Goal: Task Accomplishment & Management: Manage account settings

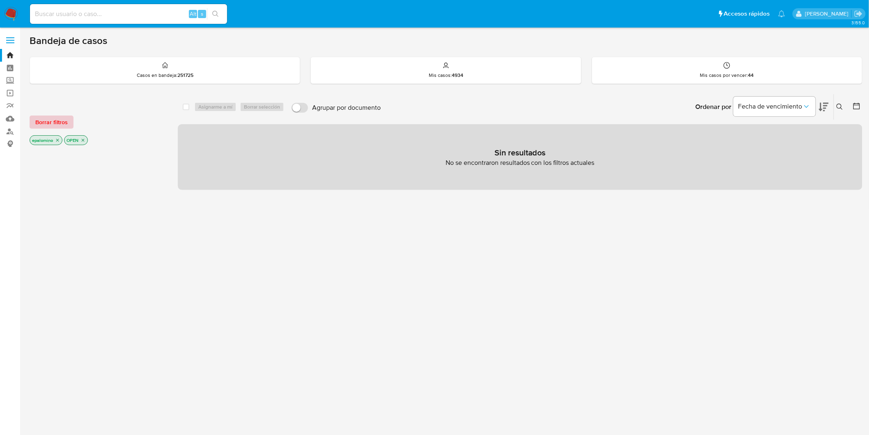
click at [65, 123] on span "Borrar filtros" at bounding box center [51, 122] width 32 height 12
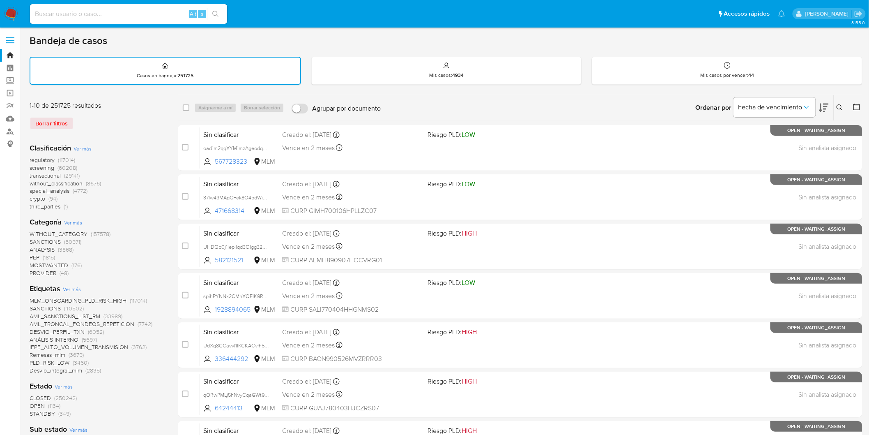
click at [7, 10] on img at bounding box center [11, 14] width 14 height 14
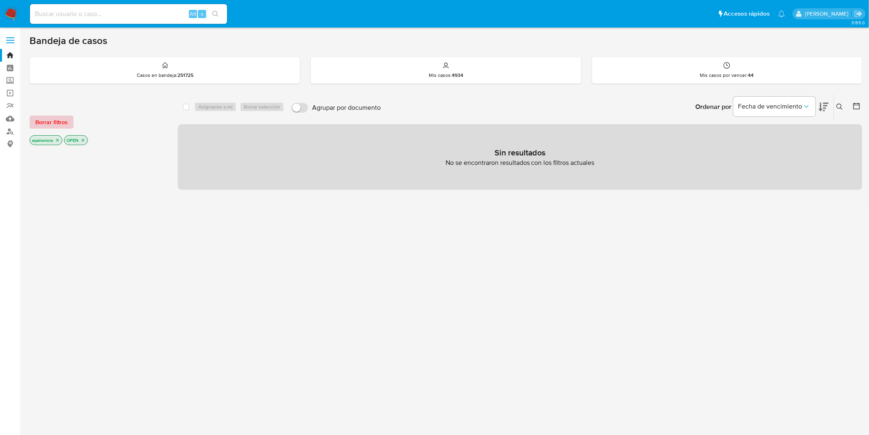
click at [58, 121] on span "Borrar filtros" at bounding box center [51, 122] width 32 height 12
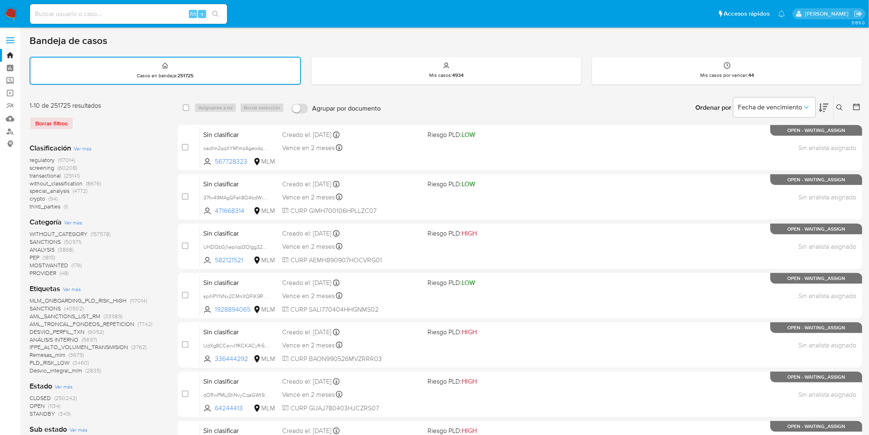
click at [59, 181] on span "without_classification" at bounding box center [56, 183] width 53 height 8
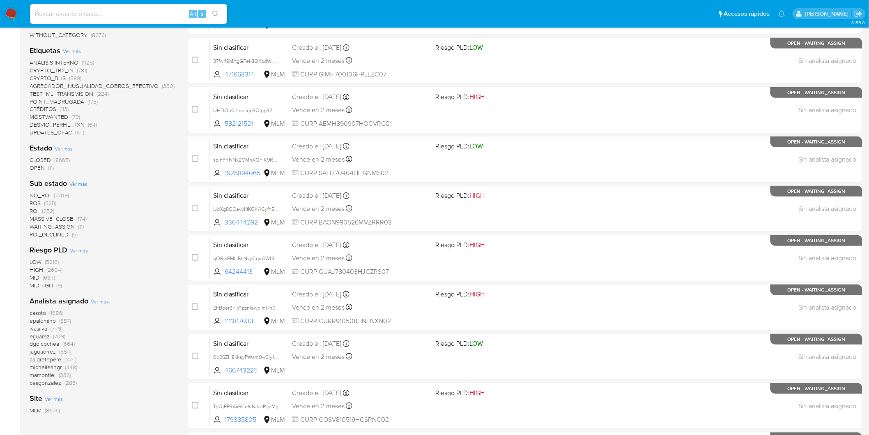
scroll to position [137, 0]
click at [41, 167] on span "OPEN" at bounding box center [37, 167] width 15 height 8
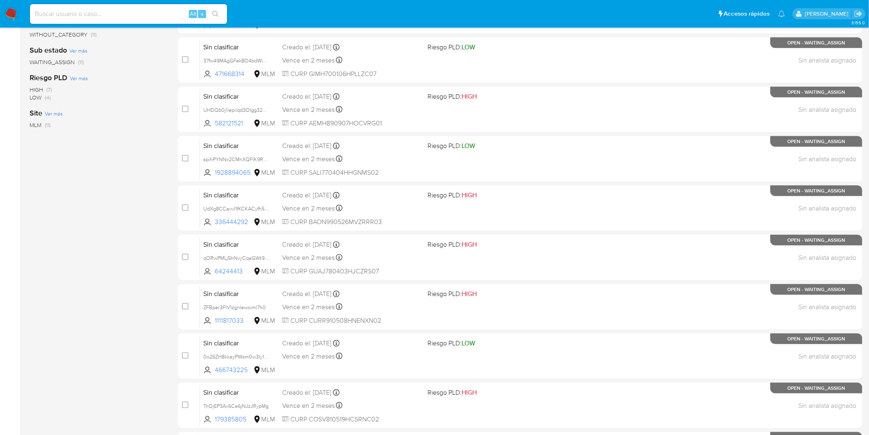
scroll to position [213, 0]
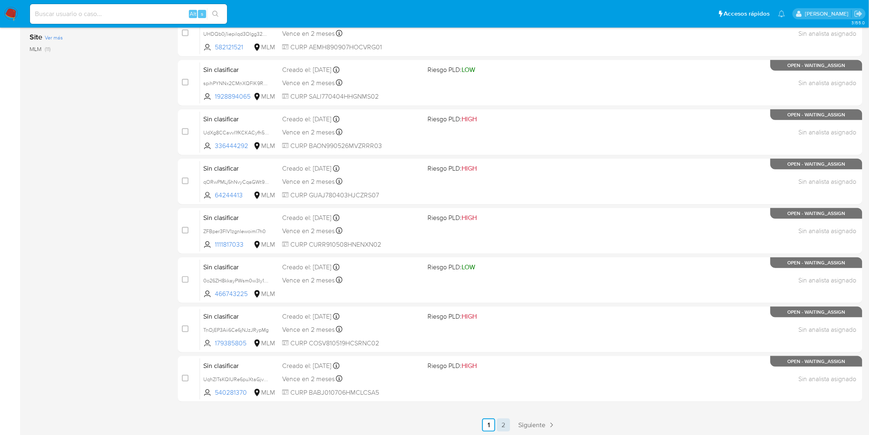
click at [502, 424] on link "2" at bounding box center [503, 424] width 13 height 13
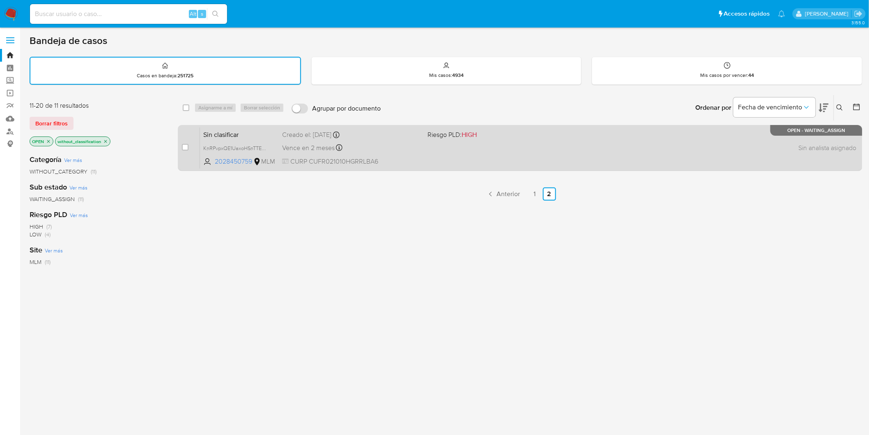
click at [223, 131] on span "Sin clasificar" at bounding box center [239, 134] width 72 height 11
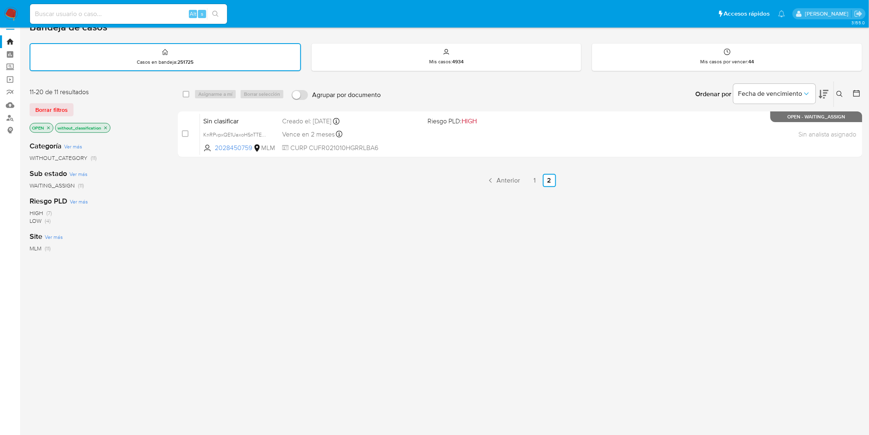
scroll to position [35, 0]
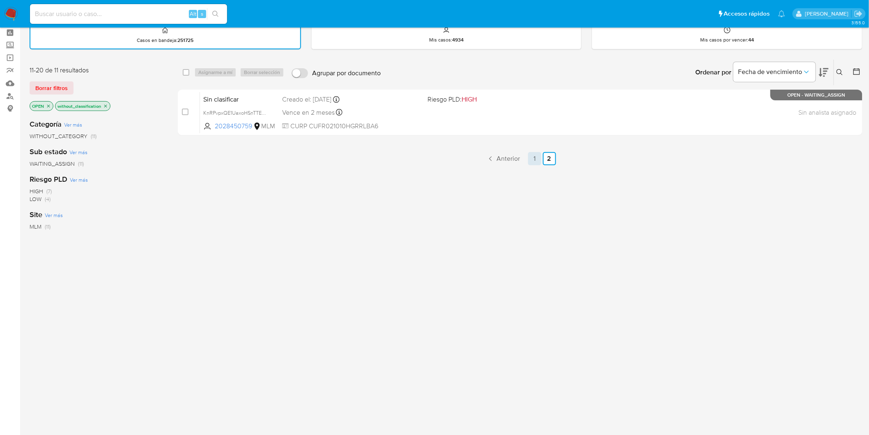
click at [537, 158] on link "1" at bounding box center [534, 158] width 13 height 13
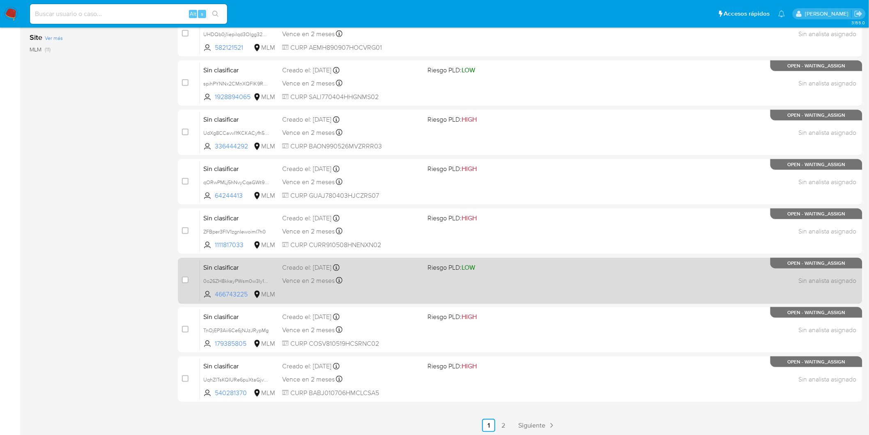
scroll to position [213, 0]
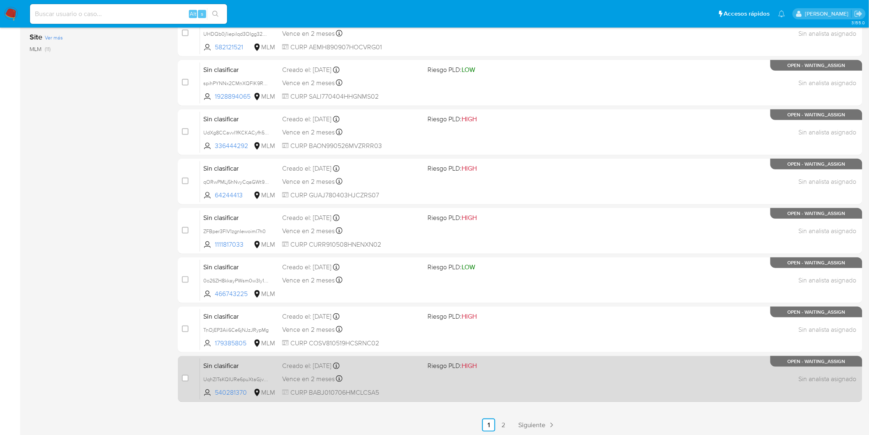
click at [223, 361] on span "Sin clasificar" at bounding box center [239, 364] width 72 height 11
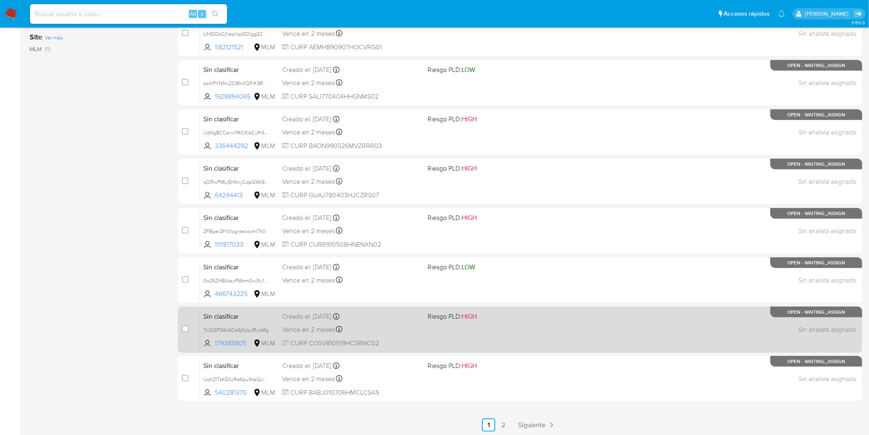
click at [231, 312] on span "Sin clasificar" at bounding box center [239, 315] width 72 height 11
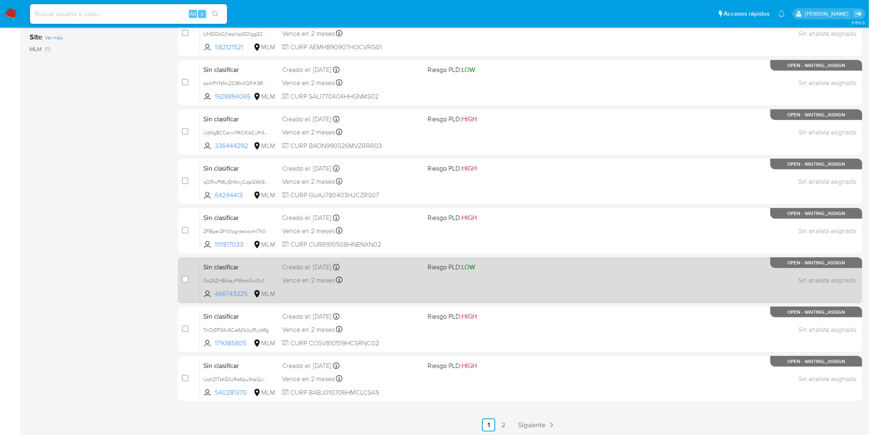
click at [230, 265] on span "Sin clasificar" at bounding box center [239, 266] width 72 height 11
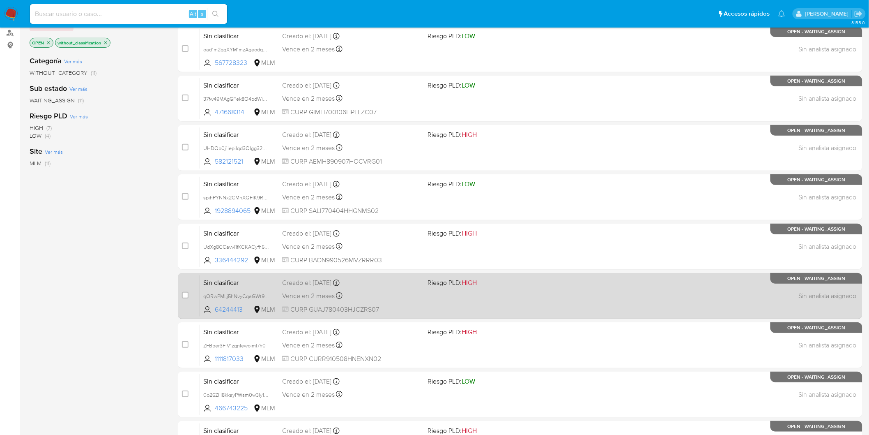
scroll to position [76, 0]
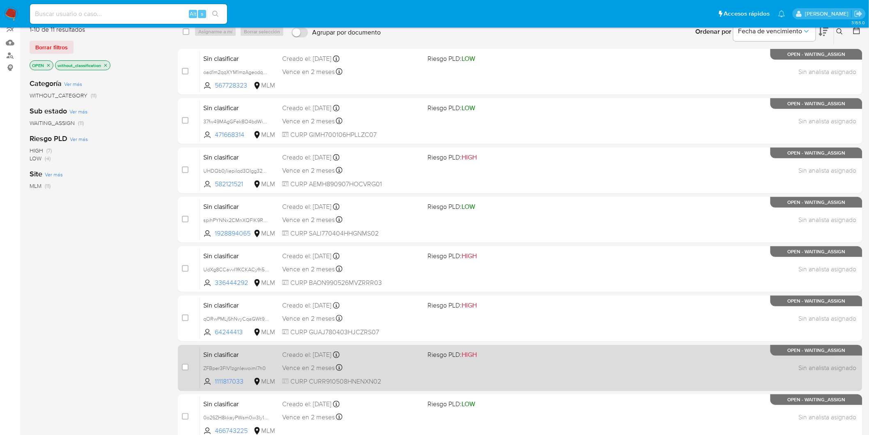
click at [244, 349] on span "Sin clasificar" at bounding box center [239, 353] width 72 height 11
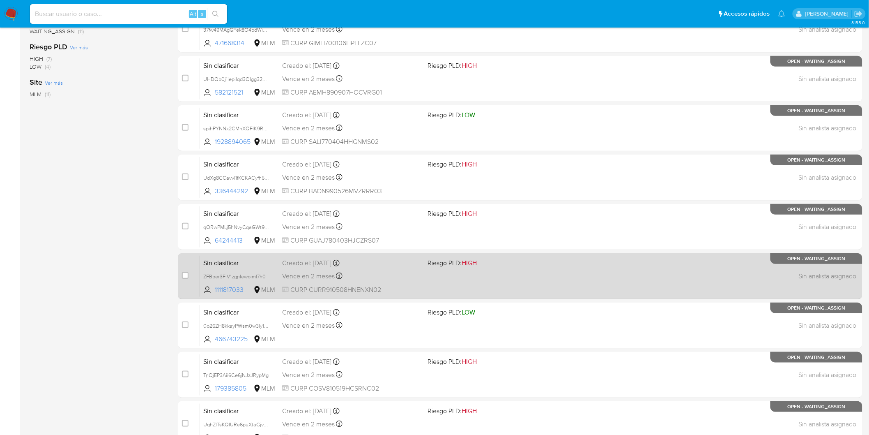
scroll to position [167, 0]
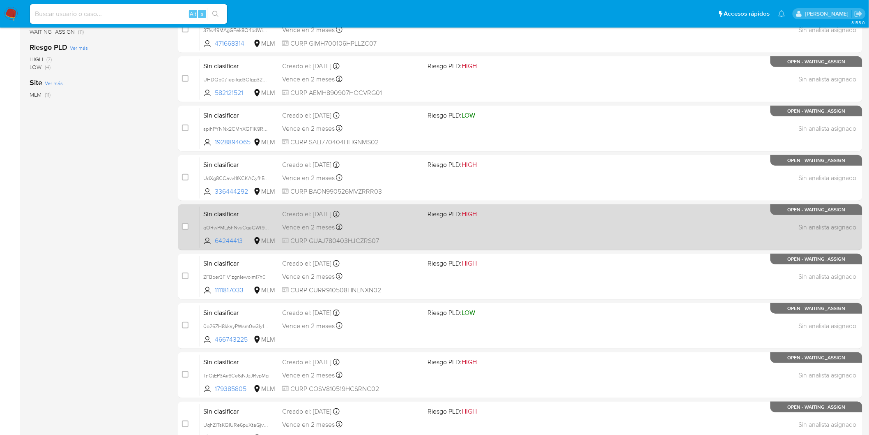
click at [233, 211] on span "Sin clasificar" at bounding box center [239, 213] width 72 height 11
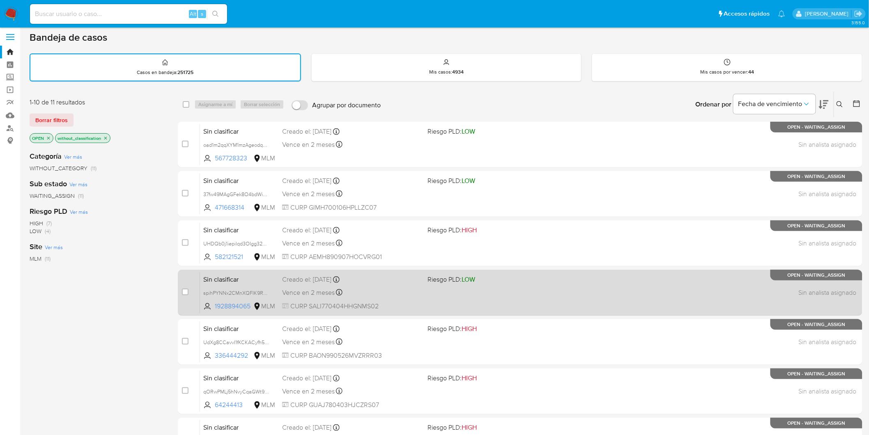
scroll to position [0, 0]
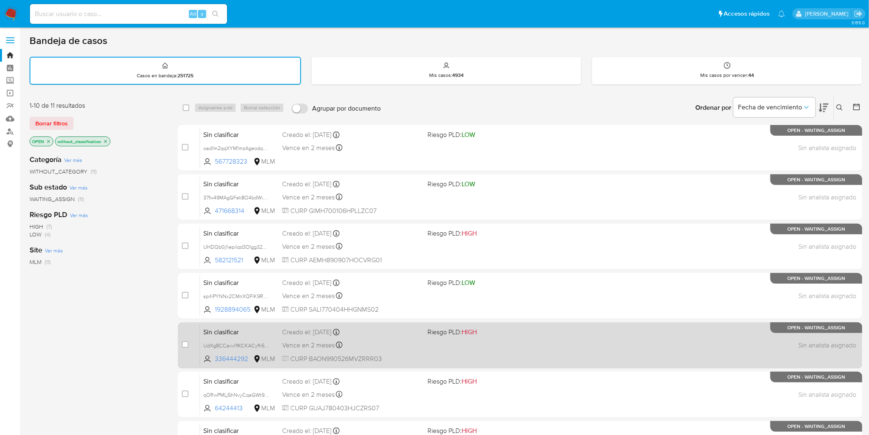
click at [231, 331] on span "Sin clasificar" at bounding box center [239, 331] width 72 height 11
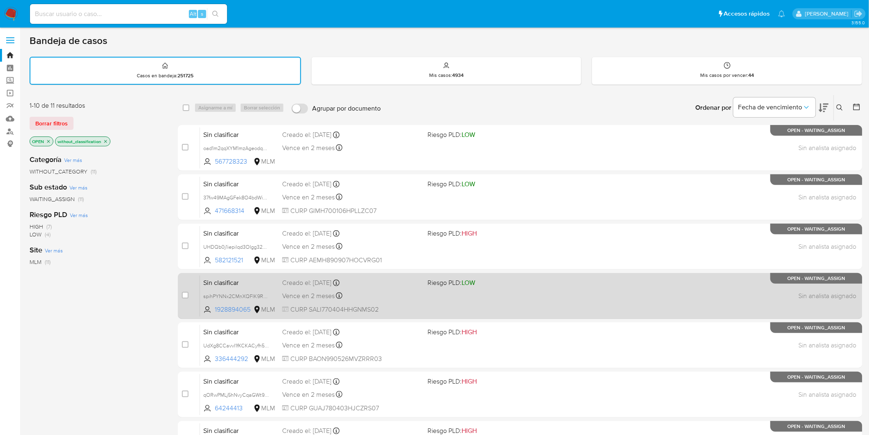
click at [230, 280] on span "Sin clasificar" at bounding box center [239, 281] width 72 height 11
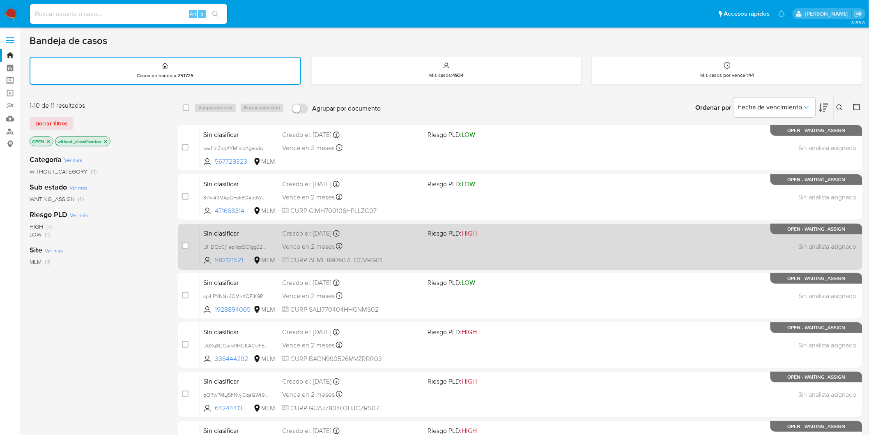
click at [233, 230] on span "Sin clasificar" at bounding box center [239, 232] width 72 height 11
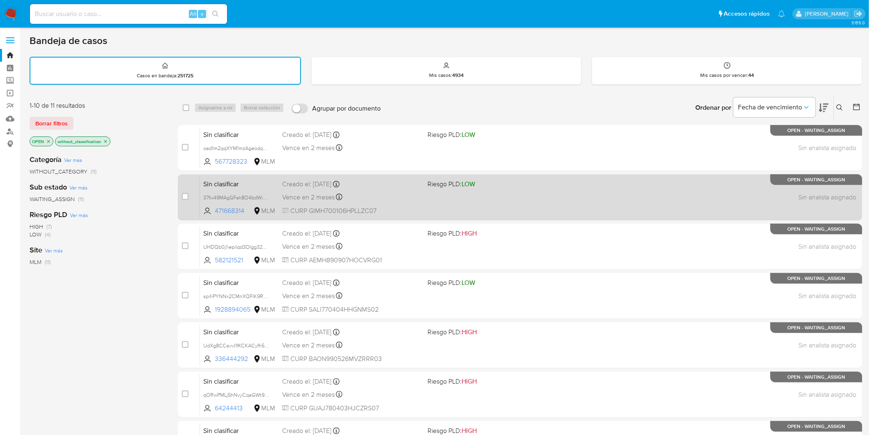
click at [235, 185] on span "Sin clasificar" at bounding box center [239, 183] width 72 height 11
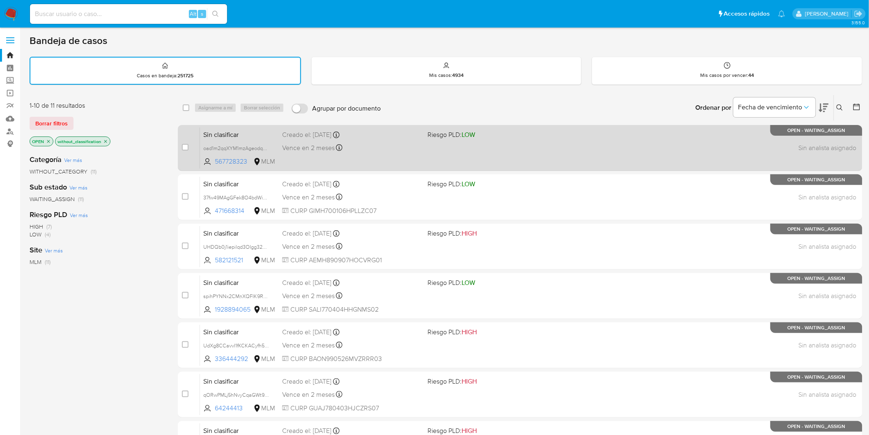
click at [237, 132] on span "Sin clasificar" at bounding box center [239, 134] width 72 height 11
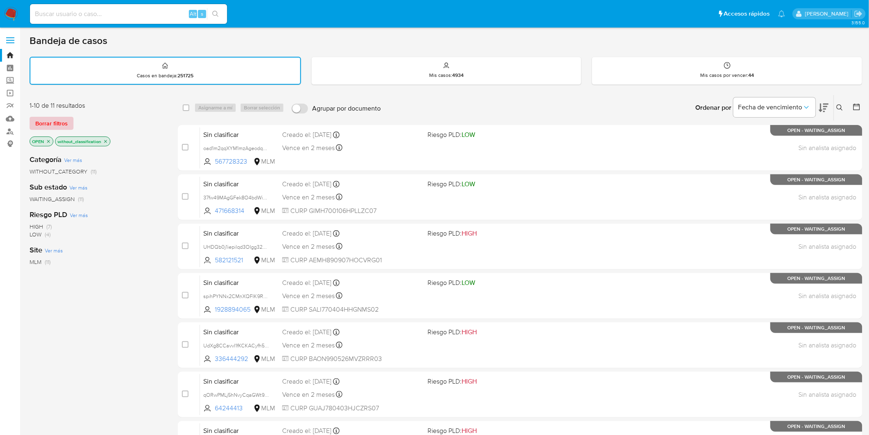
click at [56, 117] on span "Borrar filtros" at bounding box center [51, 123] width 32 height 12
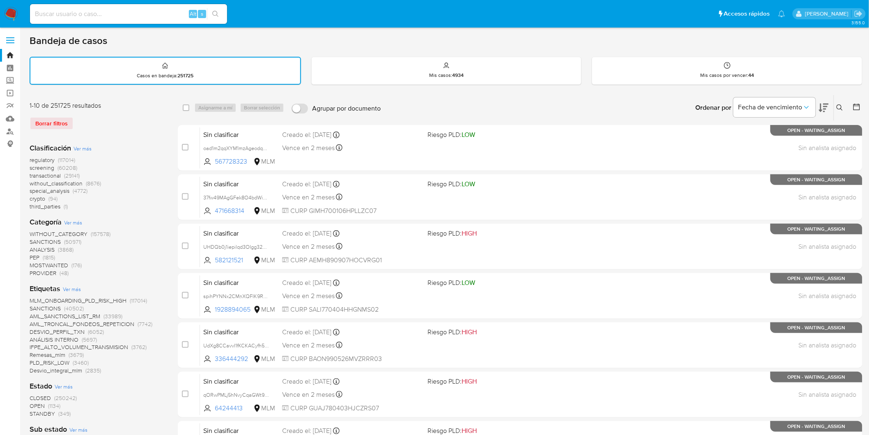
click at [843, 104] on icon at bounding box center [840, 107] width 7 height 7
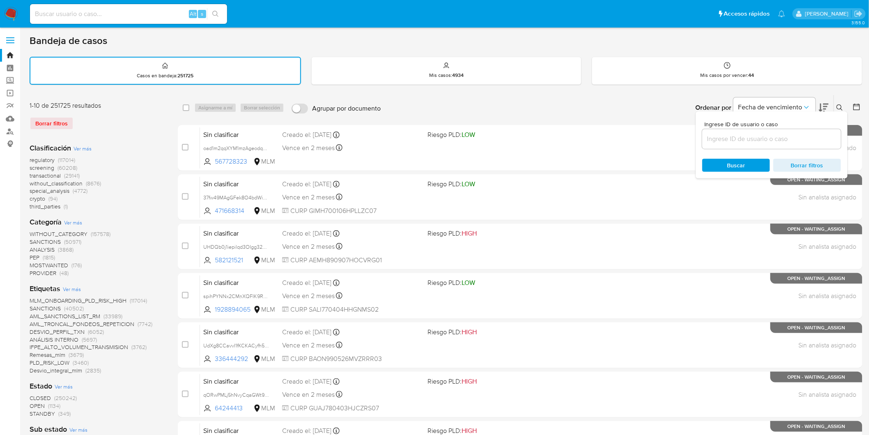
click at [753, 130] on div at bounding box center [771, 139] width 139 height 20
click at [750, 134] on input at bounding box center [771, 139] width 139 height 11
paste input "567728323"
type input "567728323"
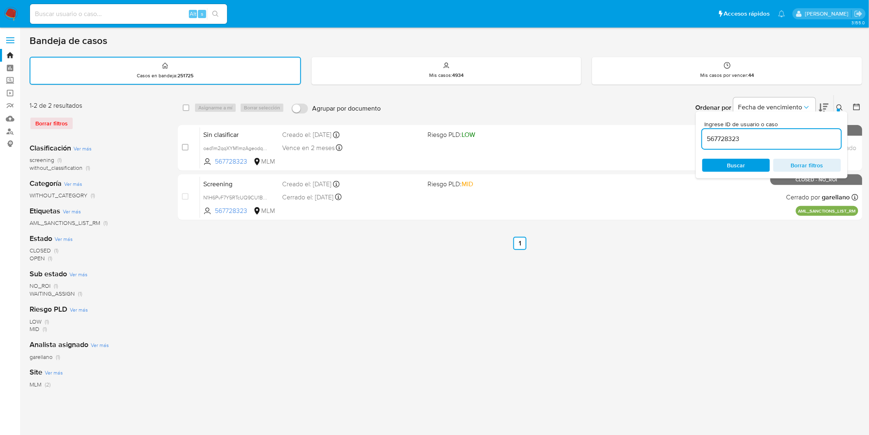
click at [845, 105] on button at bounding box center [841, 108] width 14 height 10
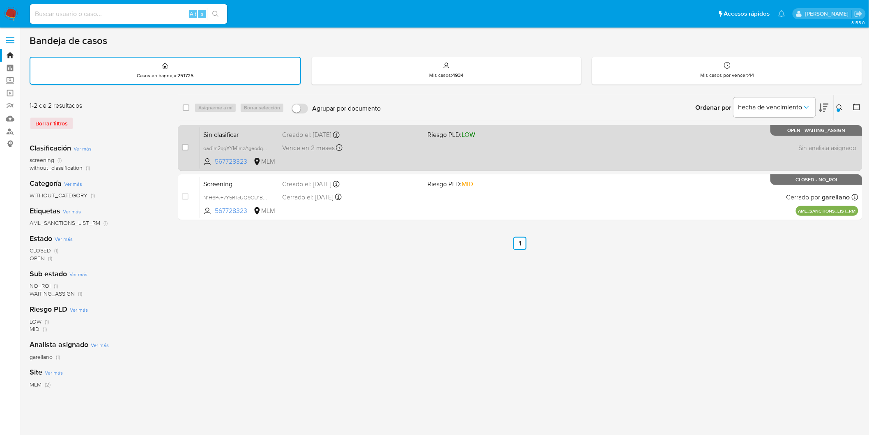
click at [222, 135] on span "Sin clasificar" at bounding box center [239, 134] width 72 height 11
click at [231, 130] on span "Sin clasificar" at bounding box center [239, 134] width 72 height 11
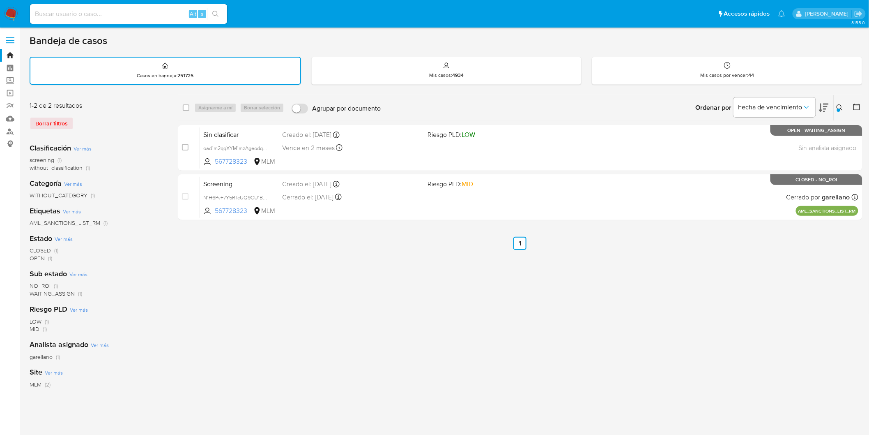
click at [12, 16] on img at bounding box center [11, 14] width 14 height 14
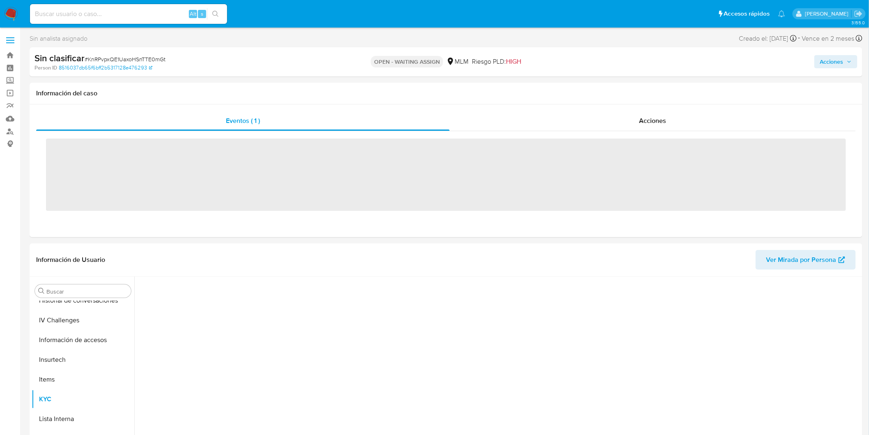
scroll to position [347, 0]
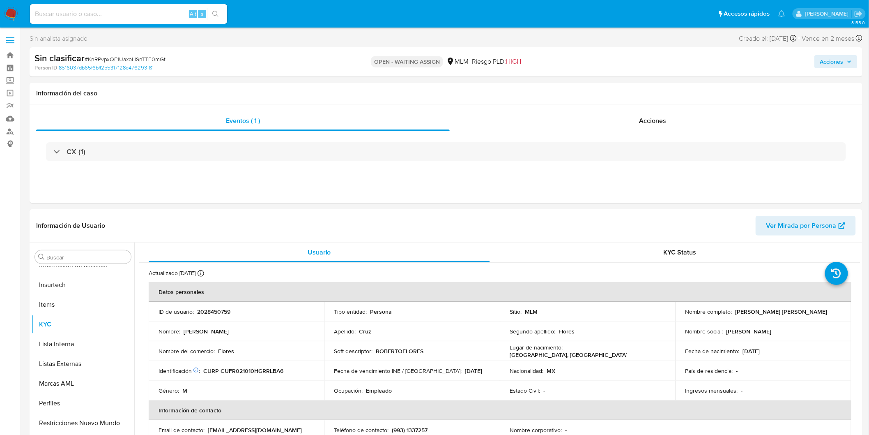
select select "10"
click at [148, 55] on span "# KnRPvpxQE1UaxoHSnTTE0mGt" at bounding box center [125, 59] width 81 height 8
copy span "KnRPvpxQE1UaxoHSnTTE0mGt"
click at [212, 312] on p "2028450759" at bounding box center [213, 311] width 33 height 7
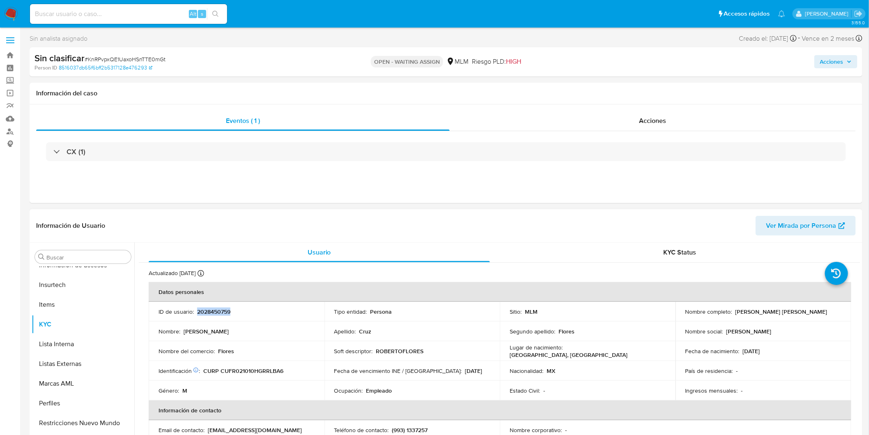
click at [212, 312] on p "2028450759" at bounding box center [213, 311] width 33 height 7
copy p "2028450759"
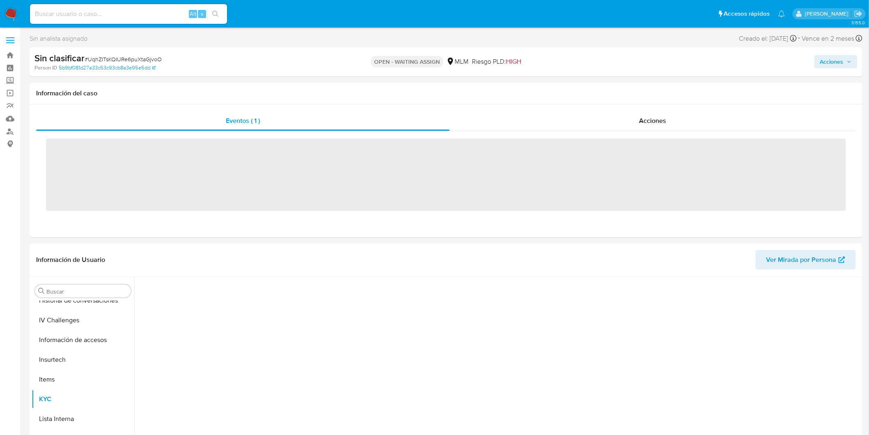
scroll to position [347, 0]
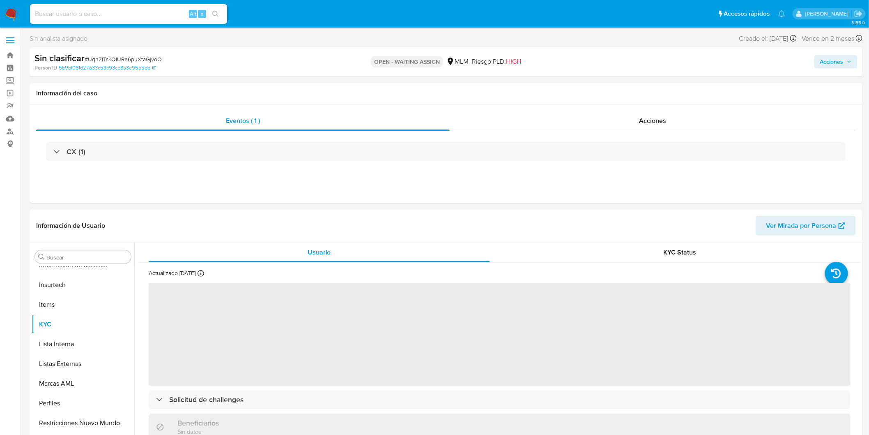
select select "10"
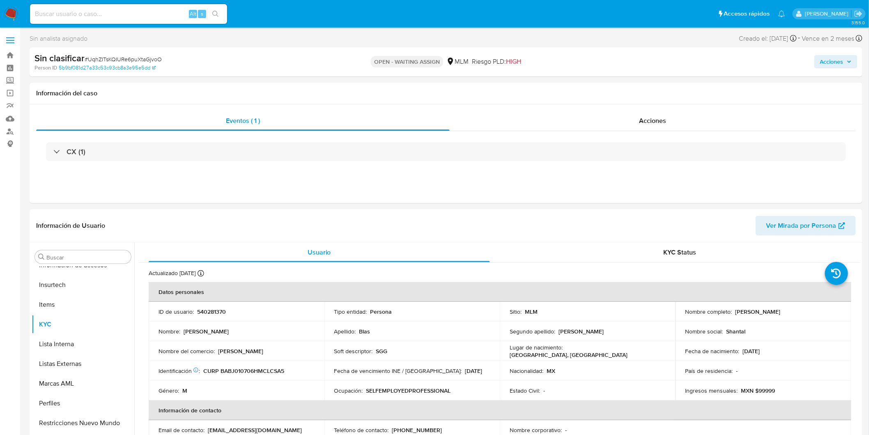
click at [137, 58] on span "# UqhZITsKQIURe6puXtaGjvoO" at bounding box center [123, 59] width 77 height 8
copy span "UqhZITsKQIURe6puXtaGjvoO"
click at [214, 311] on p "540281370" at bounding box center [211, 311] width 29 height 7
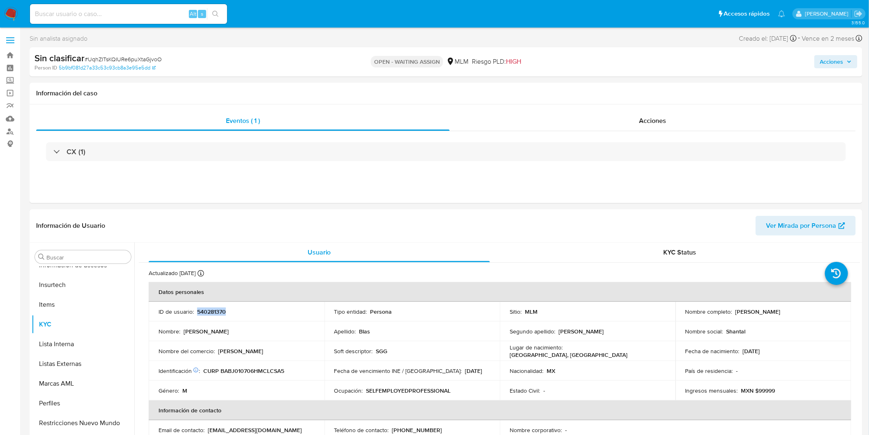
copy p "540281370"
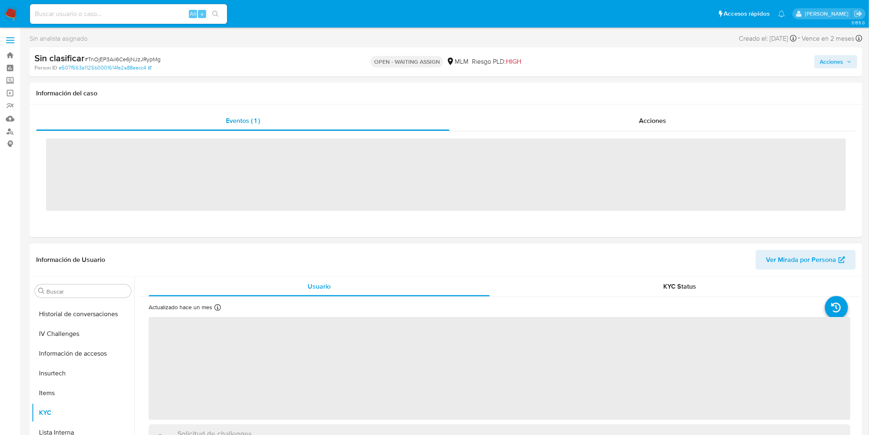
scroll to position [347, 0]
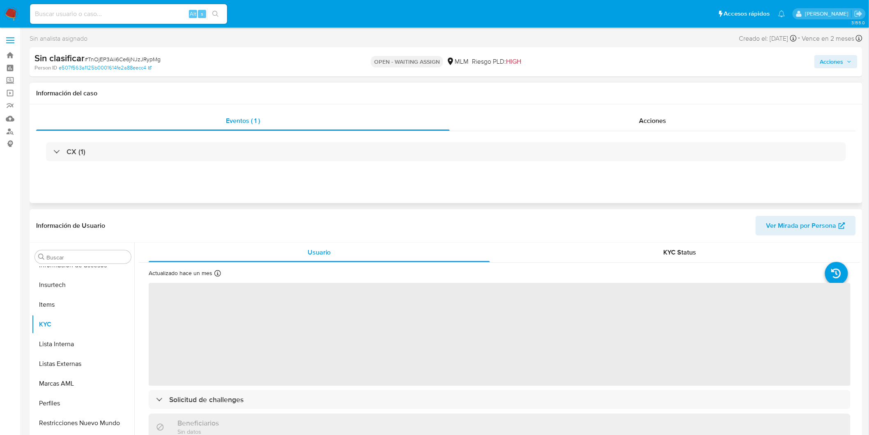
select select "10"
click at [137, 58] on span "# TnOjEP3Aii6Ce6jNJzJRypMg" at bounding box center [123, 59] width 76 height 8
copy span "TnOjEP3Aii6Ce6jNJzJRypMg"
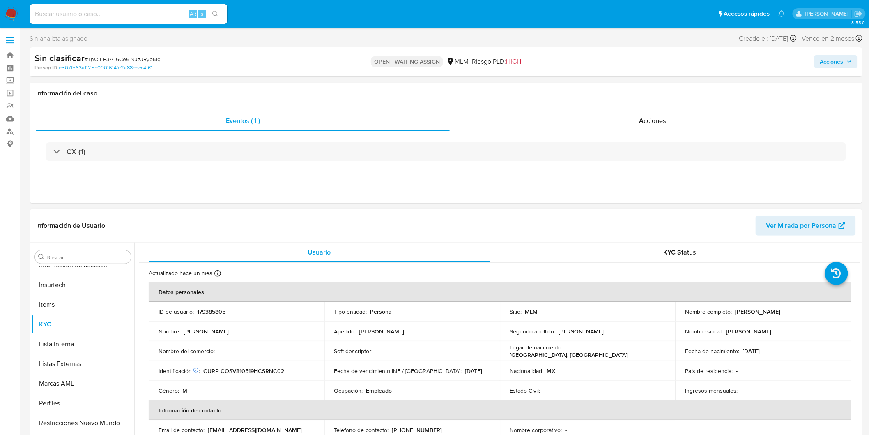
click at [208, 310] on p "179385805" at bounding box center [211, 311] width 28 height 7
copy p "179385805"
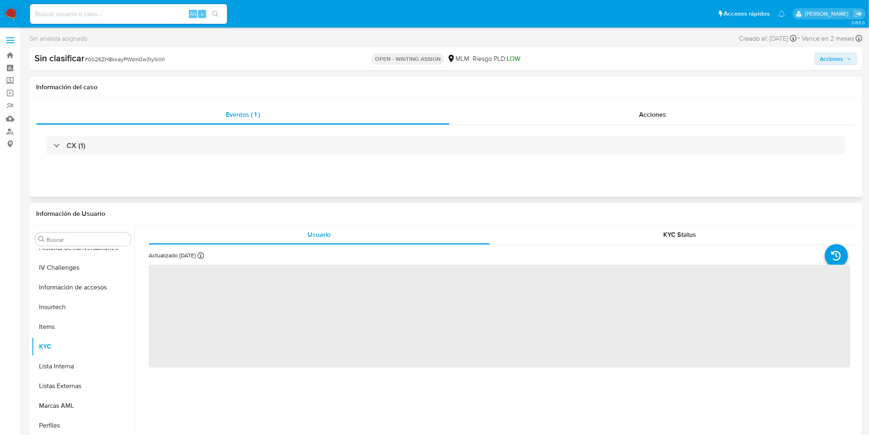
scroll to position [347, 0]
select select "10"
click at [128, 58] on span "# 0o26ZH8kkayPWsm0w3Iy1kWI" at bounding box center [125, 59] width 80 height 8
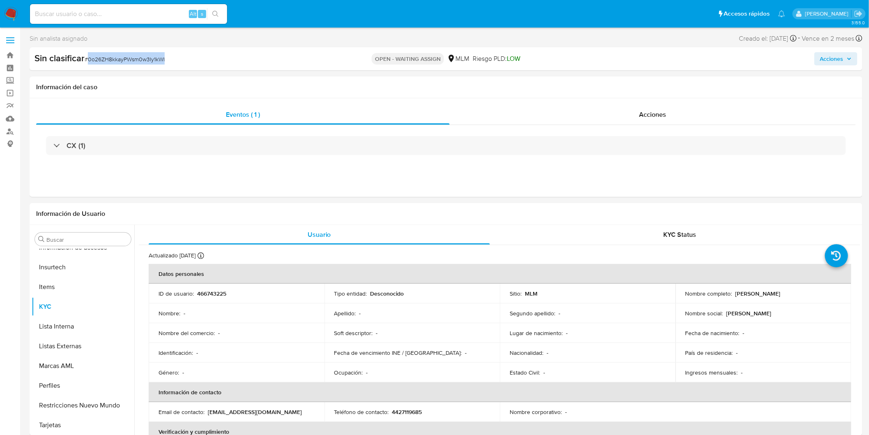
copy span "0o26ZH8kkayPWsm0w3Iy1kWI"
click at [214, 293] on p "466743225" at bounding box center [211, 293] width 29 height 7
copy p "466743225"
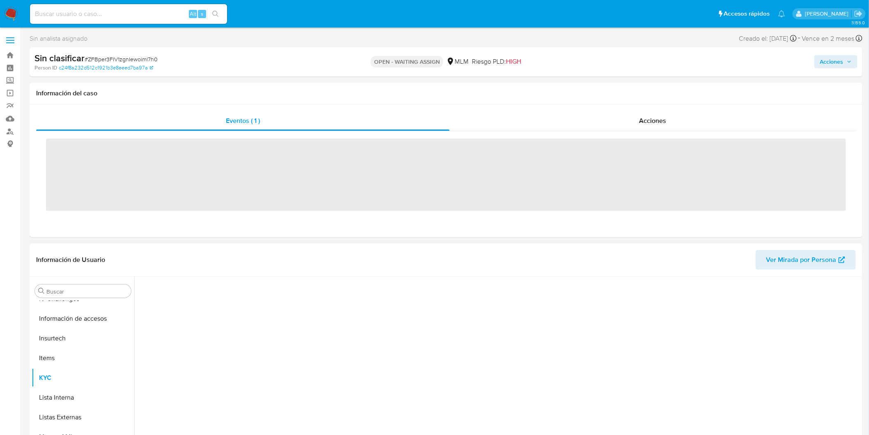
scroll to position [347, 0]
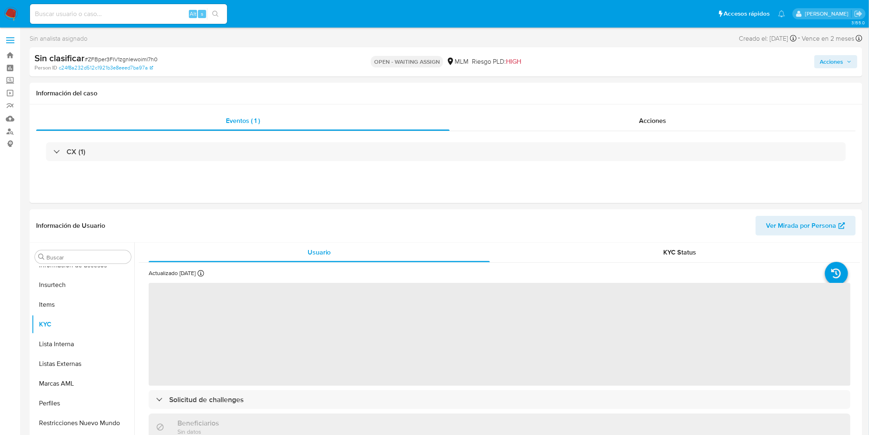
select select "10"
click at [132, 53] on div "Sin clasificar # ZFBper3FIV1zgnIewoiml7h0" at bounding box center [171, 58] width 272 height 12
copy span "ZFBper3FIV1zgnIewoiml7h0"
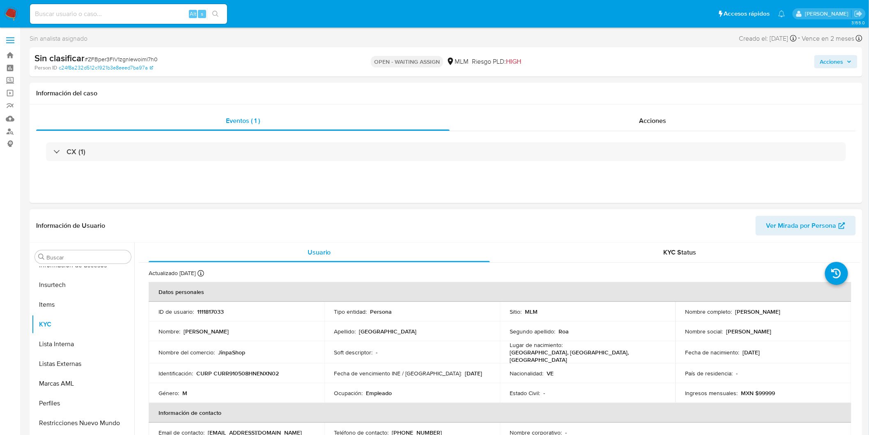
click at [204, 309] on p "1111817033" at bounding box center [210, 311] width 27 height 7
copy p "1111817033"
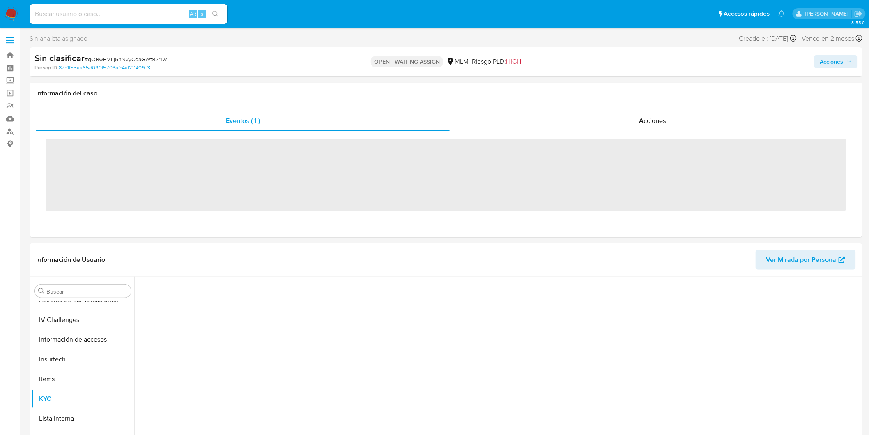
scroll to position [347, 0]
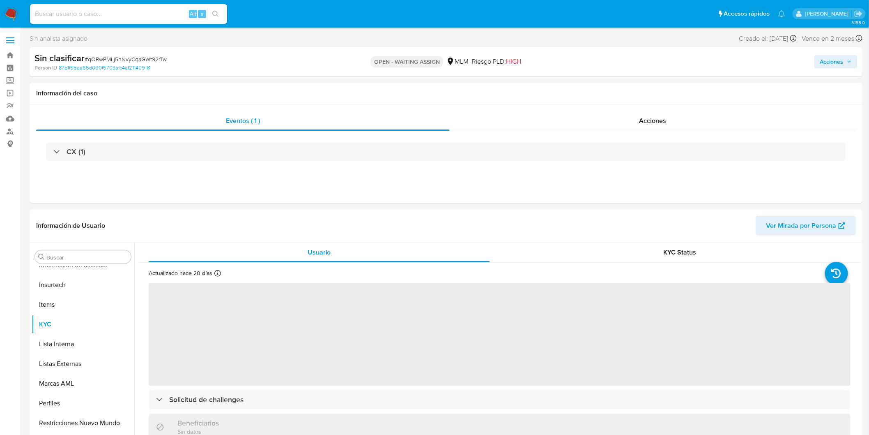
select select "10"
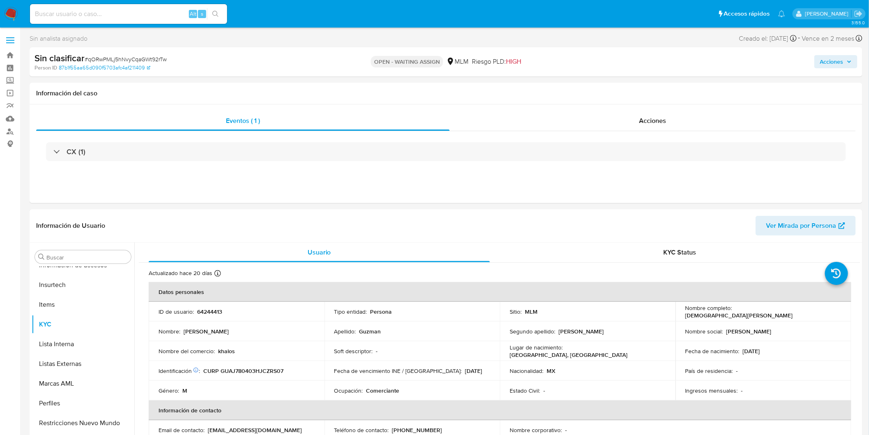
click at [155, 59] on span "# qORwPMLj5hNvyCqaGWt92rTw" at bounding box center [126, 59] width 82 height 8
copy span "qORwPMLj5hNvyCqaGWt92rTw"
click at [214, 309] on p "64244413" at bounding box center [209, 311] width 25 height 7
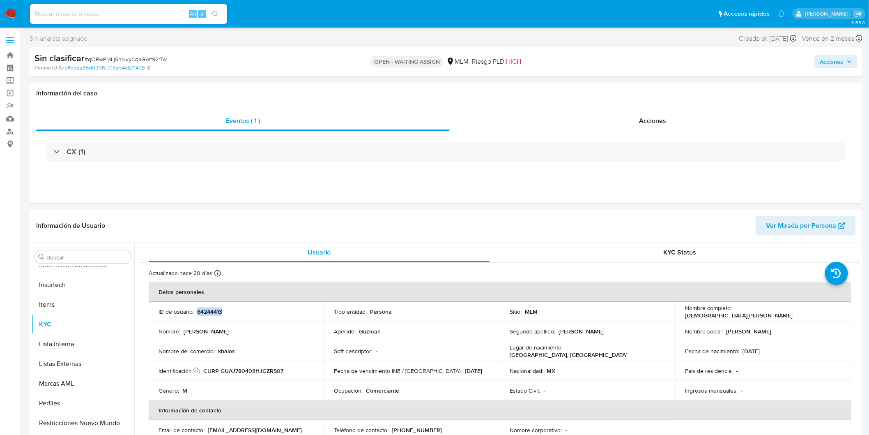
copy p "64244413"
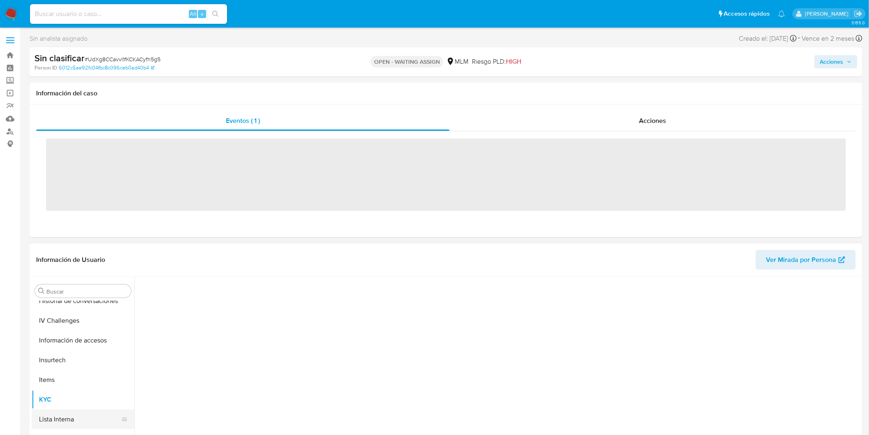
scroll to position [347, 0]
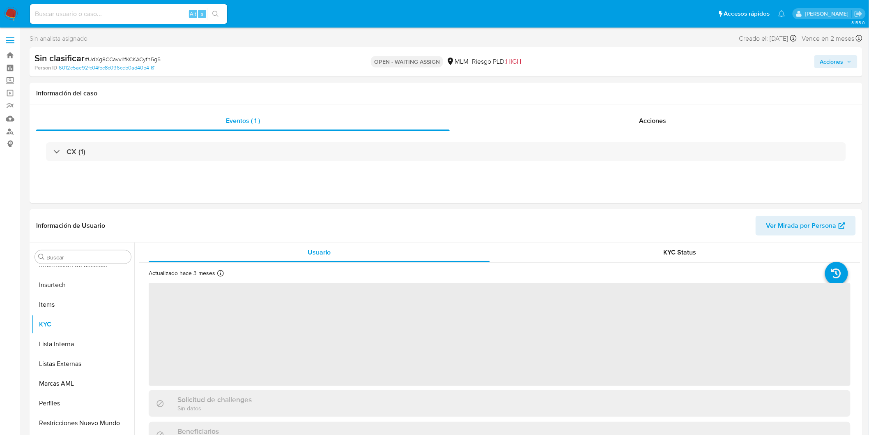
click at [127, 60] on span "# UdXg8CCavvI1fKCKACyfh5g5" at bounding box center [123, 59] width 76 height 8
copy span "UdXg8CCavvI1fKCKACyfh5g5"
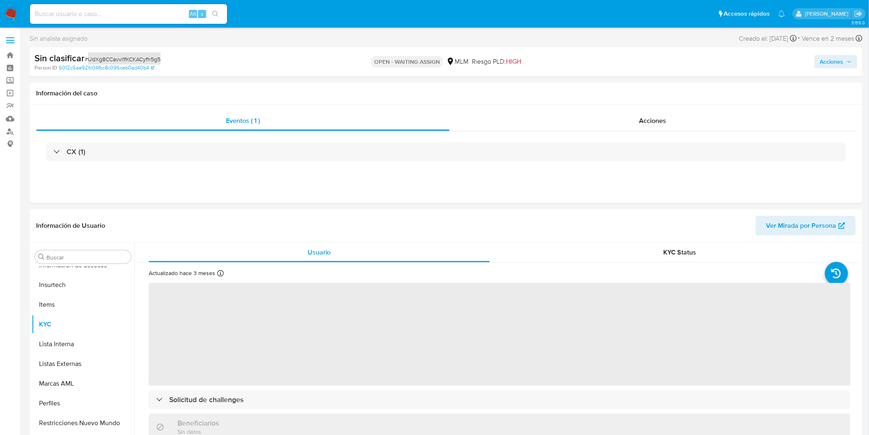
select select "10"
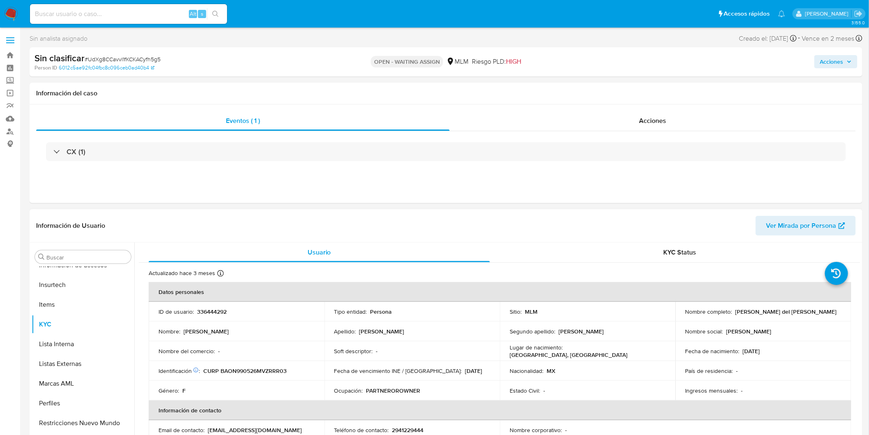
click at [218, 310] on p "336444292" at bounding box center [212, 311] width 30 height 7
copy p "336444292"
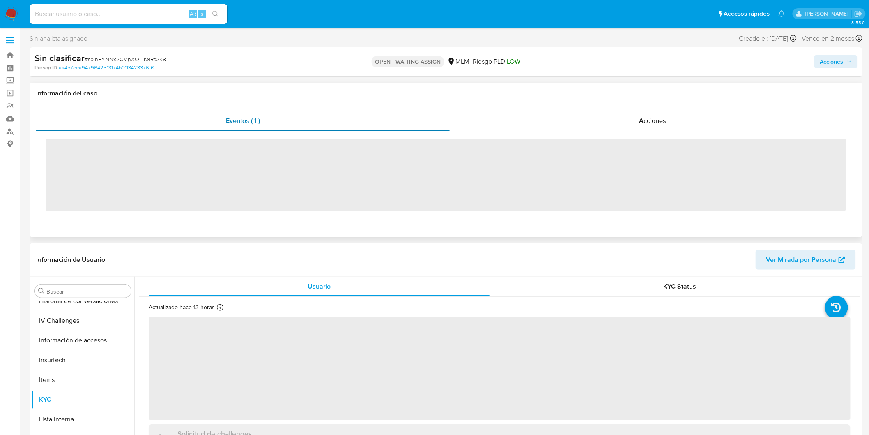
scroll to position [347, 0]
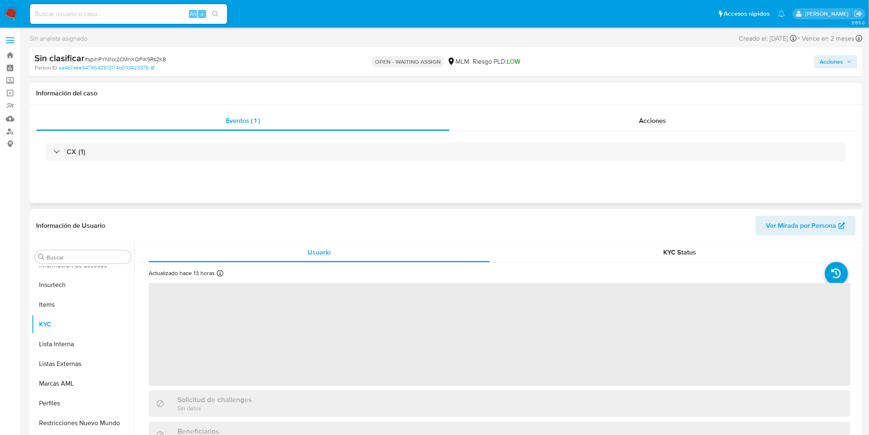
select select "10"
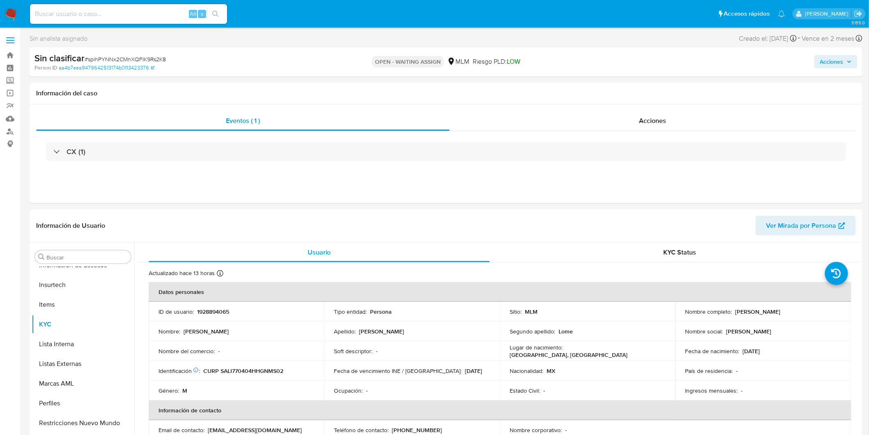
click at [150, 54] on div "Sin clasificar # spihPYNNx2CMnXQFIK9Rs2K8" at bounding box center [171, 58] width 272 height 12
copy span "spihPYNNx2CMnXQFIK9Rs2K8"
click at [210, 310] on p "1928894065" at bounding box center [213, 311] width 32 height 7
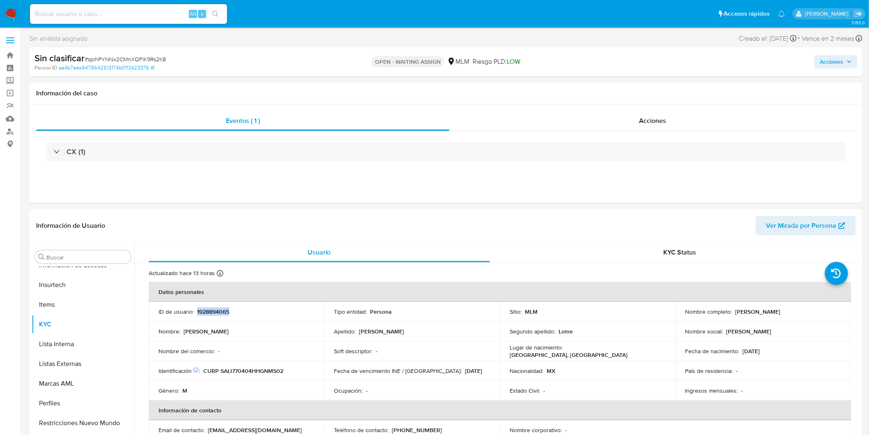
copy p "1928894065"
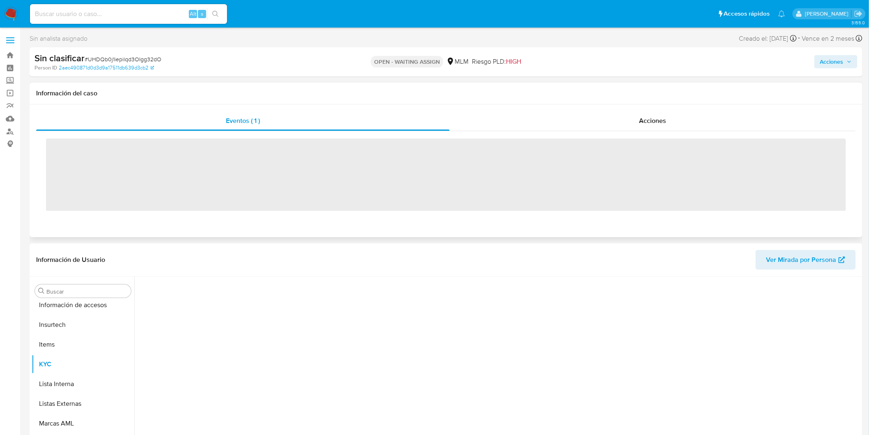
scroll to position [347, 0]
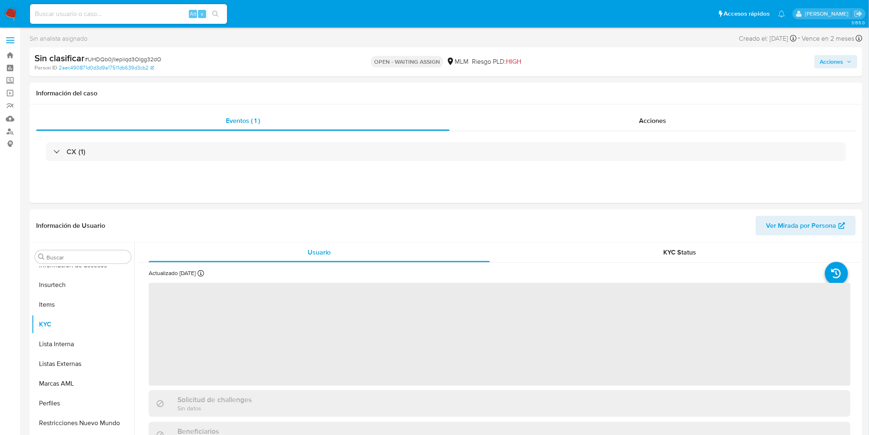
click at [155, 58] on span "# UHDQb0j1iepilqd3OIgg32dO" at bounding box center [123, 59] width 77 height 8
copy span "UHDQb0j1iepilqd3OIgg32dO"
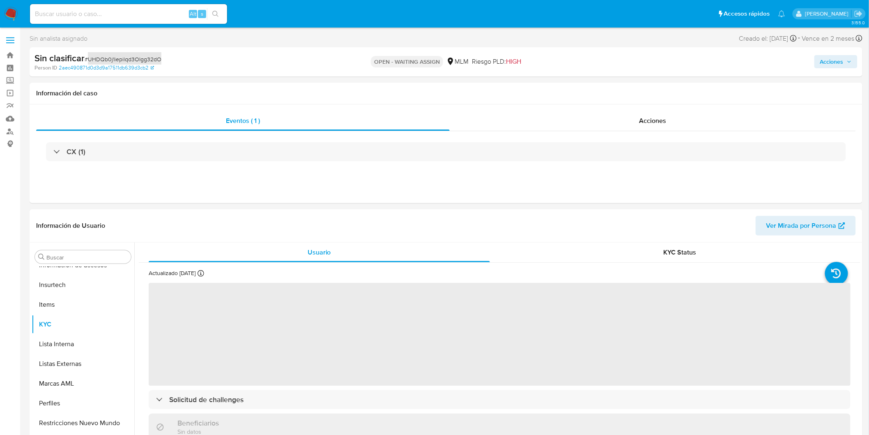
select select "10"
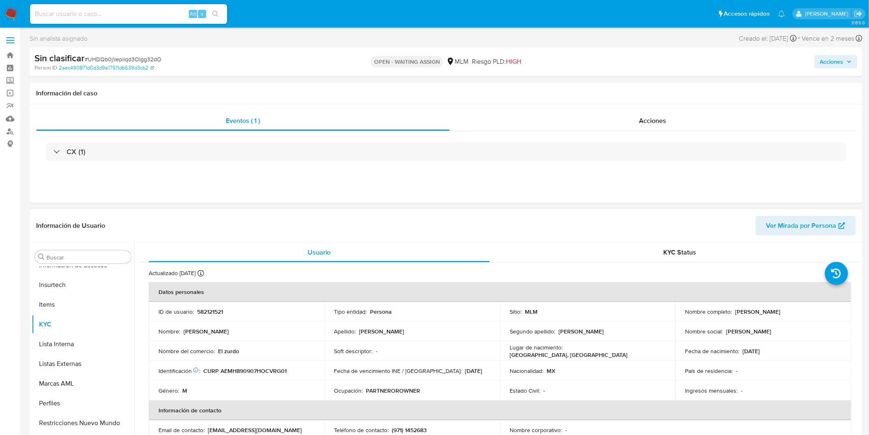
click at [215, 311] on p "582121521" at bounding box center [210, 311] width 26 height 7
click at [216, 311] on p "582121521" at bounding box center [210, 311] width 26 height 7
copy p "582121521"
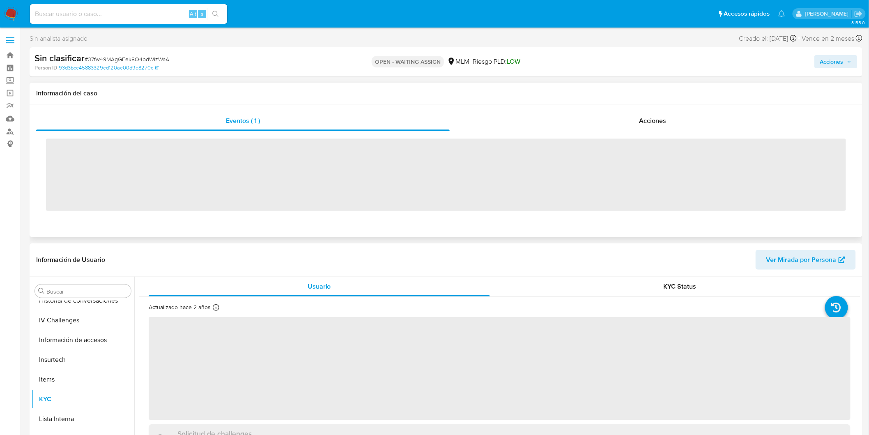
scroll to position [347, 0]
click at [159, 56] on span "# 37fw49MAgGFek8O4bdWizWaA" at bounding box center [127, 59] width 85 height 8
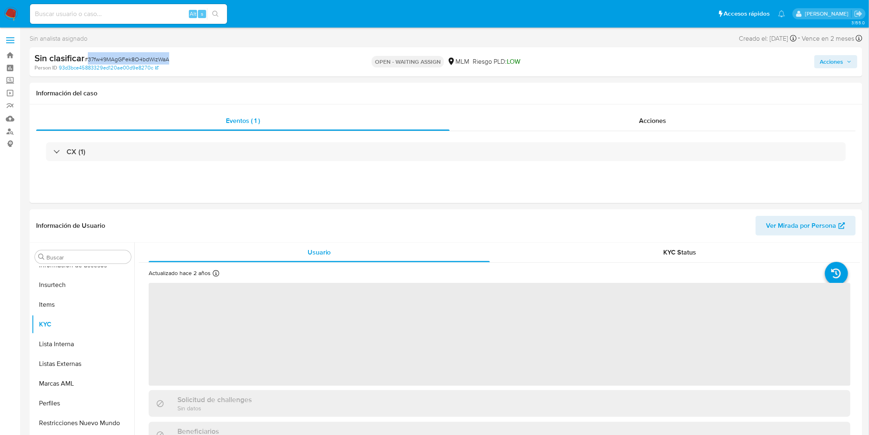
click at [159, 56] on span "# 37fw49MAgGFek8O4bdWizWaA" at bounding box center [127, 59] width 85 height 8
copy span "37fw49MAgGFek8O4bdWizWaA"
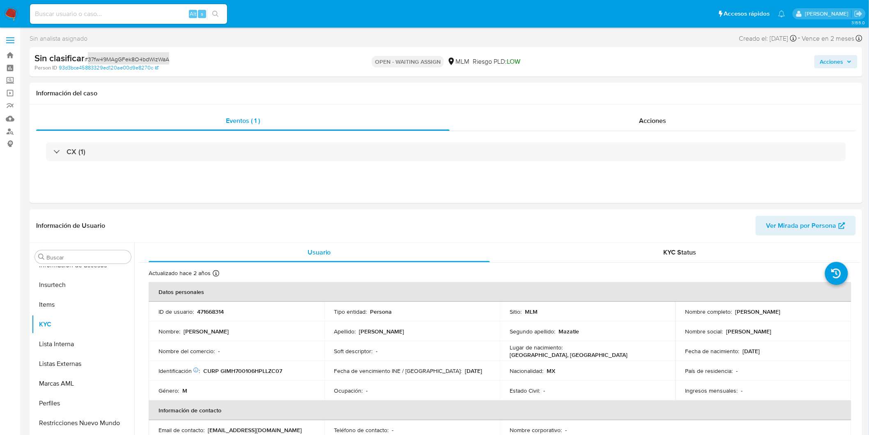
select select "10"
click at [206, 311] on p "471668314" at bounding box center [210, 311] width 27 height 7
copy p "471668314"
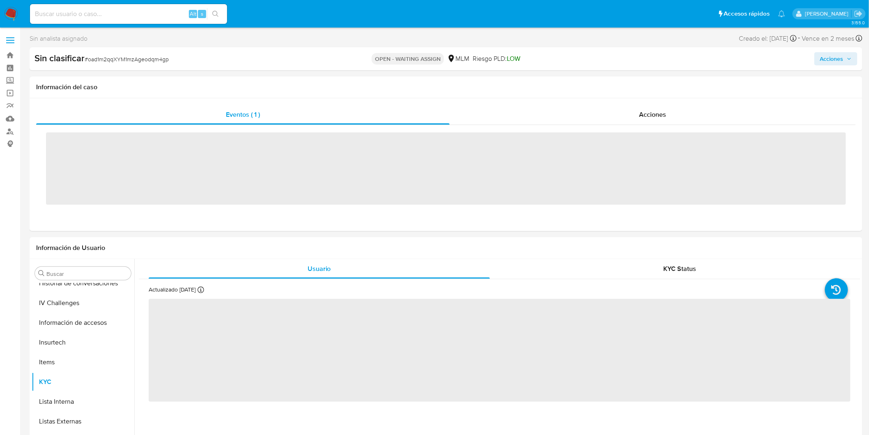
scroll to position [347, 0]
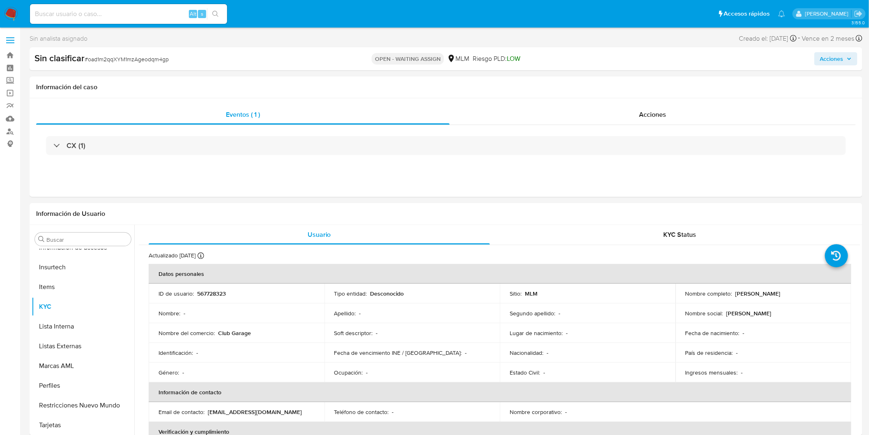
select select "10"
click at [156, 59] on span "# oad1m2qqXYM1mzAgeodqm4gp" at bounding box center [127, 59] width 84 height 8
copy span "oad1m2qqXYM1mzAgeodqm4gp"
click at [205, 296] on p "567728323" at bounding box center [211, 293] width 29 height 7
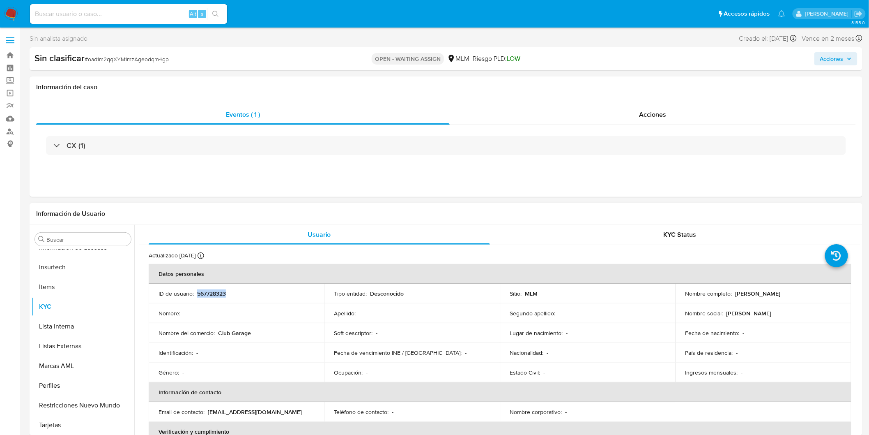
click at [205, 296] on p "567728323" at bounding box center [211, 293] width 29 height 7
copy p "567728323"
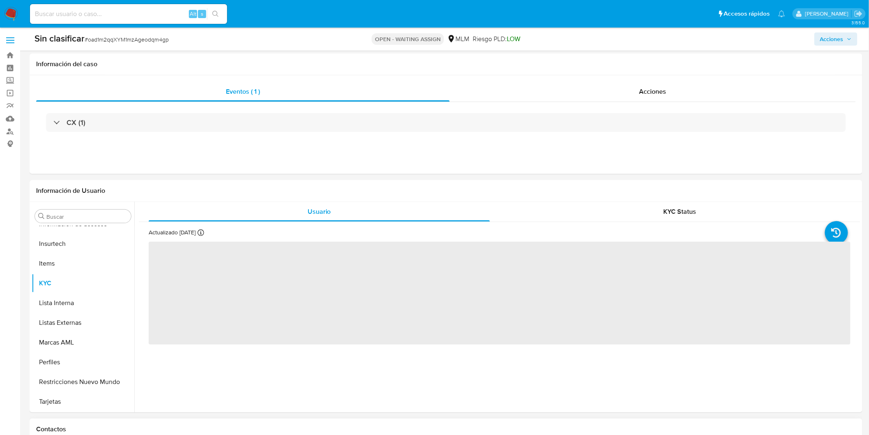
scroll to position [228, 0]
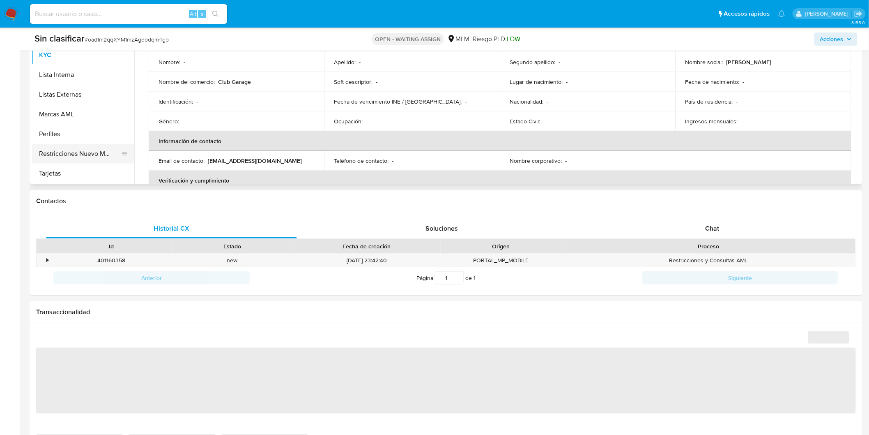
click at [89, 154] on button "Restricciones Nuevo Mundo" at bounding box center [80, 154] width 96 height 20
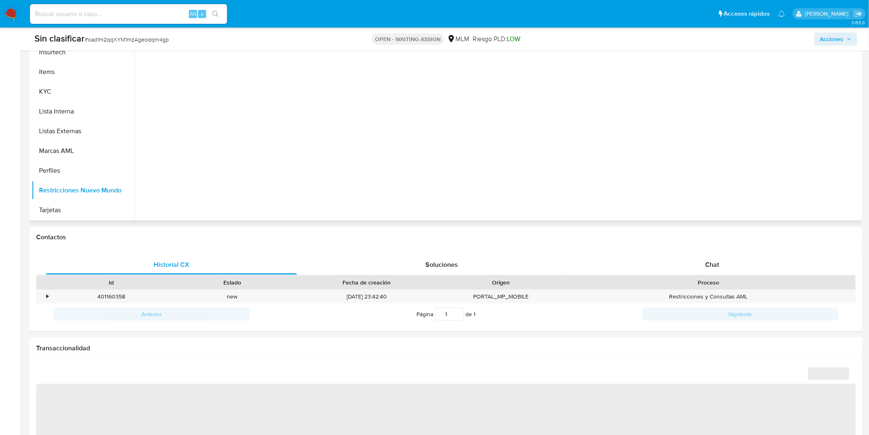
scroll to position [137, 0]
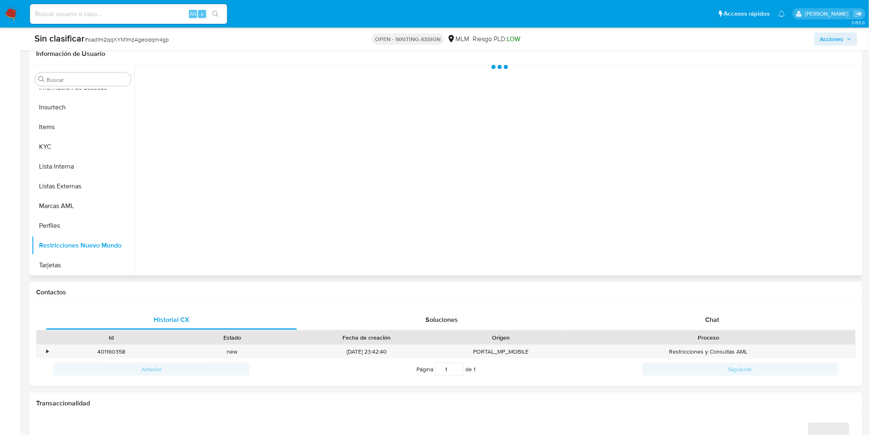
select select "10"
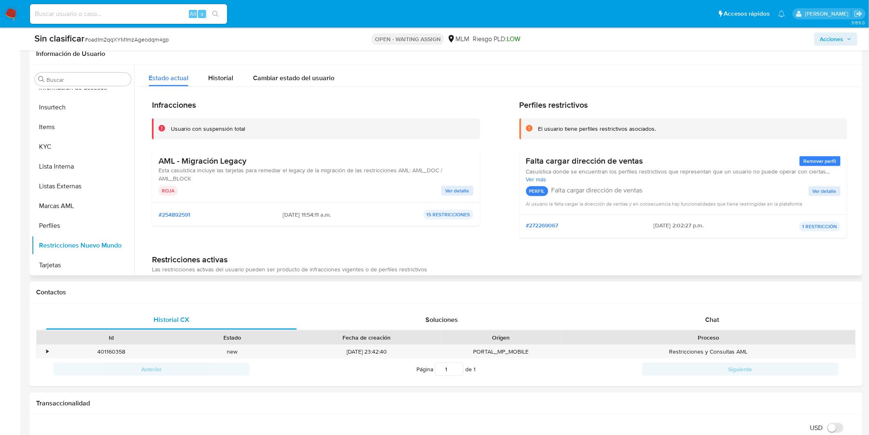
click at [449, 191] on span "Ver detalle" at bounding box center [458, 190] width 24 height 8
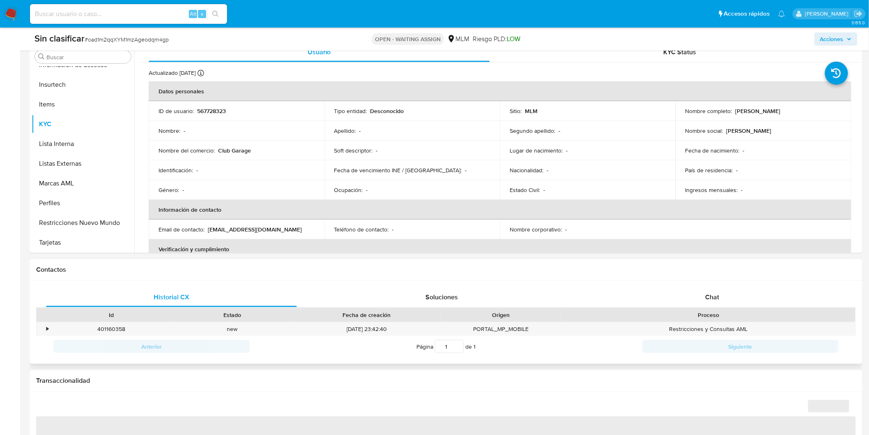
scroll to position [182, 0]
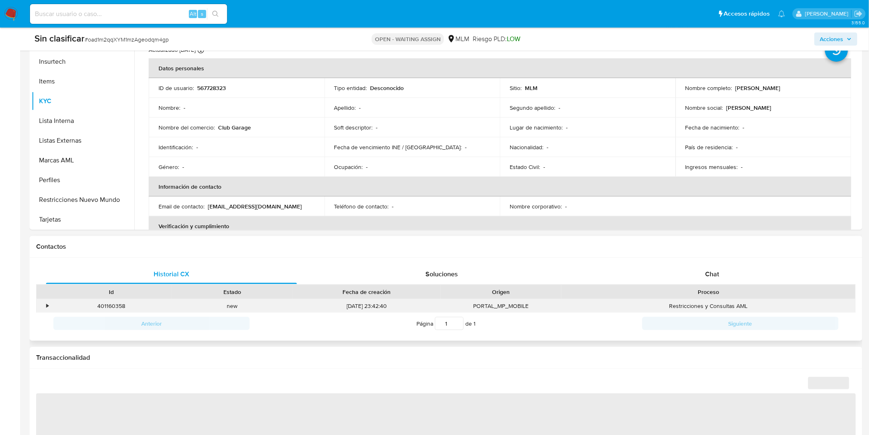
select select "10"
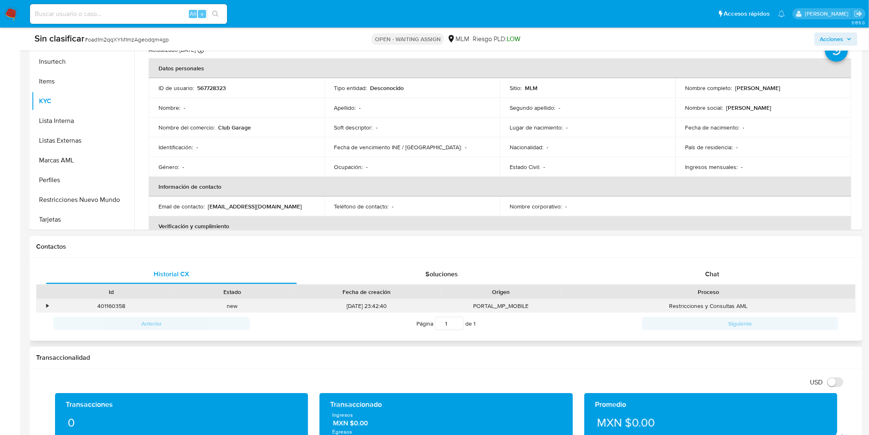
click at [46, 308] on div "•" at bounding box center [44, 306] width 14 height 14
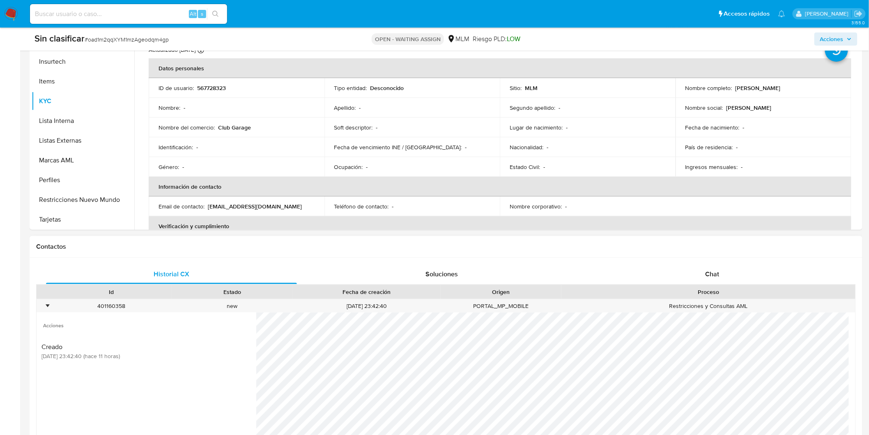
scroll to position [319, 0]
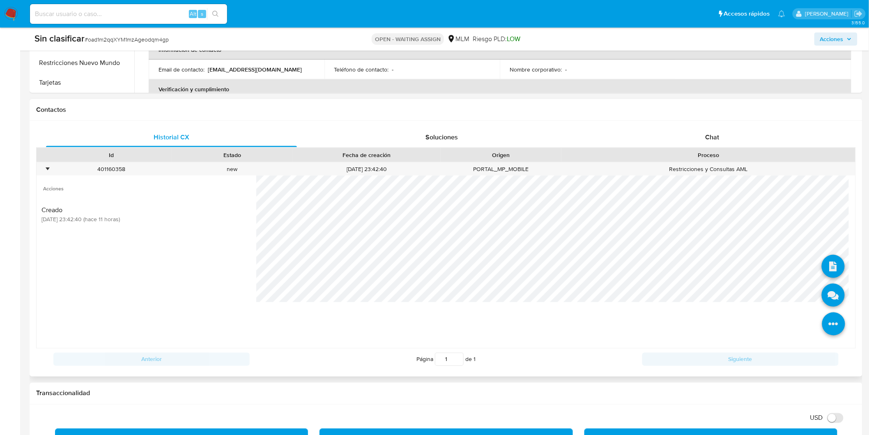
click at [825, 325] on icon at bounding box center [833, 323] width 23 height 23
click at [827, 295] on icon at bounding box center [833, 294] width 23 height 23
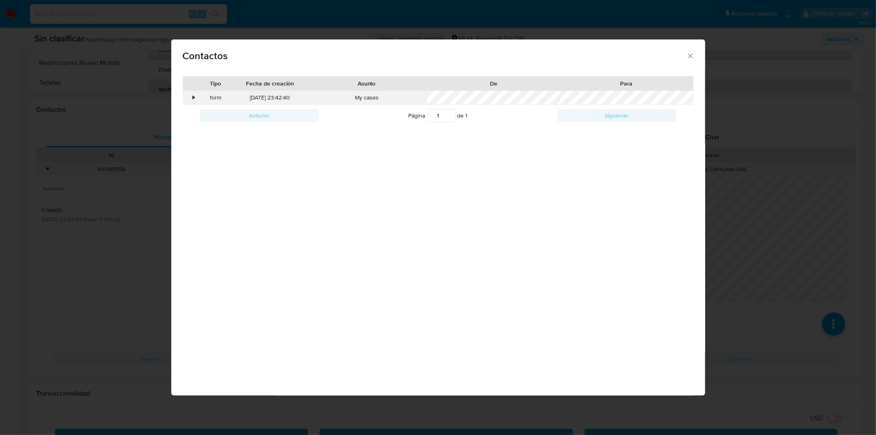
click at [194, 95] on div "•" at bounding box center [194, 98] width 2 height 8
click at [112, 199] on div "Contactos Tipo Fecha de creación Asunto De Para • form 19/08/2025 23:42:40 My c…" at bounding box center [438, 217] width 876 height 435
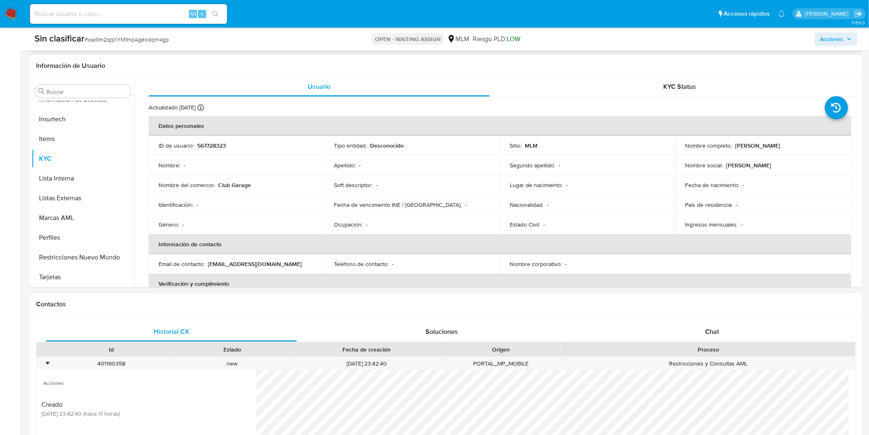
scroll to position [91, 0]
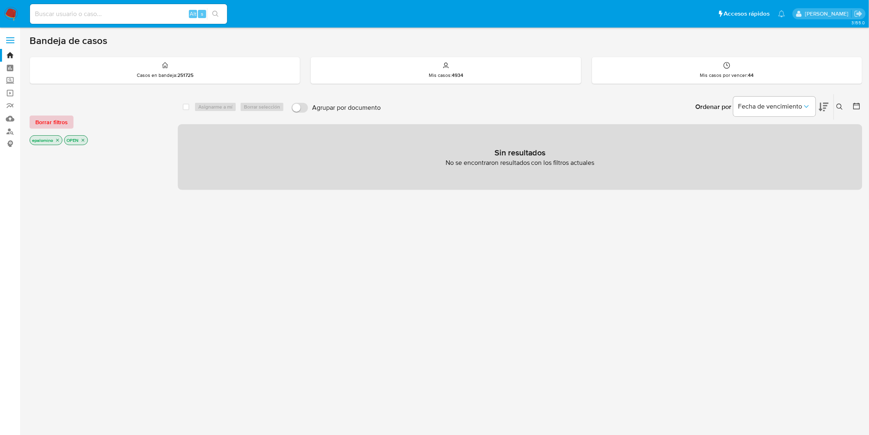
click at [59, 126] on span "Borrar filtros" at bounding box center [51, 122] width 32 height 12
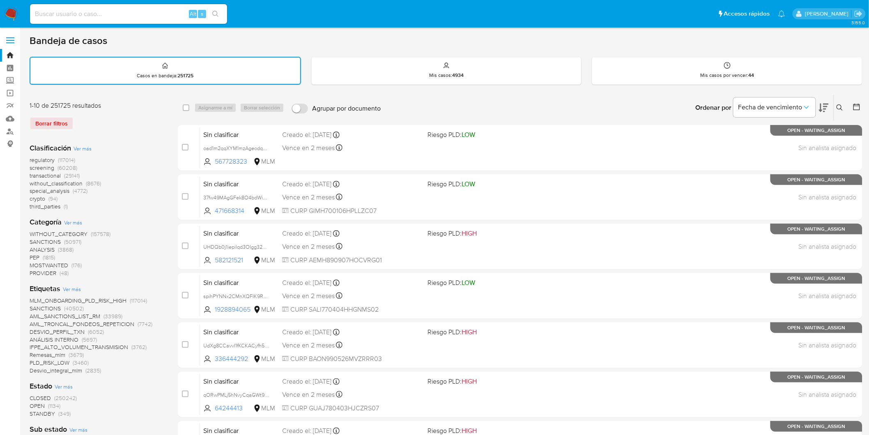
click at [843, 108] on icon at bounding box center [840, 107] width 7 height 7
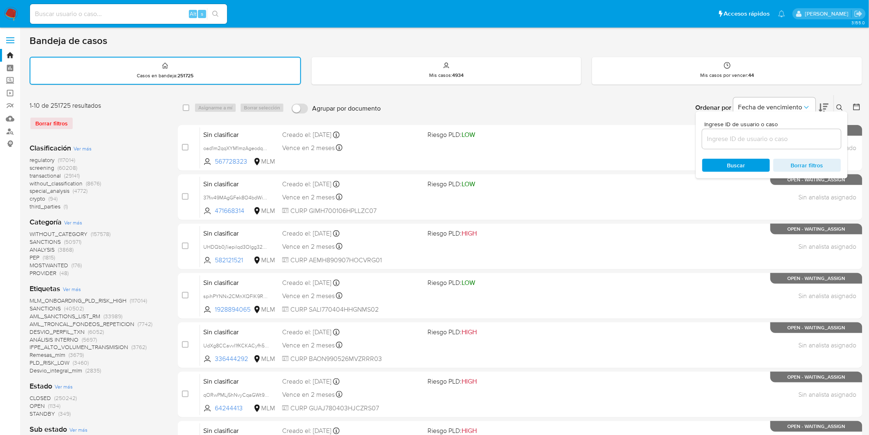
click at [732, 135] on input at bounding box center [771, 139] width 139 height 11
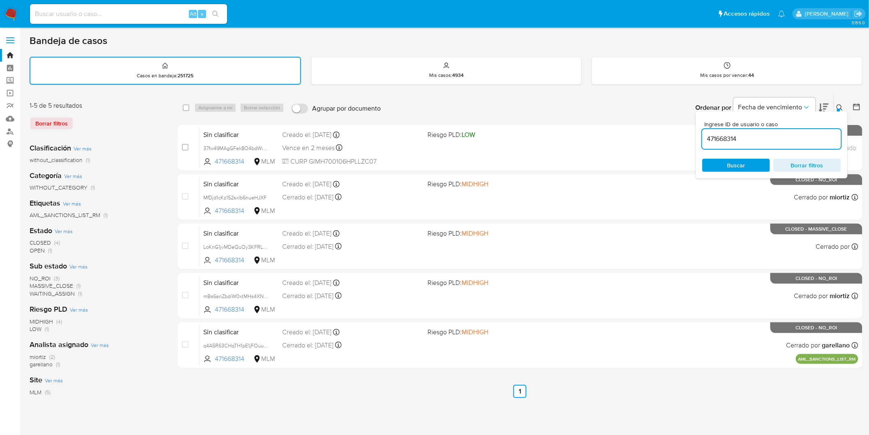
click at [843, 107] on icon at bounding box center [840, 107] width 7 height 7
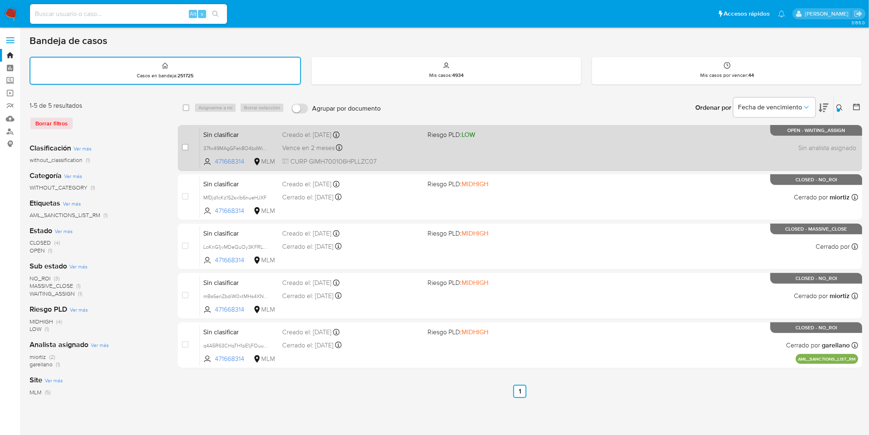
click at [230, 132] on span "Sin clasificar" at bounding box center [239, 134] width 72 height 11
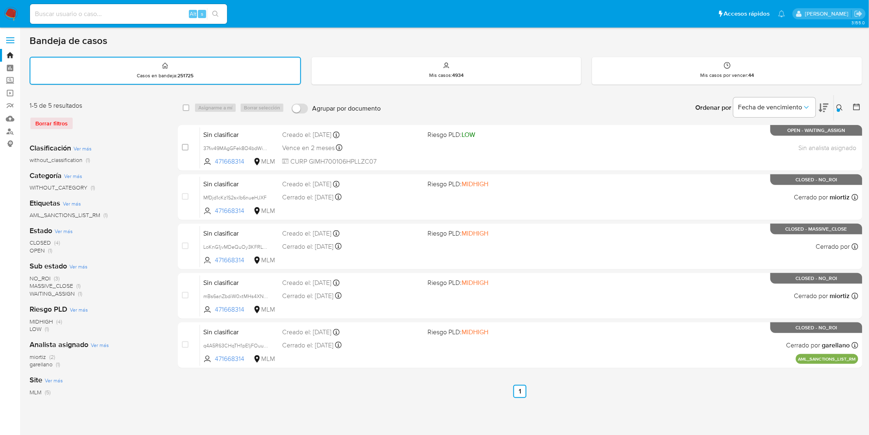
click at [839, 104] on icon at bounding box center [840, 107] width 7 height 7
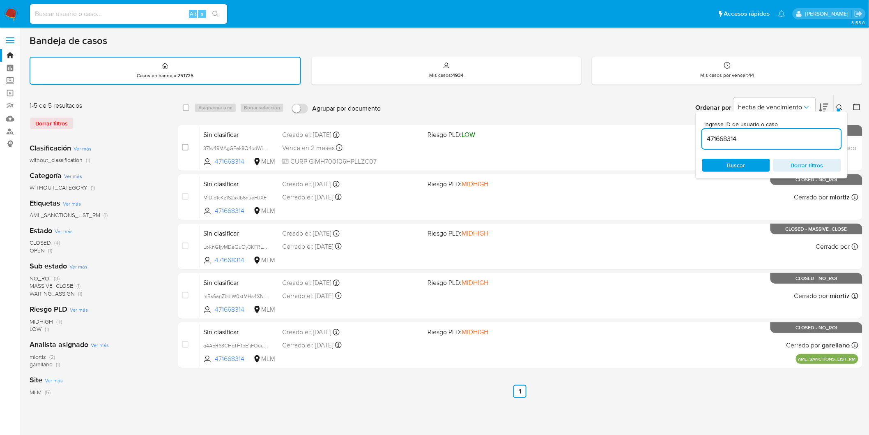
click at [728, 134] on input "471668314" at bounding box center [771, 139] width 139 height 11
type input "2028450759"
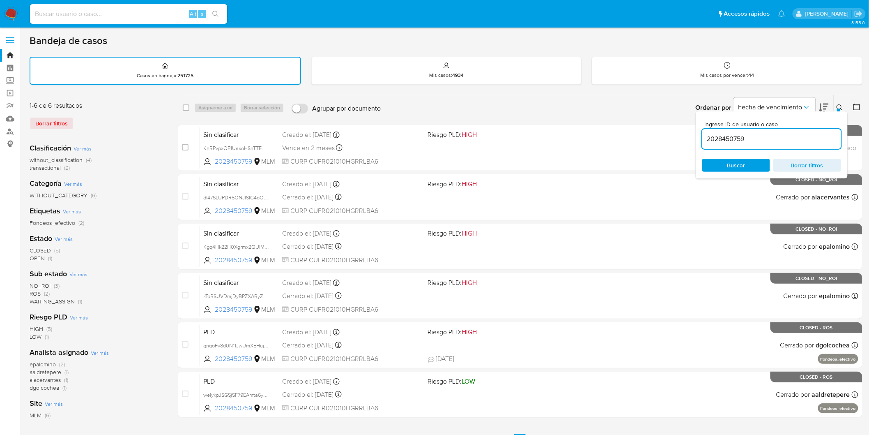
click at [836, 107] on button at bounding box center [841, 108] width 14 height 10
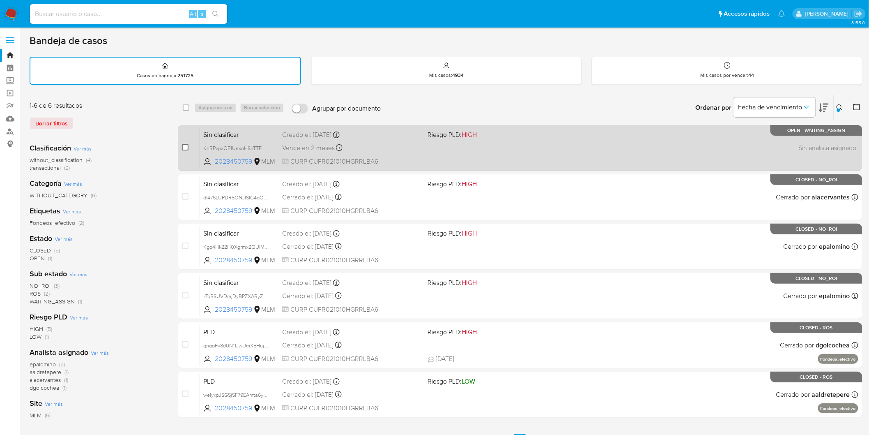
click at [186, 144] on input "checkbox" at bounding box center [185, 147] width 7 height 7
checkbox input "true"
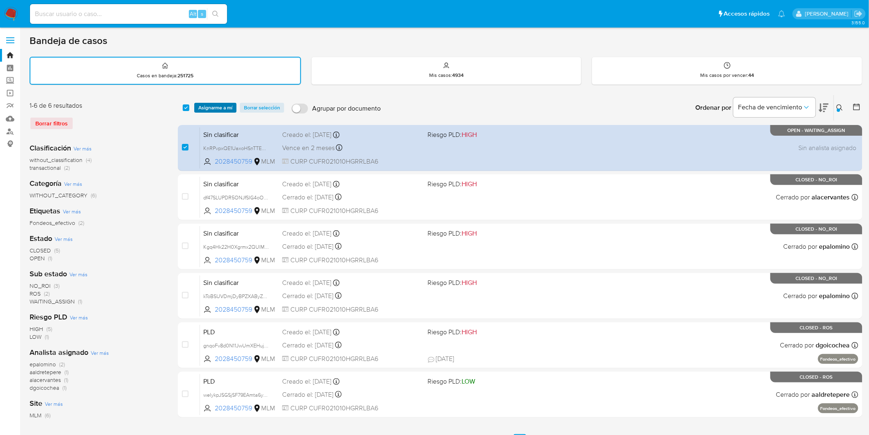
click at [216, 106] on span "Asignarme a mí" at bounding box center [215, 108] width 34 height 8
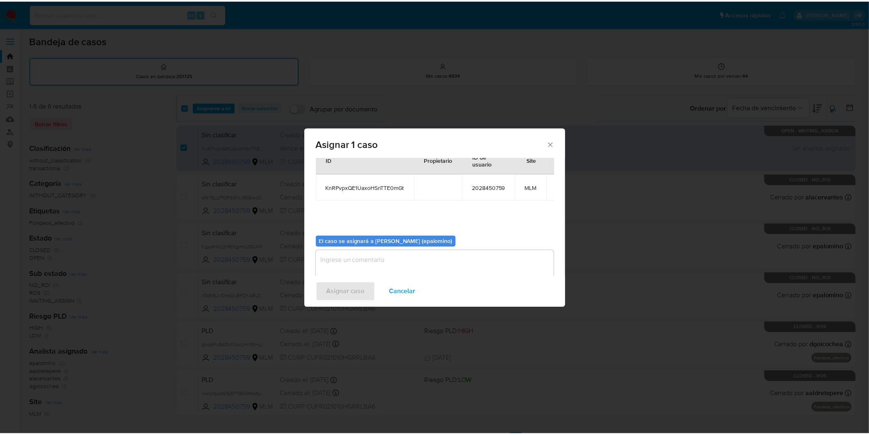
scroll to position [42, 0]
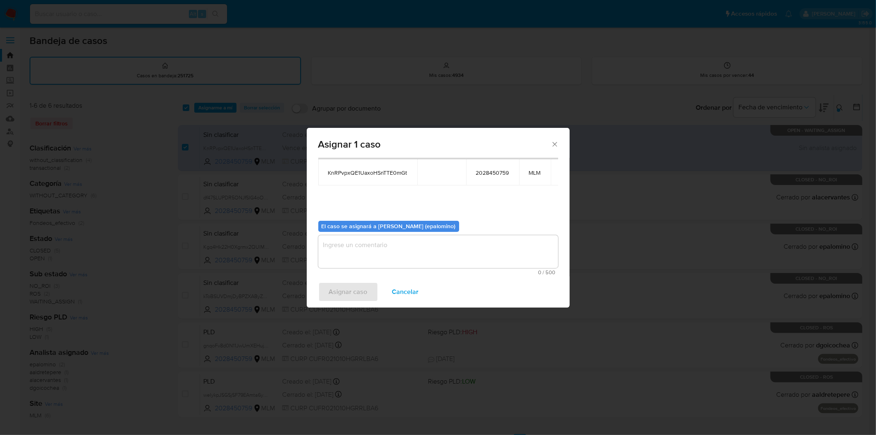
click at [355, 256] on textarea "assign-modal" at bounding box center [438, 251] width 240 height 33
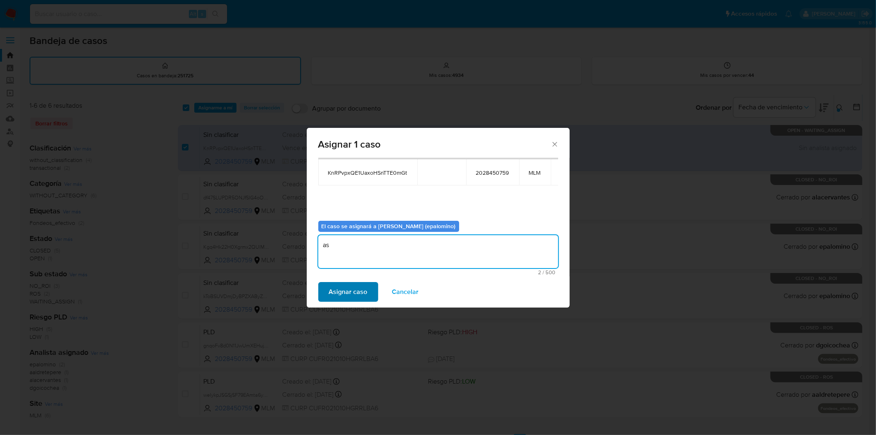
type textarea "as"
click at [347, 286] on span "Asignar caso" at bounding box center [348, 292] width 39 height 18
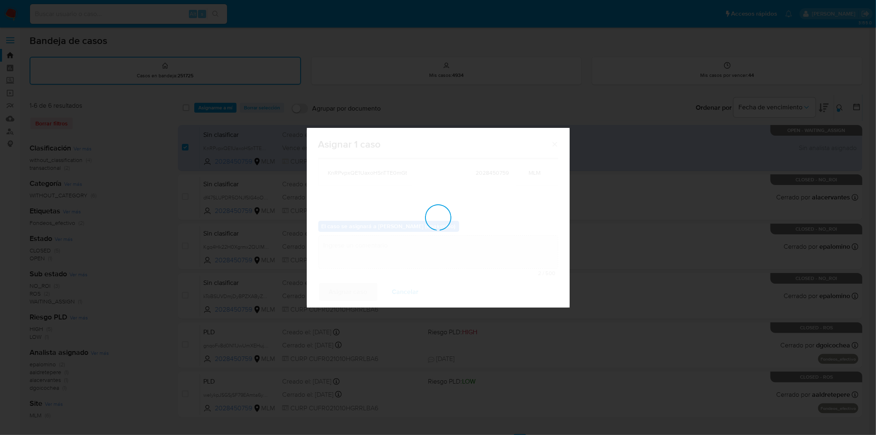
checkbox input "false"
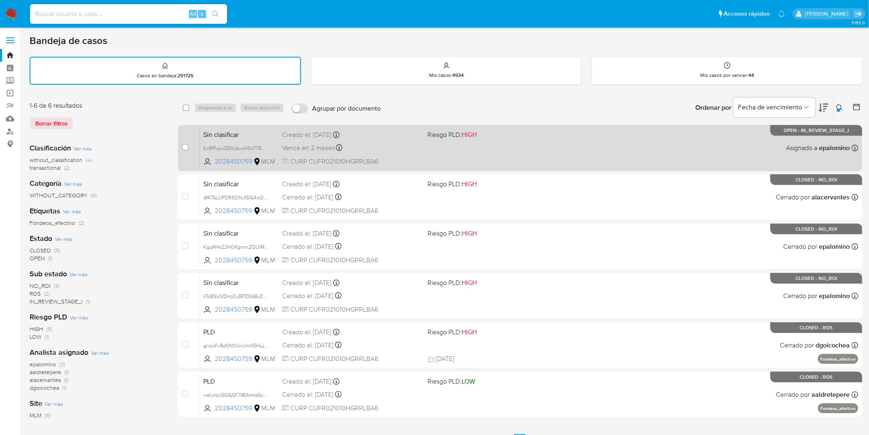
click at [237, 133] on span "Sin clasificar" at bounding box center [239, 134] width 72 height 11
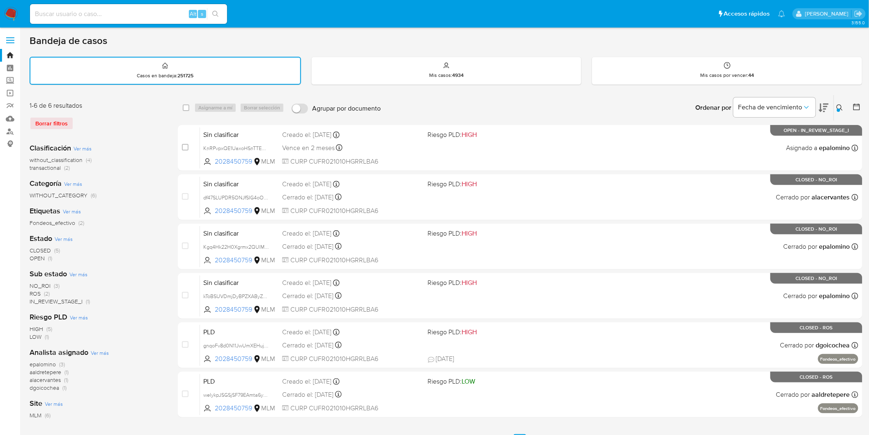
click at [8, 18] on img at bounding box center [11, 14] width 14 height 14
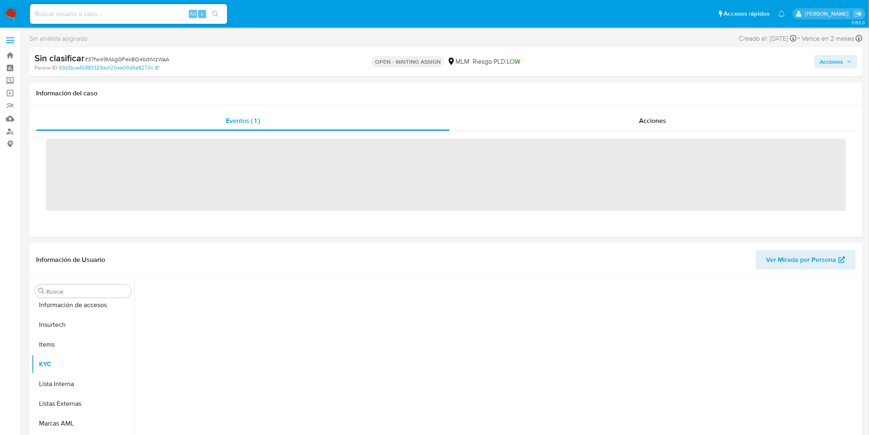
scroll to position [347, 0]
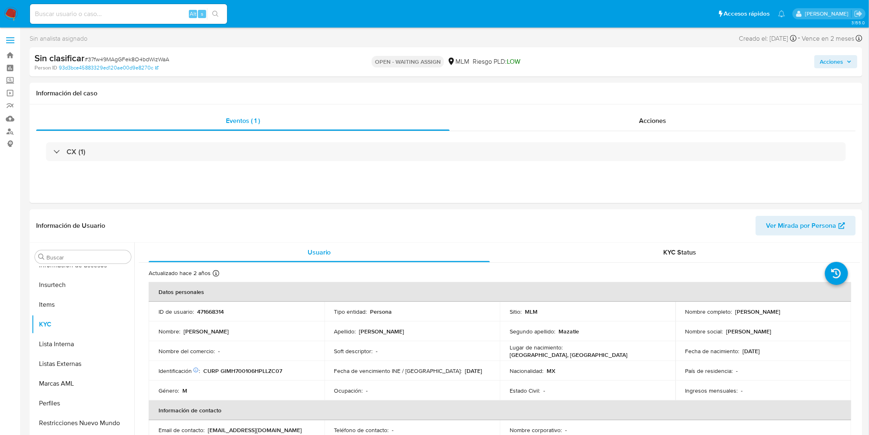
select select "10"
click at [90, 417] on button "Restricciones Nuevo Mundo" at bounding box center [80, 422] width 96 height 20
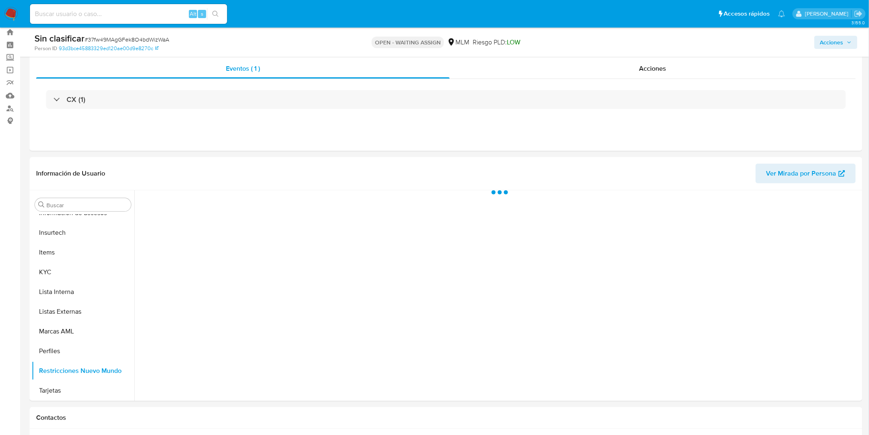
scroll to position [48, 0]
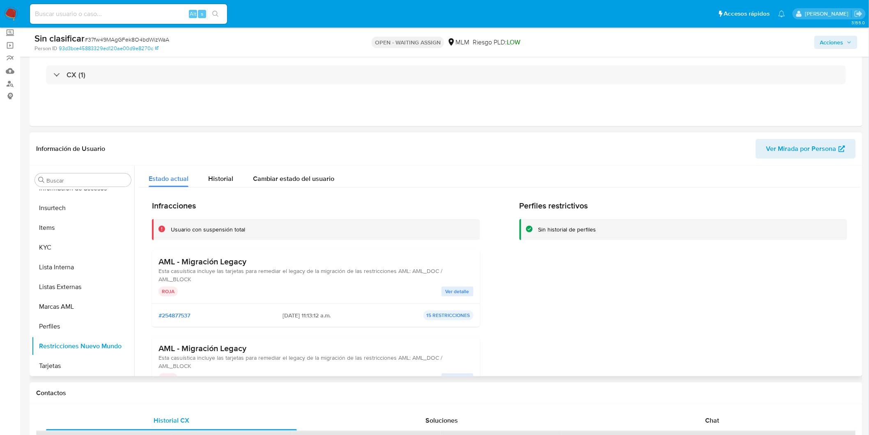
click at [458, 292] on span "Ver detalle" at bounding box center [458, 291] width 24 height 8
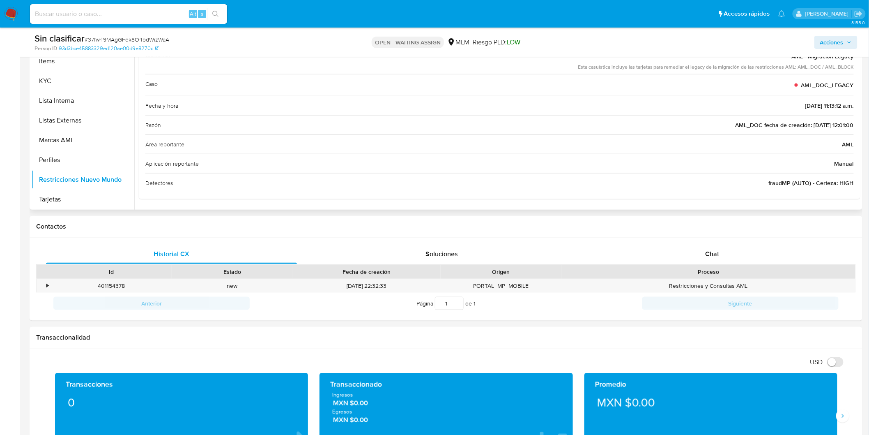
scroll to position [230, 0]
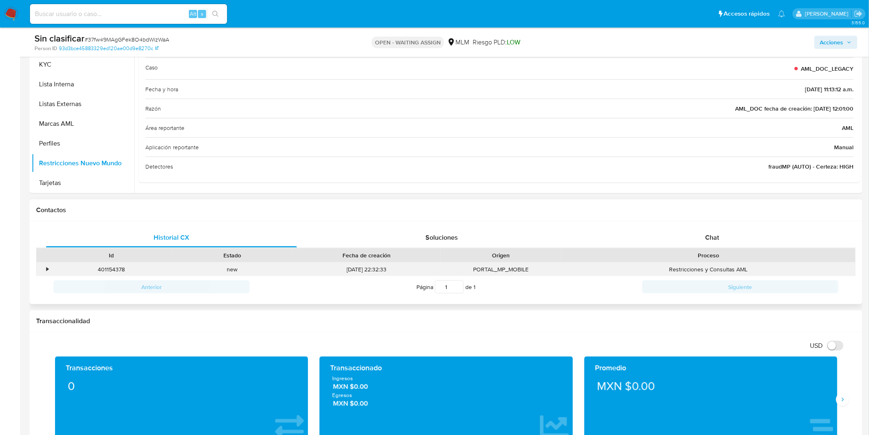
click at [44, 271] on div "•" at bounding box center [44, 269] width 14 height 14
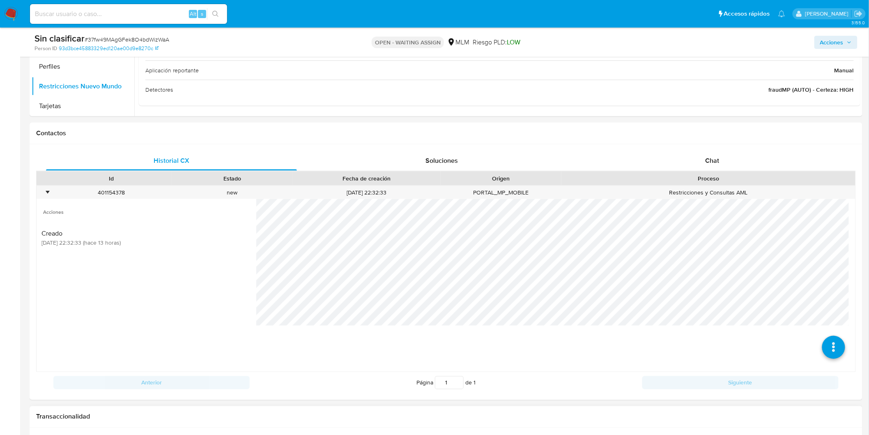
scroll to position [413, 0]
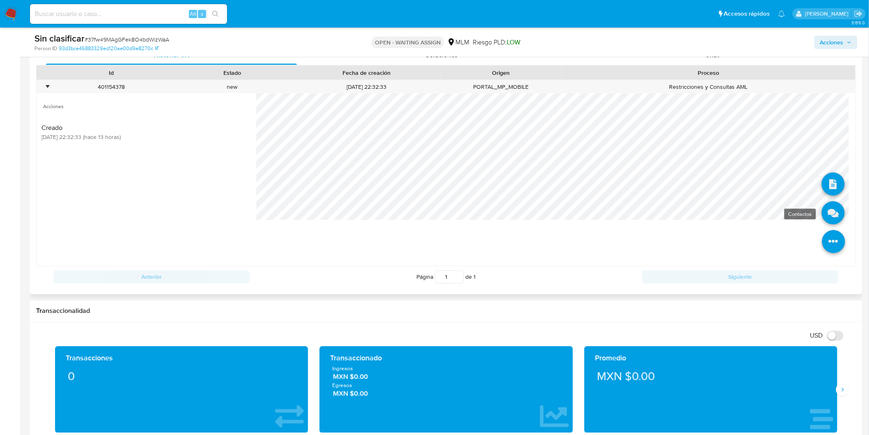
click at [822, 219] on icon at bounding box center [833, 212] width 23 height 23
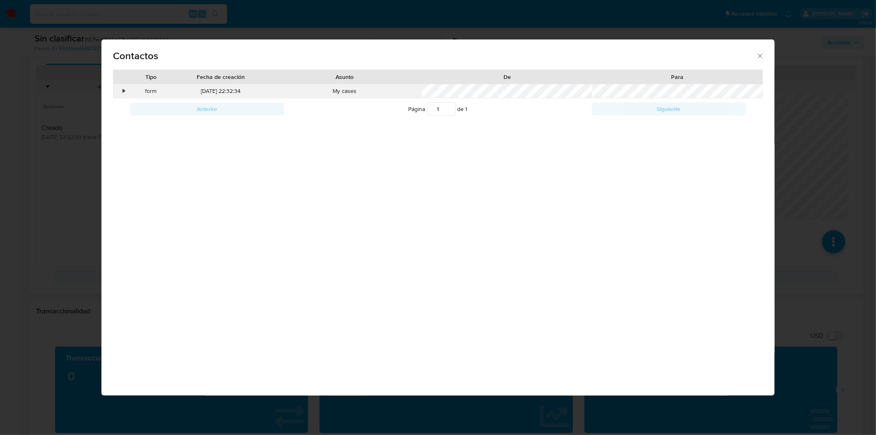
click at [124, 90] on div "•" at bounding box center [124, 91] width 2 height 8
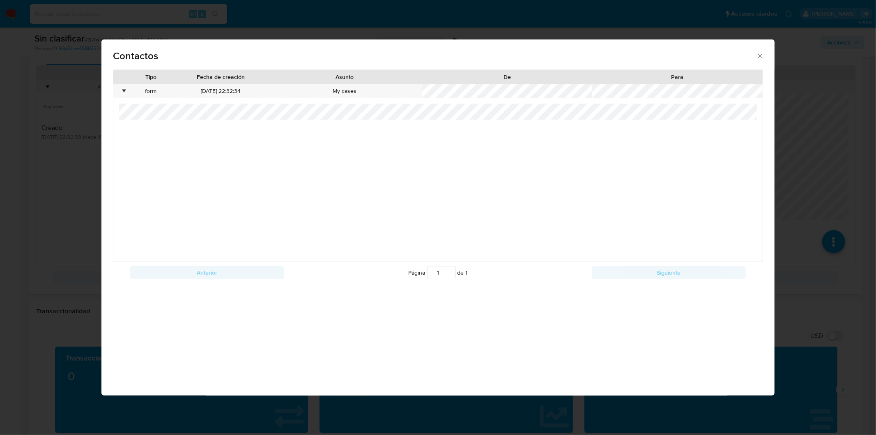
click at [83, 157] on div "Contactos Tipo Fecha de creación Asunto De Para • form 19/08/2025 22:32:34 My c…" at bounding box center [438, 217] width 876 height 435
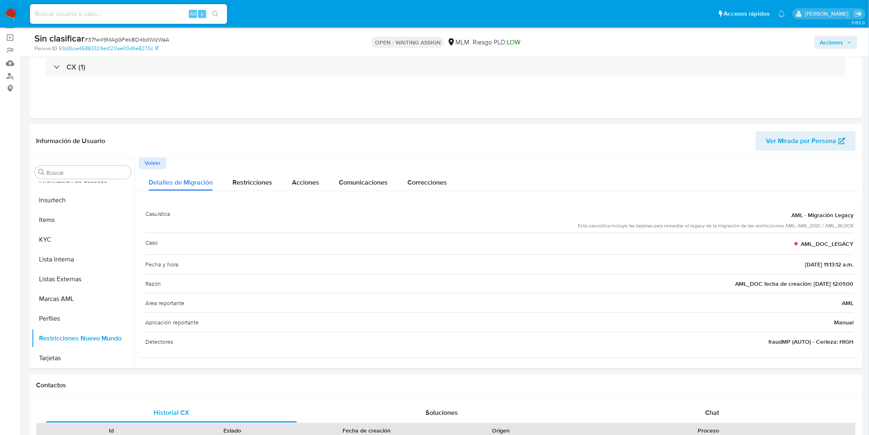
scroll to position [48, 0]
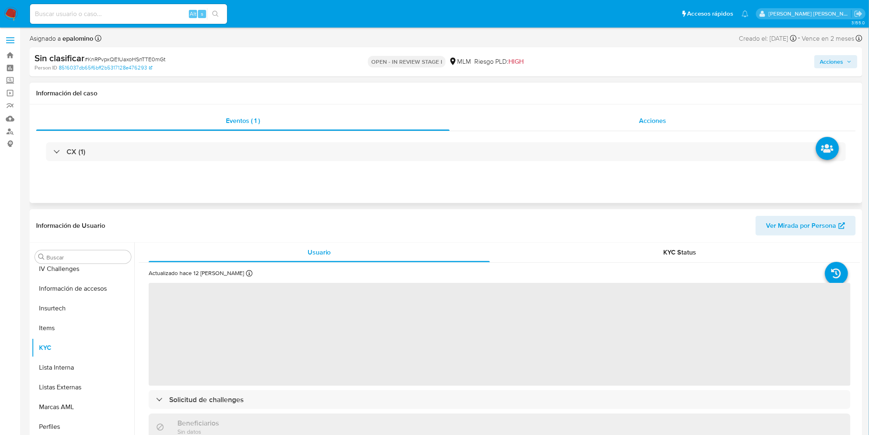
scroll to position [347, 0]
click at [788, 62] on span "Acciones" at bounding box center [831, 61] width 23 height 13
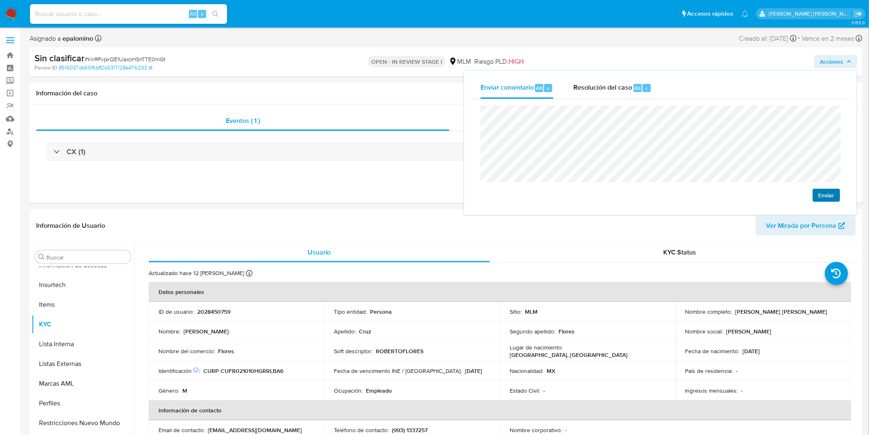
select select "10"
click at [788, 195] on span "Enviar" at bounding box center [827, 195] width 16 height 12
click at [621, 84] on span "Resolución del caso" at bounding box center [602, 87] width 59 height 9
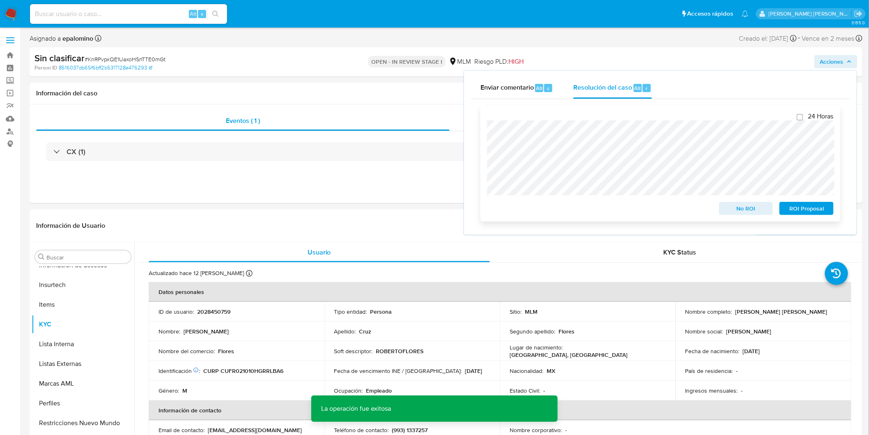
click at [743, 211] on span "No ROI" at bounding box center [746, 209] width 43 height 12
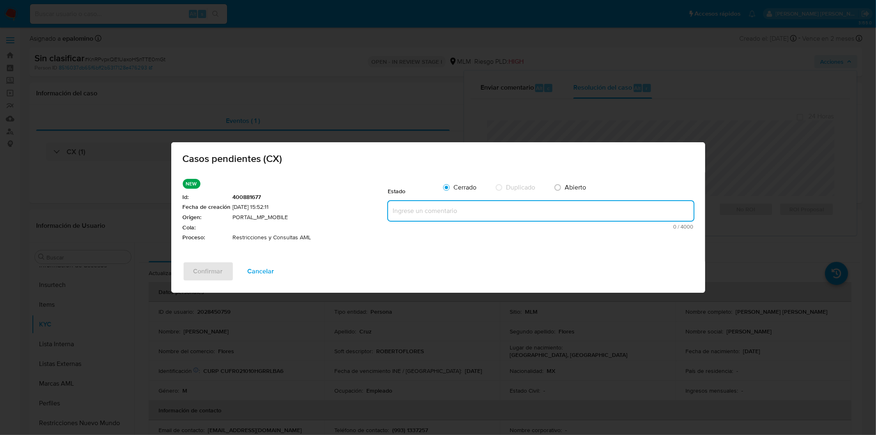
click at [422, 211] on textarea at bounding box center [541, 211] width 306 height 20
paste textarea "no se realizará reactivación de la cuenta"
type textarea "no se realizará reactivación de la cuenta"
click at [211, 268] on span "Confirmar" at bounding box center [208, 271] width 30 height 18
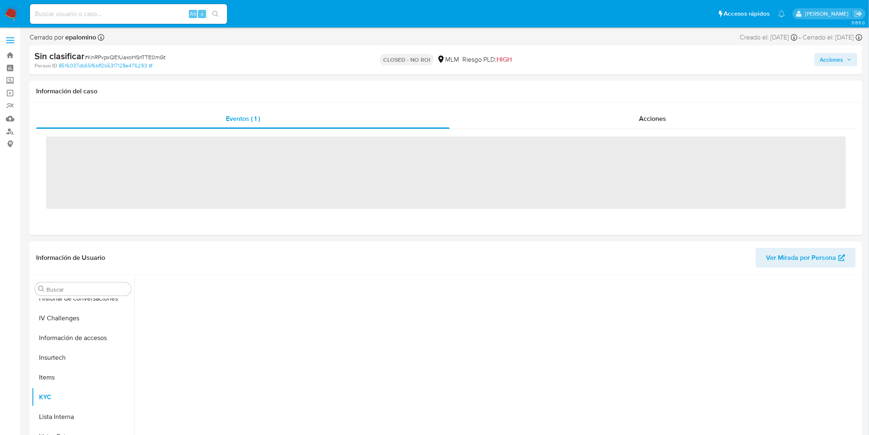
scroll to position [347, 0]
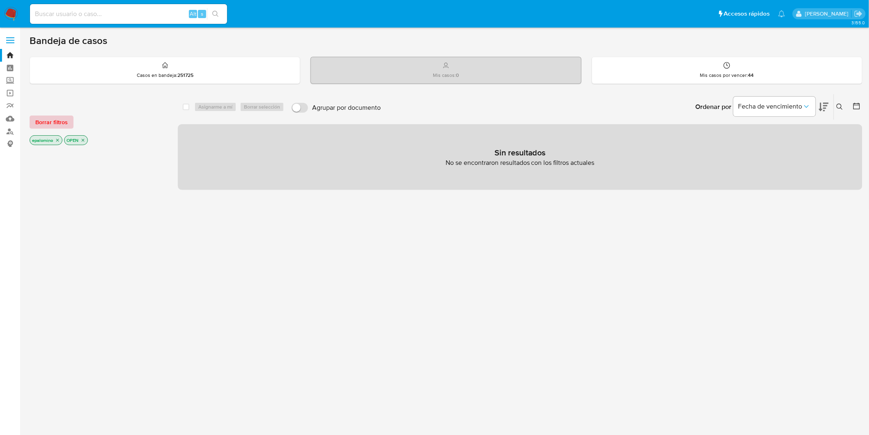
click at [50, 121] on span "Borrar filtros" at bounding box center [51, 122] width 32 height 12
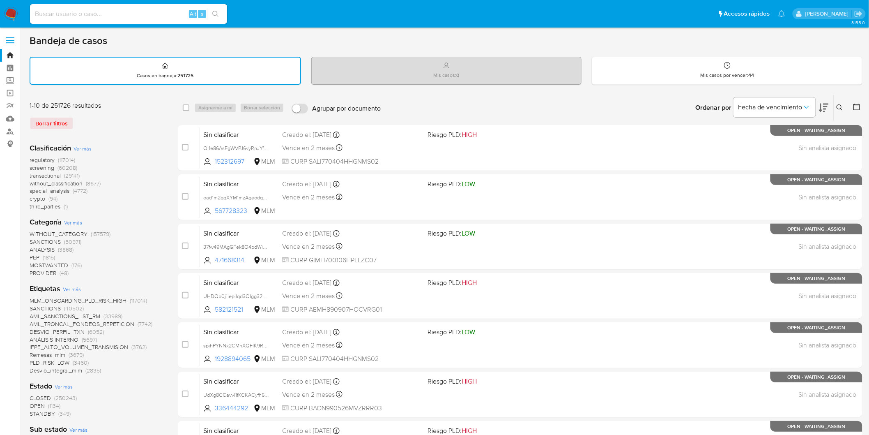
click at [836, 101] on div "Ingrese ID de usuario o caso Buscar Borrar filtros" at bounding box center [841, 107] width 14 height 25
click at [838, 103] on button at bounding box center [841, 108] width 14 height 10
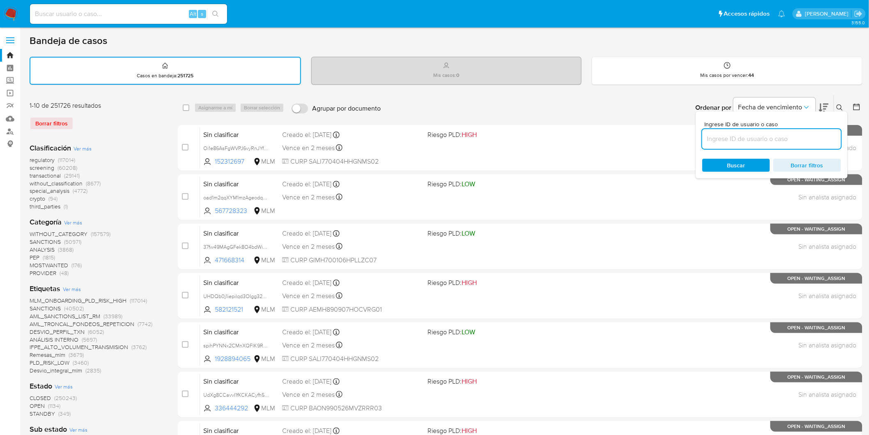
click at [743, 134] on input at bounding box center [771, 139] width 139 height 11
type input "67580458"
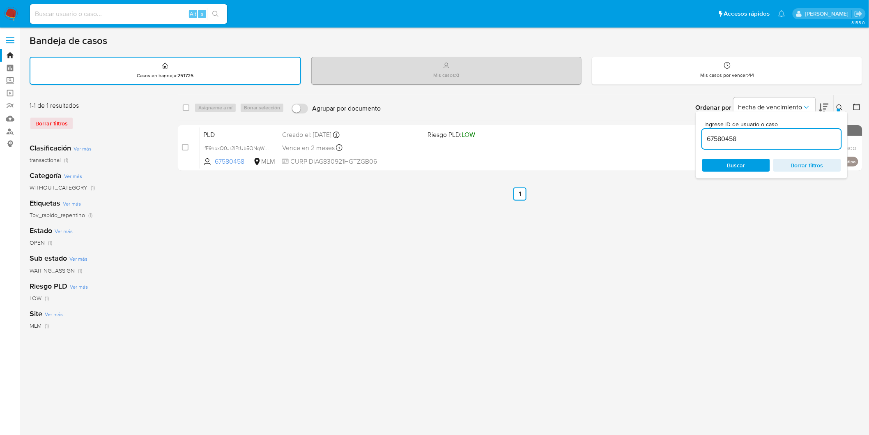
click at [843, 107] on icon at bounding box center [840, 107] width 7 height 7
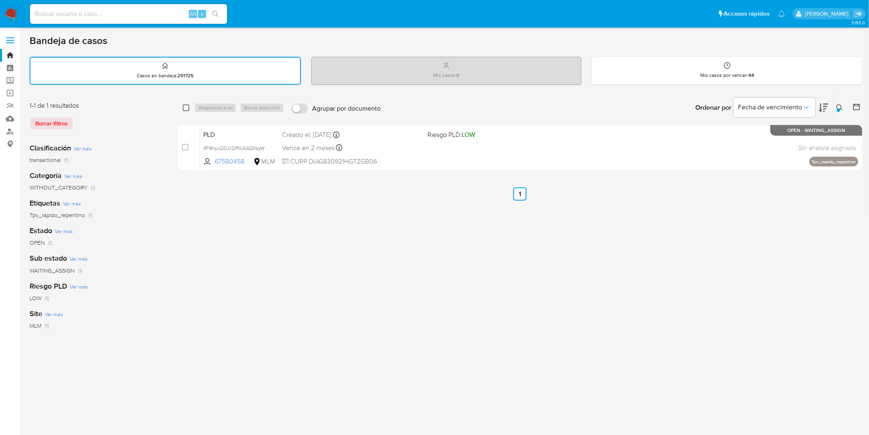
click at [185, 108] on input "checkbox" at bounding box center [186, 107] width 7 height 7
checkbox input "true"
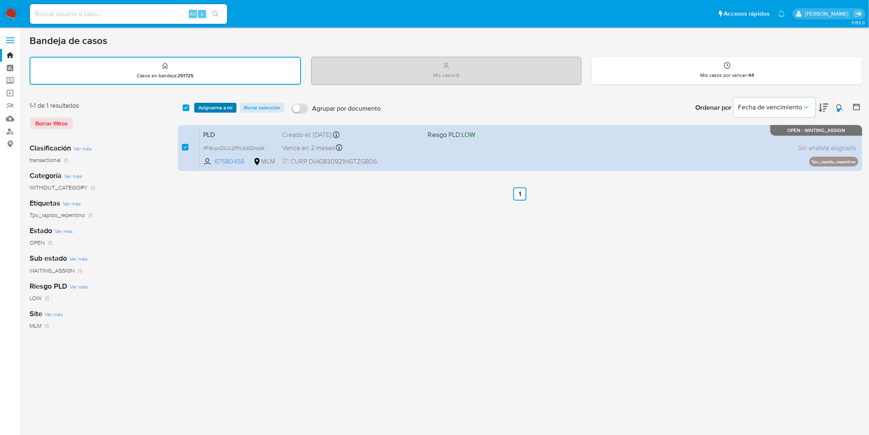
click at [210, 104] on span "Asignarme a mí" at bounding box center [215, 108] width 34 height 8
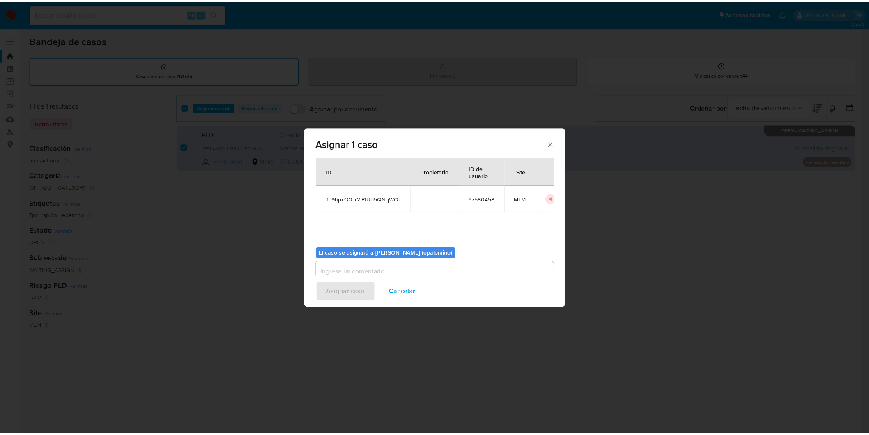
scroll to position [42, 0]
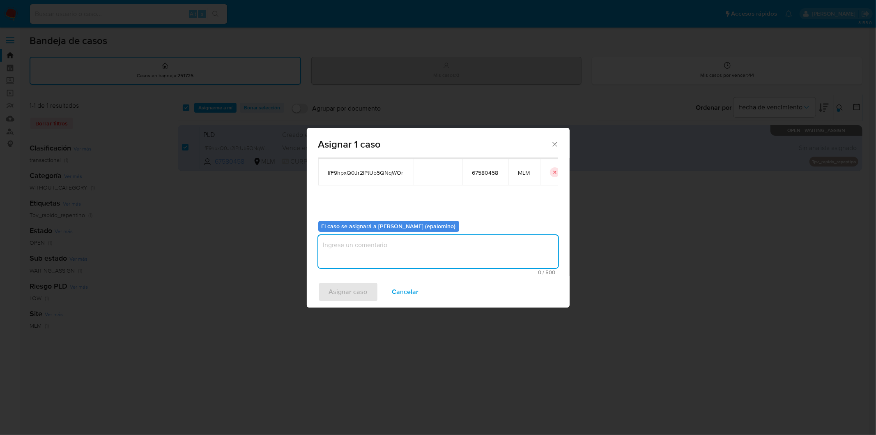
click at [345, 256] on textarea "assign-modal" at bounding box center [438, 251] width 240 height 33
type textarea "AS"
click at [340, 290] on span "Asignar caso" at bounding box center [348, 292] width 39 height 18
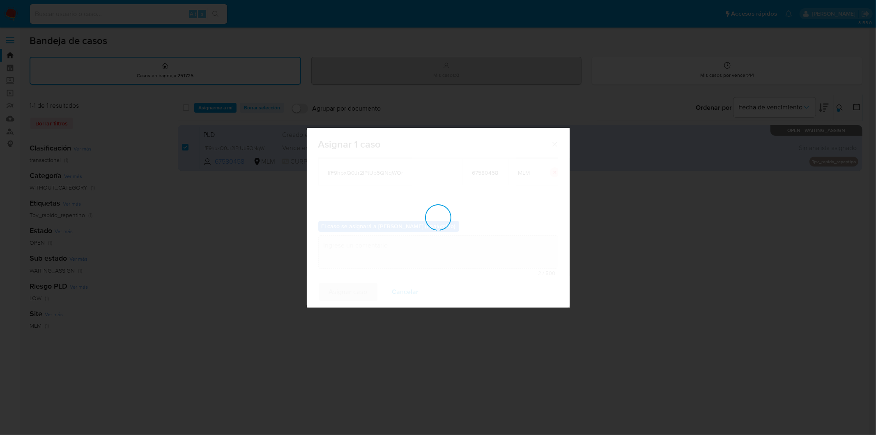
checkbox input "false"
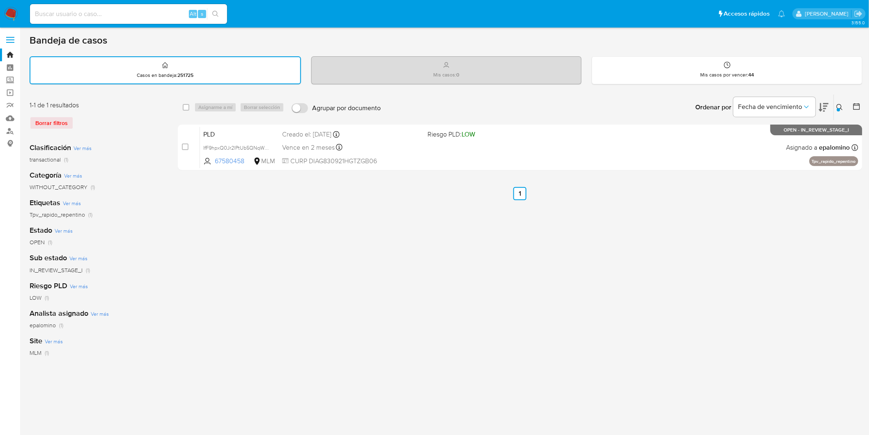
scroll to position [0, 0]
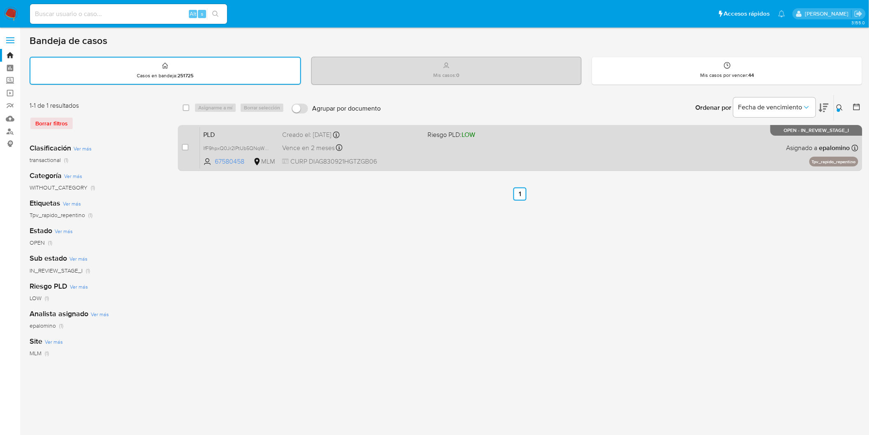
click at [208, 130] on span "PLD" at bounding box center [239, 134] width 72 height 11
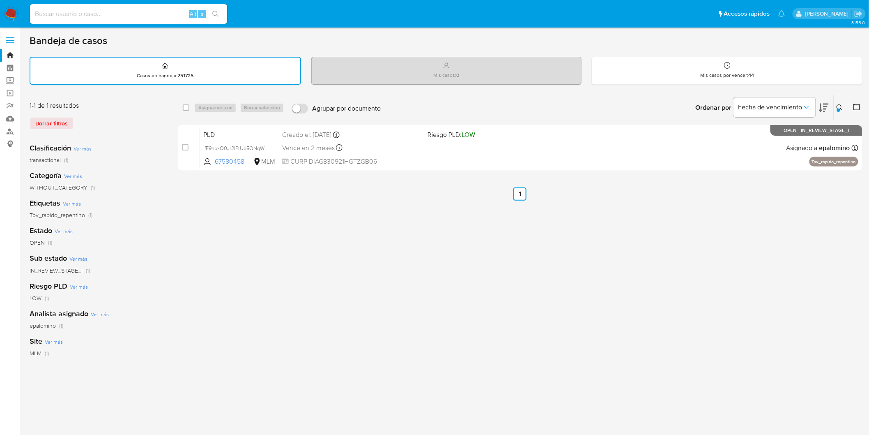
click at [840, 104] on icon at bounding box center [840, 107] width 7 height 7
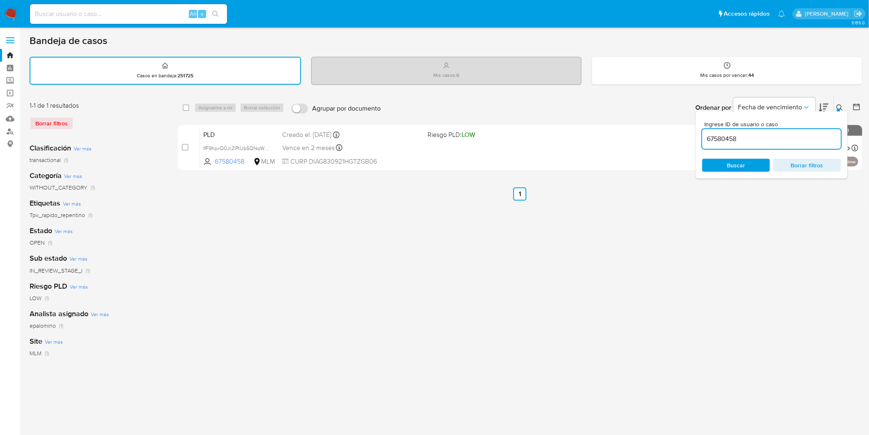
click at [729, 134] on input "67580458" at bounding box center [771, 139] width 139 height 11
type input "109806182"
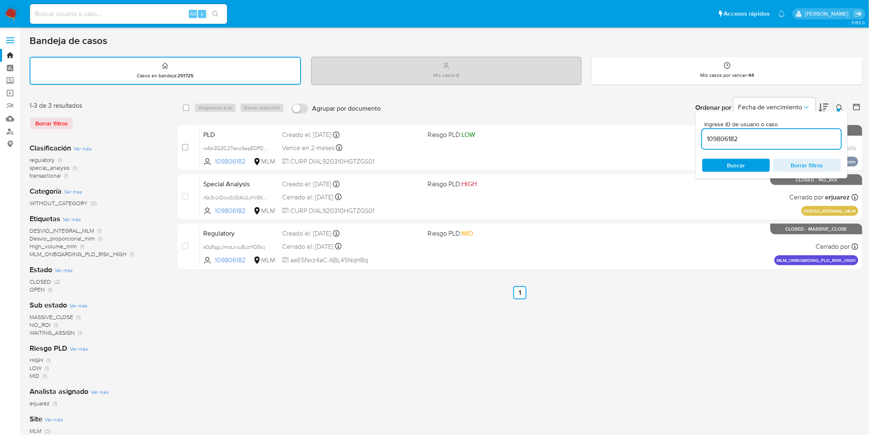
click at [839, 104] on icon at bounding box center [840, 107] width 7 height 7
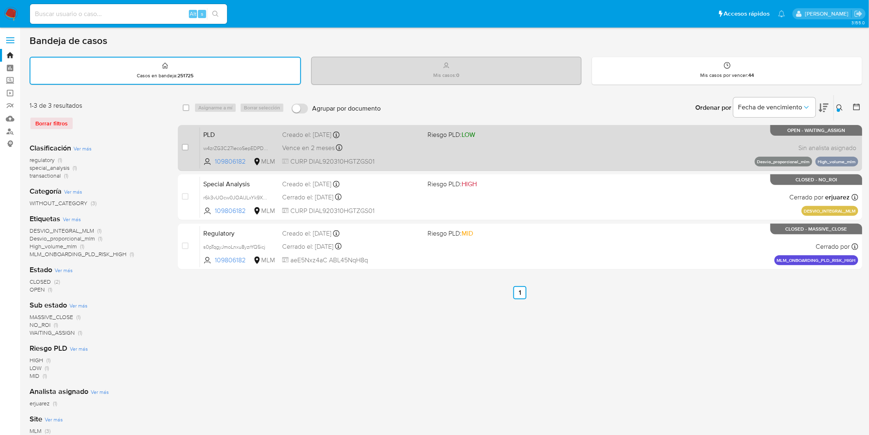
click at [220, 130] on span "PLD" at bounding box center [239, 134] width 72 height 11
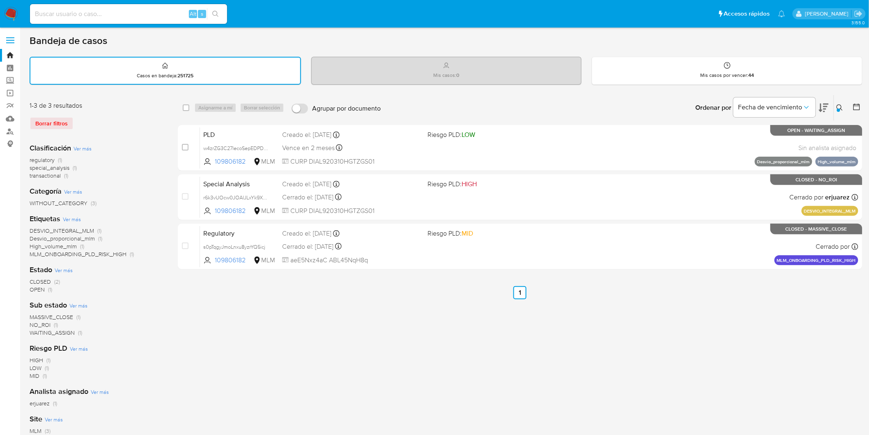
click at [9, 13] on img at bounding box center [11, 14] width 14 height 14
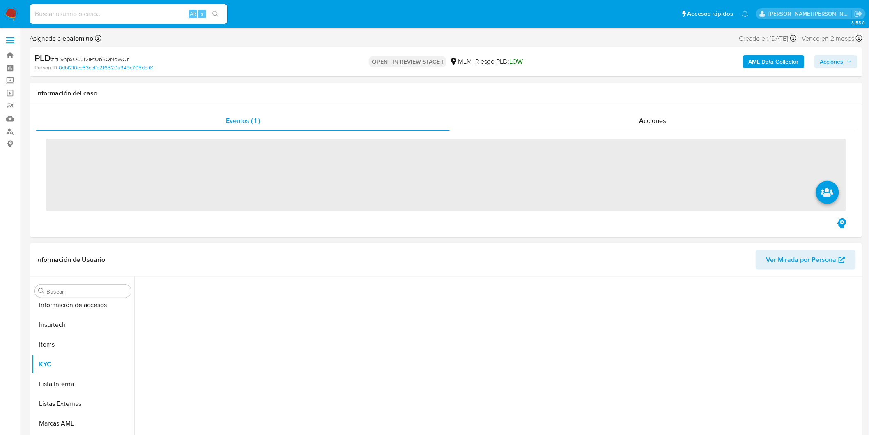
scroll to position [347, 0]
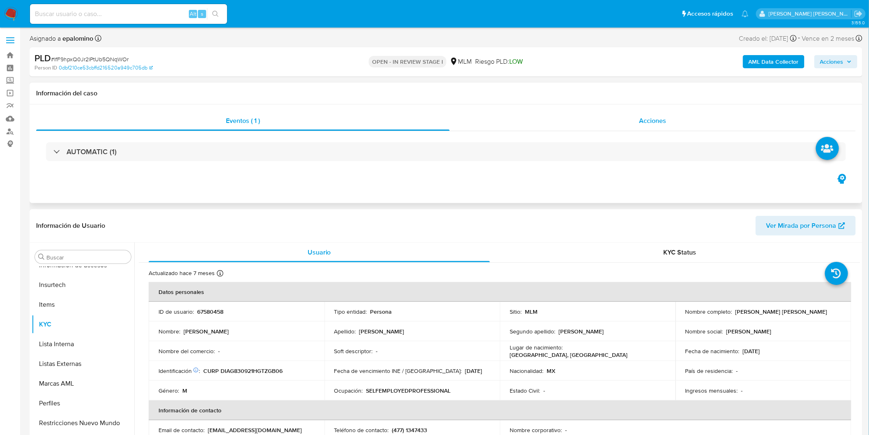
select select "10"
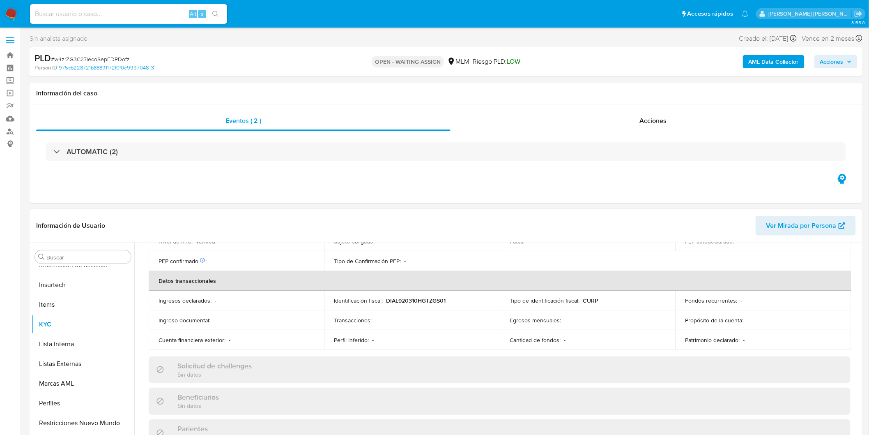
scroll to position [421, 0]
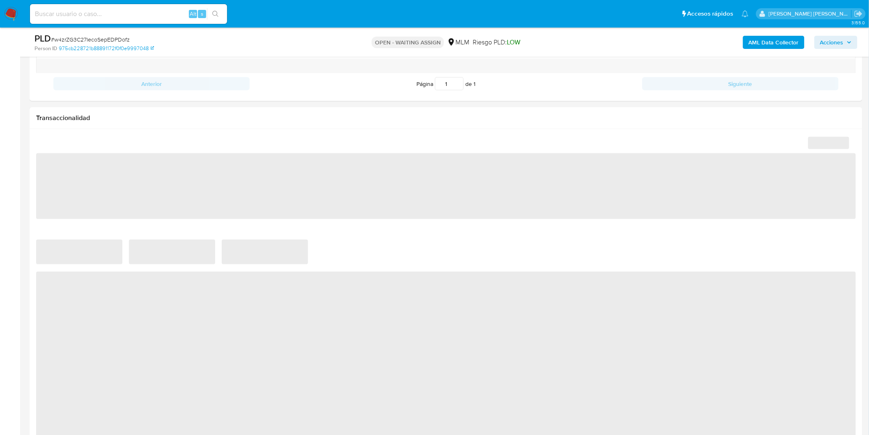
select select "10"
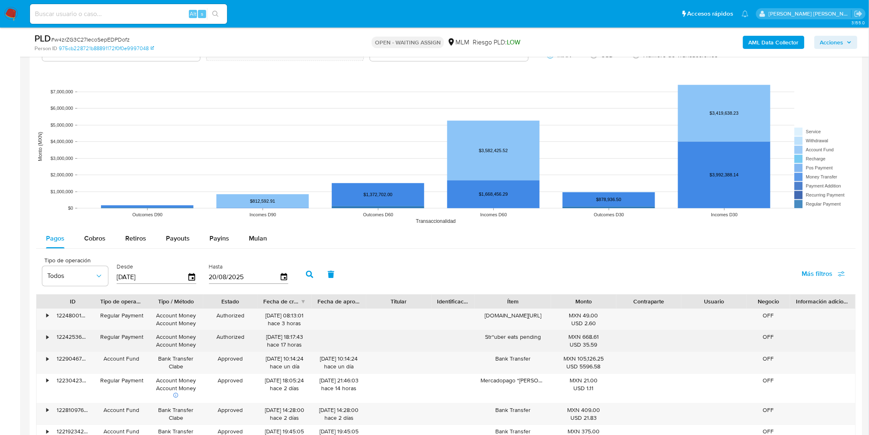
scroll to position [860, 0]
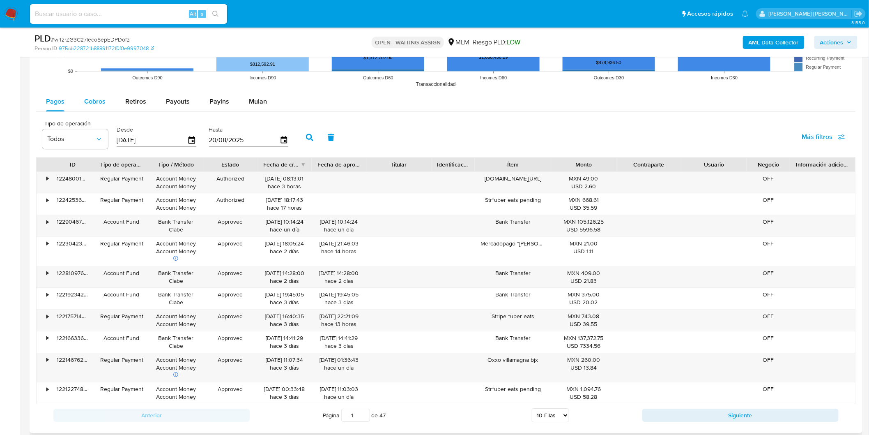
click at [99, 101] on span "Cobros" at bounding box center [94, 101] width 21 height 9
select select "10"
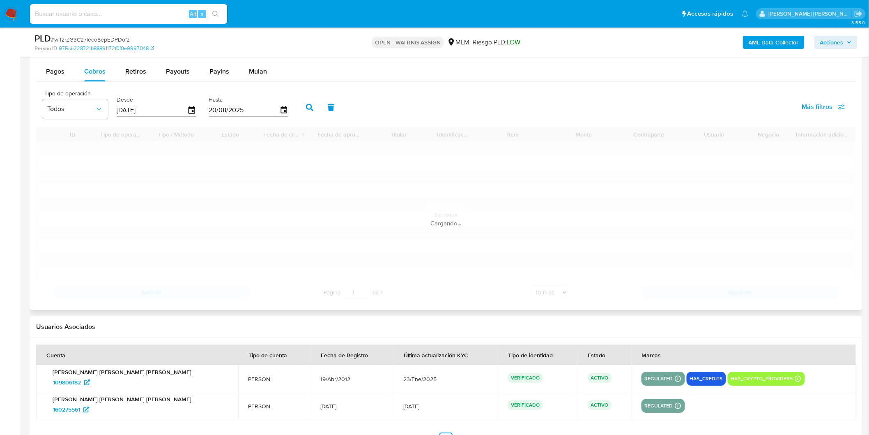
scroll to position [919, 0]
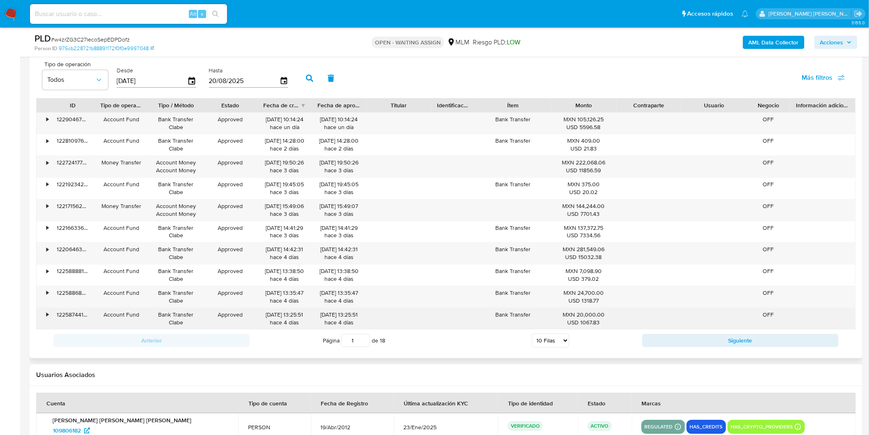
click at [46, 313] on div "•" at bounding box center [44, 318] width 14 height 21
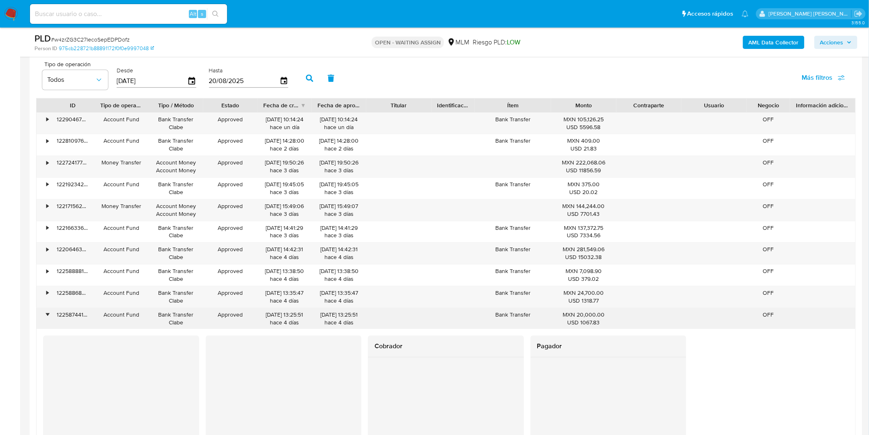
click at [46, 313] on div "•" at bounding box center [44, 318] width 14 height 21
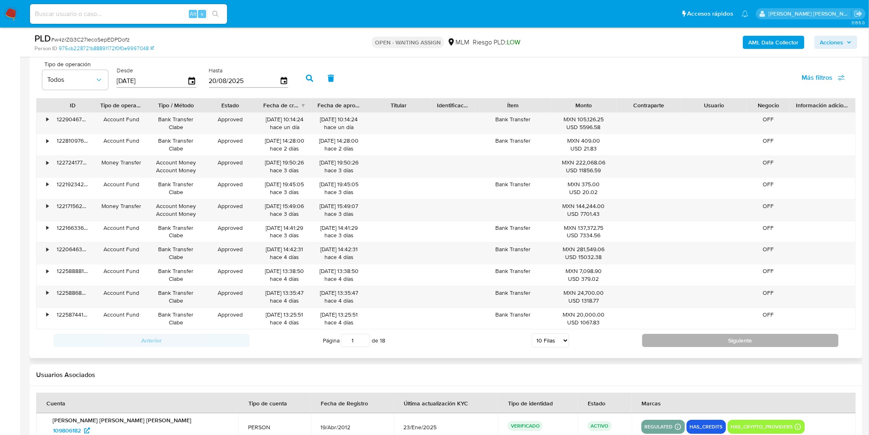
click at [691, 340] on button "Siguiente" at bounding box center [740, 340] width 196 height 13
type input "2"
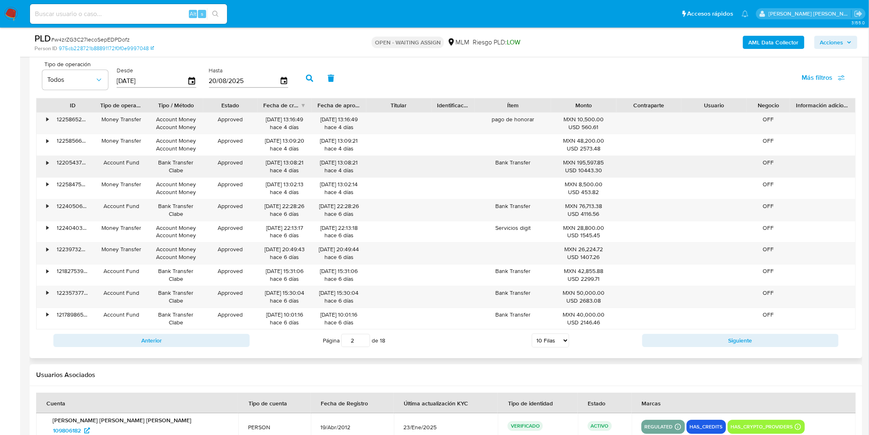
click at [47, 163] on div "•" at bounding box center [47, 163] width 2 height 8
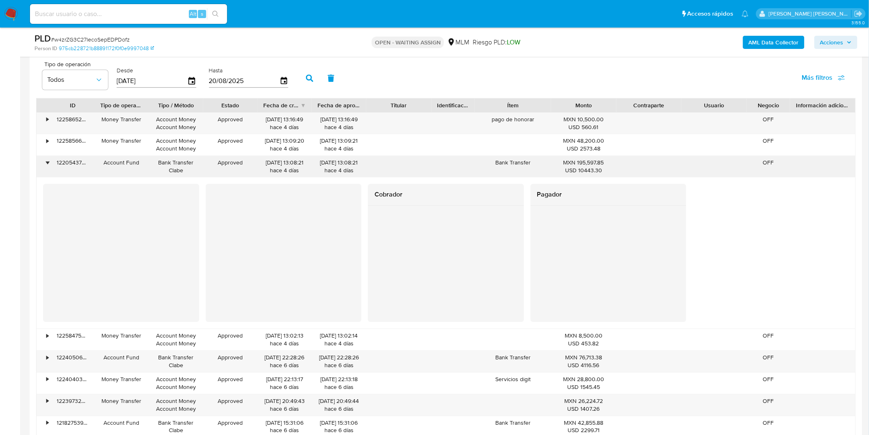
click at [47, 163] on div "•" at bounding box center [47, 163] width 2 height 8
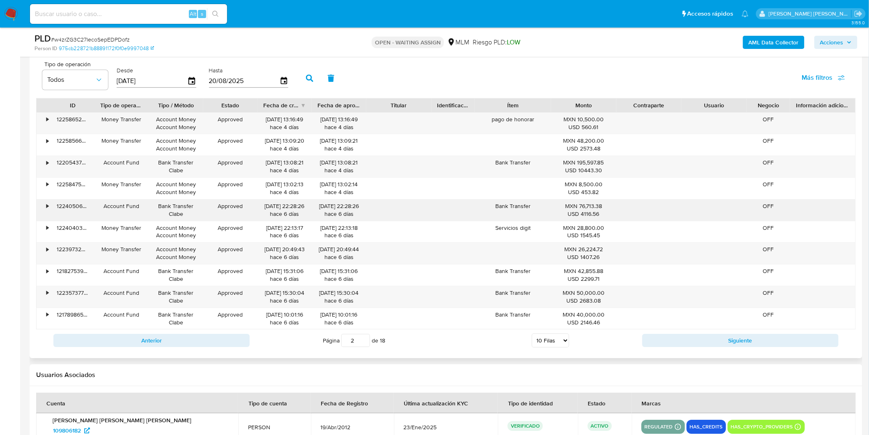
click at [46, 212] on div "•" at bounding box center [44, 209] width 14 height 21
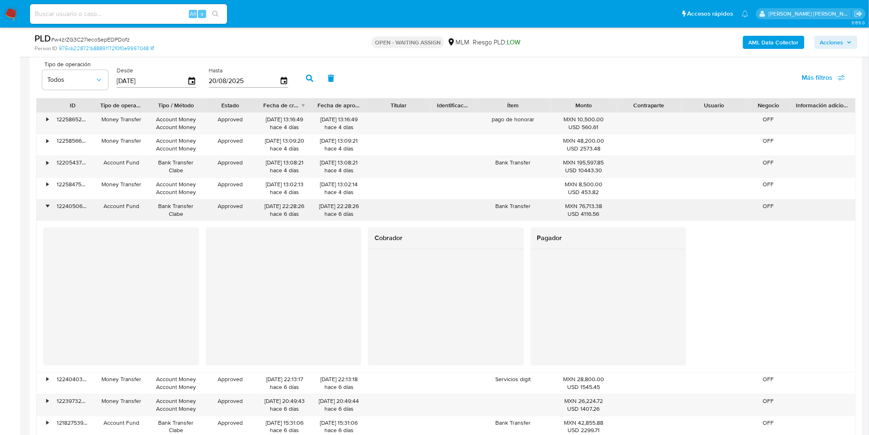
click at [46, 212] on div "•" at bounding box center [44, 209] width 14 height 21
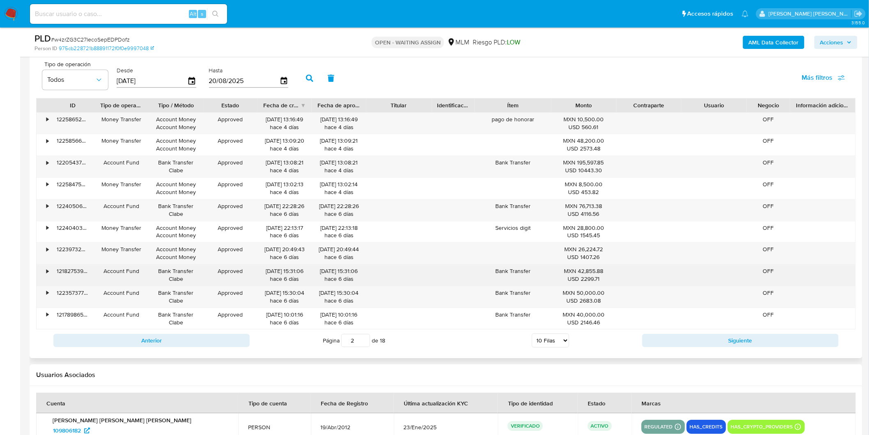
click at [48, 274] on div "•" at bounding box center [47, 271] width 2 height 8
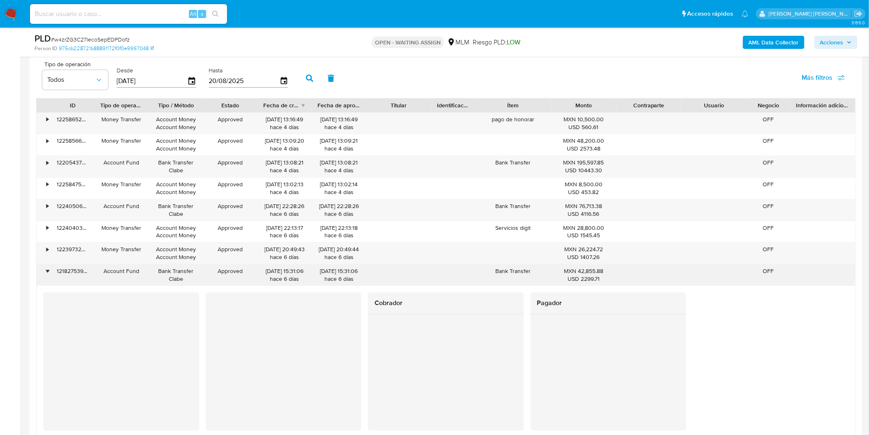
click at [48, 274] on div "•" at bounding box center [47, 271] width 2 height 8
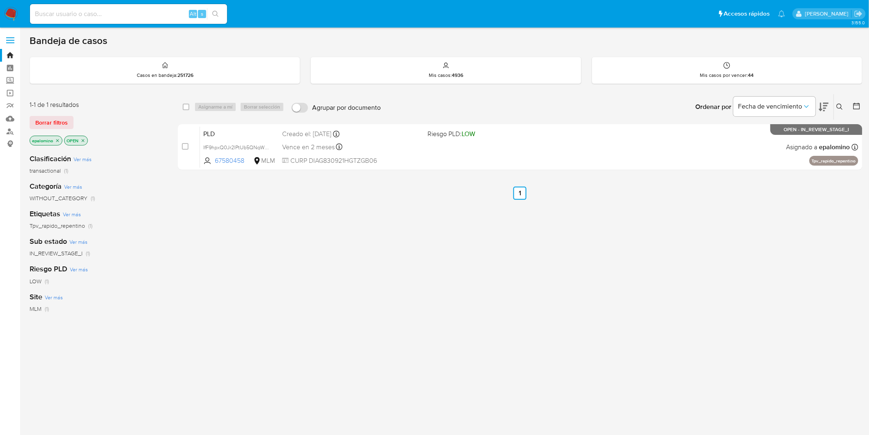
click at [840, 107] on icon at bounding box center [840, 107] width 7 height 7
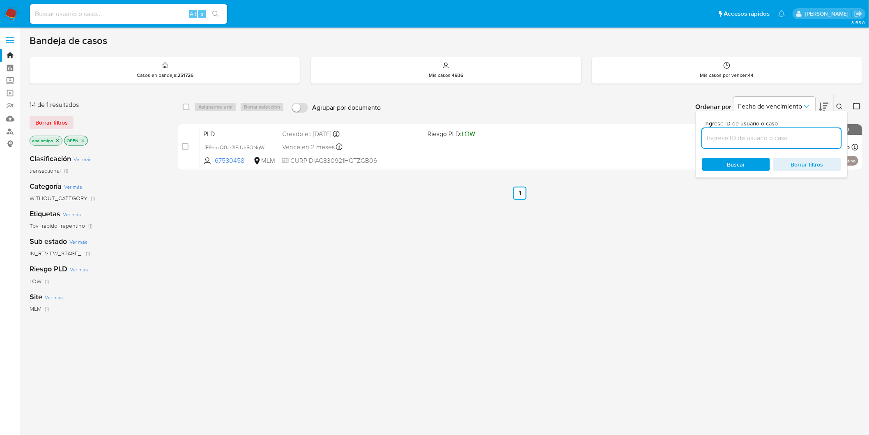
click at [731, 139] on input at bounding box center [771, 138] width 139 height 11
type input "109806182"
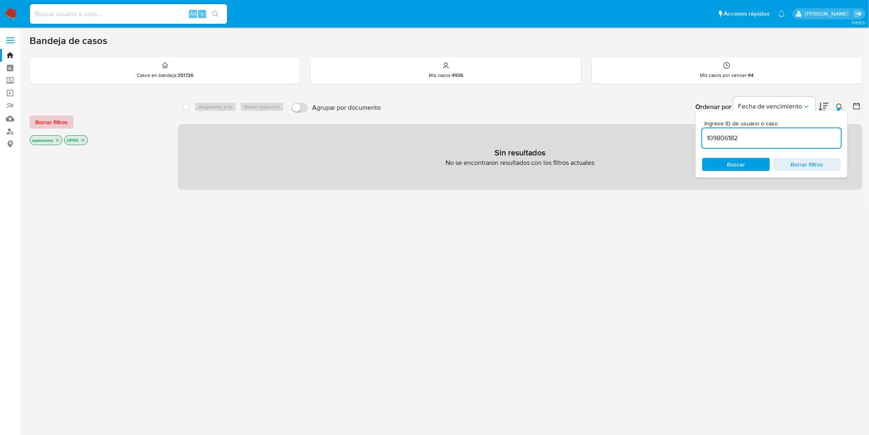
click at [57, 125] on span "Borrar filtros" at bounding box center [51, 122] width 32 height 12
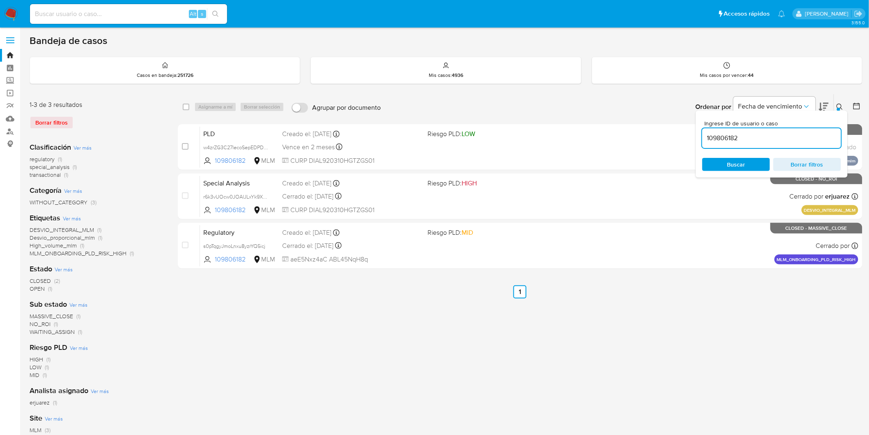
click at [843, 108] on icon at bounding box center [840, 107] width 6 height 6
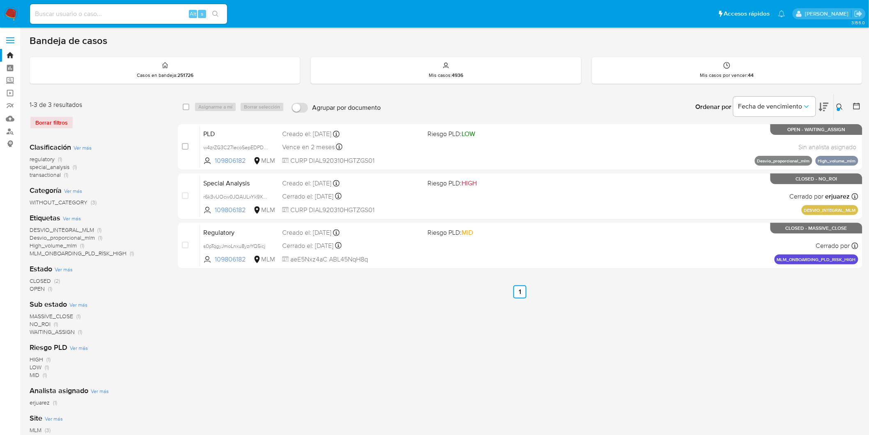
click at [8, 10] on img at bounding box center [11, 14] width 14 height 14
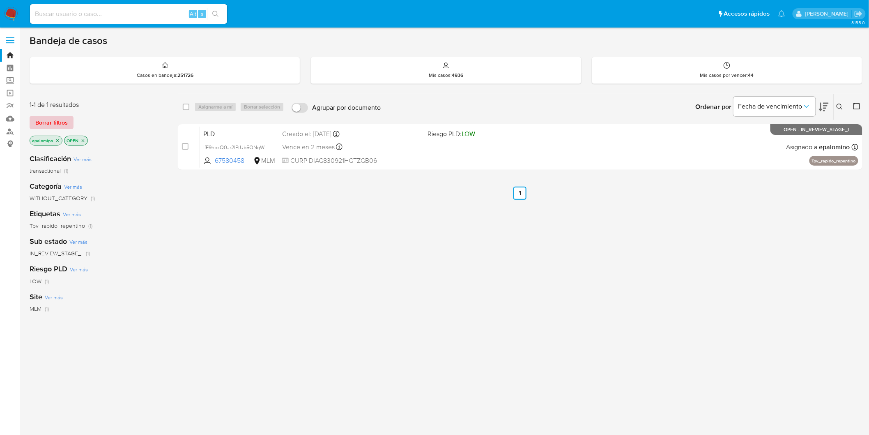
click at [43, 119] on span "Borrar filtros" at bounding box center [51, 123] width 32 height 12
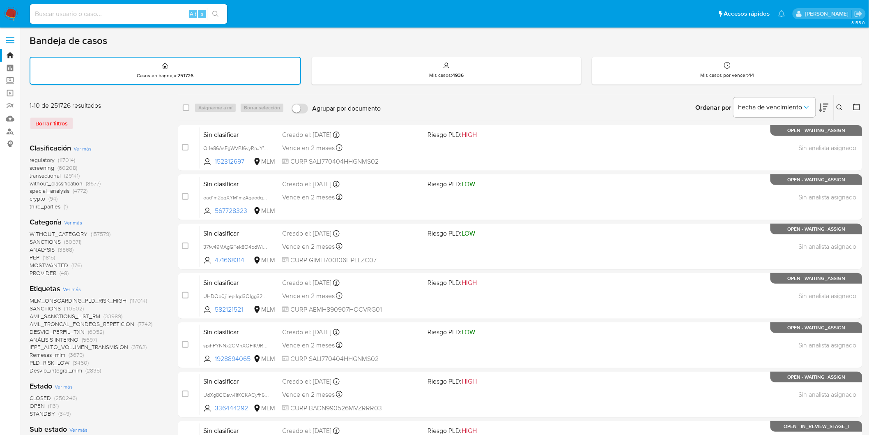
click at [841, 104] on icon at bounding box center [840, 107] width 6 height 6
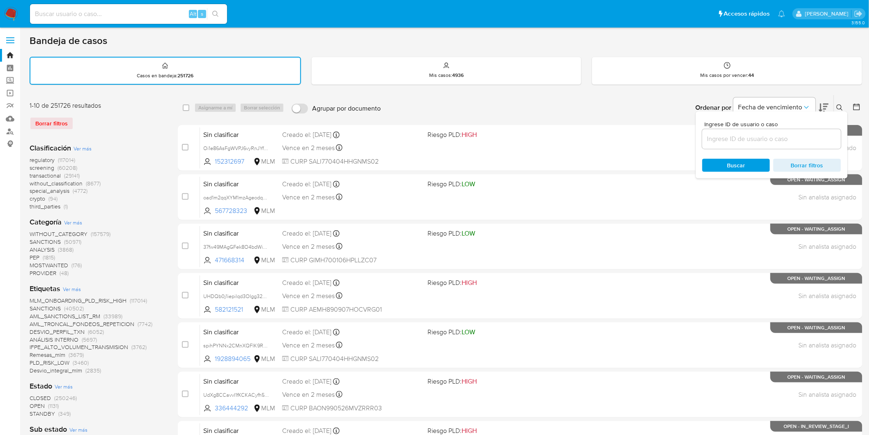
click at [720, 143] on div at bounding box center [771, 139] width 139 height 20
click at [720, 142] on input at bounding box center [771, 139] width 139 height 11
paste input "109806182"
type input "109806182"
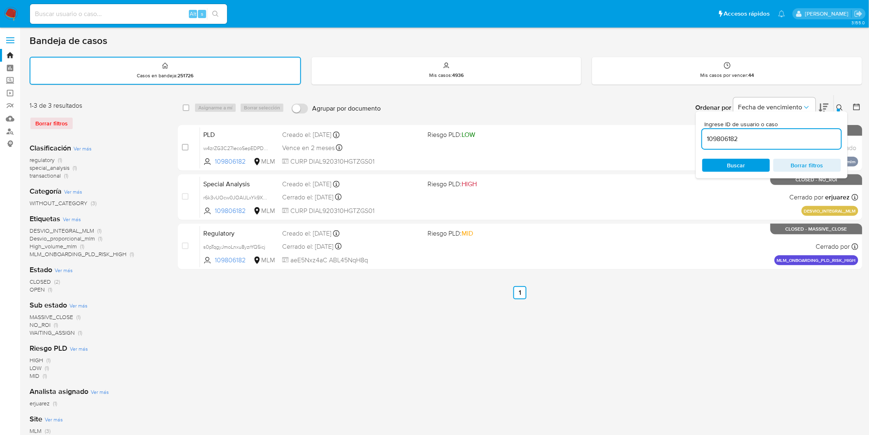
click at [10, 11] on img at bounding box center [11, 14] width 14 height 14
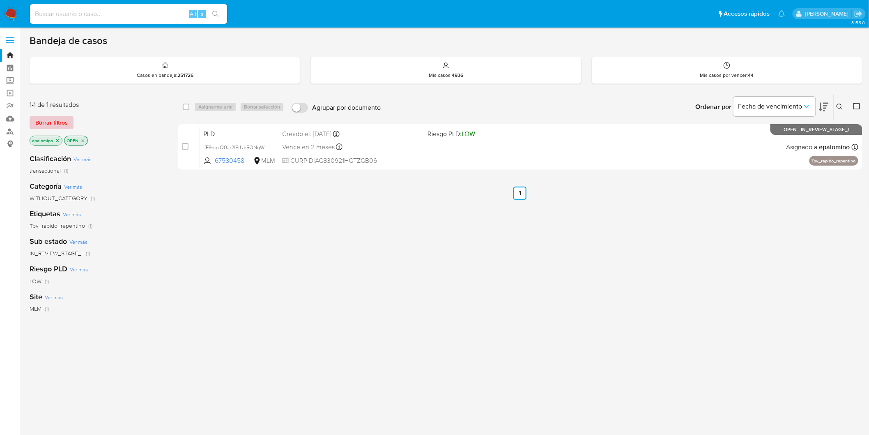
click at [56, 120] on span "Borrar filtros" at bounding box center [51, 123] width 32 height 12
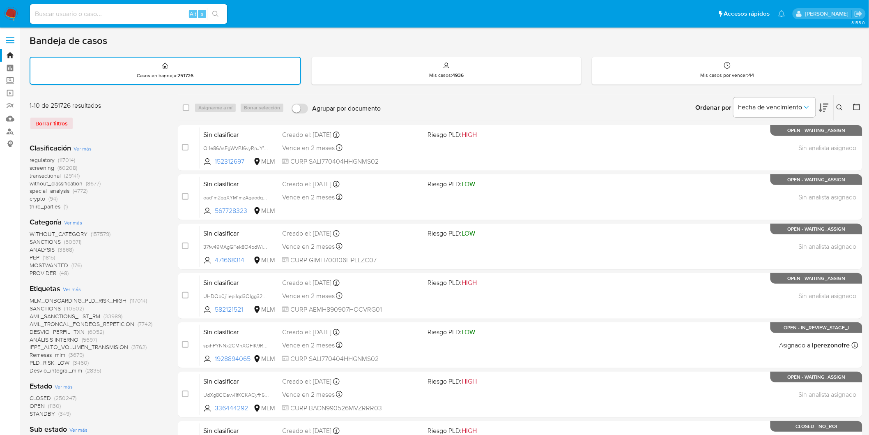
click at [847, 107] on button at bounding box center [841, 108] width 14 height 10
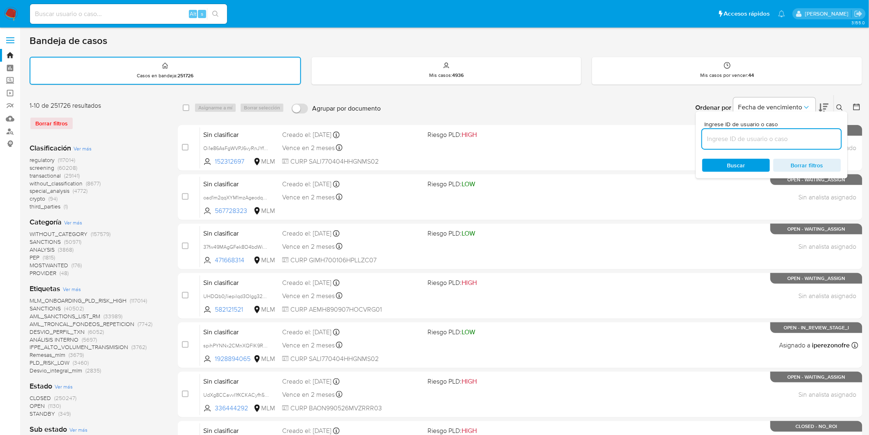
click at [740, 136] on input at bounding box center [771, 139] width 139 height 11
type input "67580458"
click at [843, 108] on icon at bounding box center [840, 107] width 7 height 7
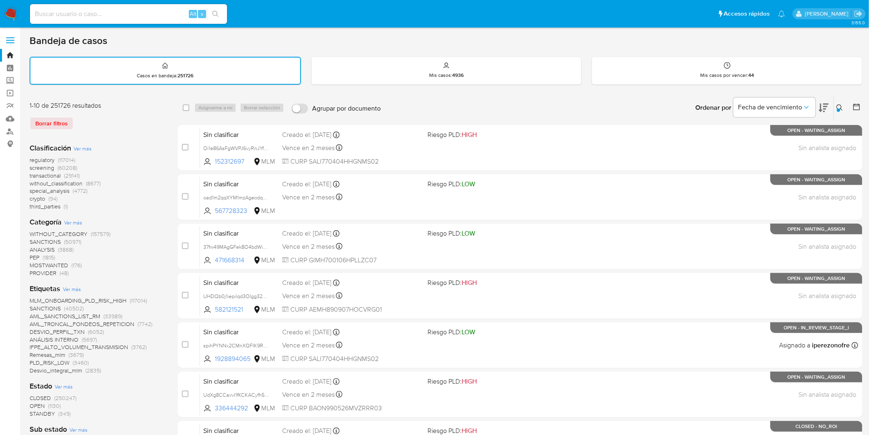
click at [11, 14] on img at bounding box center [11, 14] width 14 height 14
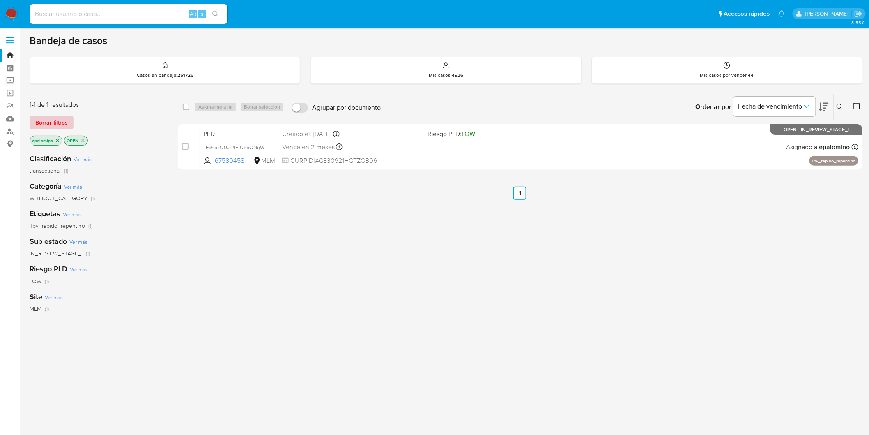
click at [60, 117] on span "Borrar filtros" at bounding box center [51, 123] width 32 height 12
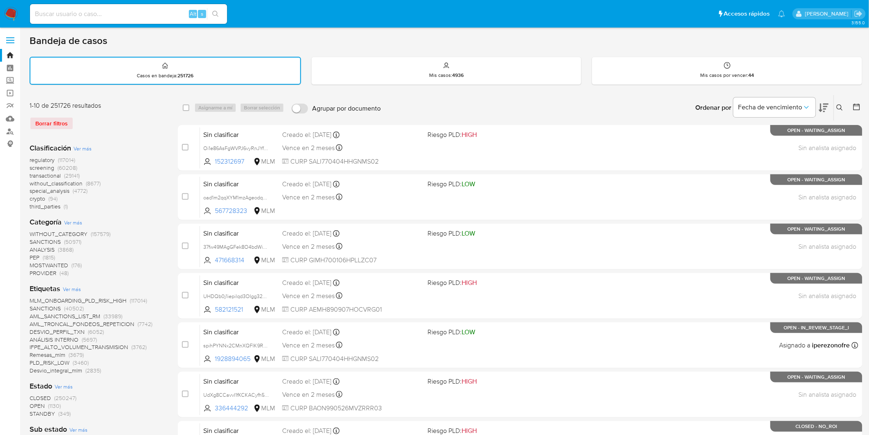
click at [839, 107] on icon at bounding box center [840, 107] width 7 height 7
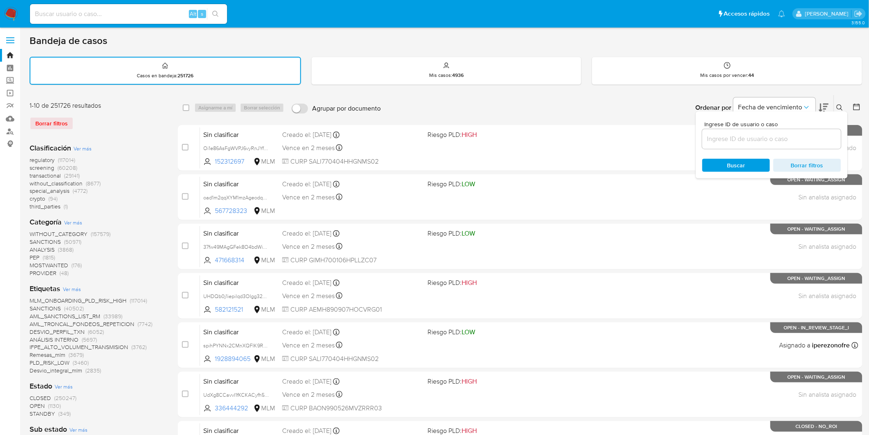
click at [731, 134] on input at bounding box center [771, 139] width 139 height 11
type input "67580458"
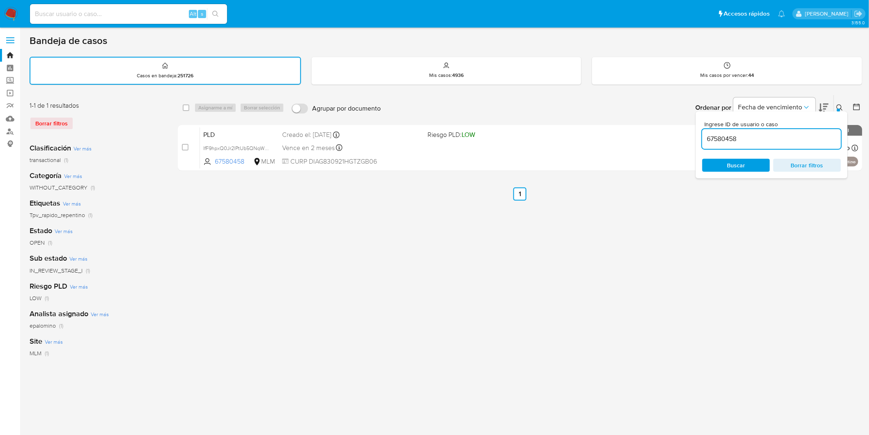
click at [841, 107] on icon at bounding box center [840, 107] width 6 height 6
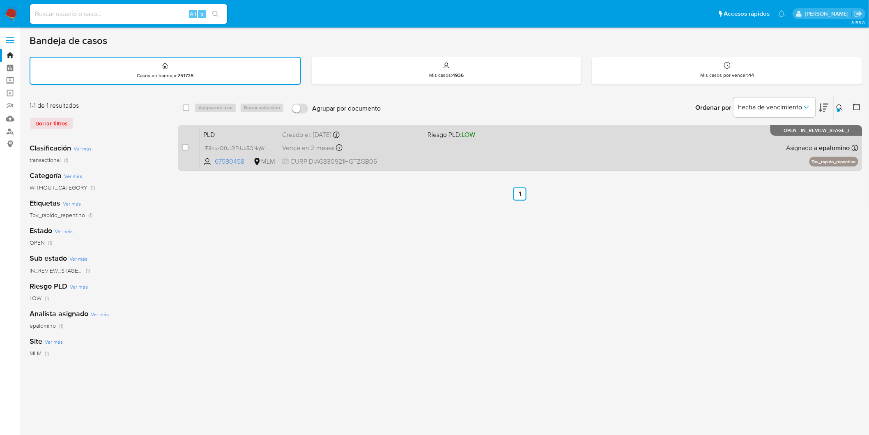
click at [214, 134] on span "PLD" at bounding box center [239, 134] width 72 height 11
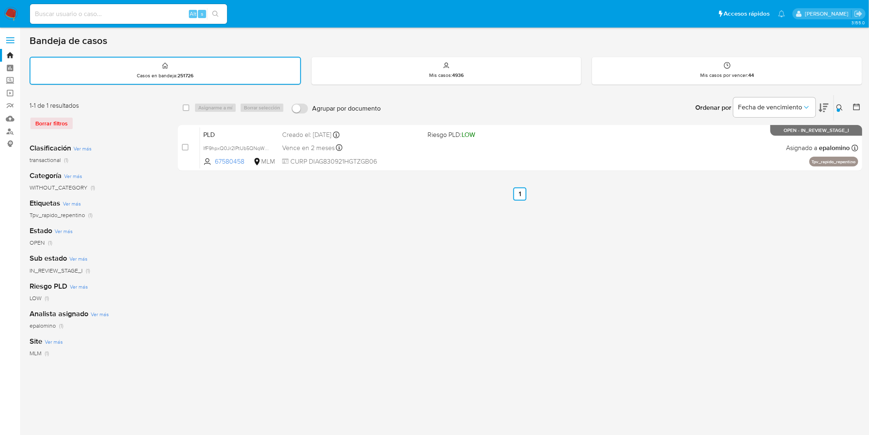
click at [15, 16] on img at bounding box center [11, 14] width 14 height 14
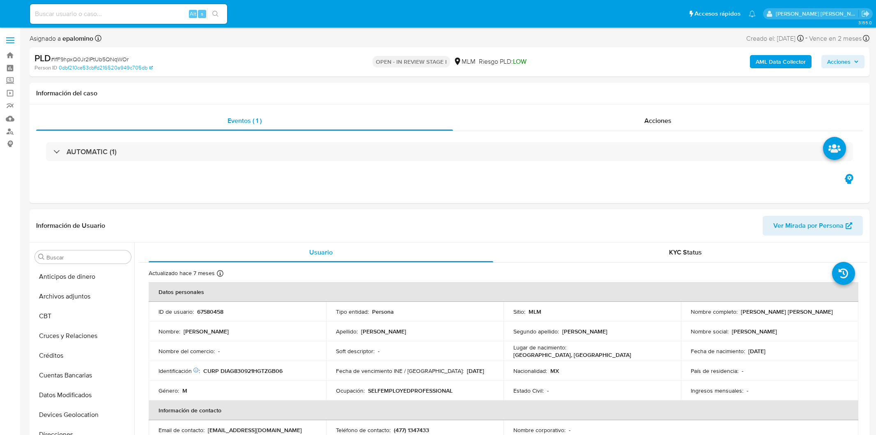
select select "10"
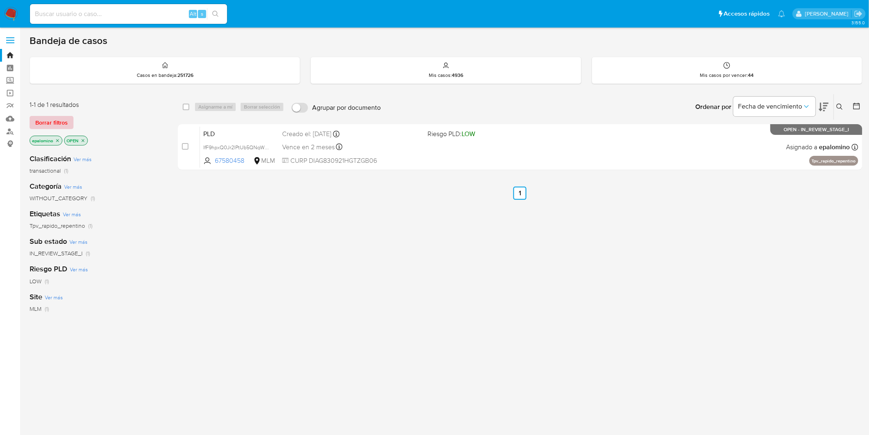
click at [60, 121] on span "Borrar filtros" at bounding box center [51, 123] width 32 height 12
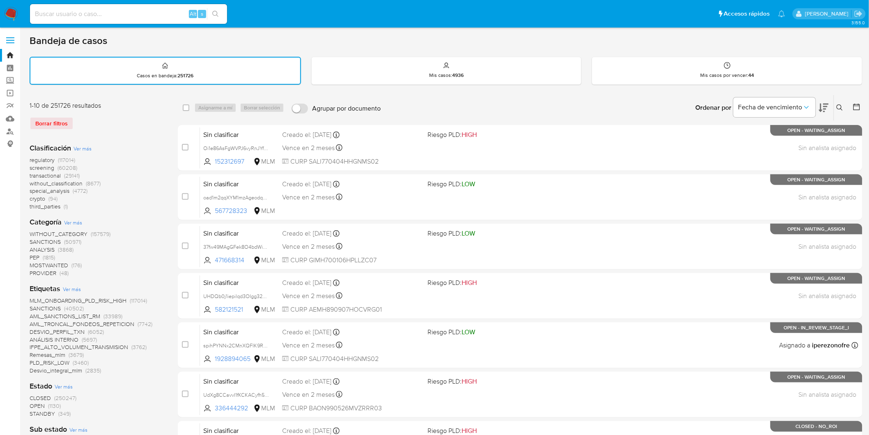
click at [9, 43] on span at bounding box center [10, 42] width 8 height 1
click at [0, 0] on input "checkbox" at bounding box center [0, 0] width 0 height 0
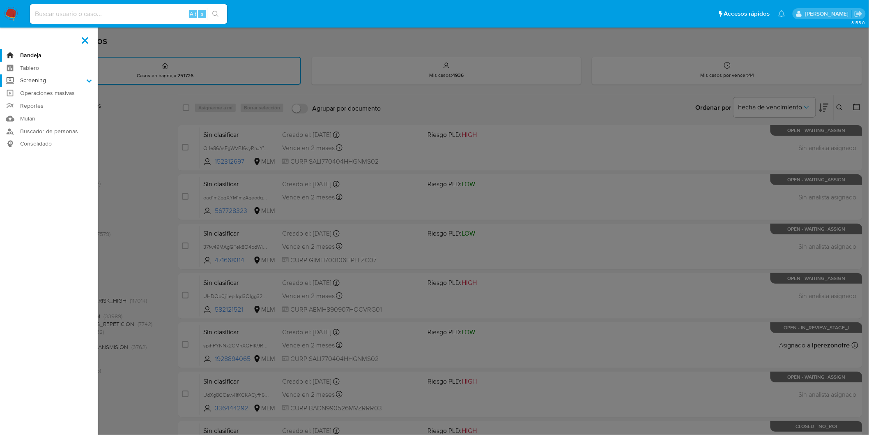
click at [89, 81] on icon at bounding box center [89, 81] width 6 height 6
click at [91, 78] on icon at bounding box center [89, 81] width 6 height 6
click at [0, 0] on input "Screening" at bounding box center [0, 0] width 0 height 0
click at [44, 112] on link "Herramientas" at bounding box center [49, 113] width 98 height 10
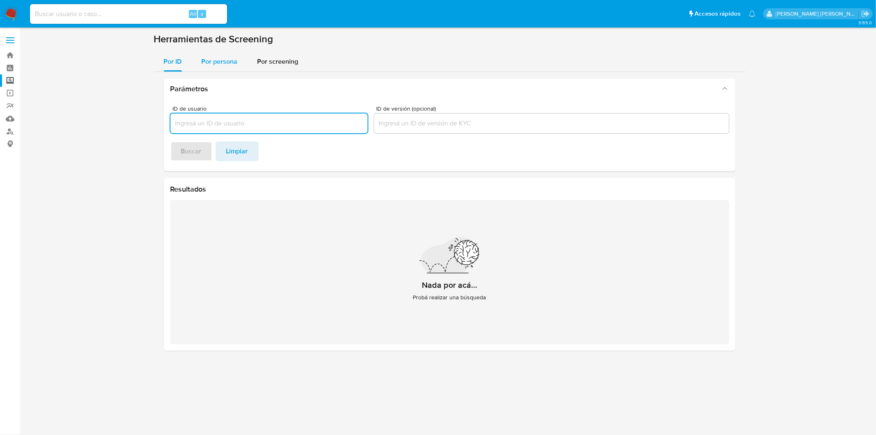
click at [215, 64] on span "Por persona" at bounding box center [220, 61] width 36 height 9
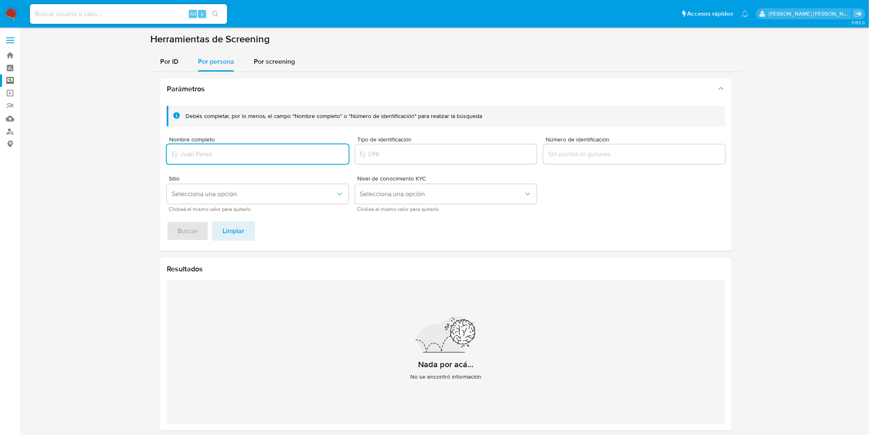
click at [228, 155] on input "Nombre completo" at bounding box center [258, 154] width 182 height 11
type input "[PERSON_NAME] [PERSON_NAME]"
click at [167, 221] on button "Buscar" at bounding box center [188, 231] width 42 height 20
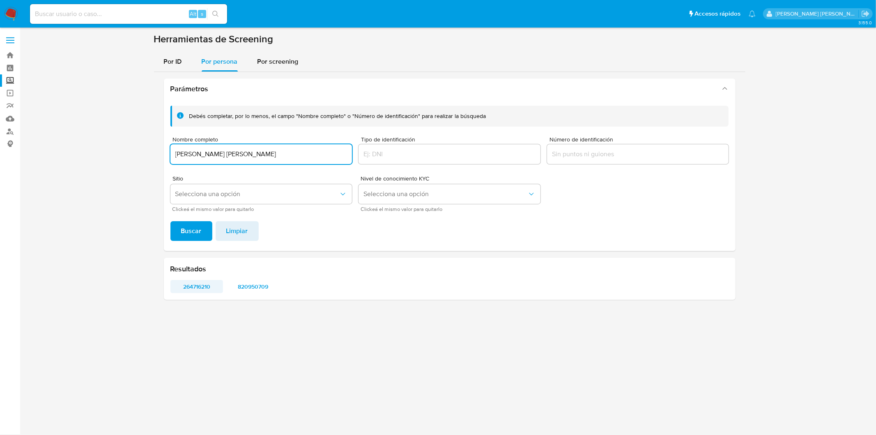
click at [206, 283] on span "264716210" at bounding box center [196, 287] width 41 height 12
click at [11, 18] on img at bounding box center [11, 14] width 14 height 14
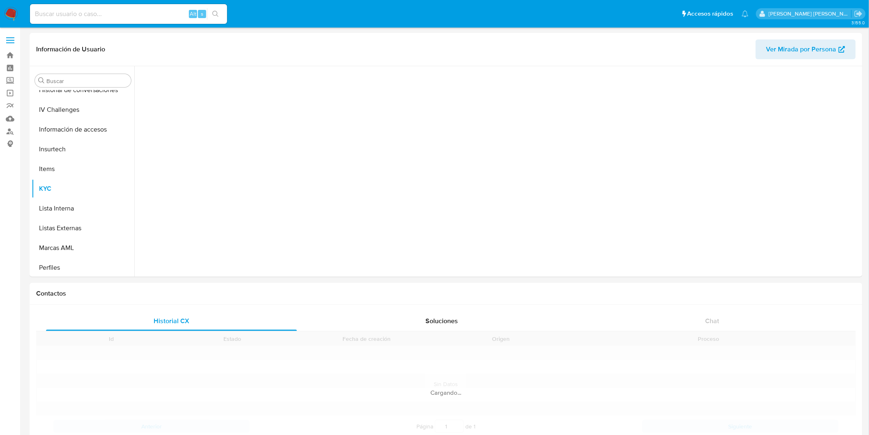
scroll to position [347, 0]
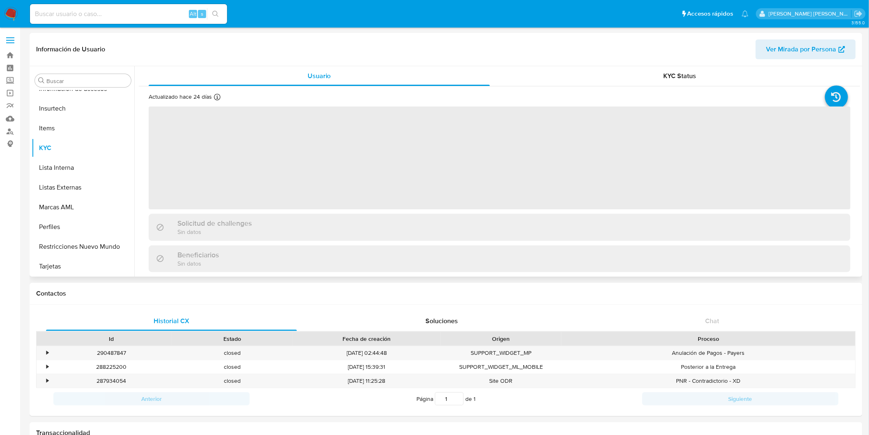
select select "10"
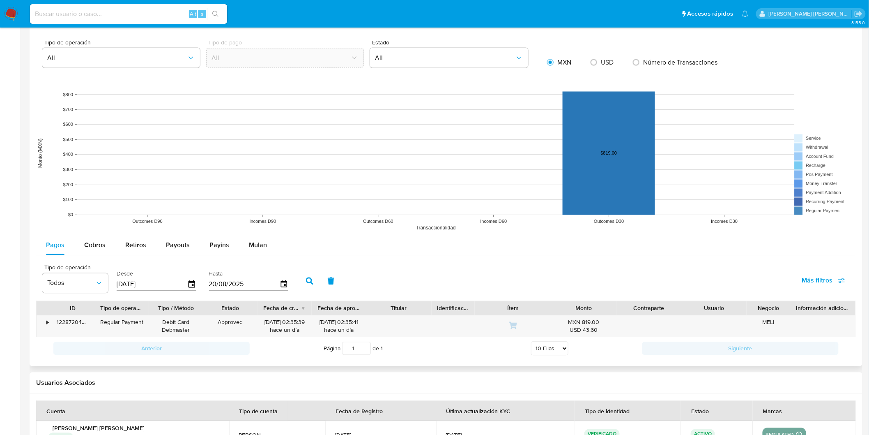
scroll to position [600, 0]
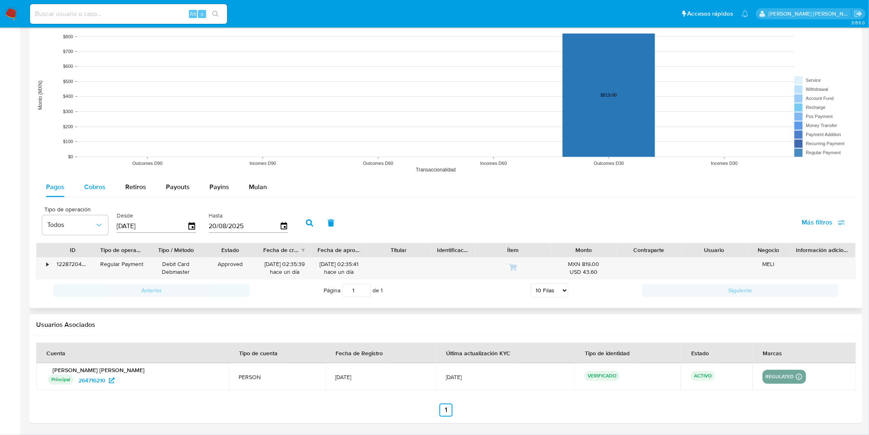
click at [91, 188] on span "Cobros" at bounding box center [94, 186] width 21 height 9
select select "10"
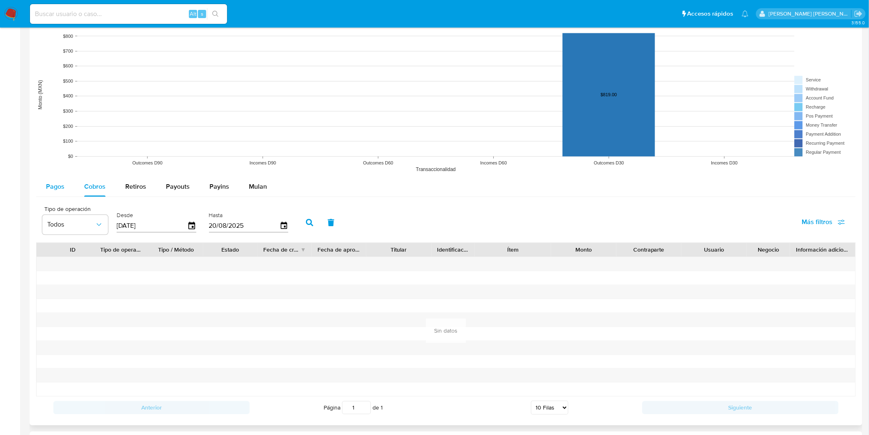
click at [56, 190] on span "Pagos" at bounding box center [55, 186] width 18 height 9
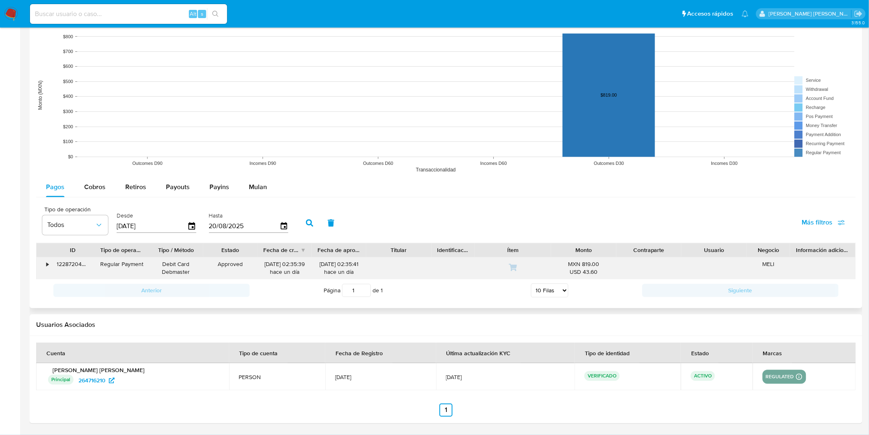
click at [46, 266] on div "•" at bounding box center [44, 268] width 14 height 21
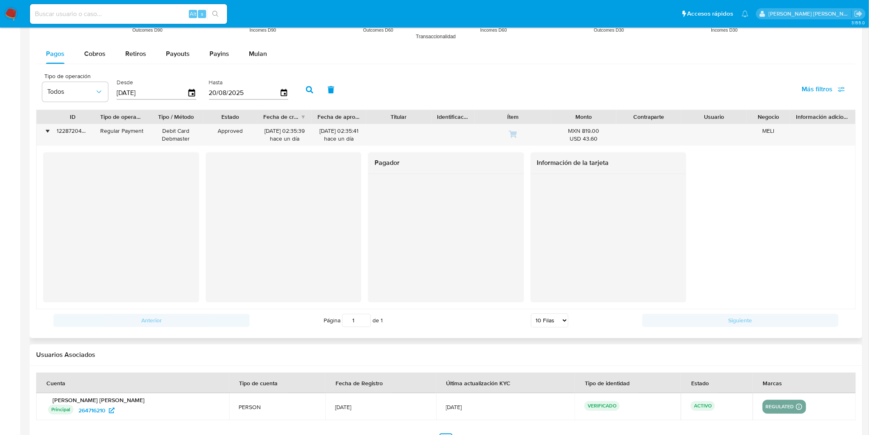
scroll to position [717, 0]
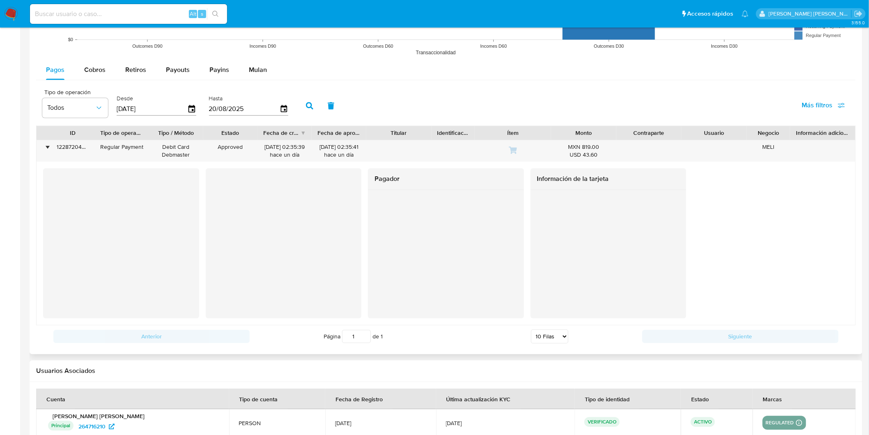
click at [532, 212] on div at bounding box center [609, 254] width 156 height 128
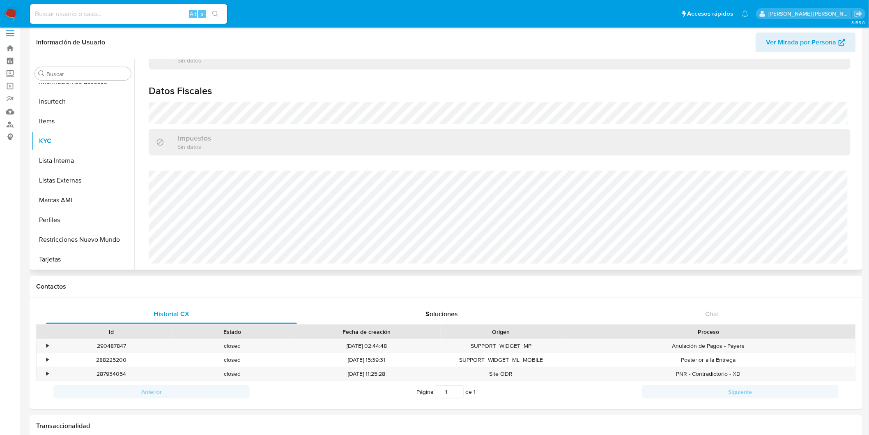
scroll to position [0, 0]
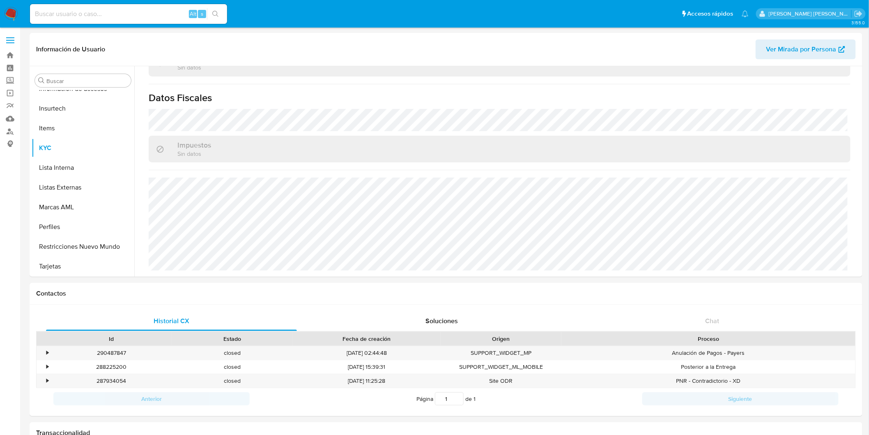
click at [9, 42] on label at bounding box center [10, 40] width 21 height 17
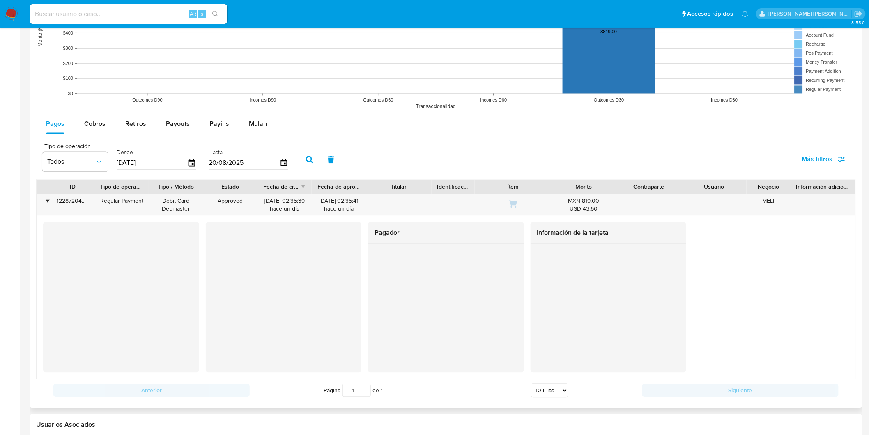
scroll to position [671, 0]
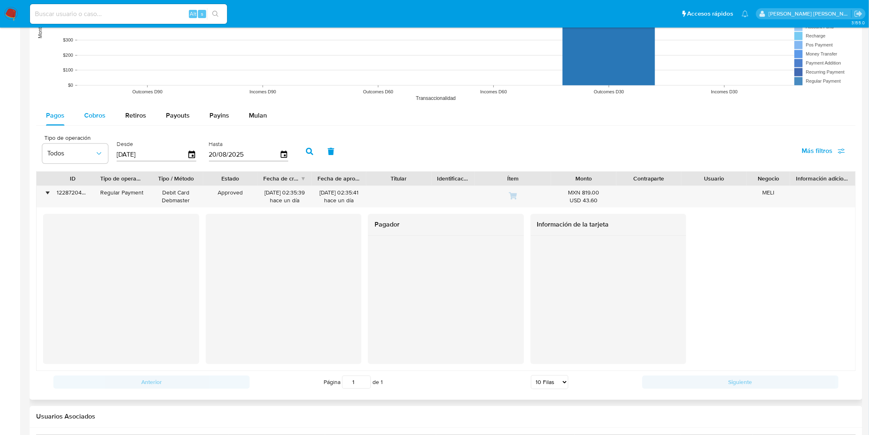
click at [101, 113] on span "Cobros" at bounding box center [94, 115] width 21 height 9
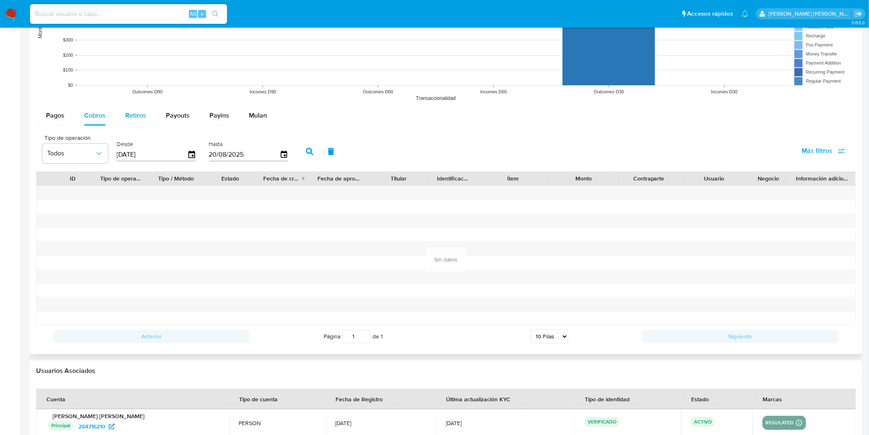
click at [121, 113] on button "Retiros" at bounding box center [135, 116] width 41 height 20
select select "10"
click at [169, 114] on span "Payouts" at bounding box center [178, 115] width 24 height 9
select select "10"
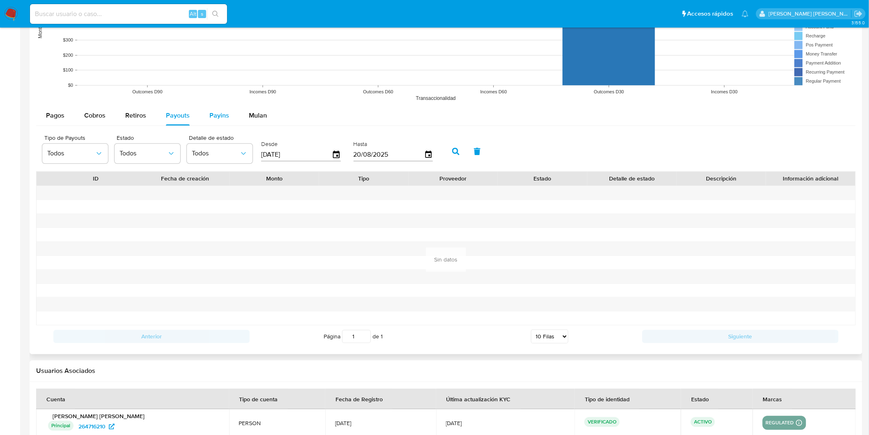
click at [211, 117] on span "Payins" at bounding box center [220, 115] width 20 height 9
select select "10"
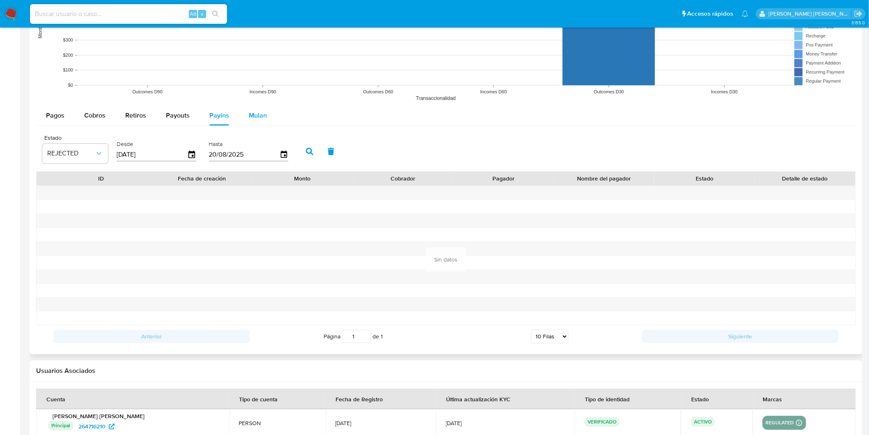
click at [251, 120] on span "Mulan" at bounding box center [258, 115] width 18 height 9
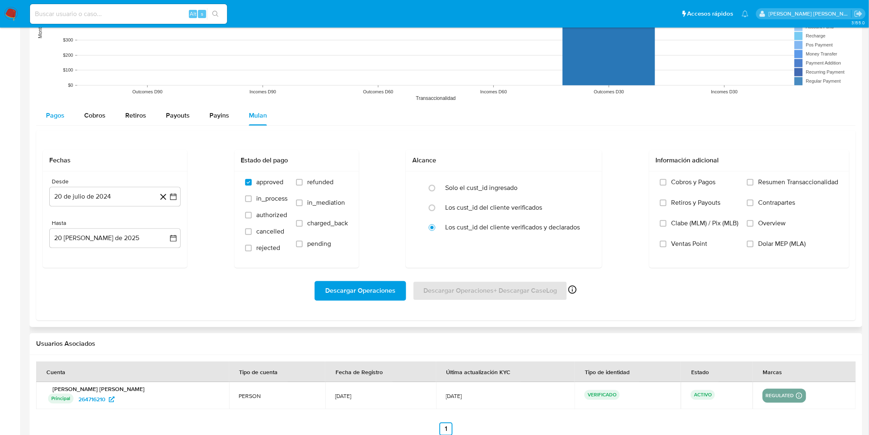
click at [51, 113] on span "Pagos" at bounding box center [55, 115] width 18 height 9
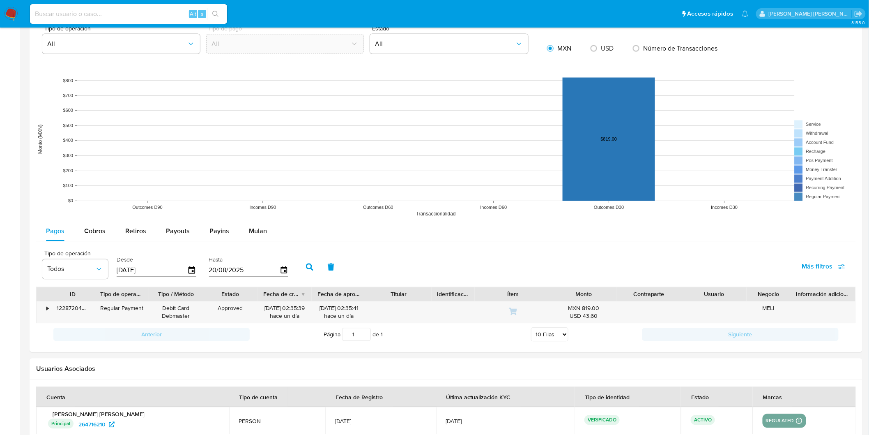
scroll to position [554, 0]
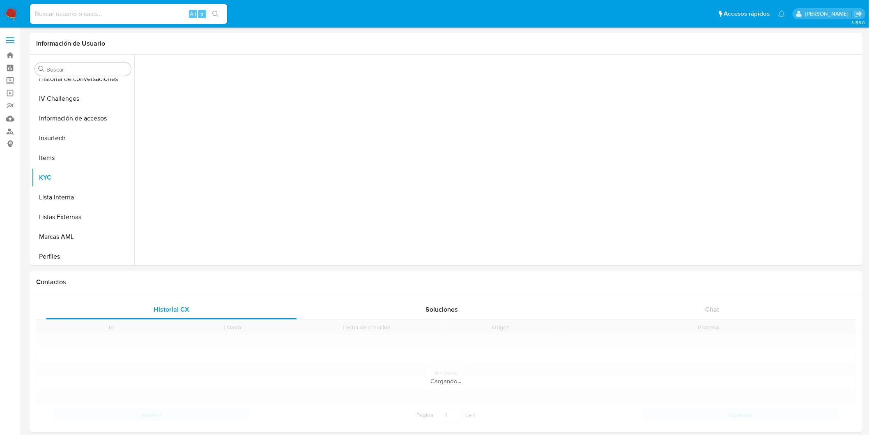
scroll to position [347, 0]
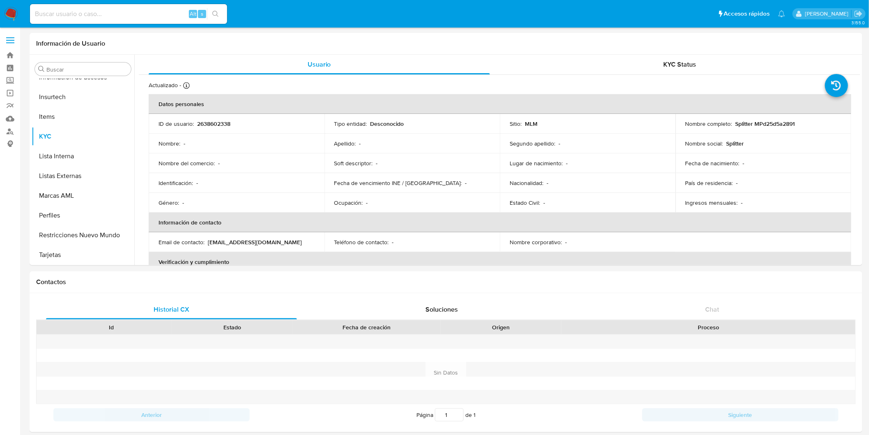
select select "10"
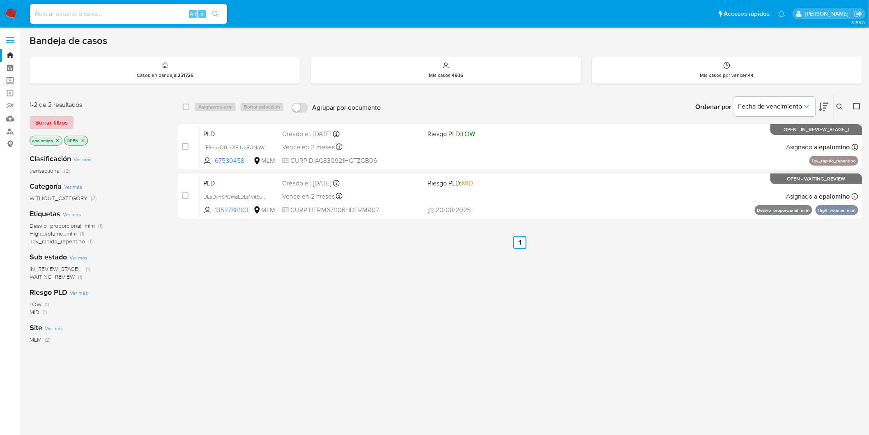
click at [48, 119] on span "Borrar filtros" at bounding box center [51, 123] width 32 height 12
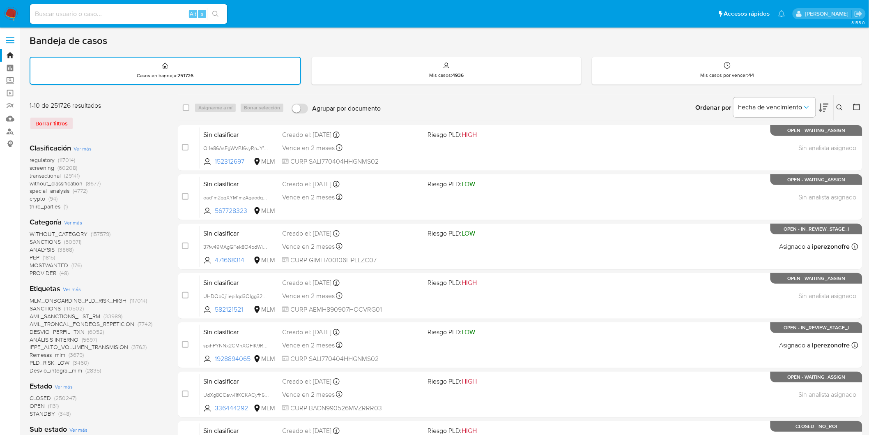
click at [839, 107] on icon at bounding box center [840, 107] width 7 height 7
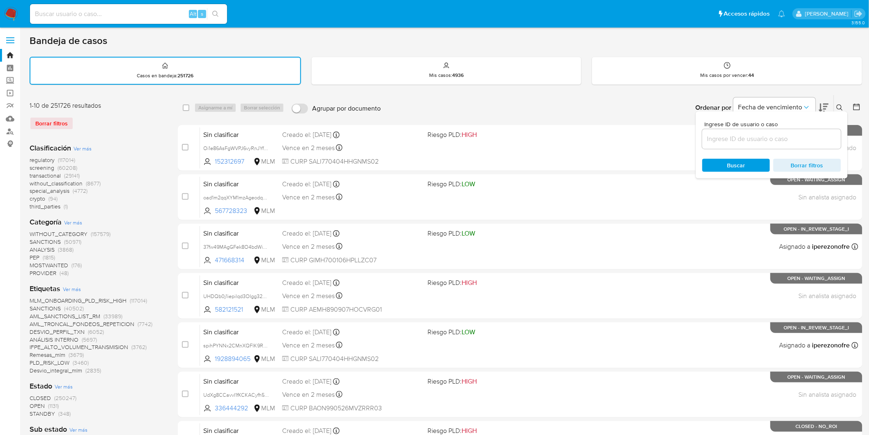
click at [734, 140] on input at bounding box center [771, 139] width 139 height 11
type input "67580458"
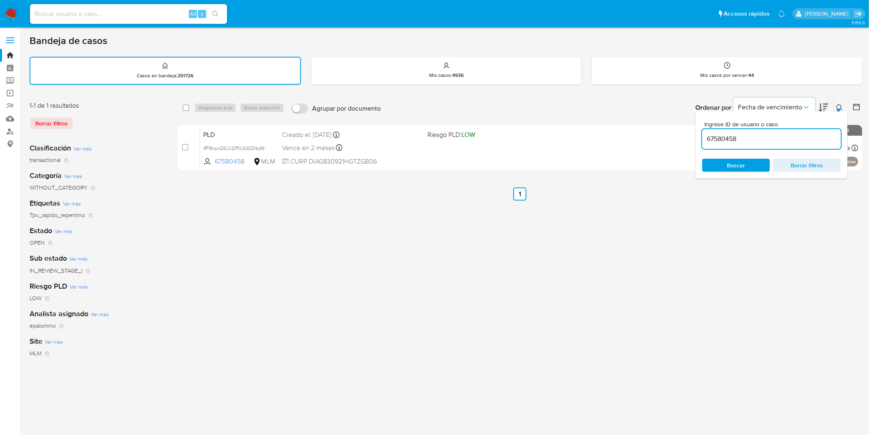
click at [841, 105] on icon at bounding box center [840, 107] width 6 height 6
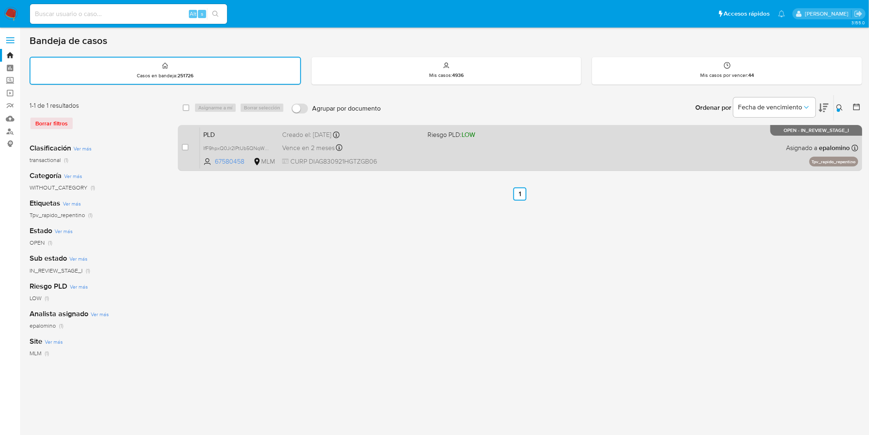
click at [219, 132] on span "PLD" at bounding box center [239, 134] width 72 height 11
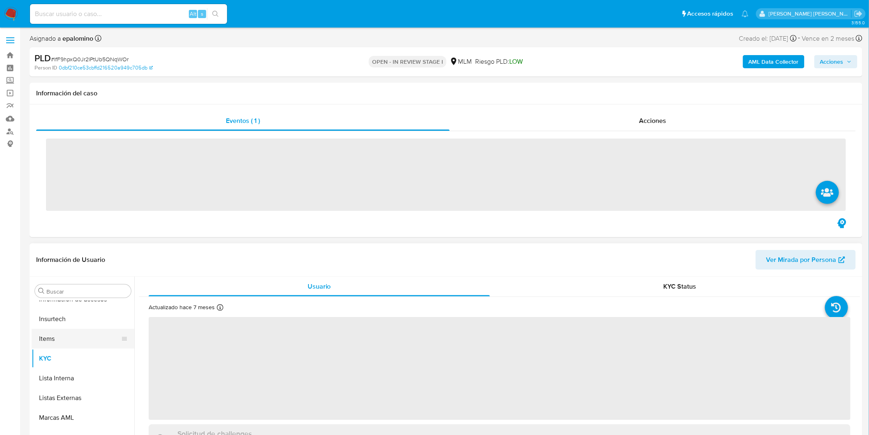
scroll to position [118, 0]
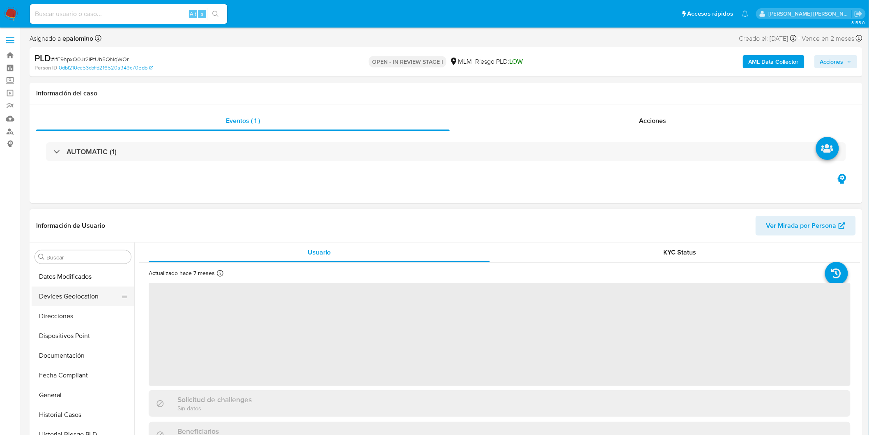
click at [92, 297] on button "Devices Geolocation" at bounding box center [80, 296] width 96 height 20
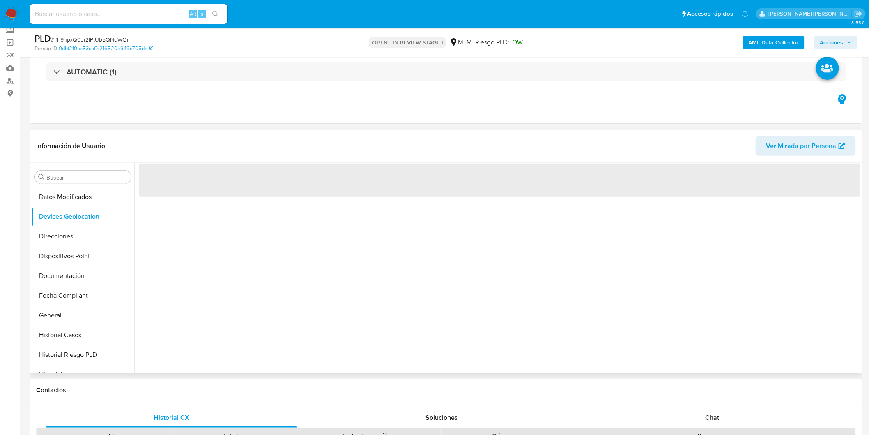
scroll to position [103, 0]
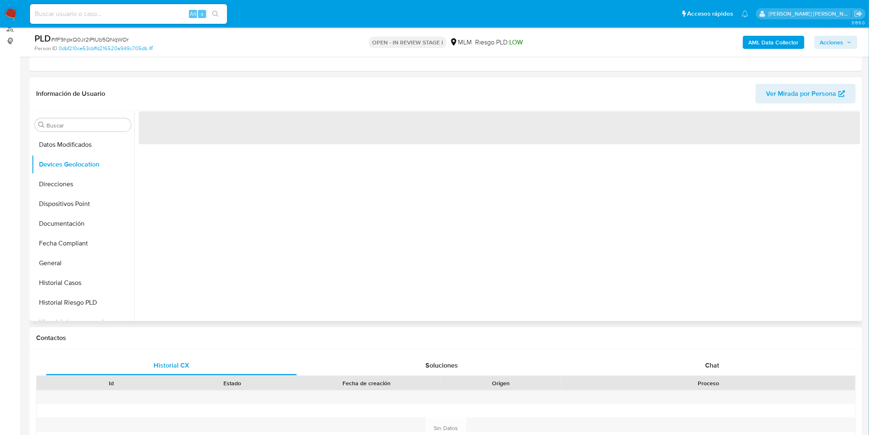
select select "10"
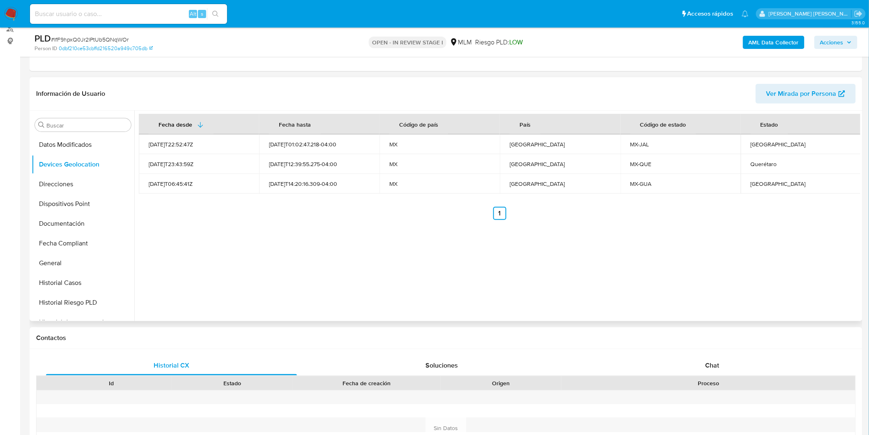
click at [471, 260] on div "Fecha desde Fecha hasta Código de país País Código de estado Estado 2022-04-28T…" at bounding box center [497, 216] width 726 height 210
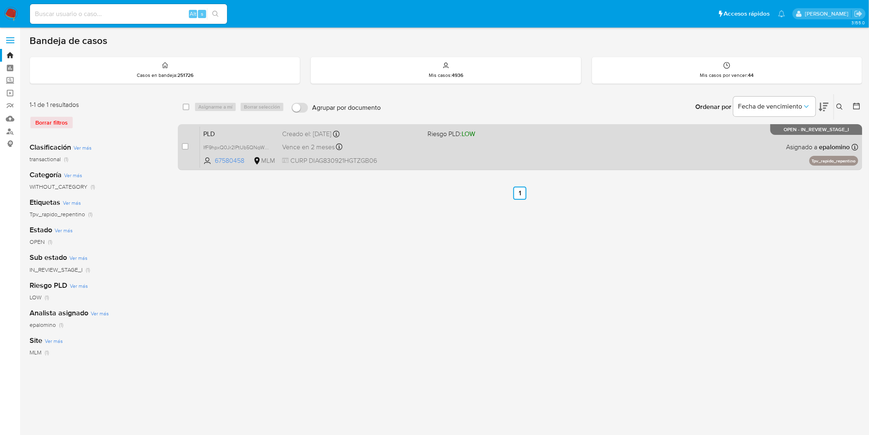
click at [223, 127] on div "PLD IfF9hpxQ0Jr2lPtUb5QNqWOr 67580458 MLM Riesgo PLD: LOW Creado el: 12/08/2025…" at bounding box center [529, 146] width 659 height 41
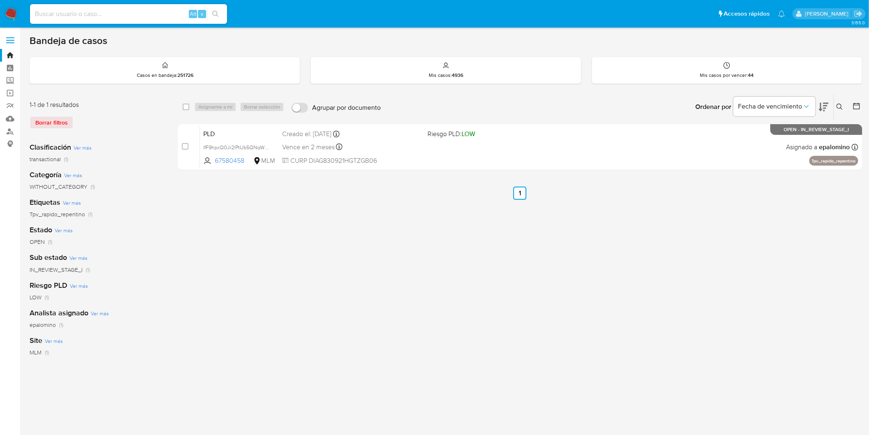
click at [841, 103] on button at bounding box center [841, 107] width 14 height 10
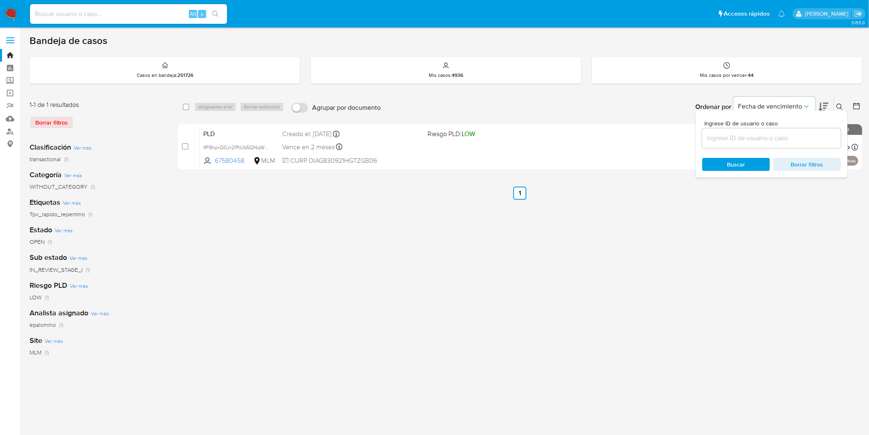
click at [739, 136] on input at bounding box center [771, 138] width 139 height 11
type input "109806182"
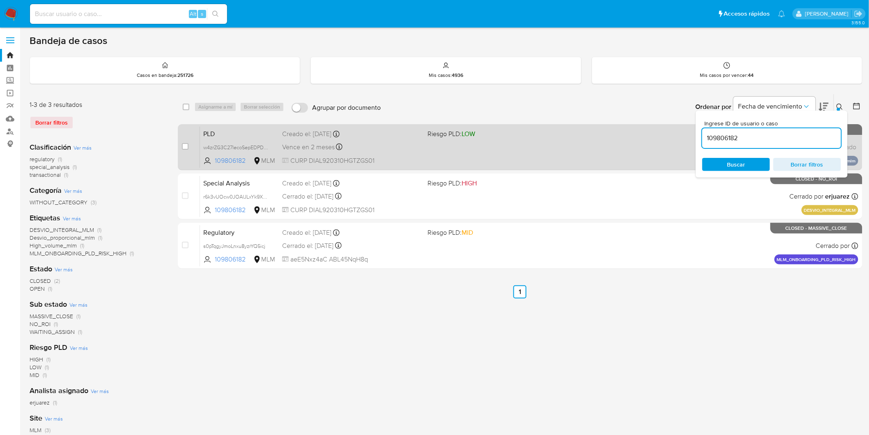
click at [225, 128] on span "PLD" at bounding box center [239, 133] width 72 height 11
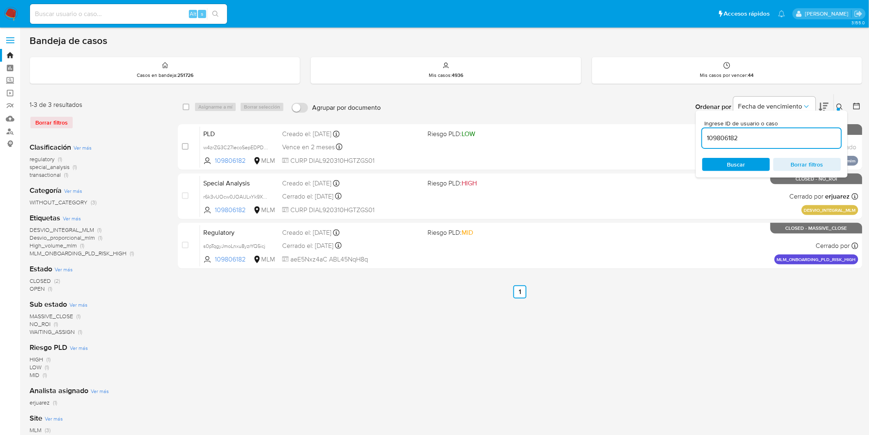
click at [8, 15] on img at bounding box center [11, 14] width 14 height 14
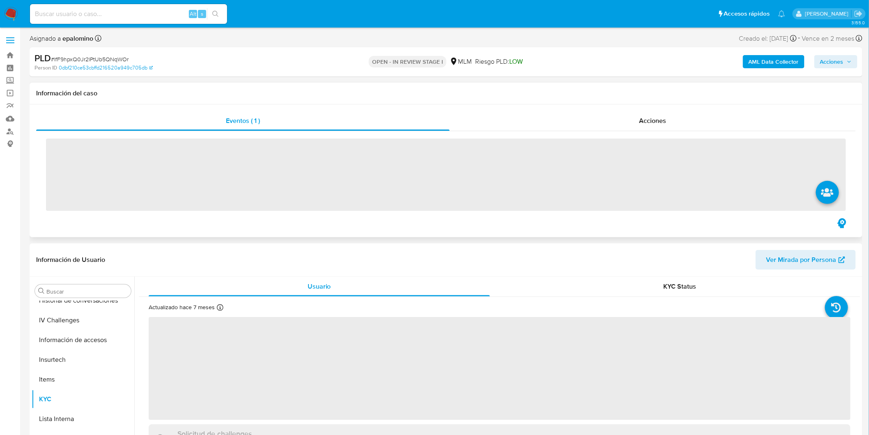
scroll to position [347, 0]
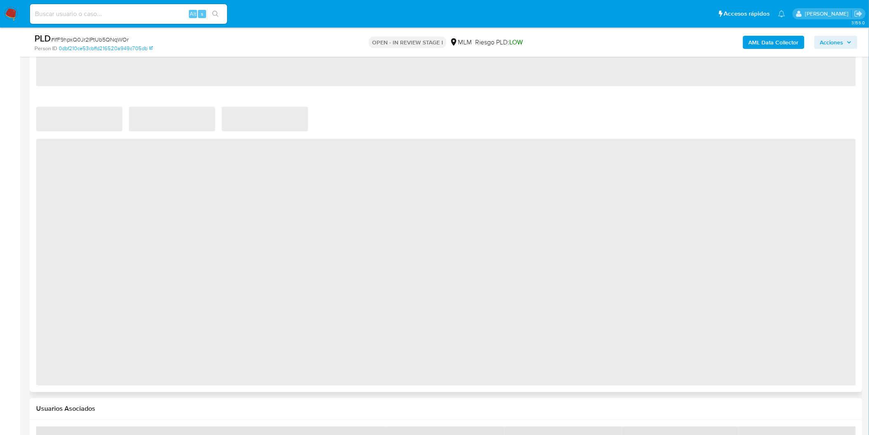
select select "10"
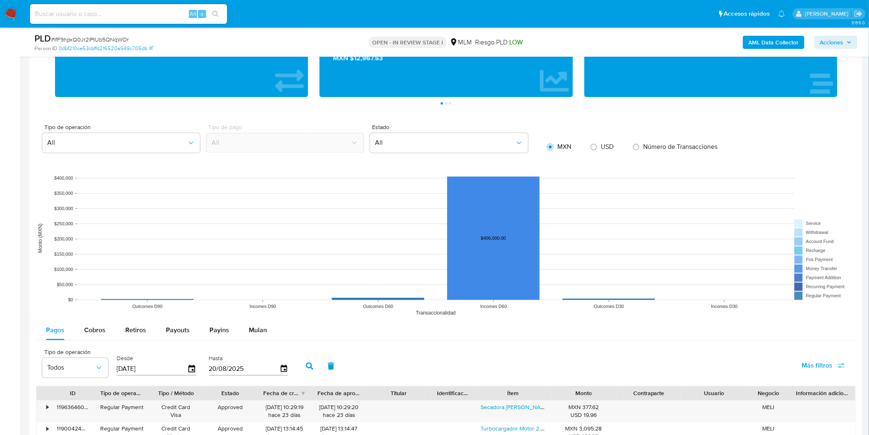
scroll to position [560, 0]
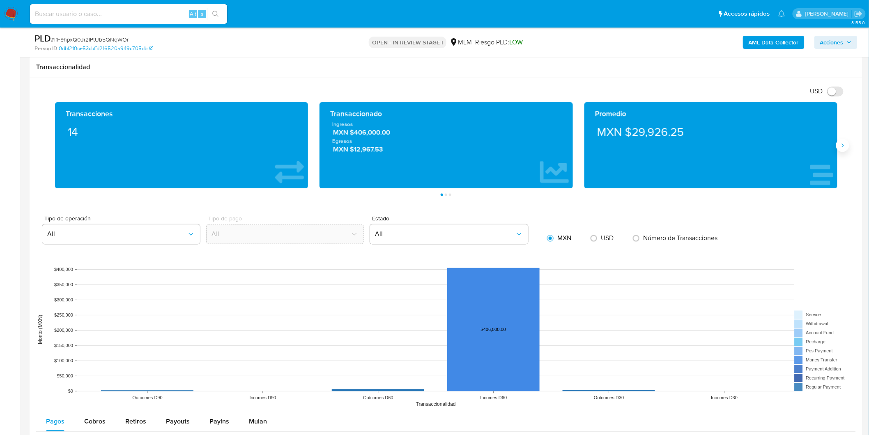
click at [844, 143] on icon "Siguiente" at bounding box center [843, 145] width 7 height 7
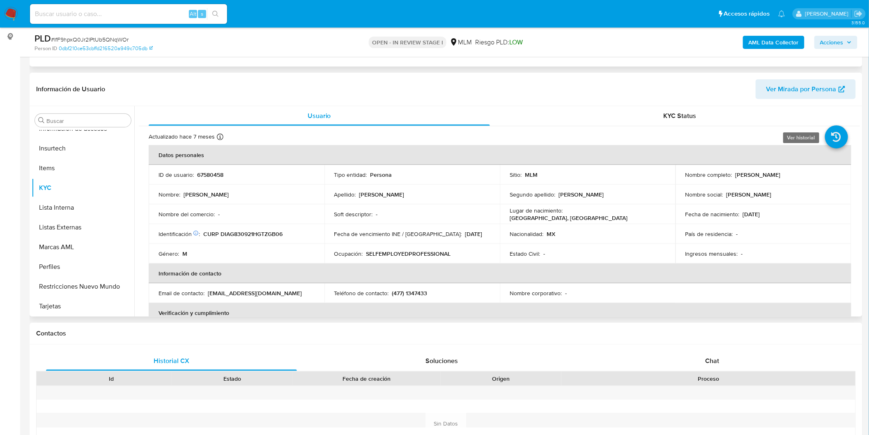
scroll to position [104, 0]
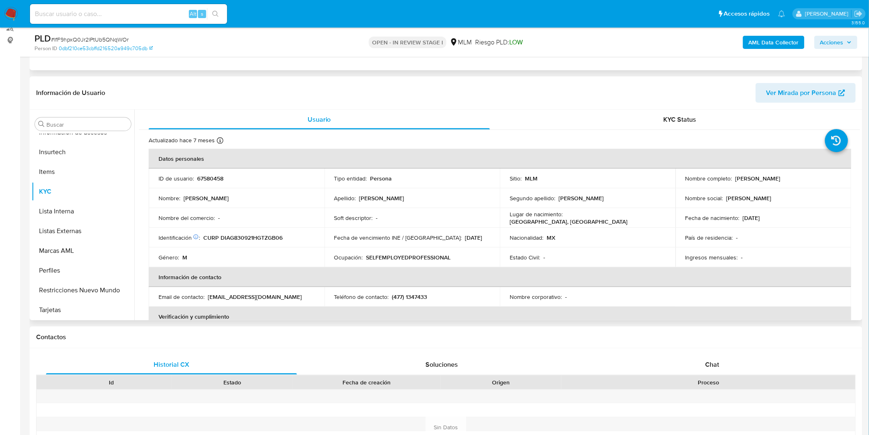
drag, startPoint x: 810, startPoint y: 177, endPoint x: 732, endPoint y: 175, distance: 77.7
click at [732, 175] on div "Nombre completo : [PERSON_NAME]" at bounding box center [764, 178] width 156 height 7
copy div "[PERSON_NAME]"
click at [299, 212] on td "Nombre del comercio : -" at bounding box center [237, 218] width 176 height 20
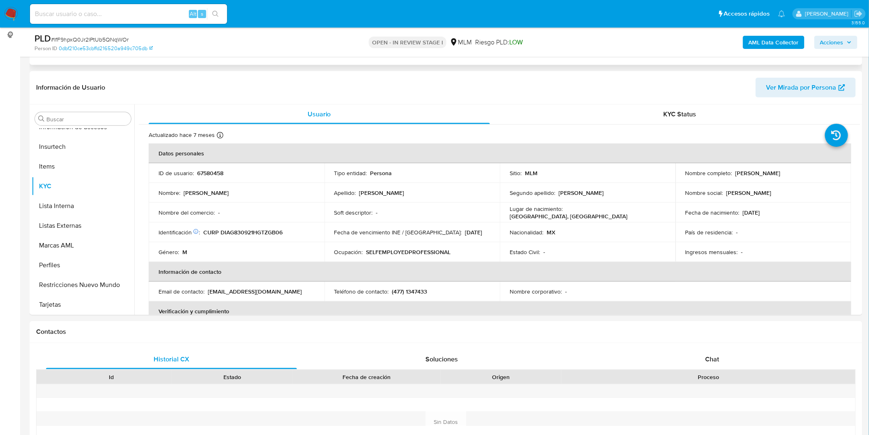
scroll to position [351, 0]
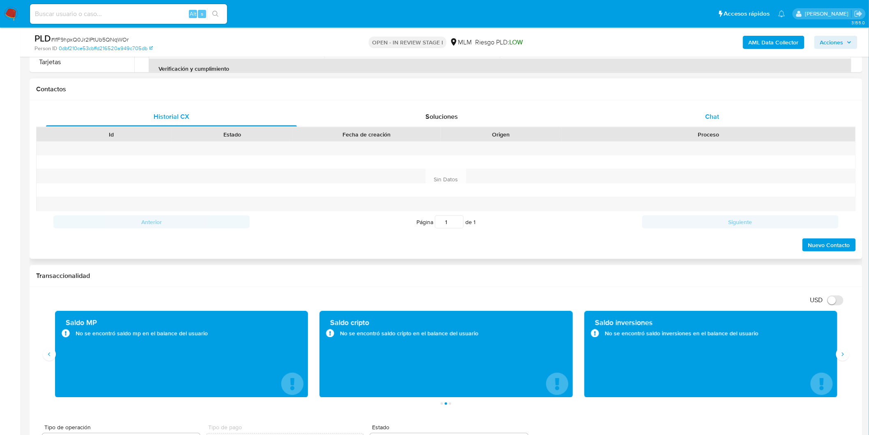
click at [716, 121] on div "Chat" at bounding box center [712, 117] width 251 height 20
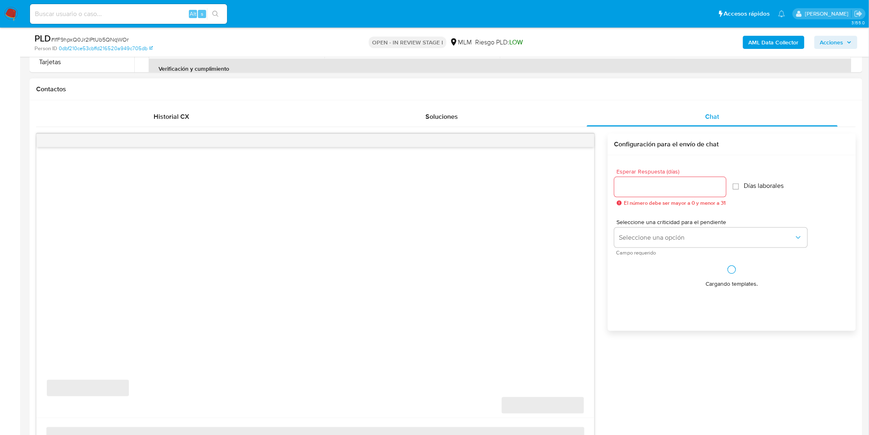
click at [635, 189] on input "Esperar Respuesta (días)" at bounding box center [671, 187] width 112 height 11
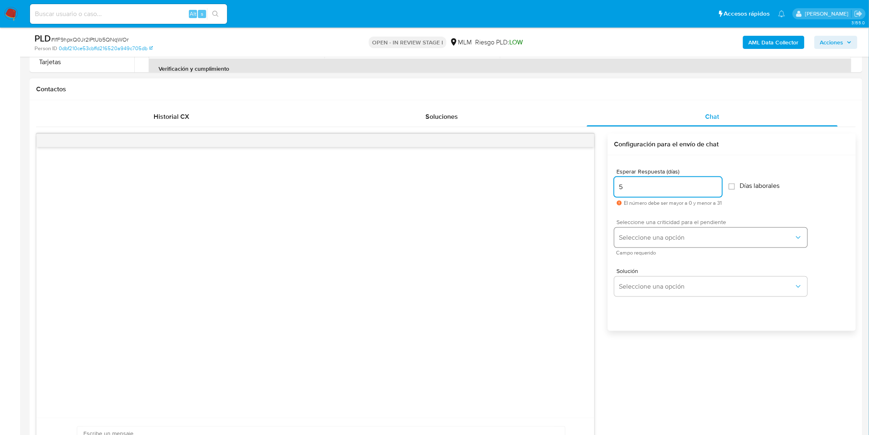
type input "5"
click at [635, 239] on span "Seleccione una opción" at bounding box center [706, 237] width 175 height 8
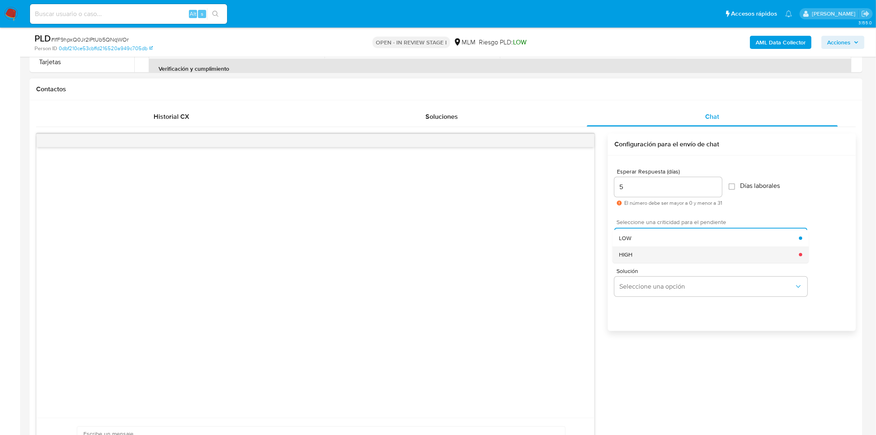
click at [635, 250] on div "HIGH" at bounding box center [709, 254] width 180 height 16
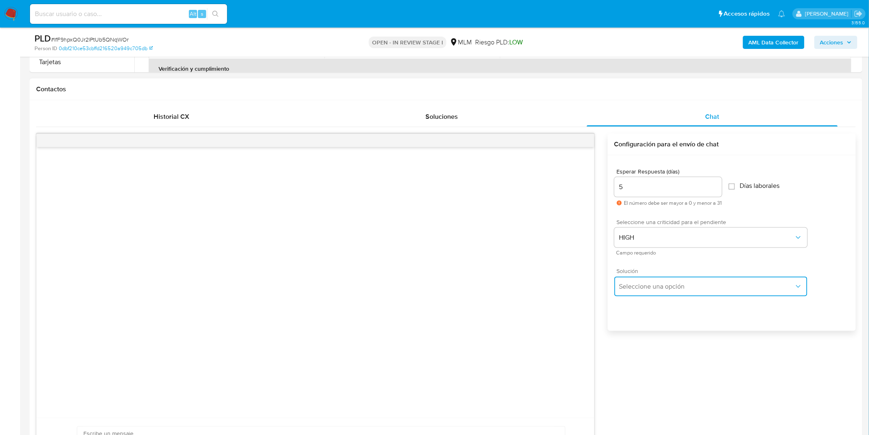
click at [665, 285] on span "Seleccione una opción" at bounding box center [706, 286] width 175 height 8
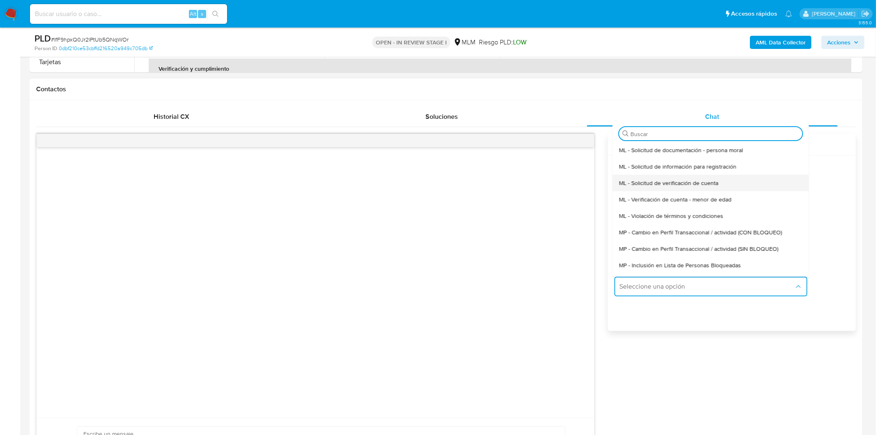
click at [663, 186] on span "ML - Solicitud de verificación de cuenta" at bounding box center [668, 182] width 99 height 7
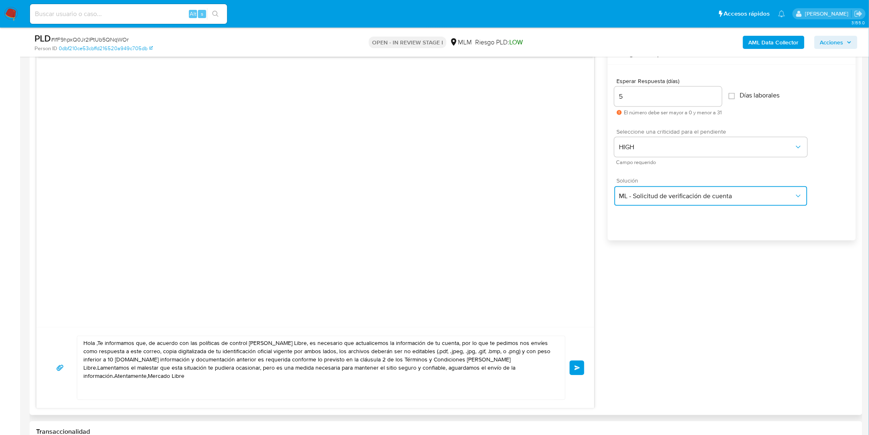
scroll to position [442, 0]
drag, startPoint x: 524, startPoint y: 369, endPoint x: 68, endPoint y: 325, distance: 458.5
click at [68, 325] on div "Hola ,Te informamos que, de acuerdo con las políticas de control de Mercado Lib…" at bounding box center [315, 224] width 559 height 365
paste textarea "Estimado Gabriel Alberto Diaz Aguirre. Te comunicamos que se ha identificado un…"
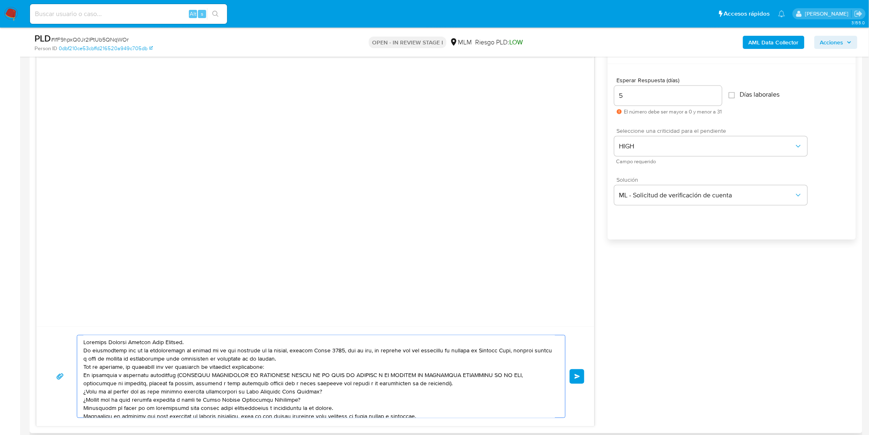
scroll to position [19, 0]
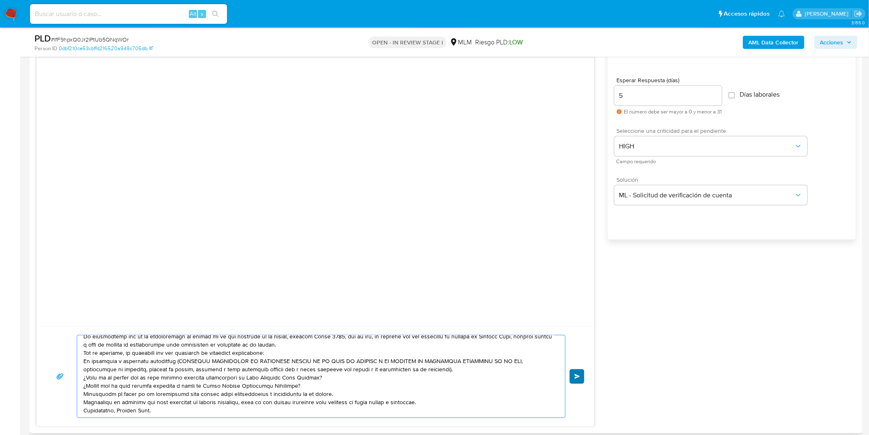
type textarea "Estimado Gabriel Alberto Diaz Aguirre. Te comunicamos que se ha identificado un…"
click at [574, 371] on button "Enviar" at bounding box center [577, 376] width 15 height 15
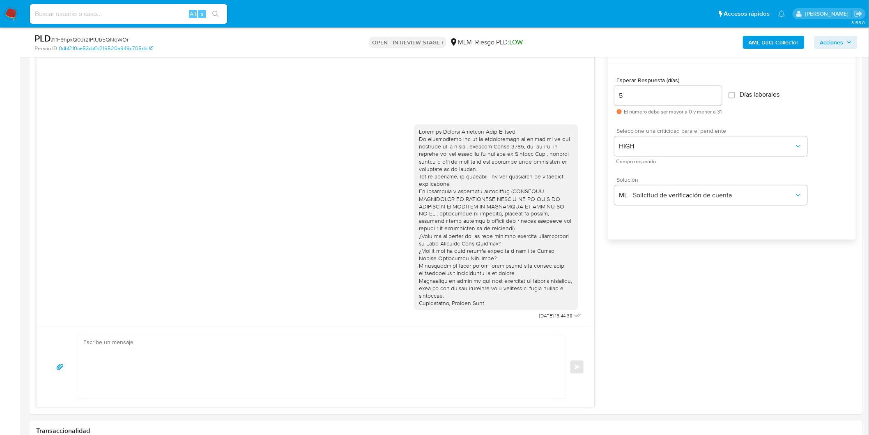
scroll to position [0, 0]
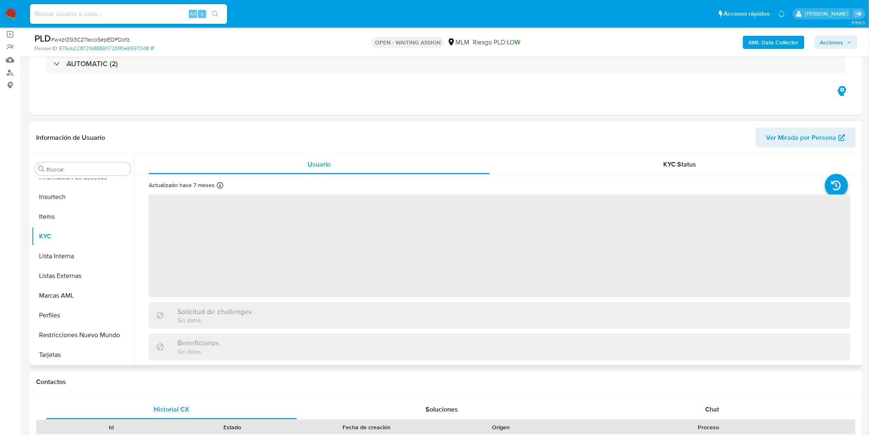
scroll to position [60, 0]
select select "10"
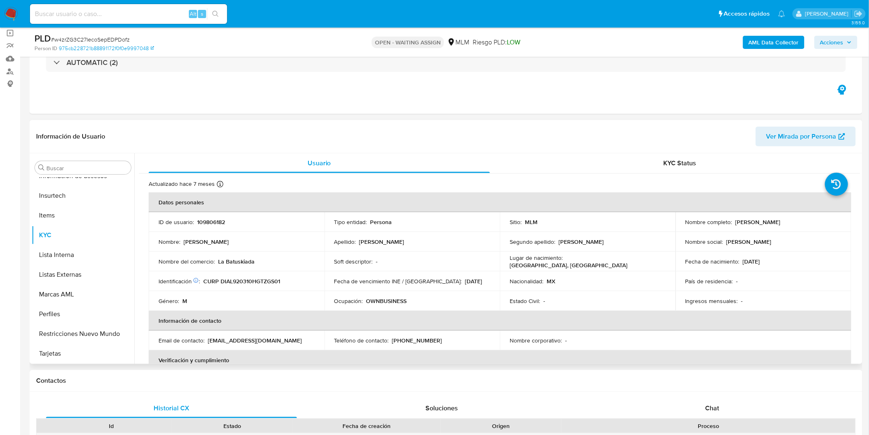
click at [200, 284] on p "Identificación CIC: 180373560 :" at bounding box center [179, 280] width 41 height 7
click at [305, 284] on div "Identificación CIC: 180373560 : CURP DIAL920310HGTZGS01" at bounding box center [237, 280] width 156 height 7
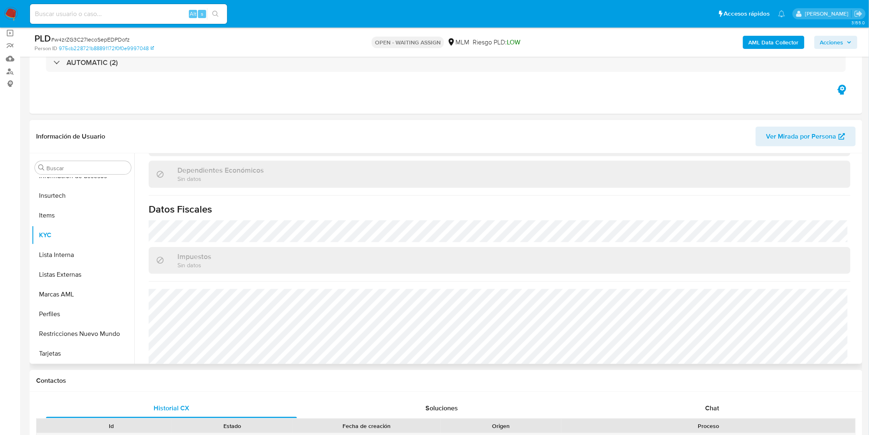
scroll to position [508, 0]
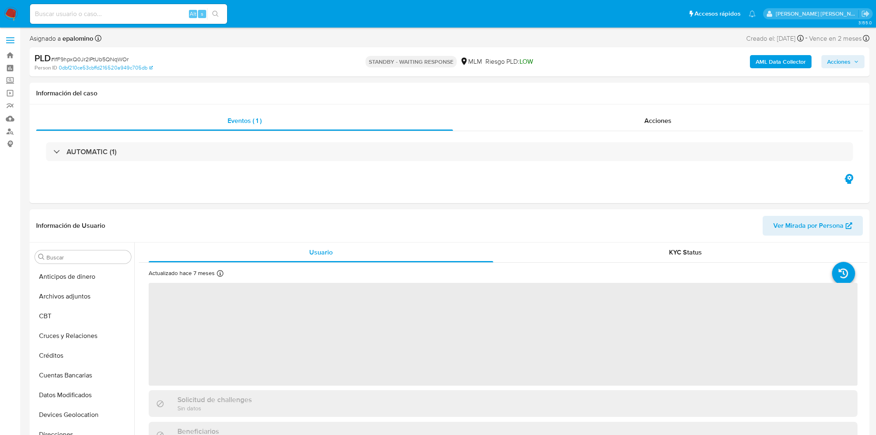
select select "10"
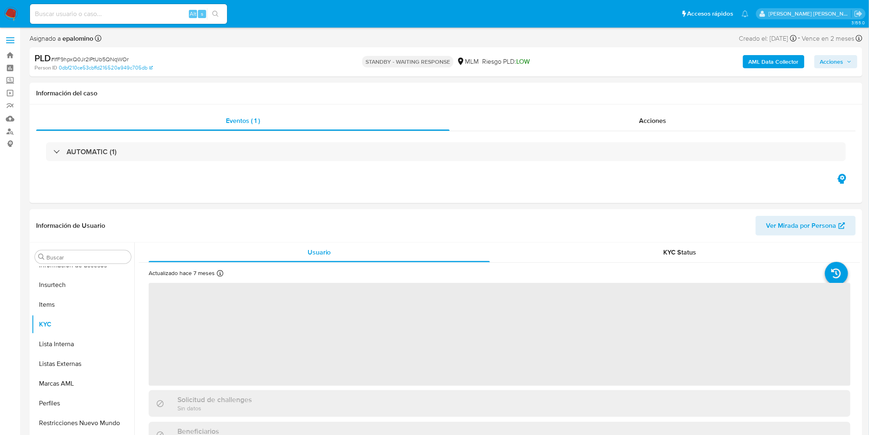
click at [109, 59] on span "# IfF9hpxQ0Jr2lPtUb5QNqWOr" at bounding box center [90, 59] width 78 height 8
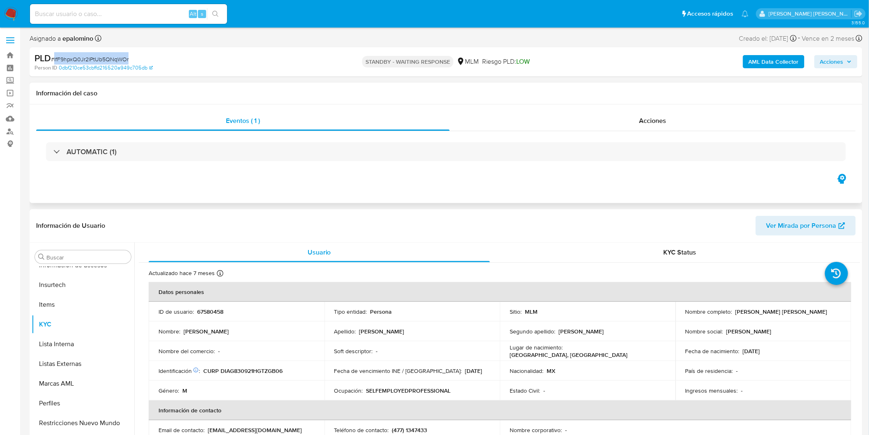
copy span "IfF9hpxQ0Jr2lPtUb5QNqWOr"
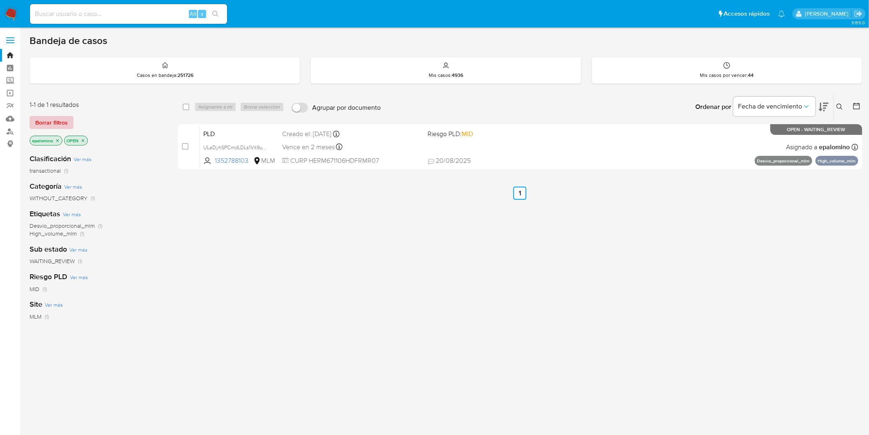
click at [48, 121] on span "Borrar filtros" at bounding box center [51, 123] width 32 height 12
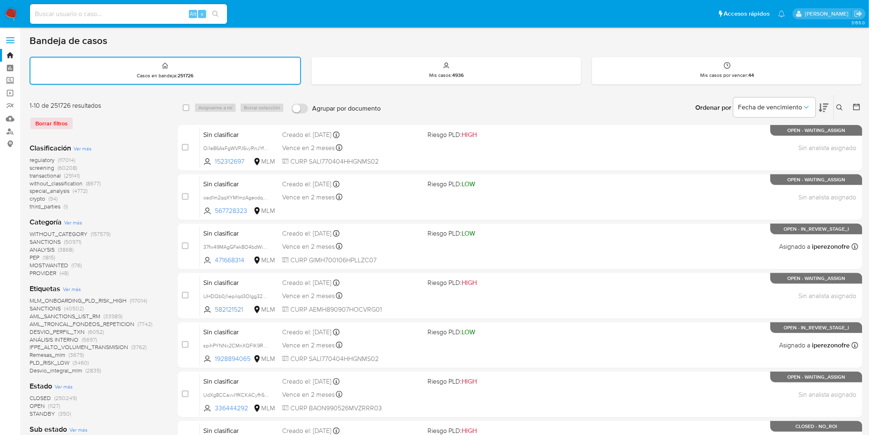
click at [9, 13] on img at bounding box center [11, 14] width 14 height 14
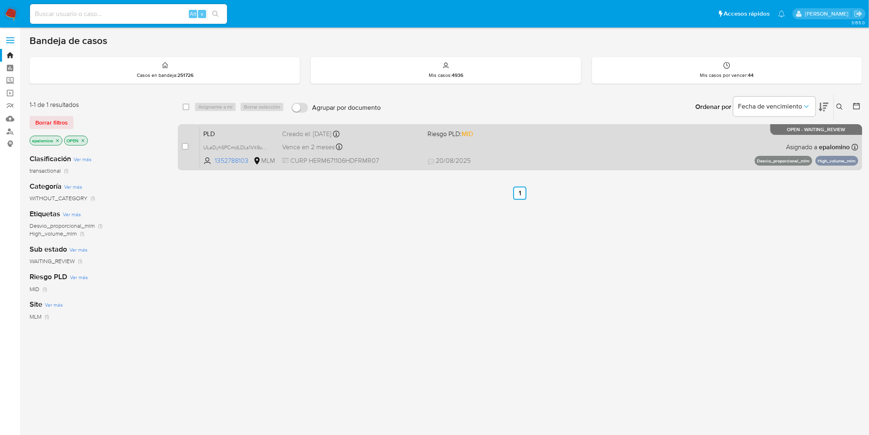
click at [215, 134] on span "PLD" at bounding box center [239, 133] width 72 height 11
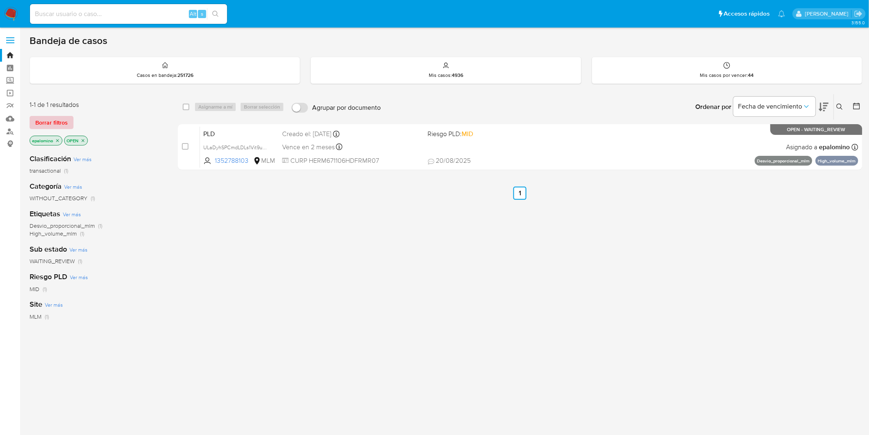
click at [54, 118] on span "Borrar filtros" at bounding box center [51, 123] width 32 height 12
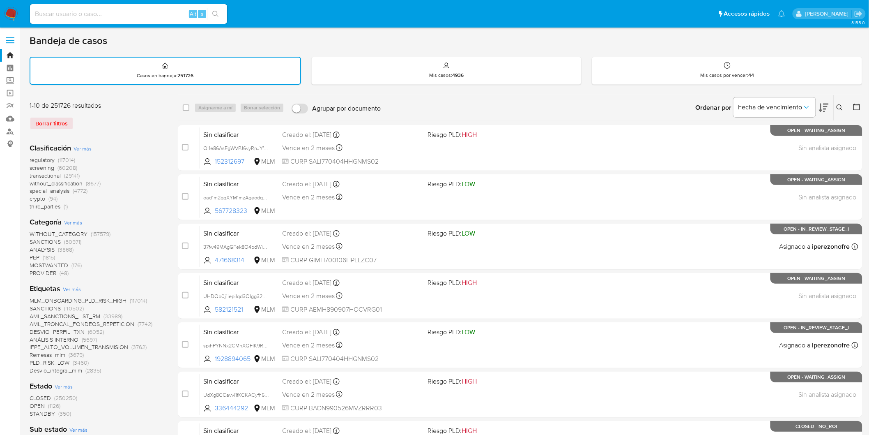
click at [840, 106] on icon at bounding box center [840, 107] width 7 height 7
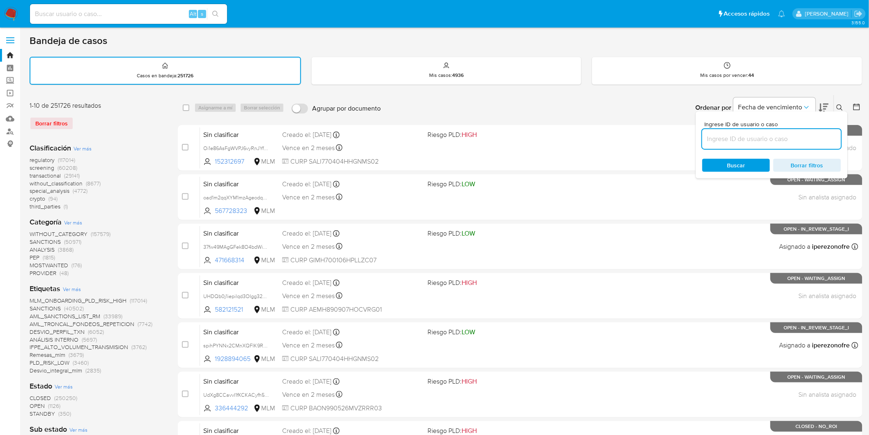
click at [749, 135] on input at bounding box center [771, 139] width 139 height 11
type input "1352788103"
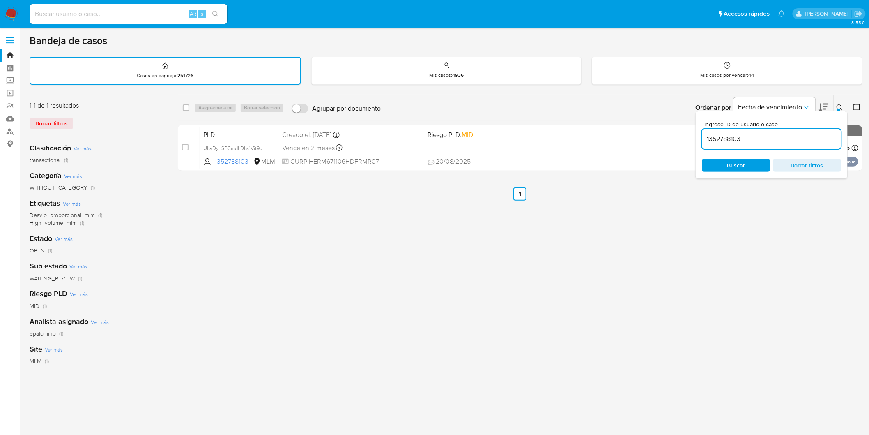
click at [838, 106] on icon at bounding box center [840, 107] width 7 height 7
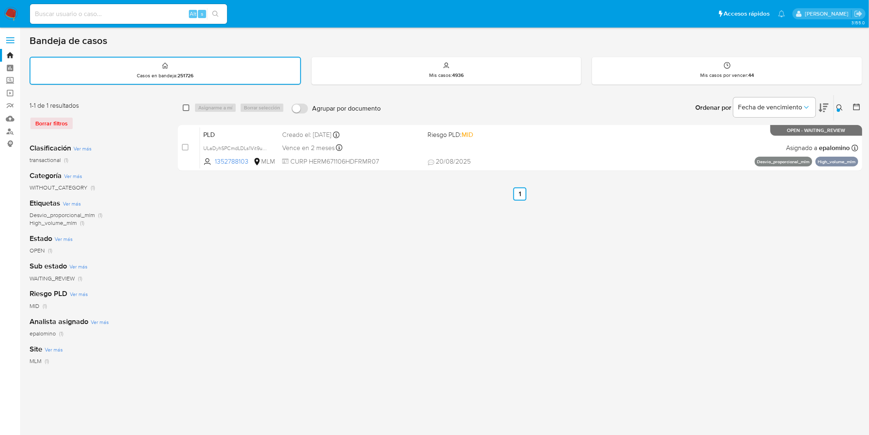
click at [183, 104] on input "checkbox" at bounding box center [186, 107] width 7 height 7
checkbox input "true"
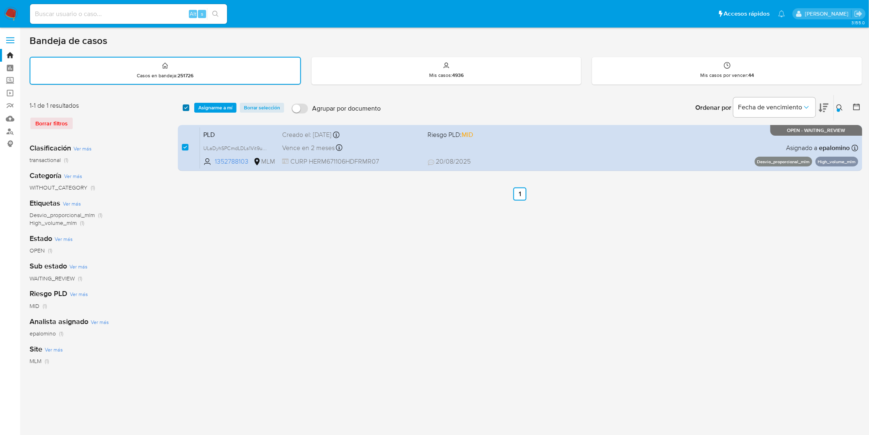
click at [187, 106] on input "checkbox" at bounding box center [186, 107] width 7 height 7
checkbox input "false"
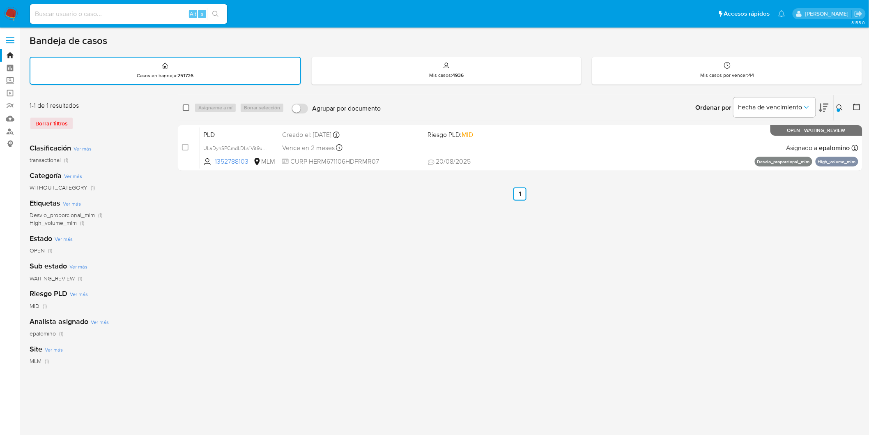
click at [183, 104] on input "checkbox" at bounding box center [186, 107] width 7 height 7
checkbox input "true"
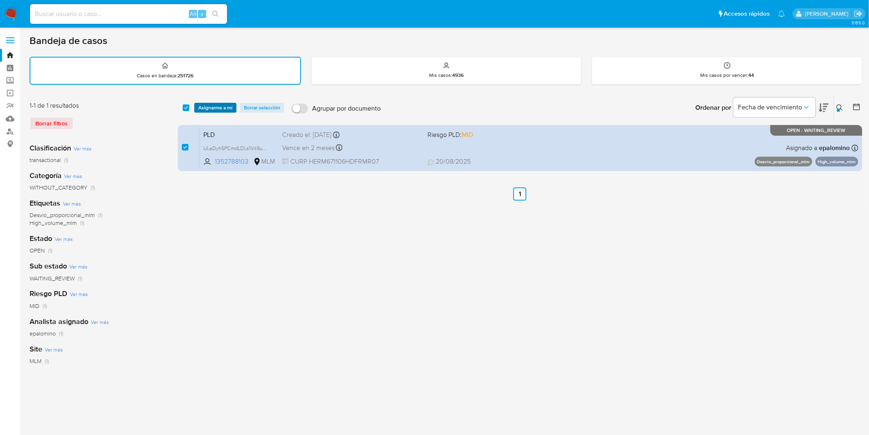
click at [219, 104] on span "Asignarme a mí" at bounding box center [215, 108] width 34 height 8
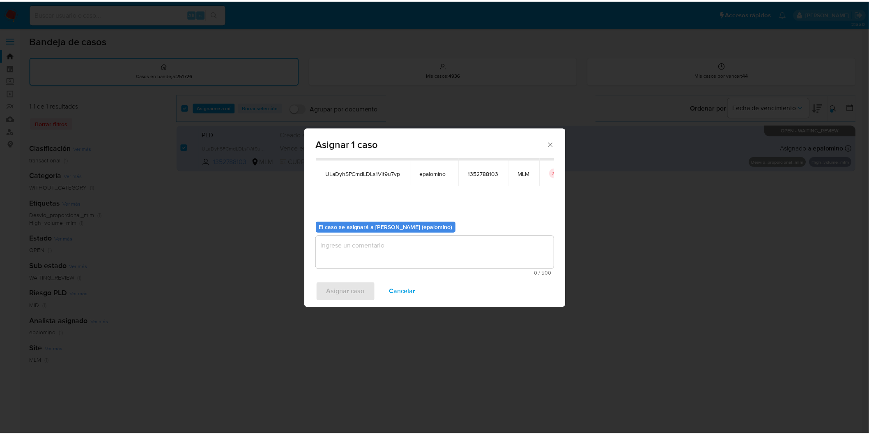
scroll to position [42, 0]
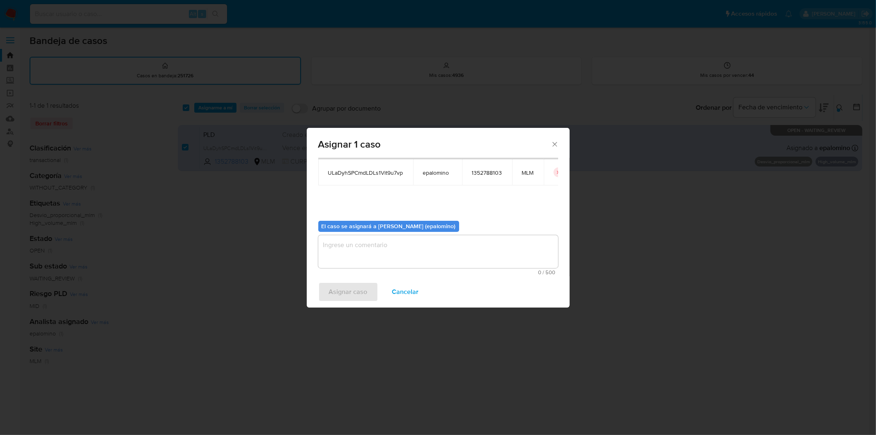
click at [343, 260] on textarea "assign-modal" at bounding box center [438, 251] width 240 height 33
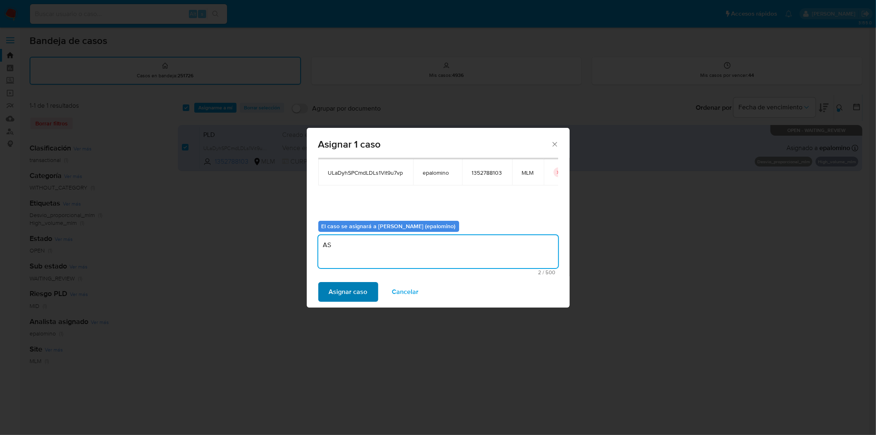
type textarea "AS"
click at [340, 289] on span "Asignar caso" at bounding box center [348, 292] width 39 height 18
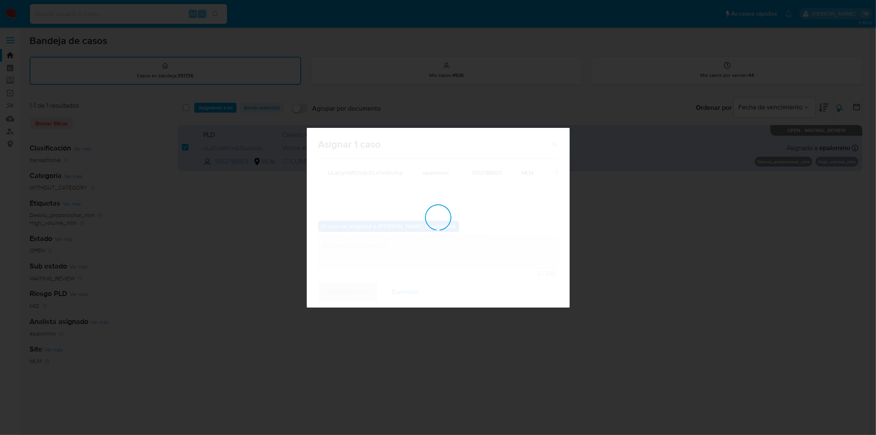
checkbox input "false"
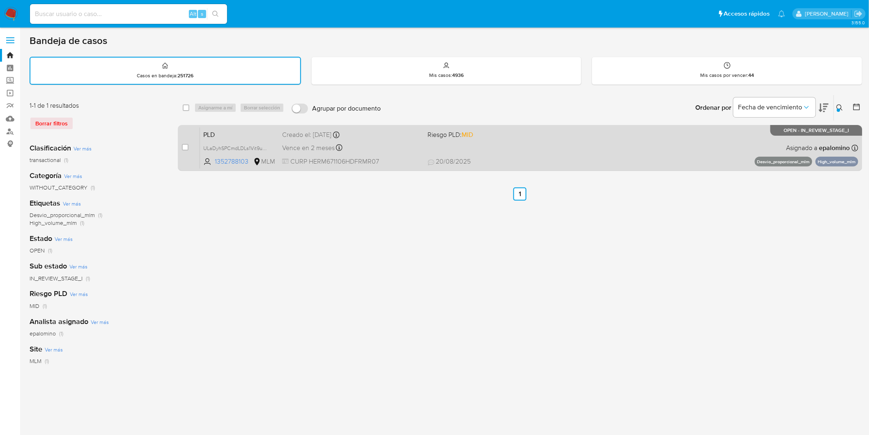
click at [219, 133] on span "PLD" at bounding box center [239, 134] width 72 height 11
click at [214, 130] on span "PLD" at bounding box center [239, 134] width 72 height 11
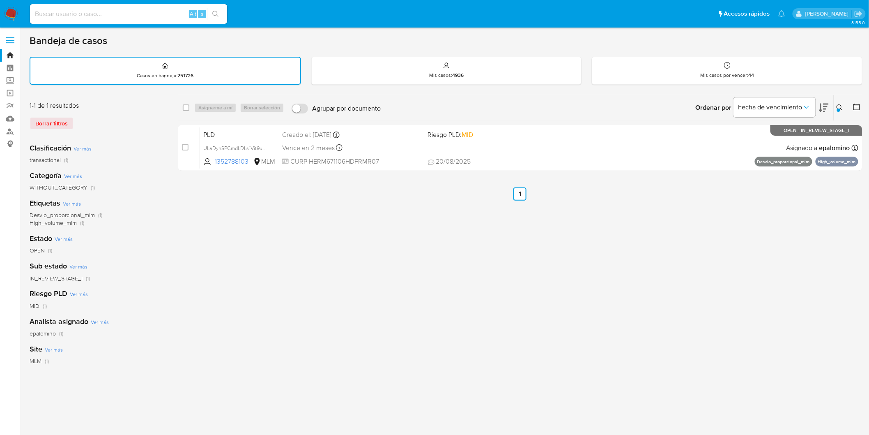
drag, startPoint x: 12, startPoint y: 12, endPoint x: 29, endPoint y: 1, distance: 20.6
click at [11, 12] on img at bounding box center [11, 14] width 14 height 14
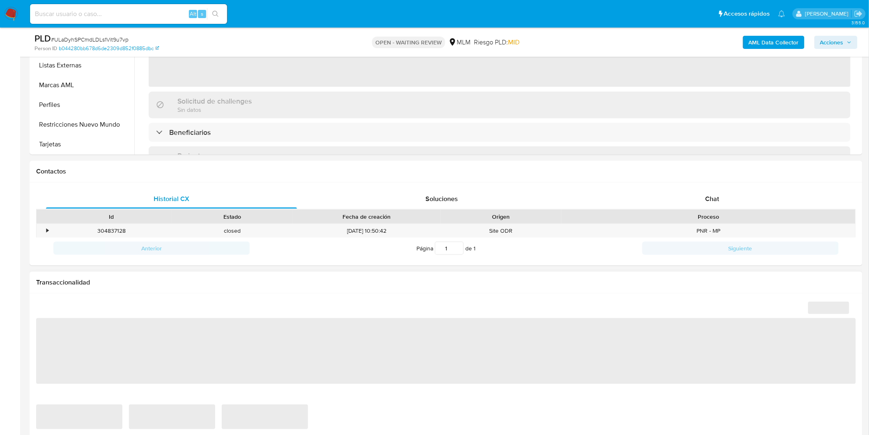
scroll to position [319, 0]
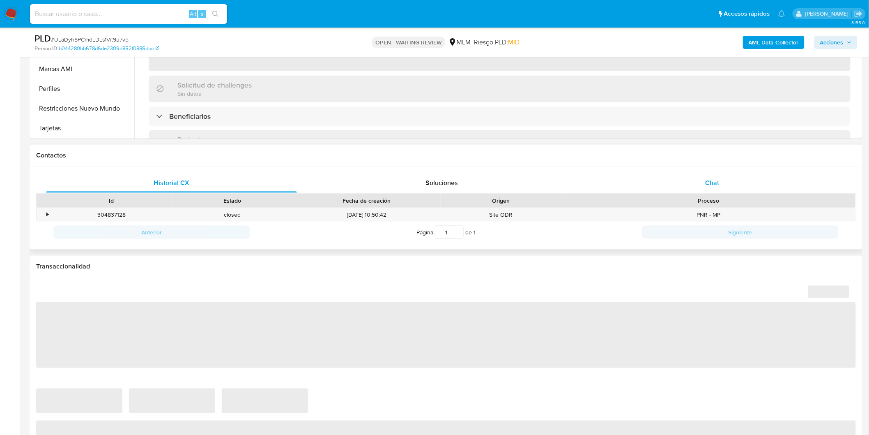
click at [708, 185] on span "Chat" at bounding box center [713, 182] width 14 height 9
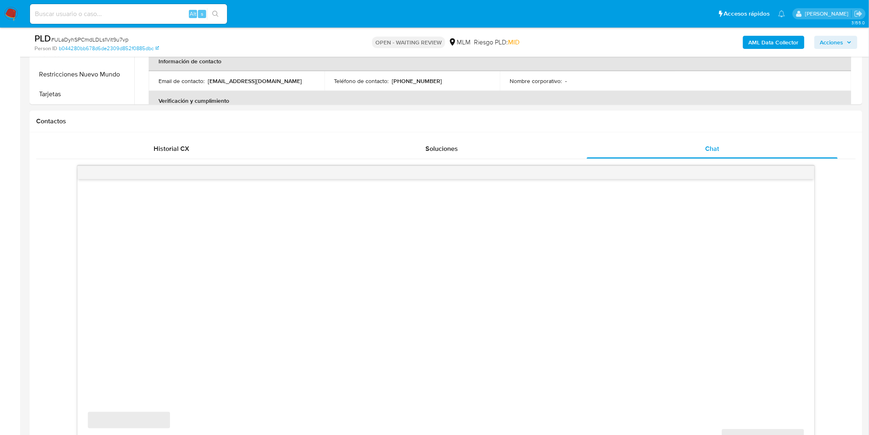
select select "10"
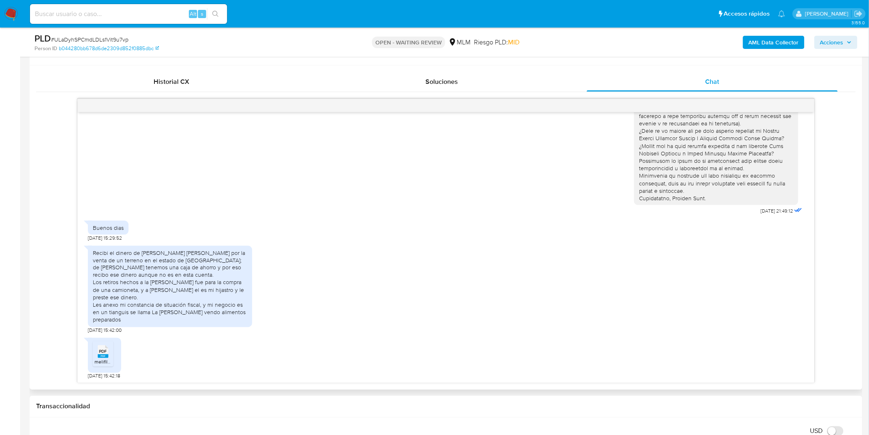
scroll to position [456, 0]
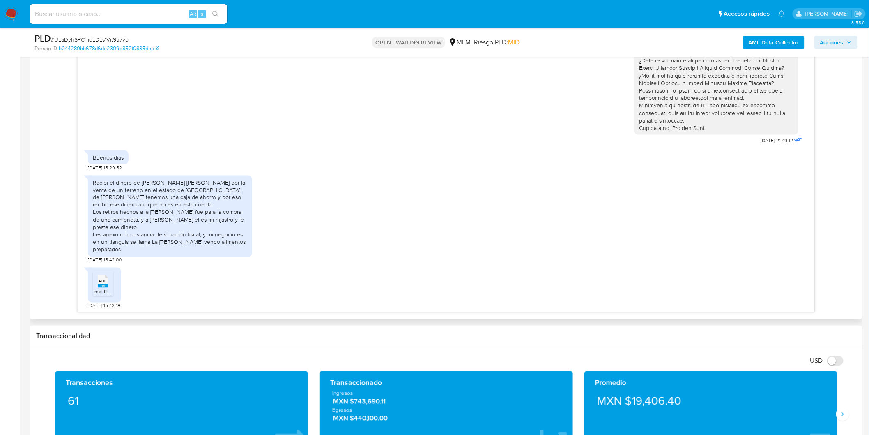
click at [101, 286] on span "PDF" at bounding box center [103, 288] width 8 height 5
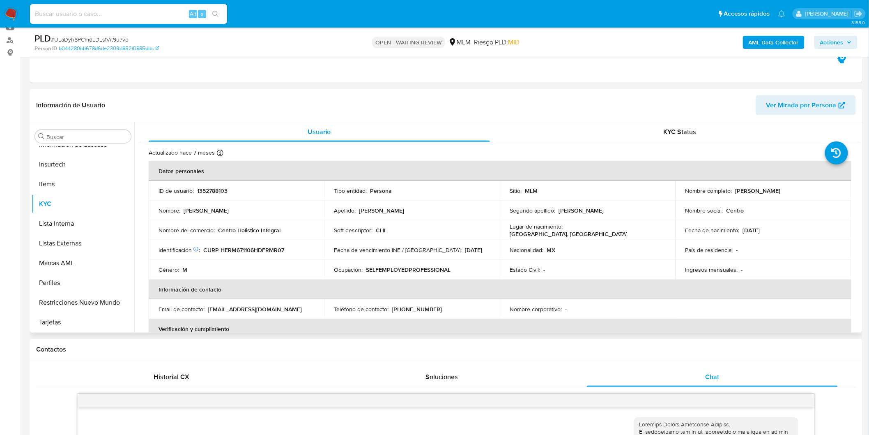
scroll to position [0, 0]
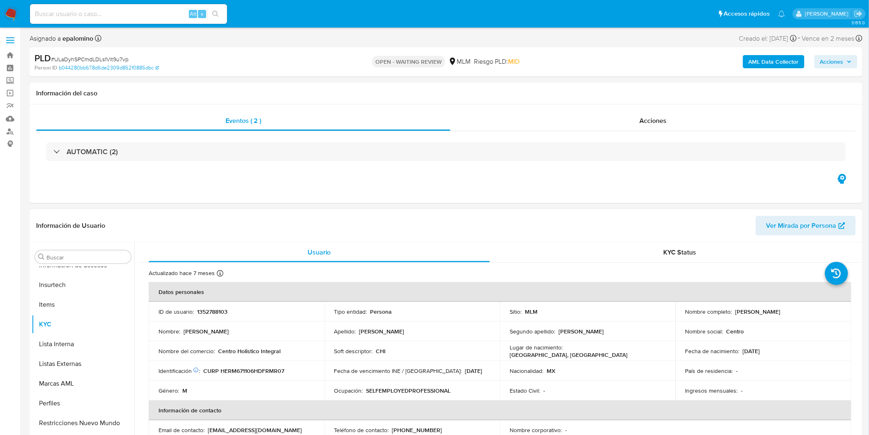
click at [212, 308] on p "1352788103" at bounding box center [212, 311] width 30 height 7
copy p "1352788103"
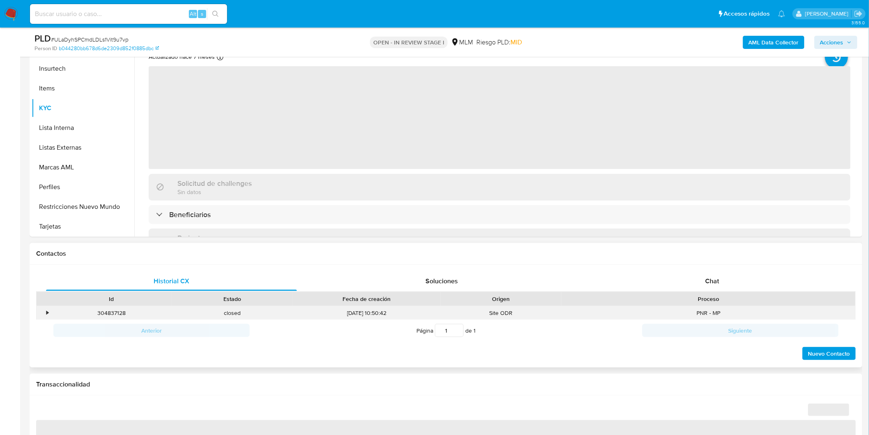
scroll to position [274, 0]
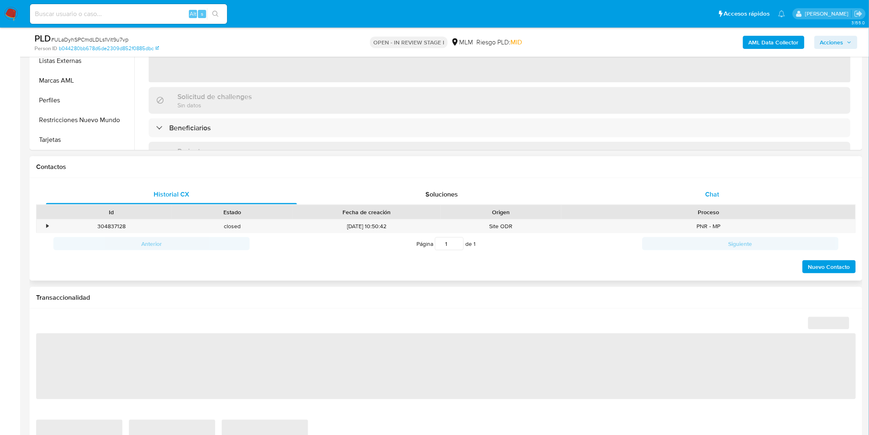
click at [695, 195] on div "Chat" at bounding box center [712, 194] width 251 height 20
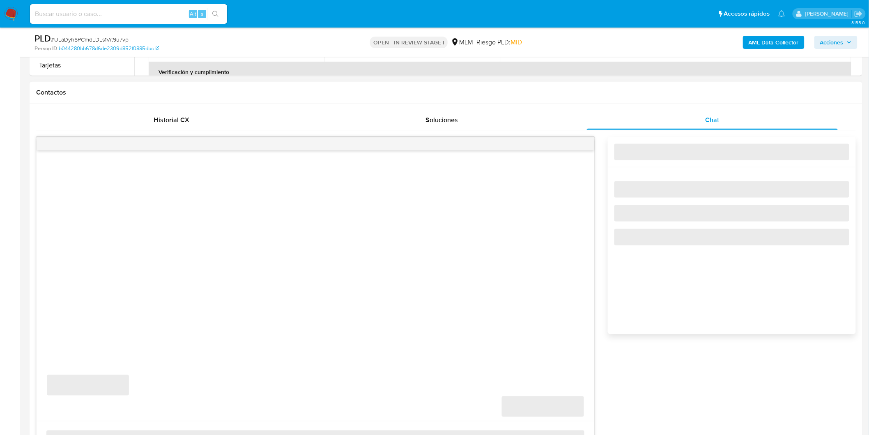
scroll to position [365, 0]
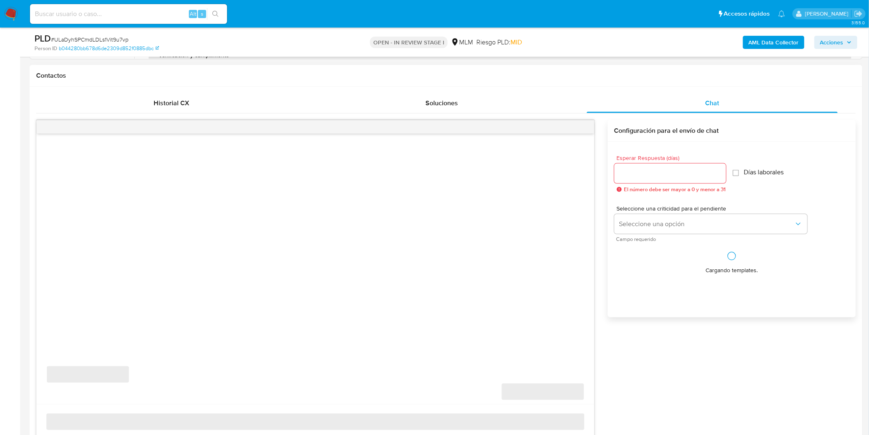
click at [651, 176] on input "Esperar Respuesta (días)" at bounding box center [671, 173] width 112 height 11
select select "10"
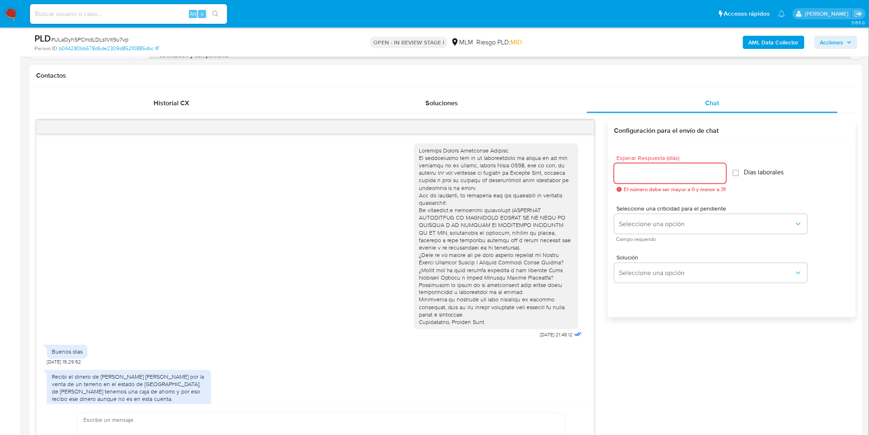
scroll to position [103, 0]
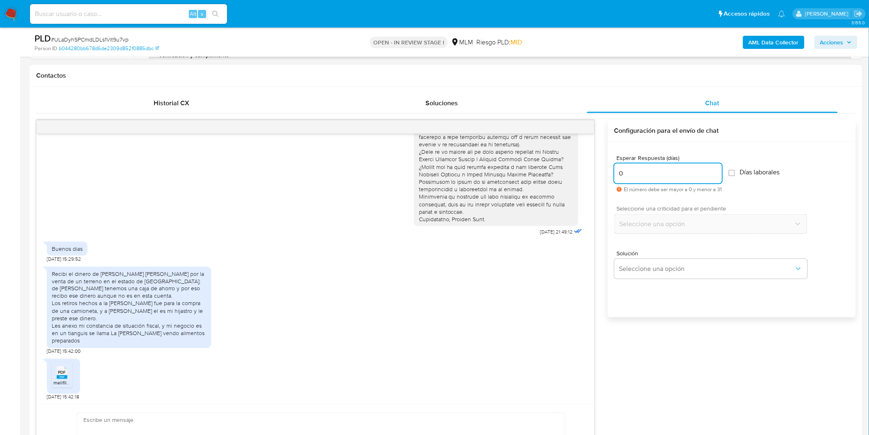
type input "0"
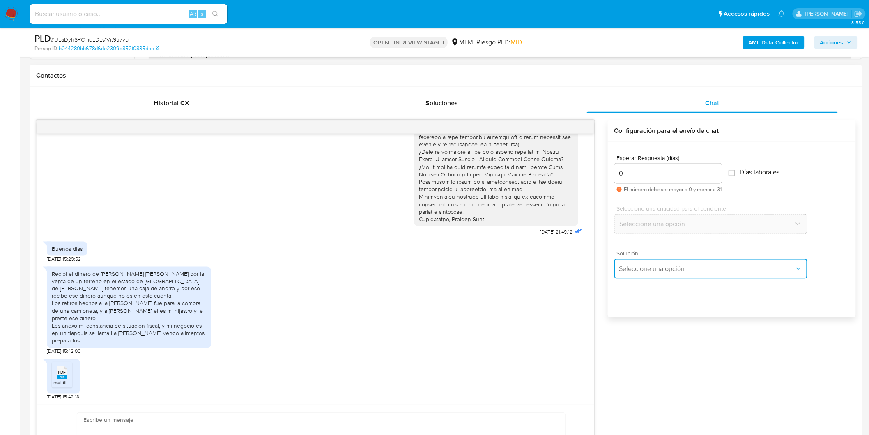
click at [656, 269] on span "Seleccione una opción" at bounding box center [706, 269] width 175 height 8
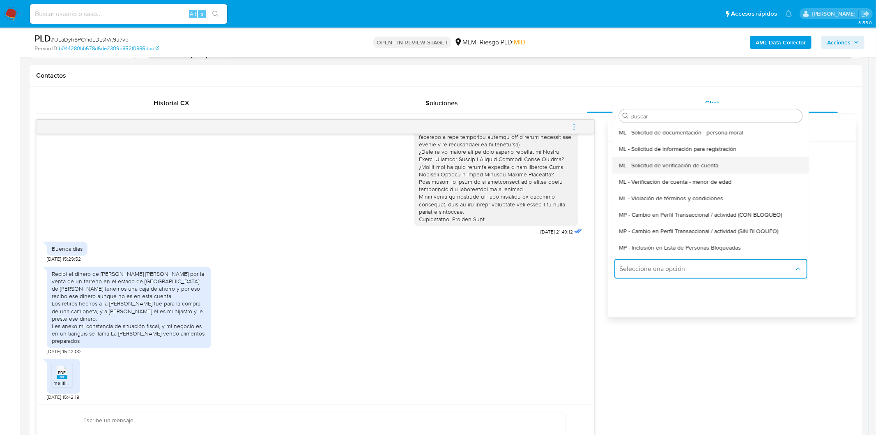
click at [685, 167] on span "ML - Solicitud de verificación de cuenta" at bounding box center [668, 164] width 99 height 7
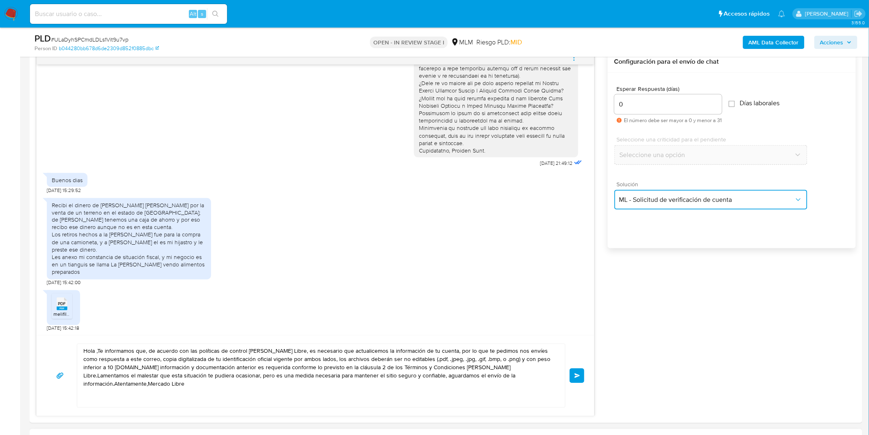
scroll to position [502, 0]
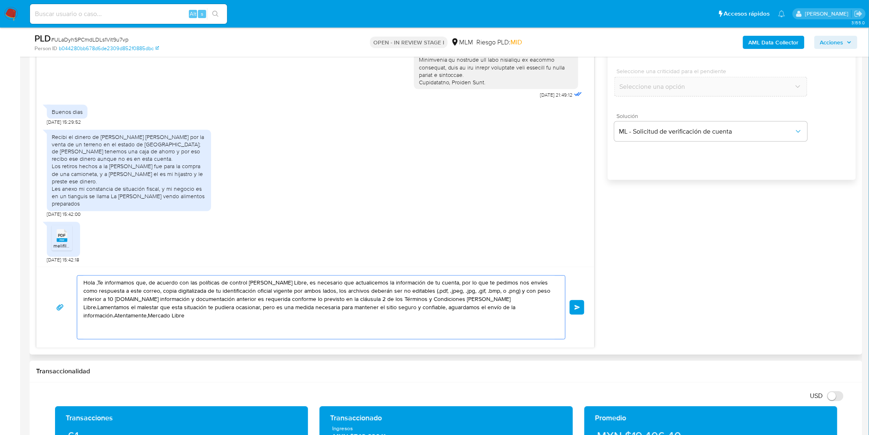
drag, startPoint x: 523, startPoint y: 313, endPoint x: 53, endPoint y: 279, distance: 470.7
click at [53, 279] on div "Hola ,Te informamos que, de acuerdo con las políticas de control de Mercado Lib…" at bounding box center [315, 307] width 538 height 64
paste textarea "Agradecemos mucho tus respuestas. Para la institución es importante conocer a s…"
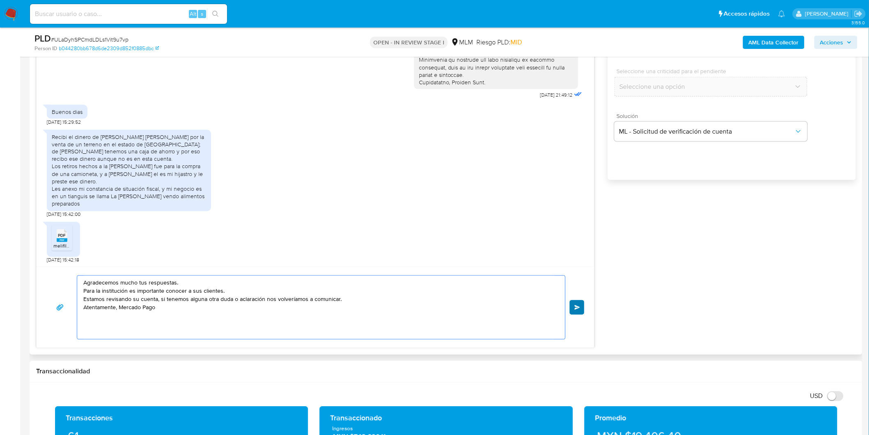
type textarea "Agradecemos mucho tus respuestas. Para la institución es importante conocer a s…"
click at [577, 307] on span "Enviar" at bounding box center [578, 307] width 6 height 5
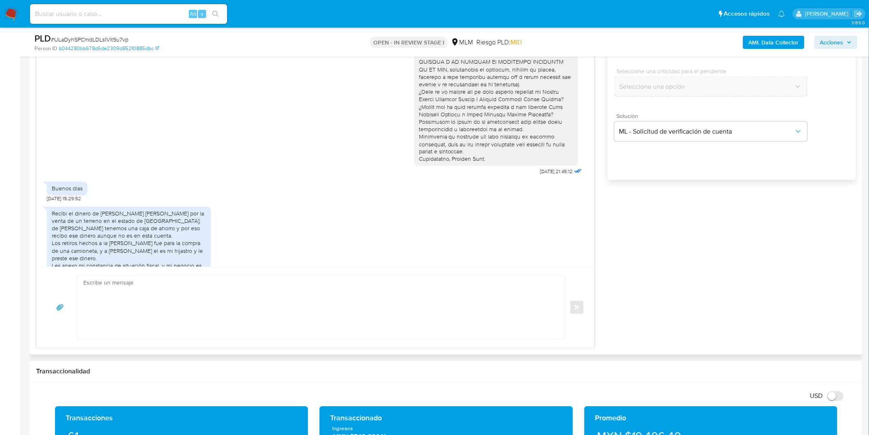
scroll to position [3, 0]
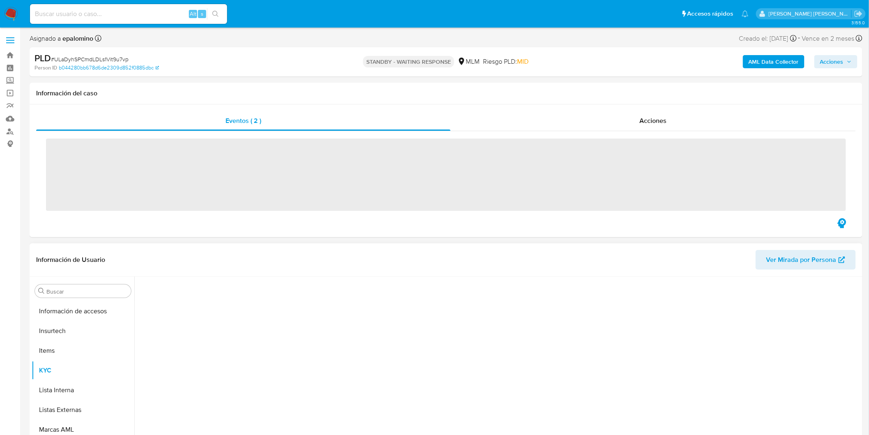
scroll to position [347, 0]
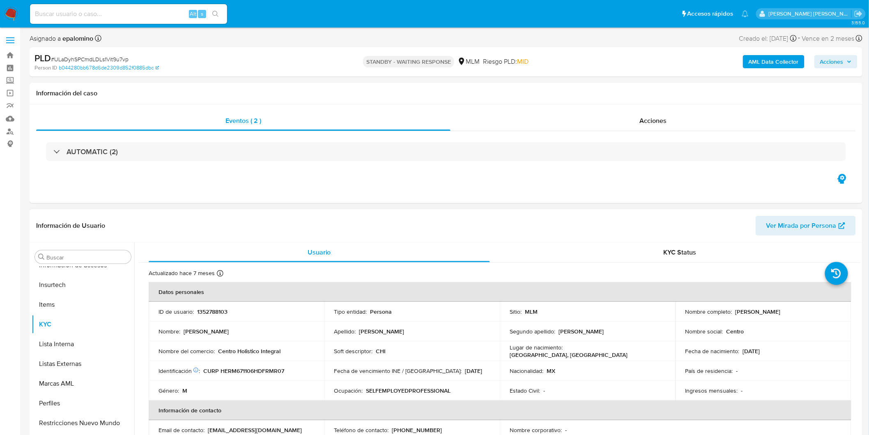
select select "10"
click at [215, 313] on p "1352788103" at bounding box center [212, 311] width 30 height 7
copy p "1352788103"
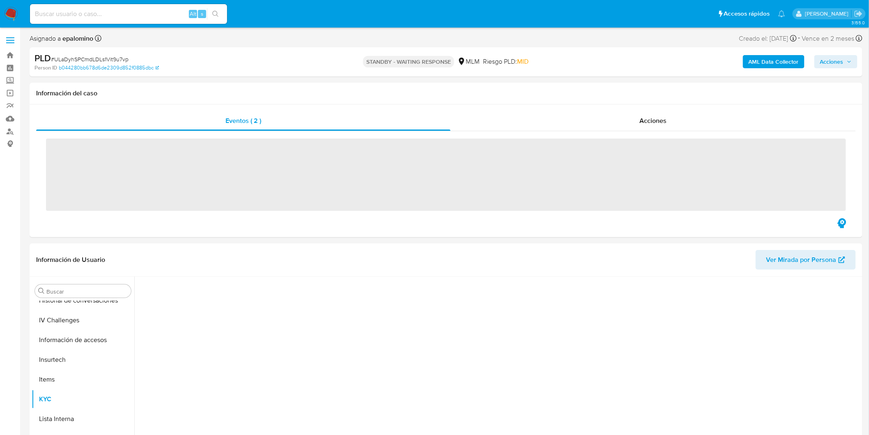
scroll to position [347, 0]
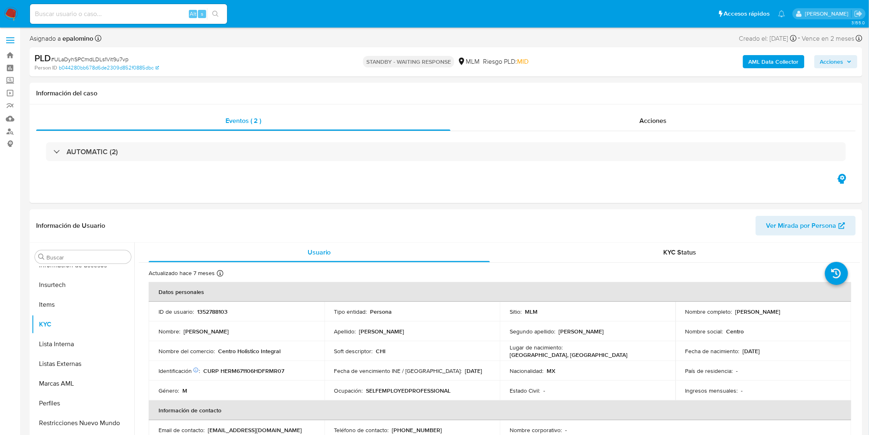
select select "10"
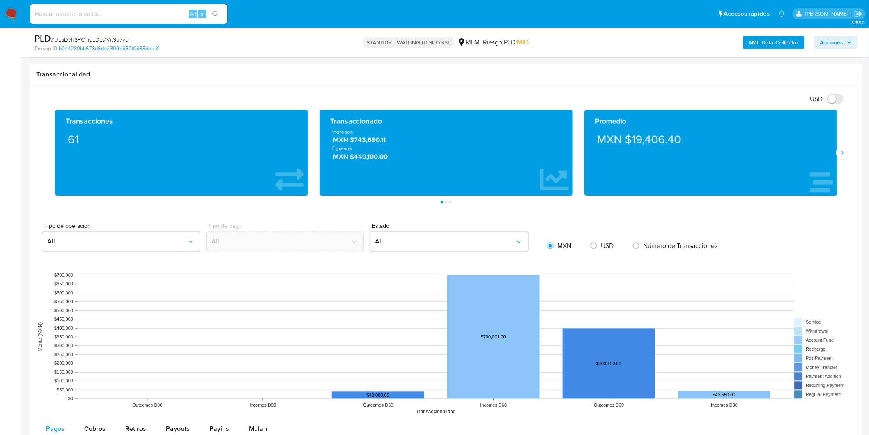
scroll to position [340, 0]
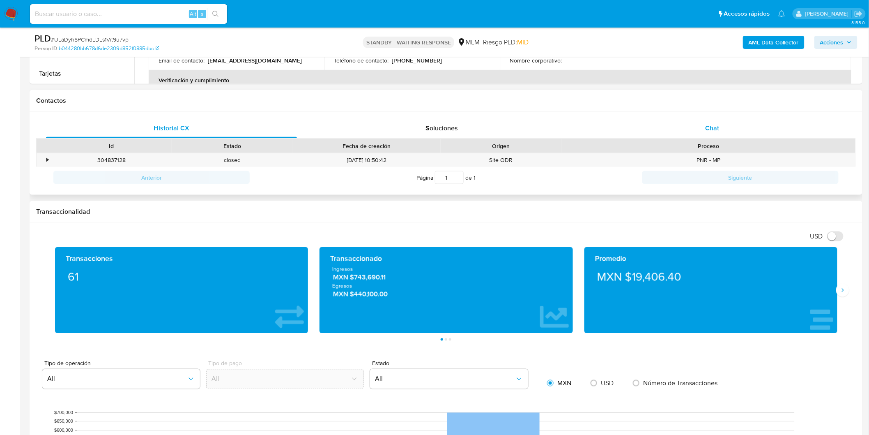
click at [707, 134] on div "Chat" at bounding box center [712, 128] width 251 height 20
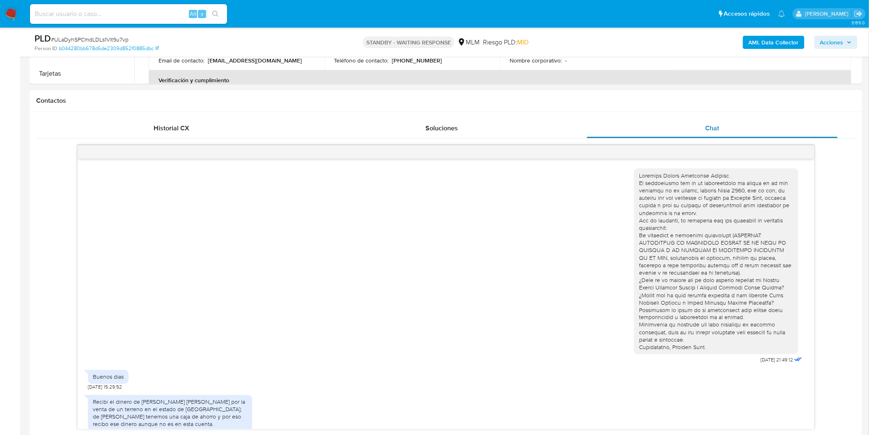
scroll to position [164, 0]
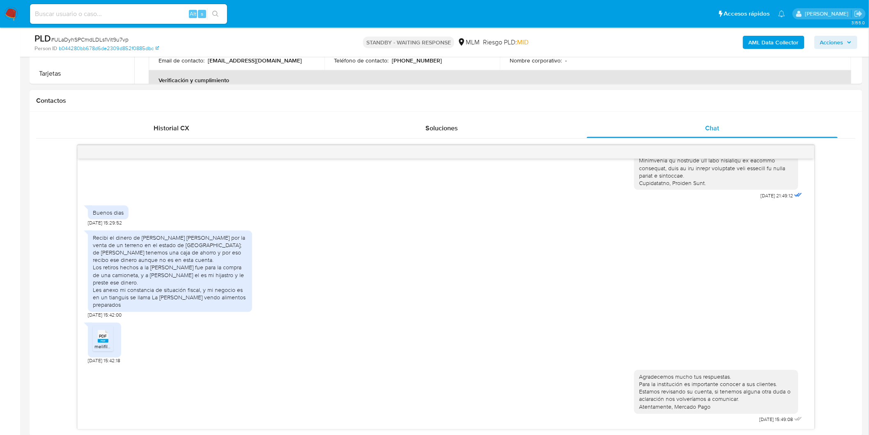
drag, startPoint x: 205, startPoint y: 290, endPoint x: 123, endPoint y: 304, distance: 82.5
click at [123, 304] on div "Recibi el dinero de [PERSON_NAME] [PERSON_NAME] por la venta de un terreno en e…" at bounding box center [170, 271] width 154 height 75
copy div "mi negocio es en un tianguis se llama La [PERSON_NAME] vendo alimentos preparad…"
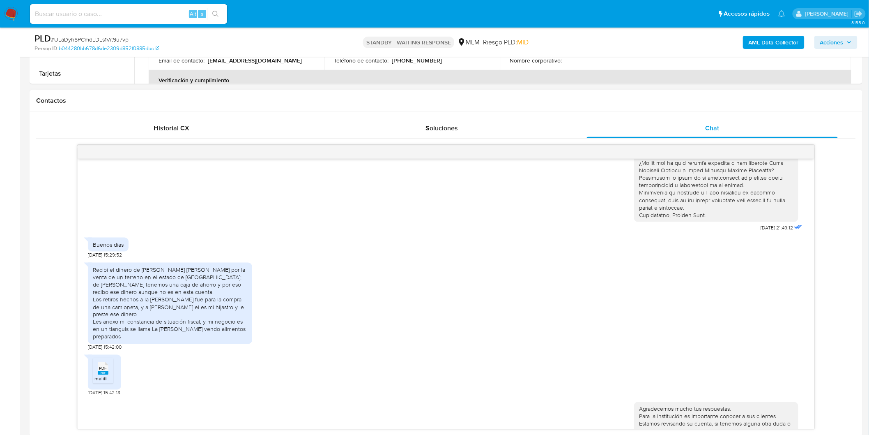
scroll to position [163, 0]
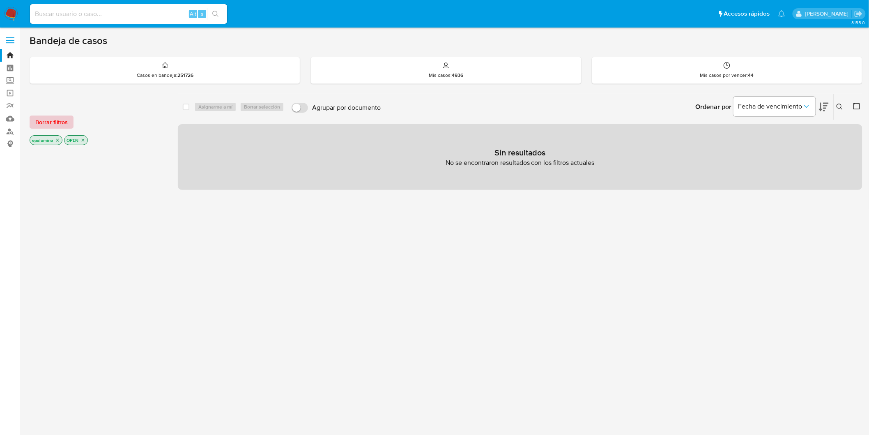
click at [62, 122] on span "Borrar filtros" at bounding box center [51, 122] width 32 height 12
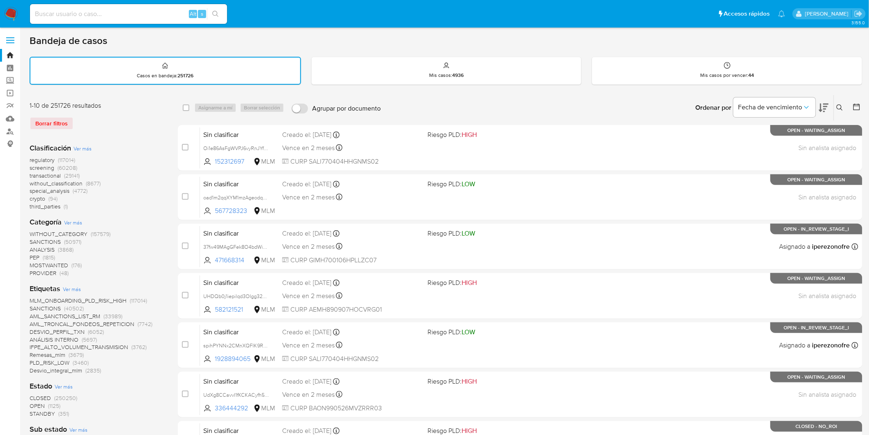
click at [842, 106] on icon at bounding box center [840, 107] width 7 height 7
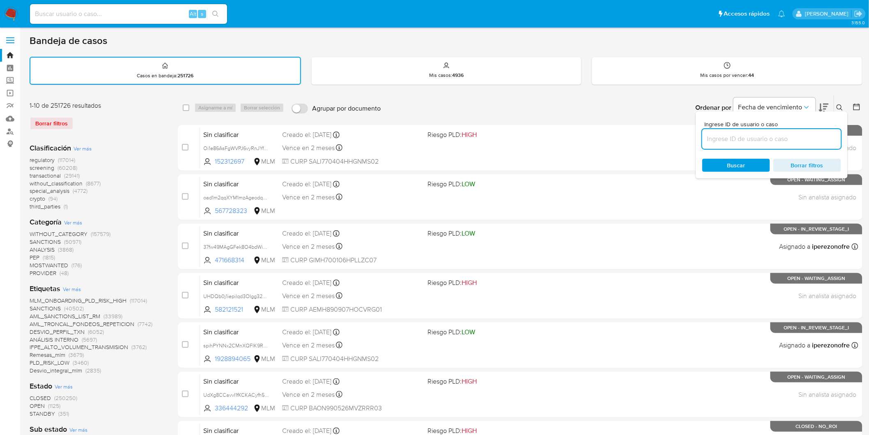
click at [741, 136] on input at bounding box center [771, 139] width 139 height 11
type input "1352788103"
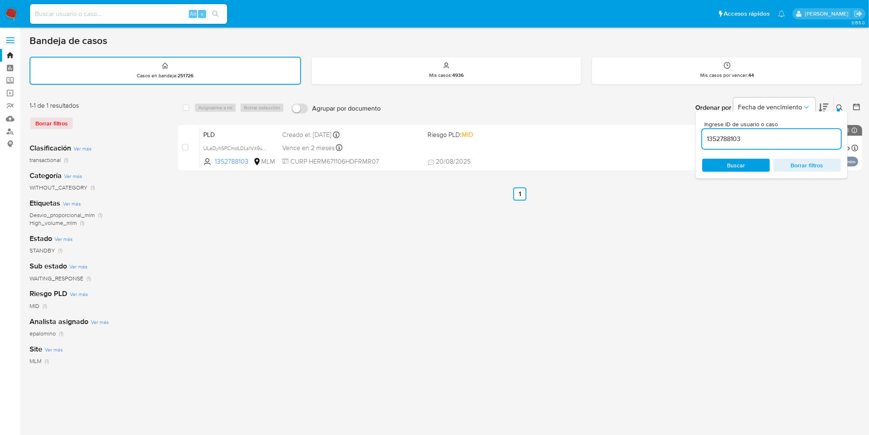
click at [838, 103] on button at bounding box center [841, 108] width 14 height 10
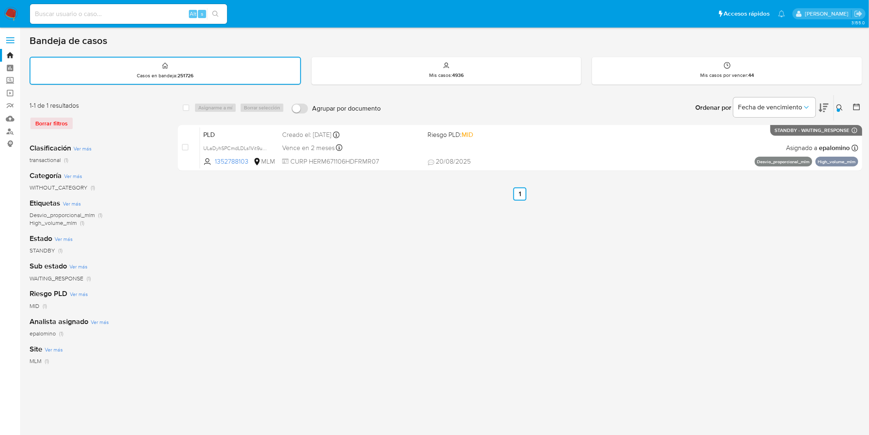
click at [9, 12] on img at bounding box center [11, 14] width 14 height 14
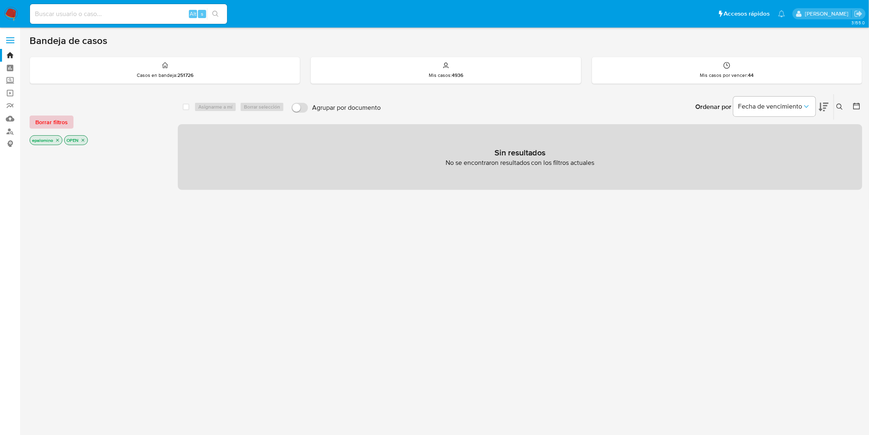
click at [49, 124] on span "Borrar filtros" at bounding box center [51, 122] width 32 height 12
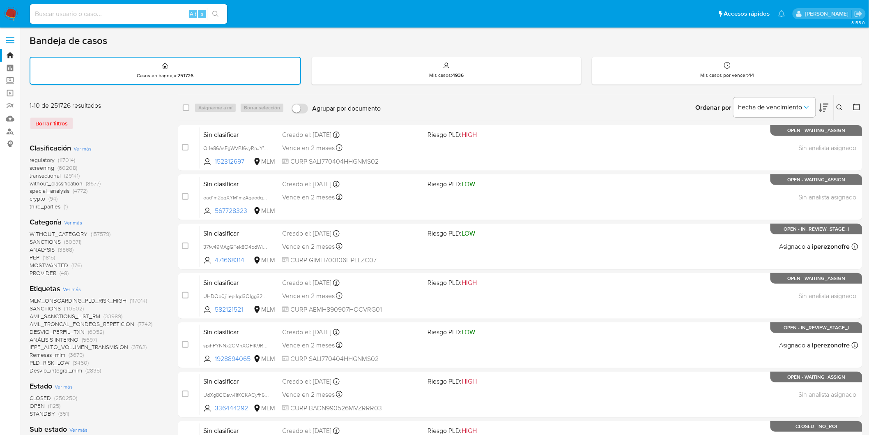
click at [9, 13] on img at bounding box center [11, 14] width 14 height 14
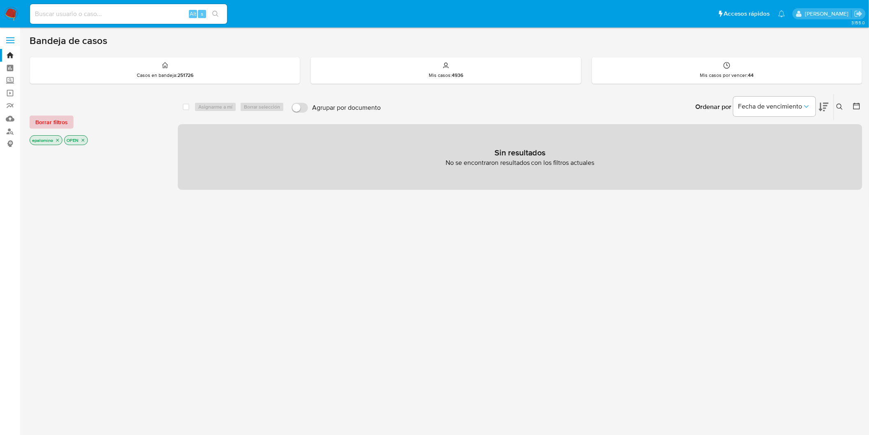
click at [56, 118] on span "Borrar filtros" at bounding box center [51, 122] width 32 height 12
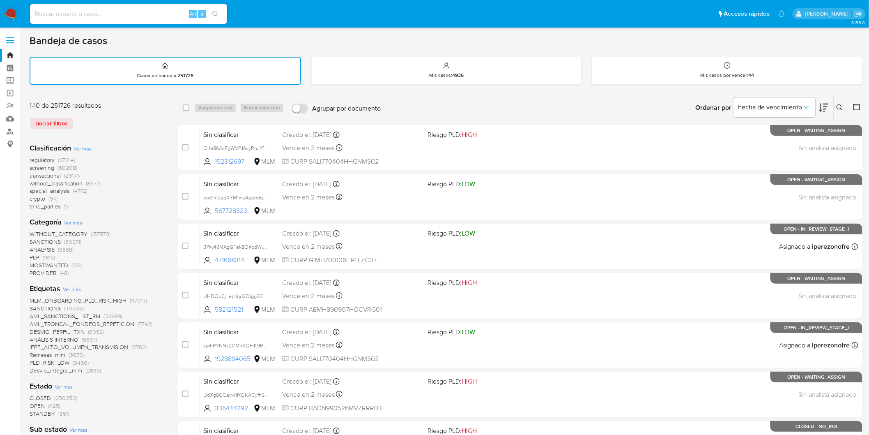
click at [11, 19] on img at bounding box center [11, 14] width 14 height 14
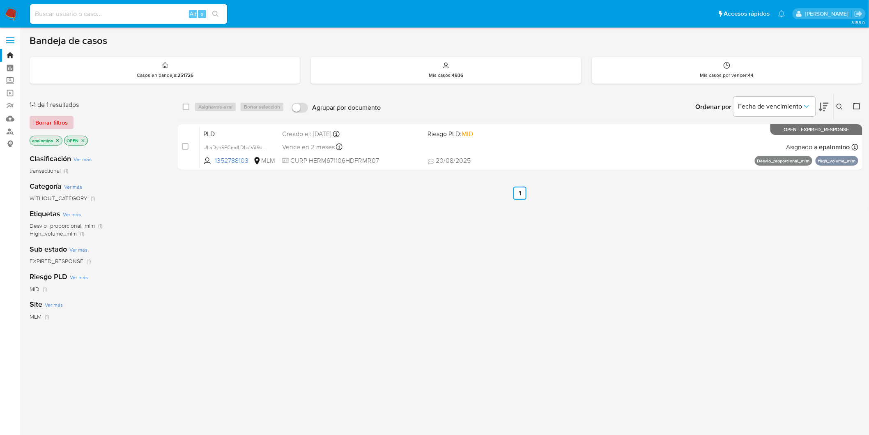
click at [55, 122] on span "Borrar filtros" at bounding box center [51, 123] width 32 height 12
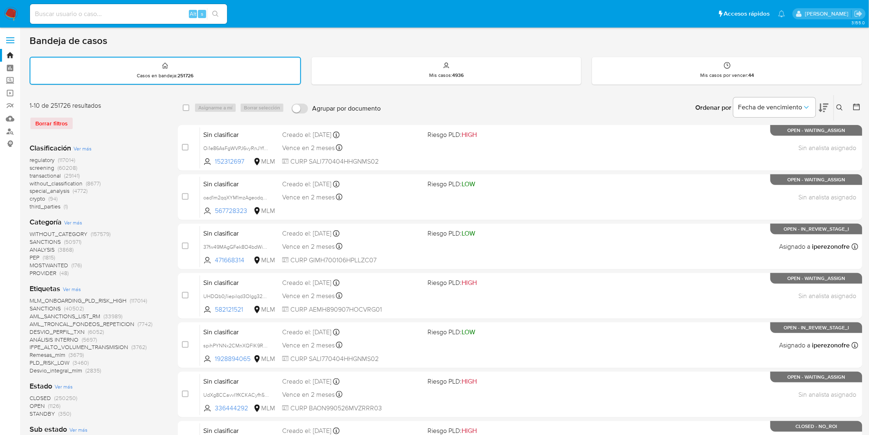
click at [840, 105] on icon at bounding box center [840, 107] width 7 height 7
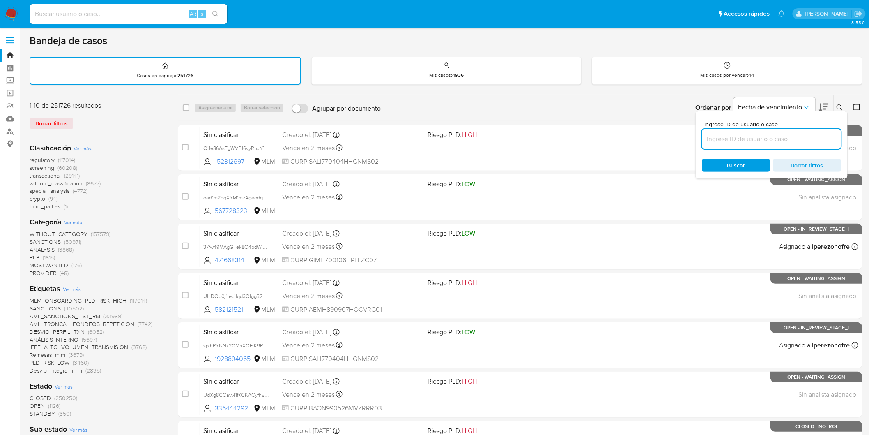
click at [753, 139] on input at bounding box center [771, 139] width 139 height 11
type input "1352788103"
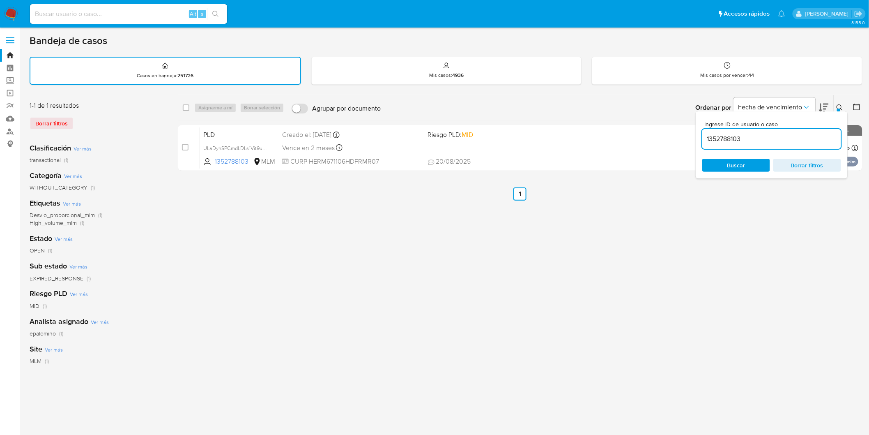
click at [841, 105] on icon at bounding box center [840, 107] width 7 height 7
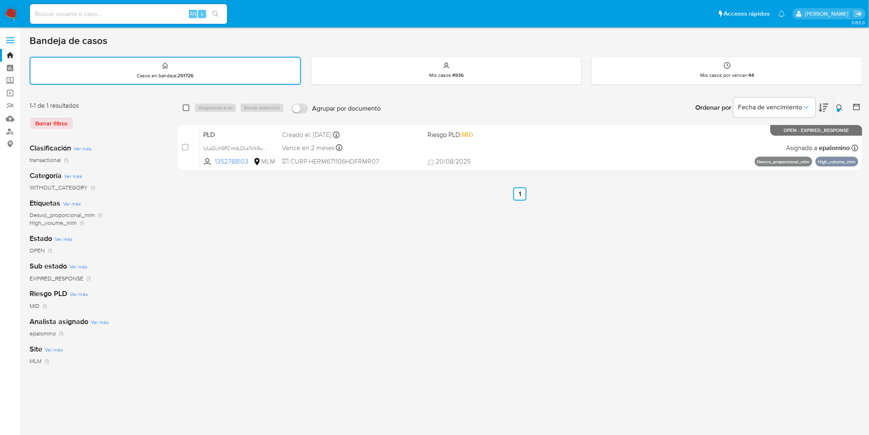
click at [186, 104] on input "checkbox" at bounding box center [186, 107] width 7 height 7
checkbox input "true"
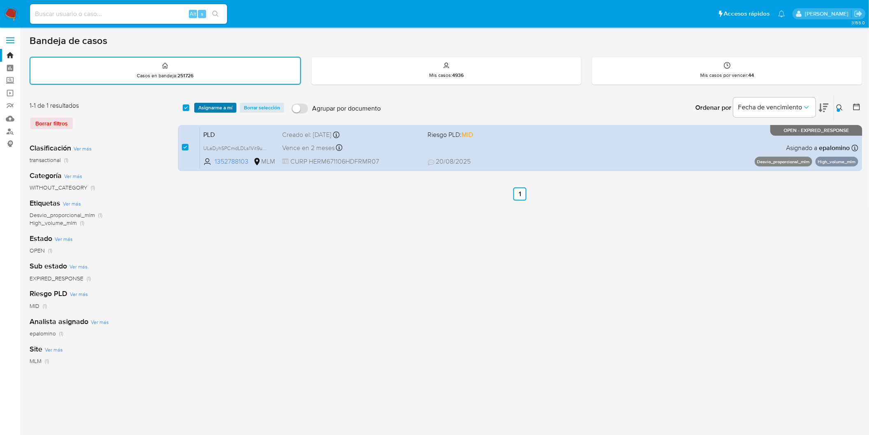
click at [218, 108] on span "Asignarme a mí" at bounding box center [215, 108] width 34 height 8
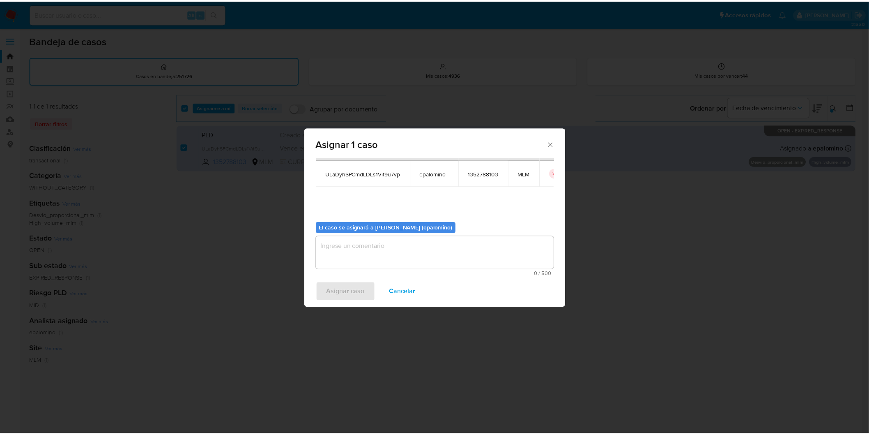
scroll to position [42, 0]
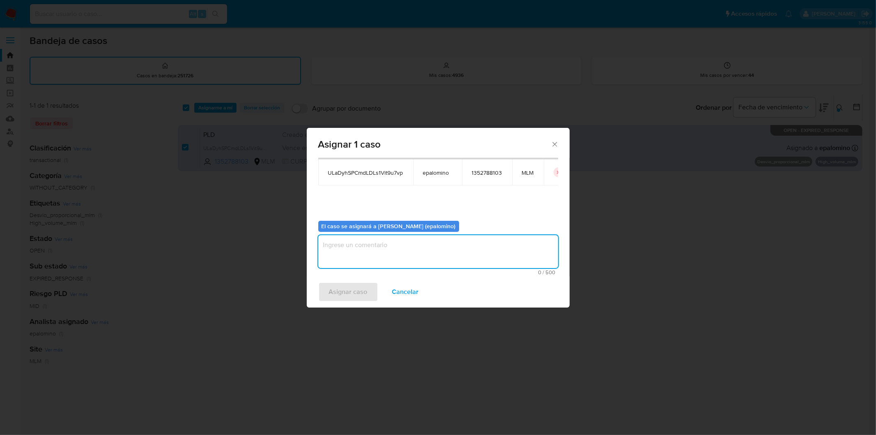
click at [364, 260] on textarea "assign-modal" at bounding box center [438, 251] width 240 height 33
type textarea "as"
click at [358, 287] on span "Asignar caso" at bounding box center [348, 292] width 39 height 18
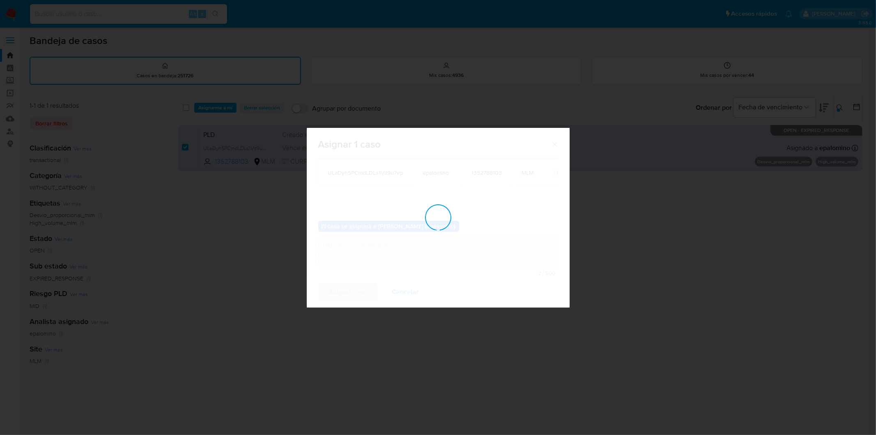
checkbox input "false"
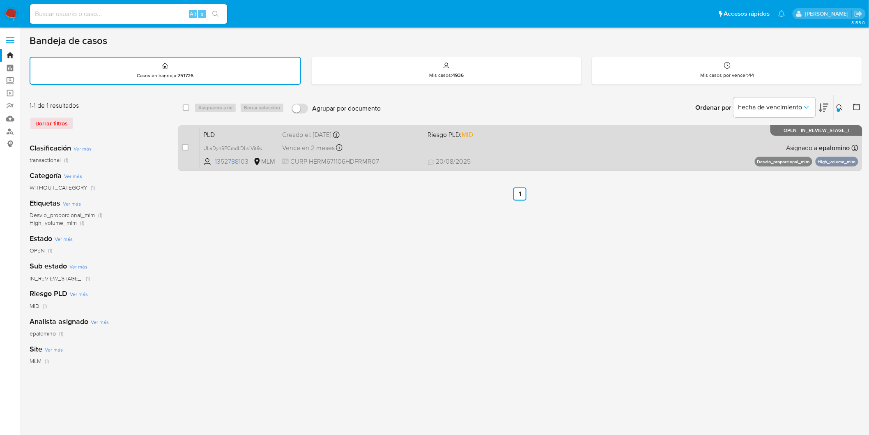
click at [217, 131] on span "PLD" at bounding box center [239, 134] width 72 height 11
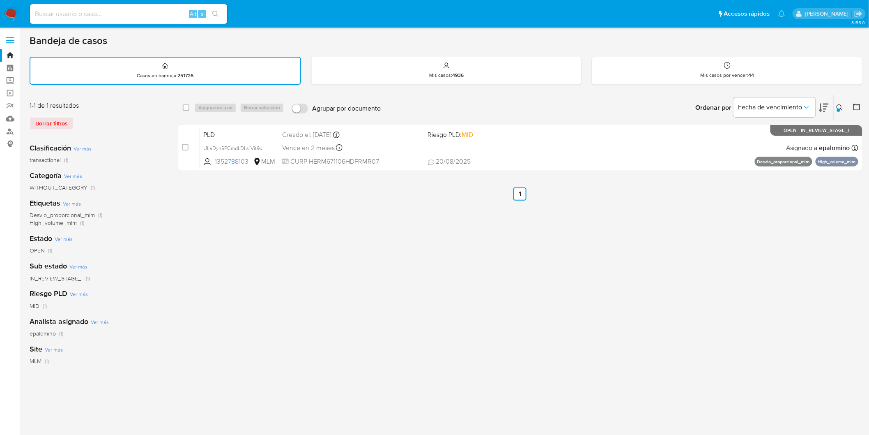
click at [12, 15] on img at bounding box center [11, 14] width 14 height 14
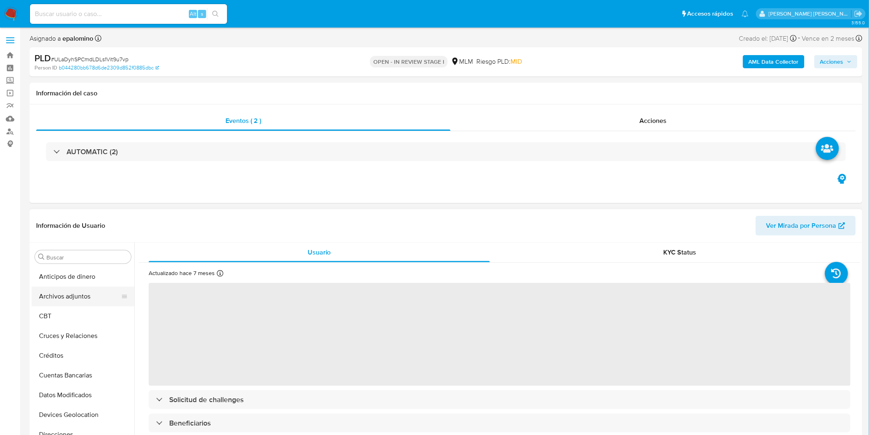
click at [88, 299] on button "Archivos adjuntos" at bounding box center [80, 296] width 96 height 20
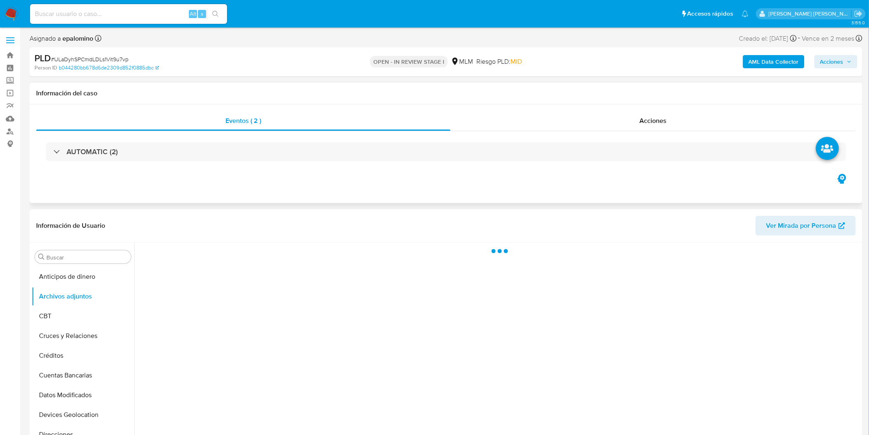
select select "10"
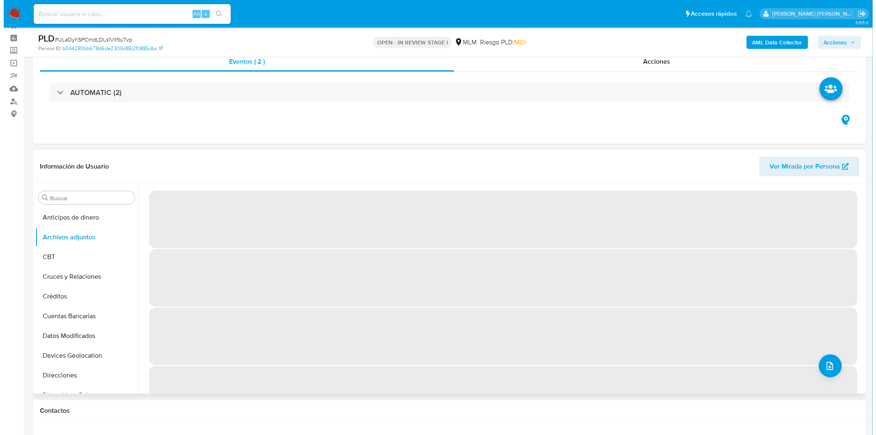
scroll to position [22, 0]
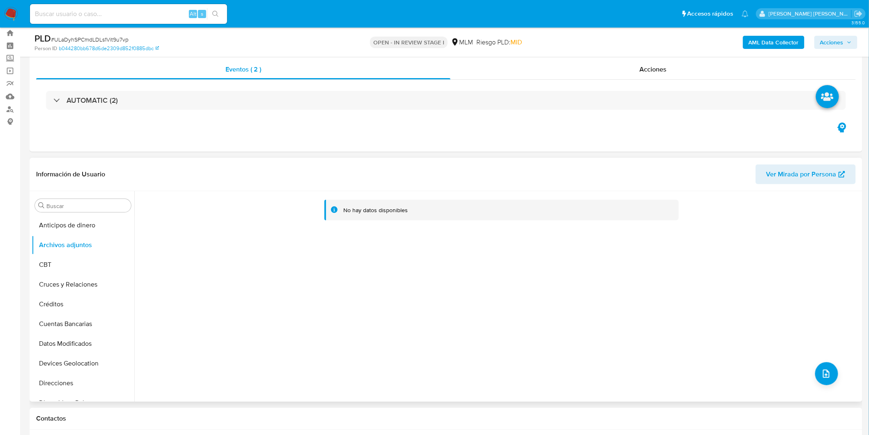
click at [813, 378] on div "No hay datos disponibles" at bounding box center [497, 296] width 726 height 210
click at [830, 362] on div "No hay datos disponibles" at bounding box center [497, 296] width 726 height 210
click at [824, 370] on icon "upload-file" at bounding box center [826, 373] width 7 height 8
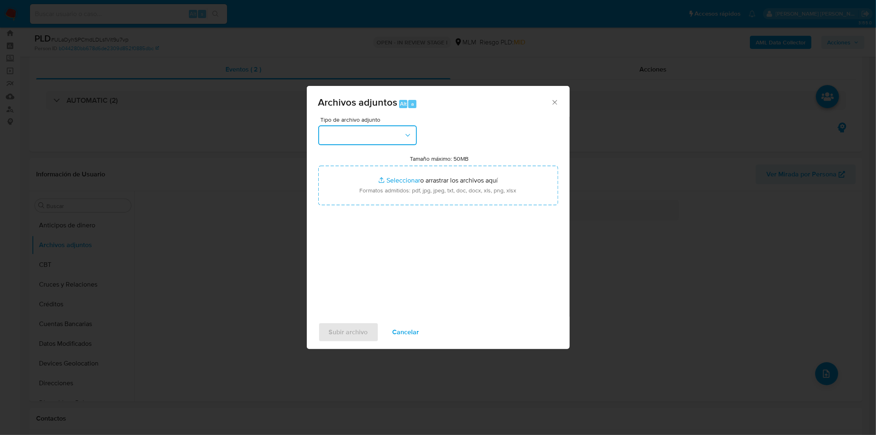
click at [407, 140] on button "button" at bounding box center [367, 135] width 99 height 20
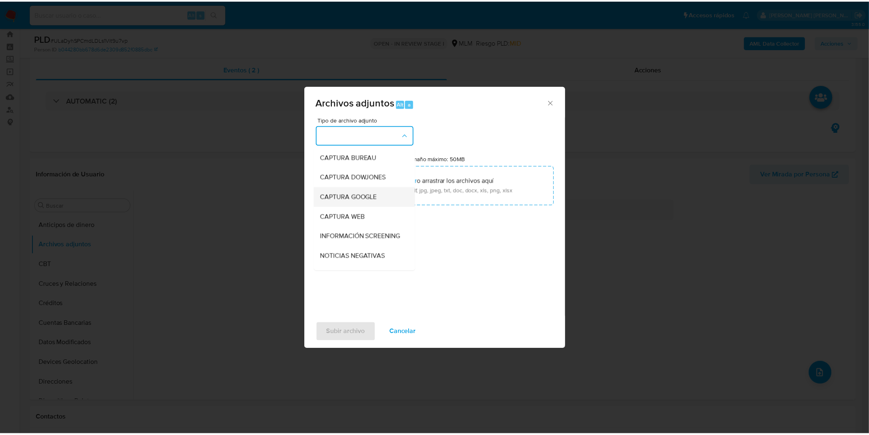
scroll to position [137, 0]
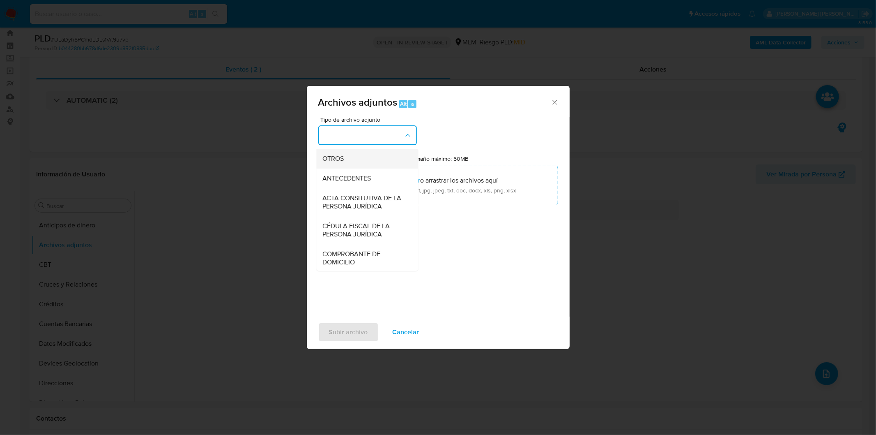
click at [368, 168] on div "OTROS" at bounding box center [365, 158] width 84 height 20
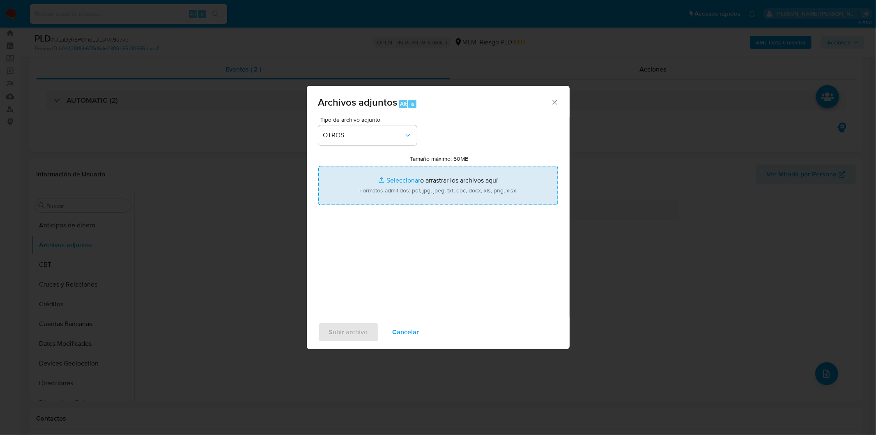
type input "C:\fakepath\1352788103_Martin Hernandez Ramirez_AGO2025.xlsx"
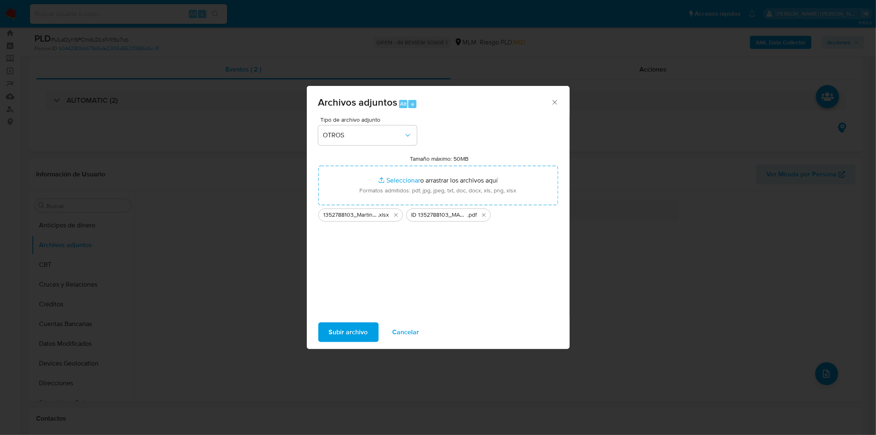
click at [357, 330] on span "Subir archivo" at bounding box center [348, 332] width 39 height 18
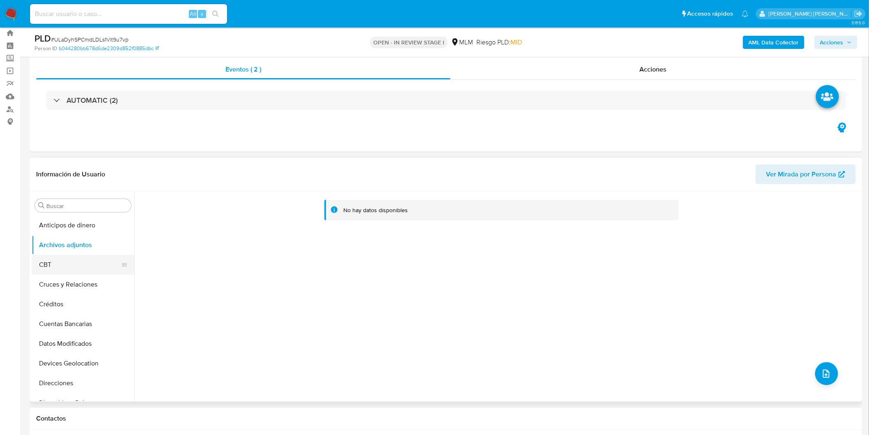
click at [67, 269] on button "CBT" at bounding box center [80, 265] width 96 height 20
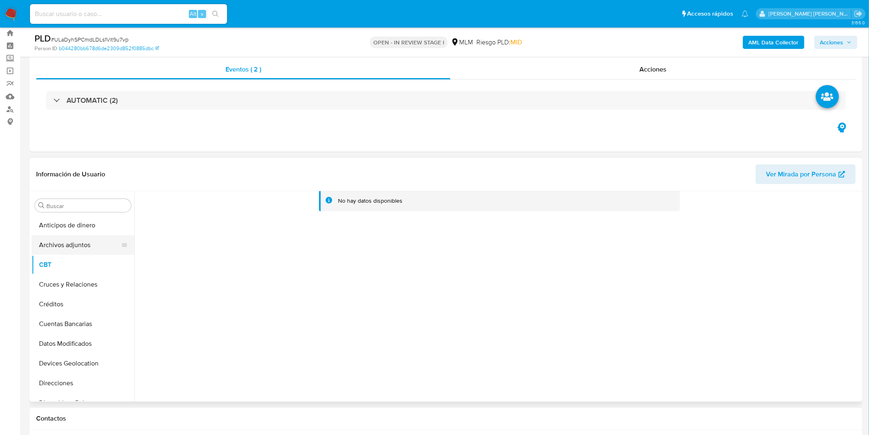
click at [70, 249] on button "Archivos adjuntos" at bounding box center [80, 245] width 96 height 20
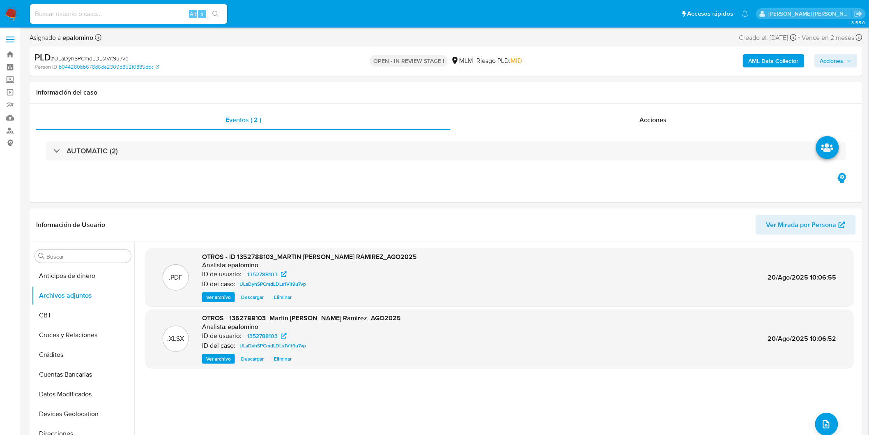
scroll to position [0, 0]
click at [838, 60] on span "Acciones" at bounding box center [831, 61] width 23 height 13
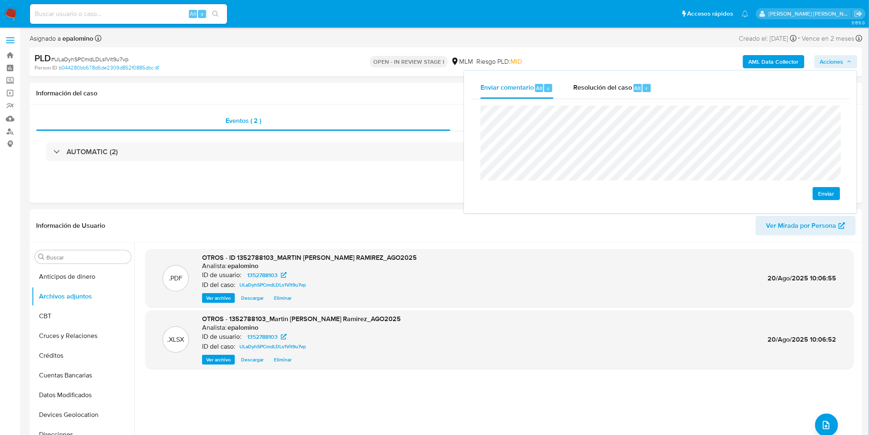
click at [819, 191] on button "Enviar" at bounding box center [827, 193] width 28 height 13
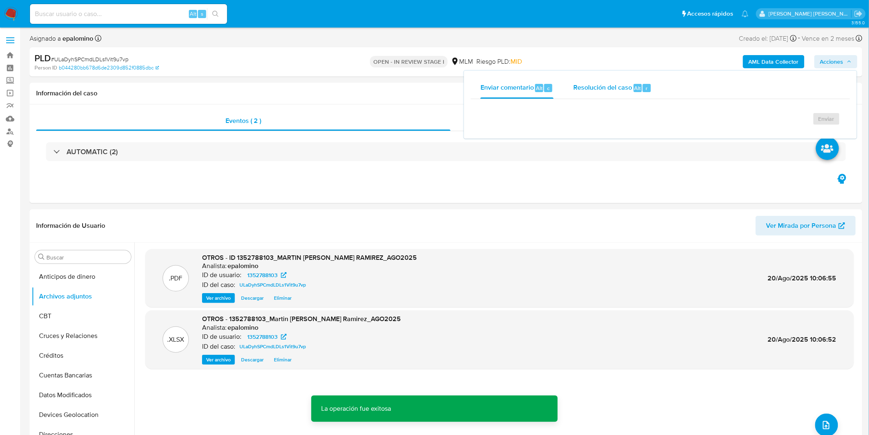
click at [607, 95] on div "Resolución del caso Alt r" at bounding box center [612, 87] width 78 height 21
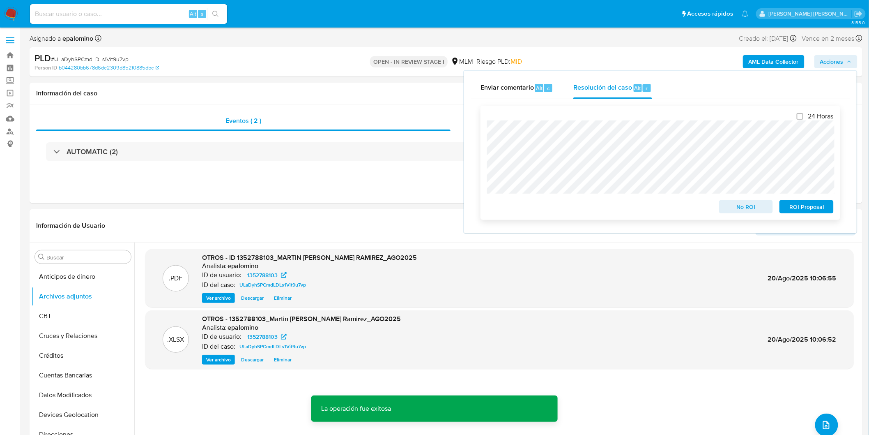
click at [732, 205] on span "No ROI" at bounding box center [746, 207] width 43 height 12
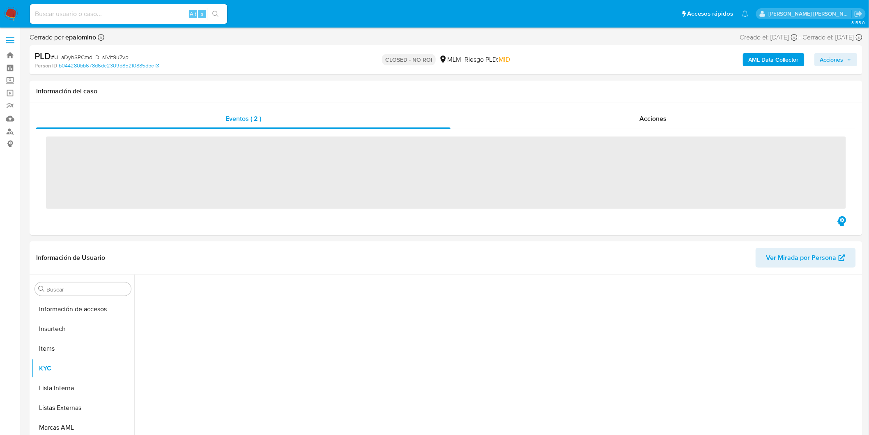
scroll to position [347, 0]
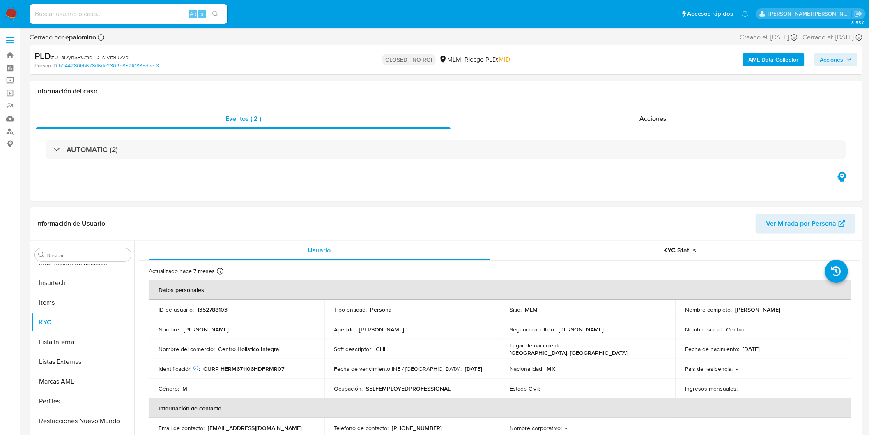
select select "10"
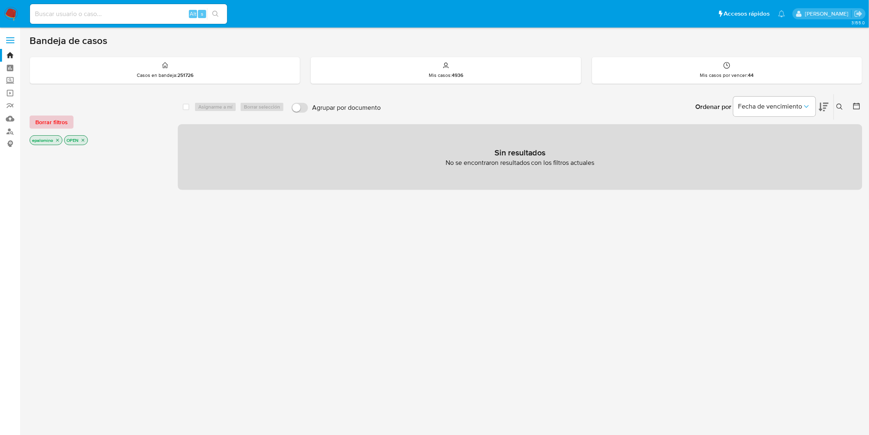
click at [64, 117] on span "Borrar filtros" at bounding box center [51, 122] width 32 height 12
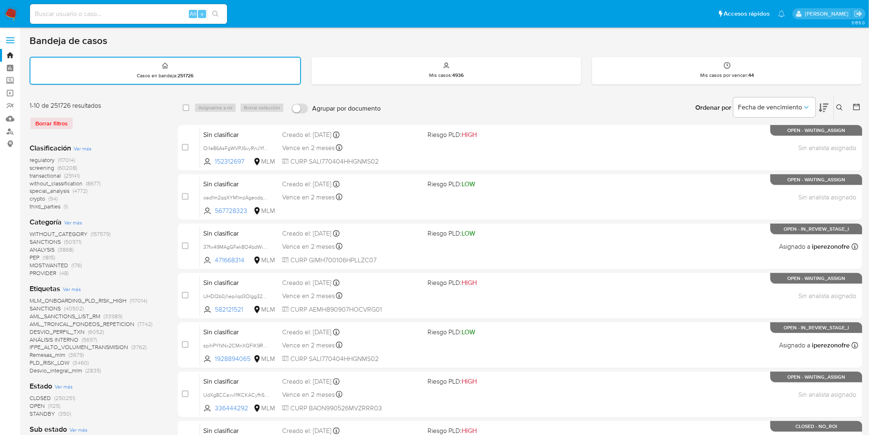
click at [837, 106] on icon at bounding box center [840, 107] width 7 height 7
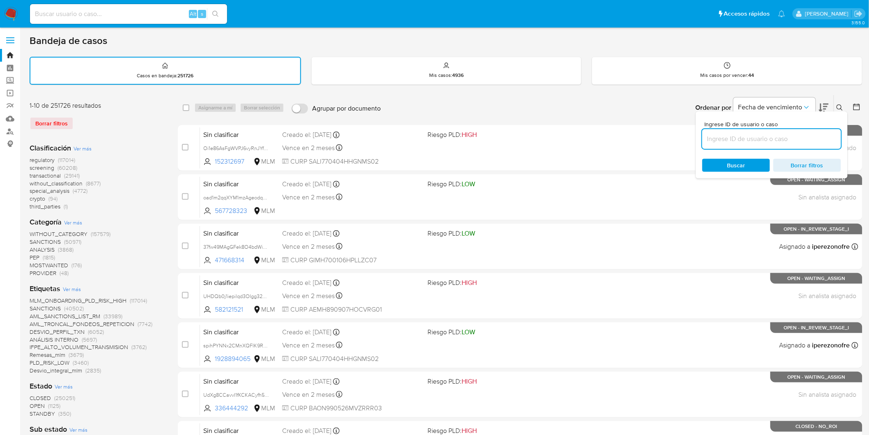
click at [732, 140] on input at bounding box center [771, 139] width 139 height 11
type input "1034302069"
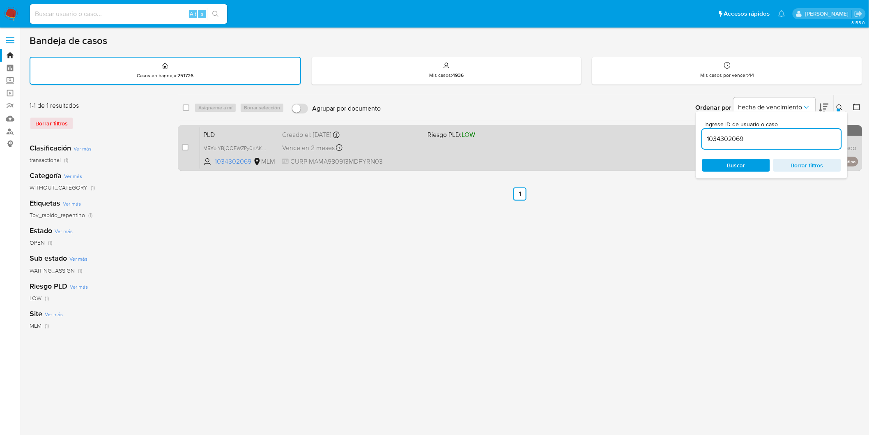
drag, startPoint x: 843, startPoint y: 106, endPoint x: 793, endPoint y: 156, distance: 71.2
click at [841, 106] on icon at bounding box center [840, 107] width 7 height 7
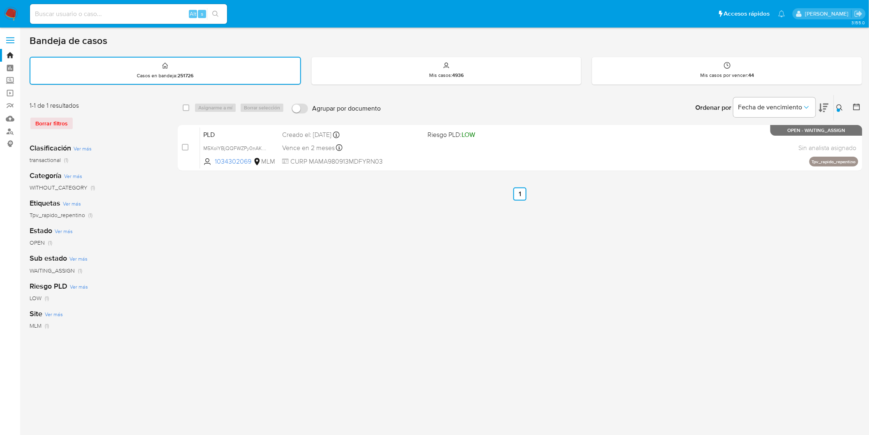
click at [7, 14] on img at bounding box center [11, 14] width 14 height 14
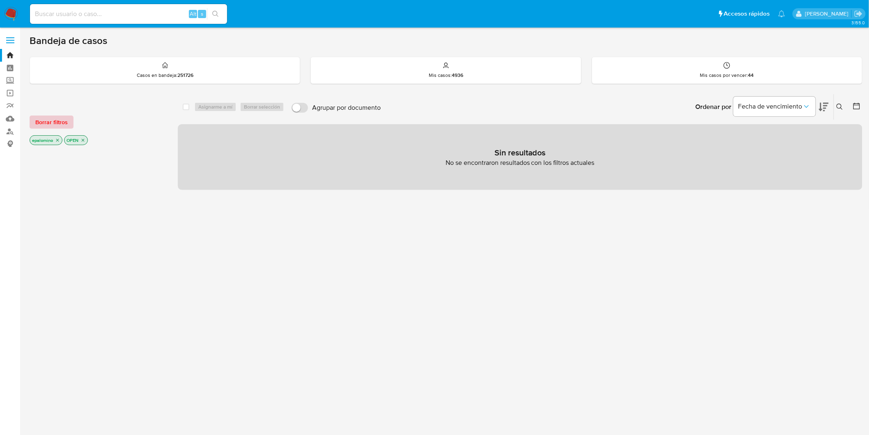
click at [44, 120] on span "Borrar filtros" at bounding box center [51, 122] width 32 height 12
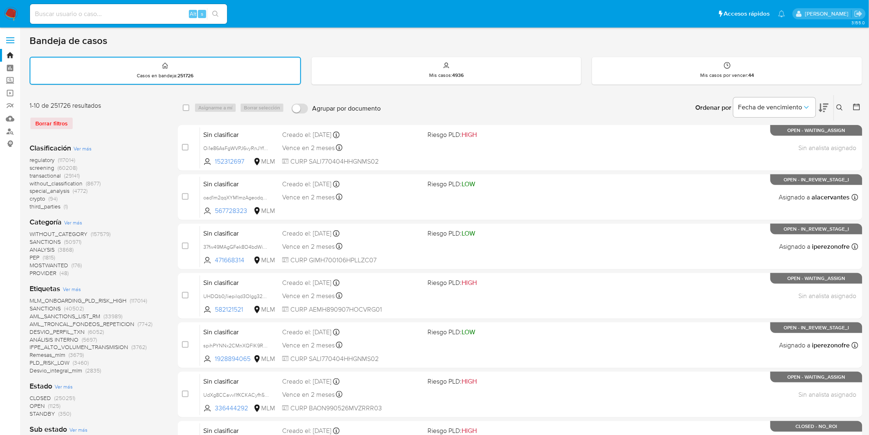
click at [12, 13] on img at bounding box center [11, 14] width 14 height 14
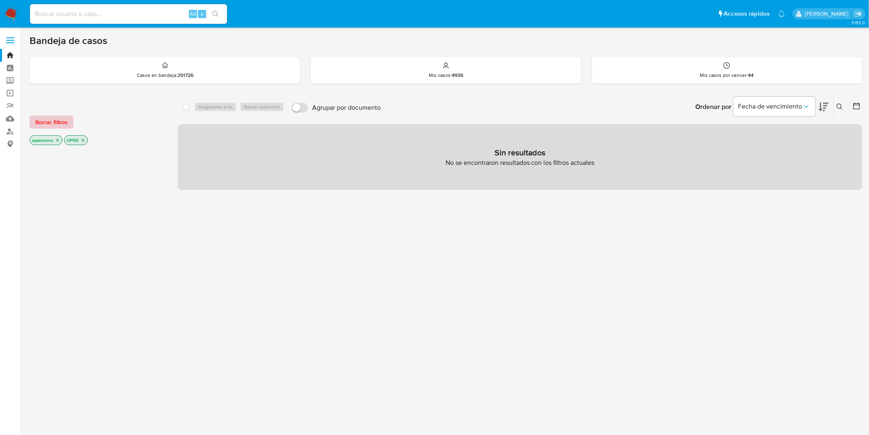
click at [60, 118] on span "Borrar filtros" at bounding box center [51, 122] width 32 height 12
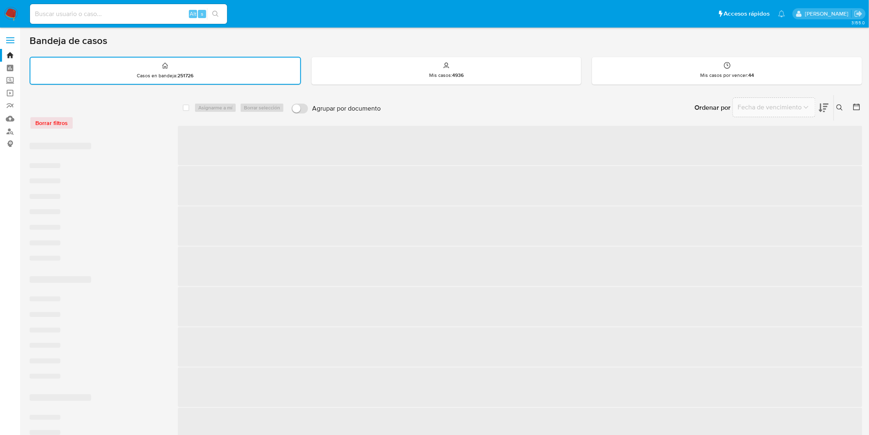
click at [111, 116] on div "Borrar filtros" at bounding box center [95, 122] width 131 height 13
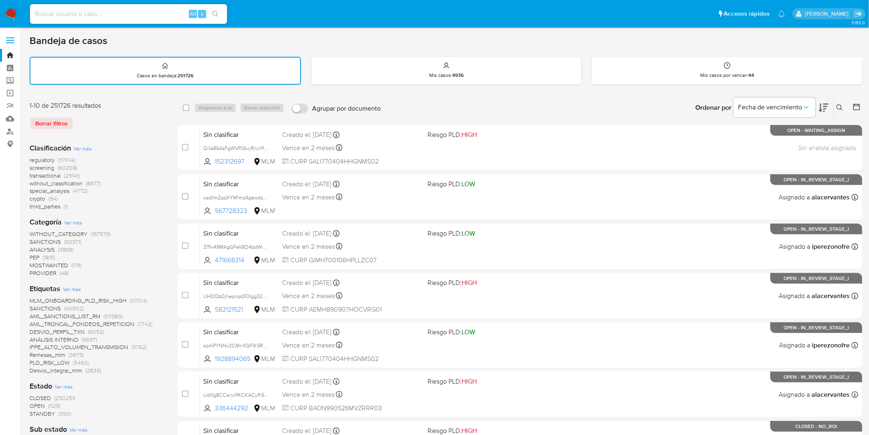
click at [6, 11] on img at bounding box center [11, 14] width 14 height 14
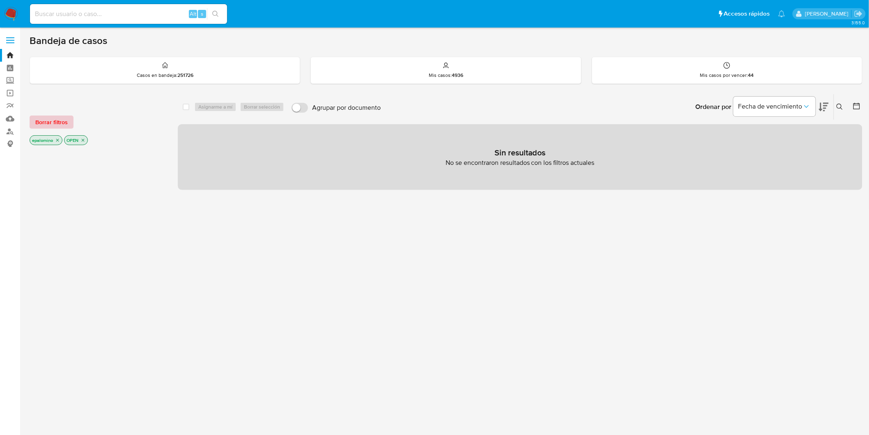
click at [62, 122] on span "Borrar filtros" at bounding box center [51, 122] width 32 height 12
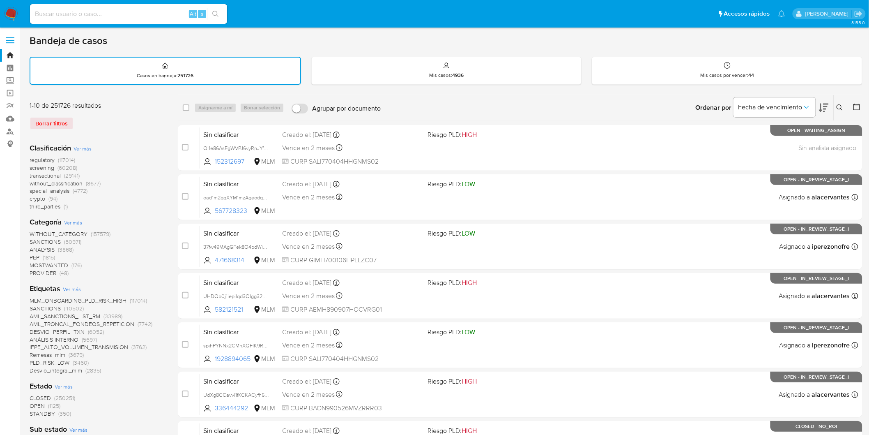
click at [838, 105] on icon at bounding box center [840, 107] width 7 height 7
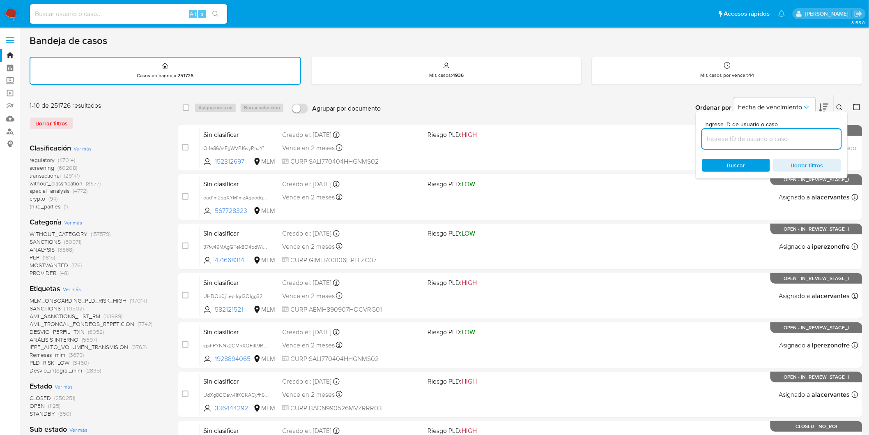
click at [722, 138] on input at bounding box center [771, 139] width 139 height 11
type input "1034302069"
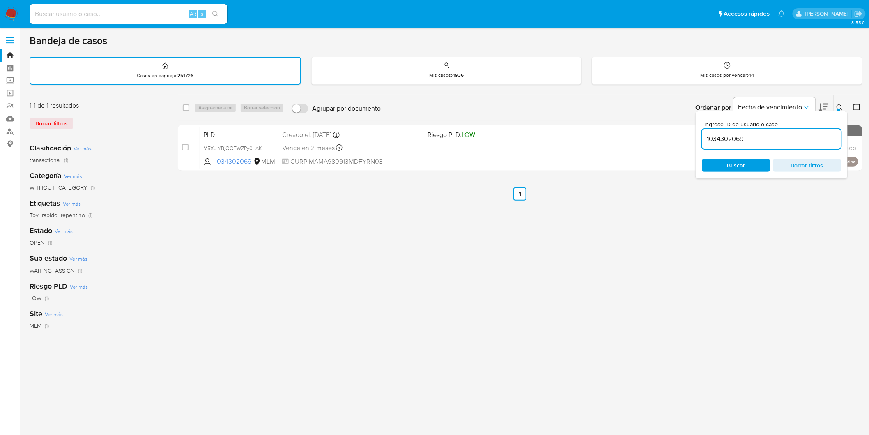
click at [844, 104] on button at bounding box center [841, 108] width 14 height 10
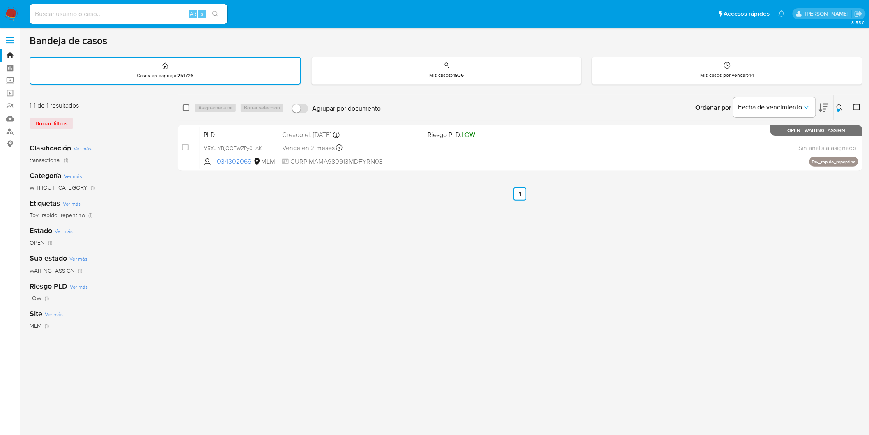
click at [184, 107] on input "checkbox" at bounding box center [186, 107] width 7 height 7
checkbox input "true"
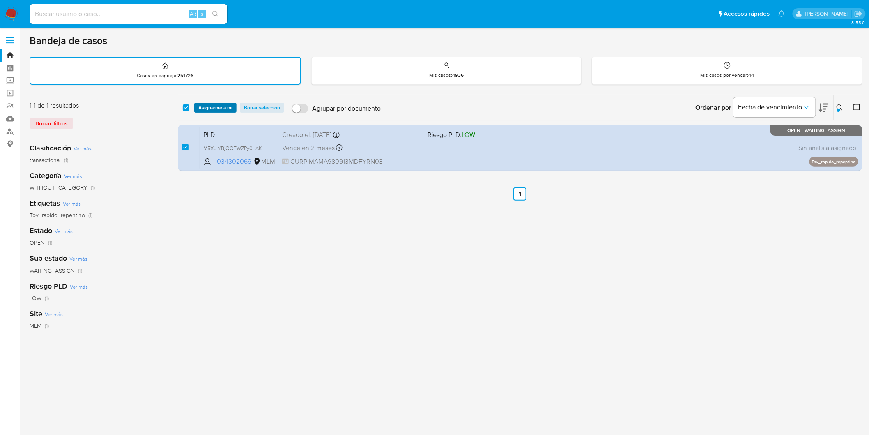
click at [210, 107] on span "Asignarme a mí" at bounding box center [215, 108] width 34 height 8
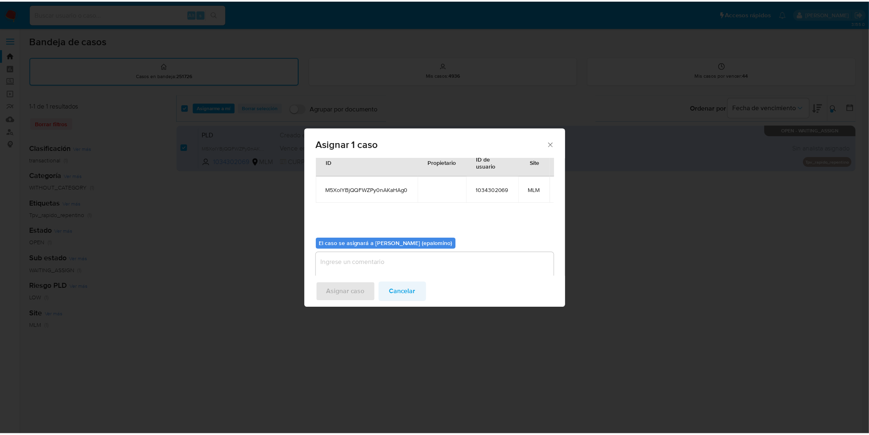
scroll to position [49, 0]
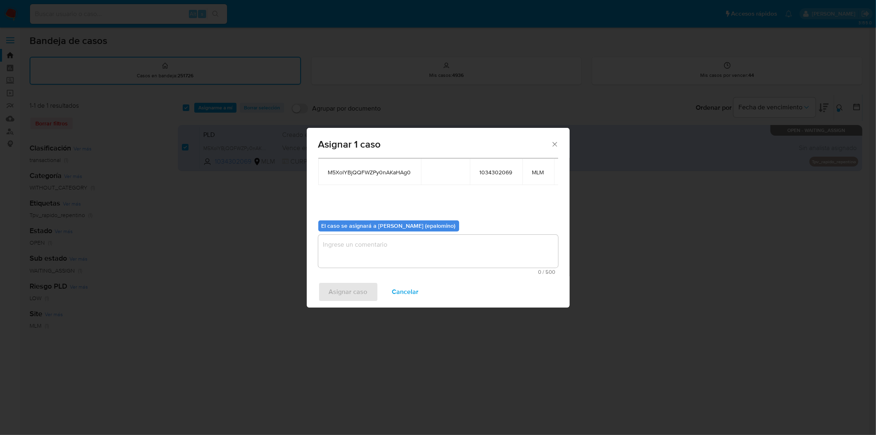
click at [372, 251] on textarea "assign-modal" at bounding box center [438, 251] width 240 height 33
type textarea "AS"
click at [342, 288] on span "Asignar caso" at bounding box center [348, 292] width 39 height 18
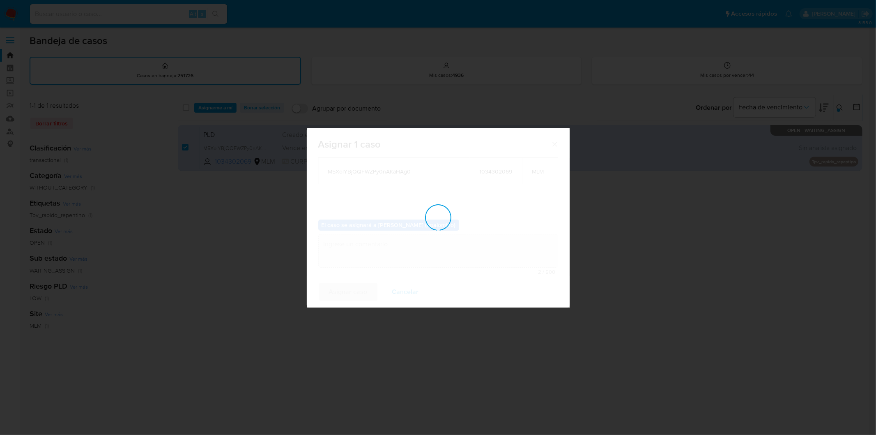
checkbox input "false"
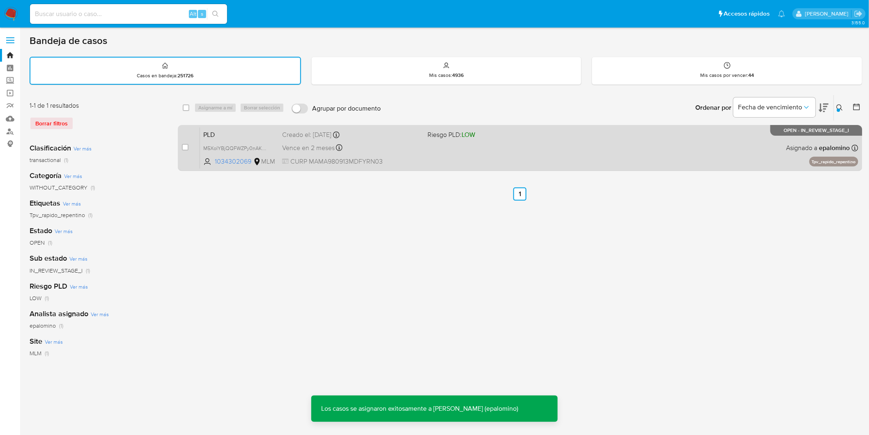
click at [225, 134] on span "PLD" at bounding box center [239, 134] width 72 height 11
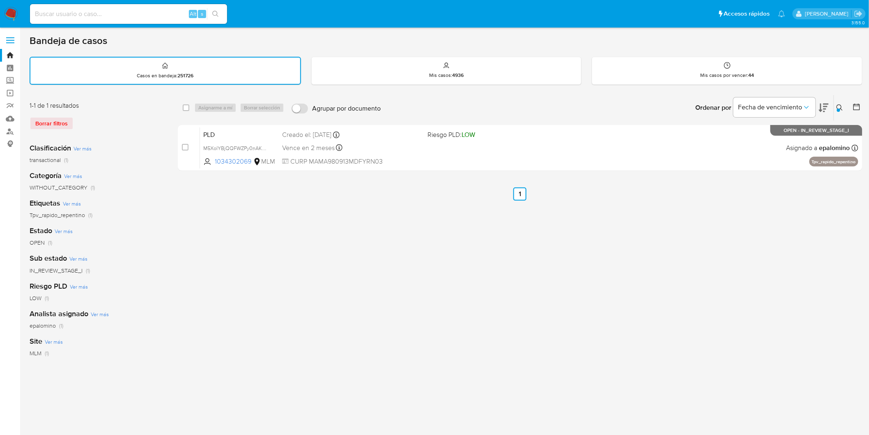
click at [11, 5] on nav "Pausado Ver notificaciones Alt s Accesos rápidos Presiona las siguientes teclas…" at bounding box center [434, 14] width 869 height 28
click at [17, 15] on img at bounding box center [11, 14] width 14 height 14
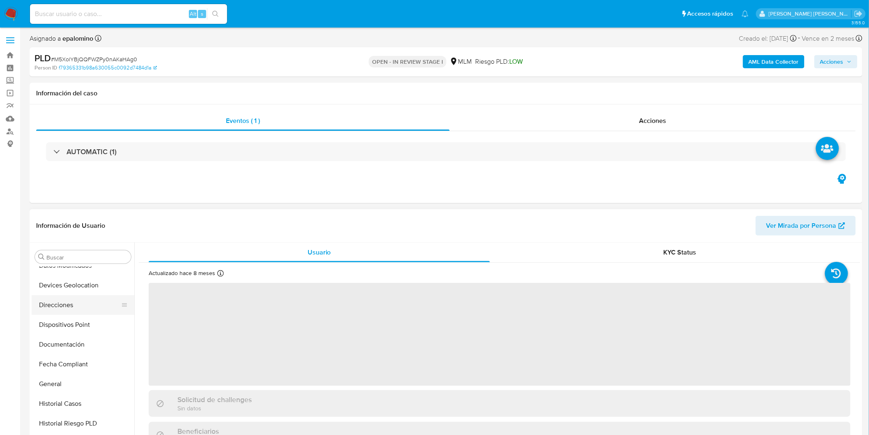
scroll to position [118, 0]
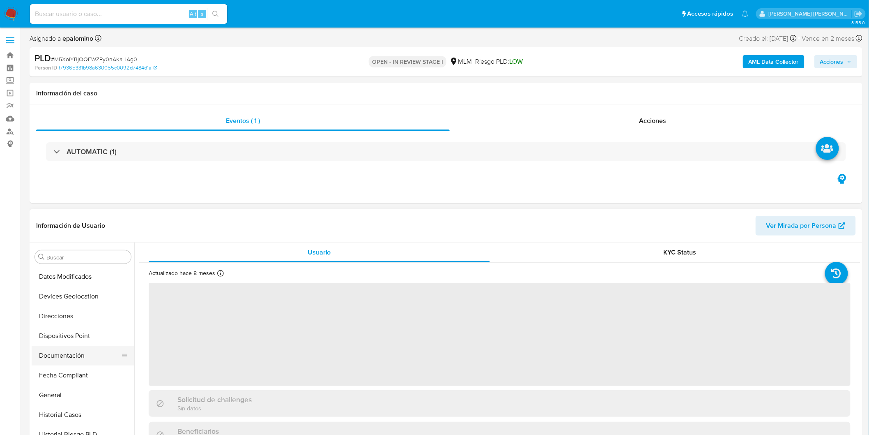
click at [99, 352] on button "Documentación" at bounding box center [80, 355] width 96 height 20
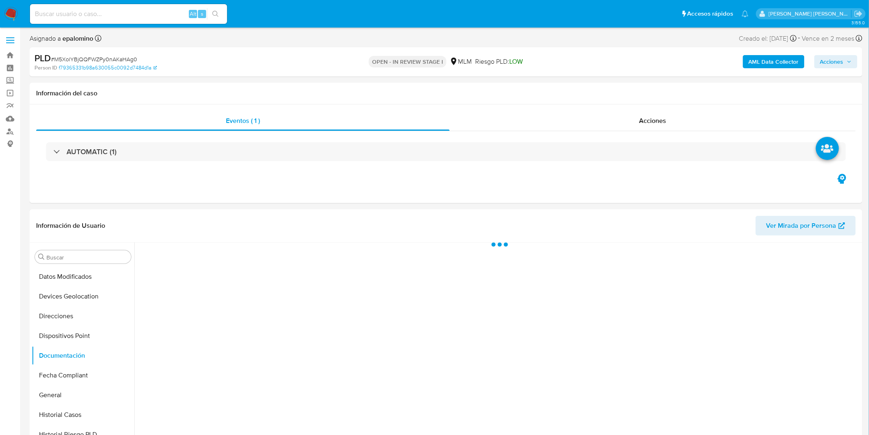
scroll to position [54, 0]
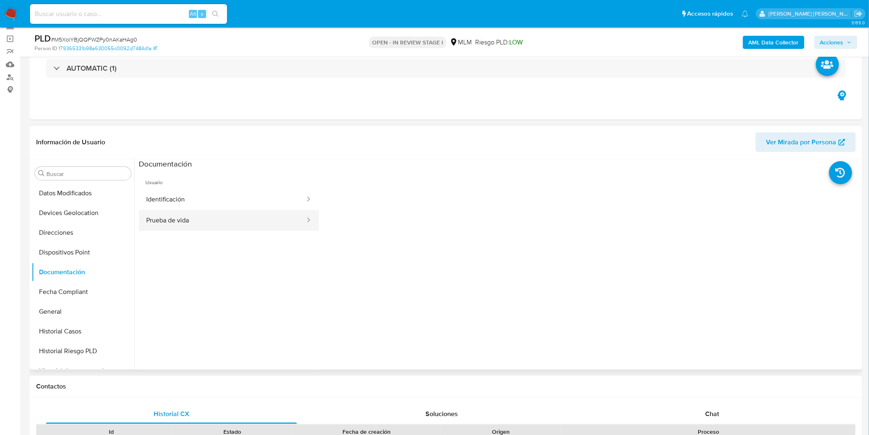
click at [204, 225] on button "Prueba de vida" at bounding box center [222, 220] width 167 height 21
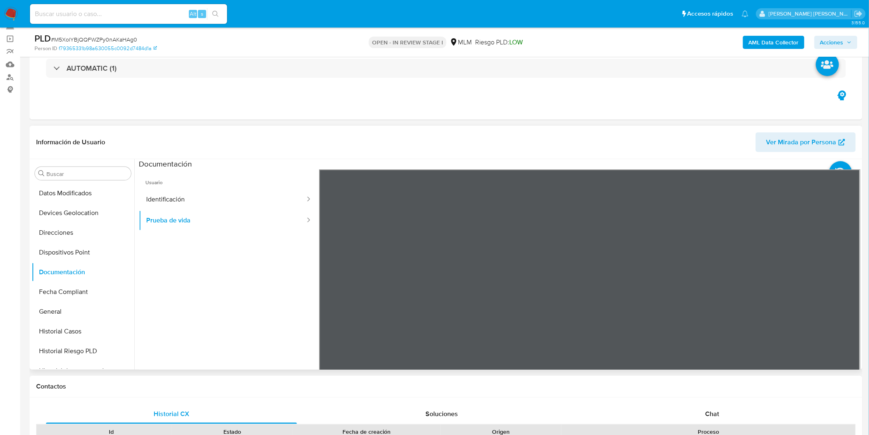
select select "10"
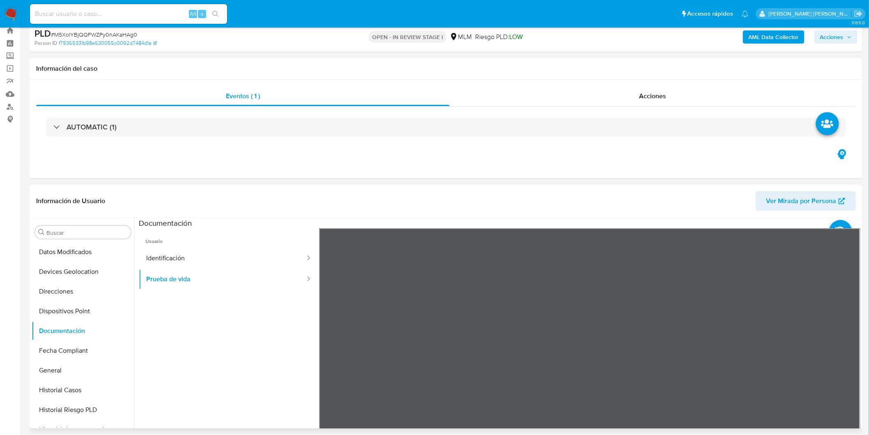
scroll to position [9, 0]
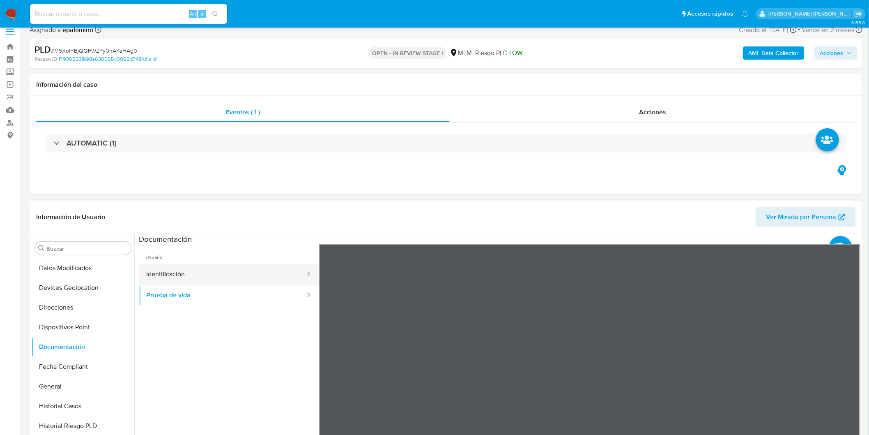
drag, startPoint x: 251, startPoint y: 278, endPoint x: 300, endPoint y: 278, distance: 48.9
click at [251, 278] on button "Identificación" at bounding box center [222, 274] width 167 height 21
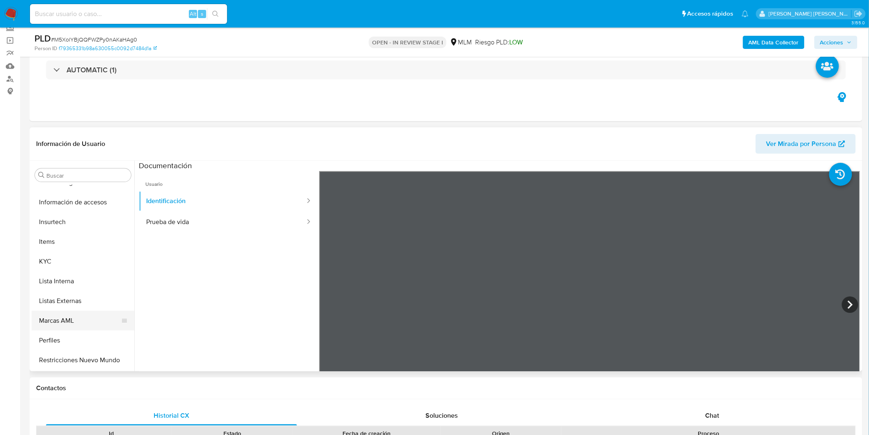
scroll to position [347, 0]
click at [70, 240] on button "KYC" at bounding box center [80, 242] width 96 height 20
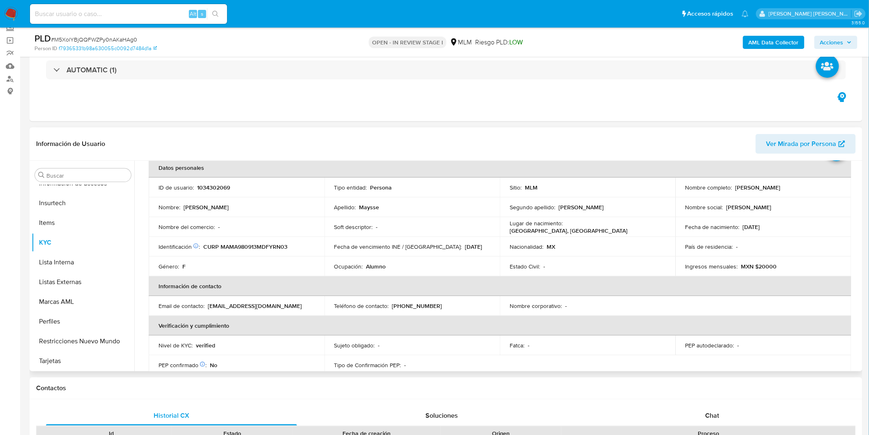
scroll to position [91, 0]
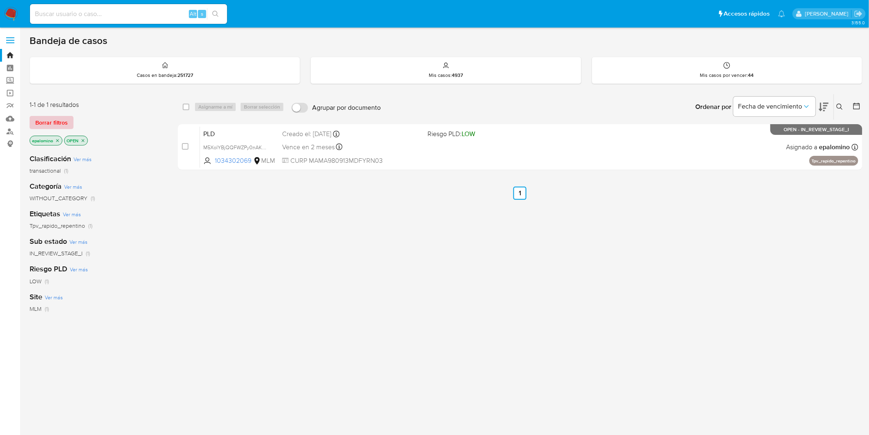
click at [41, 117] on span "Borrar filtros" at bounding box center [51, 123] width 32 height 12
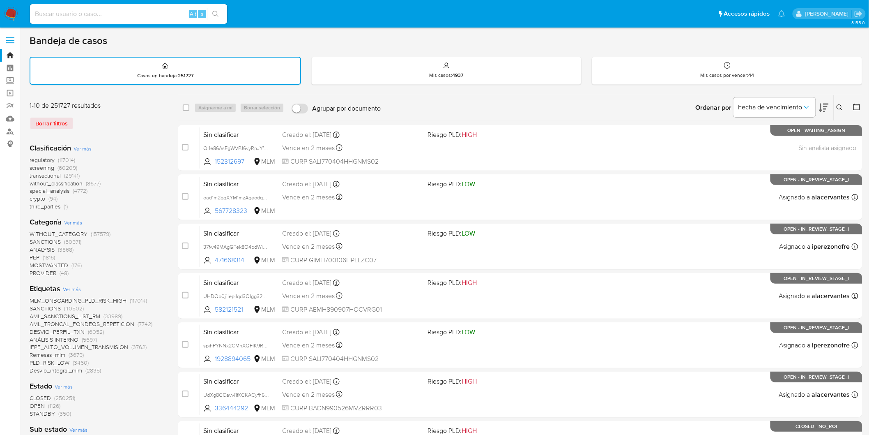
click at [843, 104] on icon at bounding box center [840, 107] width 7 height 7
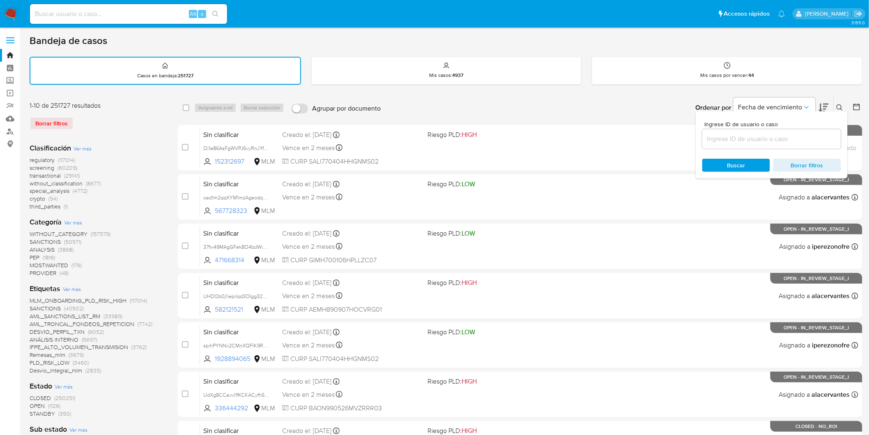
click at [726, 138] on input at bounding box center [771, 139] width 139 height 11
type input "1034302069"
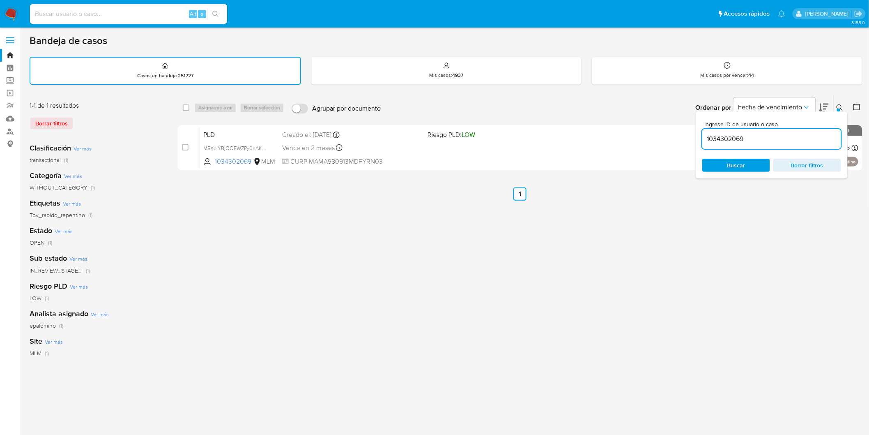
click at [837, 104] on icon at bounding box center [840, 107] width 7 height 7
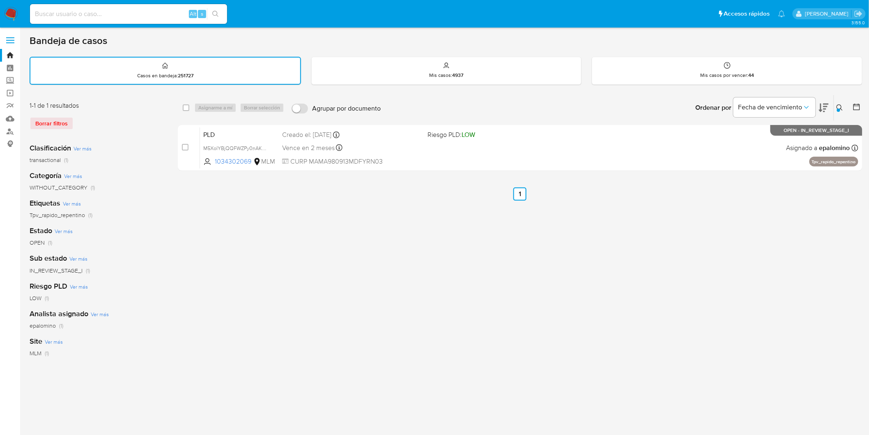
click at [6, 14] on img at bounding box center [11, 14] width 14 height 14
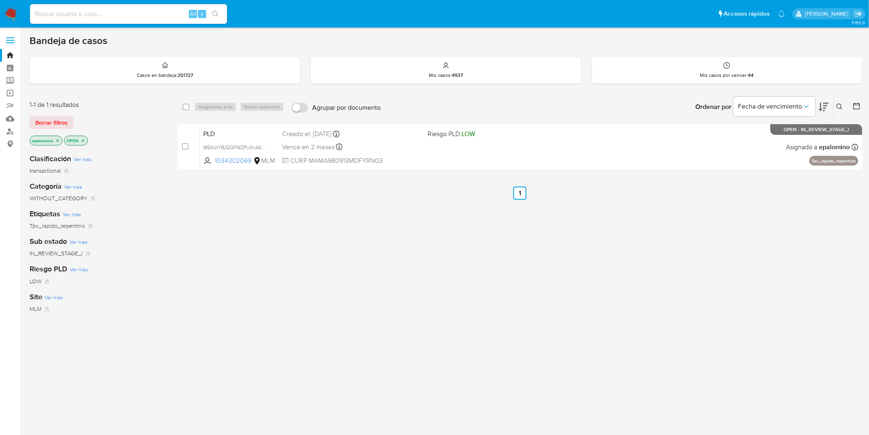
click at [55, 118] on span "Borrar filtros" at bounding box center [51, 123] width 32 height 12
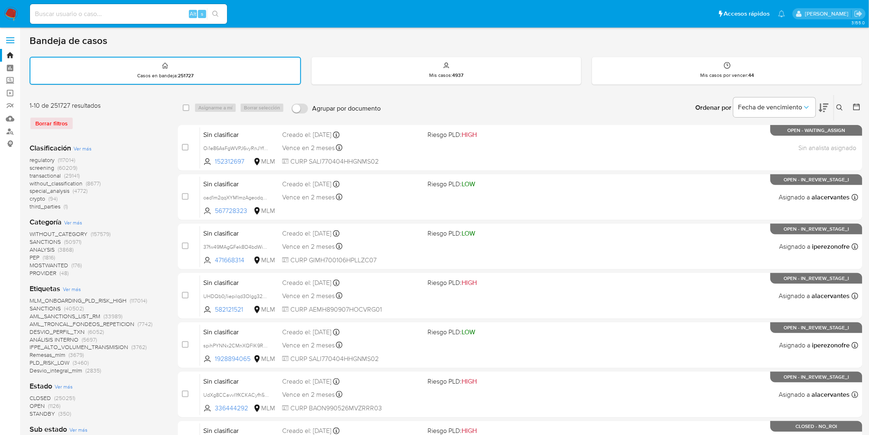
click at [838, 106] on icon at bounding box center [840, 107] width 7 height 7
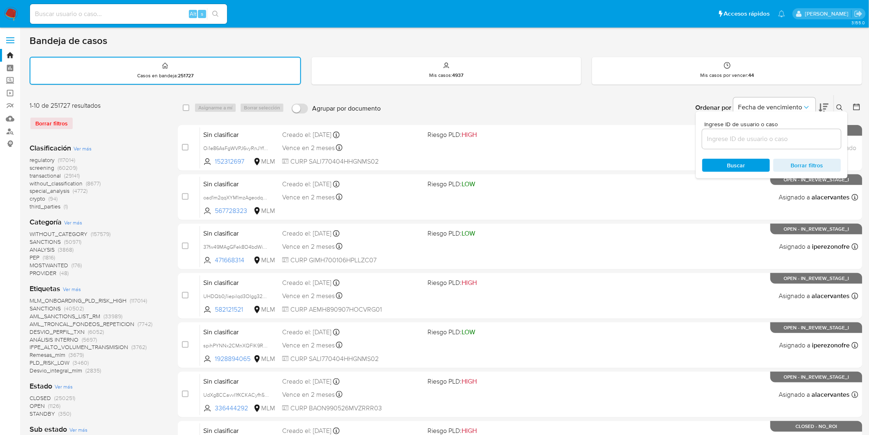
click at [723, 141] on input at bounding box center [771, 139] width 139 height 11
type input "170550430"
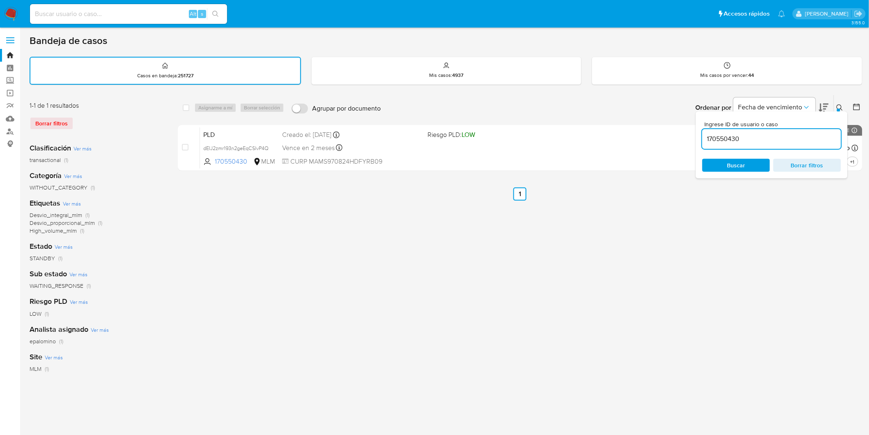
click at [837, 105] on icon at bounding box center [840, 107] width 6 height 6
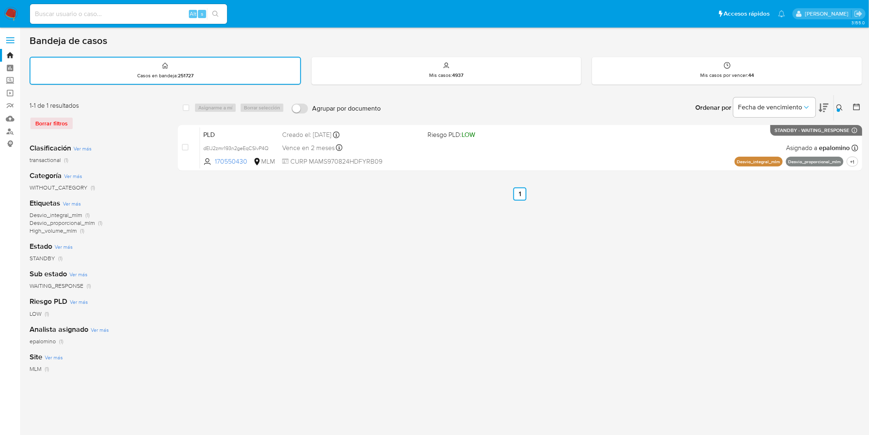
click at [844, 104] on button at bounding box center [841, 108] width 14 height 10
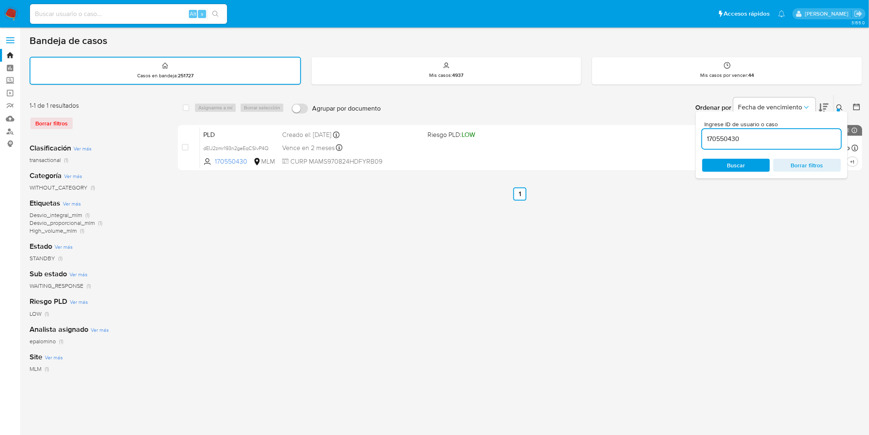
click at [719, 136] on input "170550430" at bounding box center [771, 139] width 139 height 11
type input "1034302069"
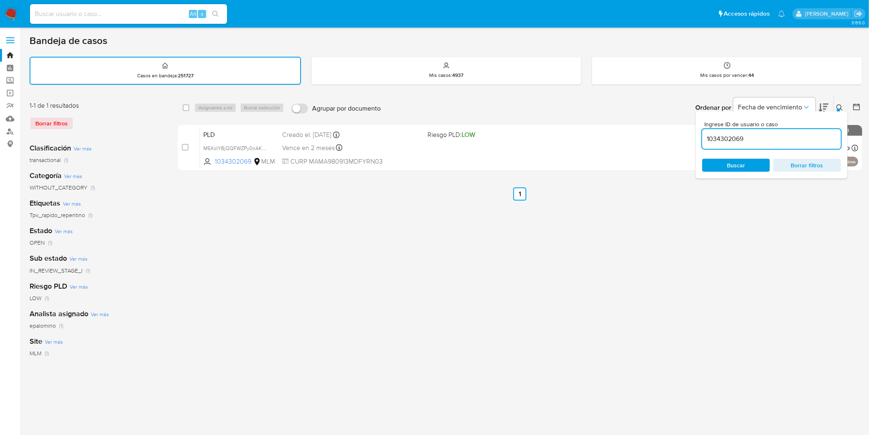
click at [843, 111] on div "Ingrese ID de usuario o caso 1034302069 Buscar Borrar filtros" at bounding box center [772, 144] width 152 height 67
click at [841, 106] on icon at bounding box center [840, 107] width 6 height 6
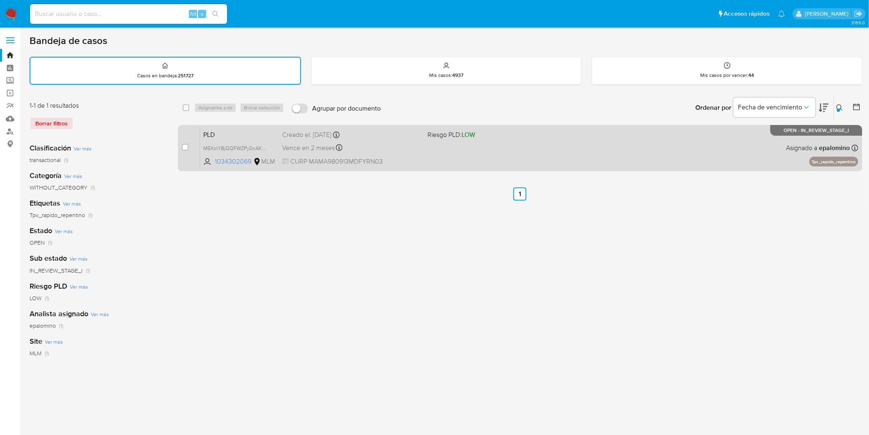
click at [205, 130] on span "PLD" at bounding box center [239, 134] width 72 height 11
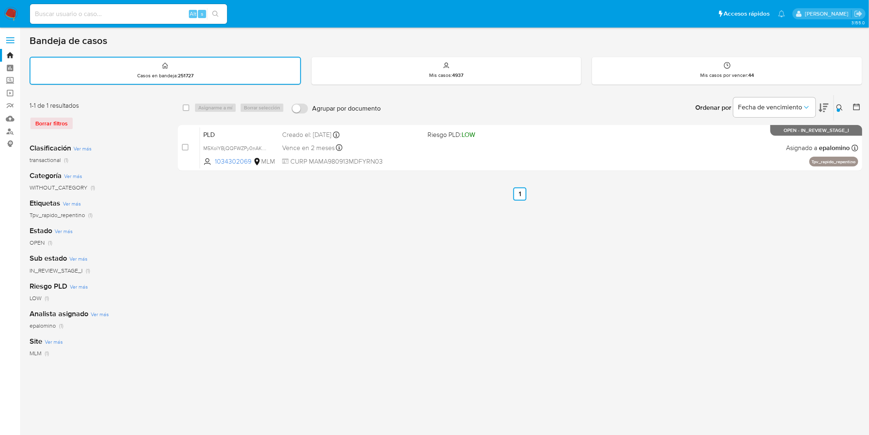
click at [9, 10] on img at bounding box center [11, 14] width 14 height 14
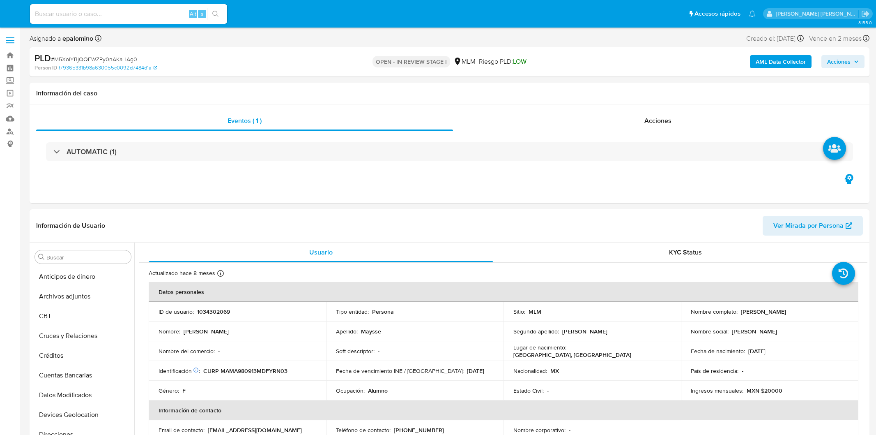
select select "10"
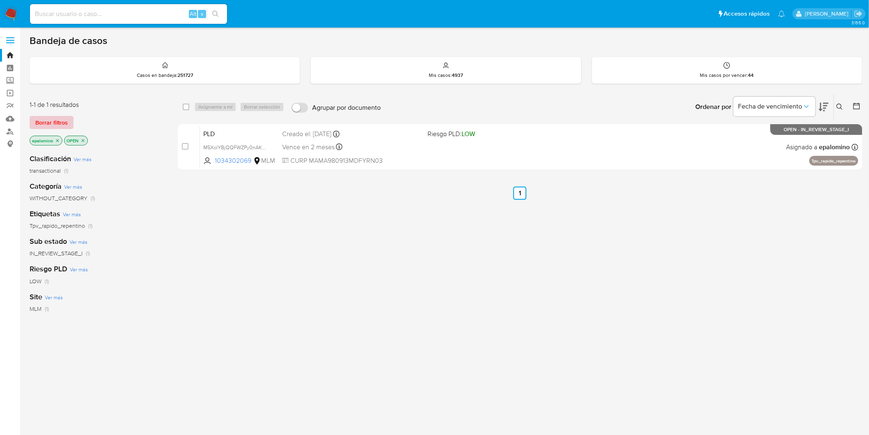
click at [60, 125] on span "Borrar filtros" at bounding box center [51, 123] width 32 height 12
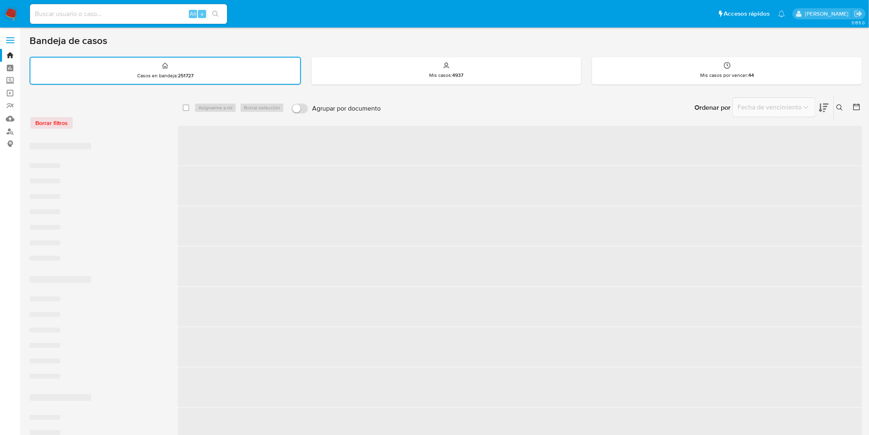
click at [105, 118] on div "Borrar filtros" at bounding box center [95, 122] width 131 height 13
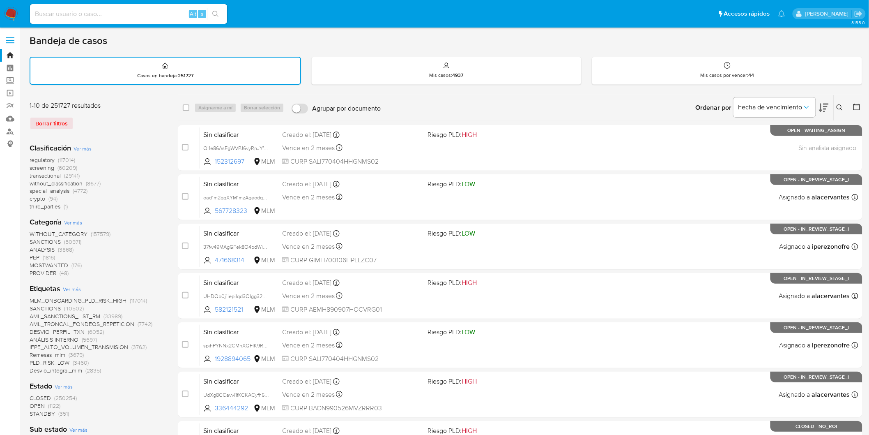
click at [10, 13] on img at bounding box center [11, 14] width 14 height 14
click at [155, 143] on div "Clasificación Ver más regulatory (117014) screening (60209) transactional (2914…" at bounding box center [97, 177] width 135 height 68
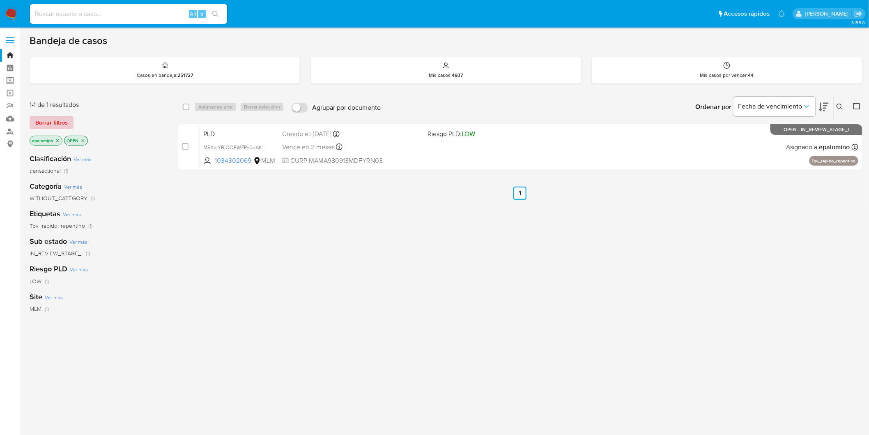
click at [42, 120] on span "Borrar filtros" at bounding box center [51, 123] width 32 height 12
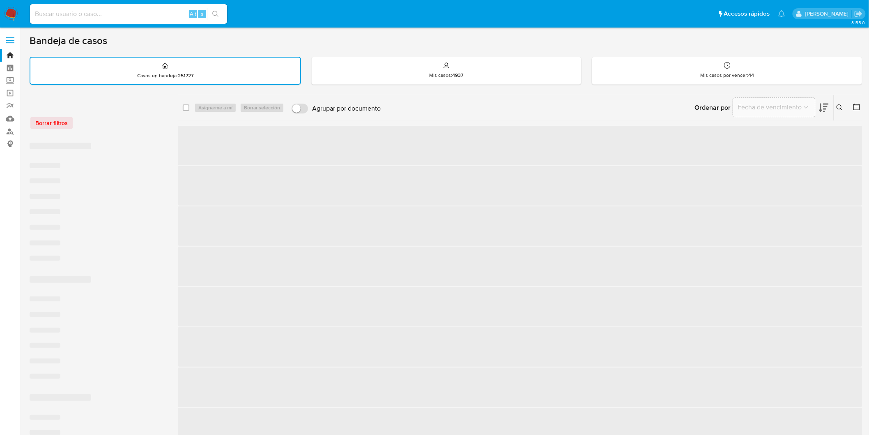
click at [161, 109] on div "Borrar filtros" at bounding box center [95, 118] width 131 height 35
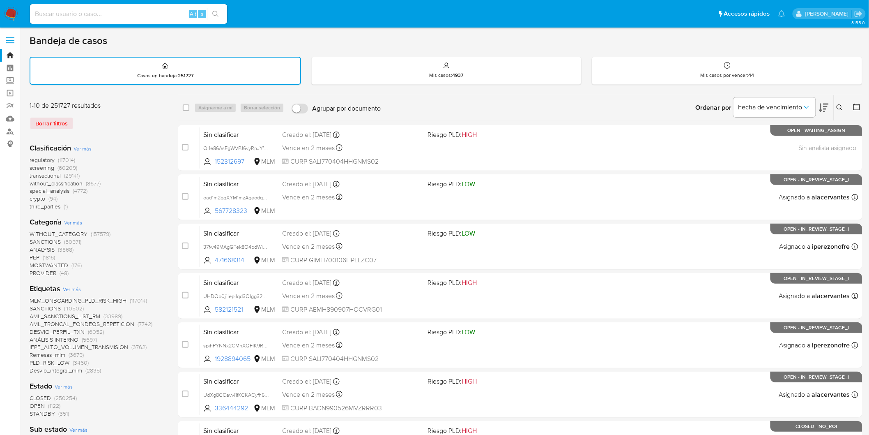
click at [9, 15] on img at bounding box center [11, 14] width 14 height 14
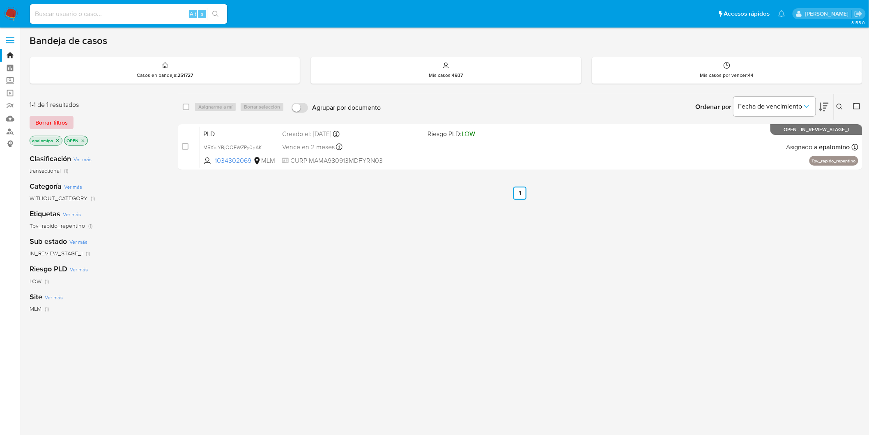
click at [47, 122] on span "Borrar filtros" at bounding box center [51, 123] width 32 height 12
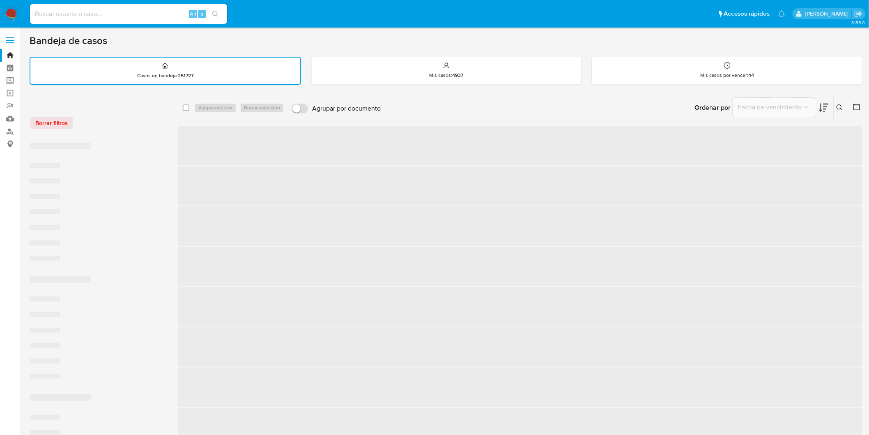
click at [113, 118] on div "Borrar filtros" at bounding box center [95, 122] width 131 height 13
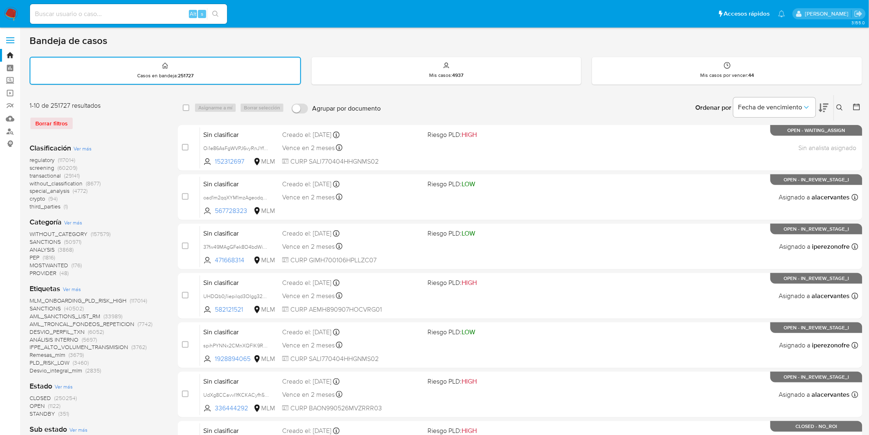
click at [13, 18] on img at bounding box center [11, 14] width 14 height 14
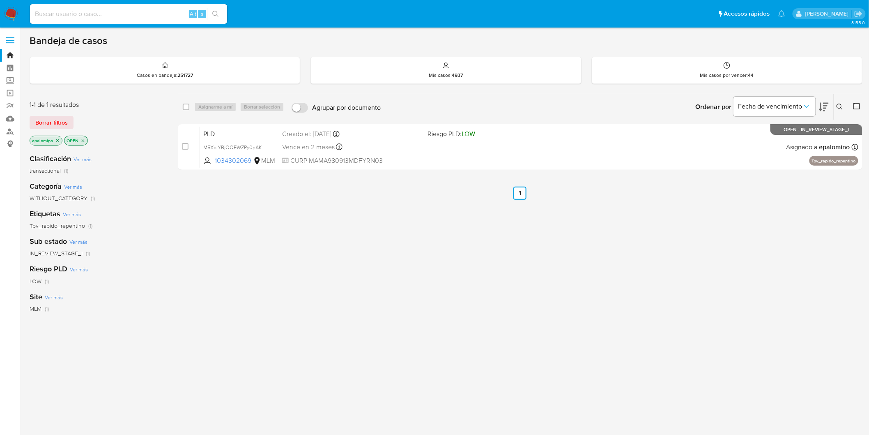
click at [37, 120] on span "Borrar filtros" at bounding box center [51, 123] width 32 height 12
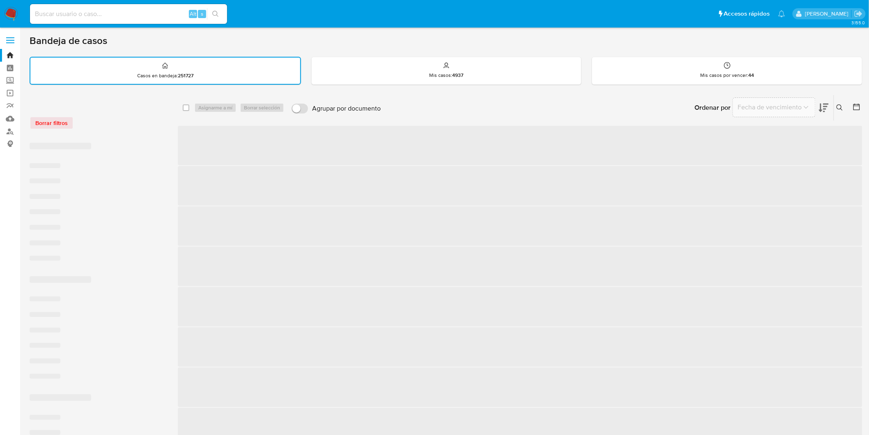
click at [101, 117] on div "Borrar filtros" at bounding box center [95, 122] width 131 height 13
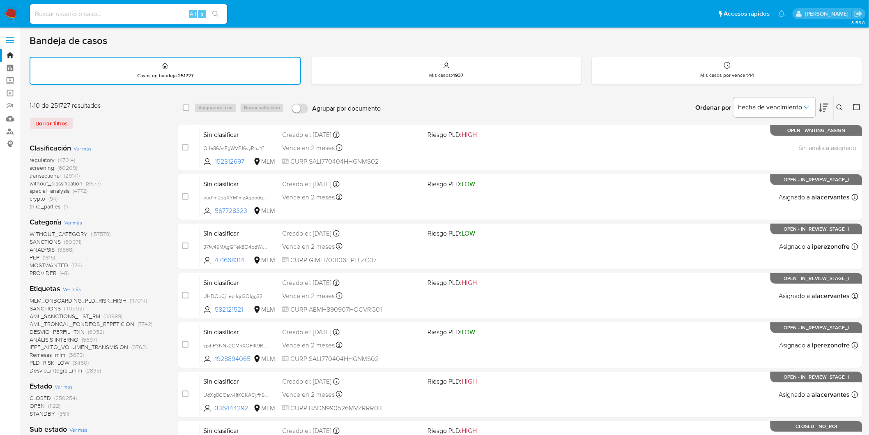
click at [9, 9] on img at bounding box center [11, 14] width 14 height 14
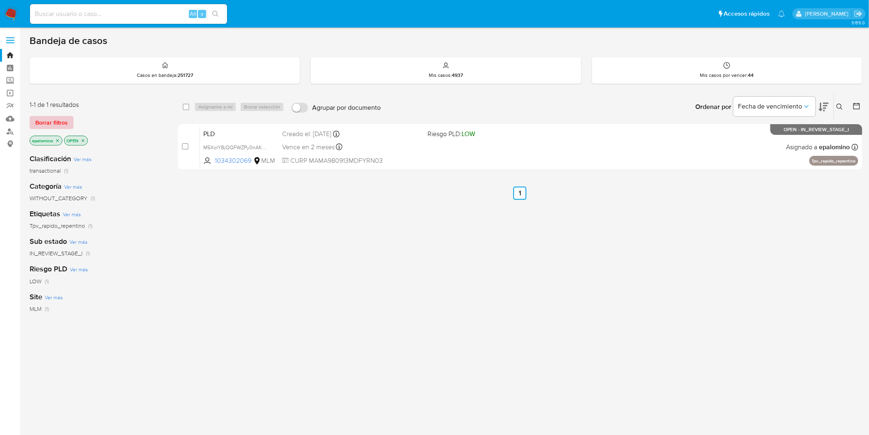
click at [60, 118] on span "Borrar filtros" at bounding box center [51, 123] width 32 height 12
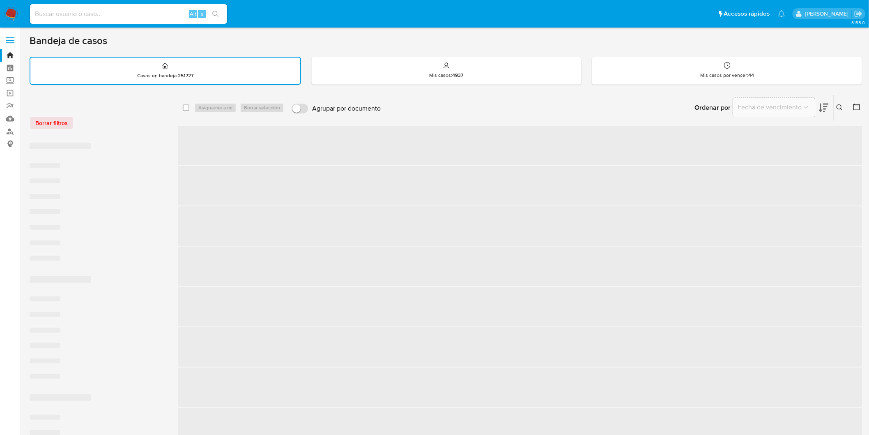
click at [118, 118] on div "Borrar filtros" at bounding box center [95, 122] width 131 height 13
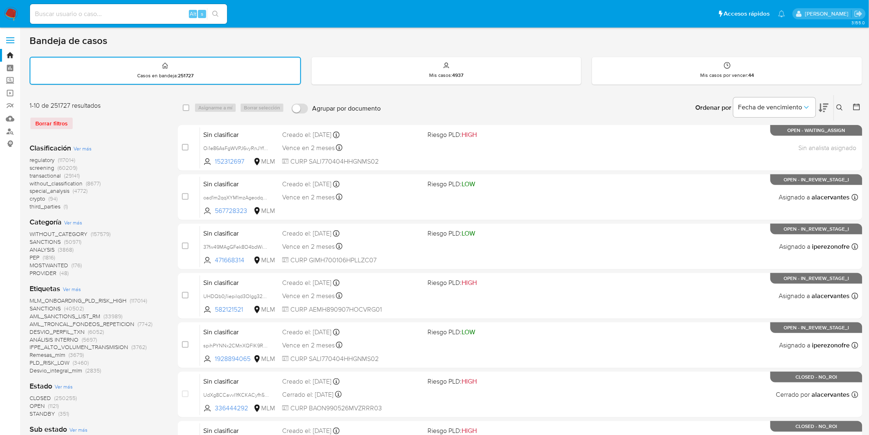
click at [14, 15] on img at bounding box center [11, 14] width 14 height 14
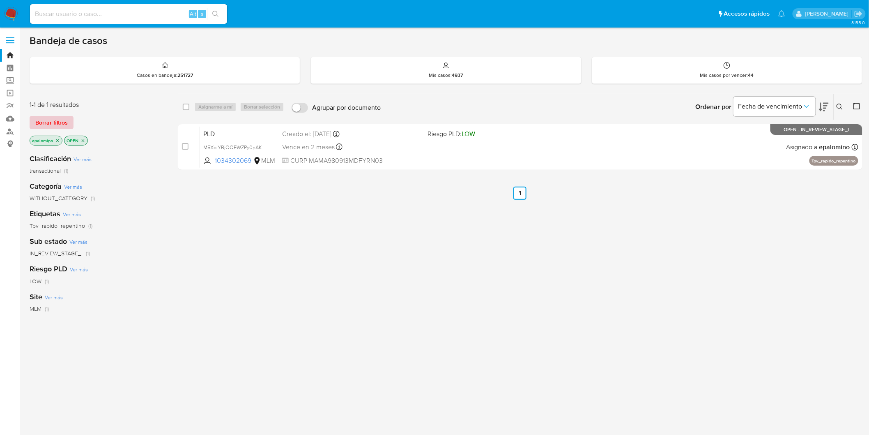
click at [69, 124] on button "Borrar filtros" at bounding box center [52, 122] width 44 height 13
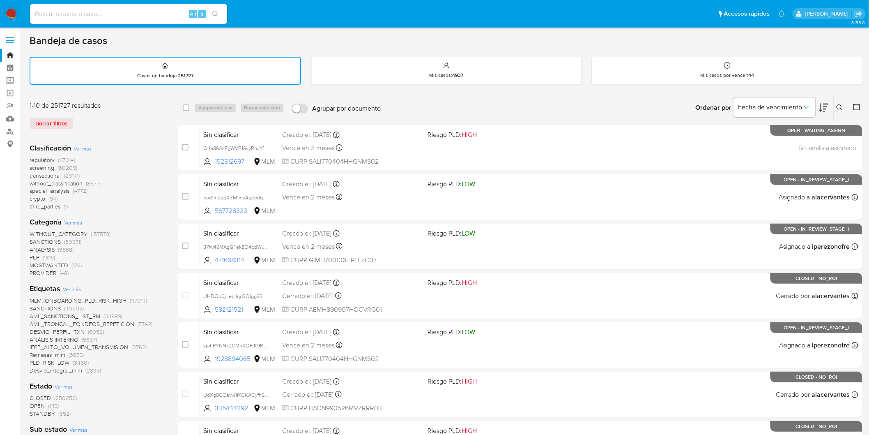
click at [10, 37] on span at bounding box center [10, 37] width 8 height 1
click at [0, 0] on input "checkbox" at bounding box center [0, 0] width 0 height 0
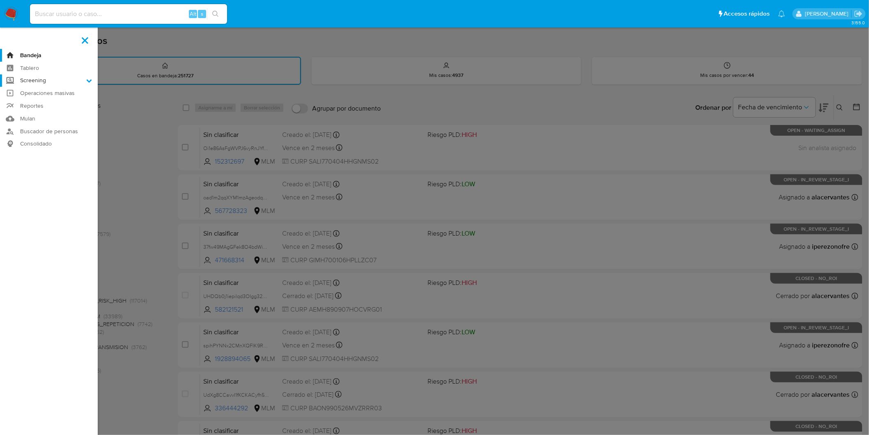
click at [92, 78] on icon at bounding box center [89, 81] width 6 height 6
click at [0, 0] on input "Screening" at bounding box center [0, 0] width 0 height 0
click at [42, 112] on link "Herramientas" at bounding box center [49, 113] width 98 height 10
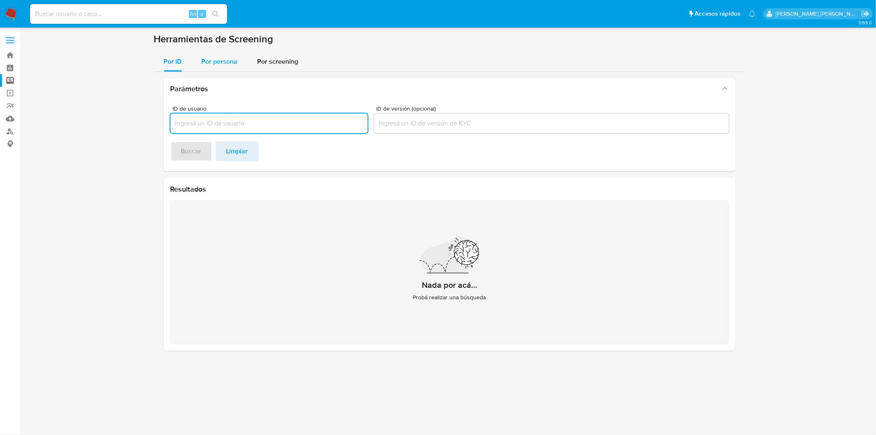
click at [202, 60] on span "Por persona" at bounding box center [220, 61] width 36 height 9
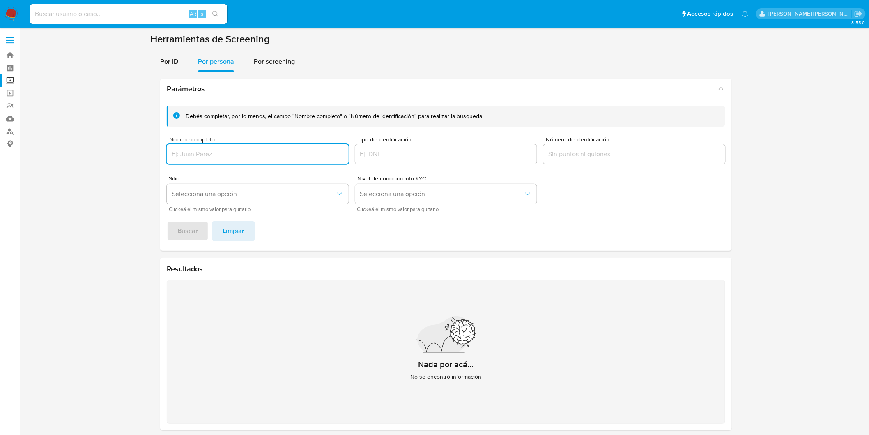
click at [225, 152] on input "Nombre completo" at bounding box center [258, 154] width 182 height 11
click at [167, 221] on button "Buscar" at bounding box center [188, 231] width 42 height 20
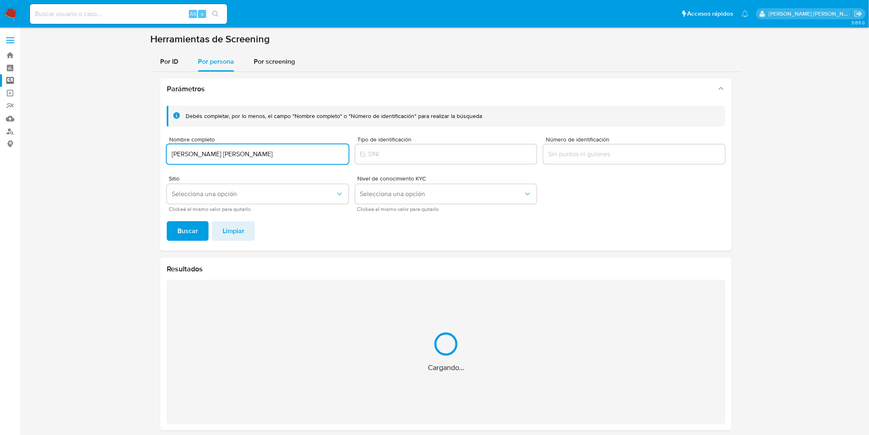
scroll to position [7, 0]
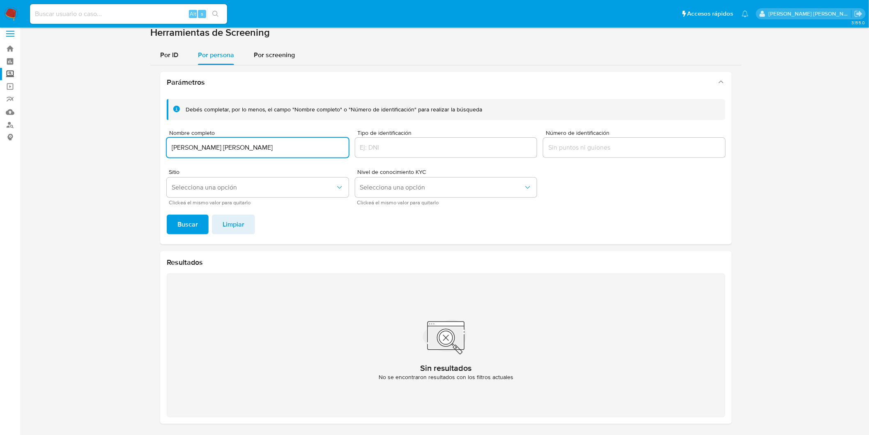
click at [256, 150] on input "KARLA JUDITH RAMIREZ ALVAREZ" at bounding box center [258, 147] width 182 height 11
type input "KARLA JUDITH RAMIREZ PEREZ"
click at [167, 214] on button "Buscar" at bounding box center [188, 224] width 42 height 20
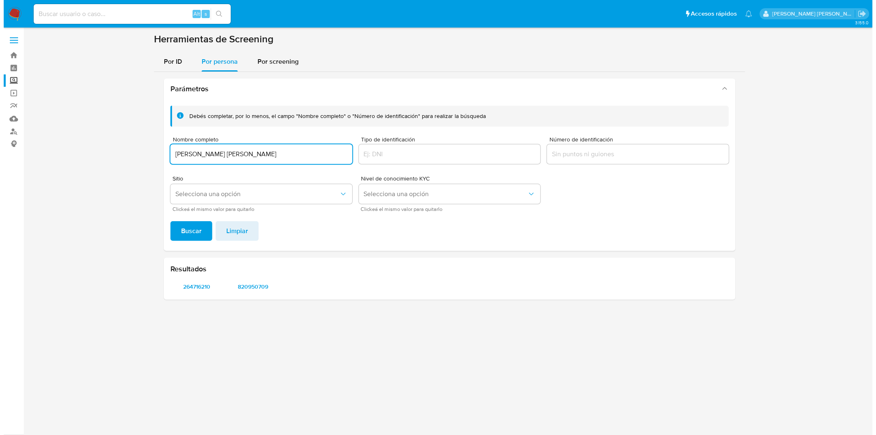
scroll to position [0, 0]
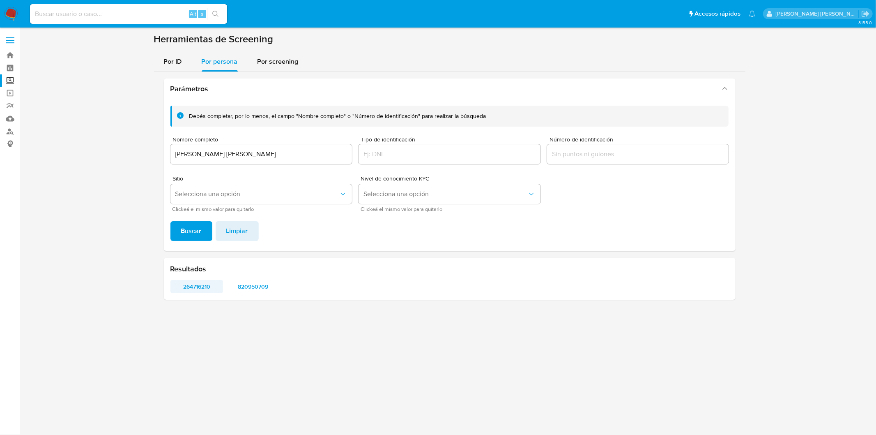
click at [191, 286] on span "264716210" at bounding box center [196, 287] width 41 height 12
click at [12, 14] on img at bounding box center [11, 14] width 14 height 14
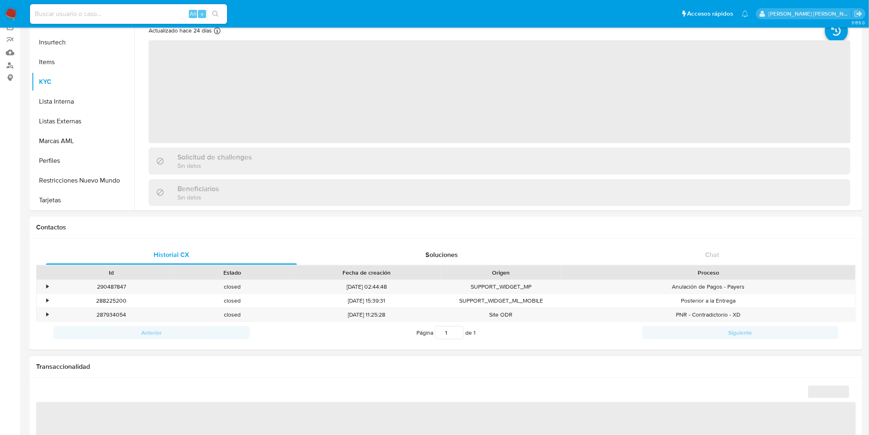
scroll to position [137, 0]
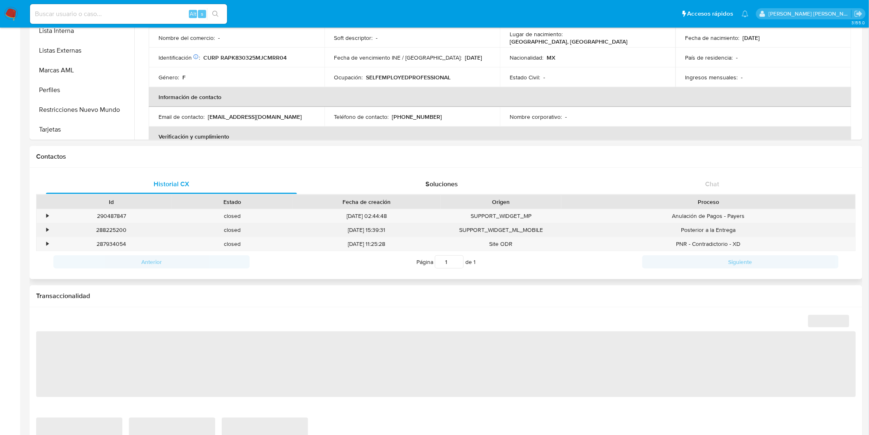
select select "10"
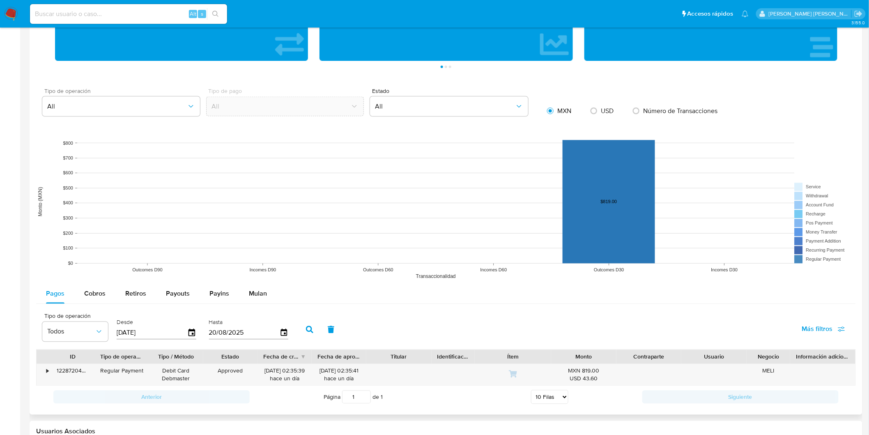
scroll to position [548, 0]
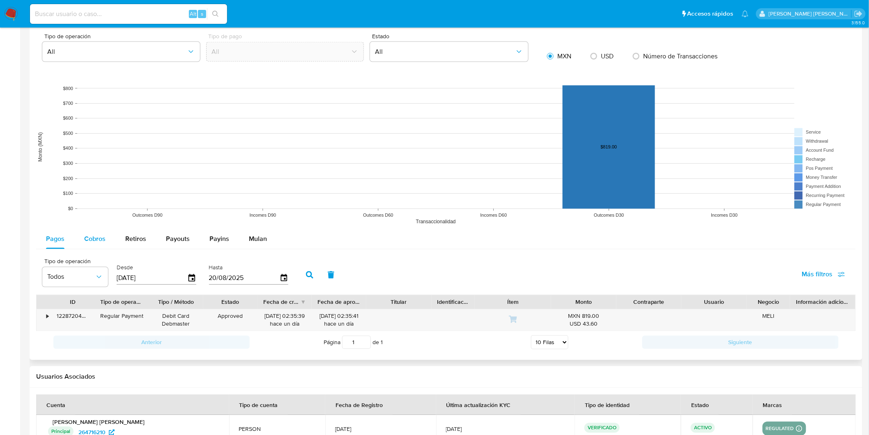
click at [109, 246] on button "Cobros" at bounding box center [94, 239] width 41 height 20
select select "10"
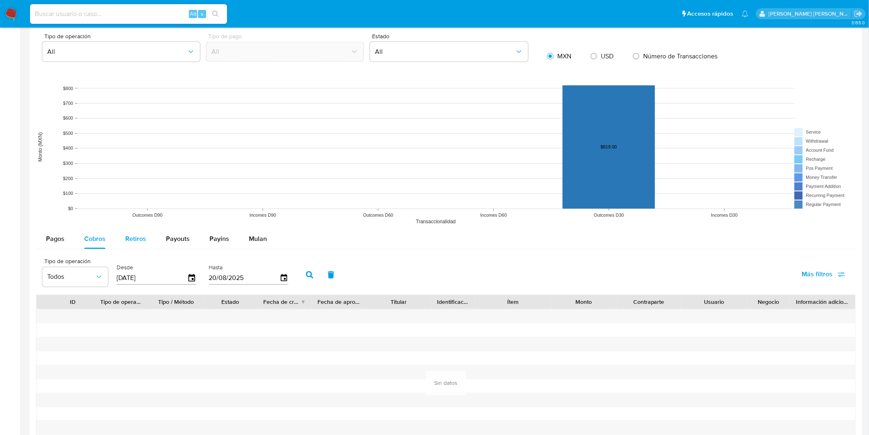
click at [140, 240] on span "Retiros" at bounding box center [135, 238] width 21 height 9
select select "10"
click at [49, 239] on span "Pagos" at bounding box center [55, 238] width 18 height 9
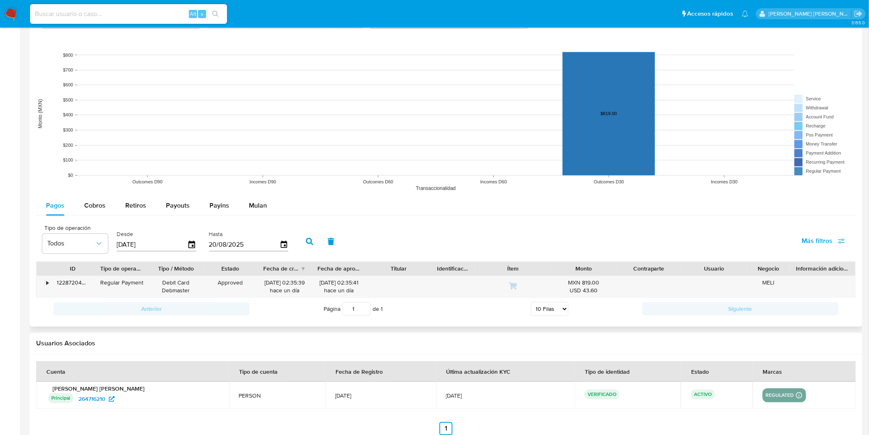
scroll to position [593, 0]
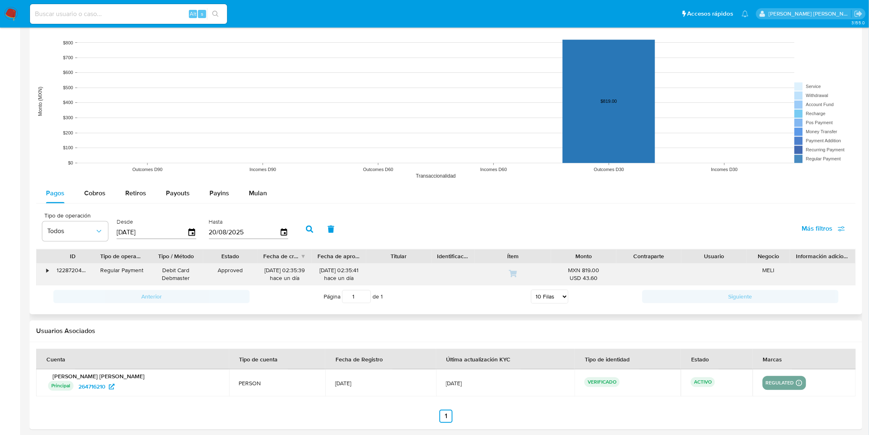
click at [47, 272] on div "•" at bounding box center [47, 271] width 2 height 8
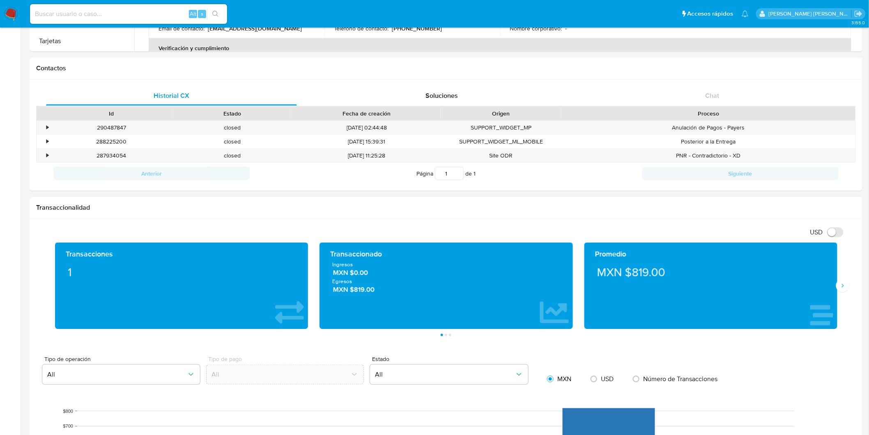
scroll to position [182, 0]
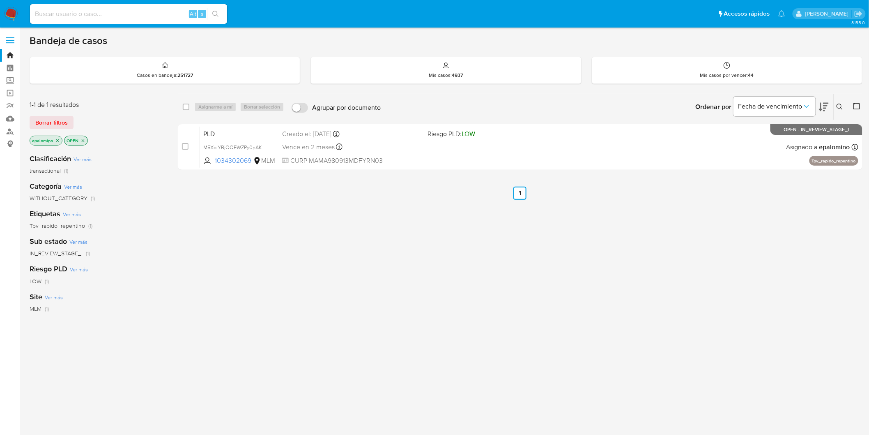
drag, startPoint x: 52, startPoint y: 118, endPoint x: 233, endPoint y: 18, distance: 206.9
click at [52, 118] on span "Borrar filtros" at bounding box center [51, 123] width 32 height 12
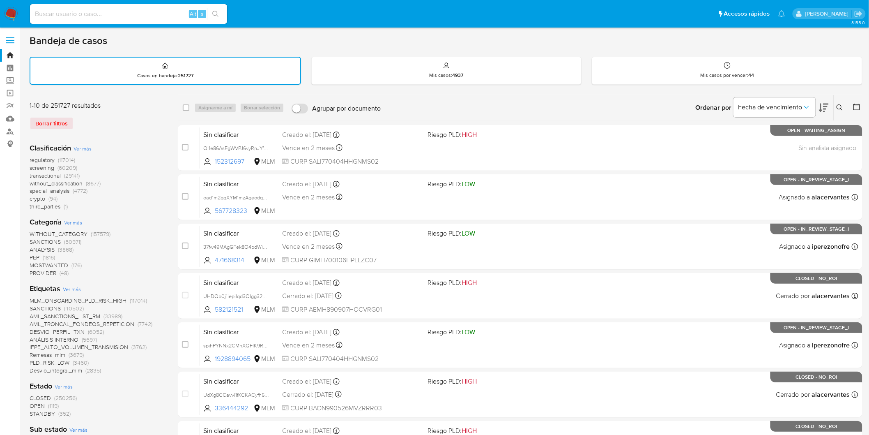
click at [11, 19] on img at bounding box center [11, 14] width 14 height 14
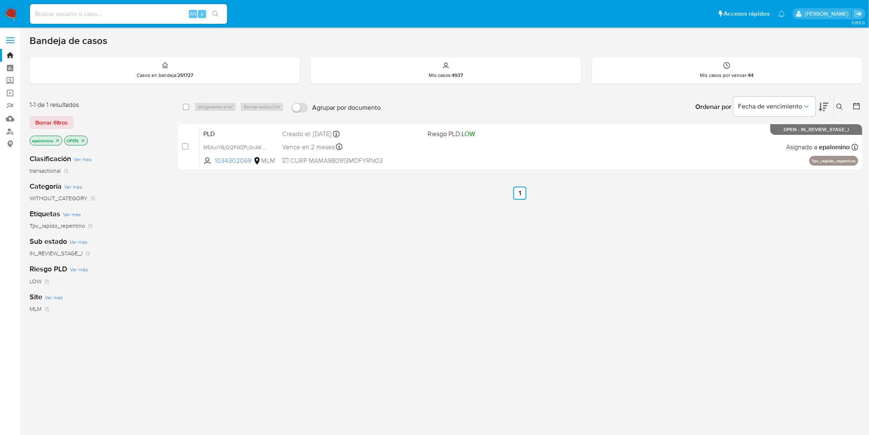
click at [64, 124] on span "Borrar filtros" at bounding box center [51, 123] width 32 height 12
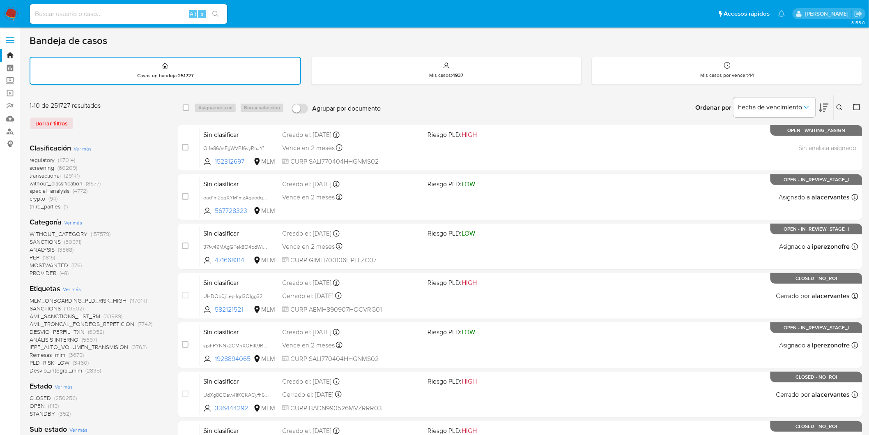
click at [841, 104] on icon at bounding box center [840, 107] width 6 height 6
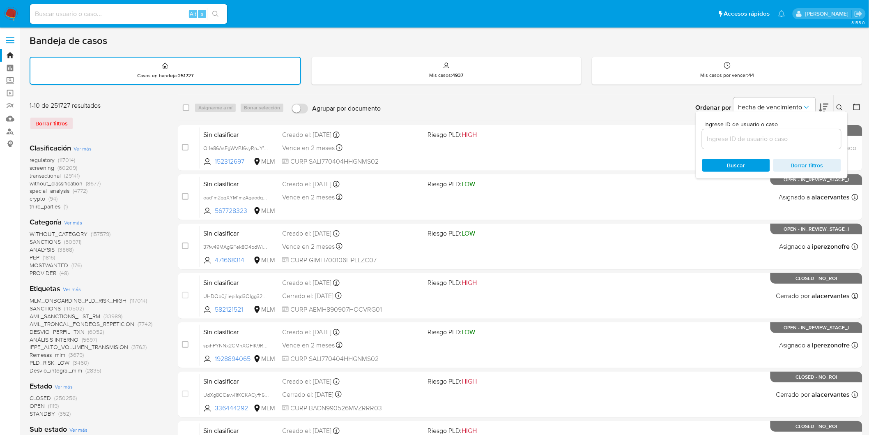
click at [717, 138] on input at bounding box center [771, 139] width 139 height 11
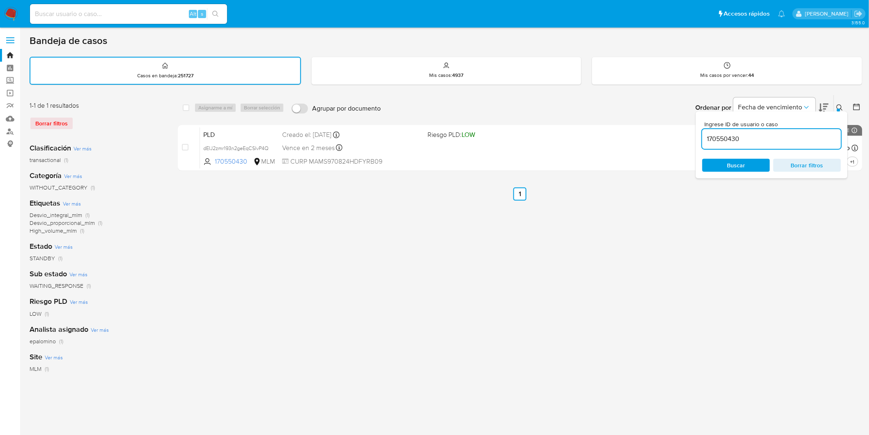
click at [844, 104] on button at bounding box center [841, 108] width 14 height 10
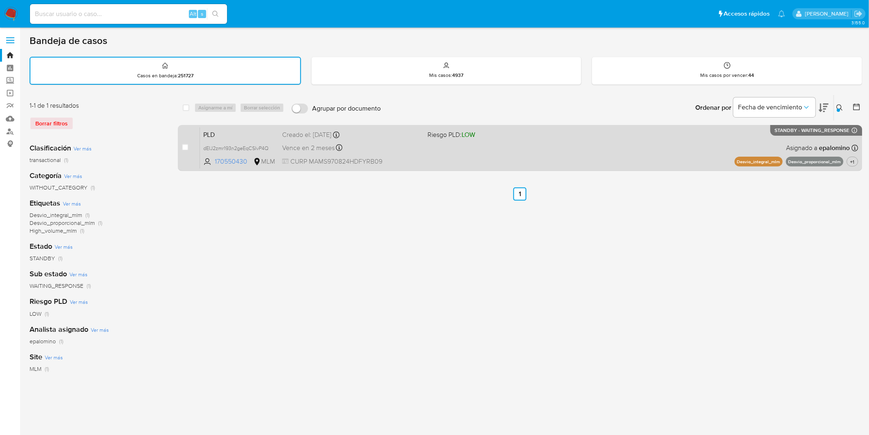
click at [208, 129] on span "PLD" at bounding box center [239, 134] width 72 height 11
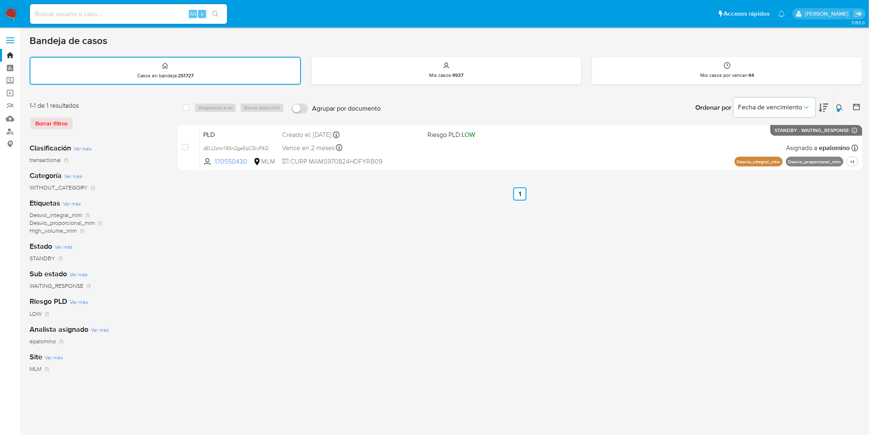
click at [840, 107] on icon at bounding box center [840, 107] width 7 height 7
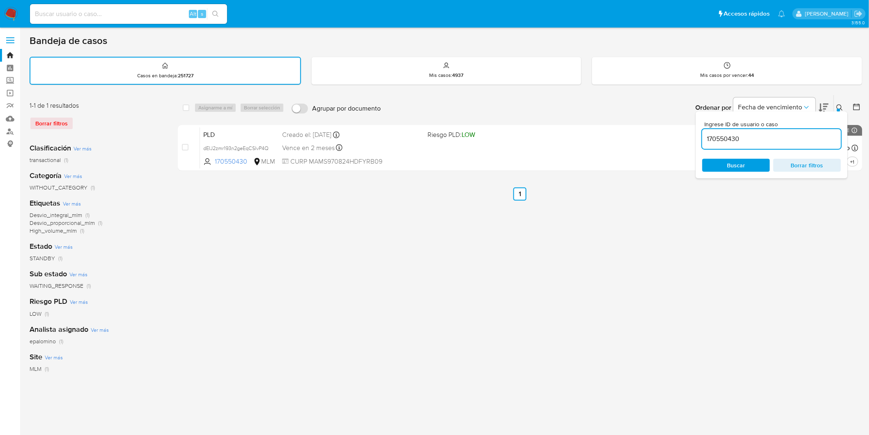
click at [728, 138] on input "170550430" at bounding box center [771, 139] width 139 height 11
type input "1034302069"
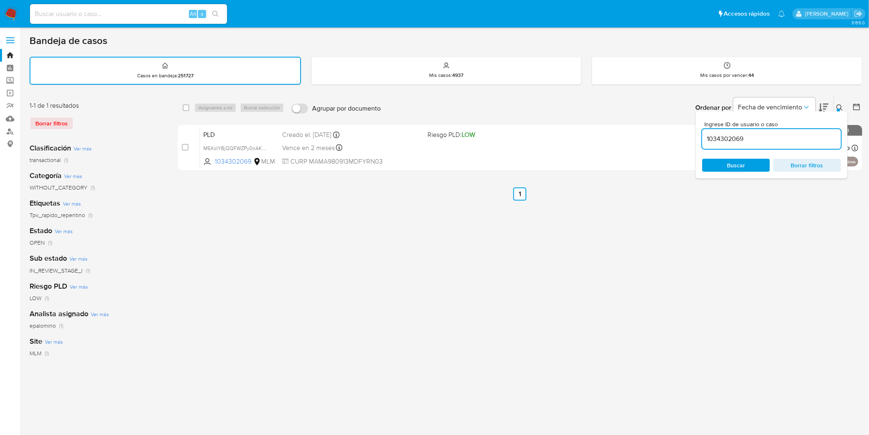
click at [843, 107] on icon at bounding box center [840, 107] width 7 height 7
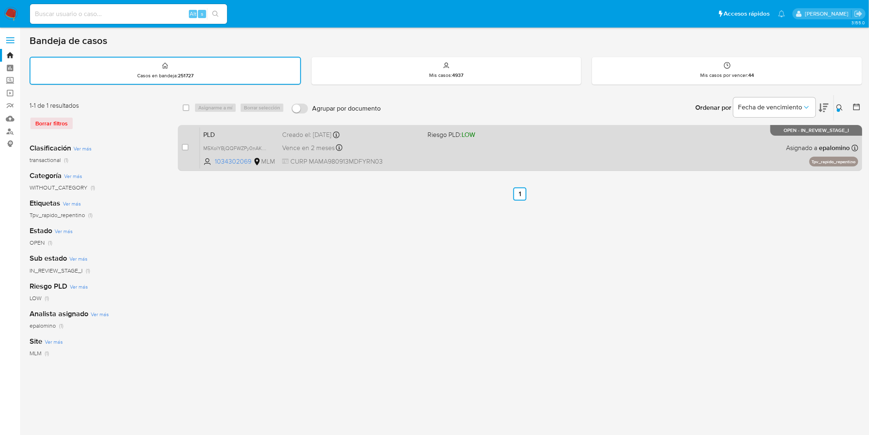
click at [210, 134] on span "PLD" at bounding box center [239, 134] width 72 height 11
click at [212, 131] on span "PLD" at bounding box center [239, 134] width 72 height 11
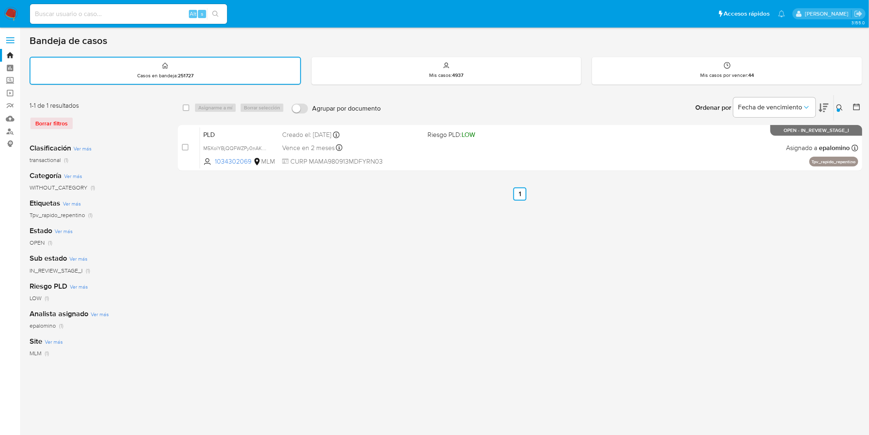
click at [11, 15] on img at bounding box center [11, 14] width 14 height 14
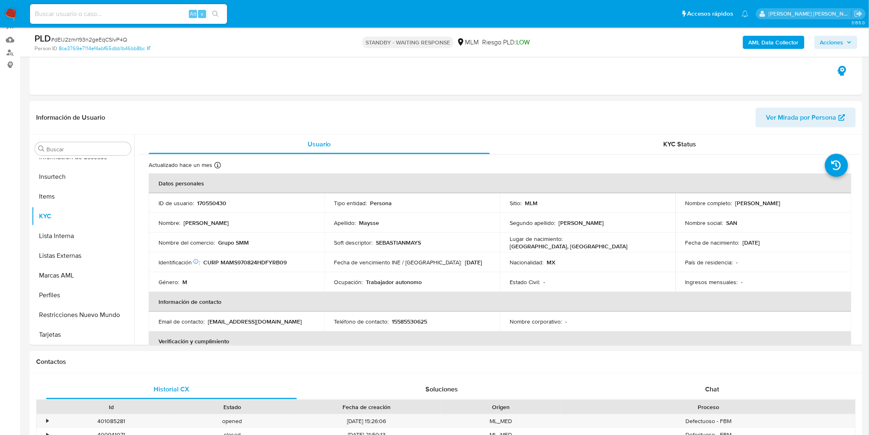
scroll to position [83, 0]
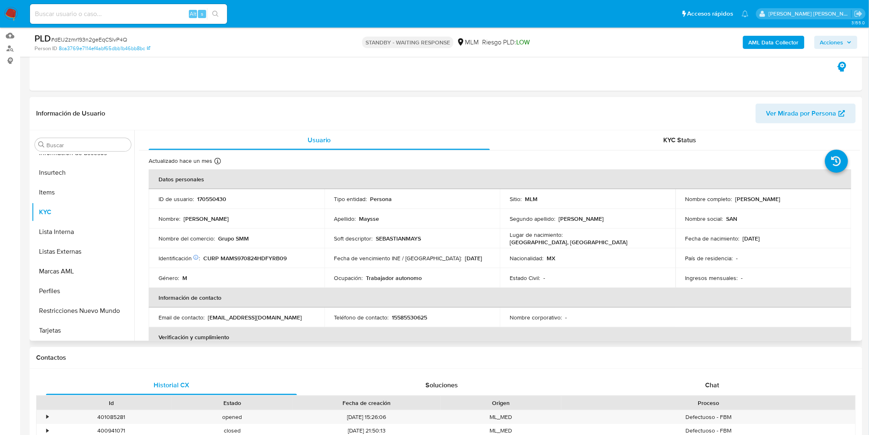
click at [399, 263] on td "Fecha de vencimiento INE / [GEOGRAPHIC_DATA] : [DATE]" at bounding box center [413, 258] width 176 height 20
select select "10"
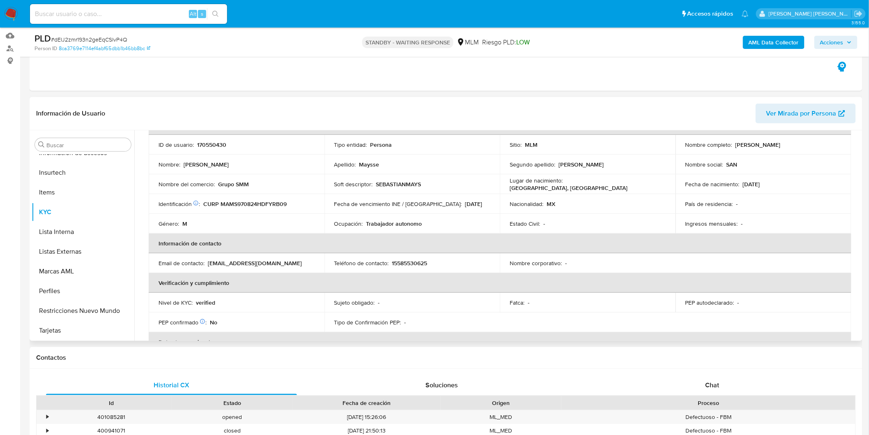
scroll to position [0, 0]
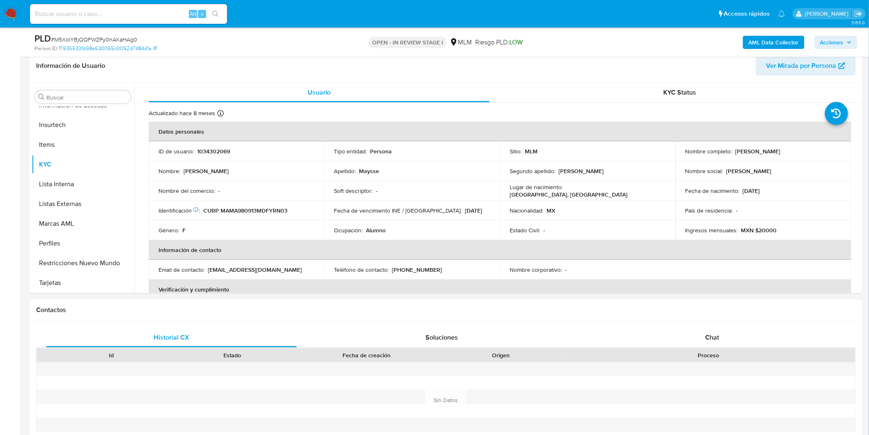
scroll to position [104, 0]
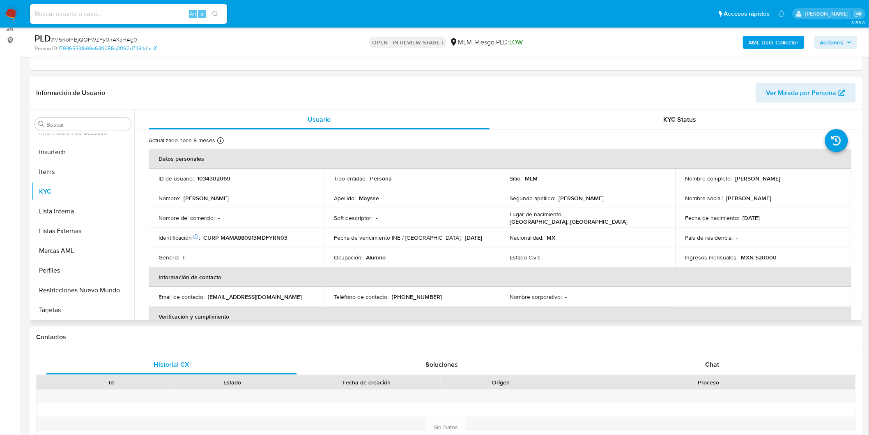
click at [502, 255] on td "Estado Civil : -" at bounding box center [588, 257] width 176 height 20
select select "10"
drag, startPoint x: 804, startPoint y: 179, endPoint x: 733, endPoint y: 177, distance: 70.7
click at [733, 177] on div "Nombre completo : [PERSON_NAME]" at bounding box center [764, 178] width 156 height 7
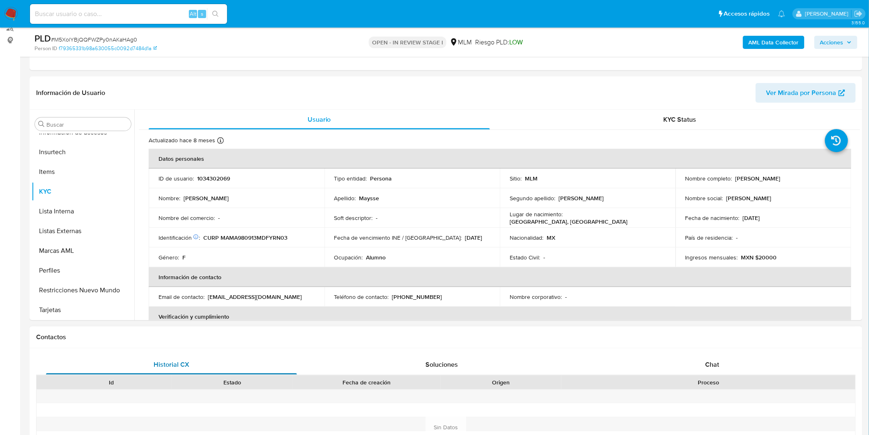
copy p "[PERSON_NAME]"
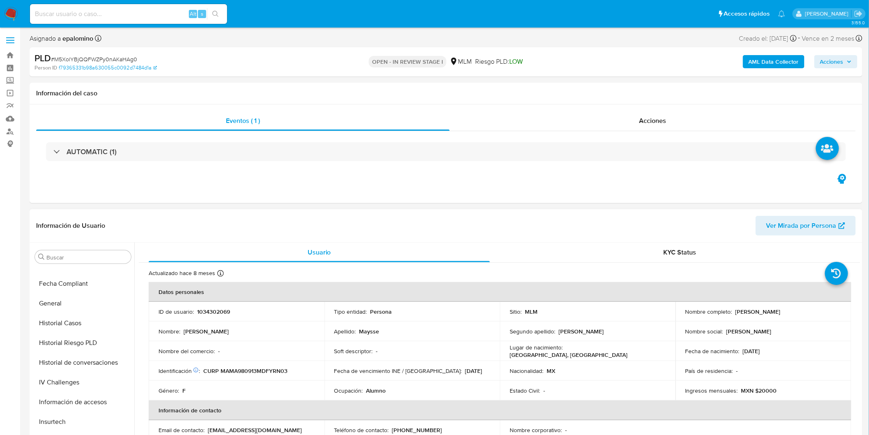
scroll to position [73, 0]
click at [98, 338] on button "Devices Geolocation" at bounding box center [80, 342] width 96 height 20
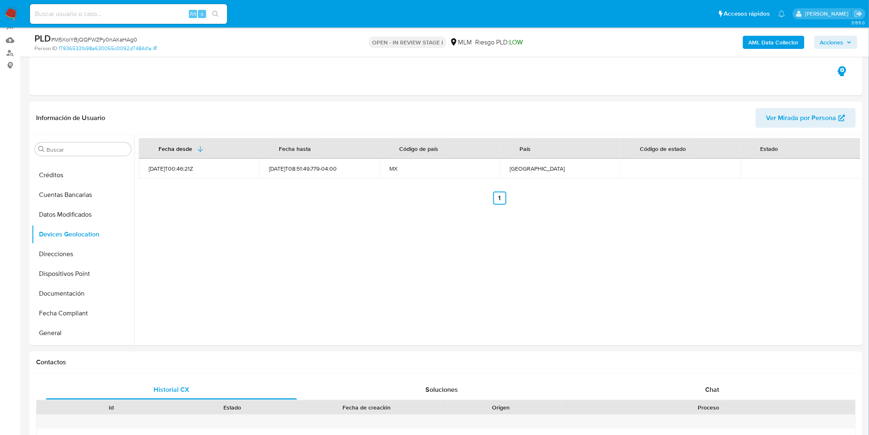
scroll to position [92, 0]
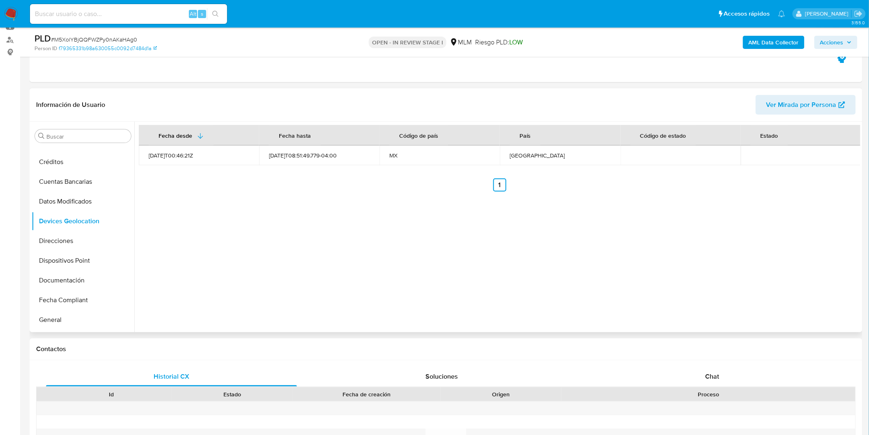
click at [364, 228] on div "Fecha desde Fecha hasta Código de país País Código de estado Estado 2022-07-06T…" at bounding box center [497, 227] width 726 height 210
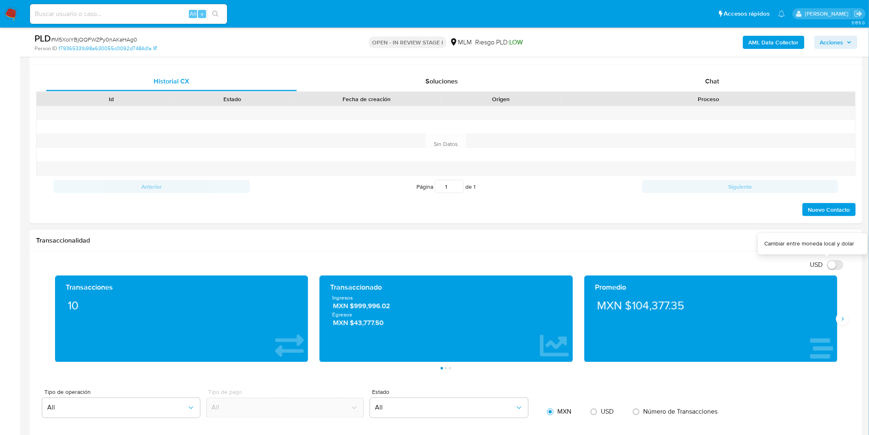
scroll to position [457, 0]
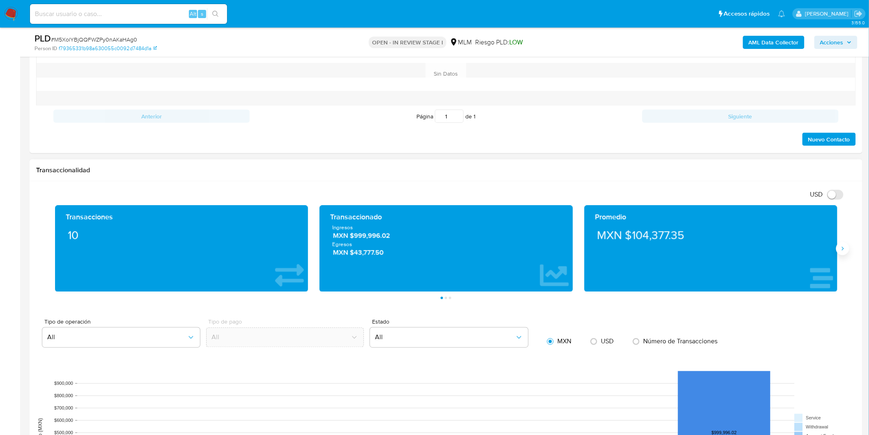
click at [843, 247] on icon "Siguiente" at bounding box center [843, 248] width 7 height 7
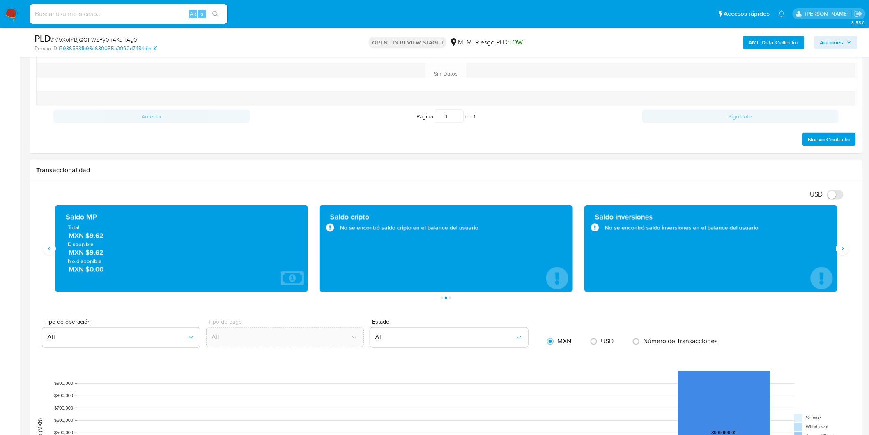
drag, startPoint x: 89, startPoint y: 251, endPoint x: 106, endPoint y: 252, distance: 17.3
click at [106, 252] on span "MXN $9.62" at bounding box center [182, 252] width 227 height 9
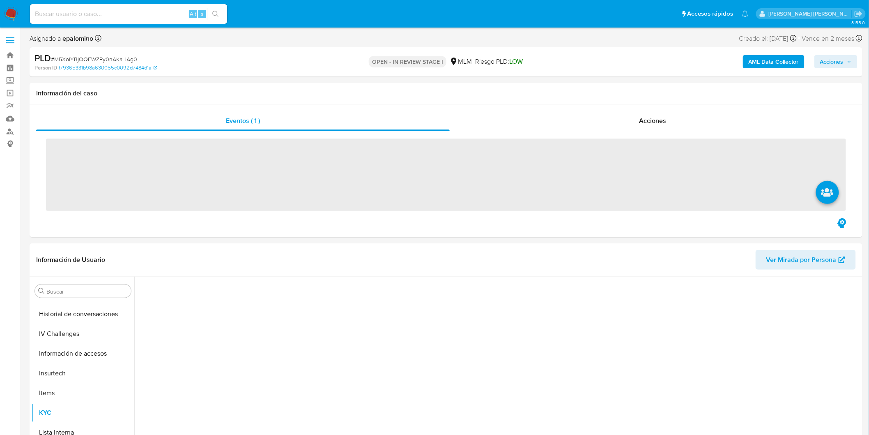
scroll to position [347, 0]
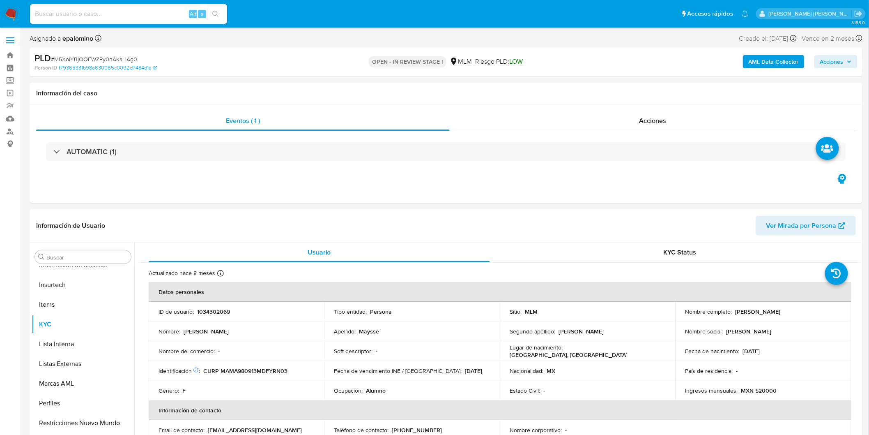
select select "10"
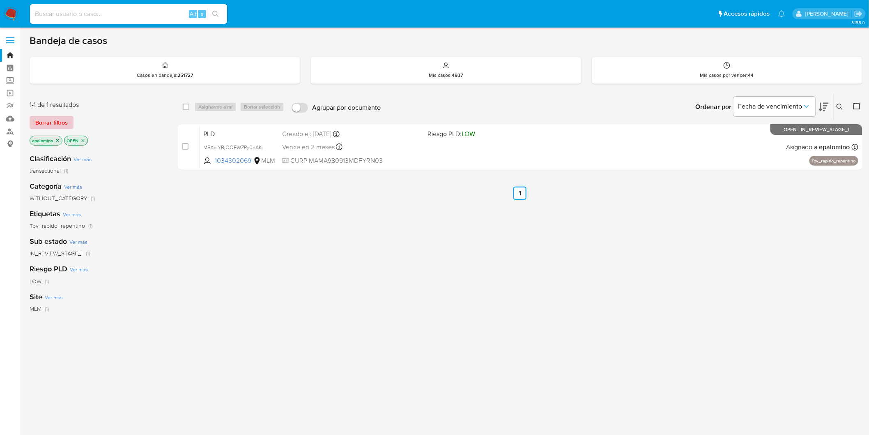
click at [55, 125] on span "Borrar filtros" at bounding box center [51, 123] width 32 height 12
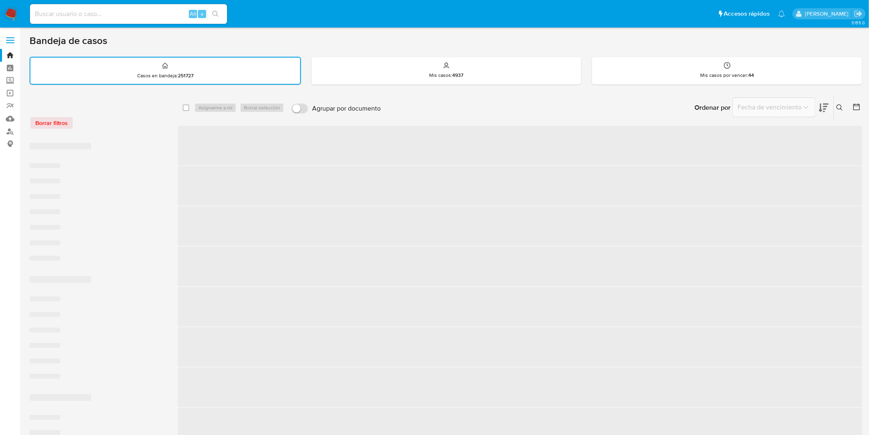
click at [105, 118] on div "Borrar filtros" at bounding box center [95, 122] width 131 height 13
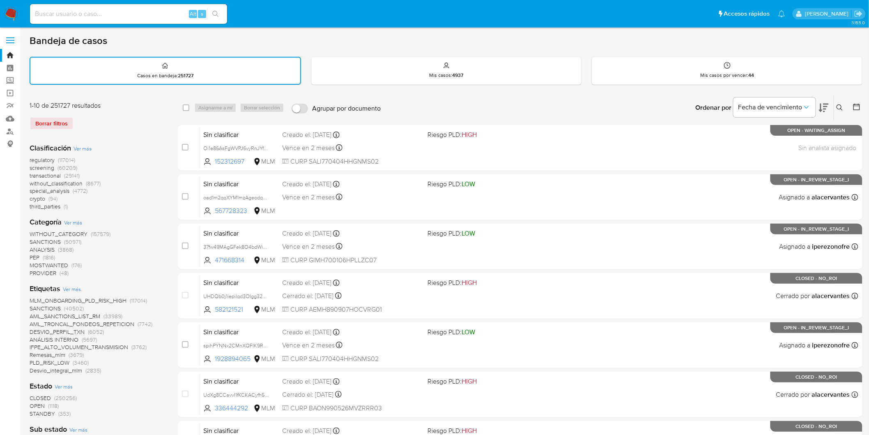
click at [10, 16] on img at bounding box center [11, 14] width 14 height 14
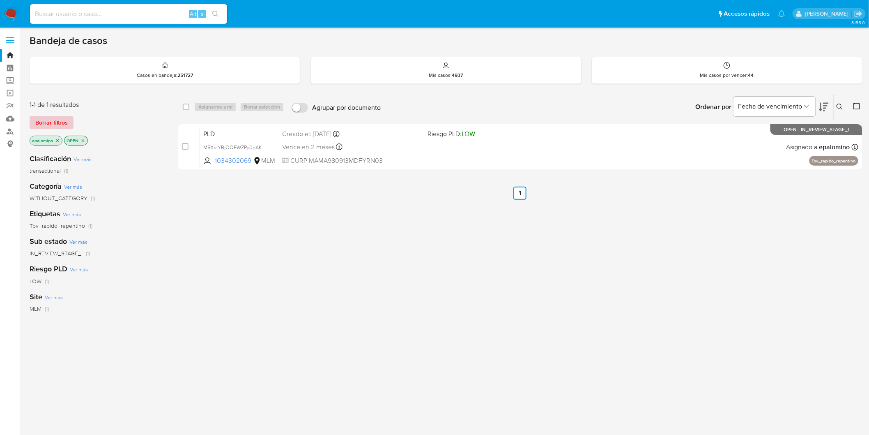
click at [59, 125] on span "Borrar filtros" at bounding box center [51, 123] width 32 height 12
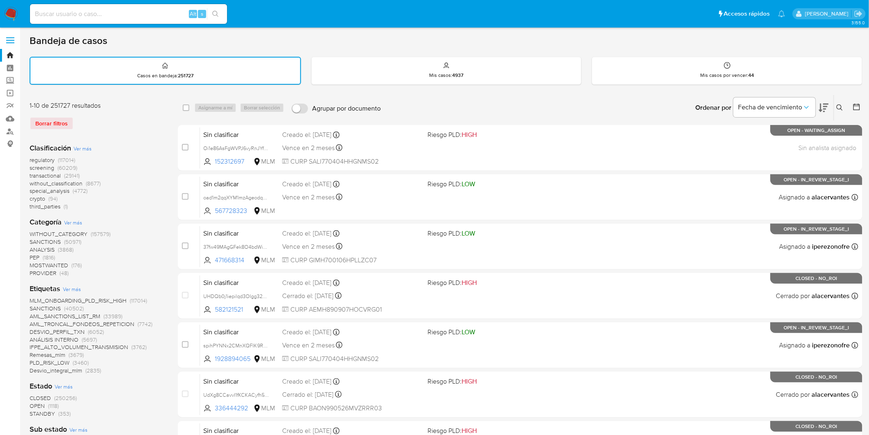
click at [8, 6] on nav "Pausado Ver notificaciones Alt s Accesos rápidos Presiona las siguientes teclas…" at bounding box center [434, 14] width 869 height 28
click at [12, 11] on img at bounding box center [11, 14] width 14 height 14
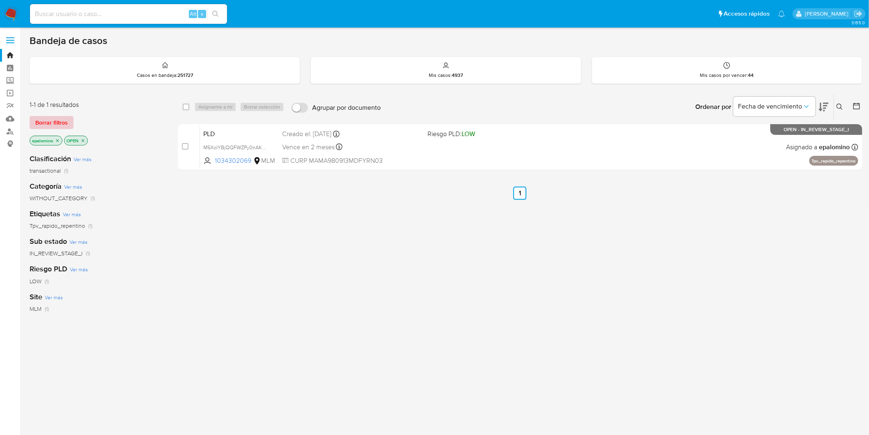
click at [59, 117] on span "Borrar filtros" at bounding box center [51, 123] width 32 height 12
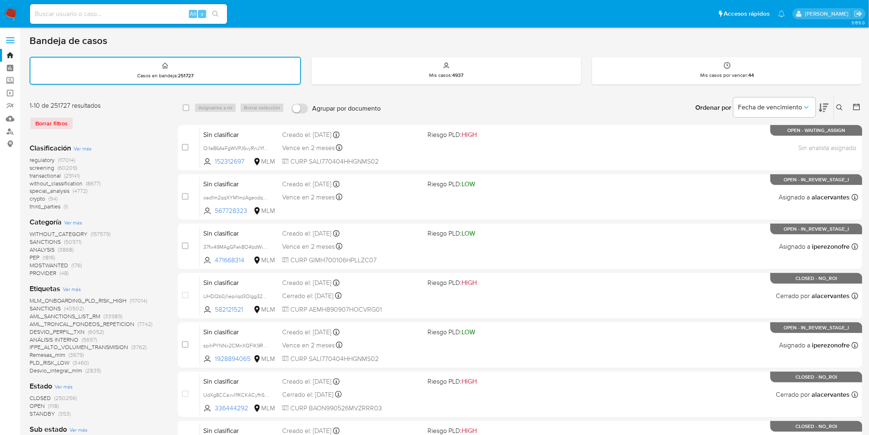
click at [7, 12] on img at bounding box center [11, 14] width 14 height 14
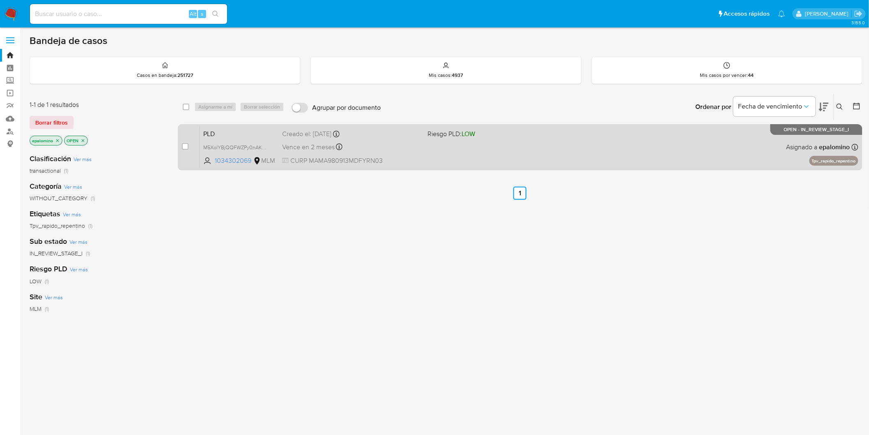
click at [212, 131] on span "PLD" at bounding box center [239, 133] width 72 height 11
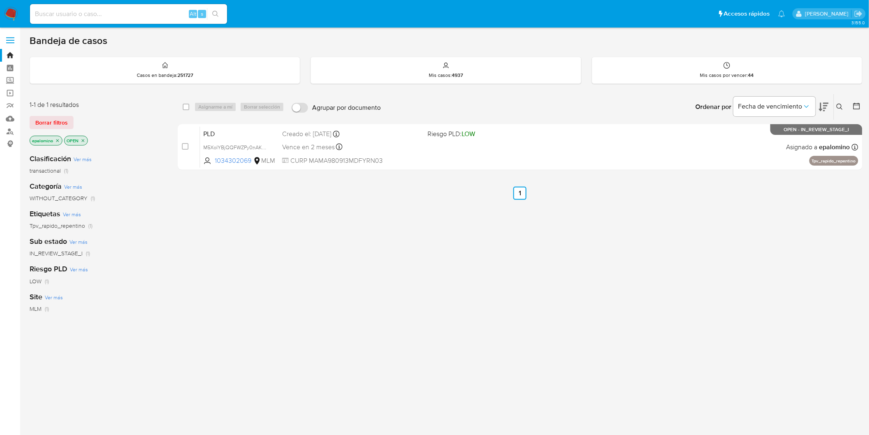
click at [9, 11] on img at bounding box center [11, 14] width 14 height 14
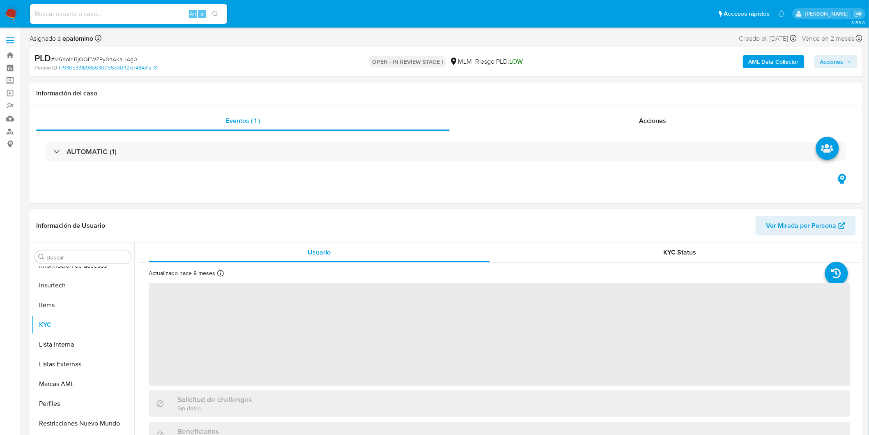
scroll to position [347, 0]
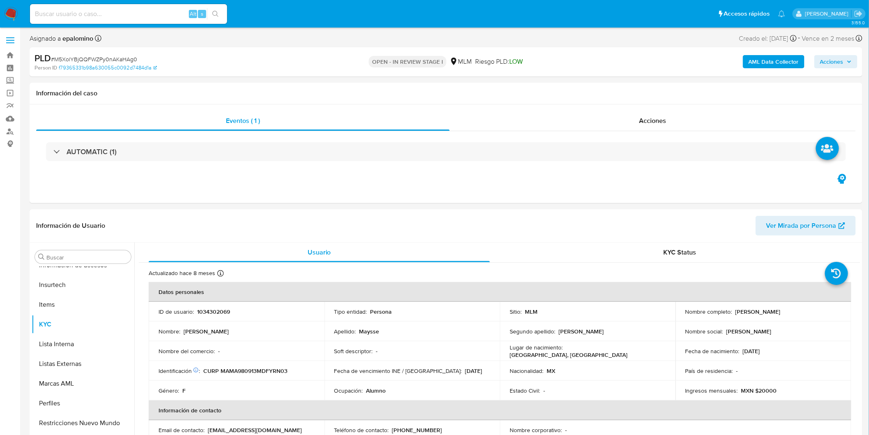
select select "10"
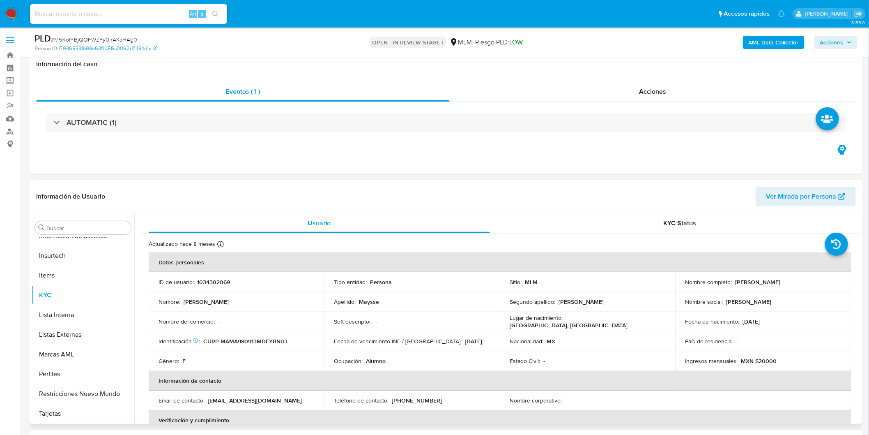
scroll to position [105, 0]
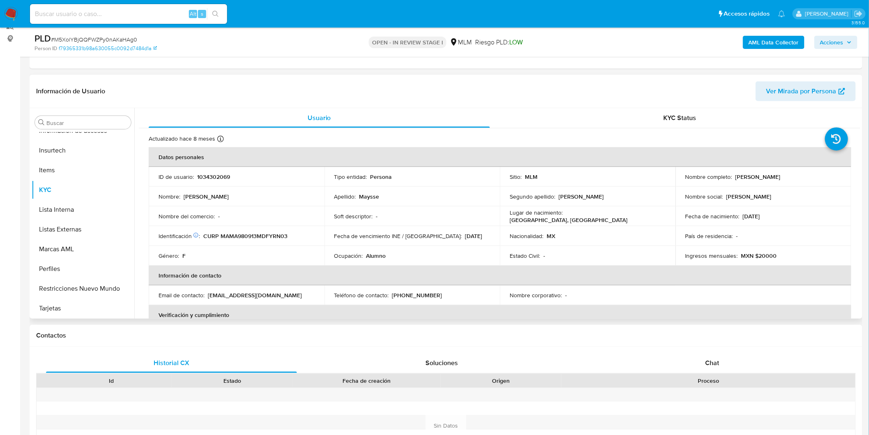
drag, startPoint x: 763, startPoint y: 174, endPoint x: 734, endPoint y: 175, distance: 28.8
click at [734, 175] on div "Nombre completo : [PERSON_NAME]" at bounding box center [764, 176] width 156 height 7
copy p "[PERSON_NAME]"
click at [429, 210] on td "Soft descriptor : -" at bounding box center [413, 216] width 176 height 20
drag, startPoint x: 798, startPoint y: 175, endPoint x: 733, endPoint y: 175, distance: 65.3
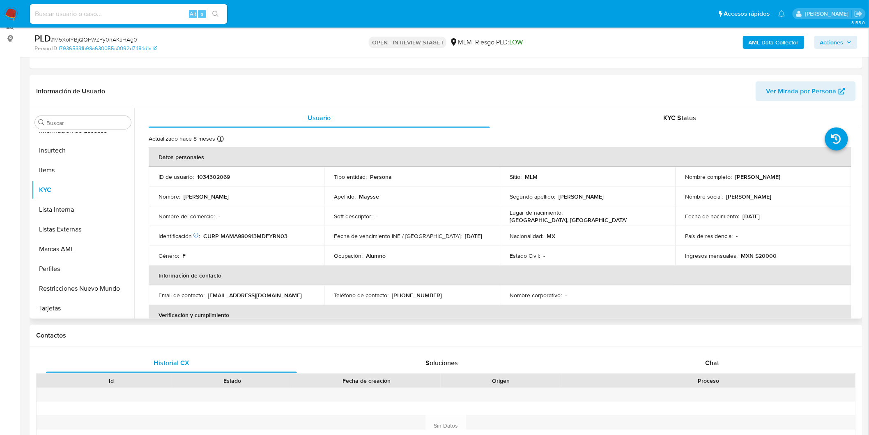
click at [733, 175] on div "Nombre completo : [PERSON_NAME]" at bounding box center [764, 176] width 156 height 7
copy p "[PERSON_NAME]"
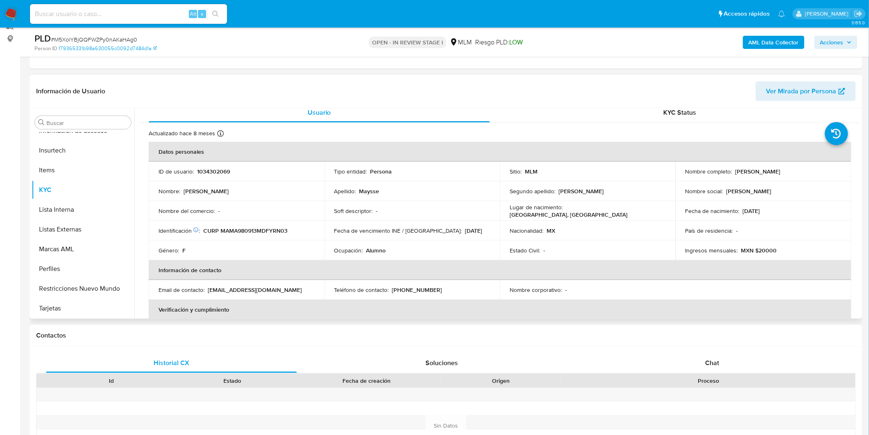
scroll to position [0, 0]
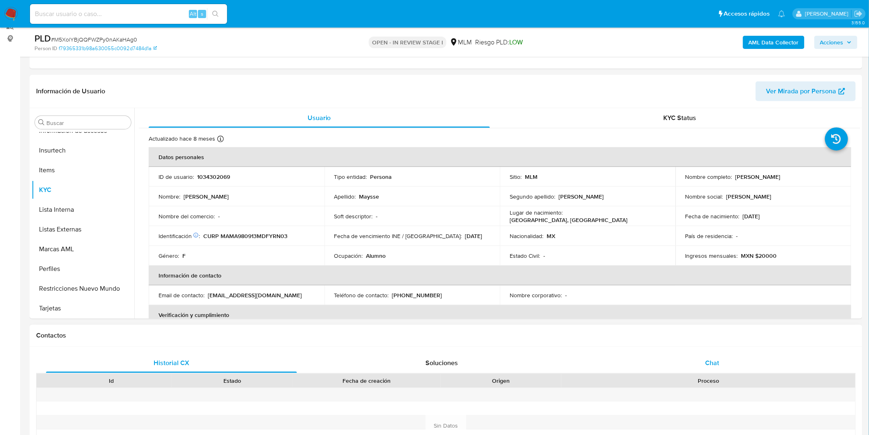
click at [709, 358] on span "Chat" at bounding box center [713, 362] width 14 height 9
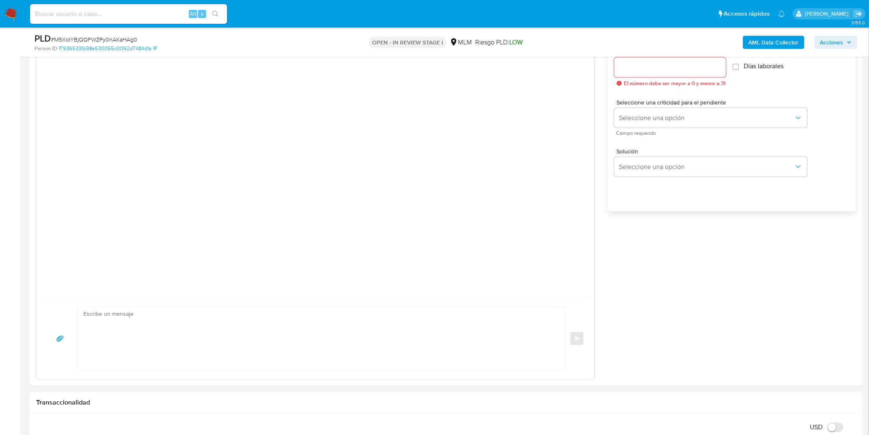
scroll to position [393, 0]
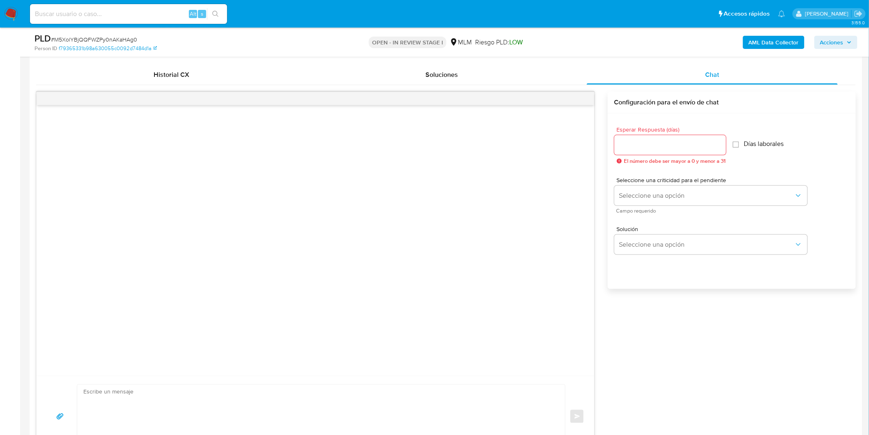
click at [651, 144] on input "Esperar Respuesta (días)" at bounding box center [671, 145] width 112 height 11
type input "5"
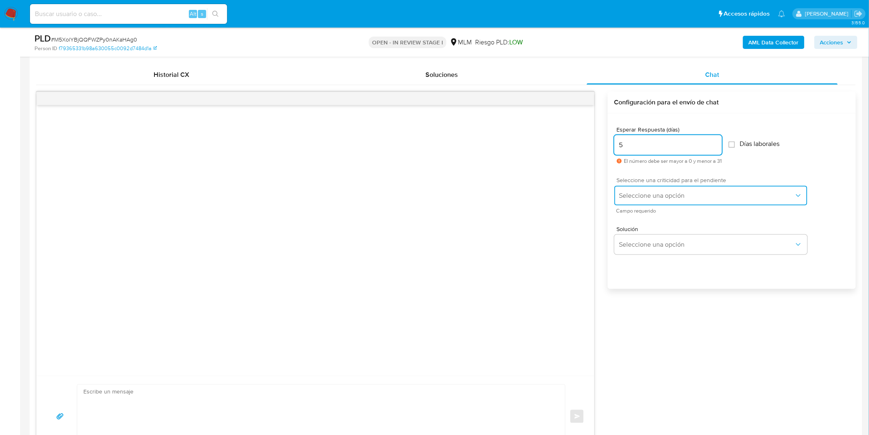
click at [649, 200] on button "Seleccione una opción" at bounding box center [711, 196] width 193 height 20
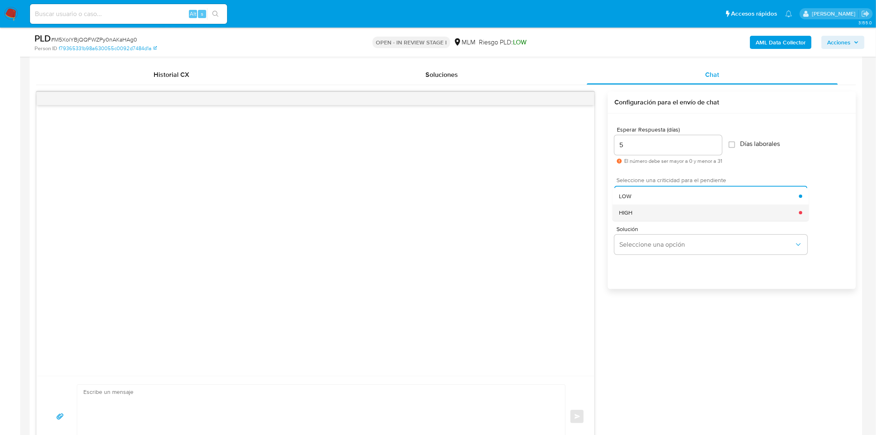
click at [646, 208] on div "HIGH" at bounding box center [709, 212] width 180 height 16
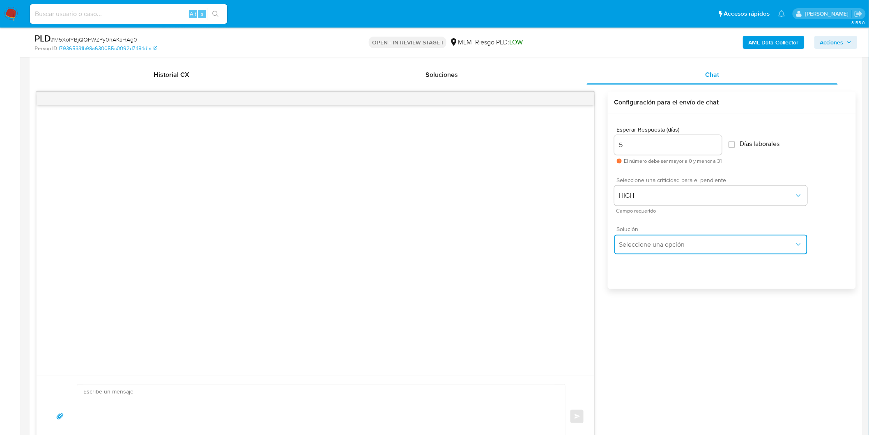
click at [660, 245] on span "Seleccione una opción" at bounding box center [706, 244] width 175 height 8
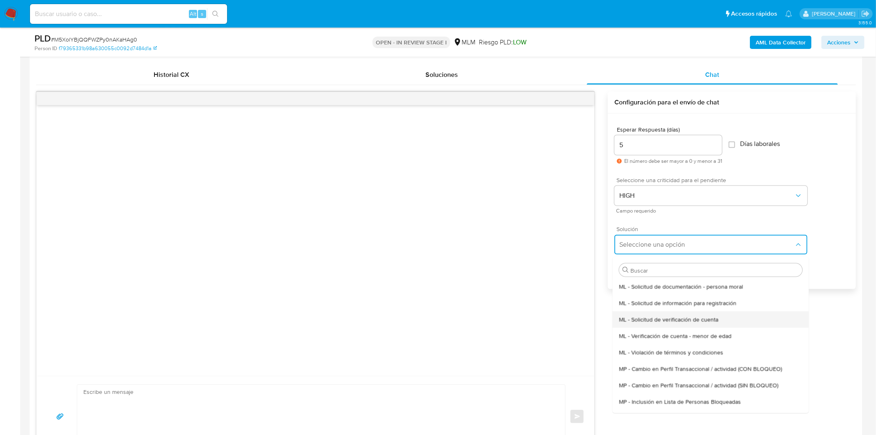
click at [667, 315] on span "ML - Solicitud de verificación de cuenta" at bounding box center [668, 318] width 99 height 7
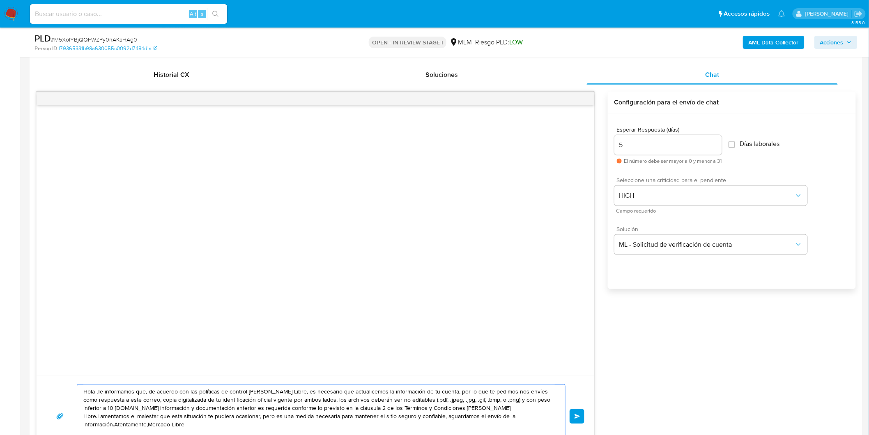
drag, startPoint x: 530, startPoint y: 426, endPoint x: 22, endPoint y: 381, distance: 510.2
paste textarea "Estimado Andrea Maysse Martinez. Te comunicamos que se ha identificado un cambi…"
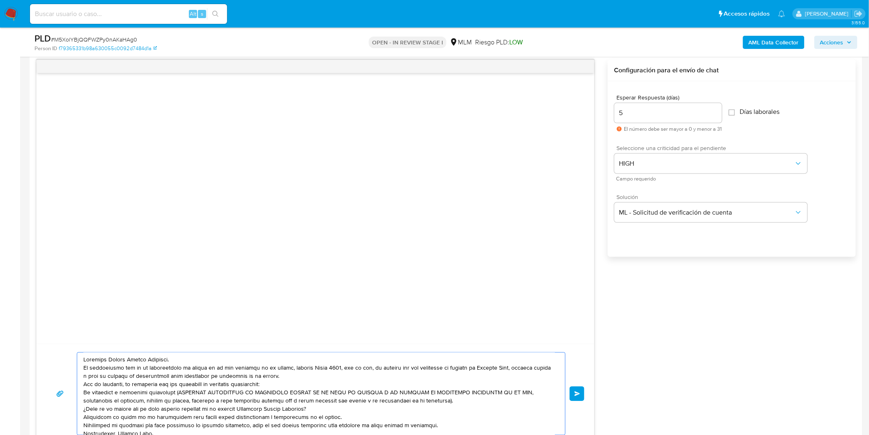
scroll to position [11, 0]
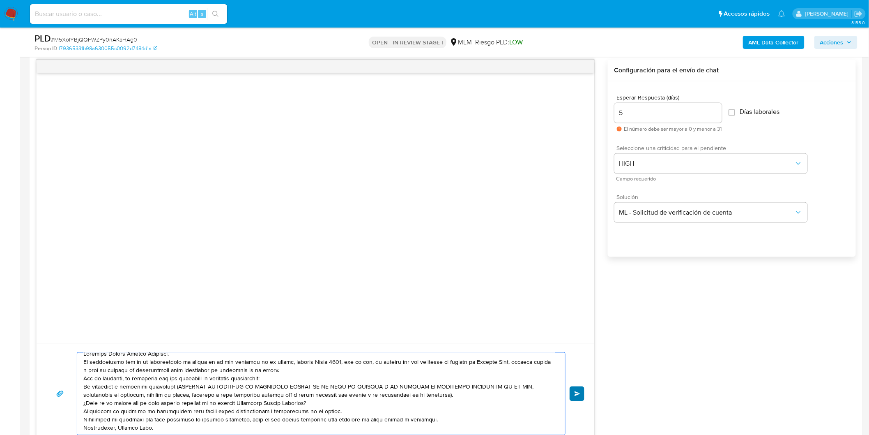
type textarea "Estimado Andrea Maysse Martinez. Te comunicamos que se ha identificado un cambi…"
click at [573, 395] on button "Enviar" at bounding box center [577, 393] width 15 height 15
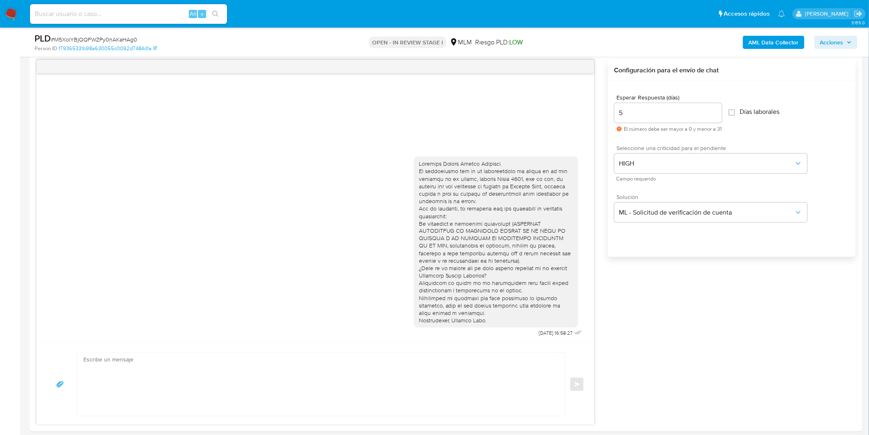
scroll to position [0, 0]
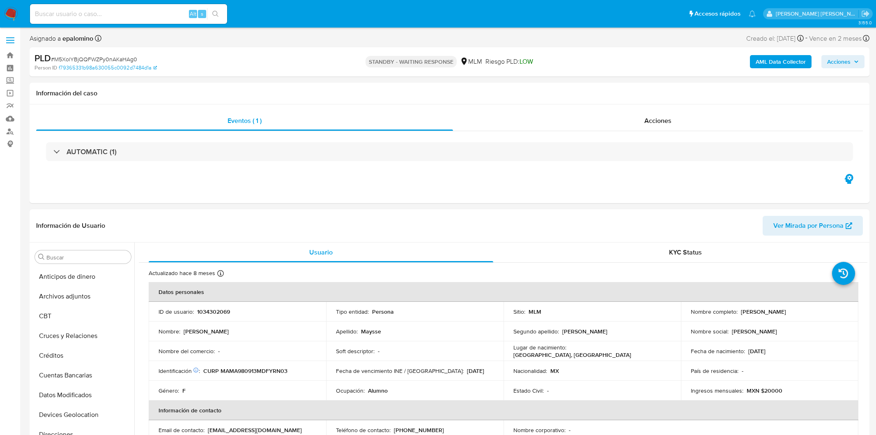
select select "10"
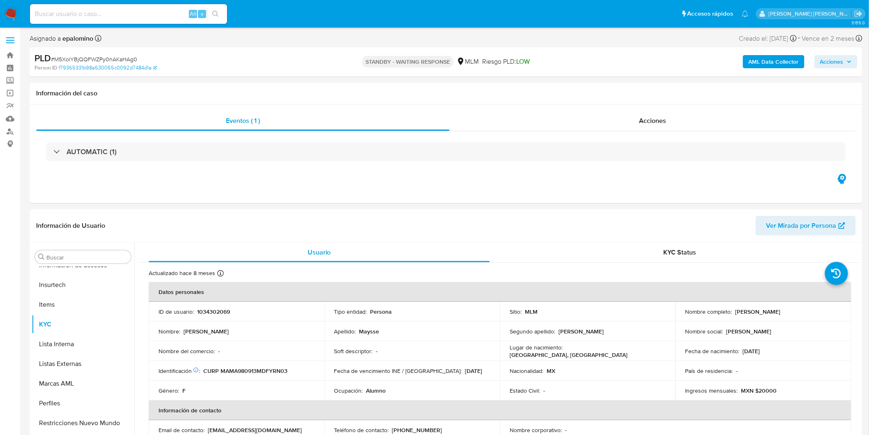
click at [130, 59] on span "# M5XolYBjQQFWZPy0nAKaHAg0" at bounding box center [94, 59] width 86 height 8
copy span "M5XolYBjQQFWZPy0nAKaHAg0"
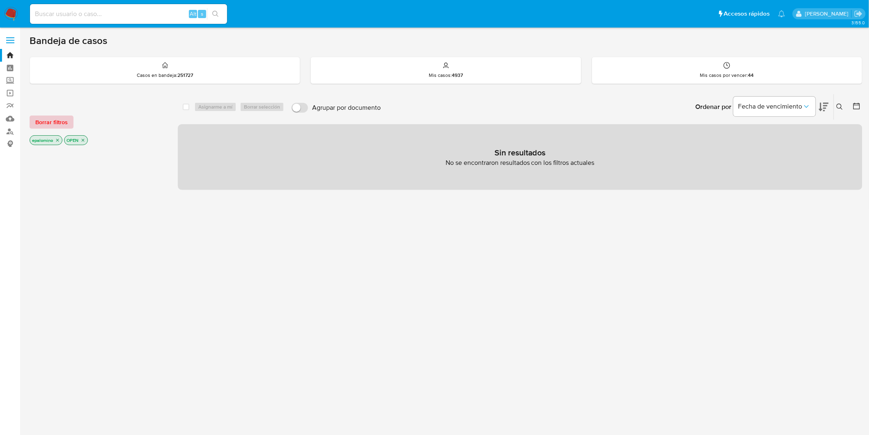
click at [63, 121] on span "Borrar filtros" at bounding box center [51, 122] width 32 height 12
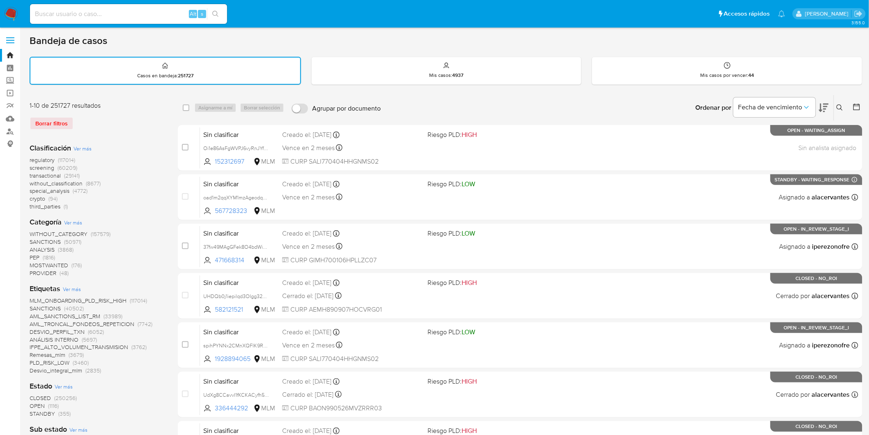
click at [10, 14] on img at bounding box center [11, 14] width 14 height 14
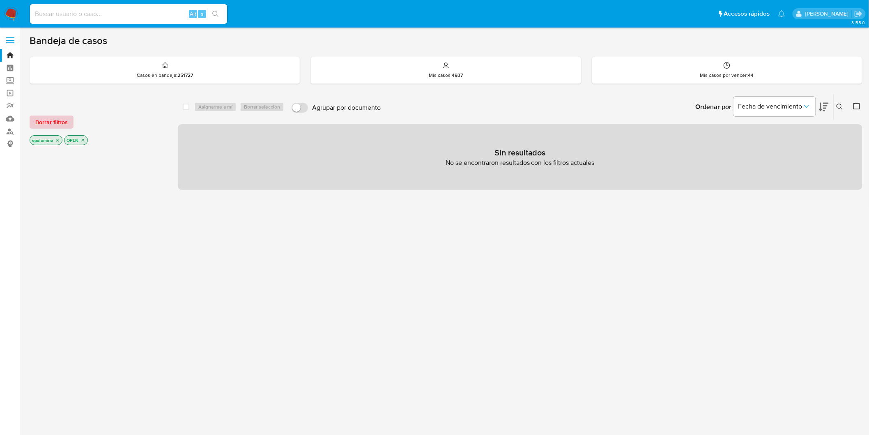
click at [55, 123] on span "Borrar filtros" at bounding box center [51, 122] width 32 height 12
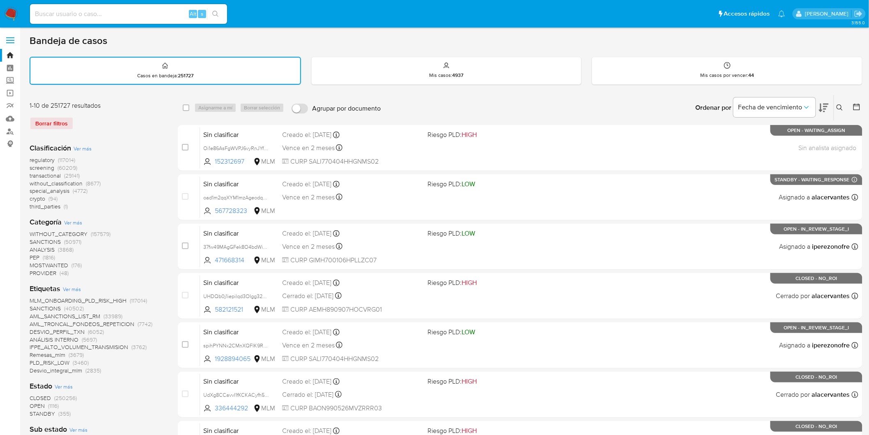
click at [7, 7] on img at bounding box center [11, 14] width 14 height 14
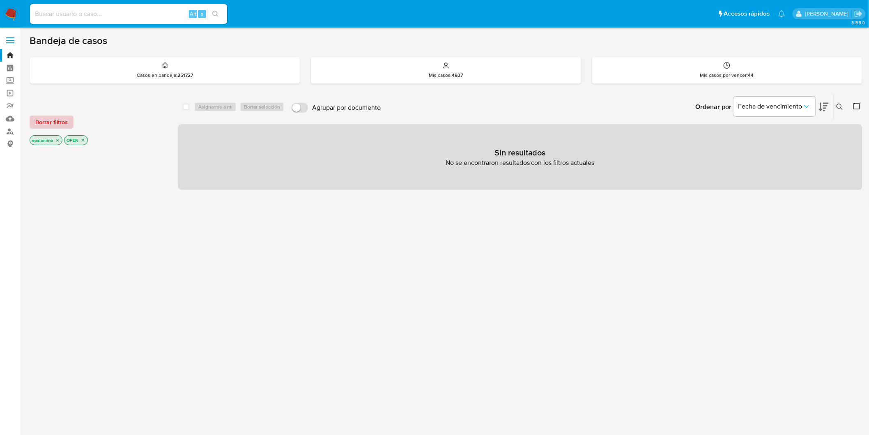
click at [55, 120] on span "Borrar filtros" at bounding box center [51, 122] width 32 height 12
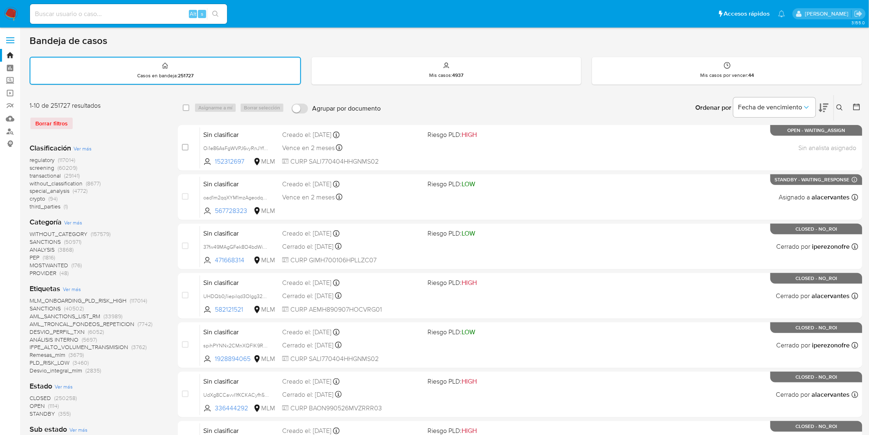
click at [839, 109] on icon at bounding box center [840, 107] width 7 height 7
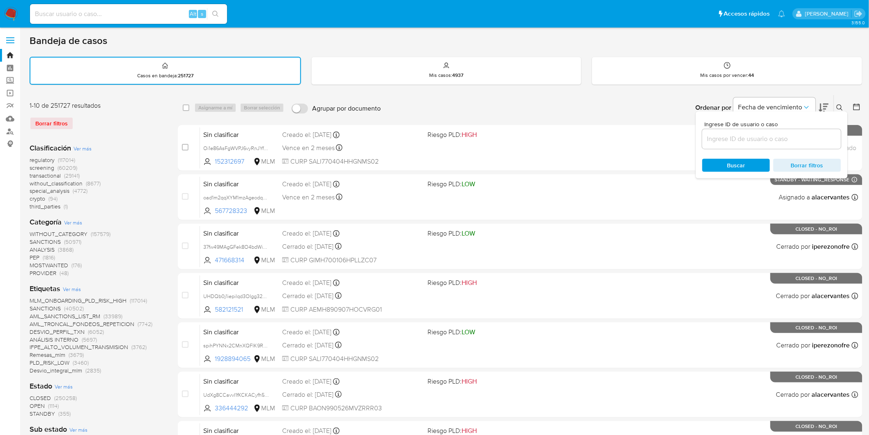
click at [761, 137] on input at bounding box center [771, 139] width 139 height 11
type input "2553243740"
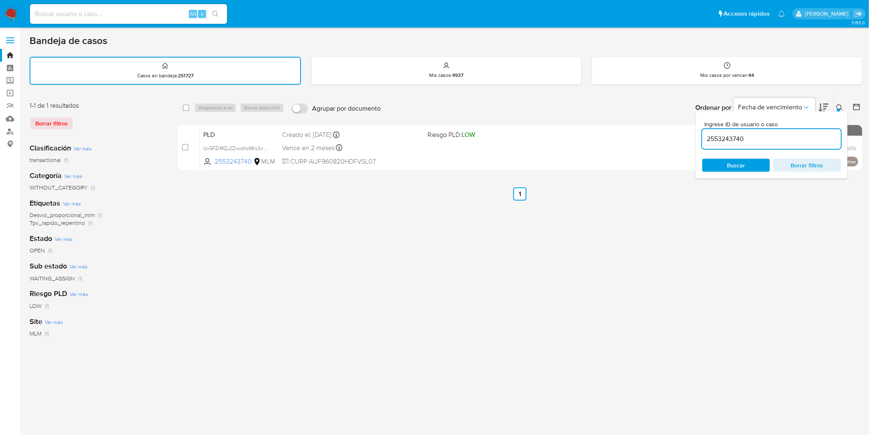
click at [840, 111] on div "Ingrese ID de usuario o caso 2553243740 Buscar Borrar filtros" at bounding box center [772, 144] width 152 height 67
click at [837, 108] on div at bounding box center [838, 109] width 3 height 3
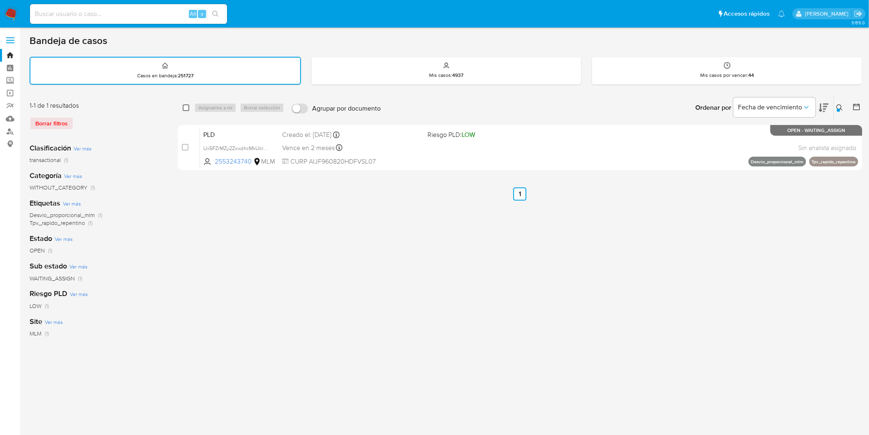
click at [183, 108] on input "checkbox" at bounding box center [186, 107] width 7 height 7
checkbox input "true"
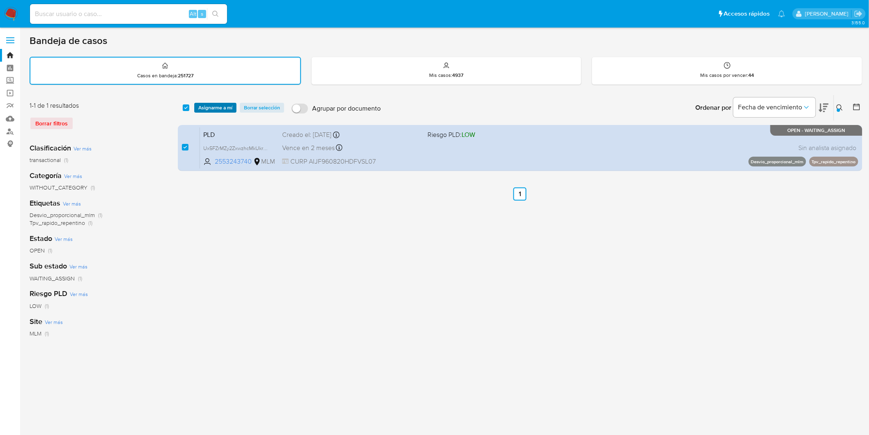
click at [206, 108] on span "Asignarme a mí" at bounding box center [215, 108] width 34 height 8
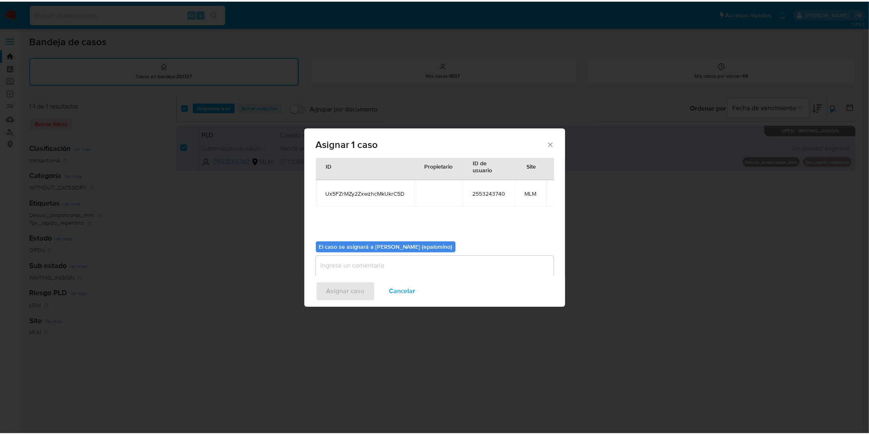
scroll to position [42, 0]
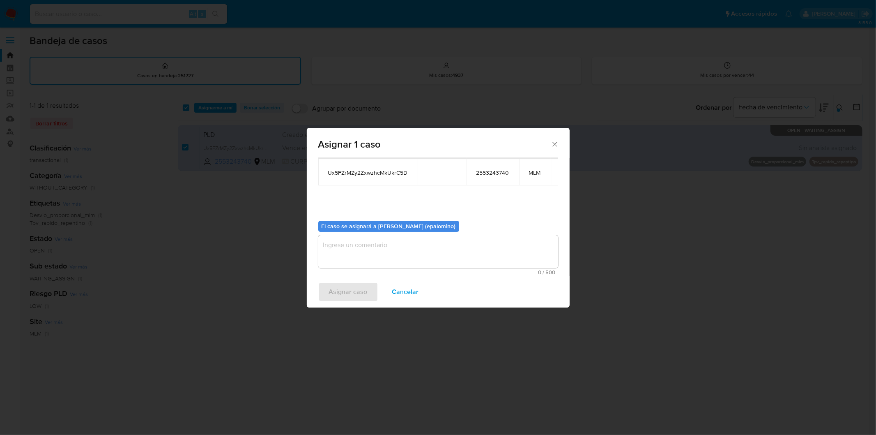
click at [355, 261] on textarea "assign-modal" at bounding box center [438, 251] width 240 height 33
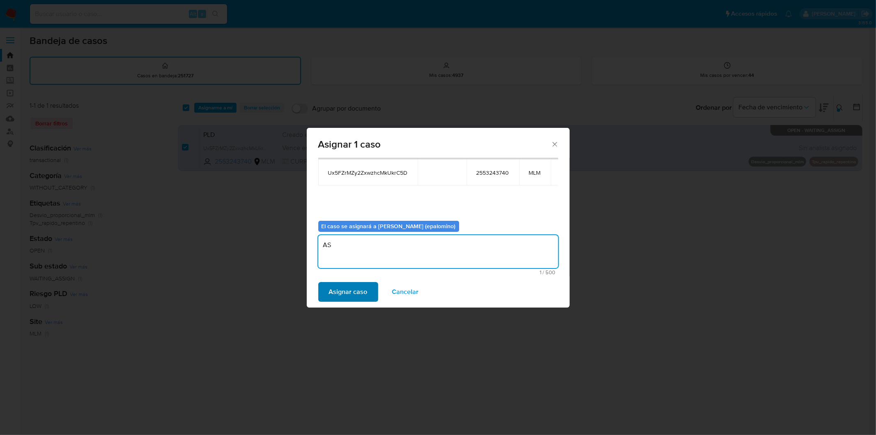
type textarea "AS"
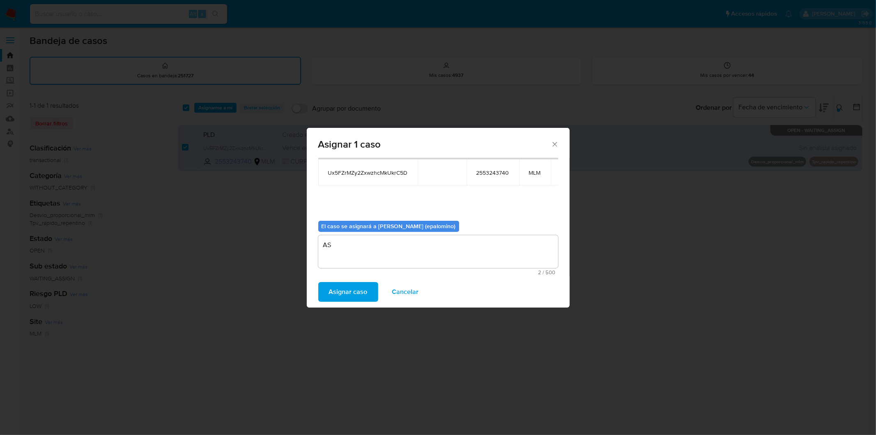
click at [348, 284] on span "Asignar caso" at bounding box center [348, 292] width 39 height 18
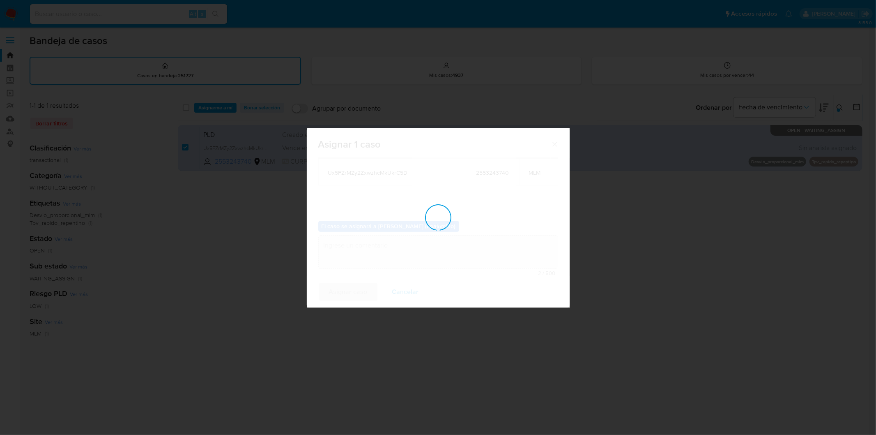
checkbox input "false"
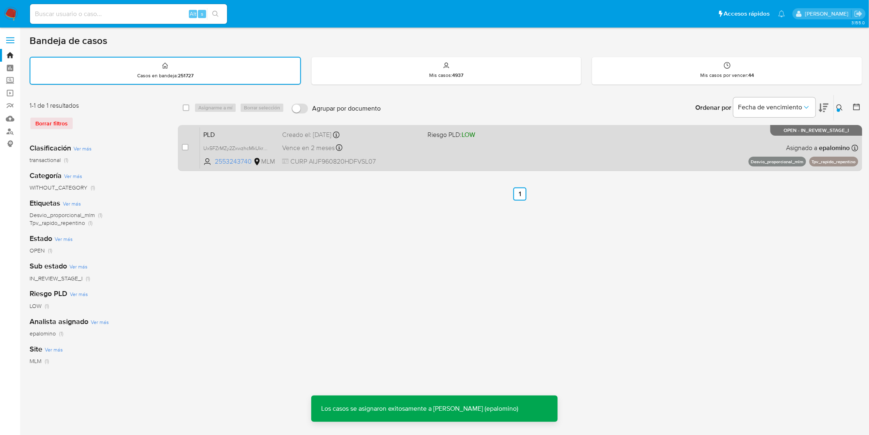
click at [211, 135] on span "PLD" at bounding box center [239, 134] width 72 height 11
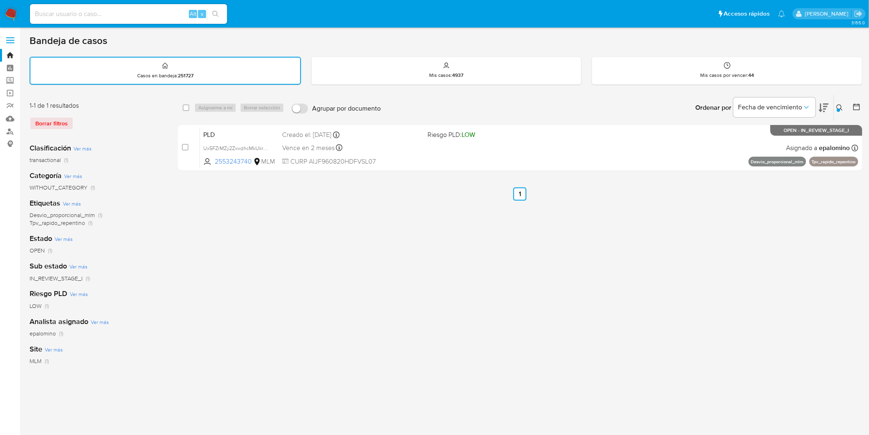
click at [18, 14] on nav "Pausado Ver notificaciones Alt s Accesos rápidos Presiona las siguientes teclas…" at bounding box center [434, 14] width 869 height 28
click at [10, 14] on img at bounding box center [11, 14] width 14 height 14
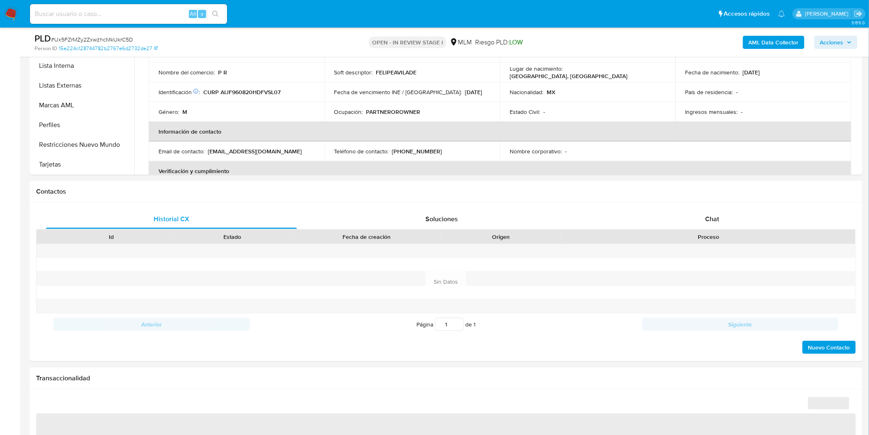
scroll to position [253, 0]
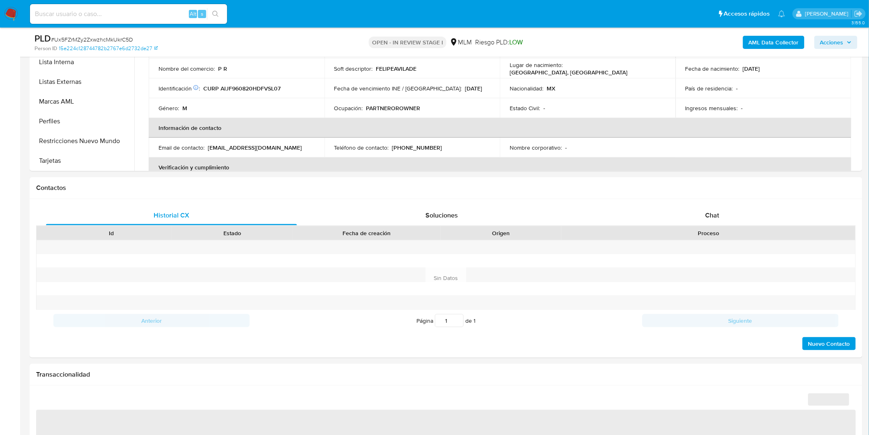
select select "10"
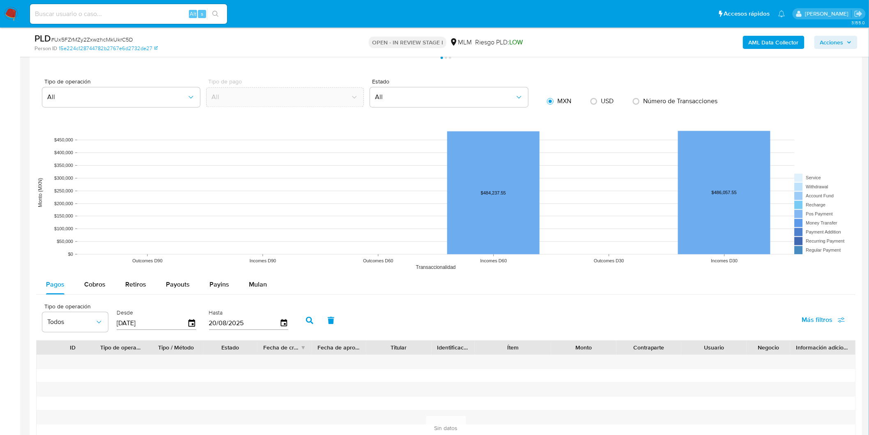
scroll to position [830, 0]
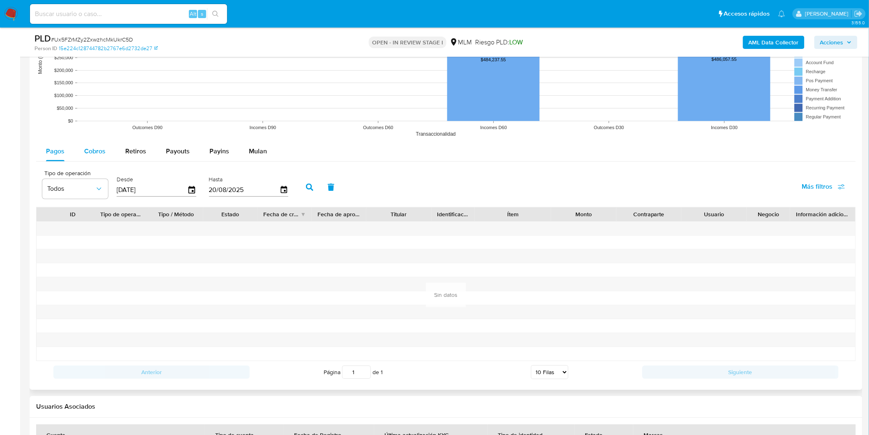
click at [103, 154] on span "Cobros" at bounding box center [94, 150] width 21 height 9
select select "10"
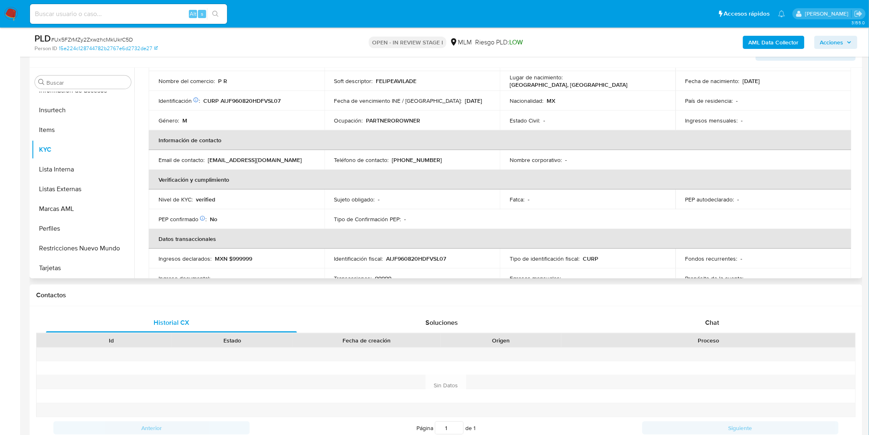
scroll to position [137, 0]
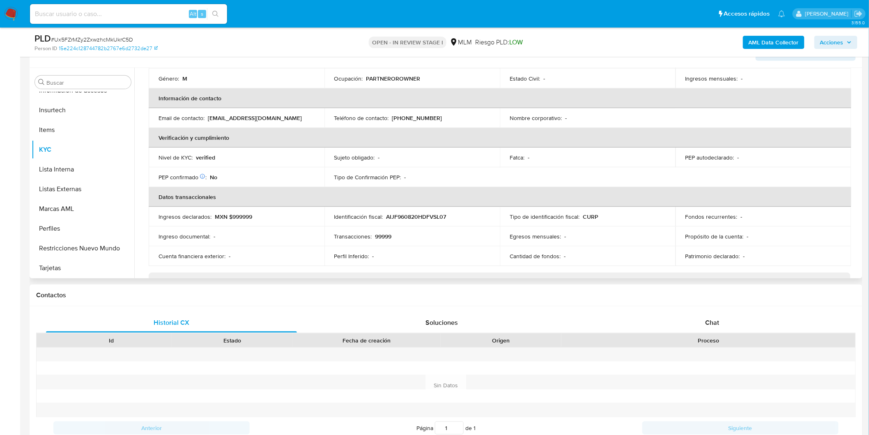
drag, startPoint x: 857, startPoint y: 151, endPoint x: 853, endPoint y: 216, distance: 65.9
click at [855, 250] on div "Actualizado hace un mes Creado: 10/07/2025 23:44:27 Actualizado: 11/07/2025 18:…" at bounding box center [500, 300] width 722 height 698
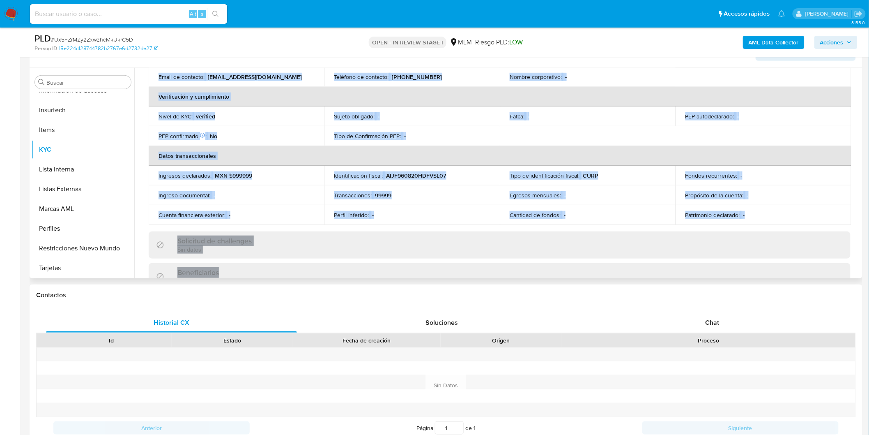
drag, startPoint x: 861, startPoint y: 164, endPoint x: 859, endPoint y: 266, distance: 101.9
click at [857, 271] on div "Usuario KYC Status Actualizado hace un mes Creado: 10/07/2025 23:44:27 Actualiz…" at bounding box center [497, 173] width 726 height 210
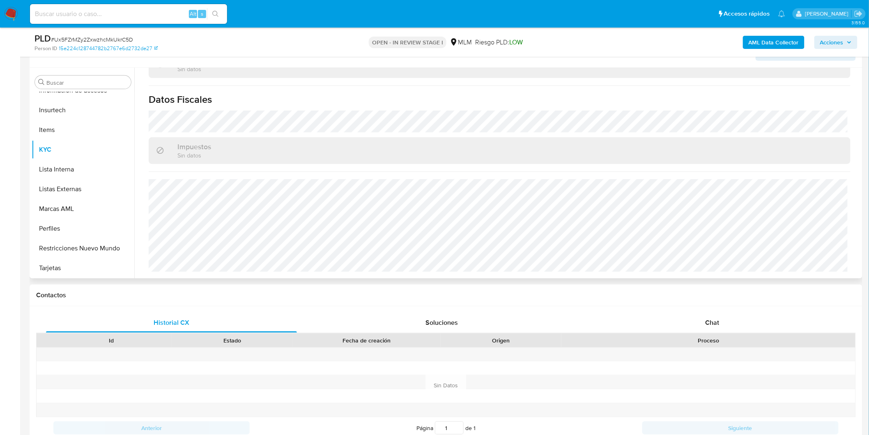
scroll to position [0, 0]
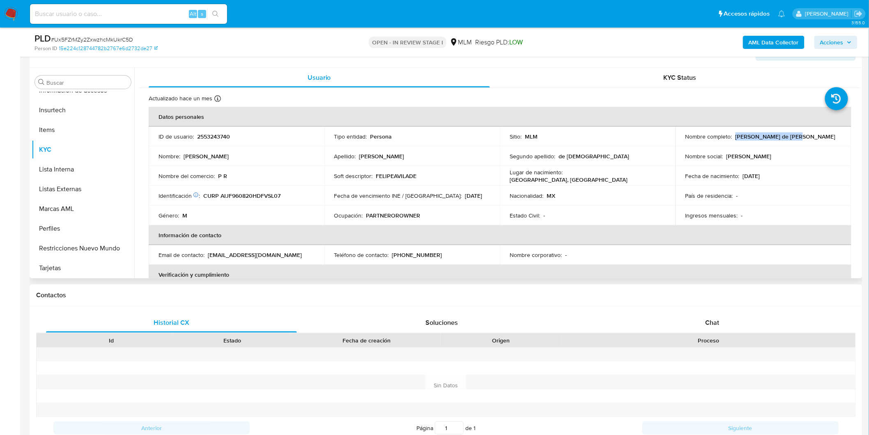
drag, startPoint x: 787, startPoint y: 131, endPoint x: 733, endPoint y: 133, distance: 54.7
click at [733, 133] on td "Nombre completo : Felipe Avila de Jesus" at bounding box center [764, 137] width 176 height 20
copy p "Felipe Avila de Jesus"
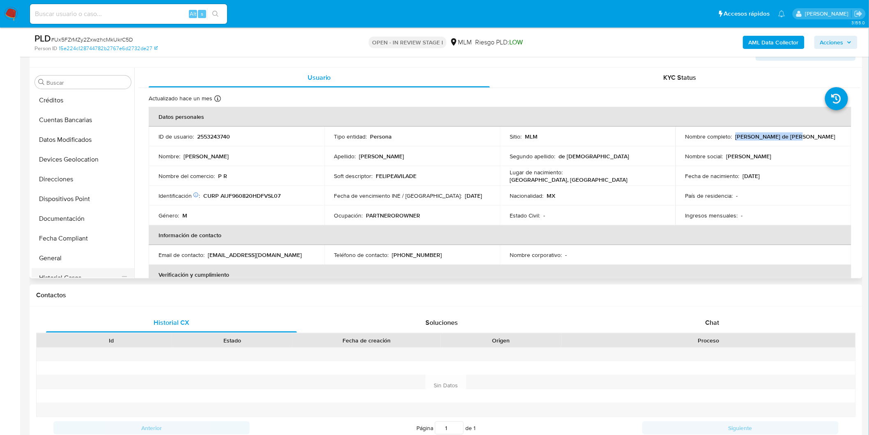
scroll to position [73, 0]
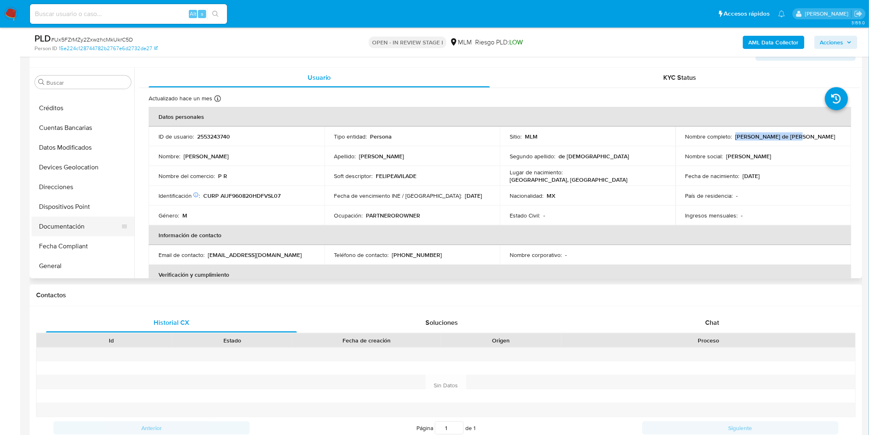
click at [62, 224] on button "Documentación" at bounding box center [80, 226] width 96 height 20
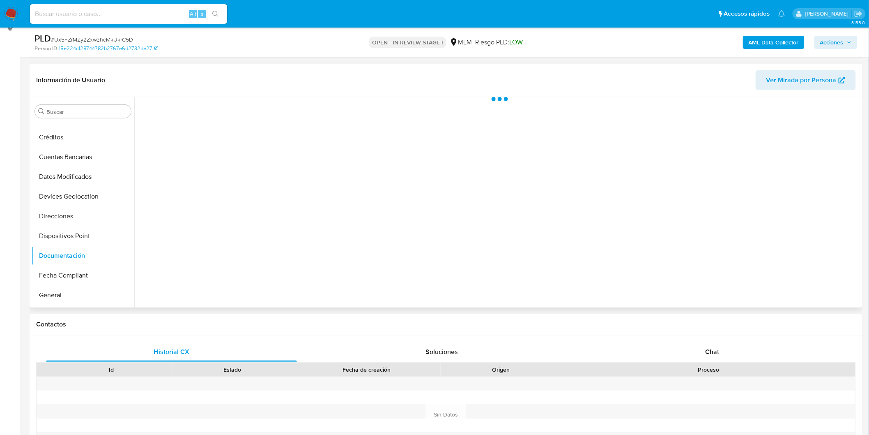
scroll to position [100, 0]
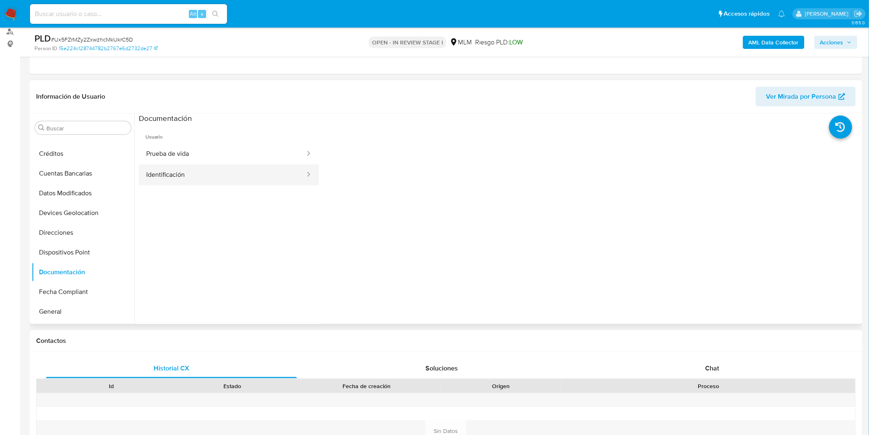
click at [217, 178] on button "Identificación" at bounding box center [222, 174] width 167 height 21
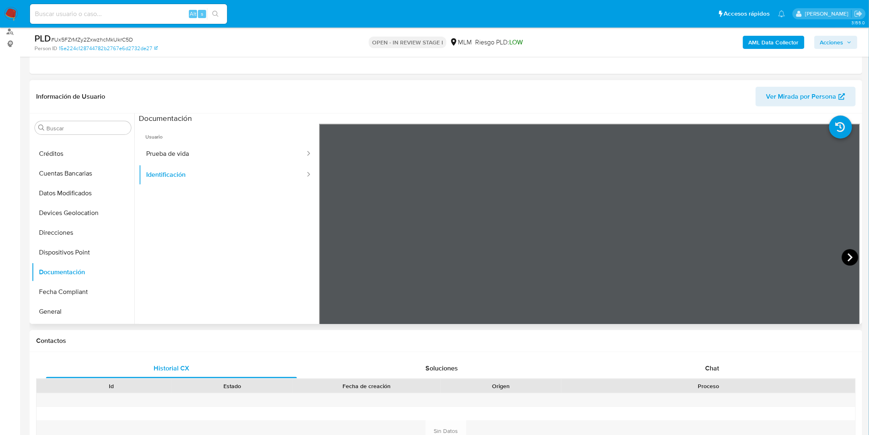
click at [848, 253] on icon at bounding box center [850, 257] width 16 height 16
click at [253, 145] on button "Prueba de vida" at bounding box center [222, 153] width 167 height 21
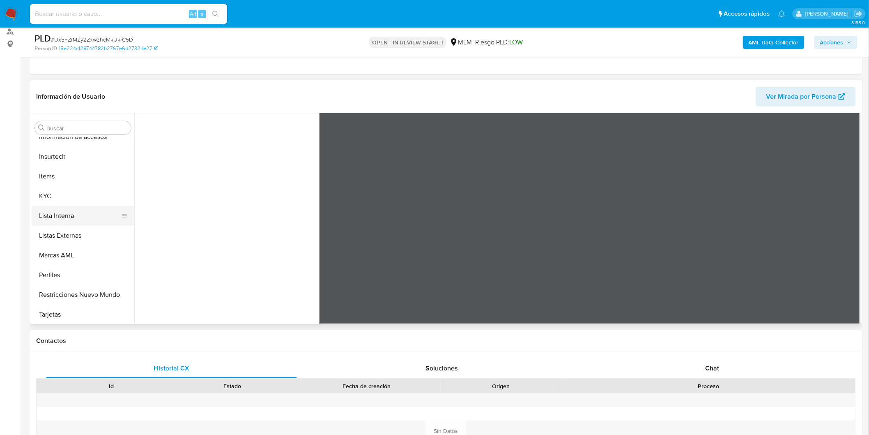
scroll to position [347, 0]
click at [74, 205] on button "Lista Interna" at bounding box center [80, 215] width 96 height 20
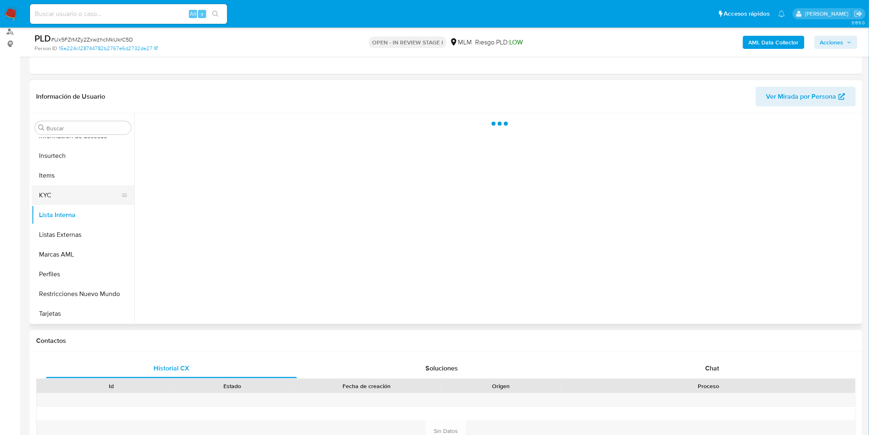
click at [73, 200] on button "KYC" at bounding box center [80, 195] width 96 height 20
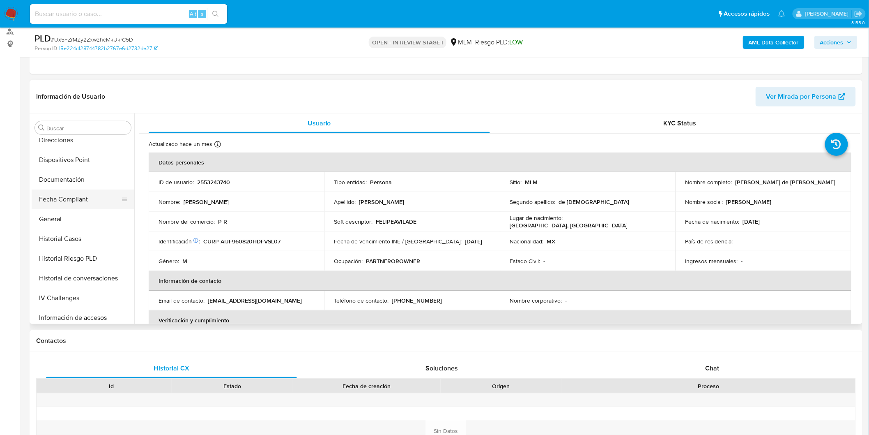
scroll to position [164, 0]
click at [83, 146] on button "Direcciones" at bounding box center [80, 141] width 96 height 20
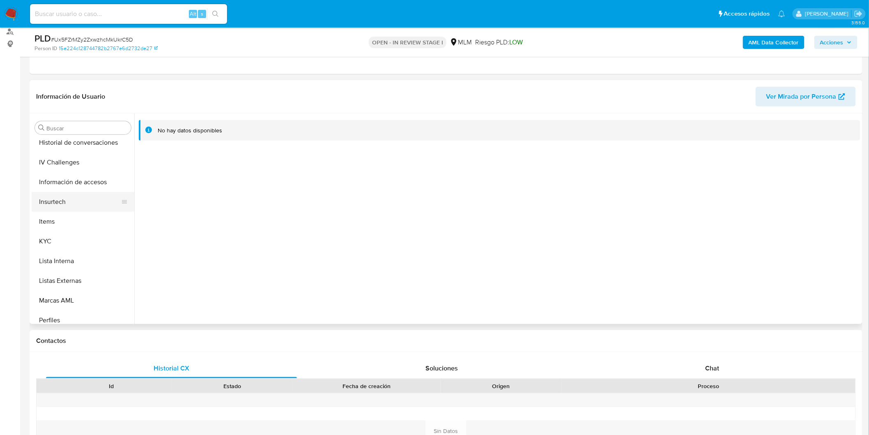
scroll to position [346, 0]
click at [77, 198] on button "KYC" at bounding box center [80, 196] width 96 height 20
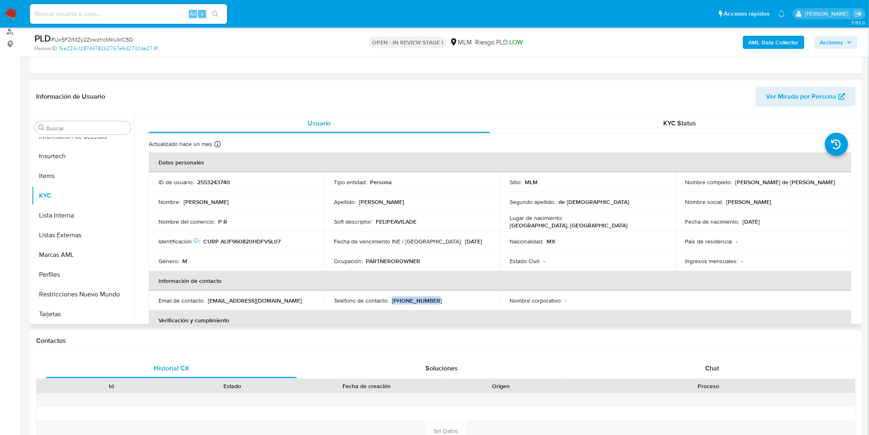
drag, startPoint x: 432, startPoint y: 300, endPoint x: 391, endPoint y: 299, distance: 41.5
click at [391, 299] on div "Teléfono de contacto : (55) 44917672" at bounding box center [412, 300] width 156 height 7
copy p "(55) 44917672"
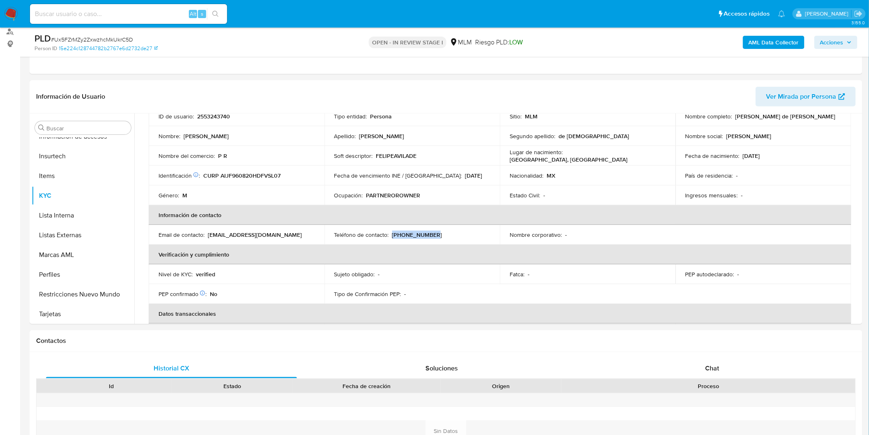
scroll to position [51, 0]
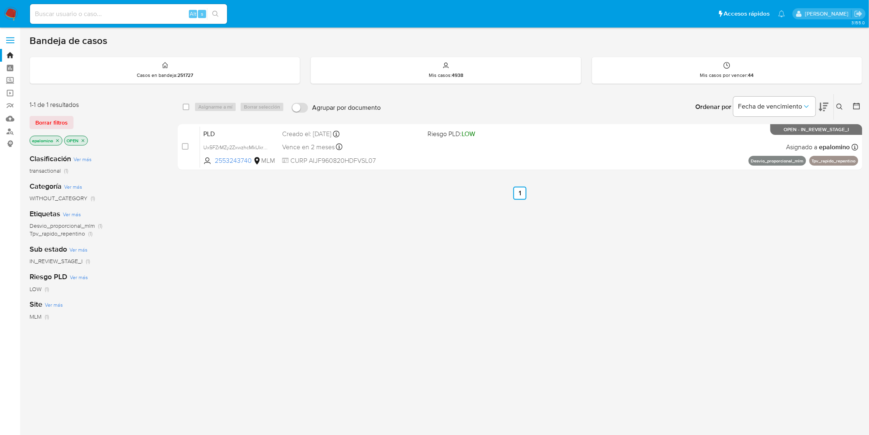
drag, startPoint x: 51, startPoint y: 122, endPoint x: 70, endPoint y: 122, distance: 19.7
click at [51, 122] on span "Borrar filtros" at bounding box center [51, 123] width 32 height 12
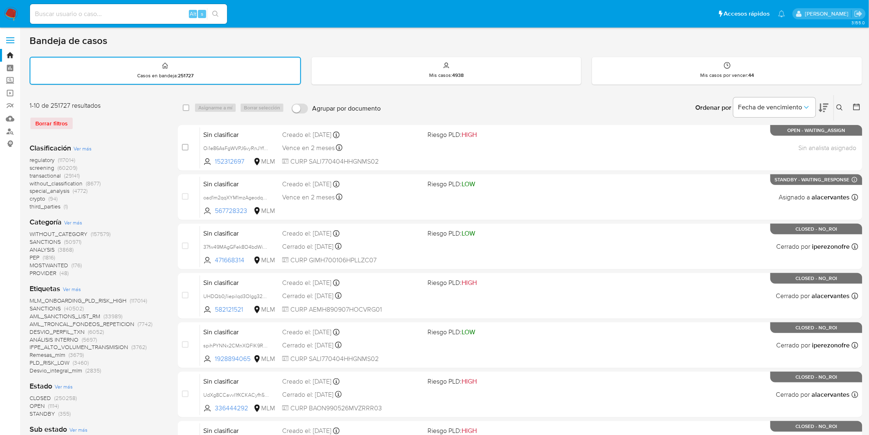
click at [841, 104] on icon at bounding box center [840, 107] width 6 height 6
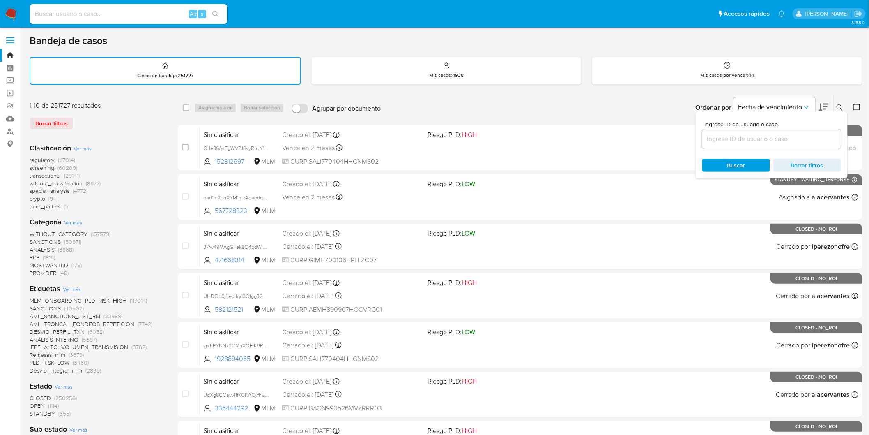
click at [750, 138] on input at bounding box center [771, 139] width 139 height 11
type input "2553243740"
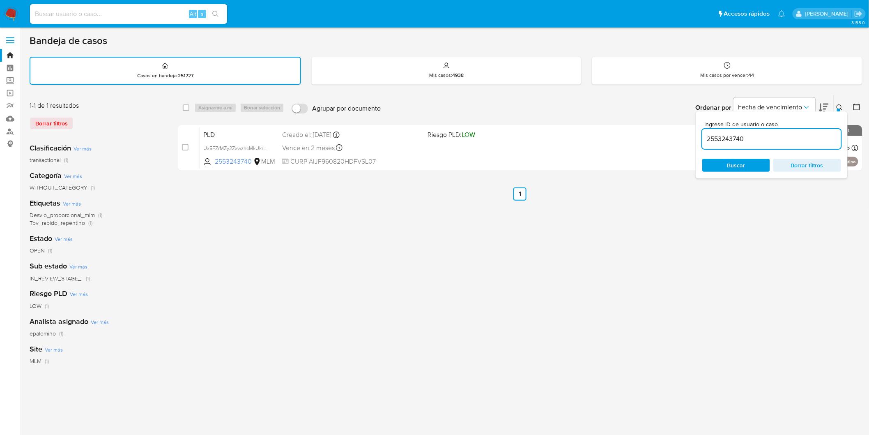
click at [844, 107] on button at bounding box center [841, 108] width 14 height 10
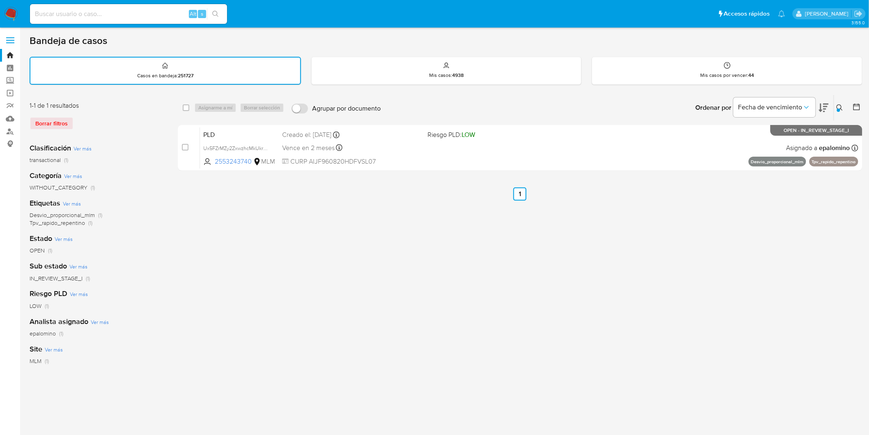
click at [13, 14] on img at bounding box center [11, 14] width 14 height 14
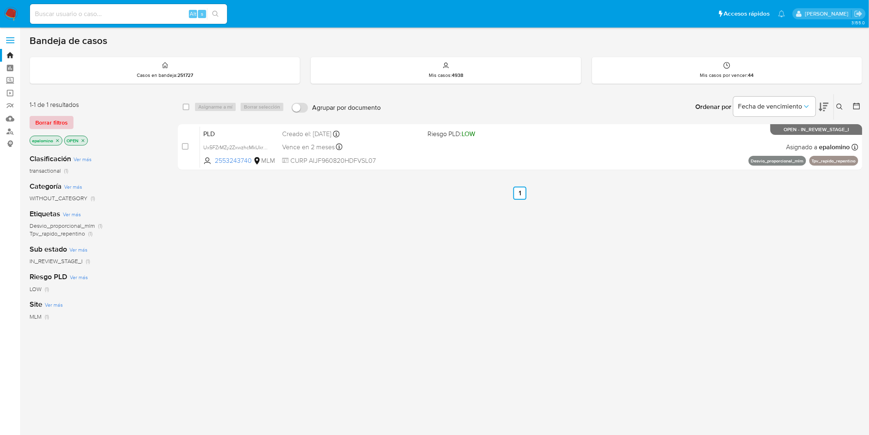
click at [64, 120] on span "Borrar filtros" at bounding box center [51, 123] width 32 height 12
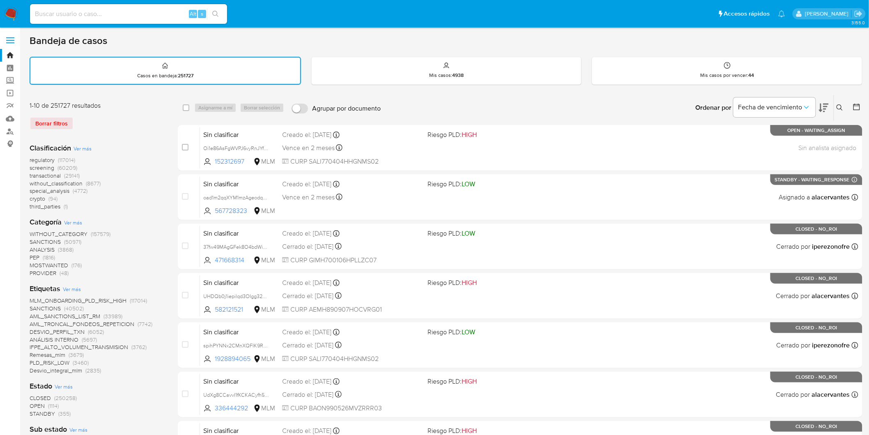
click at [841, 107] on icon at bounding box center [840, 107] width 7 height 7
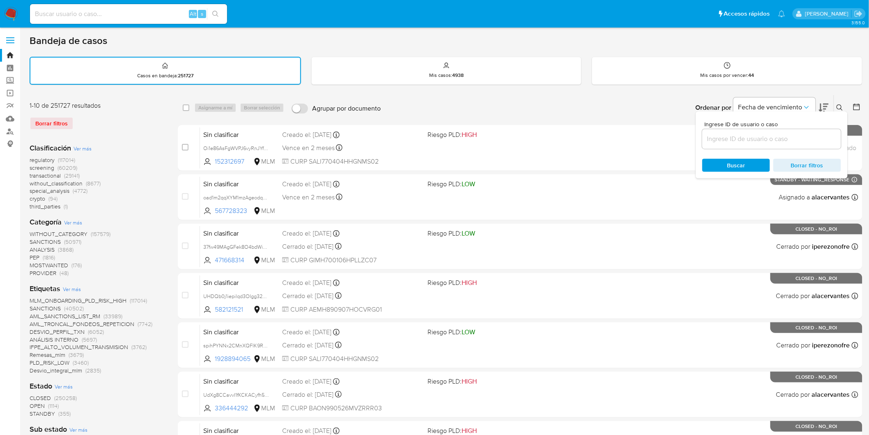
click at [723, 136] on input at bounding box center [771, 139] width 139 height 11
type input "2553243740"
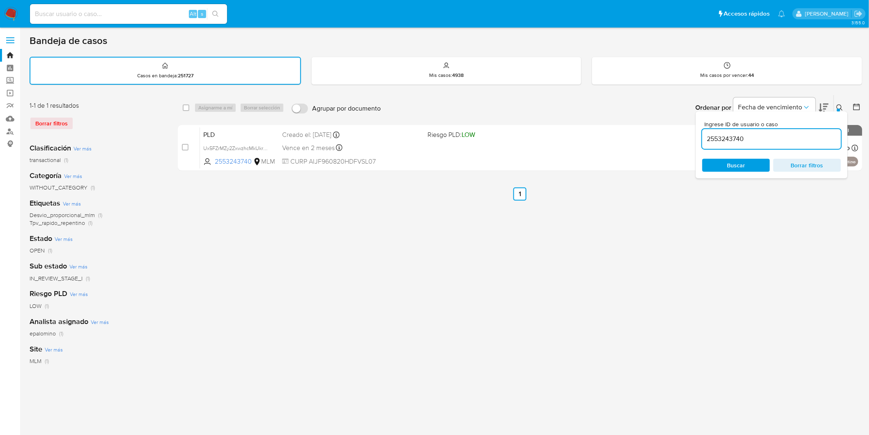
click at [7, 17] on img at bounding box center [11, 14] width 14 height 14
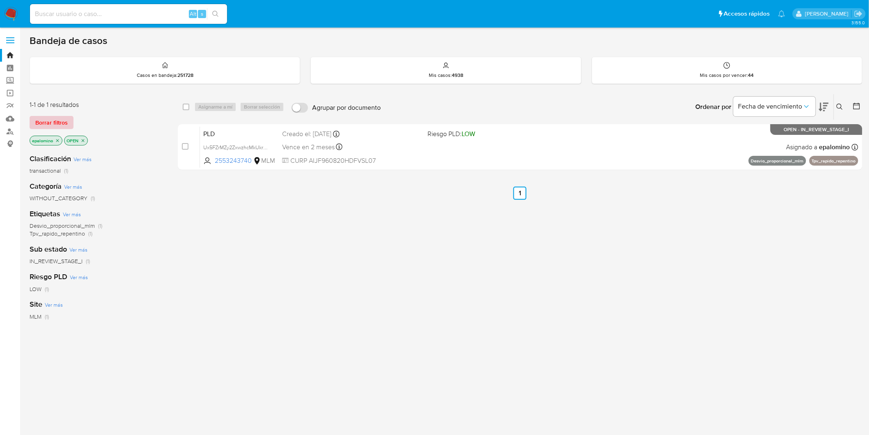
click at [54, 119] on span "Borrar filtros" at bounding box center [51, 123] width 32 height 12
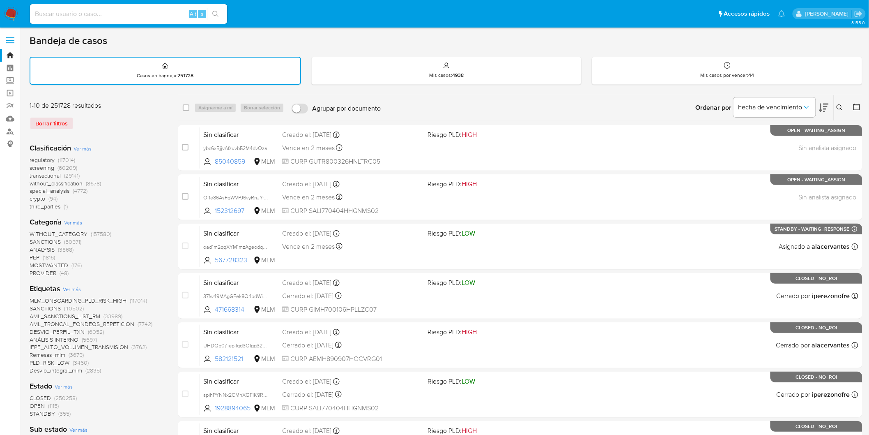
drag, startPoint x: 5, startPoint y: 9, endPoint x: 18, endPoint y: 2, distance: 14.9
click at [6, 9] on img at bounding box center [11, 14] width 14 height 14
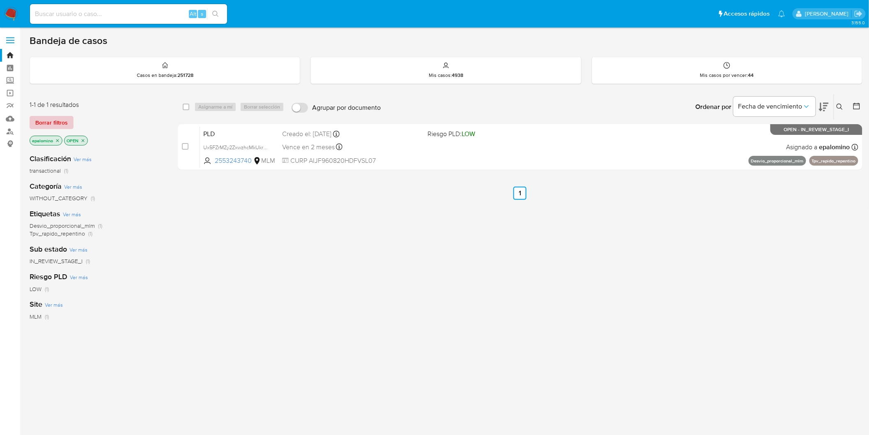
click at [44, 121] on span "Borrar filtros" at bounding box center [51, 123] width 32 height 12
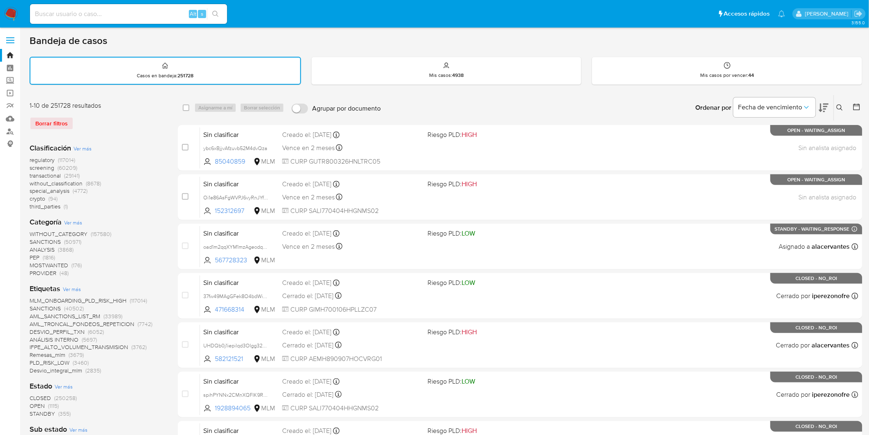
click at [837, 108] on icon at bounding box center [840, 107] width 7 height 7
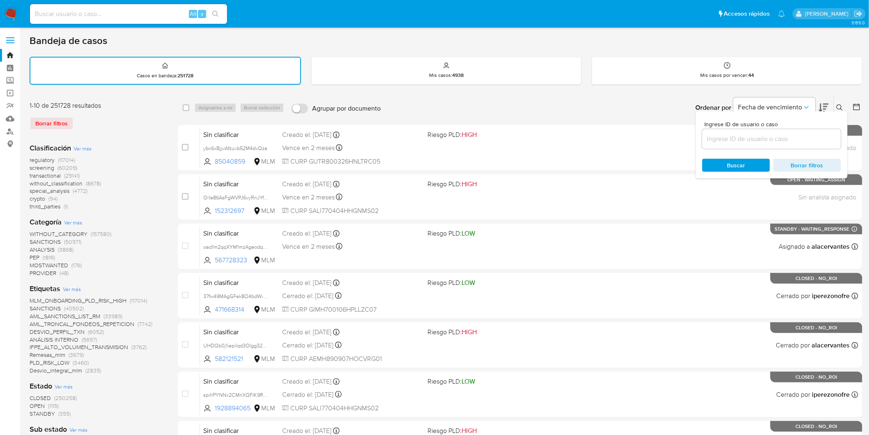
click at [742, 138] on input at bounding box center [771, 139] width 139 height 11
type input "2553243740"
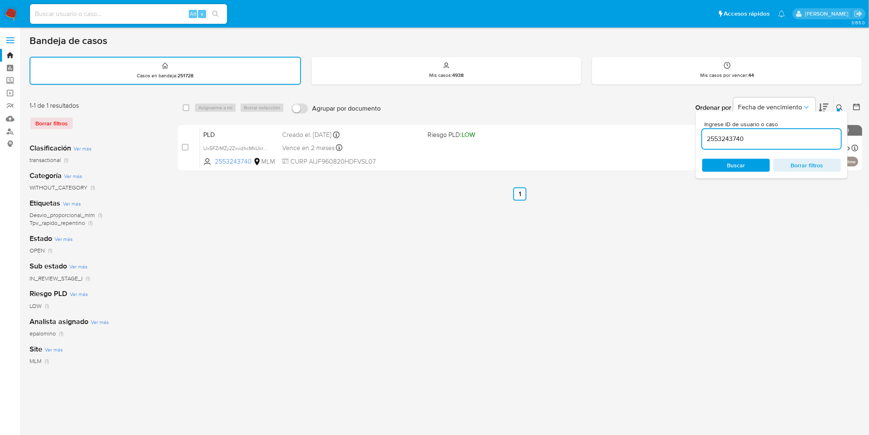
click at [839, 104] on icon at bounding box center [840, 107] width 6 height 6
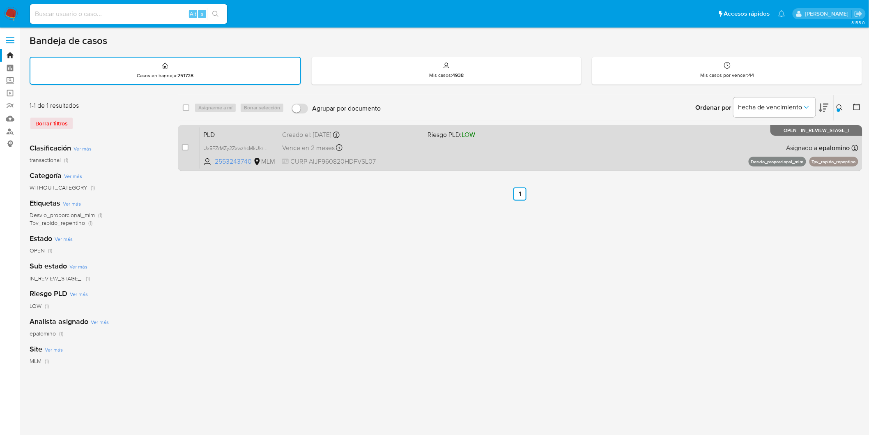
click at [219, 133] on span "PLD" at bounding box center [239, 134] width 72 height 11
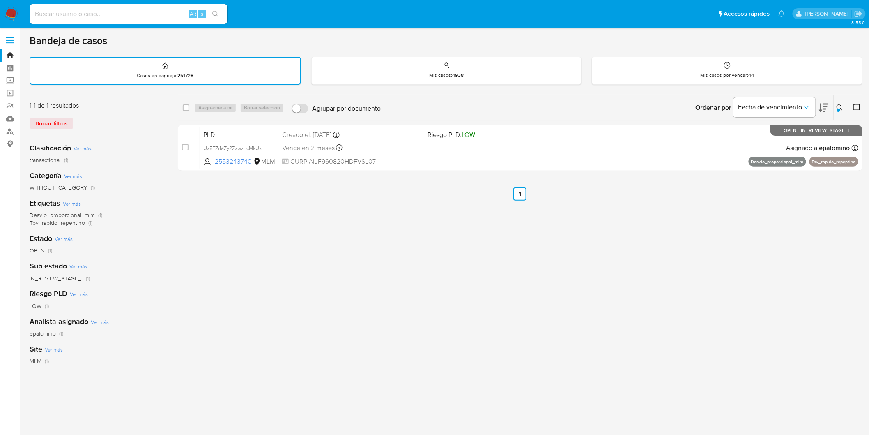
click at [14, 9] on img at bounding box center [11, 14] width 14 height 14
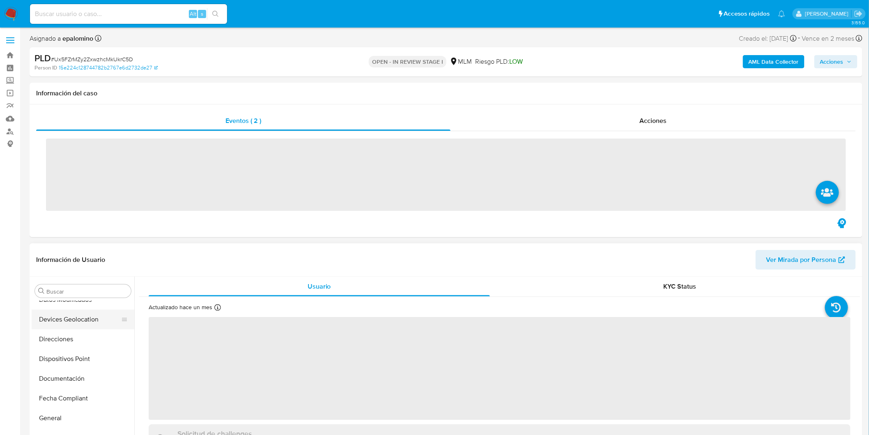
scroll to position [119, 0]
drag, startPoint x: 96, startPoint y: 329, endPoint x: 100, endPoint y: 326, distance: 4.4
click at [96, 359] on button "Dispositivos Point" at bounding box center [80, 369] width 96 height 20
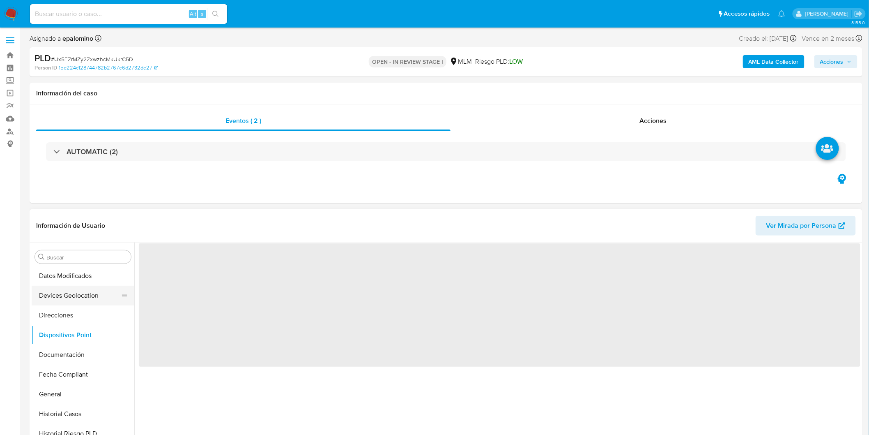
click at [81, 288] on button "Devices Geolocation" at bounding box center [80, 296] width 96 height 20
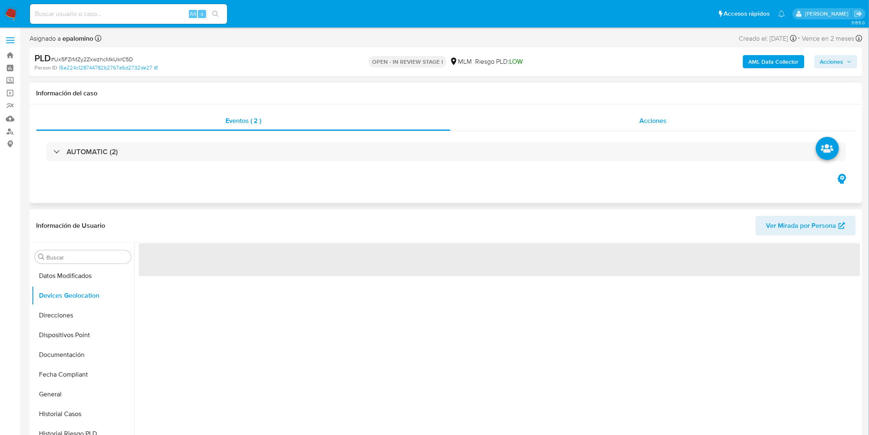
select select "10"
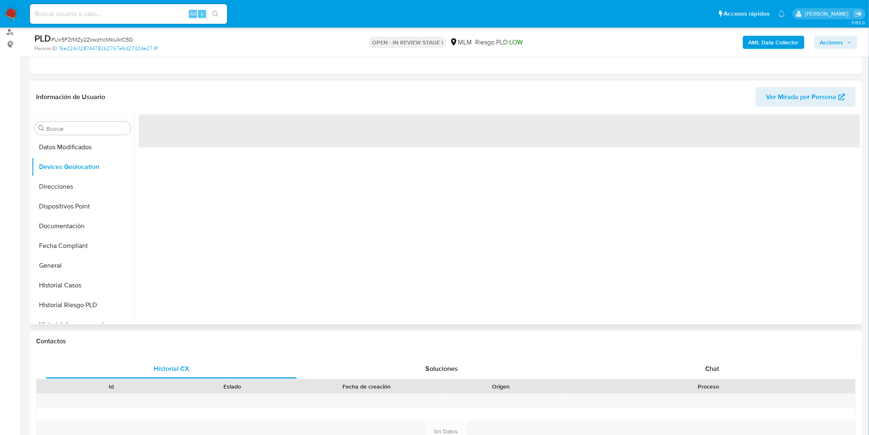
scroll to position [103, 0]
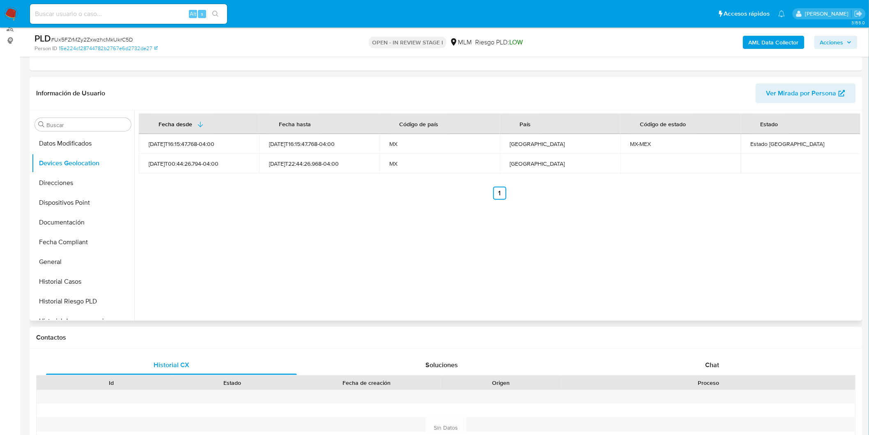
click at [389, 232] on div "Fecha desde [GEOGRAPHIC_DATA] hasta Código de país País Código de estado Estado…" at bounding box center [497, 215] width 726 height 210
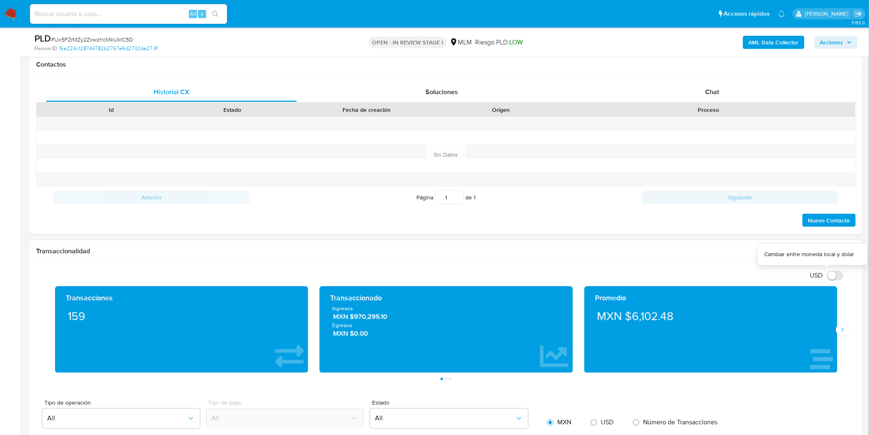
scroll to position [377, 0]
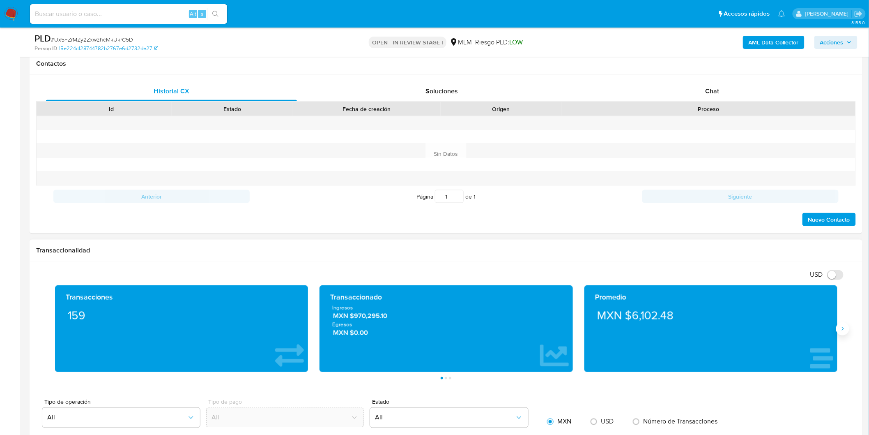
click at [843, 330] on icon "Siguiente" at bounding box center [843, 329] width 2 height 4
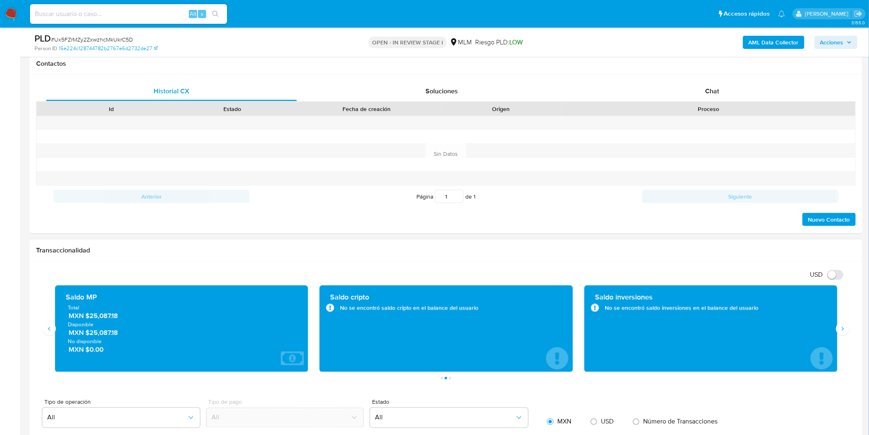
drag, startPoint x: 89, startPoint y: 331, endPoint x: 145, endPoint y: 318, distance: 57.5
click at [124, 334] on span "MXN $25,087.18" at bounding box center [182, 332] width 227 height 9
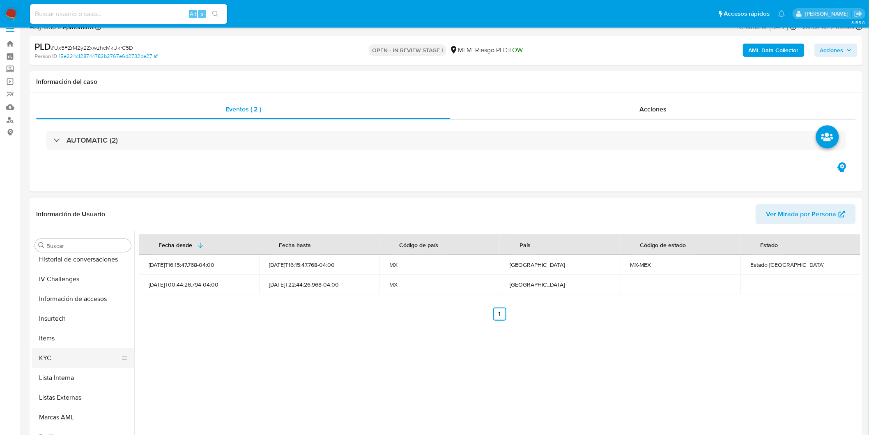
scroll to position [301, 0]
click at [67, 352] on button "KYC" at bounding box center [80, 358] width 96 height 20
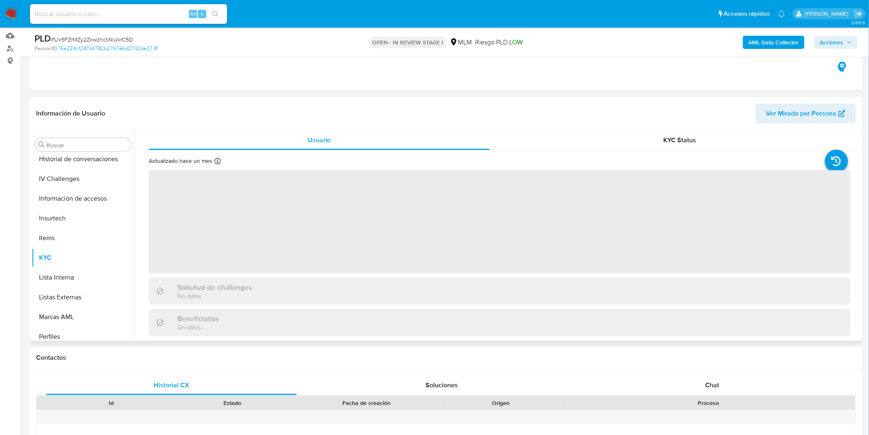
scroll to position [88, 0]
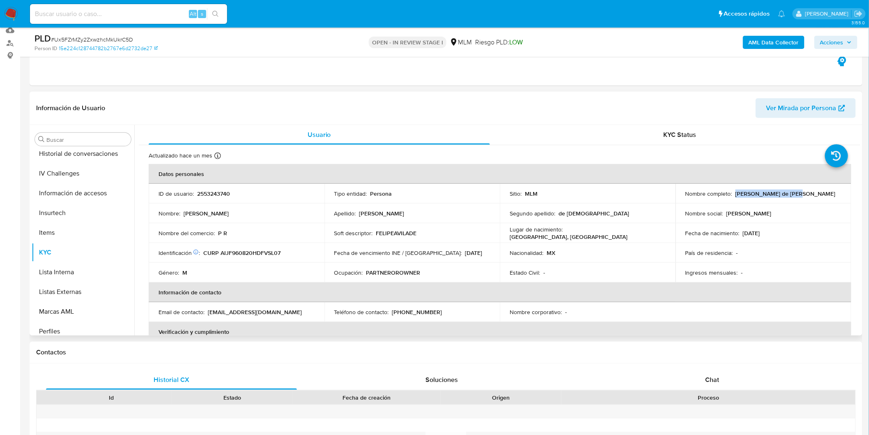
drag, startPoint x: 795, startPoint y: 194, endPoint x: 734, endPoint y: 193, distance: 61.2
click at [734, 193] on div "Nombre completo : Felipe Avila de Jesus" at bounding box center [764, 193] width 156 height 7
copy p "Felipe Avila de Jesus"
click at [418, 276] on p "PARTNEROROWNER" at bounding box center [393, 272] width 54 height 7
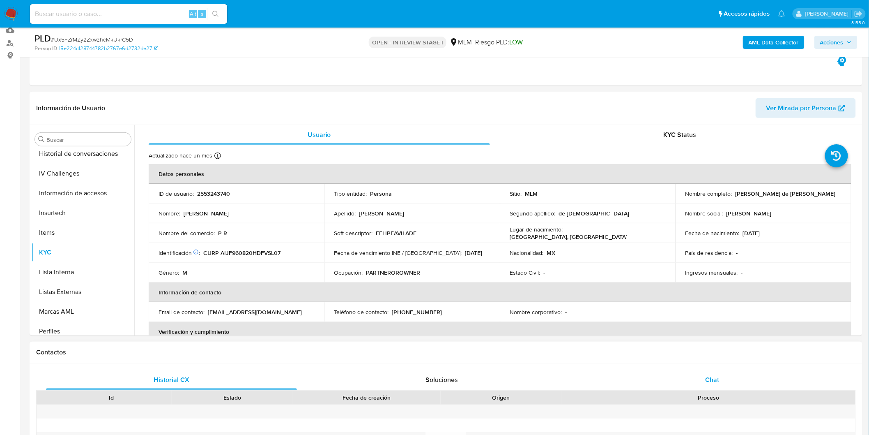
click at [711, 375] on span "Chat" at bounding box center [713, 379] width 14 height 9
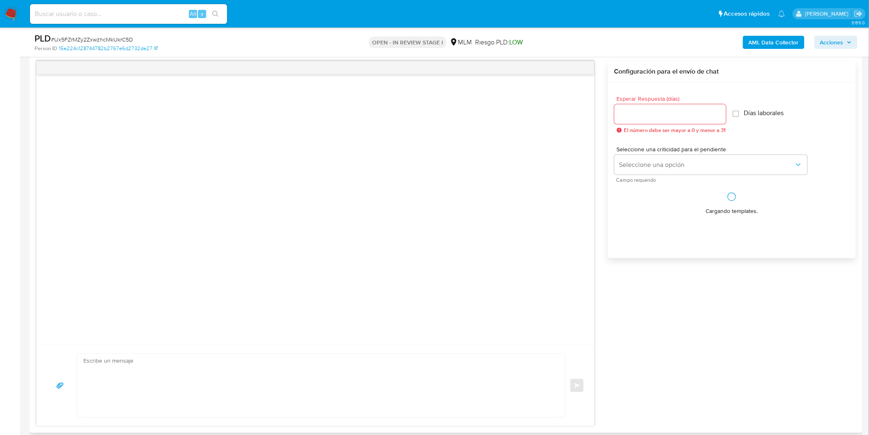
scroll to position [408, 0]
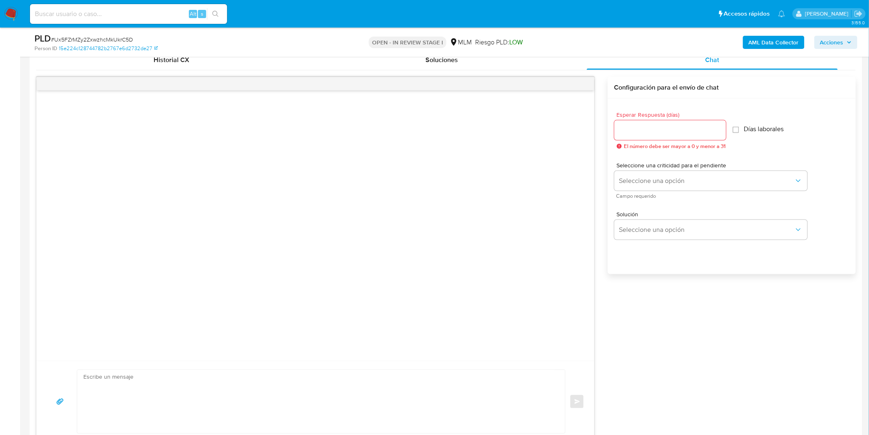
click at [655, 134] on input "Esperar Respuesta (días)" at bounding box center [671, 130] width 112 height 11
click at [649, 125] on input "Esperar Respuesta (días)" at bounding box center [671, 130] width 112 height 11
type input "5"
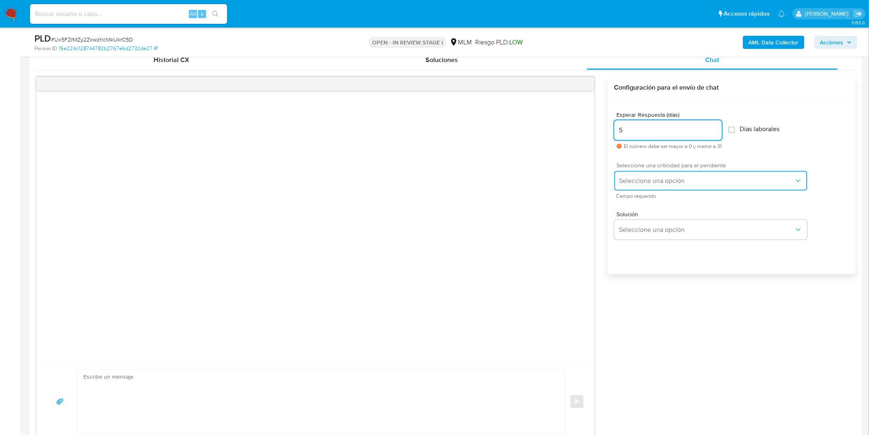
click at [654, 184] on span "Seleccione una opción" at bounding box center [706, 181] width 175 height 8
click at [651, 198] on div "HIGH" at bounding box center [709, 197] width 180 height 16
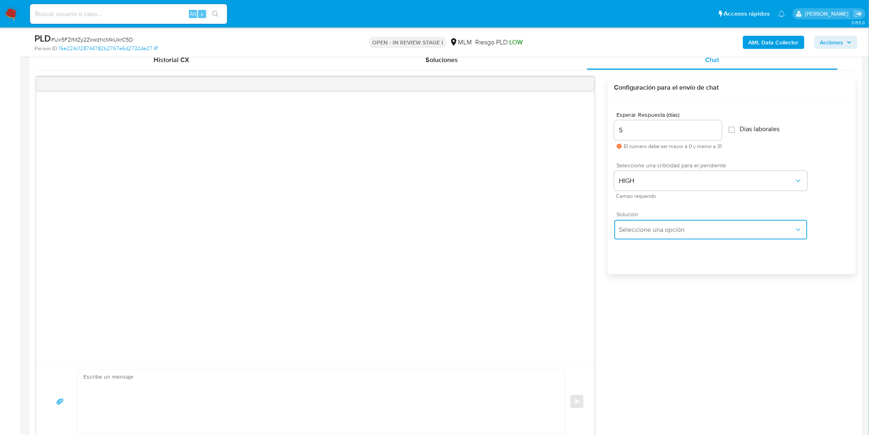
click at [645, 226] on span "Seleccione una opción" at bounding box center [706, 230] width 175 height 8
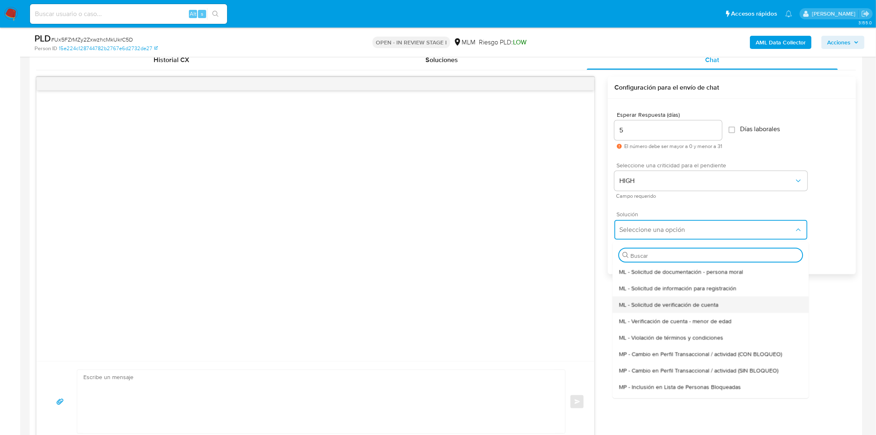
click at [663, 301] on span "ML - Solicitud de verificación de cuenta" at bounding box center [668, 303] width 99 height 7
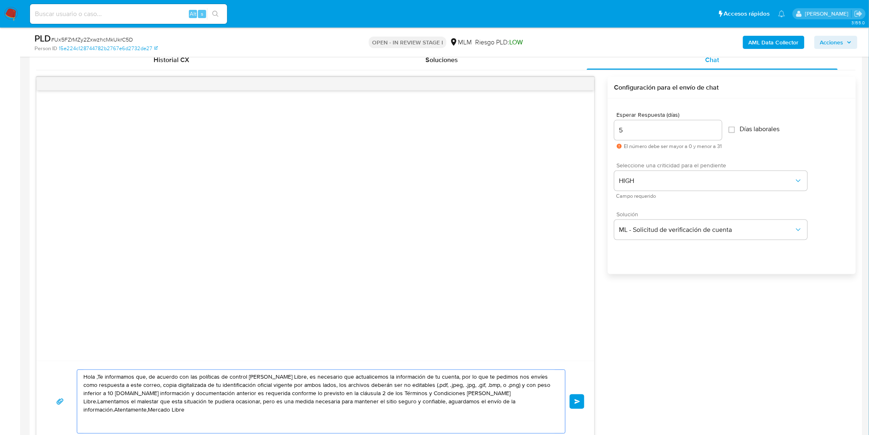
drag, startPoint x: 527, startPoint y: 404, endPoint x: 59, endPoint y: 363, distance: 469.7
click at [59, 363] on div "Hola ,Te informamos que, de acuerdo con las políticas de control de Mercado Lib…" at bounding box center [316, 401] width 558 height 81
paste textarea "Estimado Felipe Avila De Jesus. Te comunicamos que se ha identificado un cambio…"
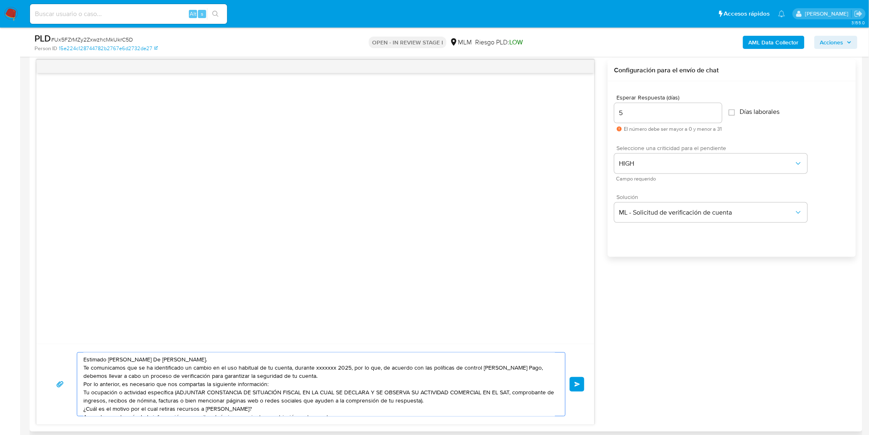
scroll to position [11, 0]
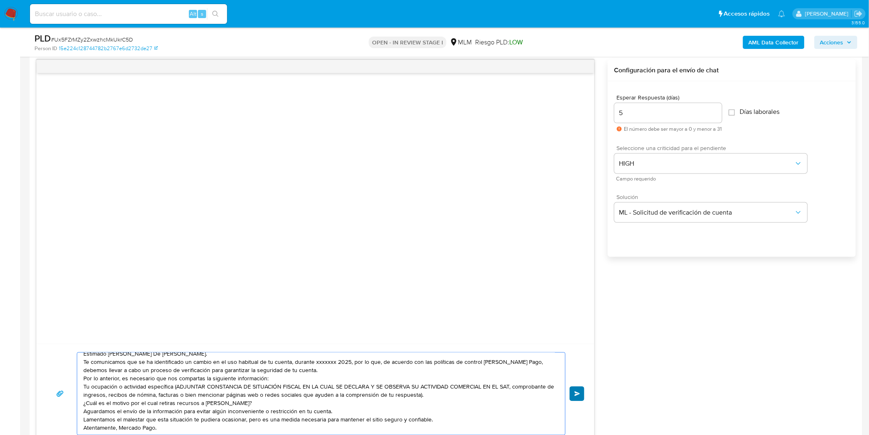
type textarea "Estimado Felipe Avila De Jesus. Te comunicamos que se ha identificado un cambio…"
click at [576, 389] on button "Enviar" at bounding box center [577, 393] width 15 height 15
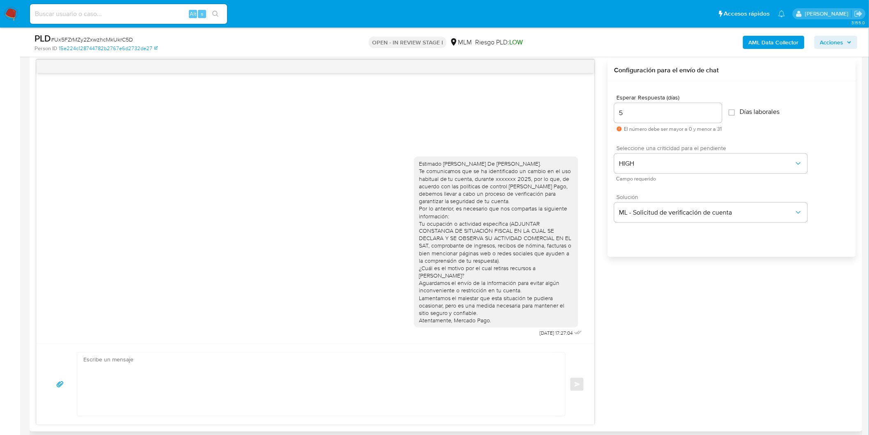
scroll to position [0, 0]
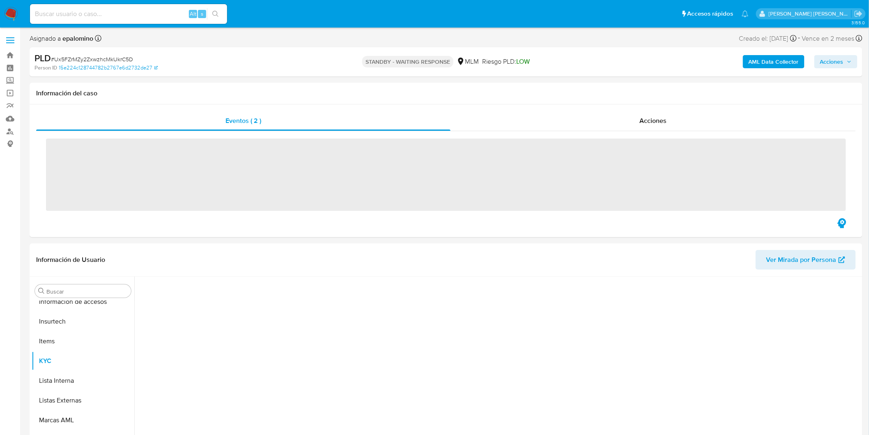
scroll to position [347, 0]
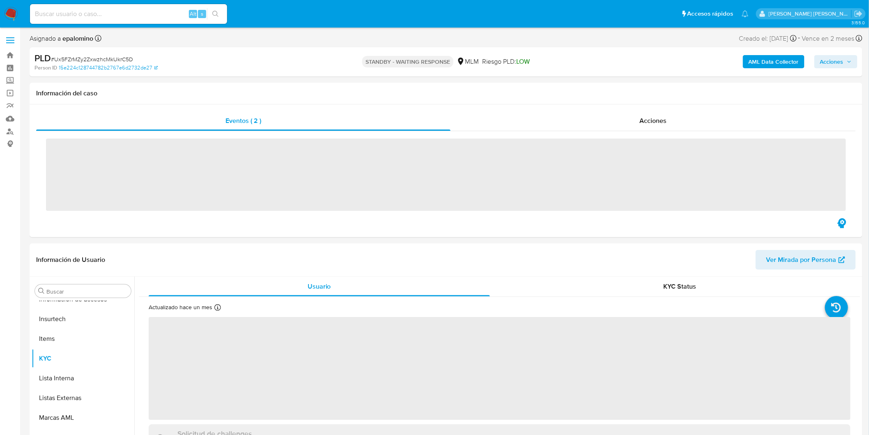
click at [124, 56] on span "# Ux5FZrMZy2ZxwzhcMkUkrC5D" at bounding box center [92, 59] width 82 height 8
copy span "Ux5FZrMZy2ZxwzhcMkUkrC5D"
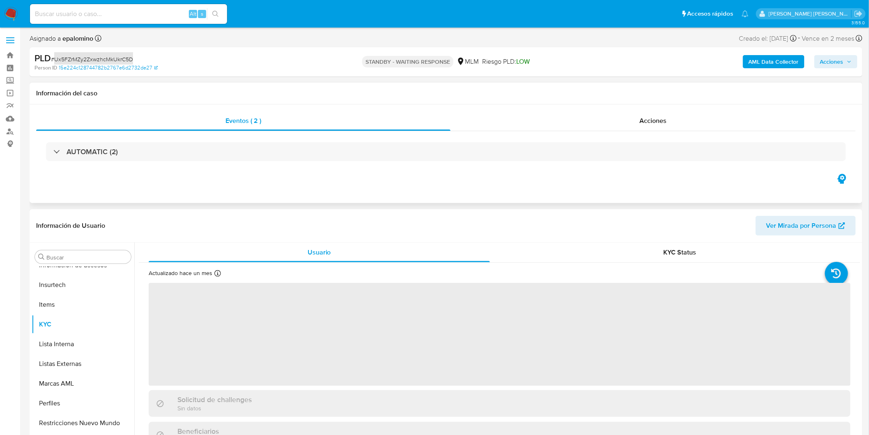
select select "10"
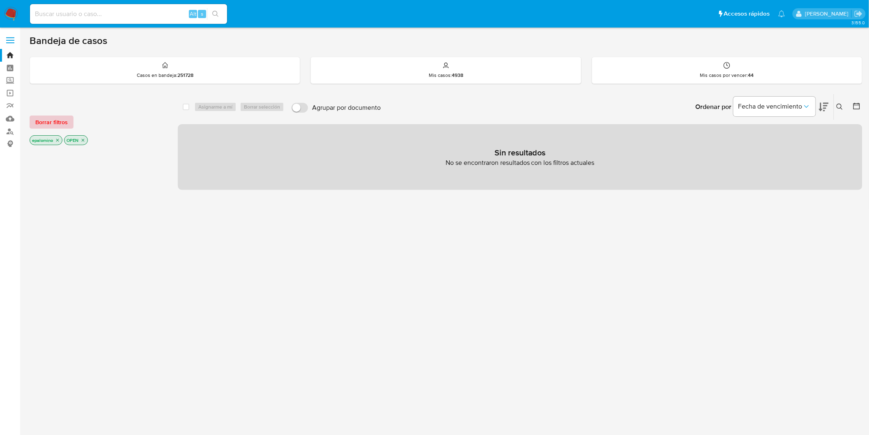
click at [63, 122] on span "Borrar filtros" at bounding box center [51, 122] width 32 height 12
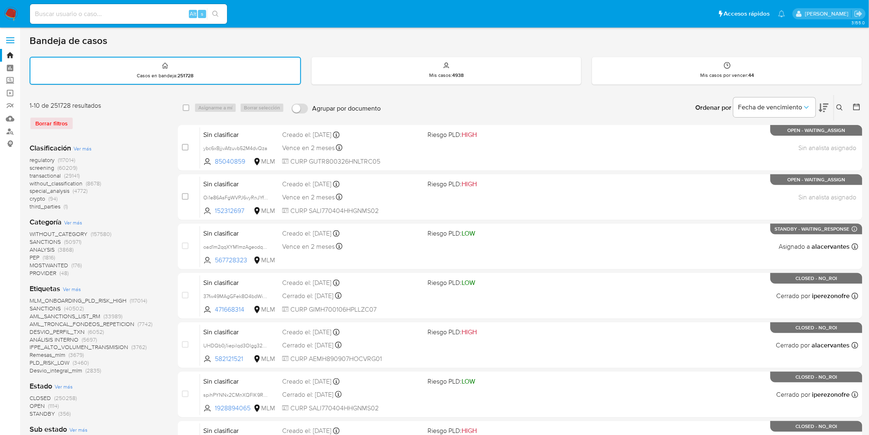
click at [11, 15] on img at bounding box center [11, 14] width 14 height 14
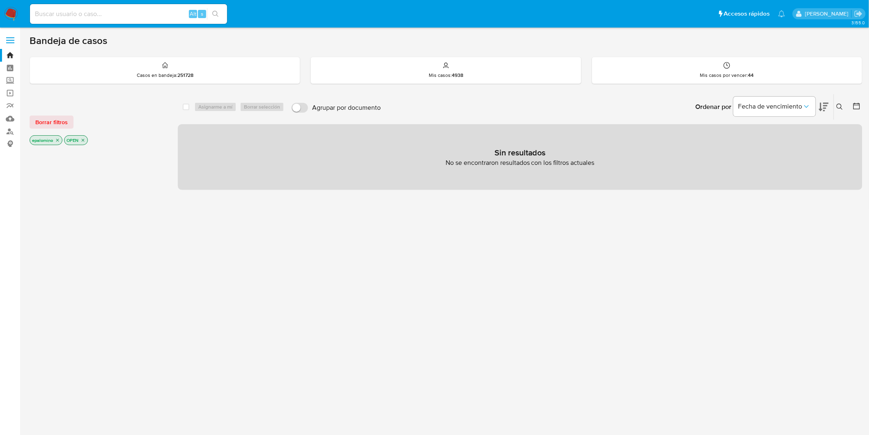
click at [43, 129] on div "Borrar filtros epalomino OPEN" at bounding box center [95, 123] width 131 height 46
click at [46, 121] on span "Borrar filtros" at bounding box center [51, 122] width 32 height 12
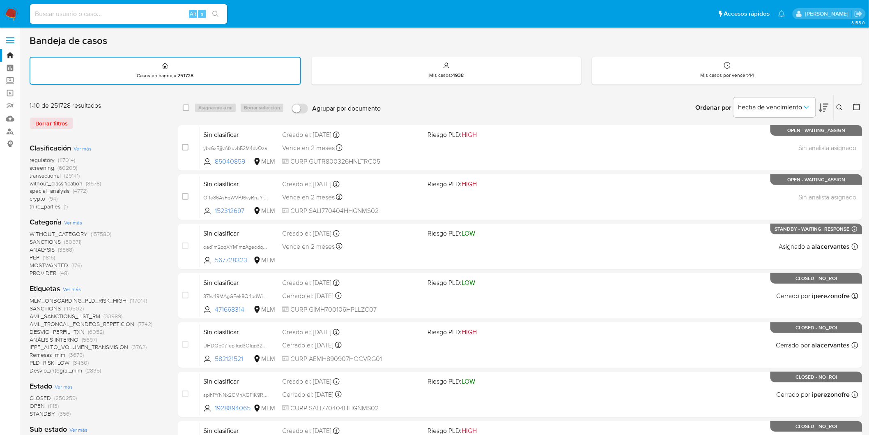
click at [13, 11] on img at bounding box center [11, 14] width 14 height 14
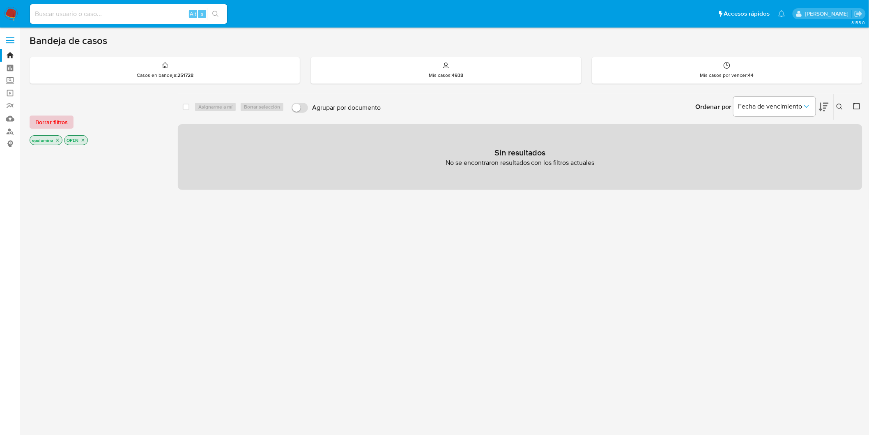
click at [53, 119] on span "Borrar filtros" at bounding box center [51, 122] width 32 height 12
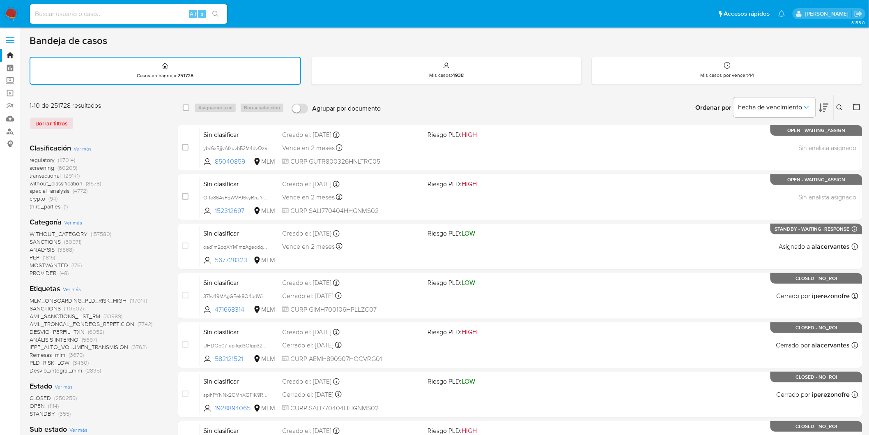
click at [838, 104] on icon at bounding box center [840, 107] width 6 height 6
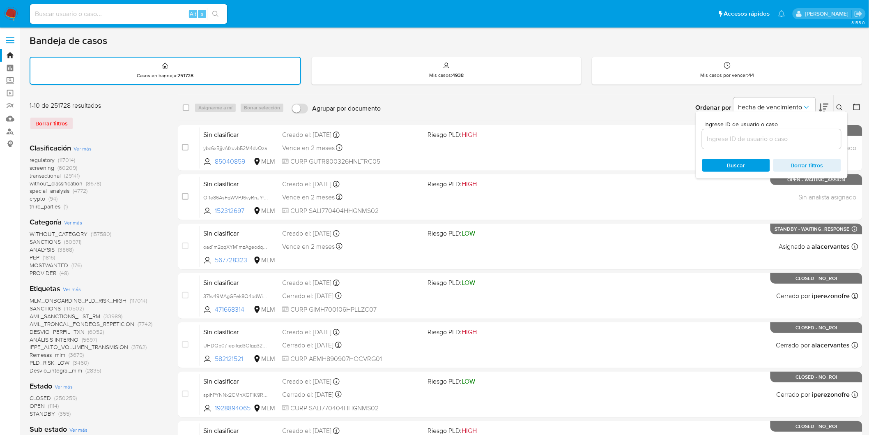
click at [743, 137] on input at bounding box center [771, 139] width 139 height 11
type input "1821740936"
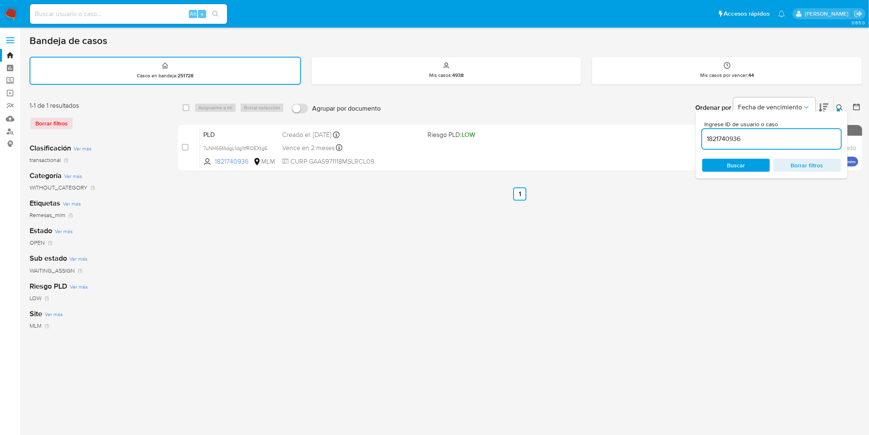
click at [828, 90] on div "Bandeja de casos Casos en bandeja : 251728 Mis casos : 4938 Mis casos por vence…" at bounding box center [446, 245] width 833 height 421
click at [839, 109] on div at bounding box center [838, 109] width 3 height 3
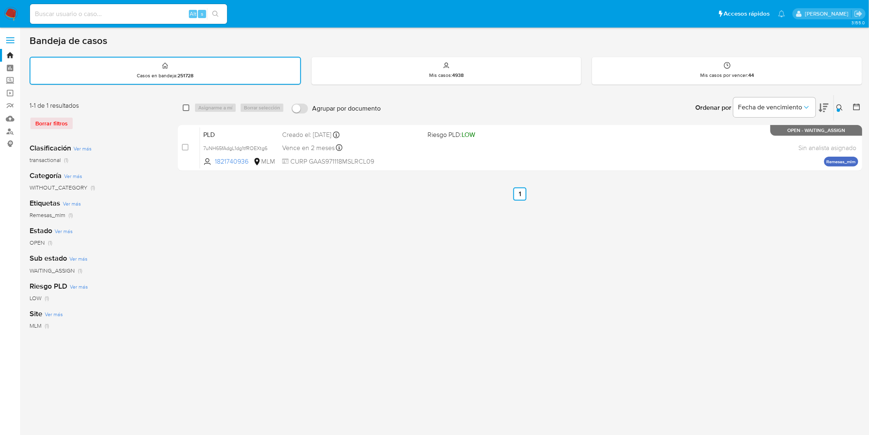
drag, startPoint x: 181, startPoint y: 104, endPoint x: 188, endPoint y: 106, distance: 7.2
click at [182, 104] on div "select-all-cases-checkbox Asignarme a mí Borrar selección Agrupar por documento…" at bounding box center [520, 107] width 685 height 25
click at [188, 106] on input "checkbox" at bounding box center [186, 107] width 7 height 7
checkbox input "true"
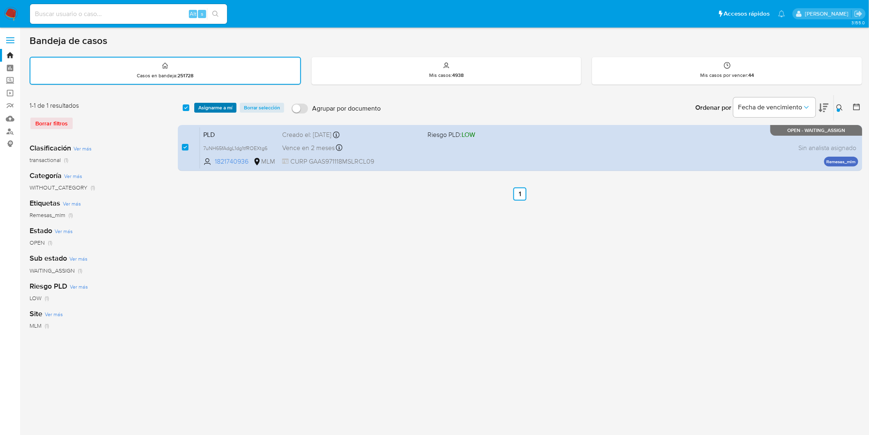
click at [202, 106] on span "Asignarme a mí" at bounding box center [215, 108] width 34 height 8
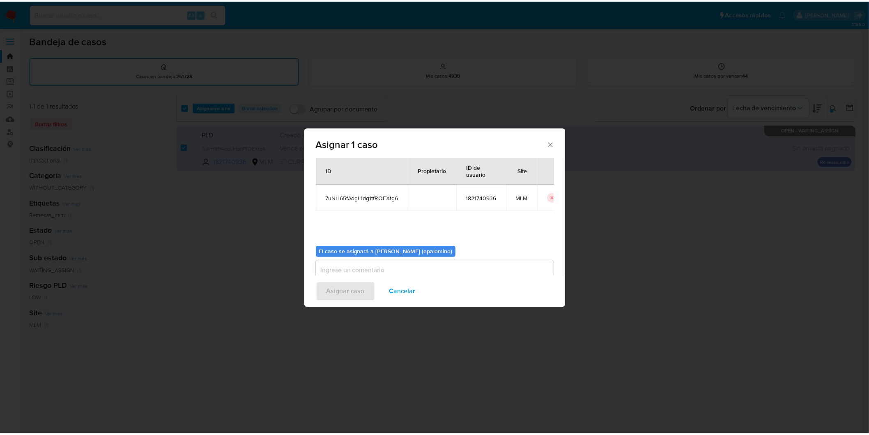
scroll to position [42, 0]
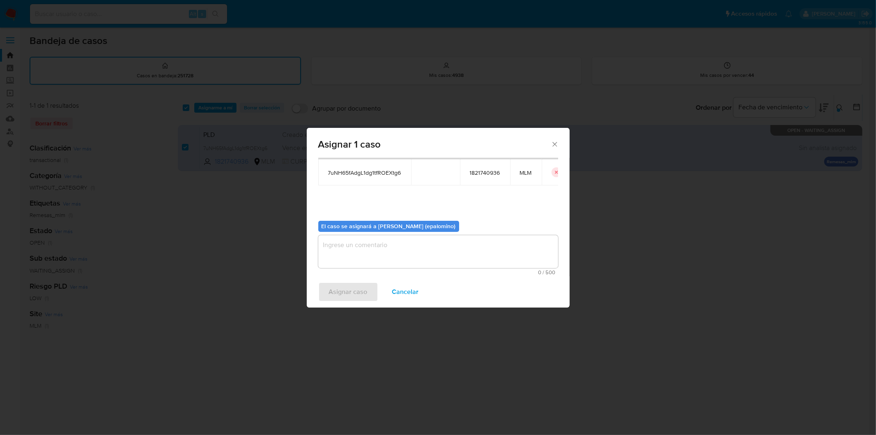
click at [396, 255] on textarea "assign-modal" at bounding box center [438, 251] width 240 height 33
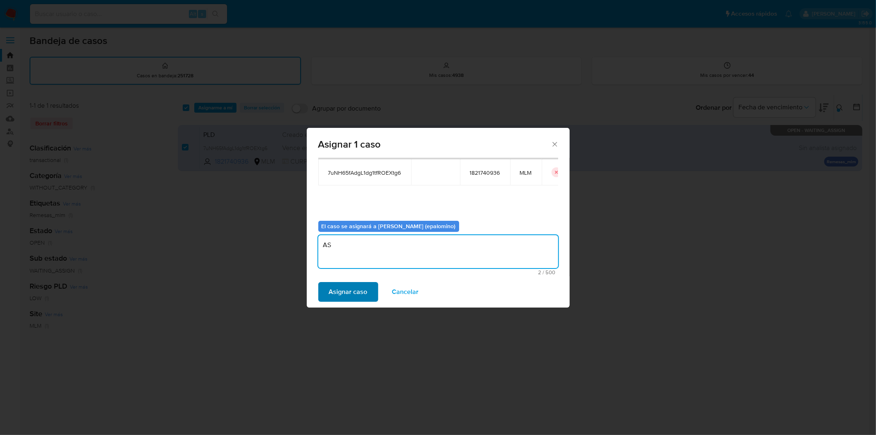
type textarea "AS"
click at [352, 286] on span "Asignar caso" at bounding box center [348, 292] width 39 height 18
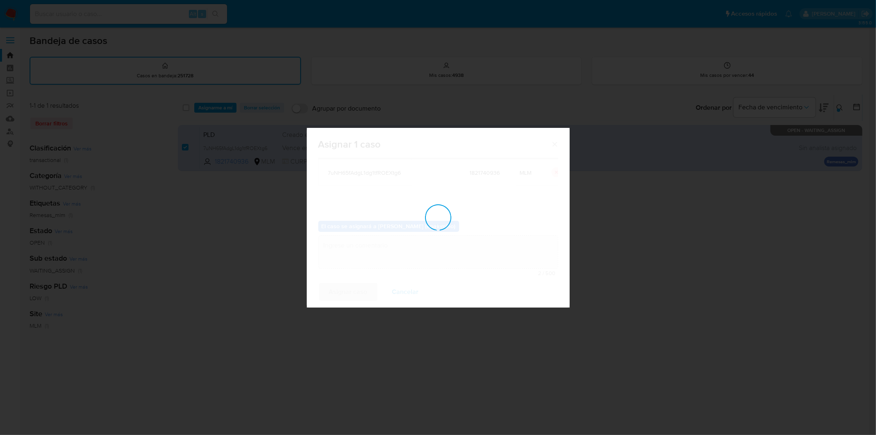
checkbox input "false"
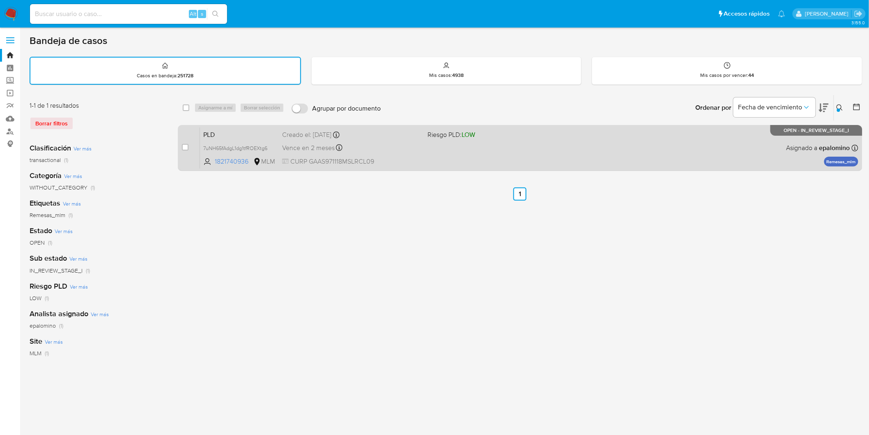
click at [215, 134] on span "PLD" at bounding box center [239, 134] width 72 height 11
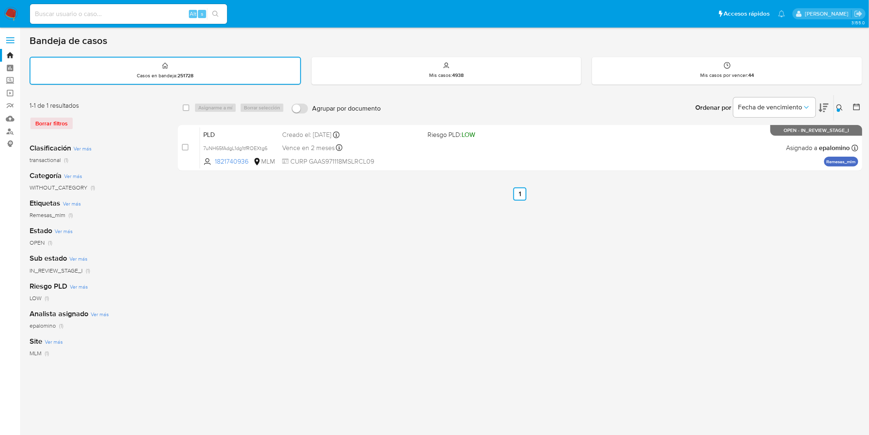
click at [12, 14] on img at bounding box center [11, 14] width 14 height 14
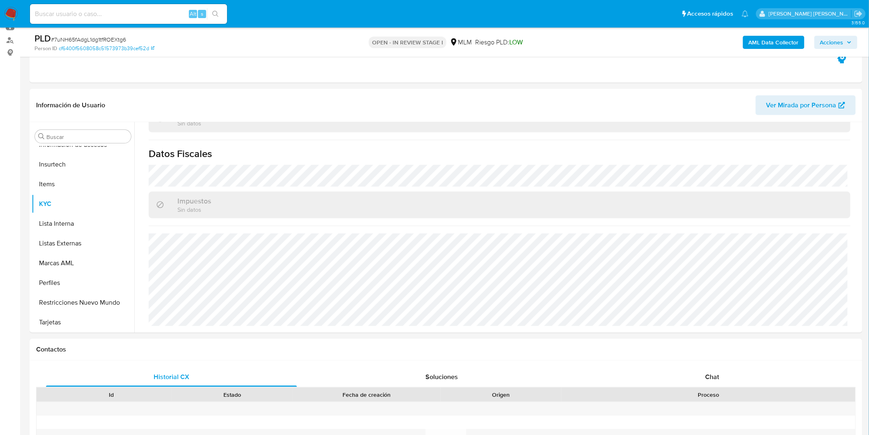
scroll to position [513, 0]
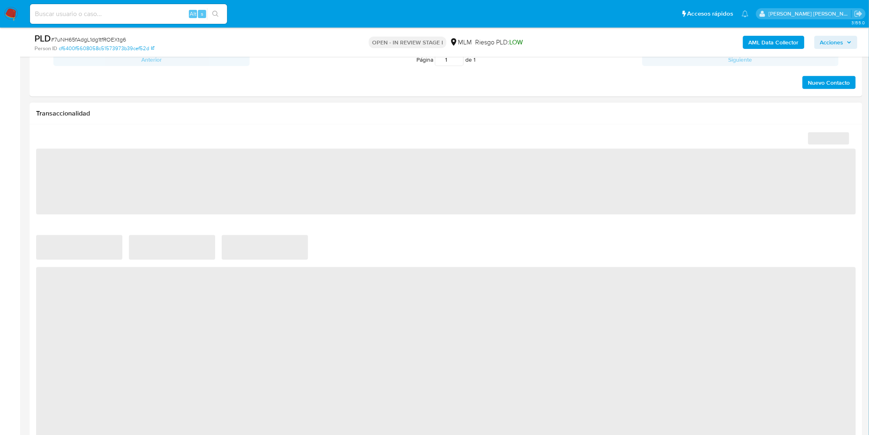
select select "10"
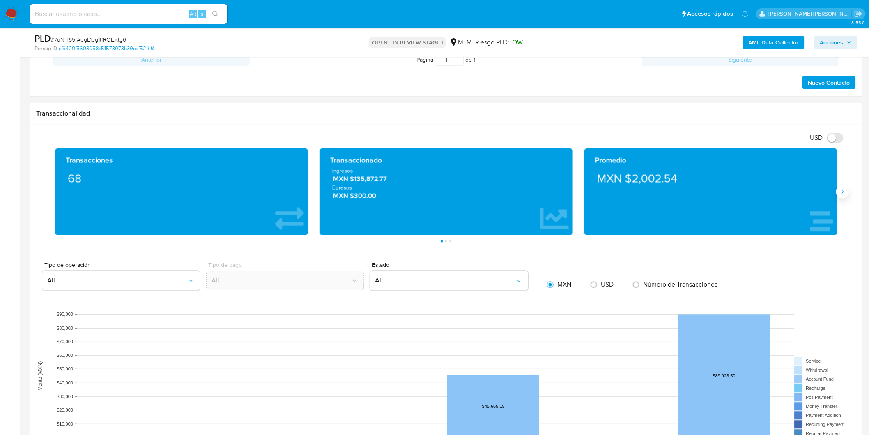
click at [847, 189] on button "Siguiente" at bounding box center [842, 191] width 13 height 13
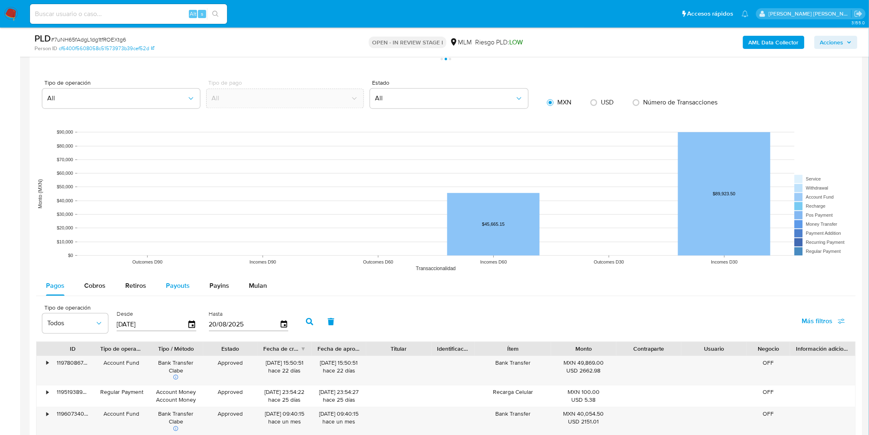
click at [166, 286] on span "Payouts" at bounding box center [178, 285] width 24 height 9
select select "10"
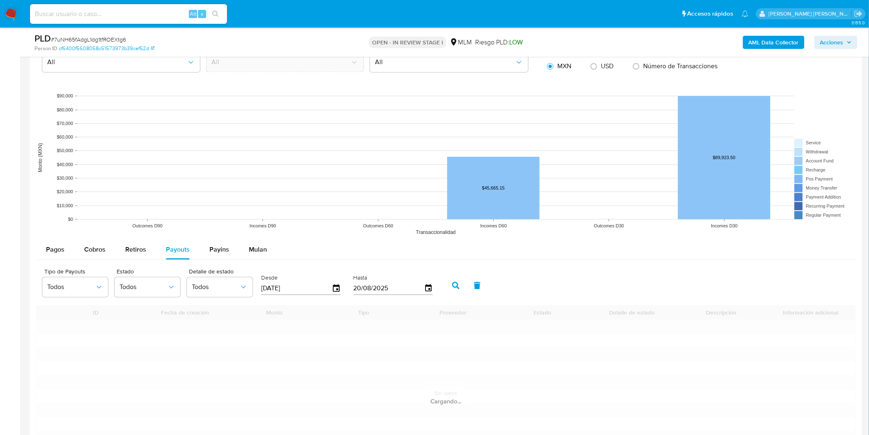
scroll to position [878, 0]
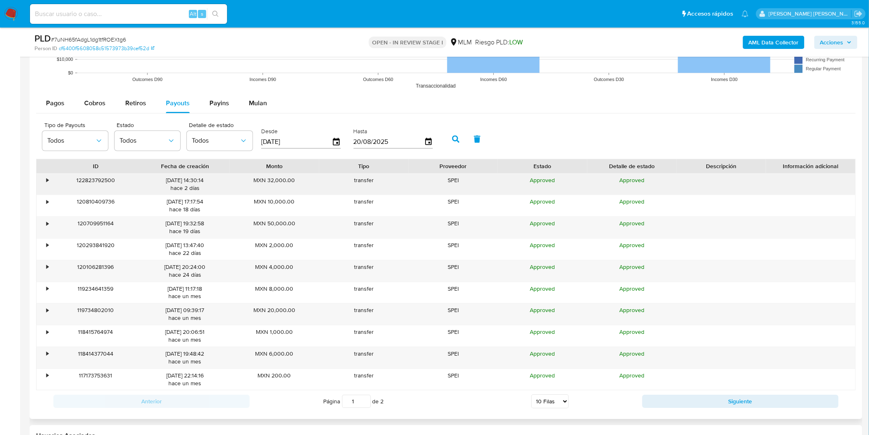
click at [44, 179] on div "•" at bounding box center [44, 183] width 14 height 21
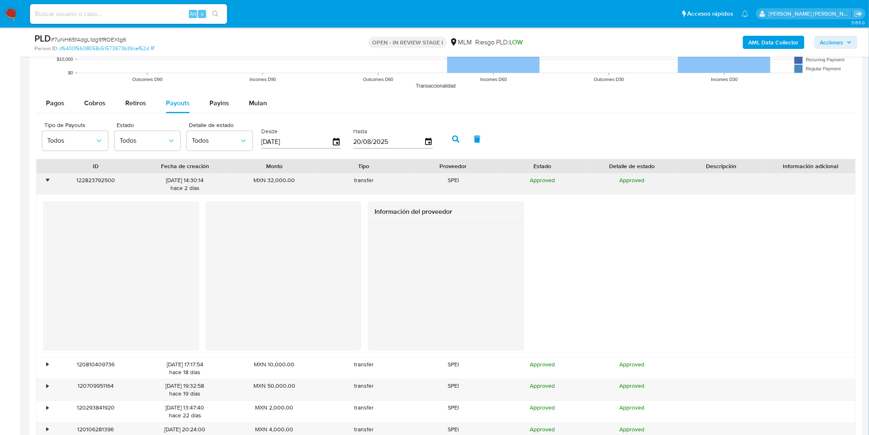
click at [44, 179] on div "•" at bounding box center [44, 183] width 14 height 21
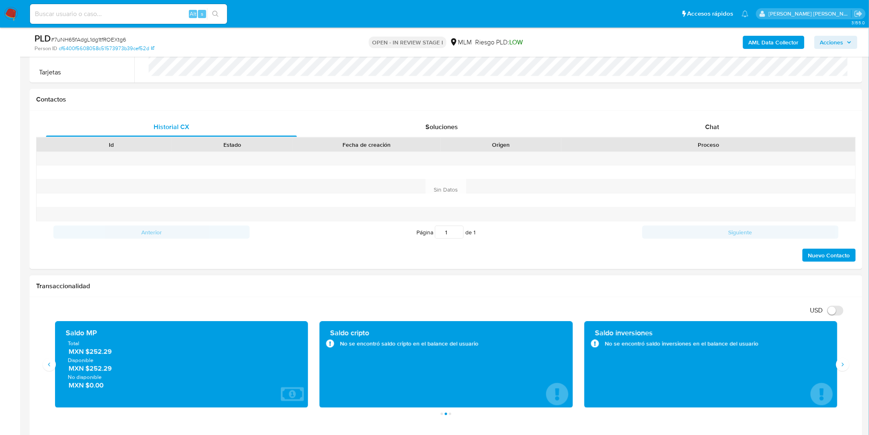
scroll to position [331, 0]
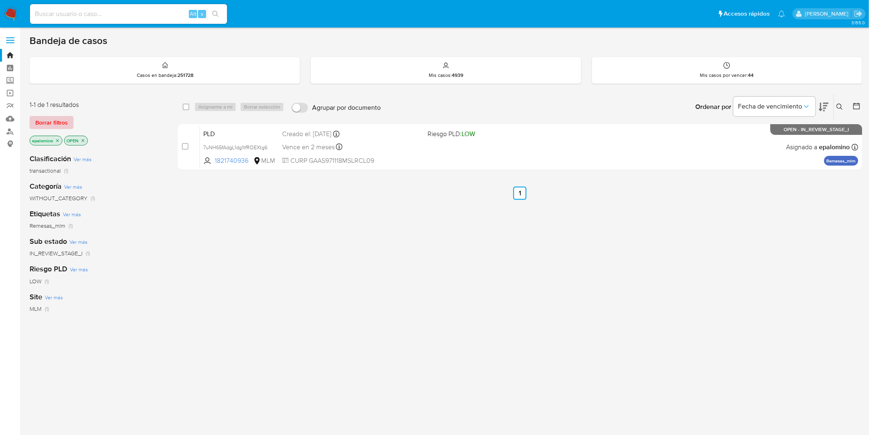
click at [57, 126] on span "Borrar filtros" at bounding box center [51, 123] width 32 height 12
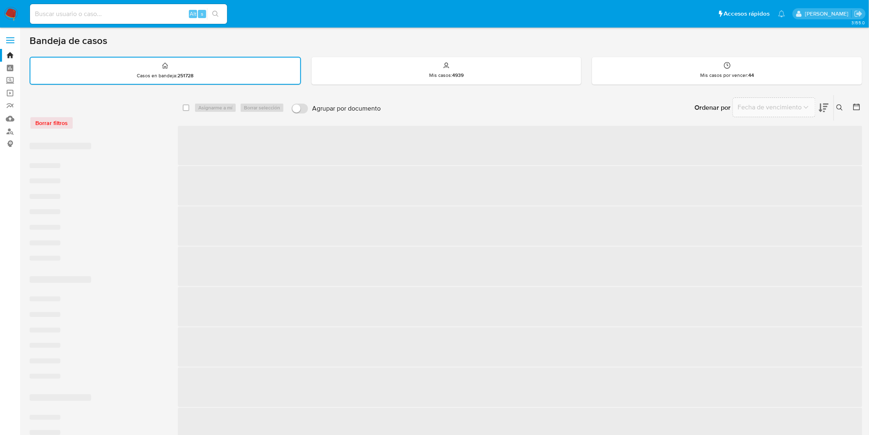
click at [117, 116] on div "Borrar filtros" at bounding box center [95, 122] width 131 height 13
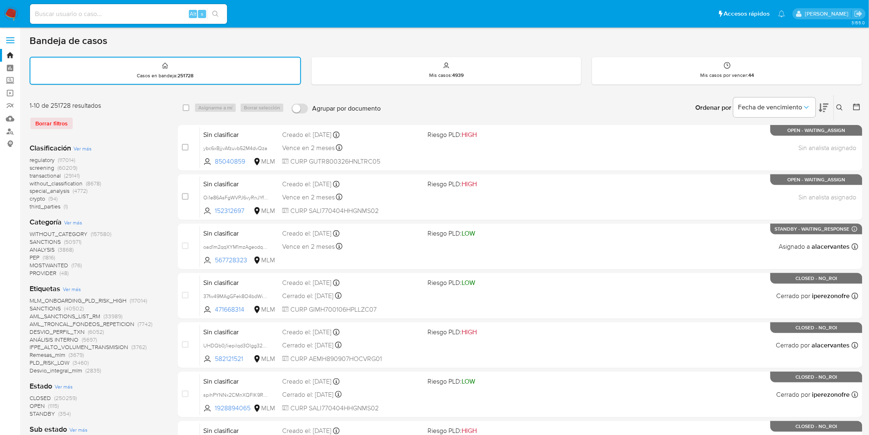
click at [9, 10] on img at bounding box center [11, 14] width 14 height 14
click at [132, 118] on div "Borrar filtros" at bounding box center [95, 123] width 131 height 13
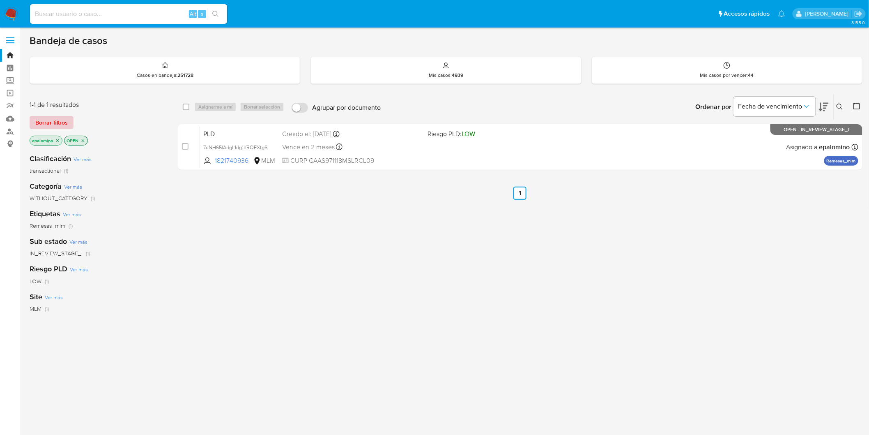
click at [39, 124] on span "Borrar filtros" at bounding box center [51, 123] width 32 height 12
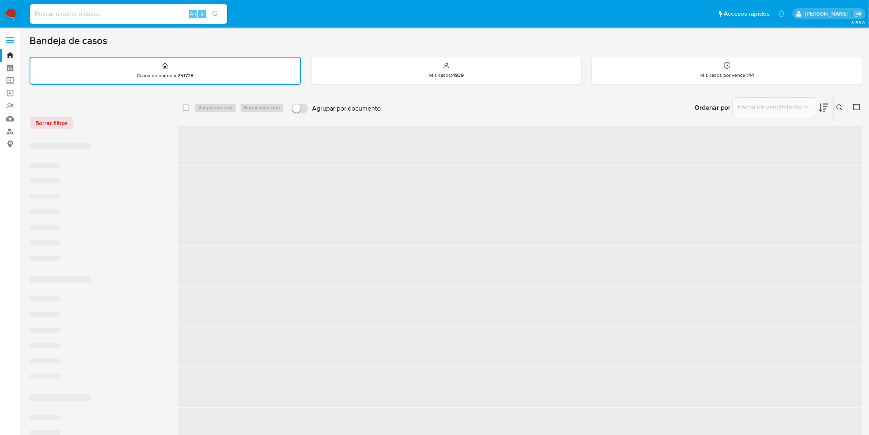
click at [147, 123] on div "Borrar filtros" at bounding box center [95, 122] width 131 height 13
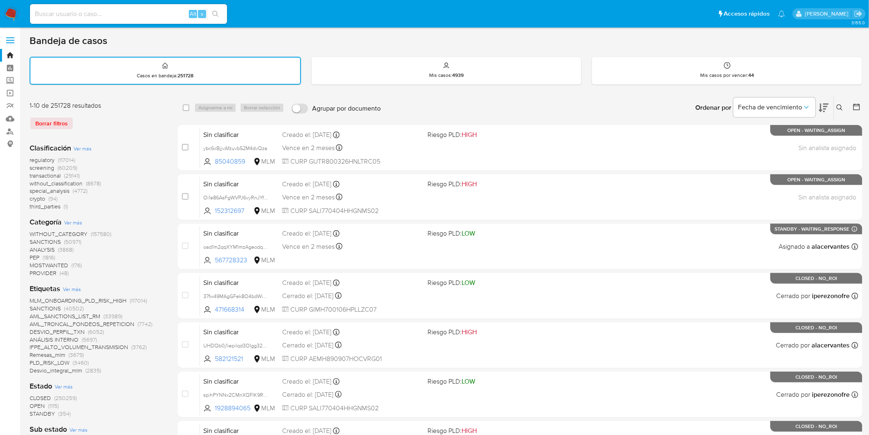
click at [13, 14] on img at bounding box center [11, 14] width 14 height 14
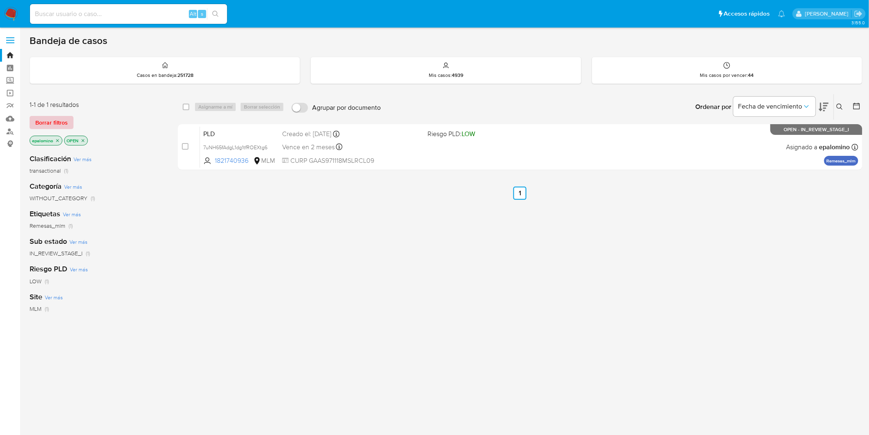
click at [60, 121] on span "Borrar filtros" at bounding box center [51, 123] width 32 height 12
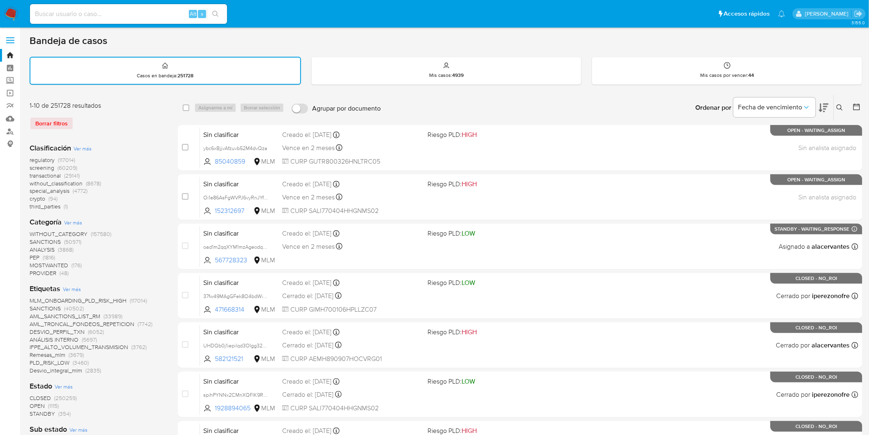
click at [843, 106] on icon at bounding box center [840, 107] width 7 height 7
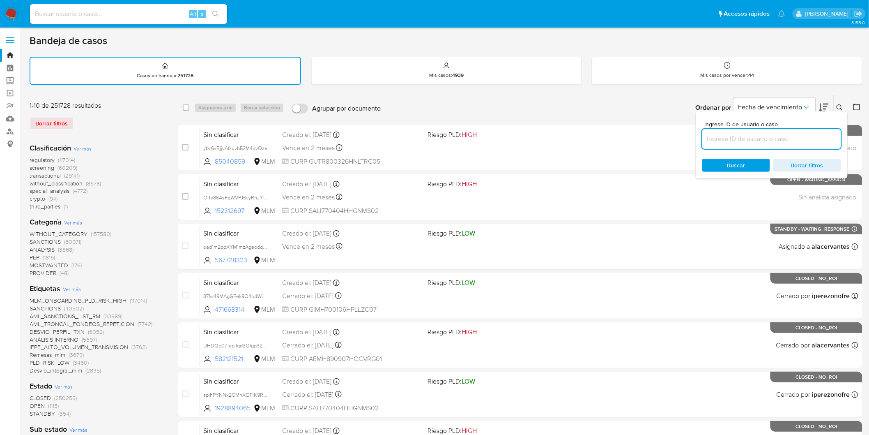
click at [736, 134] on input at bounding box center [771, 139] width 139 height 11
type input "1821740936"
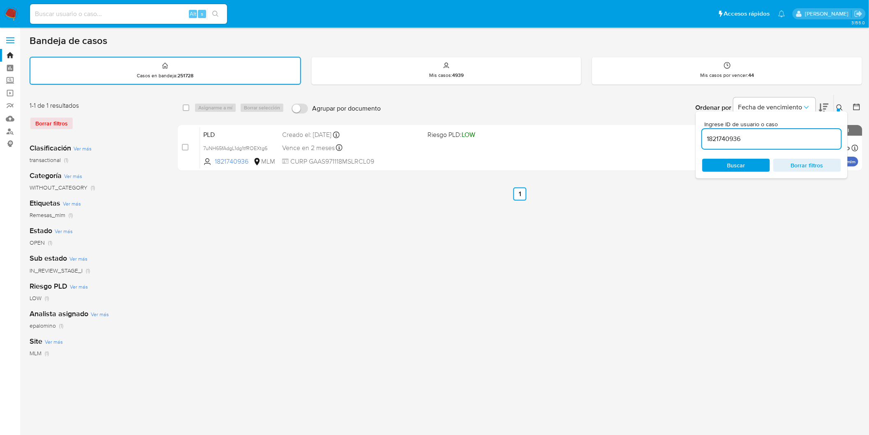
click at [839, 105] on icon at bounding box center [840, 107] width 7 height 7
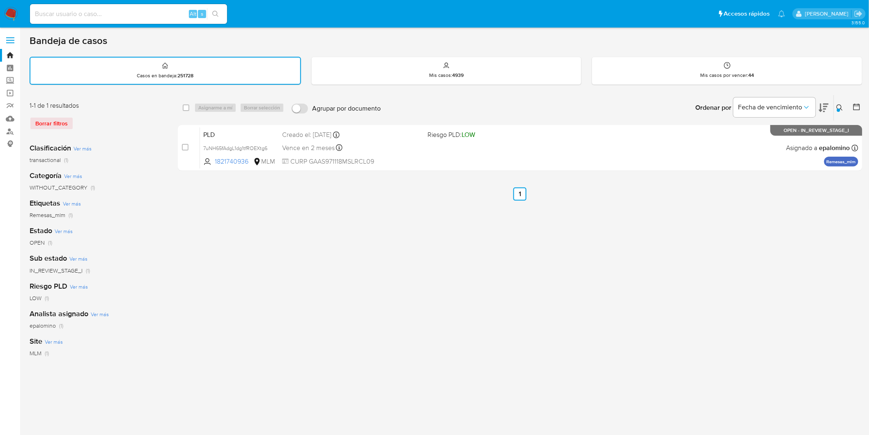
click at [9, 13] on img at bounding box center [11, 14] width 14 height 14
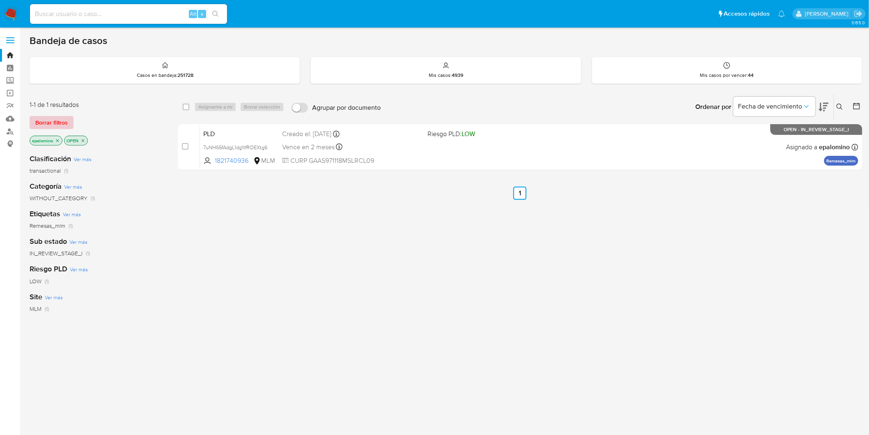
click at [52, 124] on span "Borrar filtros" at bounding box center [51, 123] width 32 height 12
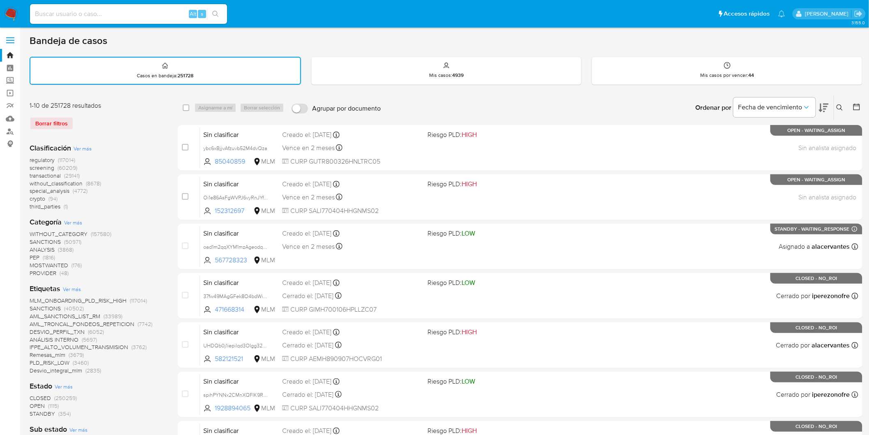
click at [9, 17] on img at bounding box center [11, 14] width 14 height 14
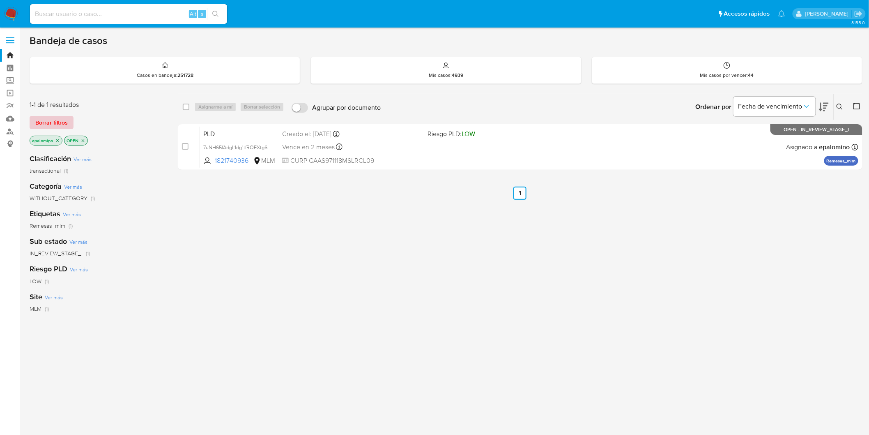
click at [51, 117] on span "Borrar filtros" at bounding box center [51, 123] width 32 height 12
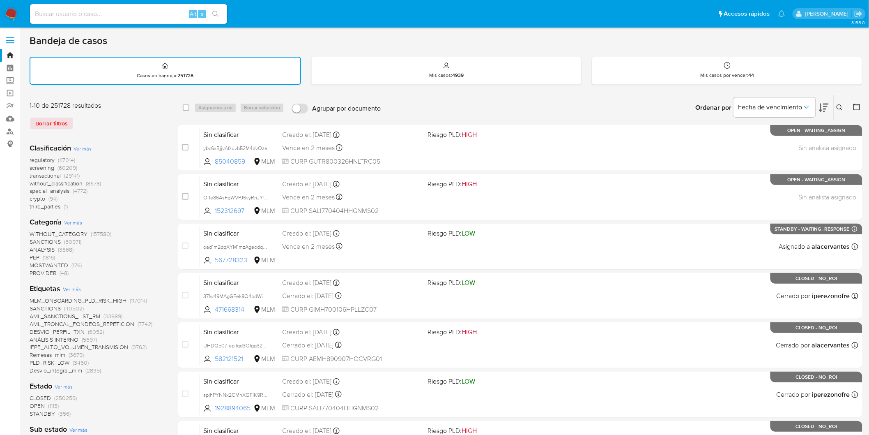
click at [14, 18] on img at bounding box center [11, 14] width 14 height 14
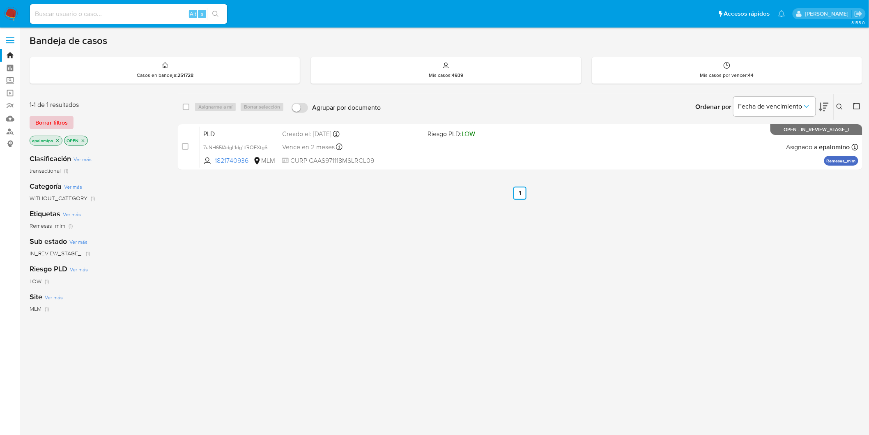
click at [56, 123] on span "Borrar filtros" at bounding box center [51, 123] width 32 height 12
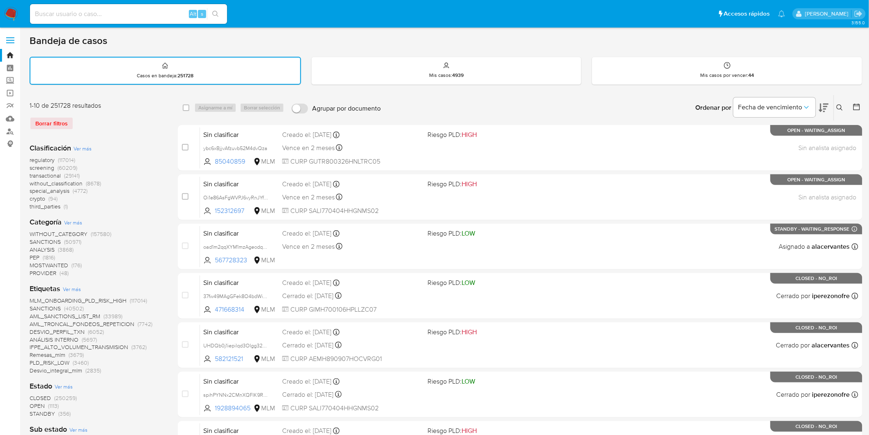
click at [788, 106] on icon at bounding box center [840, 107] width 7 height 7
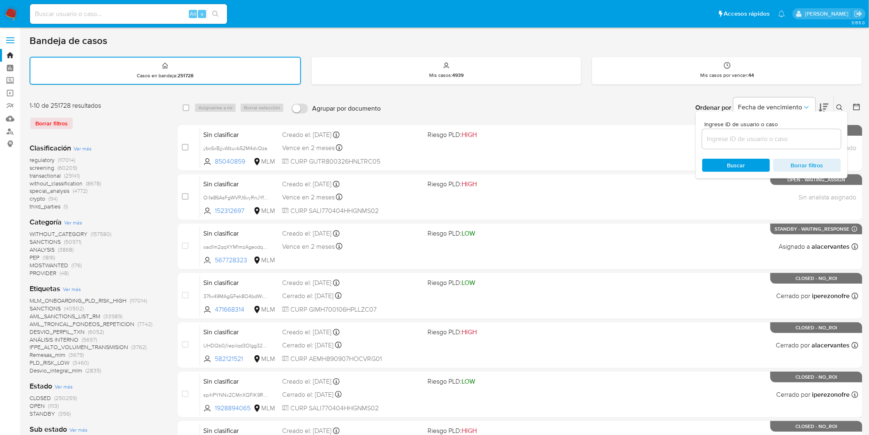
click at [741, 140] on input at bounding box center [771, 139] width 139 height 11
type input "1821740936"
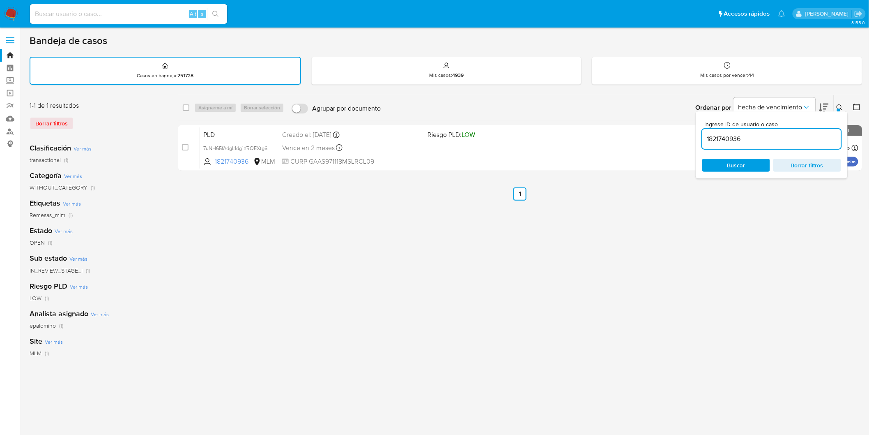
click at [788, 104] on icon at bounding box center [840, 107] width 7 height 7
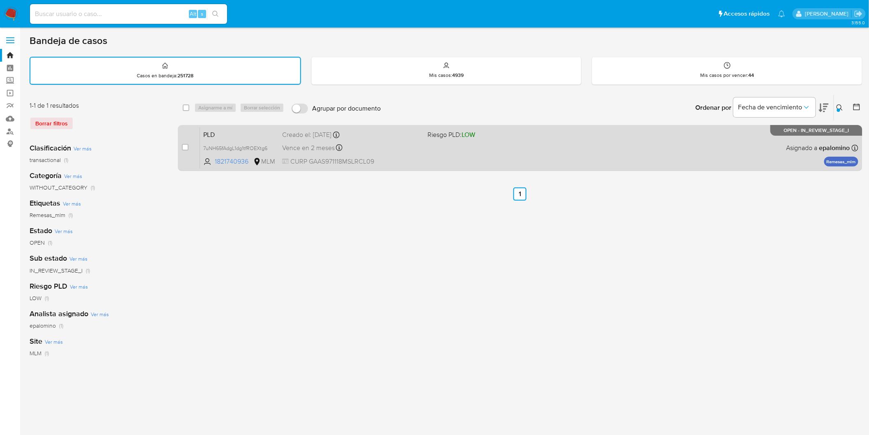
click at [220, 129] on span "PLD" at bounding box center [239, 134] width 72 height 11
click at [215, 137] on span "PLD" at bounding box center [239, 134] width 72 height 11
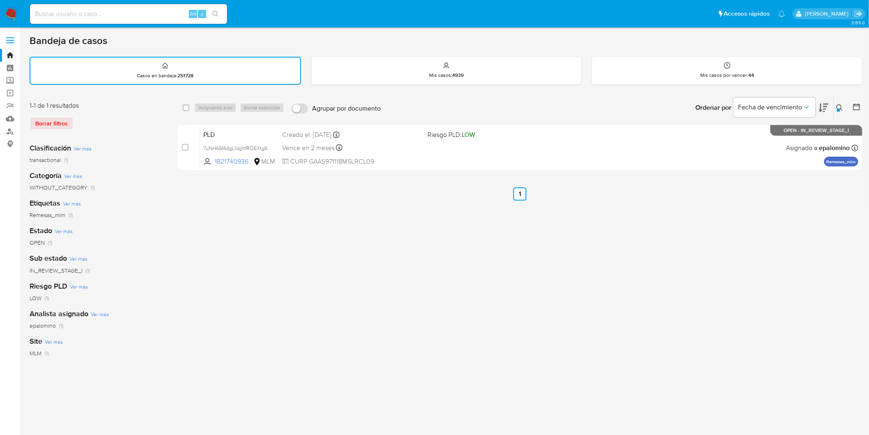
click at [6, 14] on img at bounding box center [11, 14] width 14 height 14
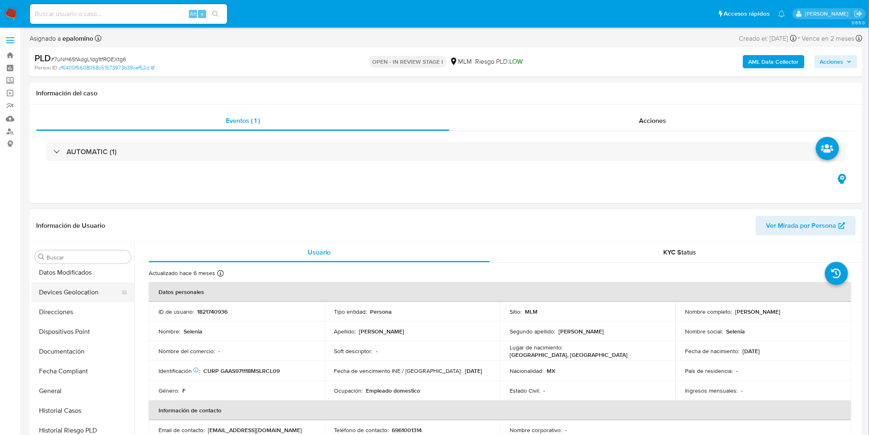
scroll to position [73, 0]
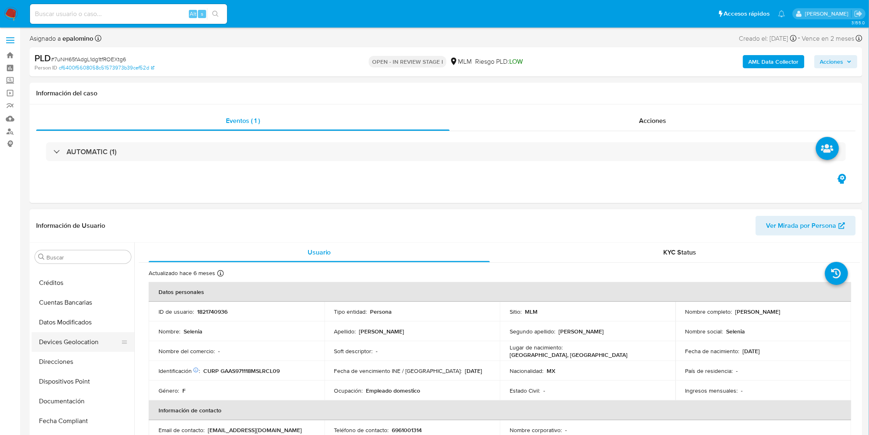
click at [91, 342] on button "Devices Geolocation" at bounding box center [80, 342] width 96 height 20
select select "10"
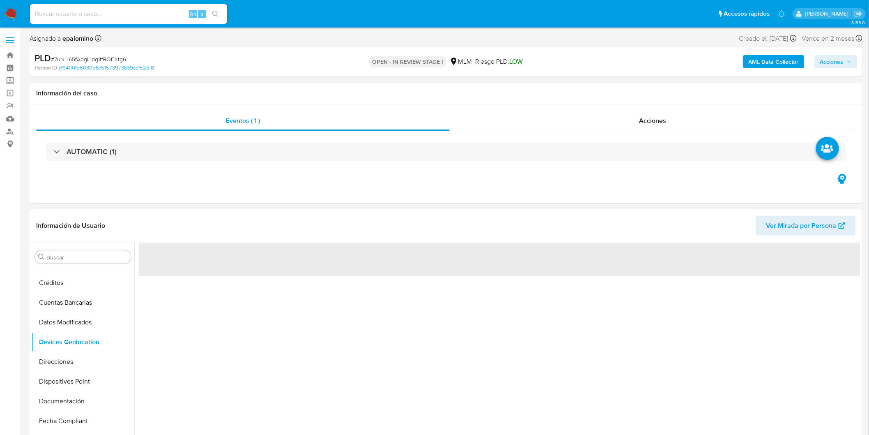
scroll to position [95, 0]
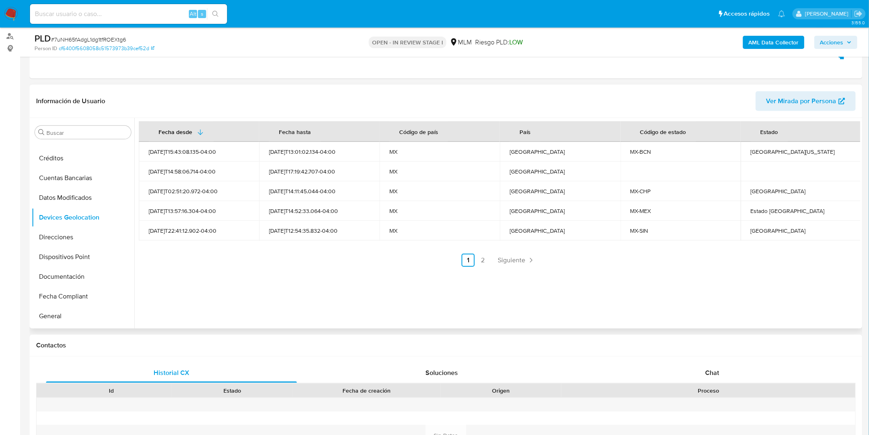
click at [355, 266] on div "Fecha desde Fecha hasta Código de país País Código de estado Estado 2025-04-02T…" at bounding box center [497, 223] width 726 height 210
click at [506, 259] on span "Siguiente" at bounding box center [512, 260] width 28 height 7
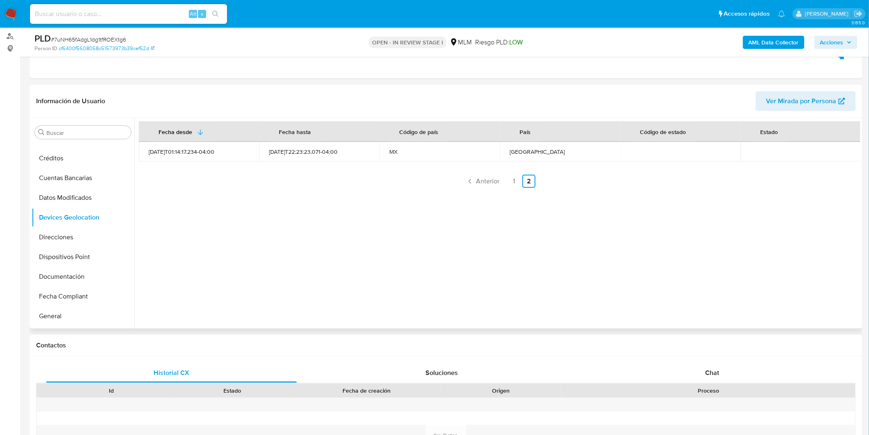
click at [391, 286] on div "Fecha desde Fecha hasta Código de país País Código de estado Estado 2025-03-06T…" at bounding box center [497, 223] width 726 height 210
click at [514, 182] on link "1" at bounding box center [514, 181] width 13 height 13
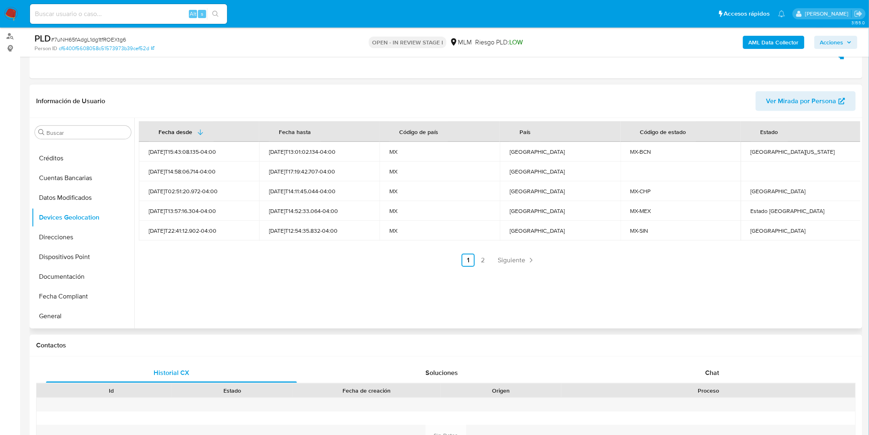
click at [765, 153] on div "Baja California" at bounding box center [801, 151] width 101 height 7
copy div "Baja California"
click at [755, 229] on div "Sinaloa" at bounding box center [801, 230] width 101 height 7
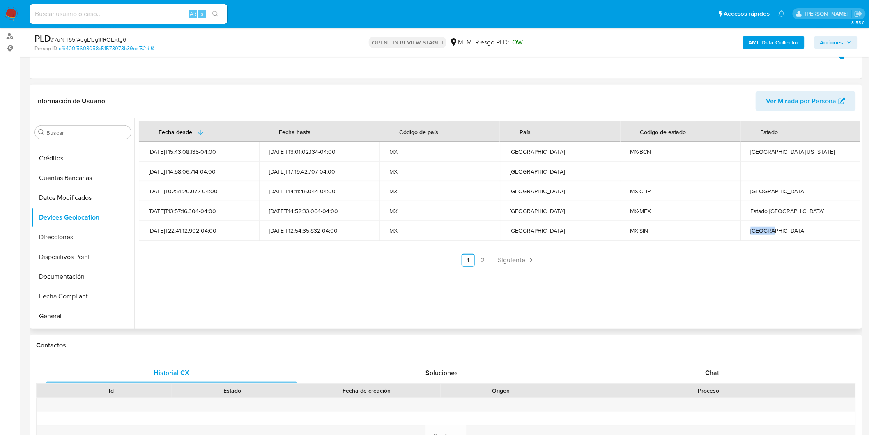
click at [755, 229] on div "Sinaloa" at bounding box center [801, 230] width 101 height 7
copy div "Sinaloa"
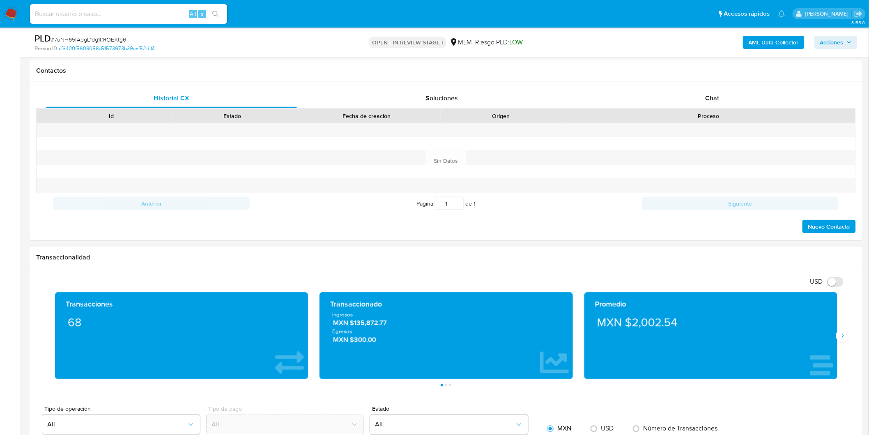
scroll to position [369, 0]
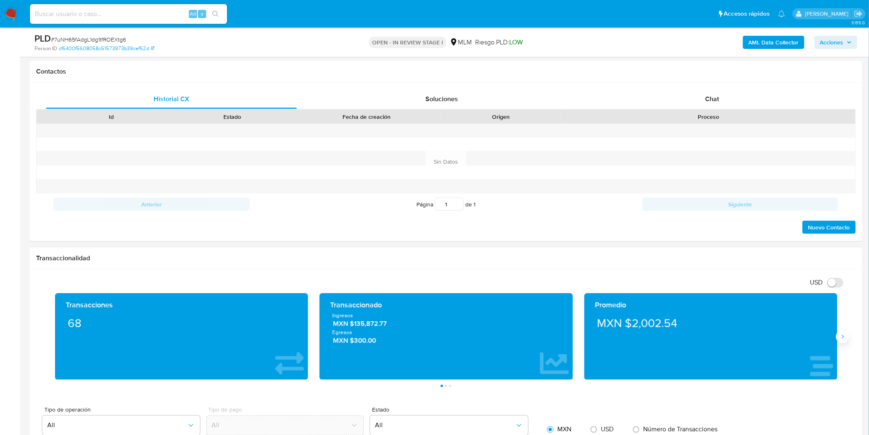
click at [843, 333] on icon "Siguiente" at bounding box center [843, 336] width 7 height 7
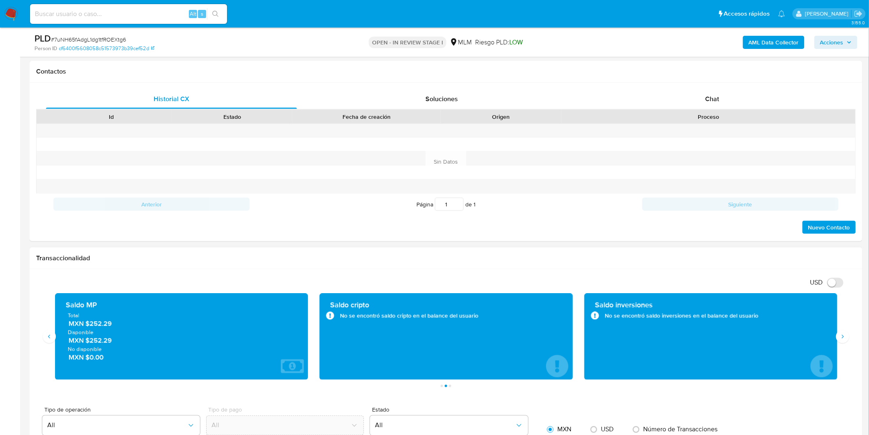
drag, startPoint x: 92, startPoint y: 339, endPoint x: 108, endPoint y: 340, distance: 16.9
click at [112, 341] on span "MXN $252.29" at bounding box center [182, 340] width 227 height 9
drag, startPoint x: 89, startPoint y: 338, endPoint x: 112, endPoint y: 340, distance: 23.1
click at [112, 340] on span "MXN $252.29" at bounding box center [182, 340] width 227 height 9
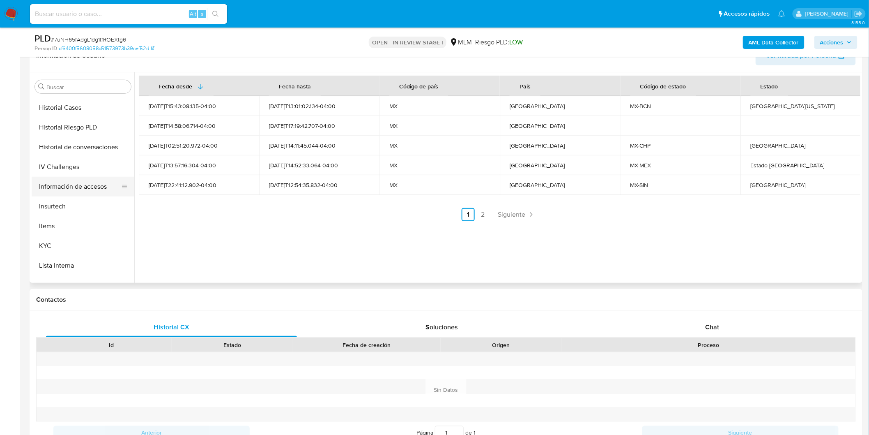
scroll to position [301, 0]
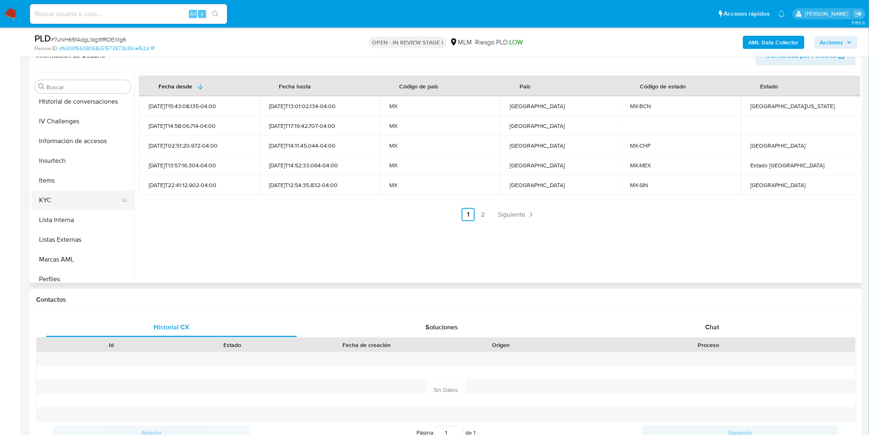
click at [56, 193] on button "KYC" at bounding box center [80, 200] width 96 height 20
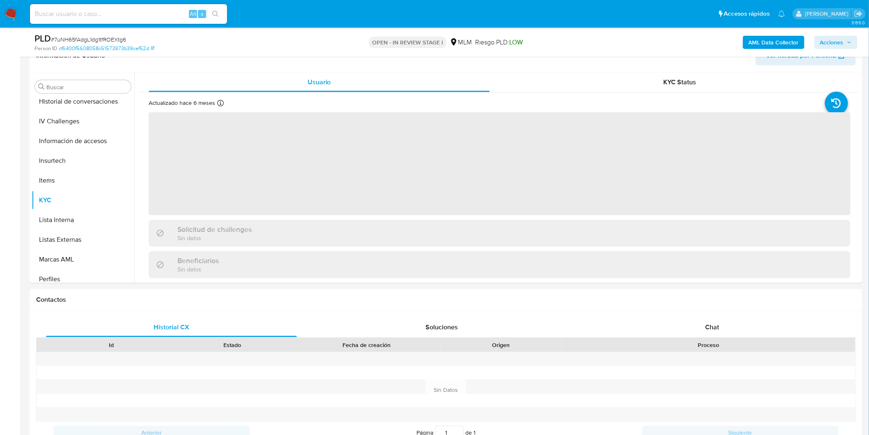
scroll to position [81, 0]
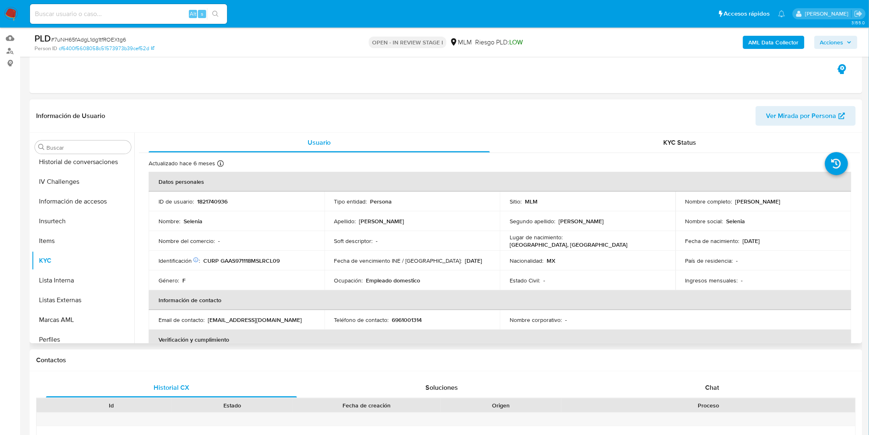
drag, startPoint x: 794, startPoint y: 200, endPoint x: 734, endPoint y: 198, distance: 60.0
click at [734, 198] on div "Nombre completo : Selenia Garcia Acosta" at bounding box center [764, 201] width 156 height 7
copy p "Selenia Garcia Acosta"
click at [354, 237] on p "Soft descriptor :" at bounding box center [353, 240] width 39 height 7
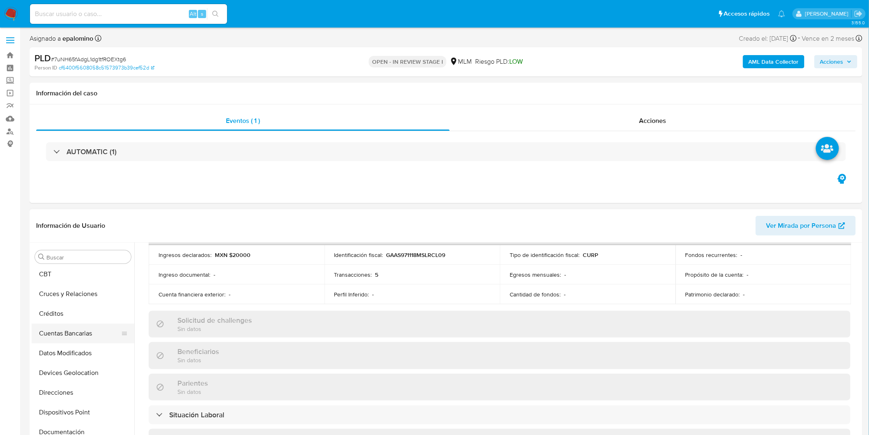
scroll to position [91, 0]
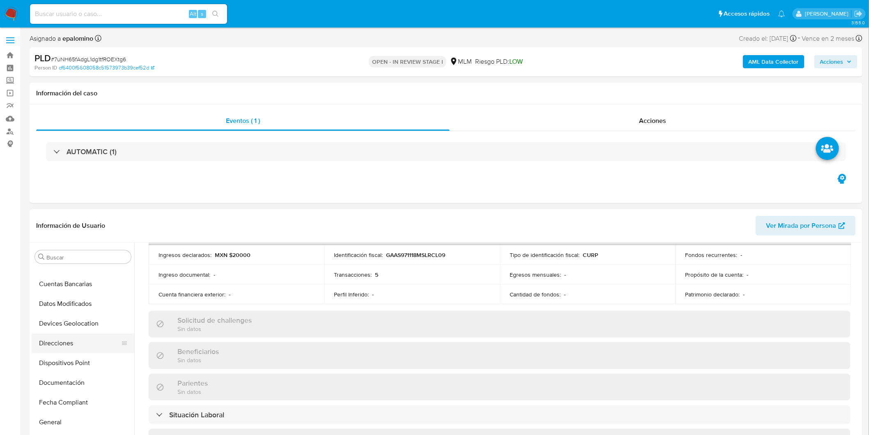
click at [81, 348] on button "Direcciones" at bounding box center [80, 343] width 96 height 20
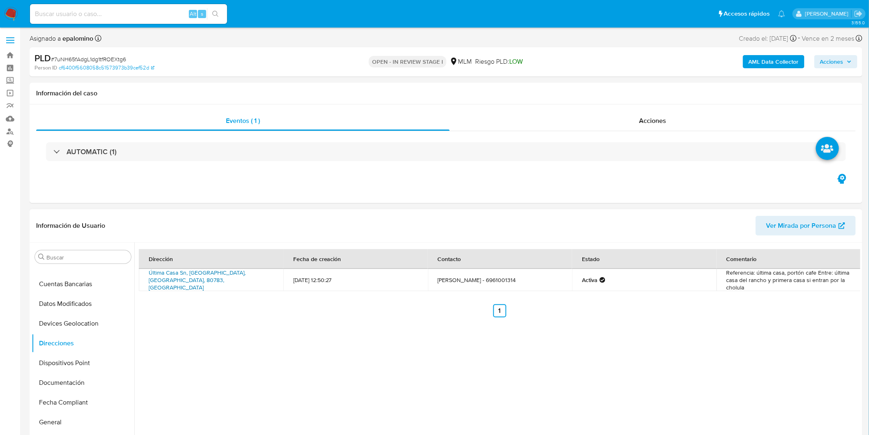
click at [220, 274] on link "Última Casa Sn, Cósala, Sinaloa, 80783, Mexico SN" at bounding box center [197, 279] width 97 height 23
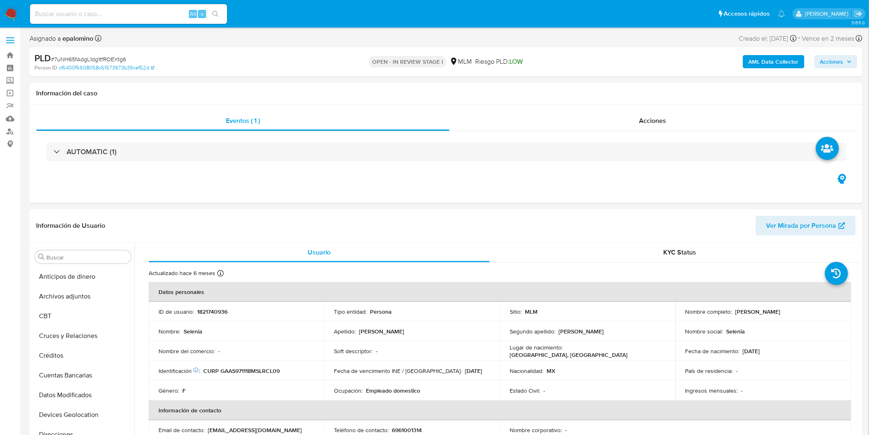
select select "10"
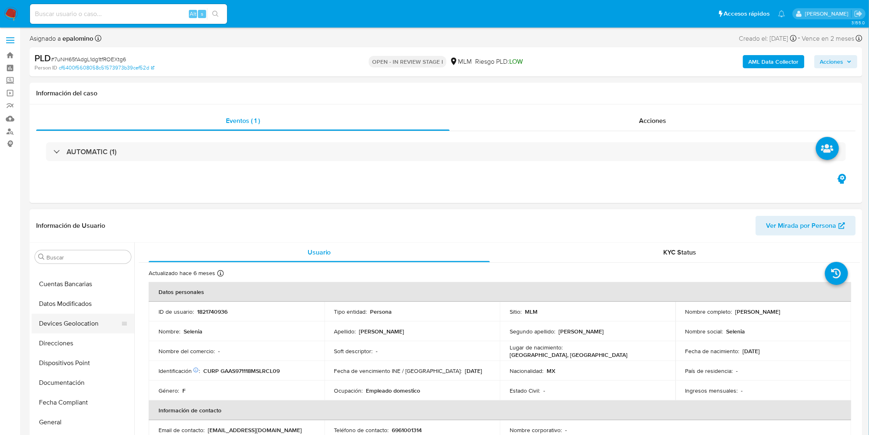
click at [86, 317] on button "Devices Geolocation" at bounding box center [80, 323] width 96 height 20
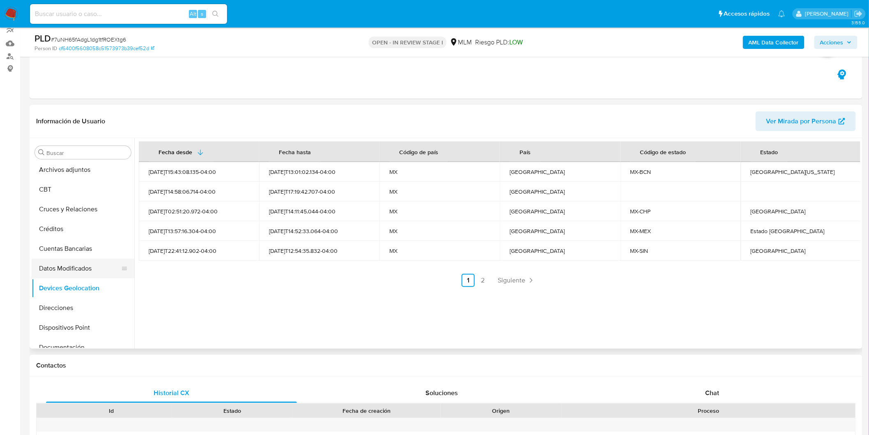
scroll to position [0, 0]
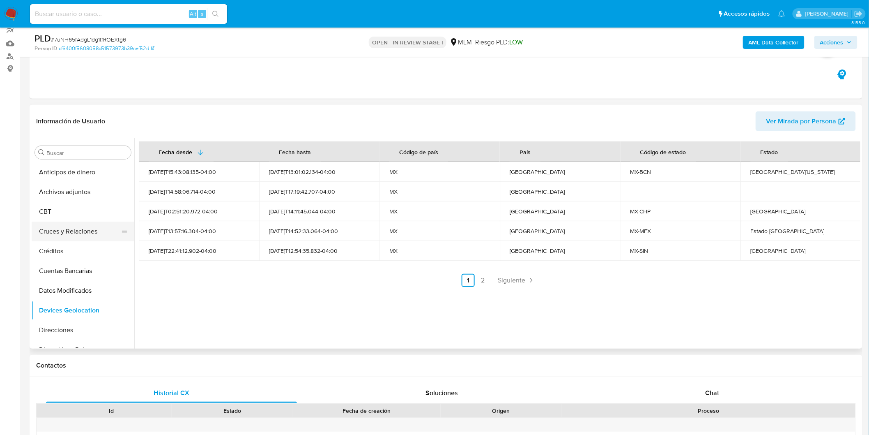
click at [85, 233] on button "Cruces y Relaciones" at bounding box center [80, 231] width 96 height 20
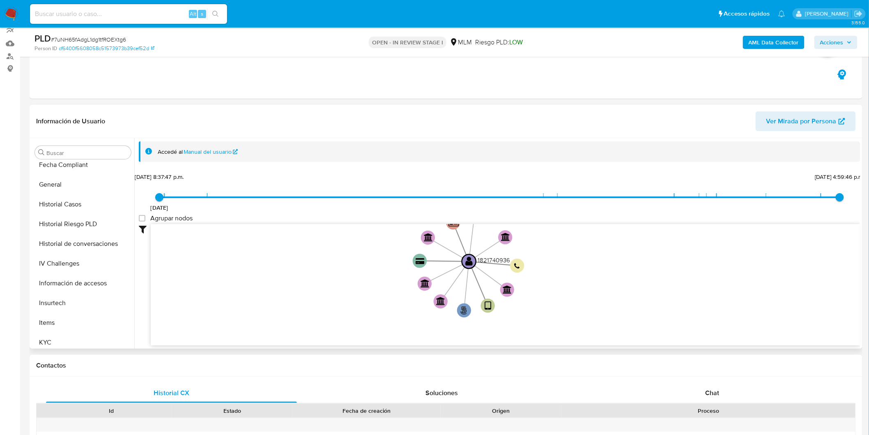
scroll to position [228, 0]
click at [58, 330] on button "KYC" at bounding box center [80, 339] width 96 height 20
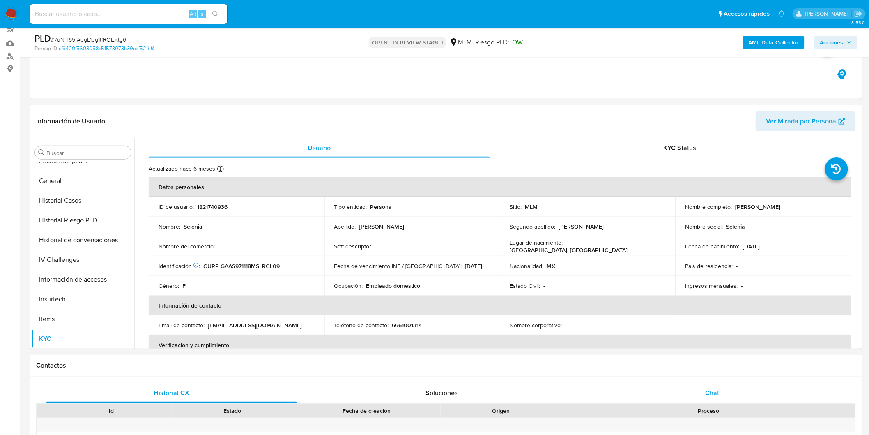
click at [719, 388] on span "Chat" at bounding box center [713, 392] width 14 height 9
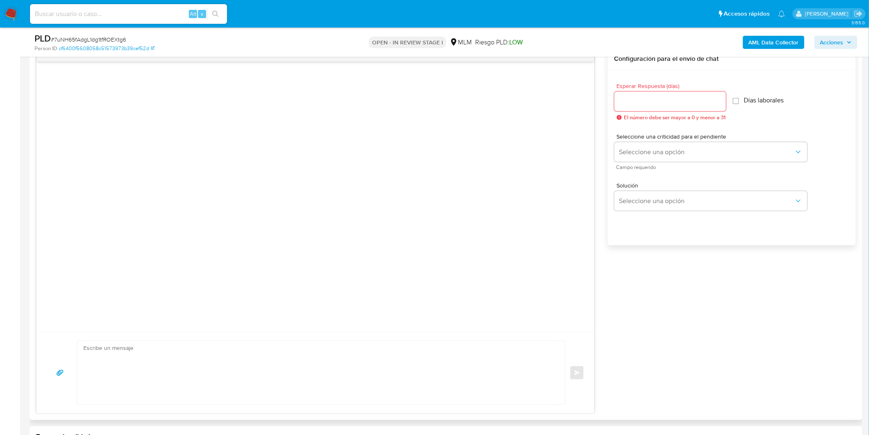
scroll to position [447, 0]
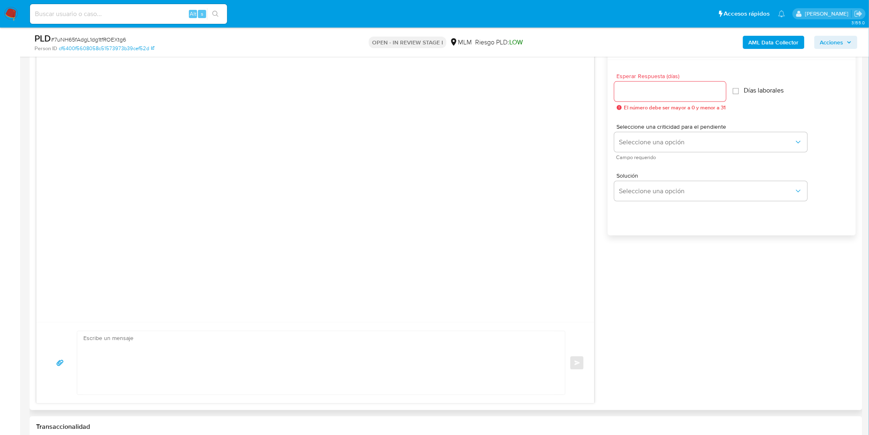
click at [654, 84] on div at bounding box center [671, 92] width 112 height 20
click at [652, 90] on input "Esperar Respuesta (días)" at bounding box center [671, 91] width 112 height 11
type input "5"
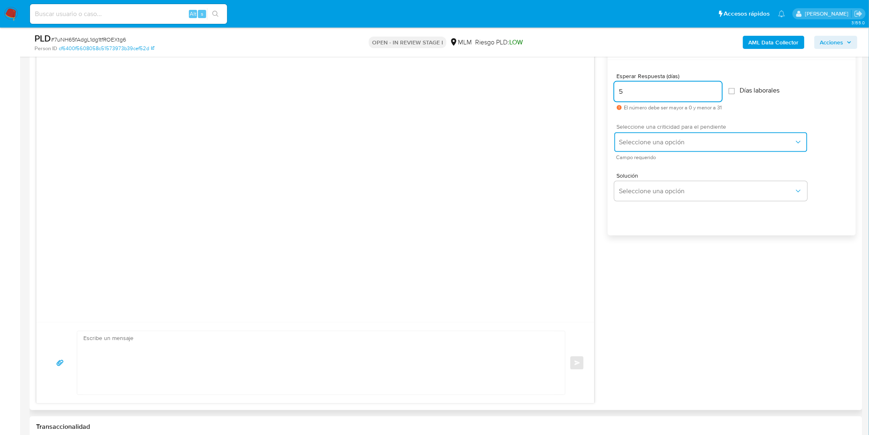
click at [654, 140] on span "Seleccione una opción" at bounding box center [706, 142] width 175 height 8
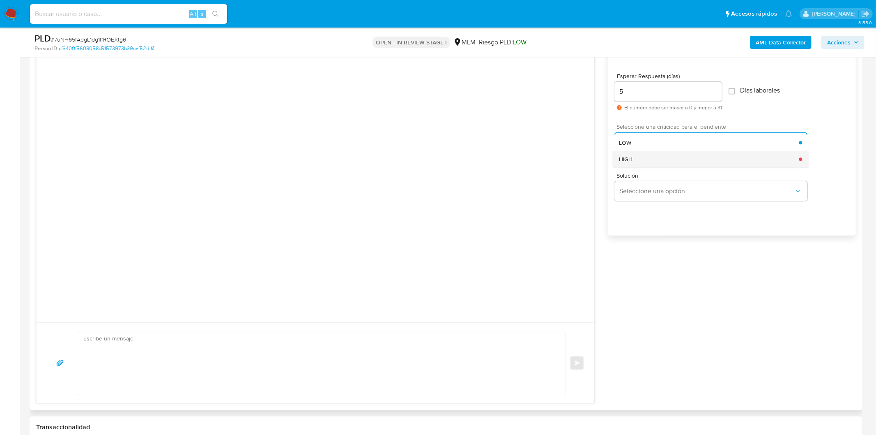
click at [649, 165] on div "HIGH" at bounding box center [709, 159] width 180 height 16
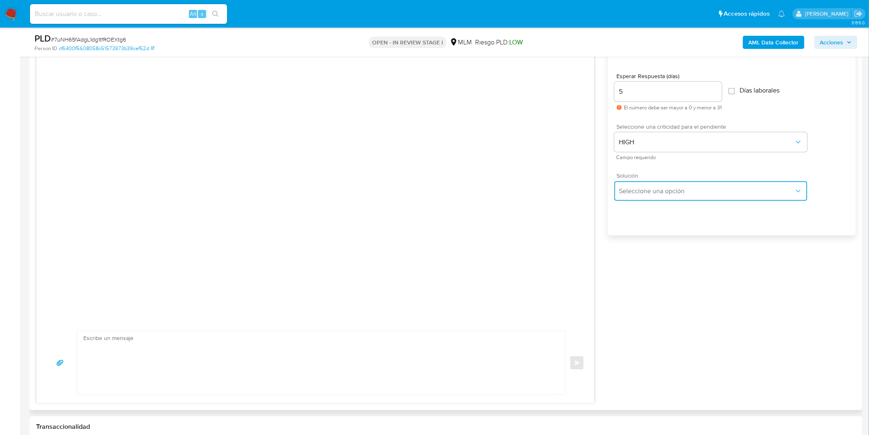
click at [649, 188] on span "Seleccione una opción" at bounding box center [706, 191] width 175 height 8
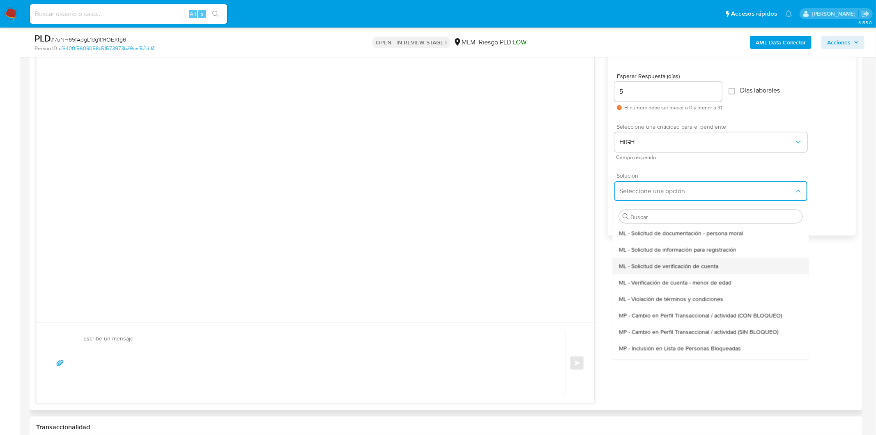
click at [675, 266] on span "ML - Solicitud de verificación de cuenta" at bounding box center [668, 265] width 99 height 7
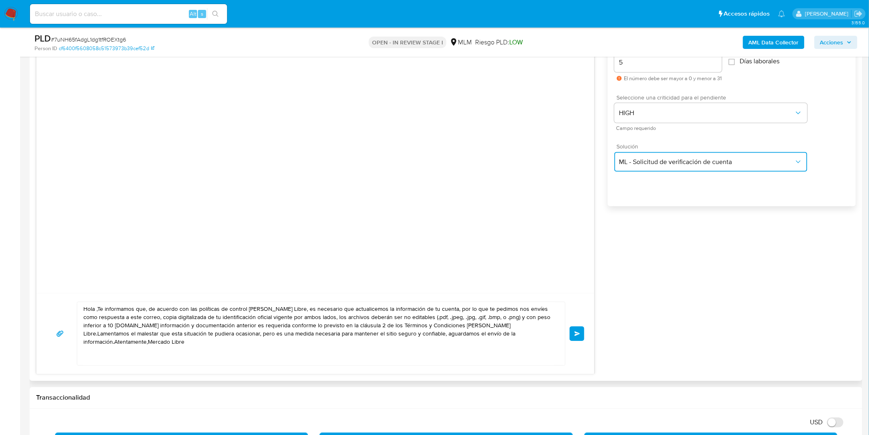
scroll to position [492, 0]
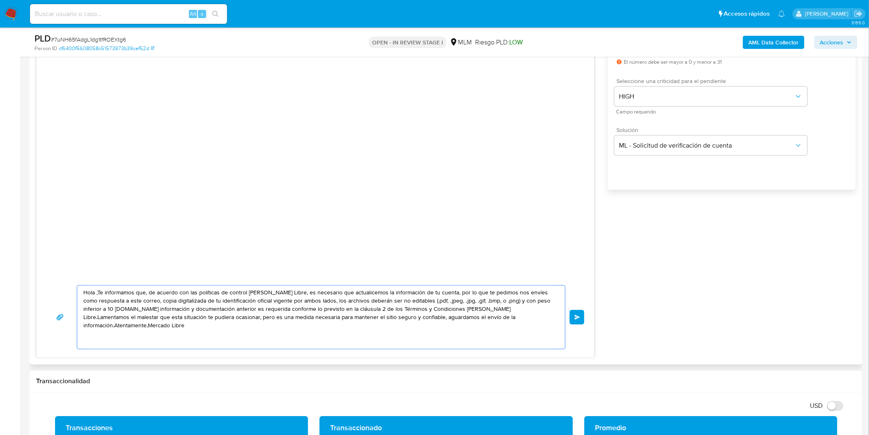
drag, startPoint x: 186, startPoint y: 273, endPoint x: 76, endPoint y: 263, distance: 110.6
click at [76, 263] on div "Hola ,Te informamos que, de acuerdo con las políticas de control de Mercado Lib…" at bounding box center [315, 175] width 559 height 365
paste textarea "Estimado Selenia Garcia Acosta. Te comunicamos que se ha identificado un cambio…"
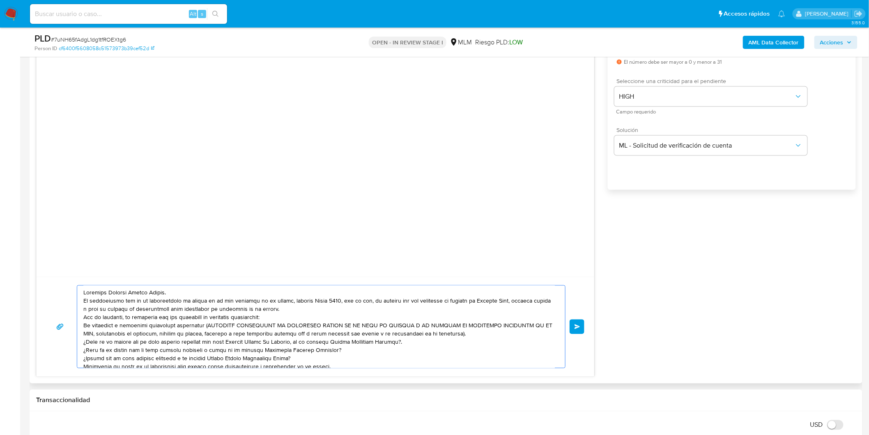
scroll to position [28, 0]
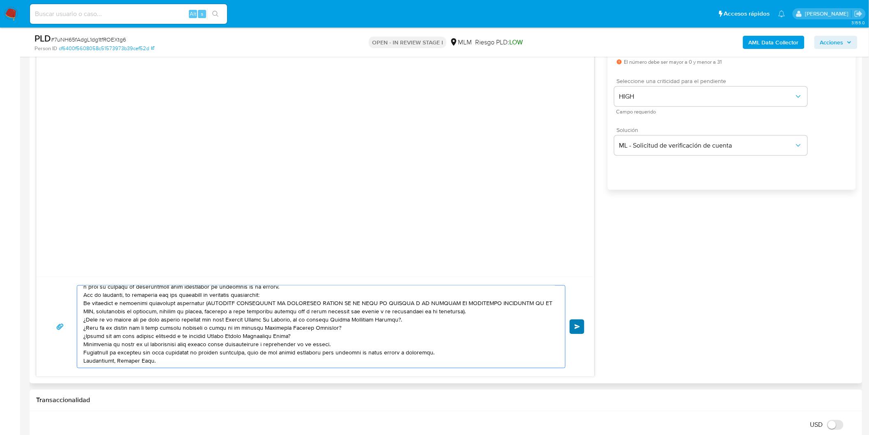
type textarea "Estimado Selenia Garcia Acosta. Te comunicamos que se ha identificado un cambio…"
click at [577, 325] on span "Enviar" at bounding box center [578, 326] width 6 height 5
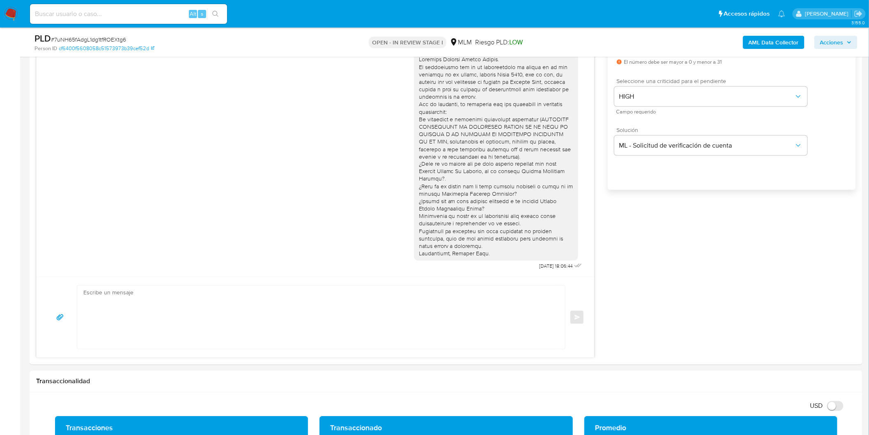
scroll to position [0, 0]
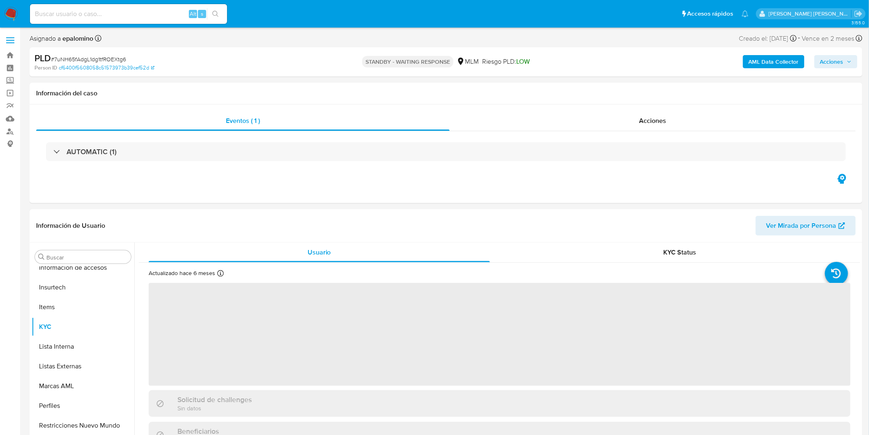
scroll to position [347, 0]
click at [117, 56] on span "# 7uNH65fAdgL1dg1tfROEXtg6" at bounding box center [88, 59] width 75 height 8
copy span "7uNH65fAdgL1dg1tfROEXtg6"
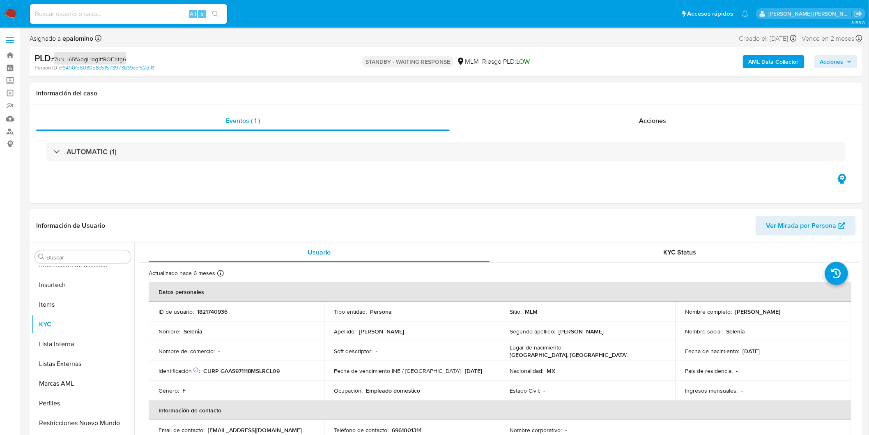
select select "10"
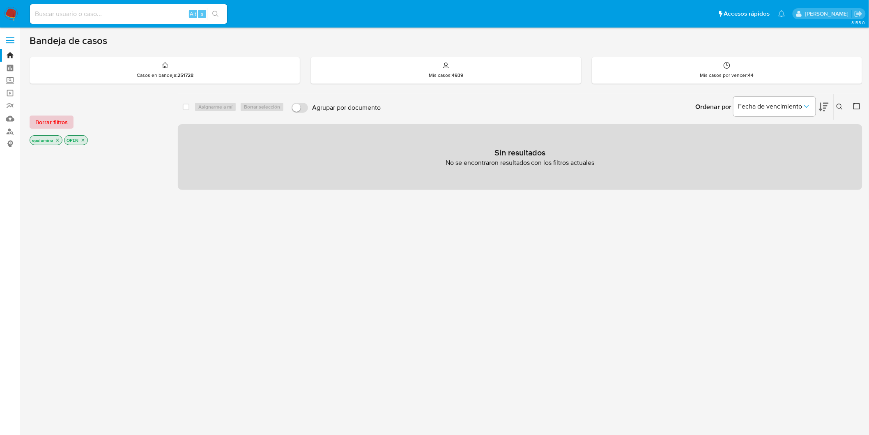
click at [38, 117] on span "Borrar filtros" at bounding box center [51, 122] width 32 height 12
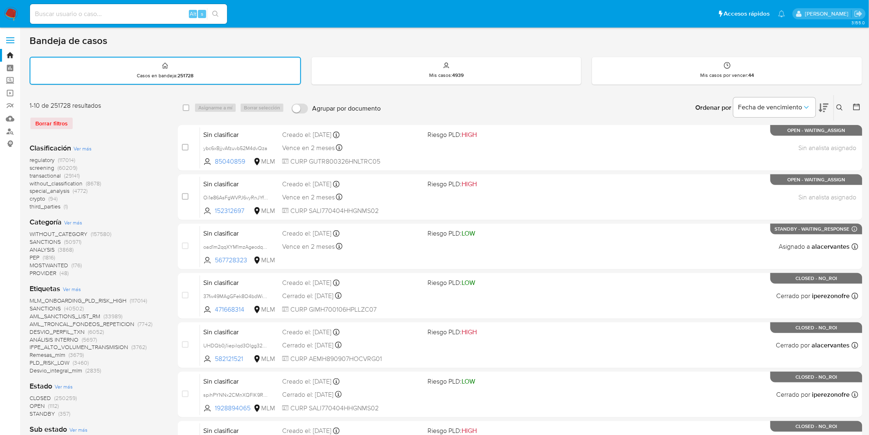
click at [843, 104] on icon at bounding box center [840, 107] width 7 height 7
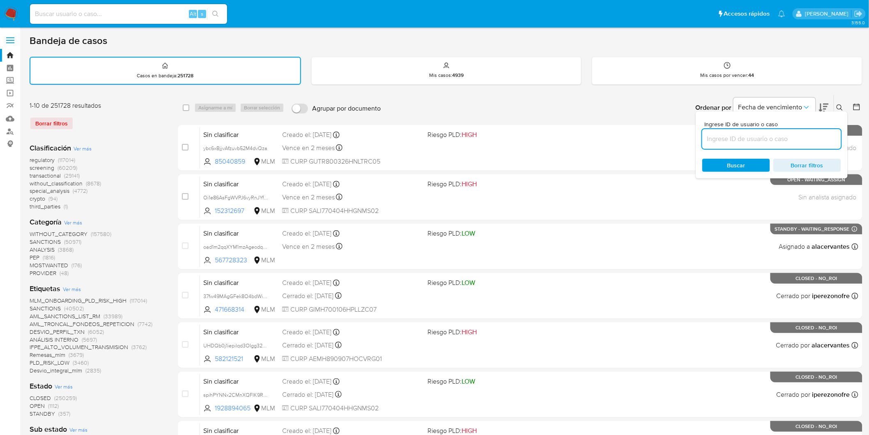
click at [756, 134] on input at bounding box center [771, 139] width 139 height 11
type input "2214016202"
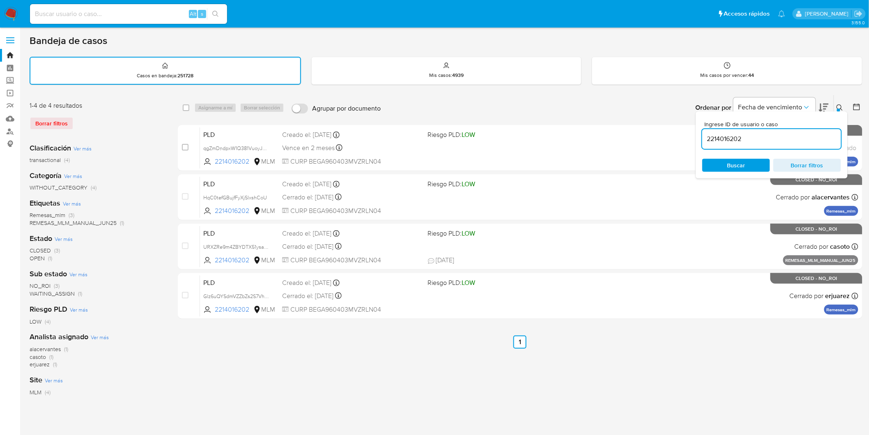
click at [841, 108] on icon at bounding box center [840, 107] width 6 height 6
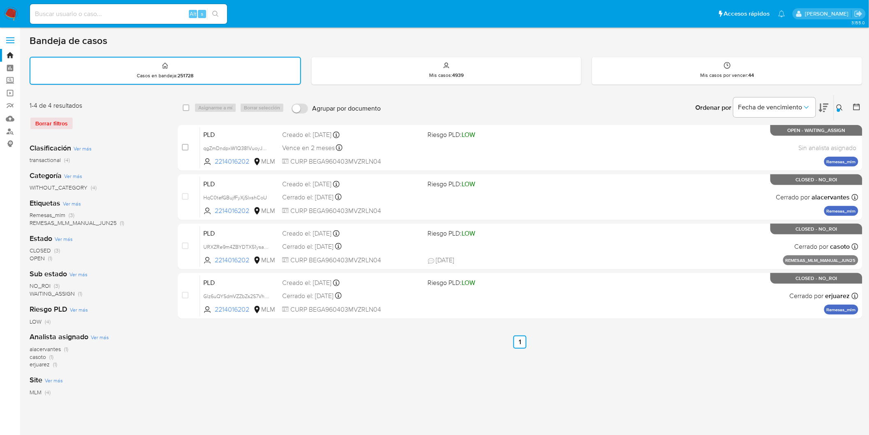
click at [7, 12] on img at bounding box center [11, 14] width 14 height 14
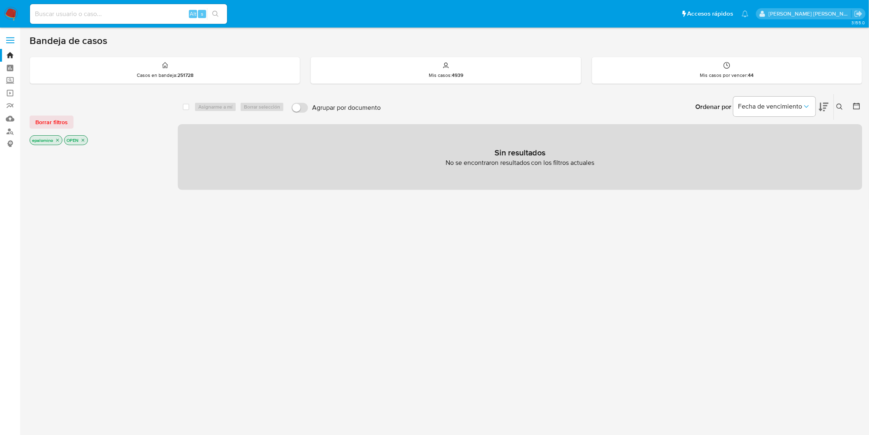
click at [6, 13] on img at bounding box center [11, 14] width 14 height 14
click at [51, 122] on span "Borrar filtros" at bounding box center [51, 122] width 32 height 12
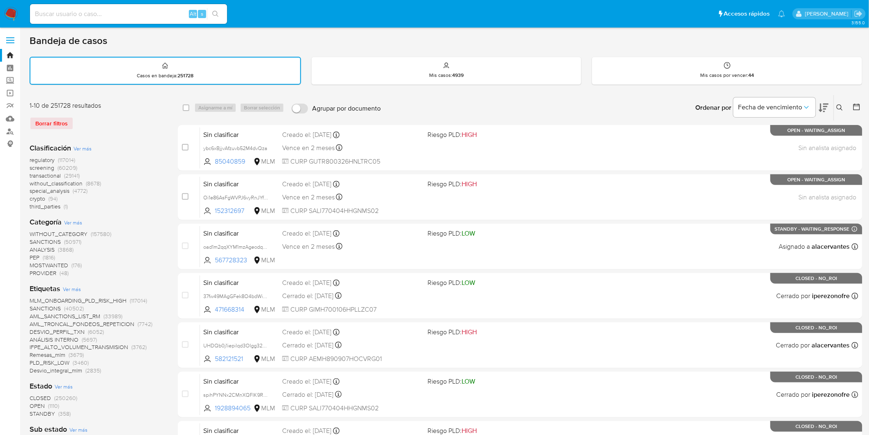
click at [841, 103] on button at bounding box center [841, 108] width 14 height 10
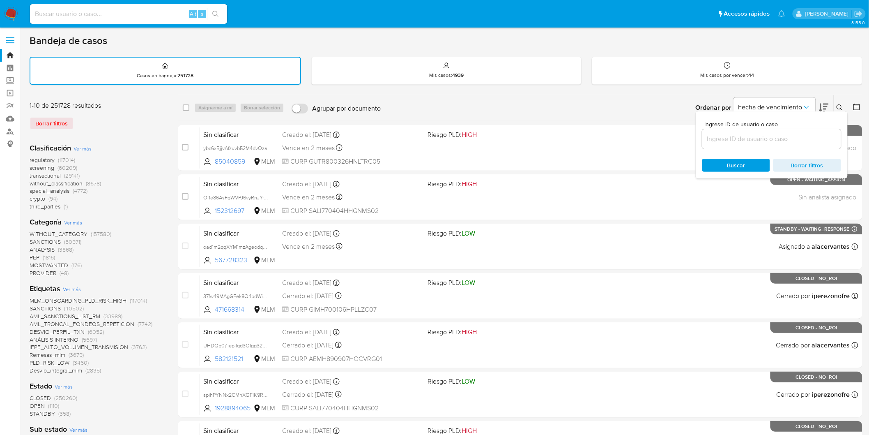
click at [759, 134] on input at bounding box center [771, 139] width 139 height 11
type input "2214016202"
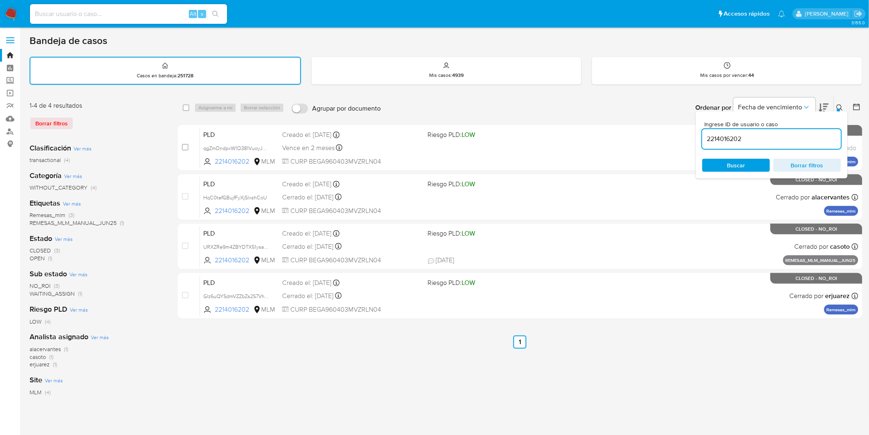
click at [835, 106] on button at bounding box center [841, 108] width 14 height 10
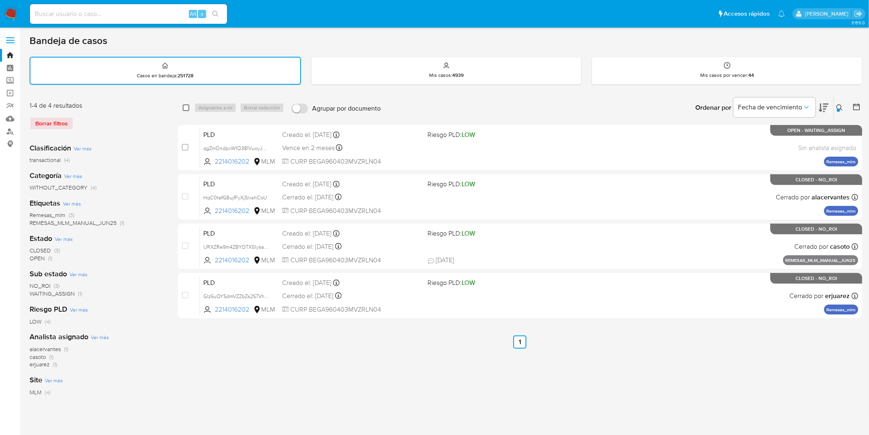
click at [185, 105] on input "checkbox" at bounding box center [186, 107] width 7 height 7
checkbox input "true"
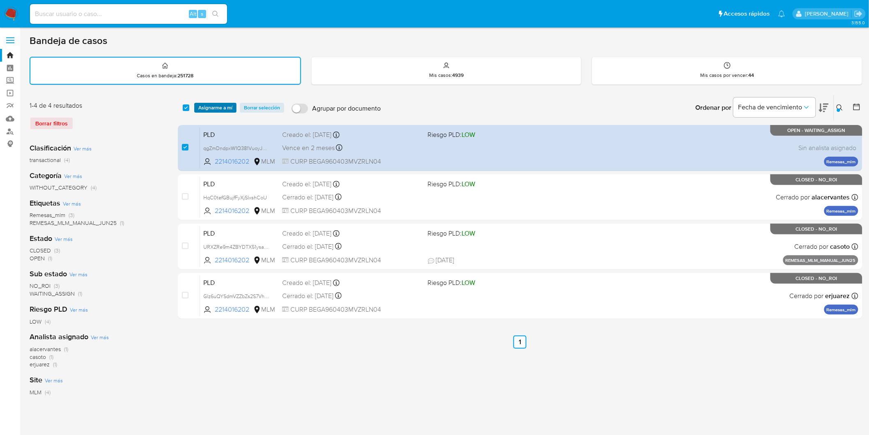
click at [211, 107] on span "Asignarme a mí" at bounding box center [215, 108] width 34 height 8
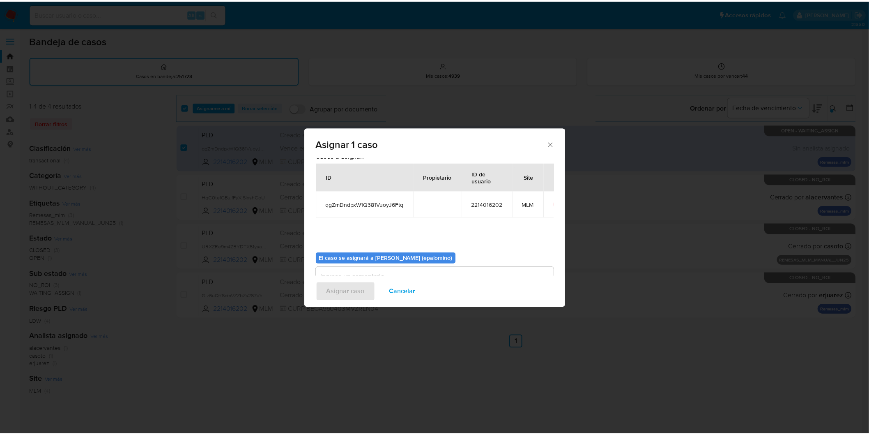
scroll to position [42, 0]
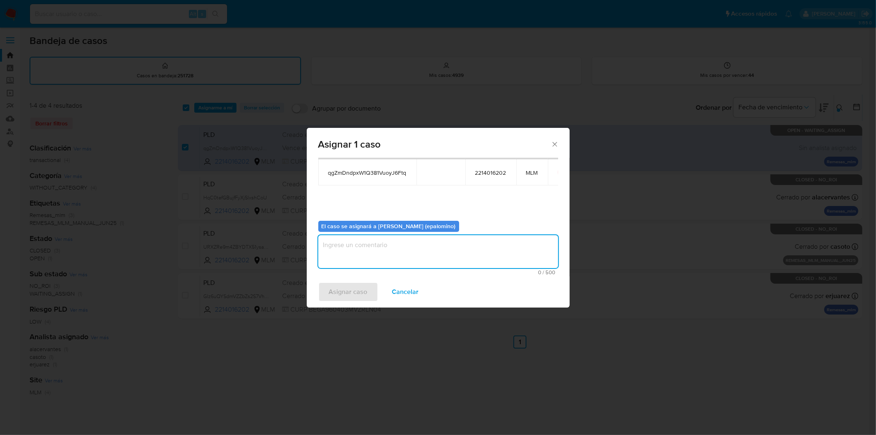
click at [338, 259] on textarea "assign-modal" at bounding box center [438, 251] width 240 height 33
type textarea "AS"
click at [340, 285] on span "Asignar caso" at bounding box center [348, 292] width 39 height 18
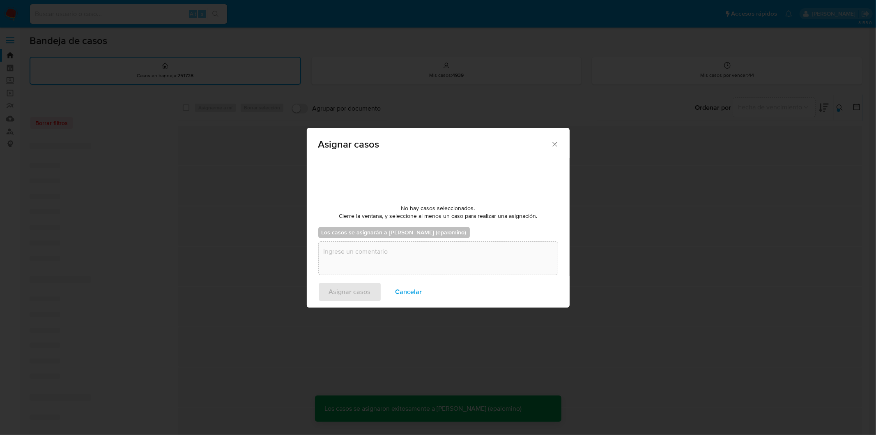
checkbox input "false"
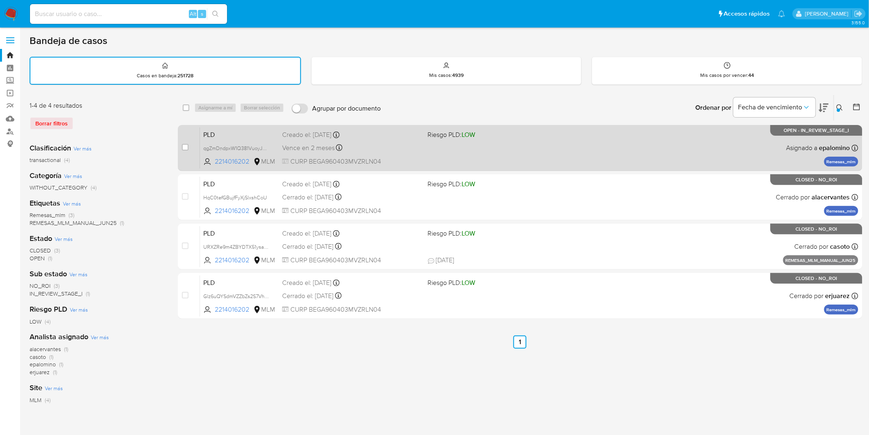
click at [213, 129] on span "PLD" at bounding box center [239, 134] width 72 height 11
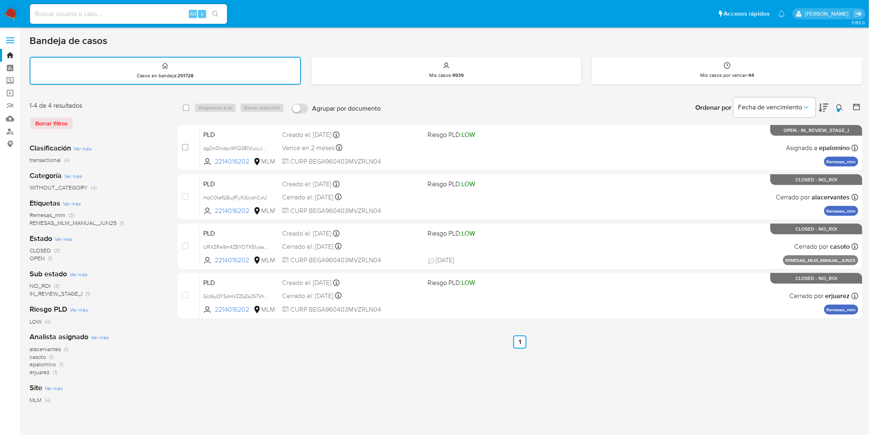
click at [7, 11] on img at bounding box center [11, 14] width 14 height 14
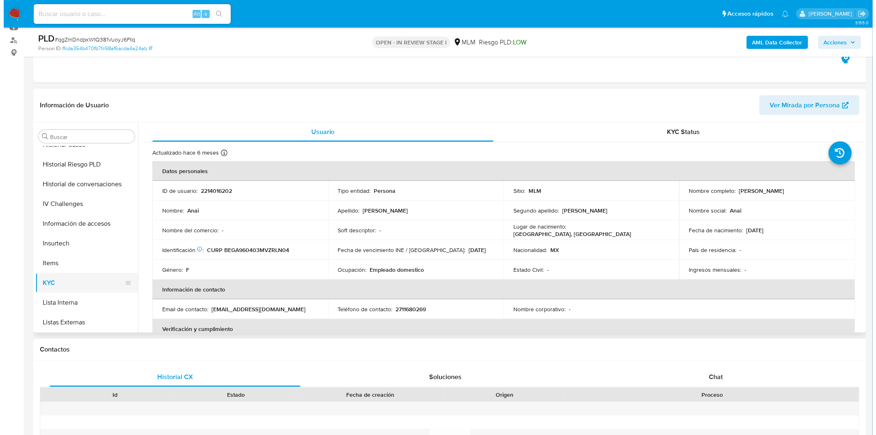
scroll to position [210, 0]
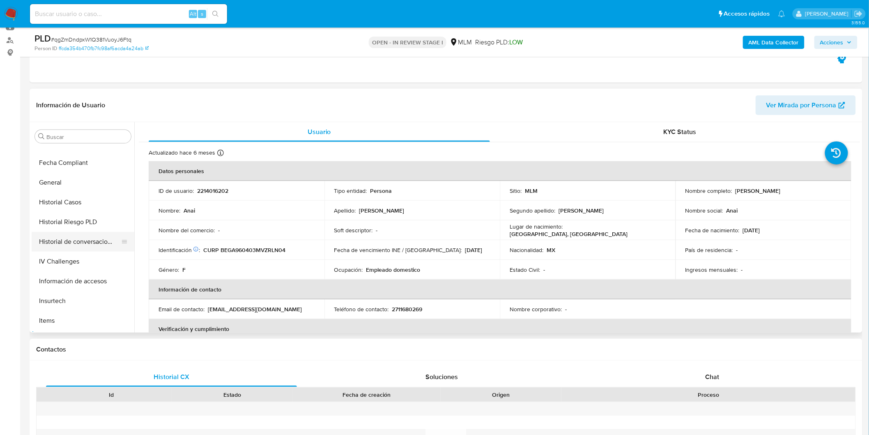
click at [98, 245] on button "Historial de conversaciones" at bounding box center [80, 242] width 96 height 20
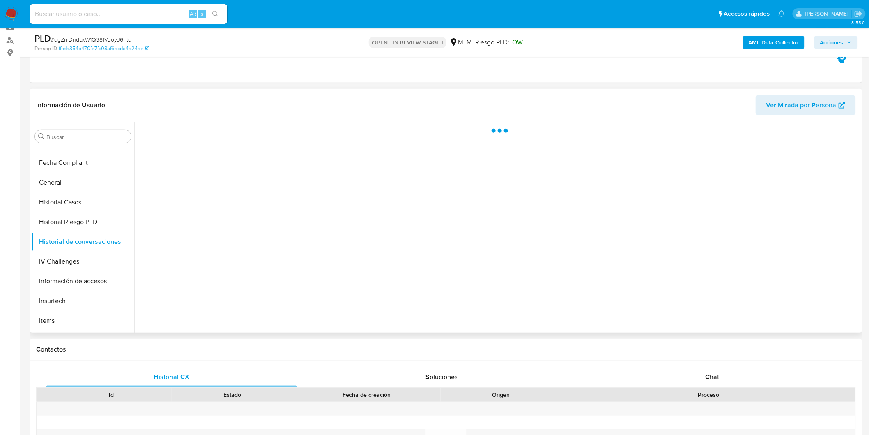
select select "10"
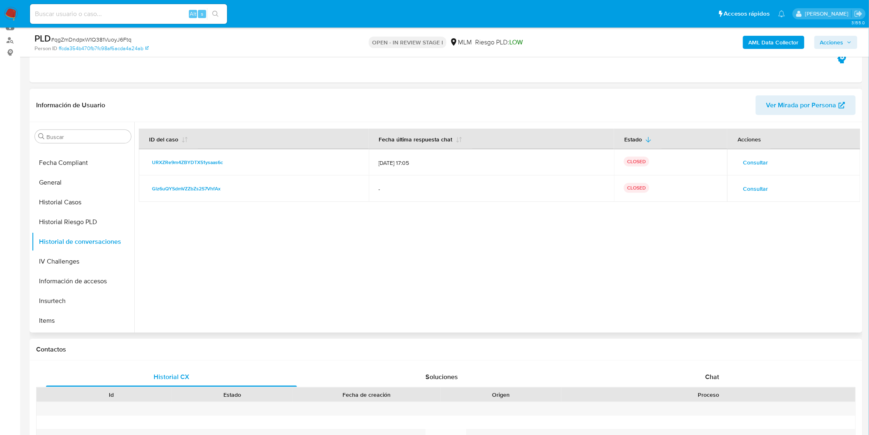
click at [760, 158] on span "Consultar" at bounding box center [755, 163] width 25 height 12
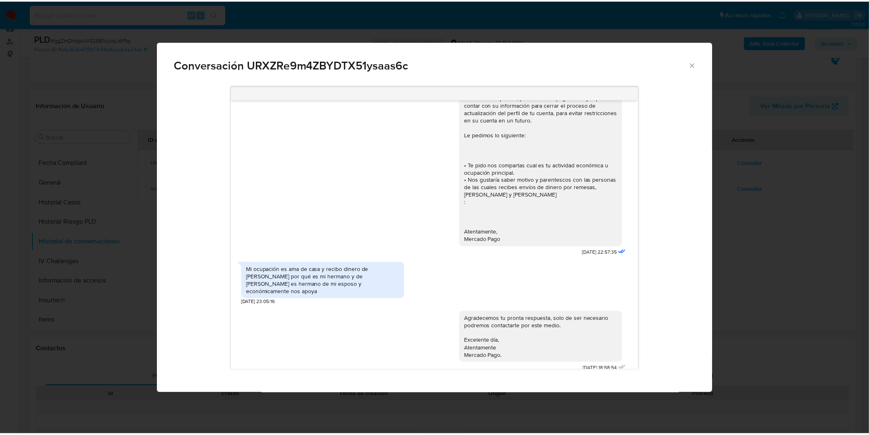
scroll to position [42, 0]
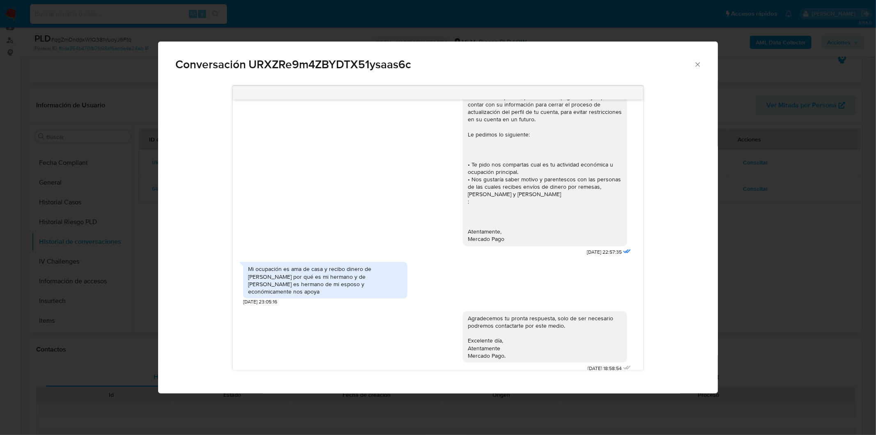
click at [749, 269] on div "Conversación URXZRe9m4ZBYDTX51ysaas6c Estimado Cliente, Le reiteramos el mensaj…" at bounding box center [438, 217] width 876 height 435
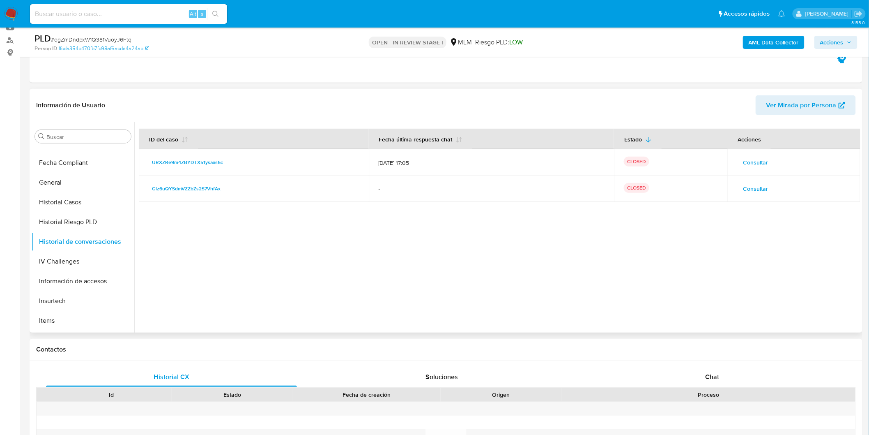
click at [752, 189] on span "Consultar" at bounding box center [755, 189] width 25 height 12
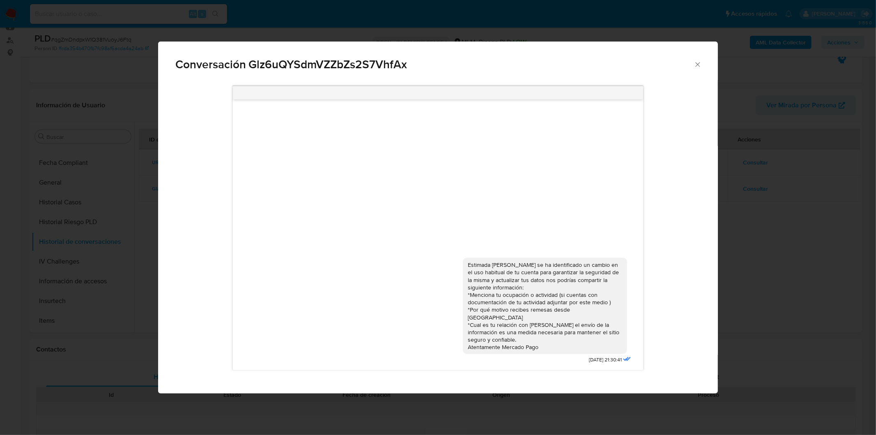
click at [766, 239] on div "Conversación Glz6uQYSdmVZZbZs2S7VhfAx Estimada [PERSON_NAME] se ha identificado…" at bounding box center [438, 217] width 876 height 435
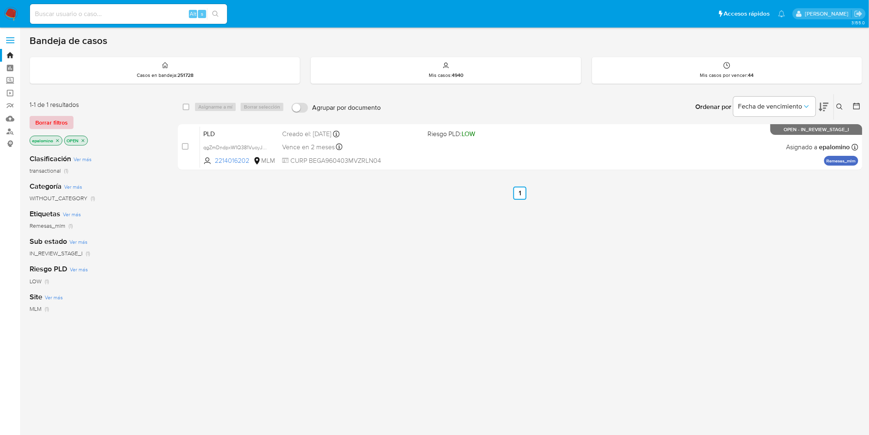
click at [45, 122] on span "Borrar filtros" at bounding box center [51, 123] width 32 height 12
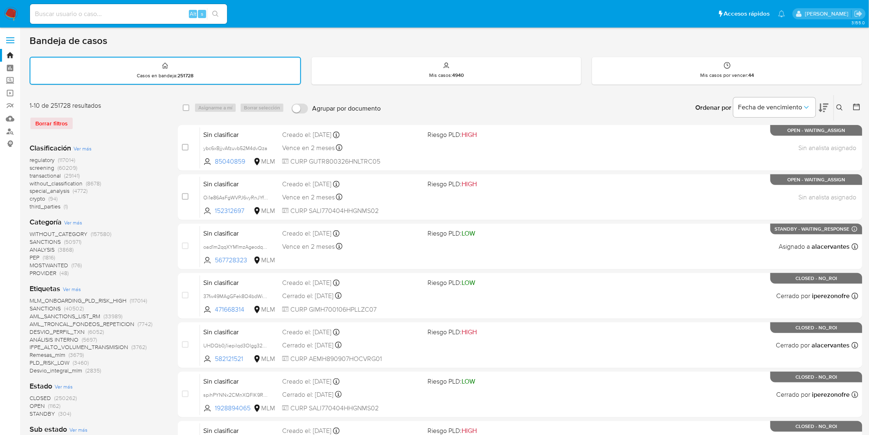
click at [840, 104] on icon at bounding box center [840, 107] width 7 height 7
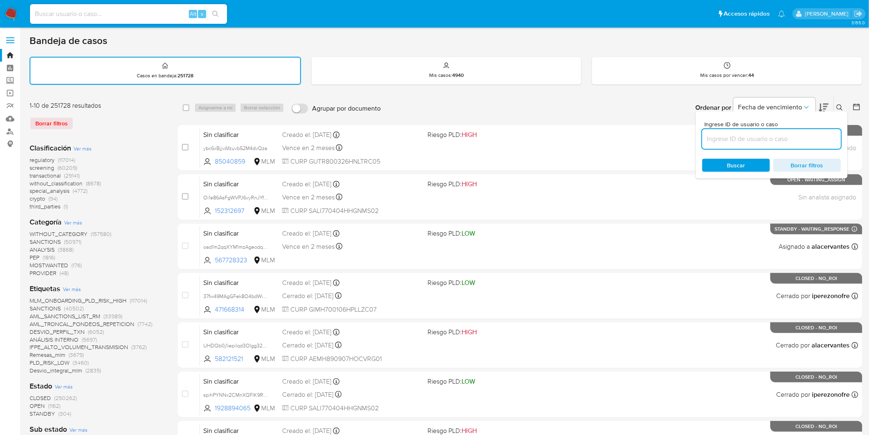
click at [748, 134] on input at bounding box center [771, 139] width 139 height 11
type input "2214016202"
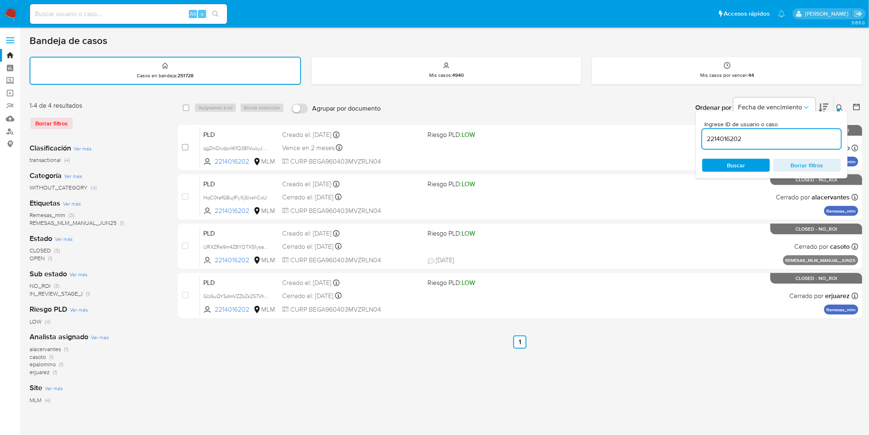
click at [837, 109] on div at bounding box center [838, 109] width 3 height 3
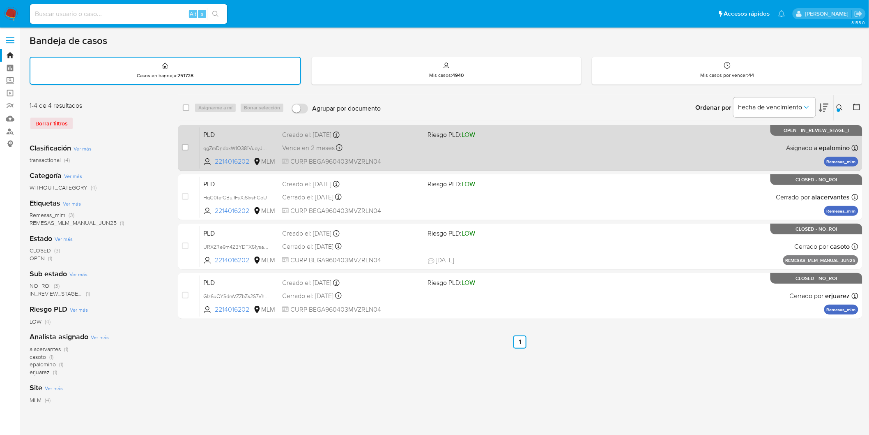
click at [217, 135] on span "PLD" at bounding box center [239, 134] width 72 height 11
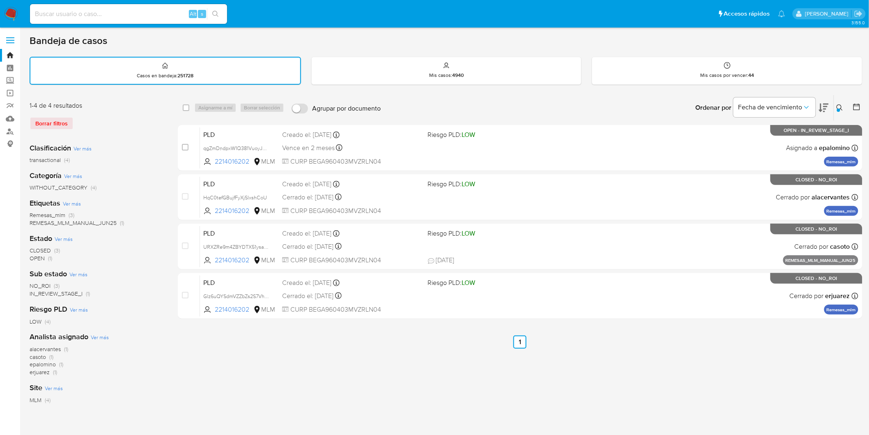
click at [14, 14] on img at bounding box center [11, 14] width 14 height 14
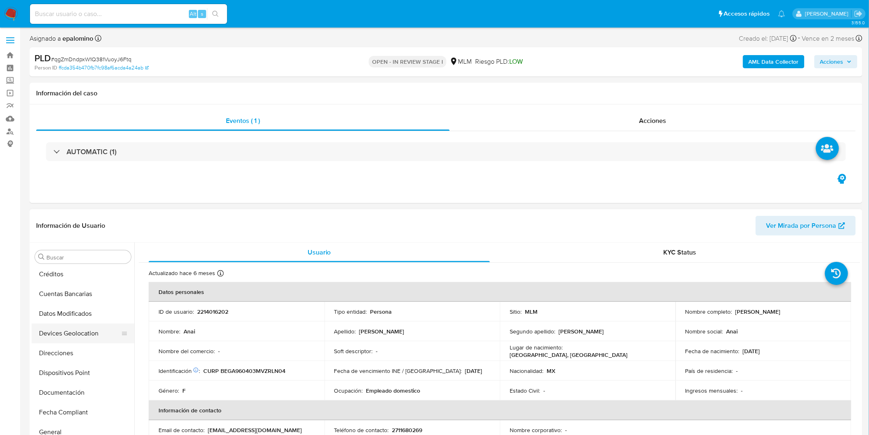
scroll to position [73, 0]
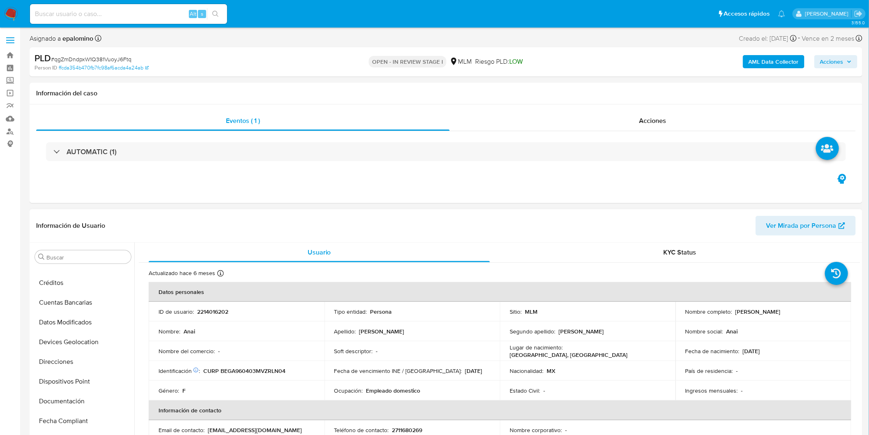
click at [97, 341] on button "Devices Geolocation" at bounding box center [83, 342] width 103 height 20
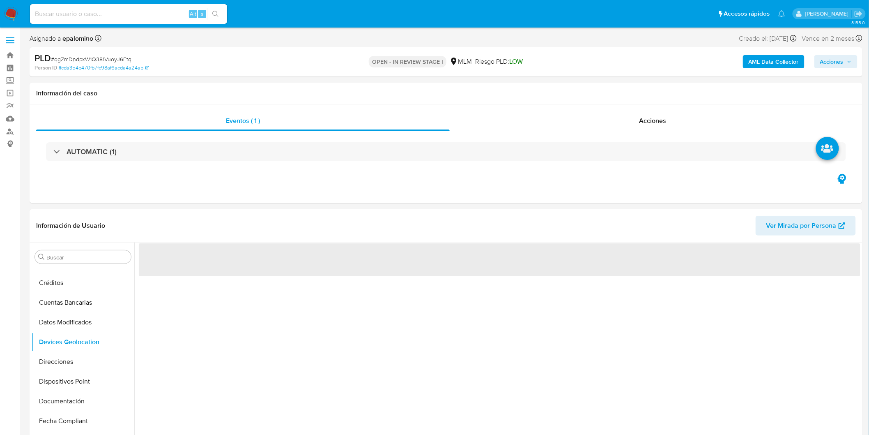
select select "10"
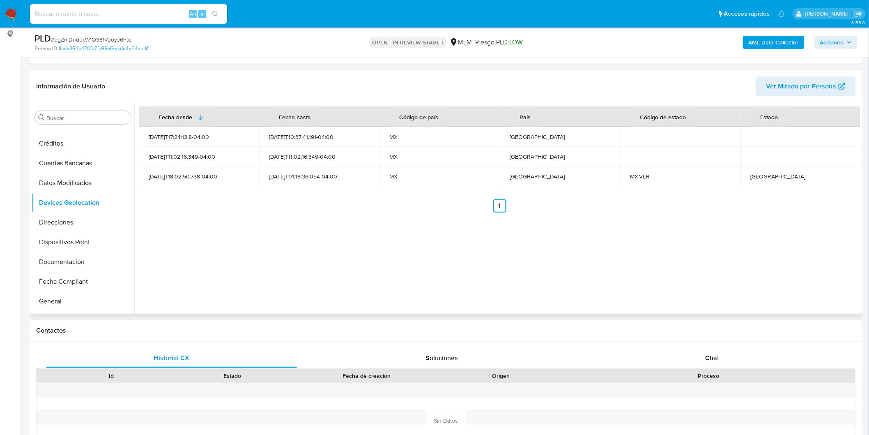
scroll to position [109, 0]
click at [394, 244] on div "Fecha desde [GEOGRAPHIC_DATA] hasta Código de país País Código de estado Estado…" at bounding box center [497, 209] width 726 height 210
click at [391, 246] on div "Fecha desde [GEOGRAPHIC_DATA] hasta Código de país País Código de estado Estado…" at bounding box center [497, 209] width 726 height 210
click at [391, 245] on div "Fecha desde [GEOGRAPHIC_DATA] hasta Código de país País Código de estado Estado…" at bounding box center [497, 209] width 726 height 210
click at [391, 245] on div "Fecha desde Fecha hasta Código de país País Código de estado Estado 2025-01-14T…" at bounding box center [497, 209] width 726 height 210
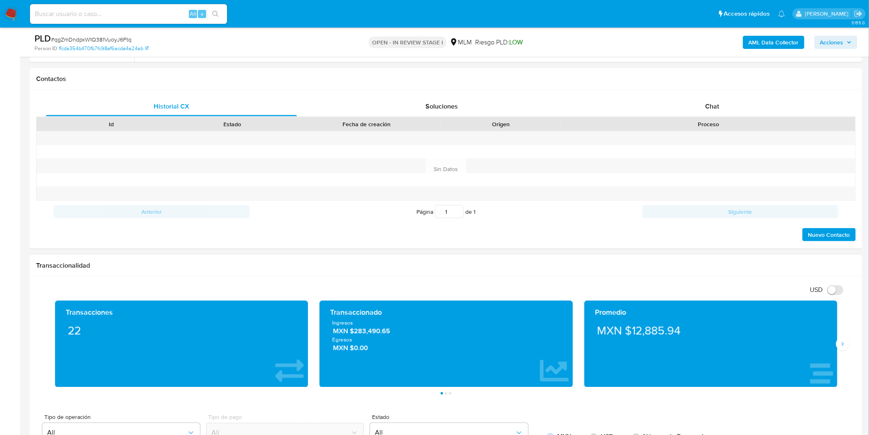
scroll to position [429, 0]
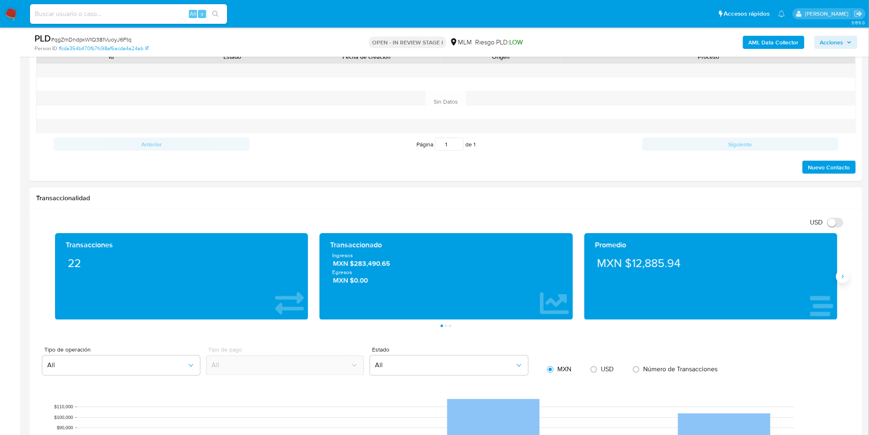
click at [841, 281] on button "Siguiente" at bounding box center [842, 276] width 13 height 13
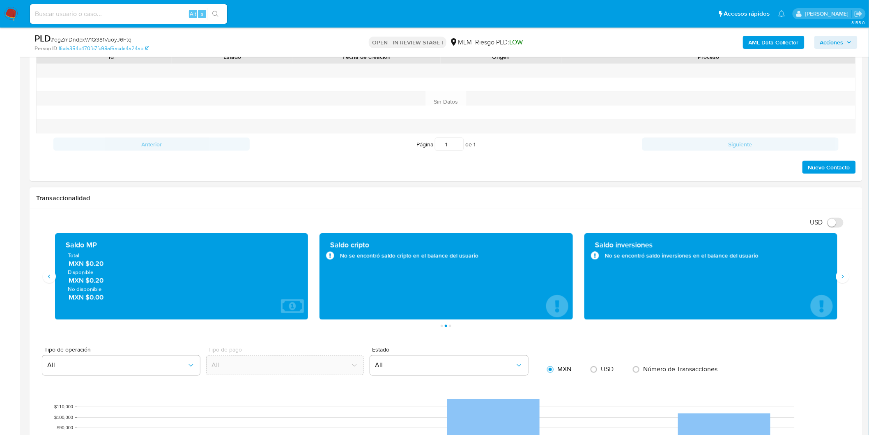
drag, startPoint x: 89, startPoint y: 280, endPoint x: 107, endPoint y: 281, distance: 17.7
click at [103, 281] on span "MXN $0.20" at bounding box center [182, 280] width 227 height 9
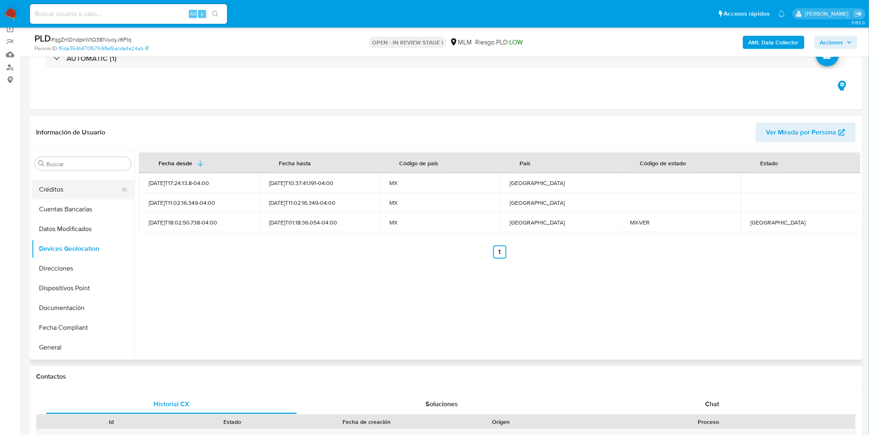
scroll to position [64, 0]
click at [67, 235] on button "KYC" at bounding box center [80, 231] width 96 height 20
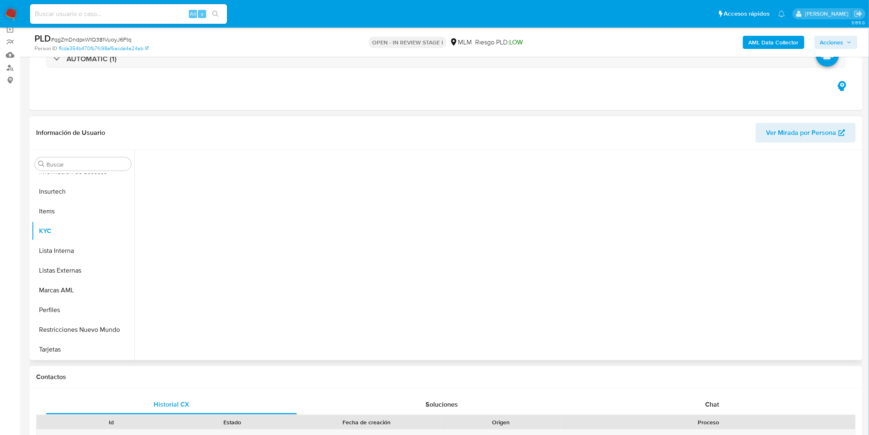
scroll to position [347, 0]
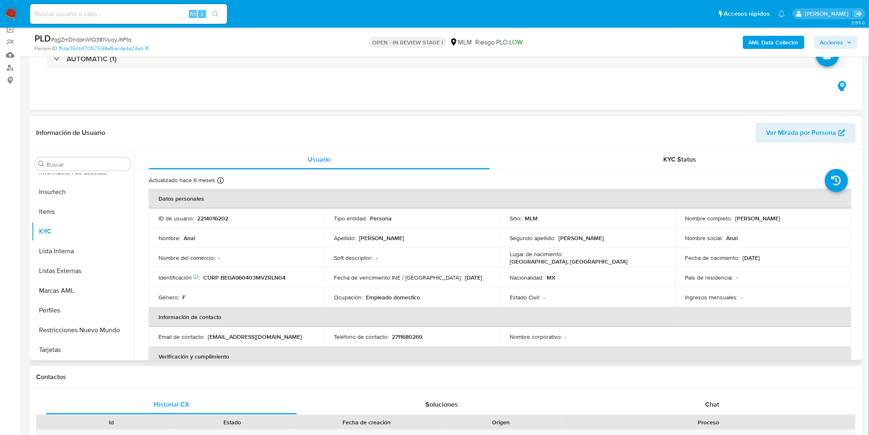
drag, startPoint x: 792, startPoint y: 218, endPoint x: 733, endPoint y: 217, distance: 58.3
click at [733, 217] on div "Nombre completo : Anai Beristain Galindo" at bounding box center [764, 217] width 156 height 7
copy p "[PERSON_NAME]"
click at [381, 277] on p "Fecha de vencimiento INE / Pasaporte :" at bounding box center [398, 277] width 128 height 7
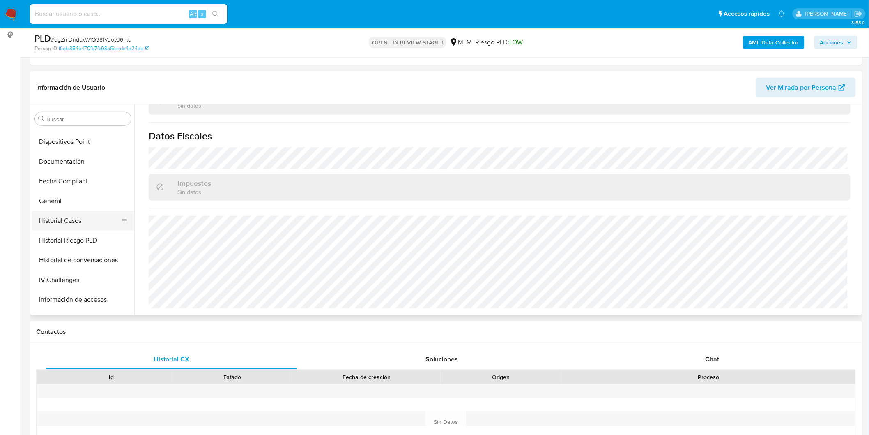
scroll to position [164, 0]
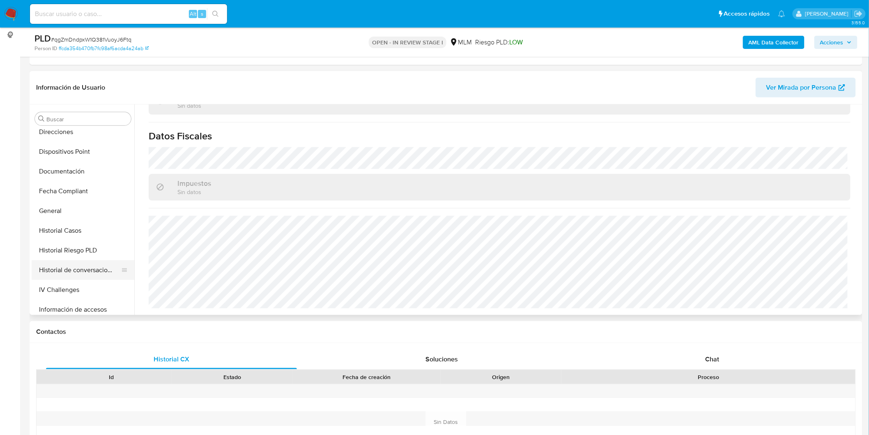
click at [105, 275] on button "Historial de conversaciones" at bounding box center [80, 270] width 96 height 20
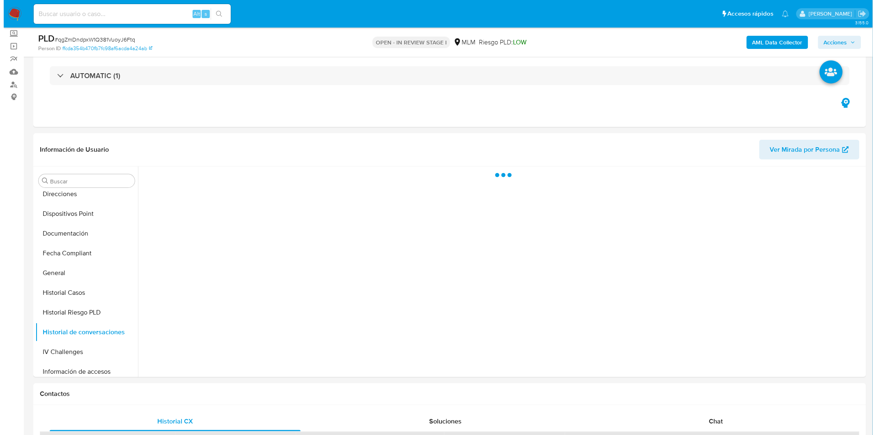
scroll to position [63, 0]
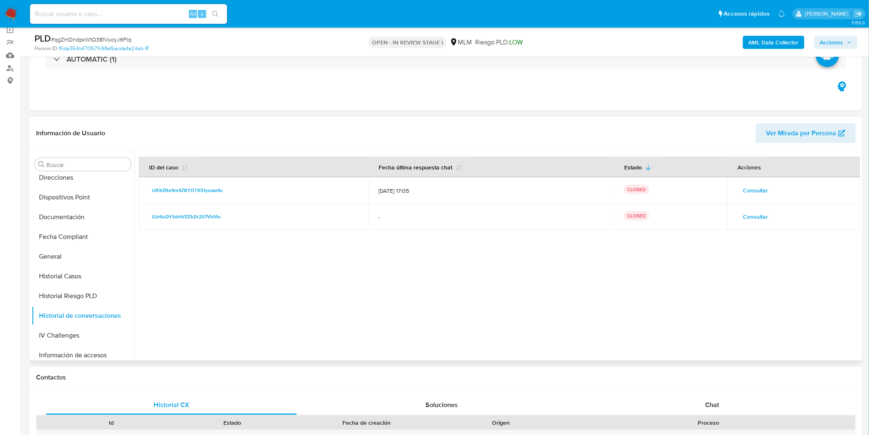
click at [753, 191] on span "Consultar" at bounding box center [755, 190] width 25 height 12
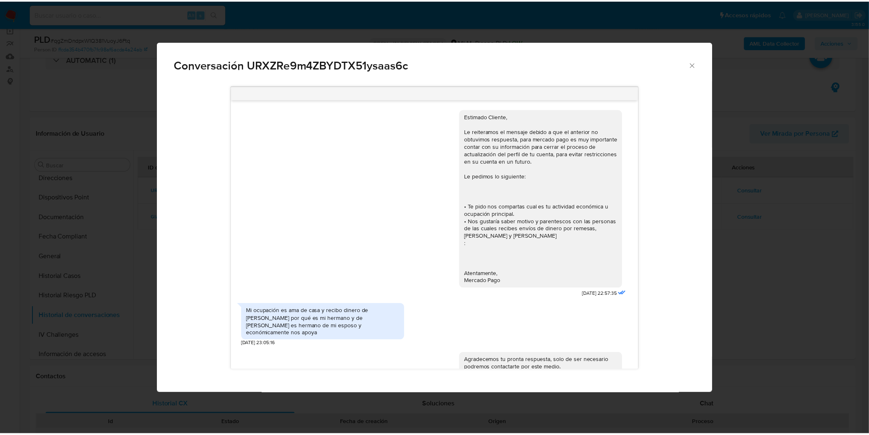
scroll to position [42, 0]
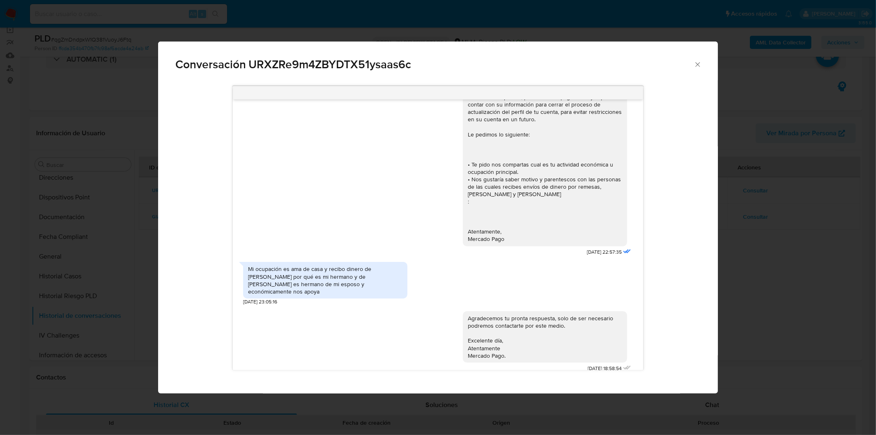
click at [698, 66] on icon "Cerrar" at bounding box center [698, 64] width 8 height 8
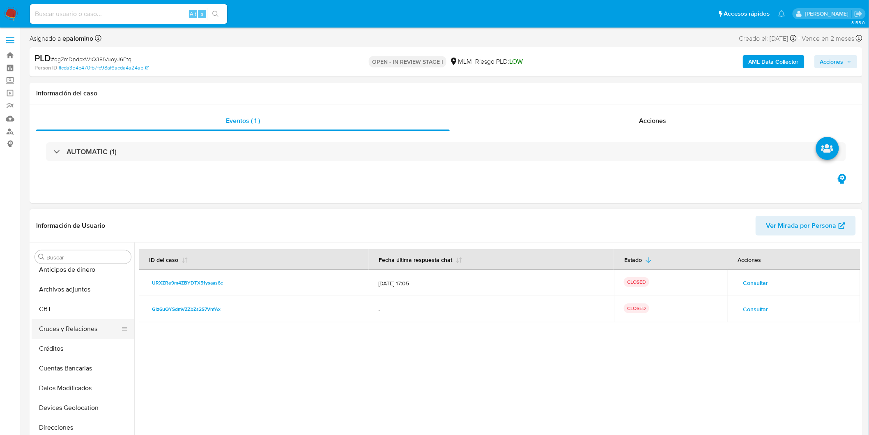
scroll to position [0, 0]
click at [79, 334] on button "Cruces y Relaciones" at bounding box center [80, 336] width 96 height 20
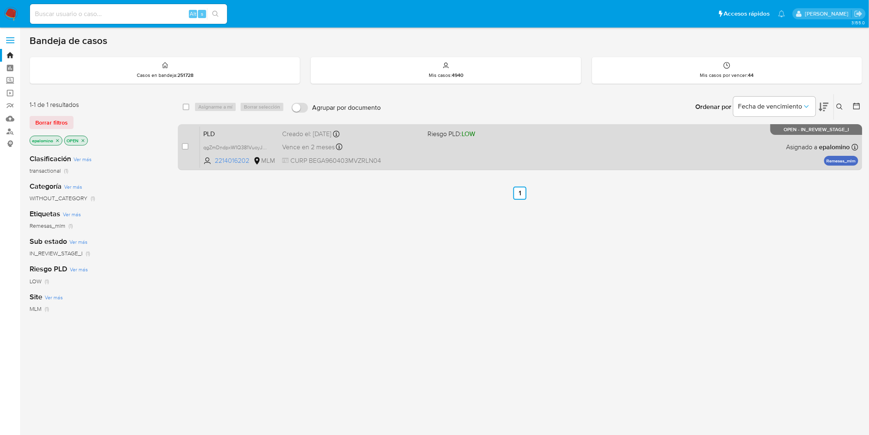
click at [220, 129] on span "PLD" at bounding box center [239, 133] width 72 height 11
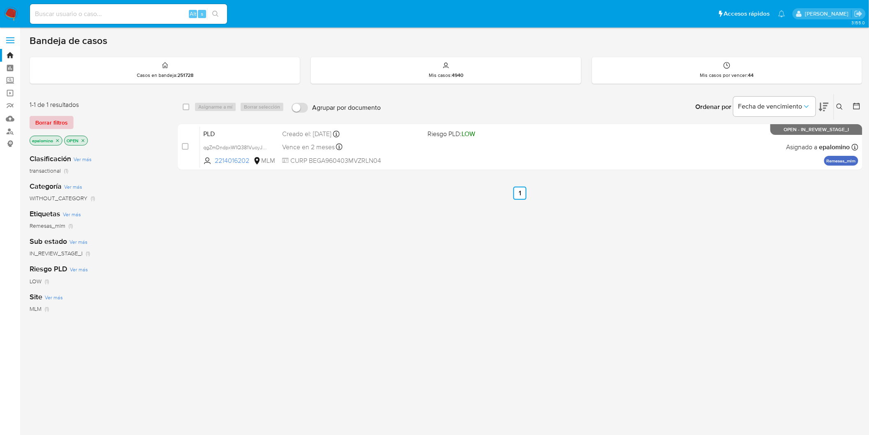
click at [48, 120] on span "Borrar filtros" at bounding box center [51, 123] width 32 height 12
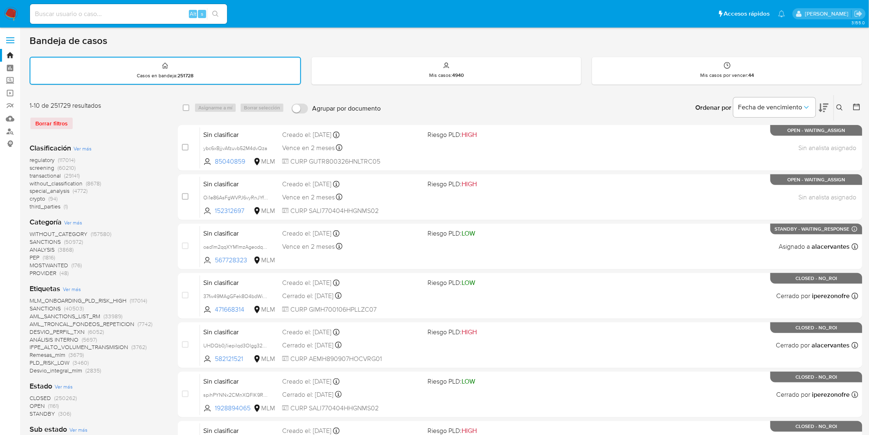
click at [840, 106] on icon at bounding box center [840, 107] width 7 height 7
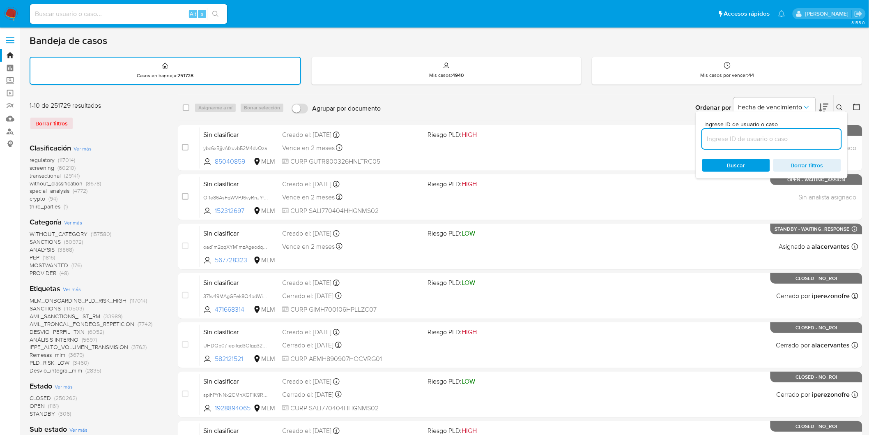
click at [748, 138] on input at bounding box center [771, 139] width 139 height 11
type input "2214016202"
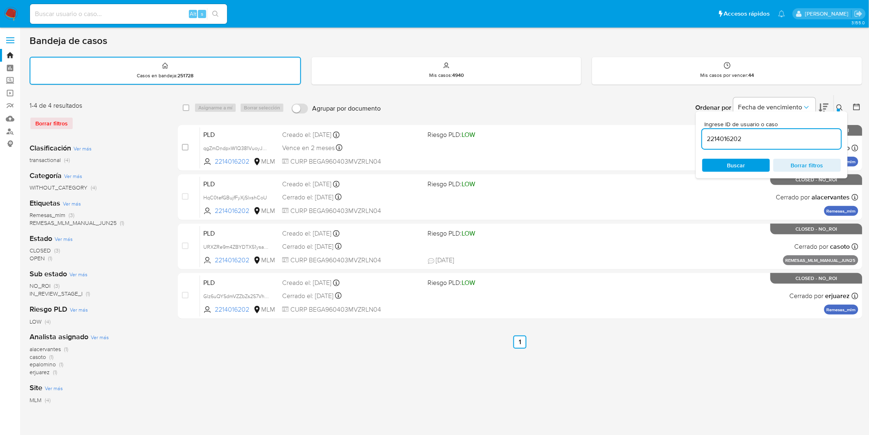
click at [845, 99] on div "Ingrese ID de usuario o caso 2214016202 Buscar Borrar filtros" at bounding box center [841, 107] width 14 height 25
click at [840, 104] on icon at bounding box center [840, 107] width 7 height 7
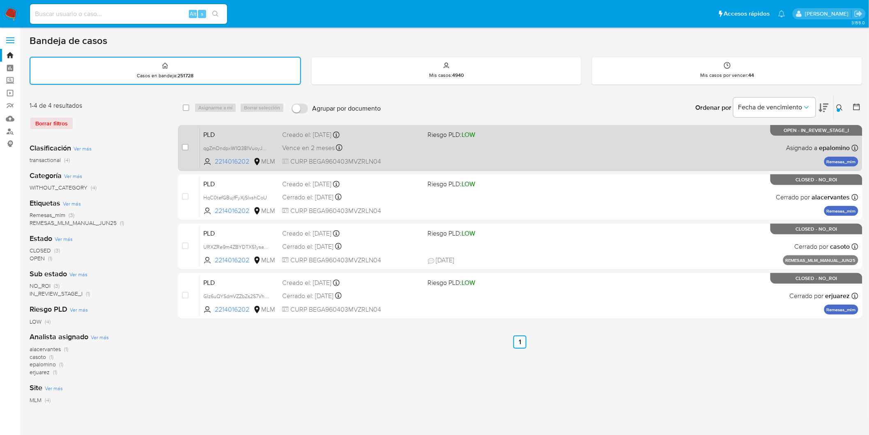
click at [222, 133] on span "PLD" at bounding box center [239, 134] width 72 height 11
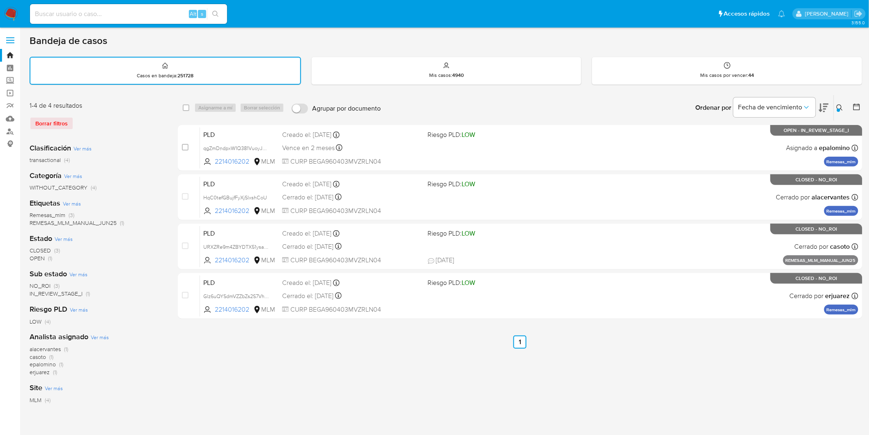
click at [11, 17] on img at bounding box center [11, 14] width 14 height 14
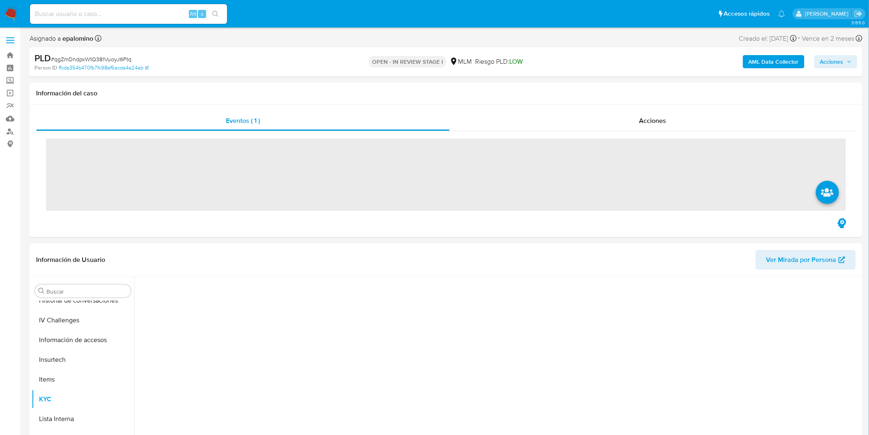
scroll to position [347, 0]
click at [121, 59] on span "# qgZmDndpxW1Q381VuoyJ6Ftq" at bounding box center [91, 59] width 81 height 8
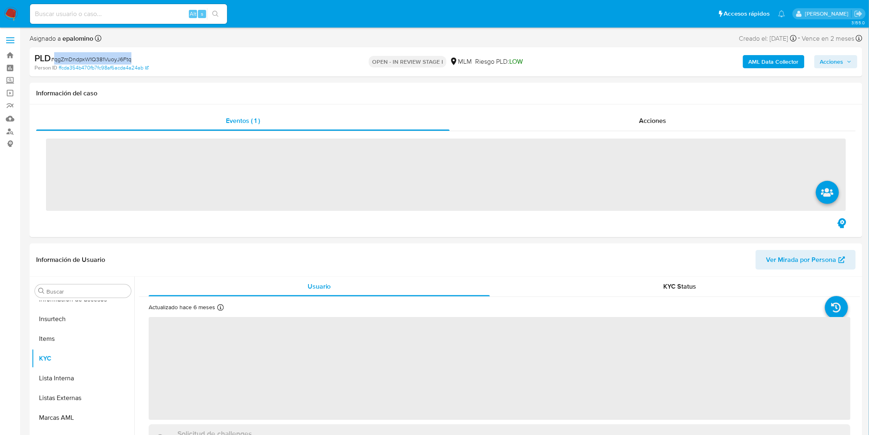
click at [121, 59] on span "# qgZmDndpxW1Q381VuoyJ6Ftq" at bounding box center [91, 59] width 81 height 8
copy span "qgZmDndpxW1Q381VuoyJ6Ftq"
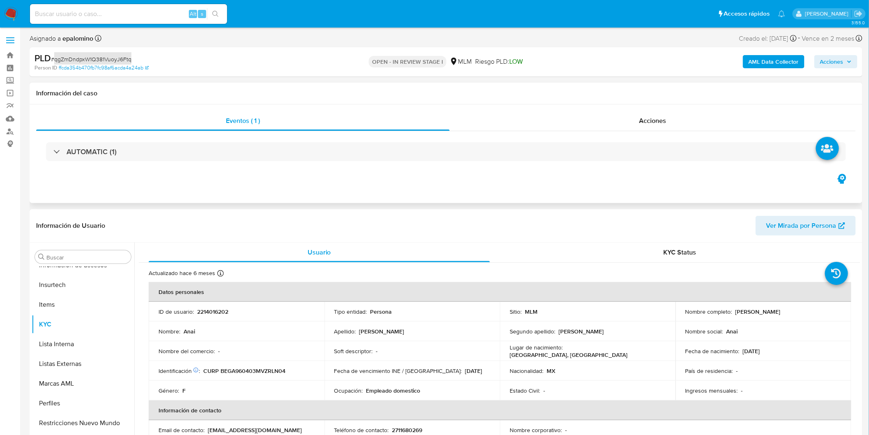
select select "10"
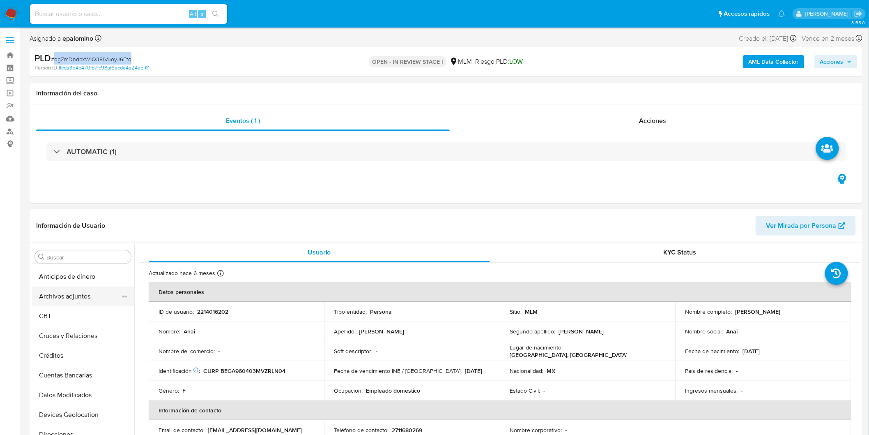
click at [75, 296] on button "Archivos adjuntos" at bounding box center [80, 296] width 96 height 20
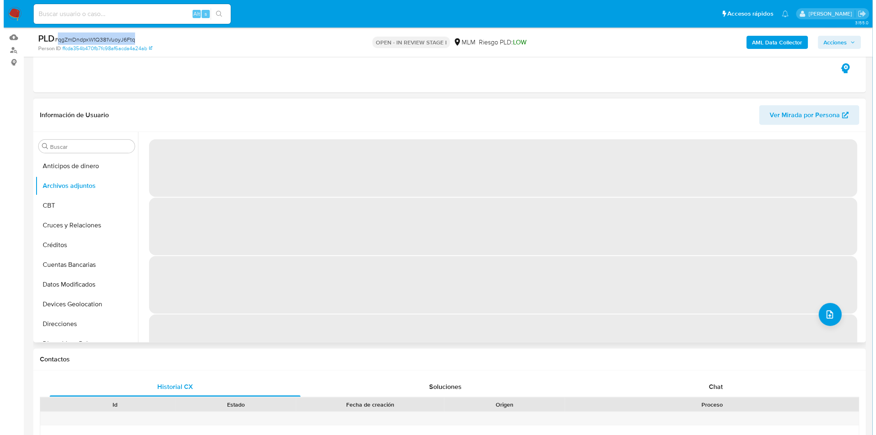
scroll to position [36, 0]
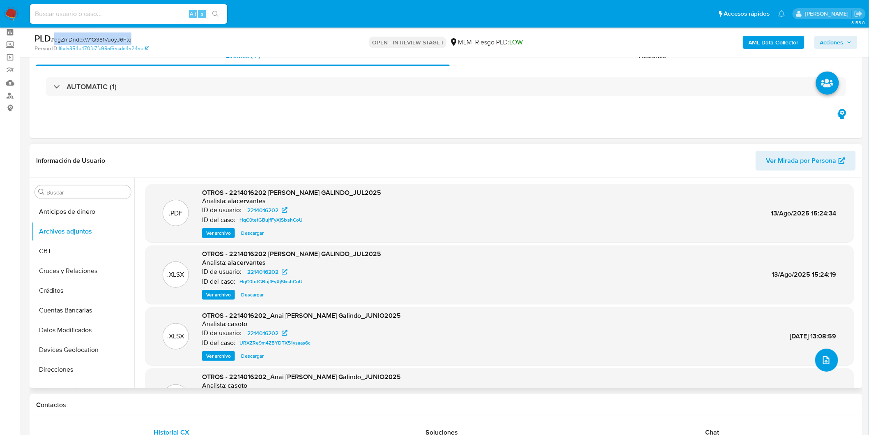
click at [823, 356] on icon "upload-file" at bounding box center [826, 360] width 7 height 8
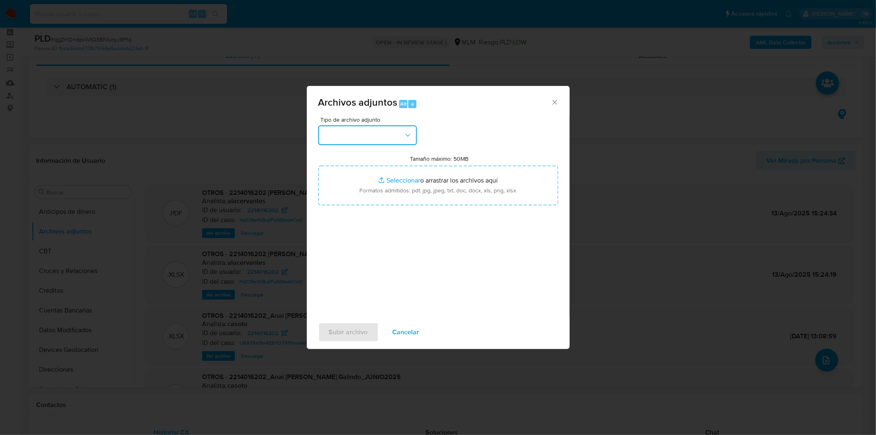
click at [405, 134] on icon "button" at bounding box center [408, 135] width 8 height 8
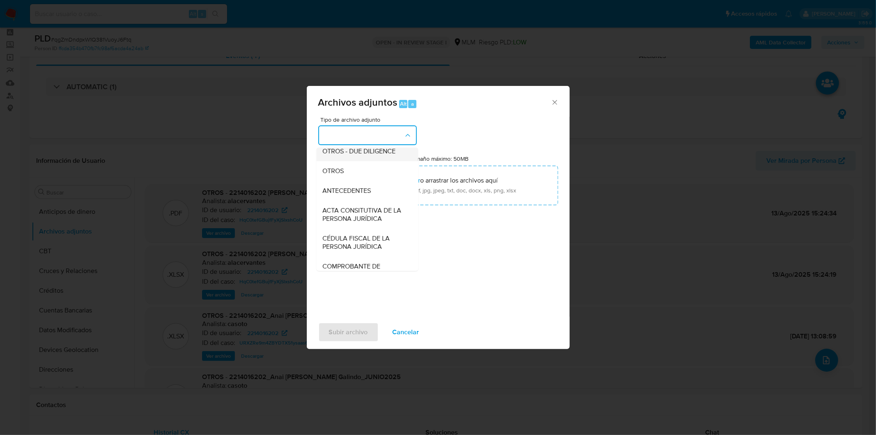
scroll to position [91, 0]
click at [342, 208] on span "OTROS" at bounding box center [333, 204] width 21 height 8
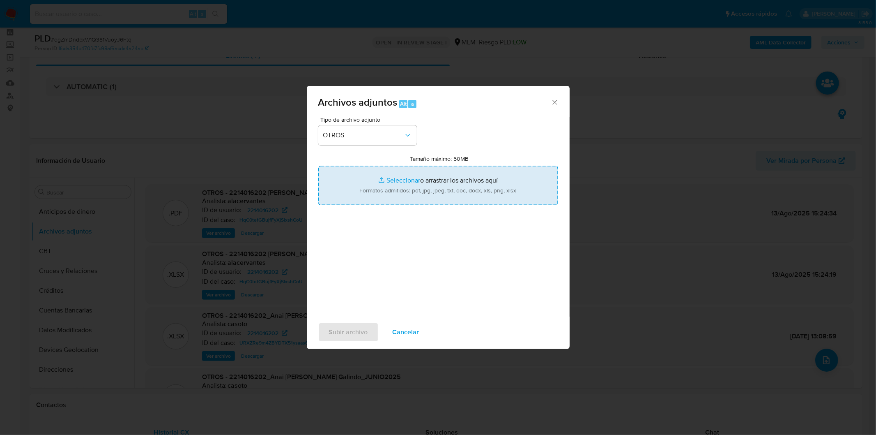
type input "C:\fakepath\2214016202_Anai [PERSON_NAME] Galindo_AGO2025..xlsx"
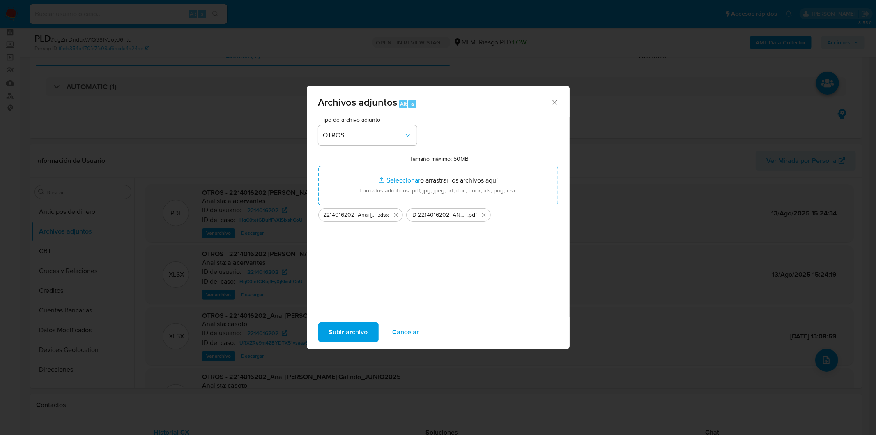
click at [354, 321] on div "Subir archivo Cancelar" at bounding box center [438, 331] width 263 height 31
click at [350, 327] on span "Subir archivo" at bounding box center [348, 332] width 39 height 18
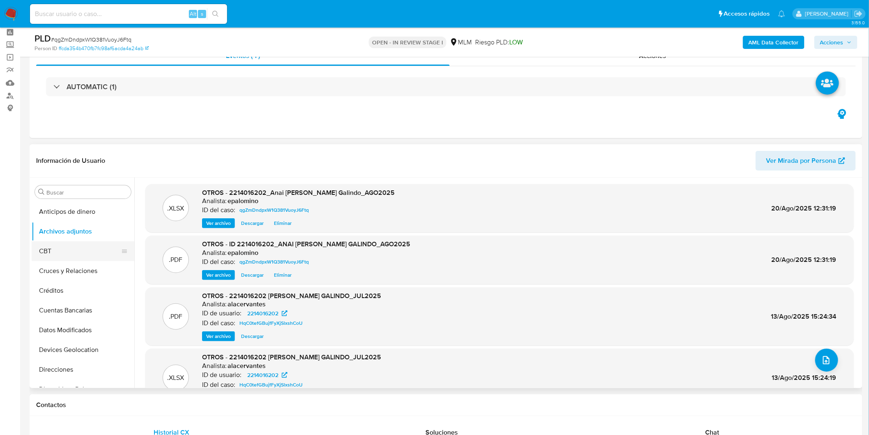
click at [64, 249] on button "CBT" at bounding box center [80, 251] width 96 height 20
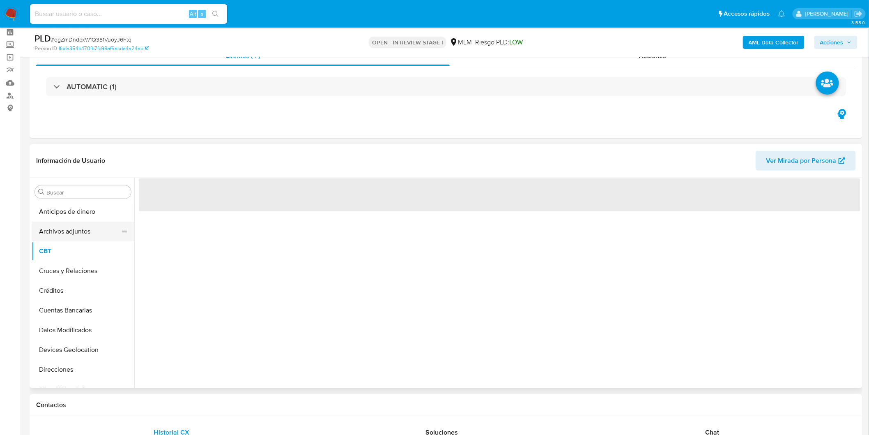
click at [72, 232] on button "Archivos adjuntos" at bounding box center [80, 231] width 96 height 20
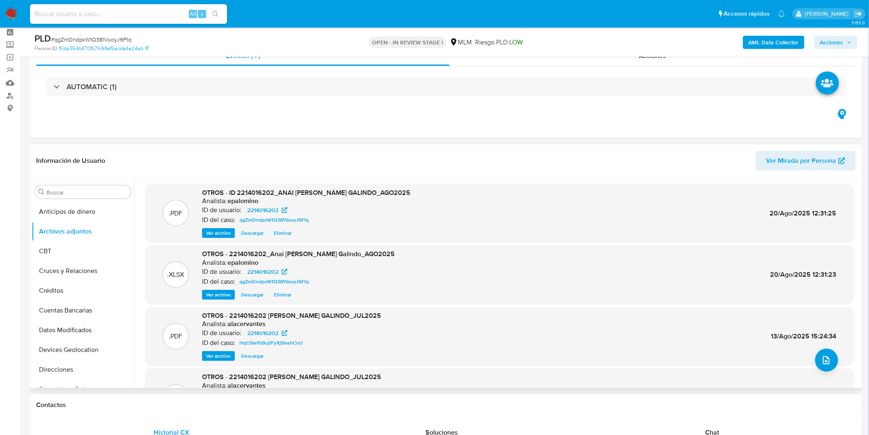
click at [275, 297] on span "Eliminar" at bounding box center [283, 294] width 18 height 8
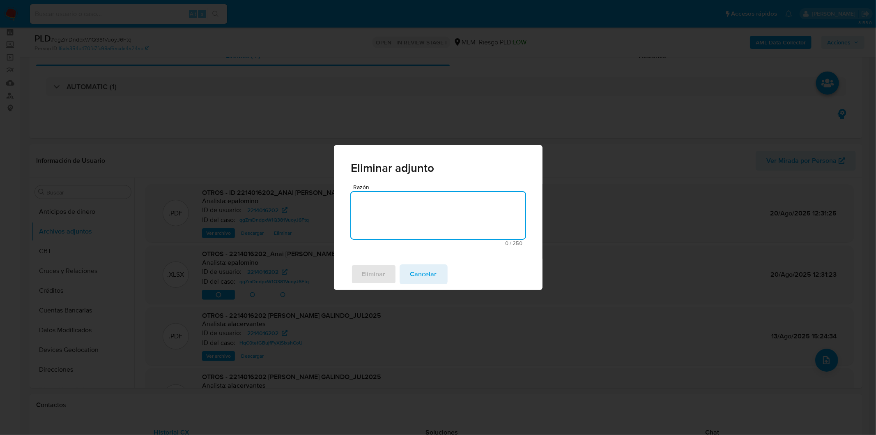
click at [387, 216] on textarea "Razón" at bounding box center [438, 215] width 174 height 47
type textarea "R"
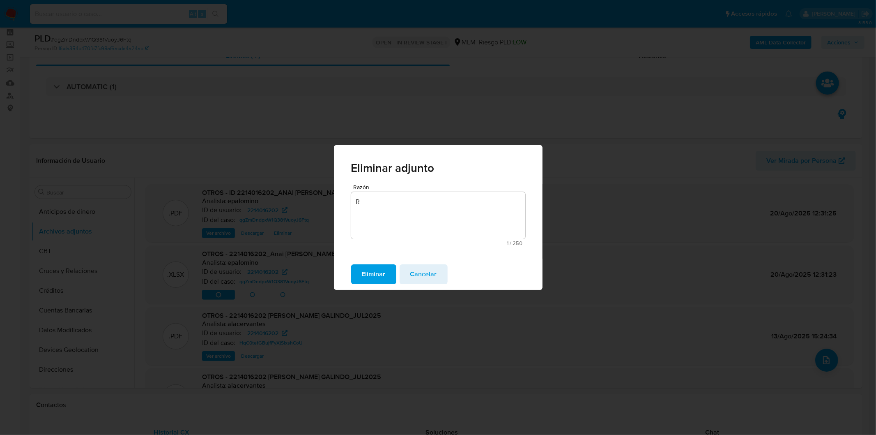
click at [377, 269] on span "Eliminar" at bounding box center [374, 274] width 24 height 18
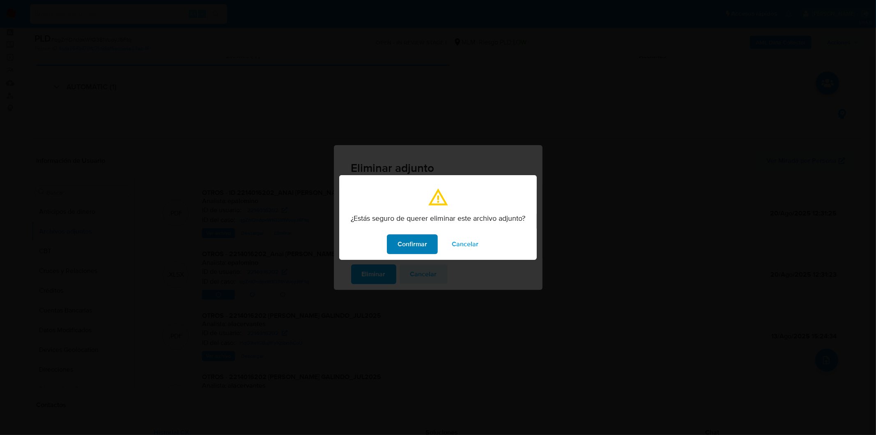
click at [417, 240] on span "Confirmar" at bounding box center [413, 244] width 30 height 18
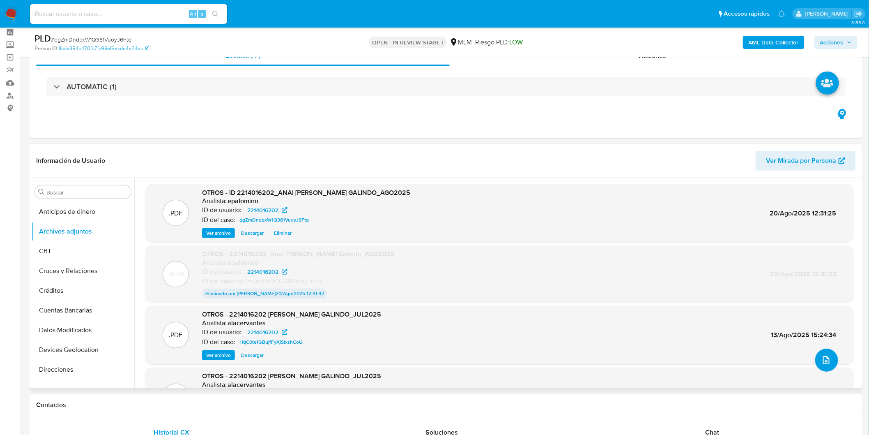
click at [826, 355] on span "upload-file" at bounding box center [827, 360] width 10 height 10
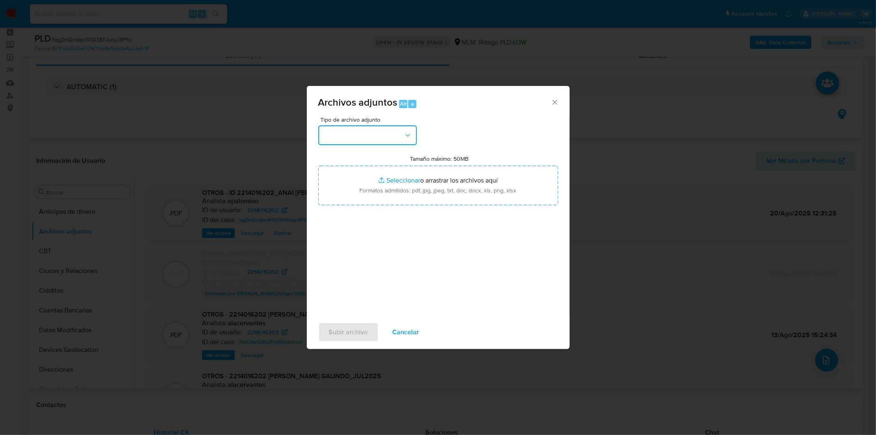
click at [407, 129] on button "button" at bounding box center [367, 135] width 99 height 20
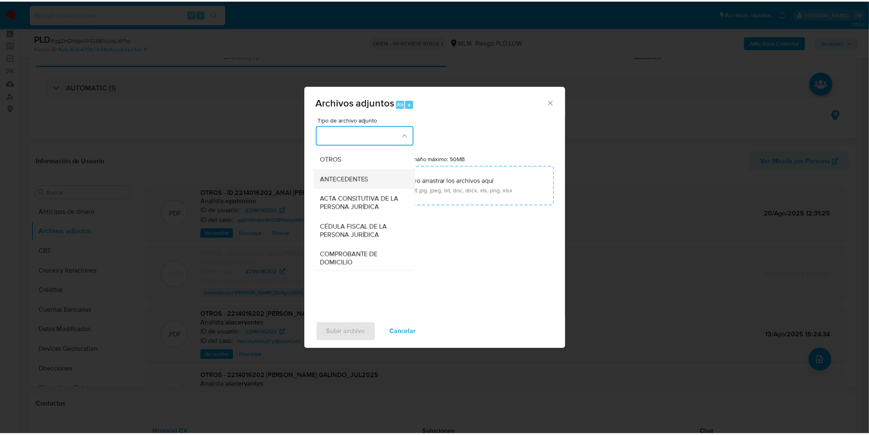
scroll to position [137, 0]
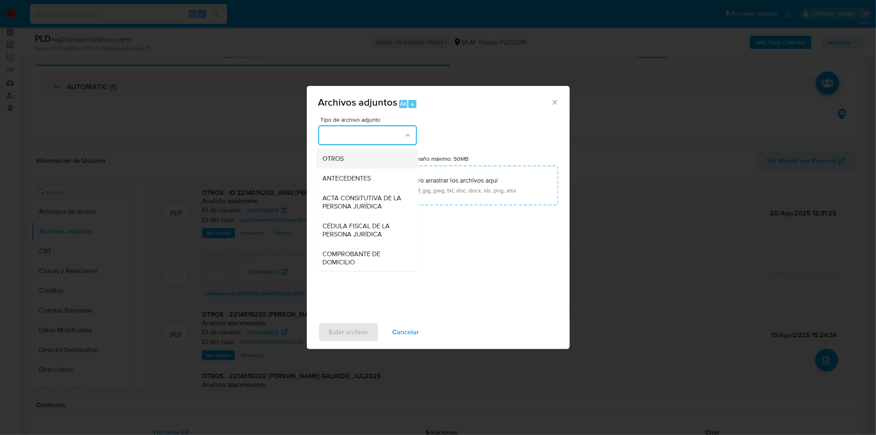
click at [353, 167] on div "OTROS" at bounding box center [365, 158] width 84 height 20
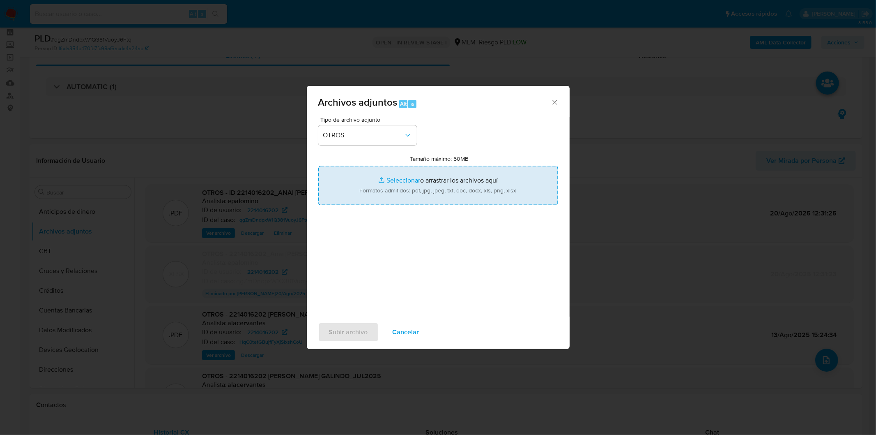
type input "C:\fakepath\2214016202_Anai Beristain Galindo_AGO2025. 1.xlsx"
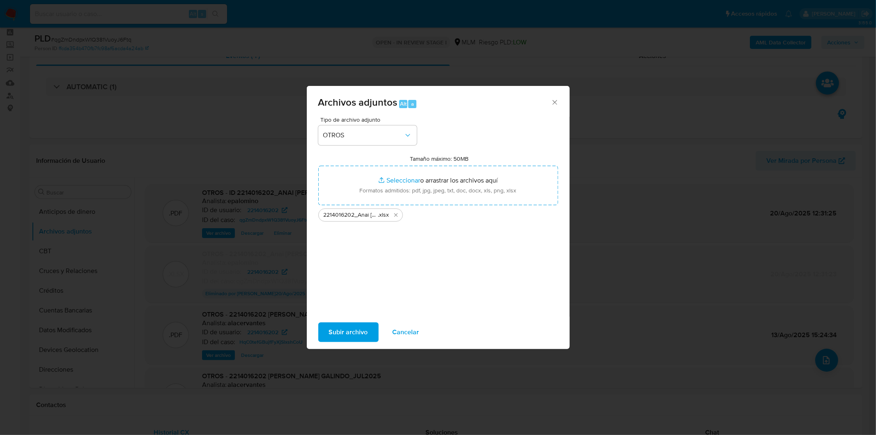
drag, startPoint x: 434, startPoint y: 170, endPoint x: 350, endPoint y: 333, distance: 183.4
click at [350, 333] on span "Subir archivo" at bounding box center [348, 332] width 39 height 18
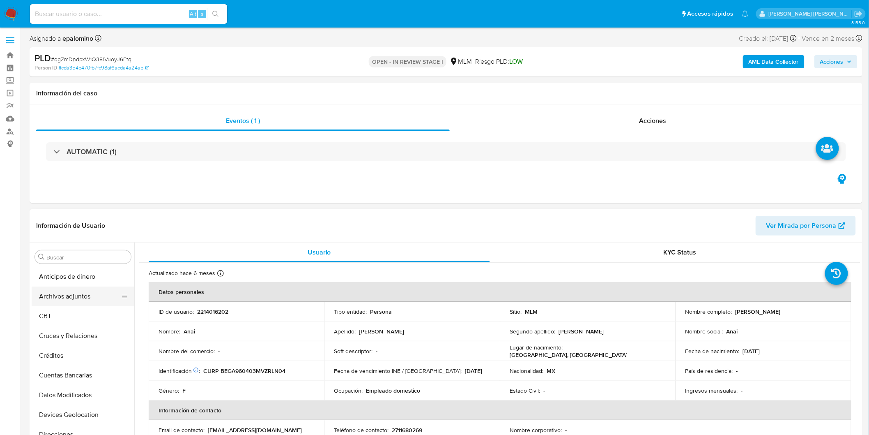
click at [79, 299] on button "Archivos adjuntos" at bounding box center [80, 296] width 96 height 20
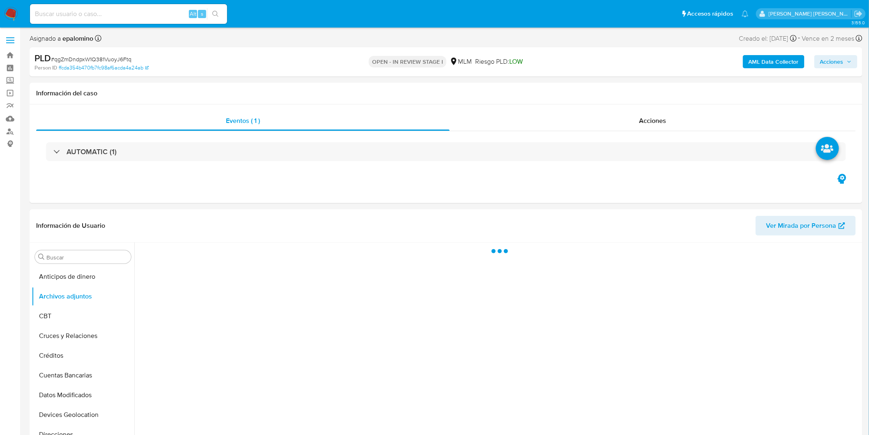
select select "10"
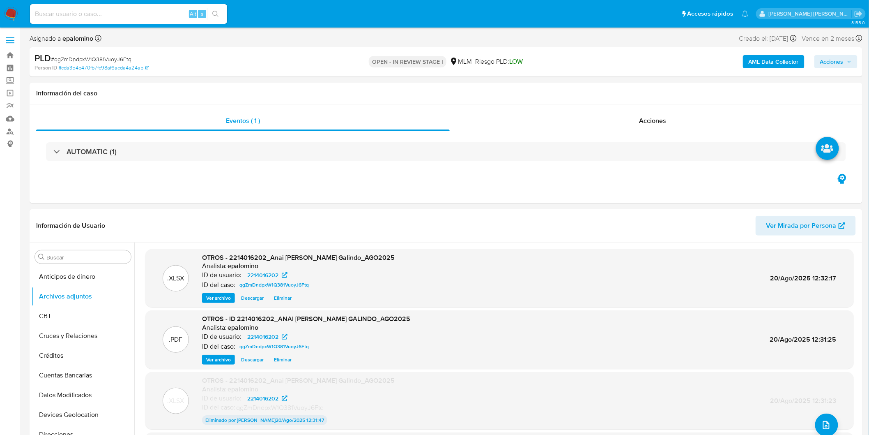
click at [843, 62] on span "Acciones" at bounding box center [831, 61] width 23 height 13
click at [823, 195] on span "Enviar" at bounding box center [827, 194] width 16 height 12
click at [603, 86] on span "Resolución del caso" at bounding box center [602, 87] width 59 height 9
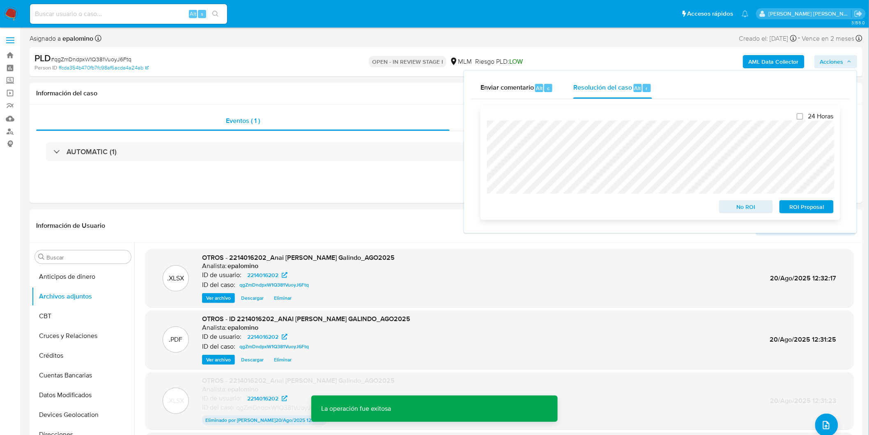
click at [746, 204] on span "No ROI" at bounding box center [746, 207] width 43 height 12
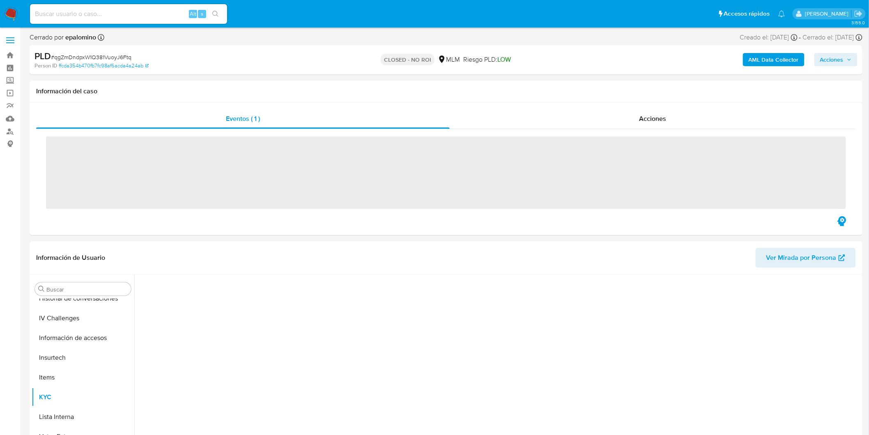
scroll to position [347, 0]
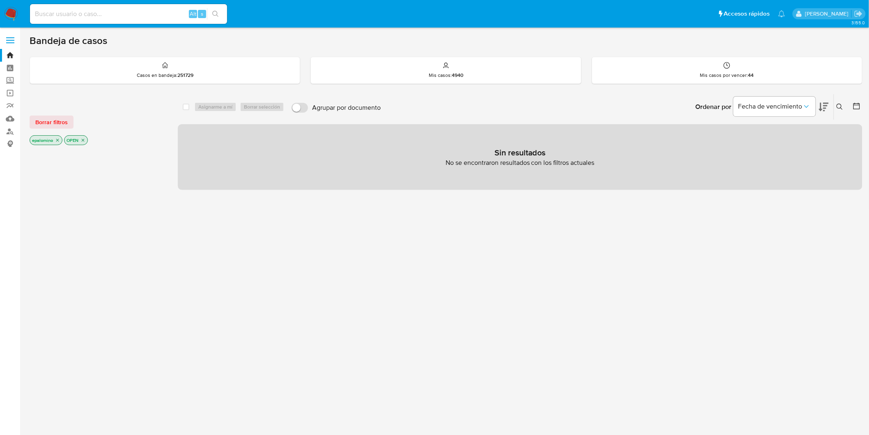
drag, startPoint x: 51, startPoint y: 117, endPoint x: 106, endPoint y: 18, distance: 112.7
click at [51, 117] on span "Borrar filtros" at bounding box center [51, 122] width 32 height 12
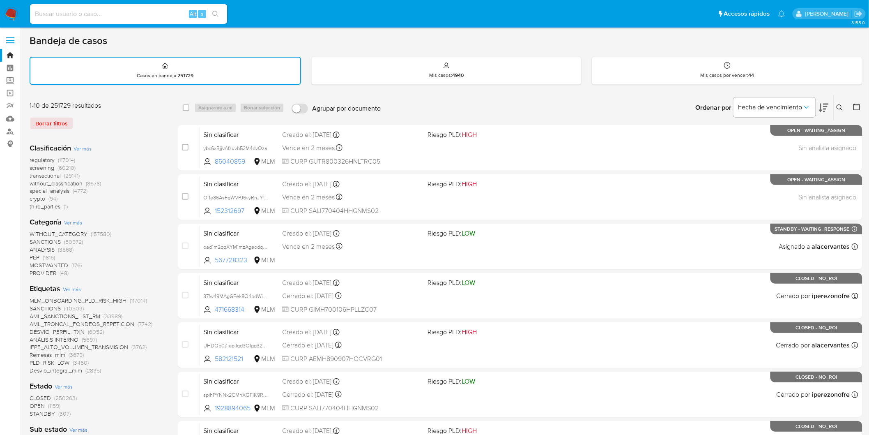
click at [837, 104] on icon at bounding box center [840, 107] width 7 height 7
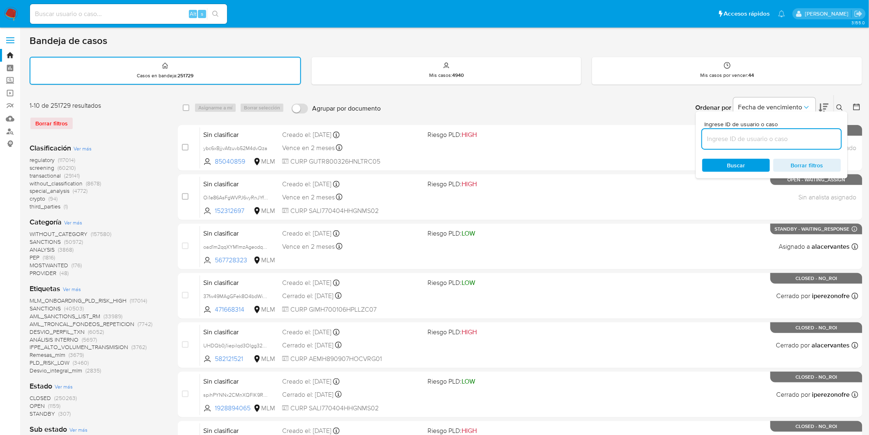
click at [738, 138] on input at bounding box center [771, 139] width 139 height 11
type input "2214016202"
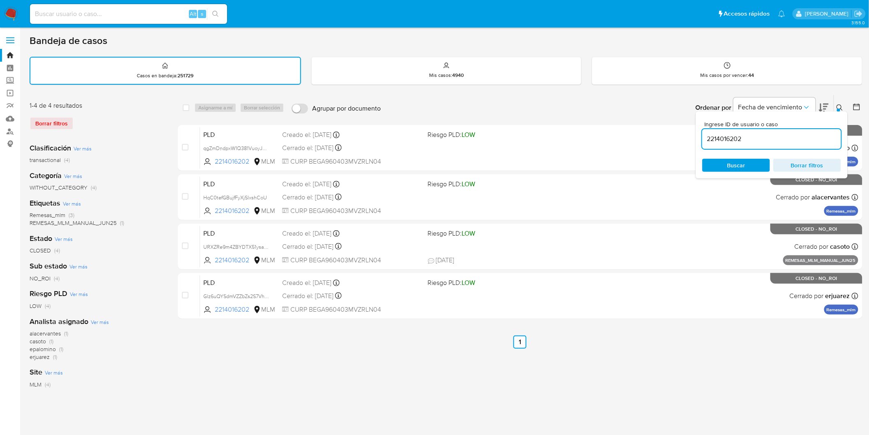
click at [839, 104] on icon at bounding box center [840, 107] width 7 height 7
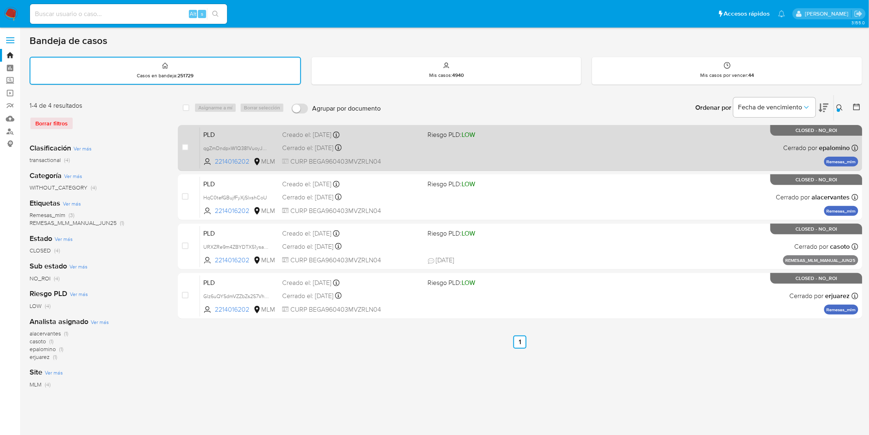
click at [202, 137] on div "PLD qgZmDndpxW1Q381VuoyJ6Ftq 2214016202 MLM Riesgo PLD: LOW Creado el: 12/08/20…" at bounding box center [529, 147] width 659 height 41
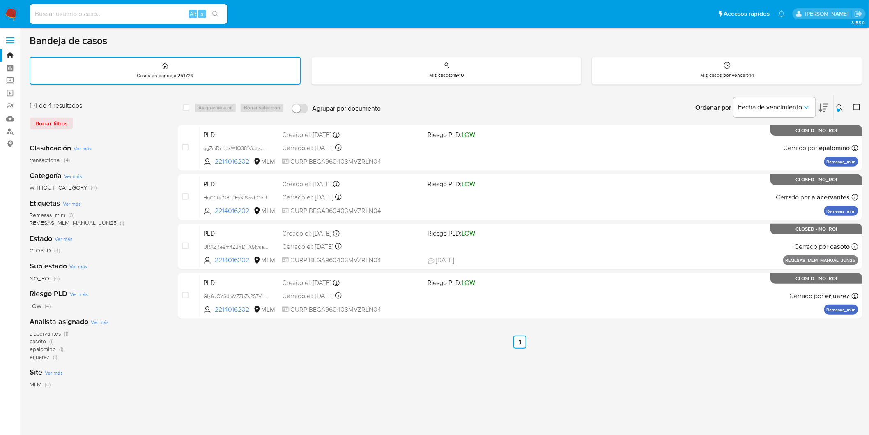
click at [12, 12] on img at bounding box center [11, 14] width 14 height 14
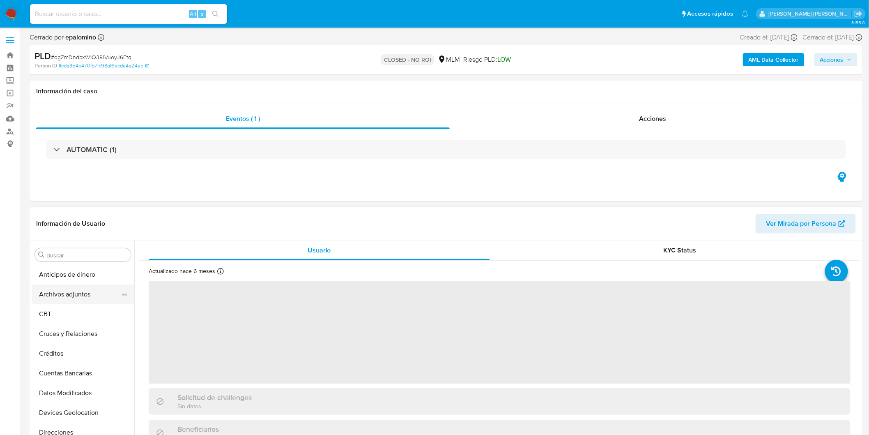
click at [82, 300] on button "Archivos adjuntos" at bounding box center [80, 294] width 96 height 20
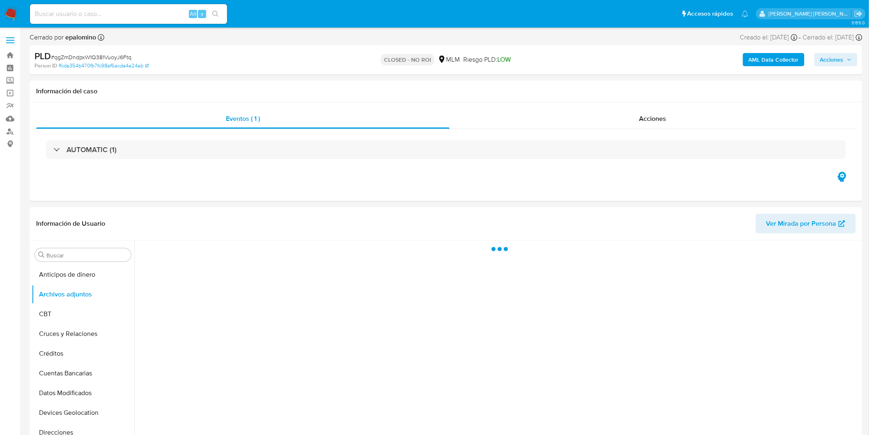
select select "10"
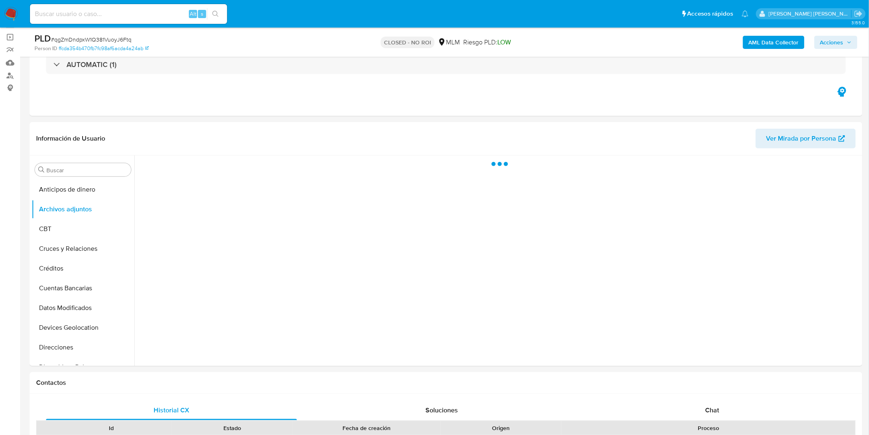
scroll to position [66, 0]
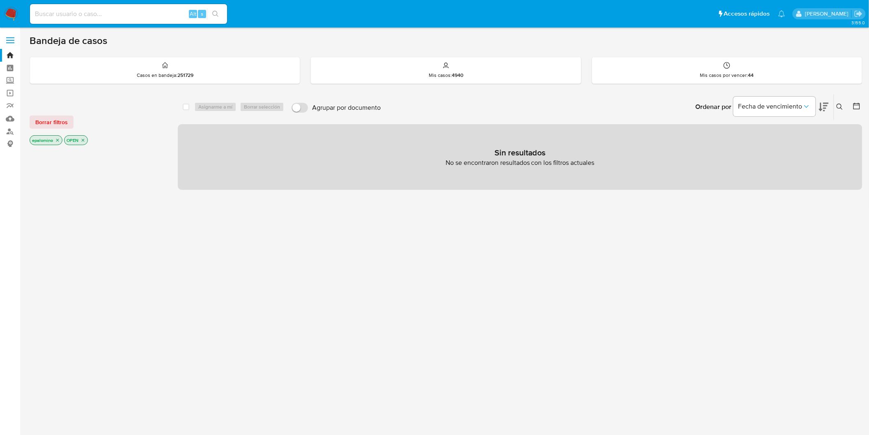
click at [49, 122] on span "Borrar filtros" at bounding box center [51, 122] width 32 height 12
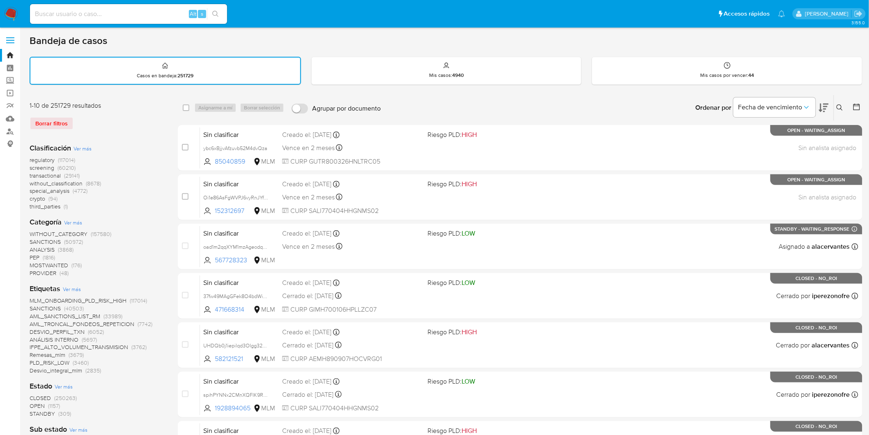
click at [839, 103] on button at bounding box center [841, 108] width 14 height 10
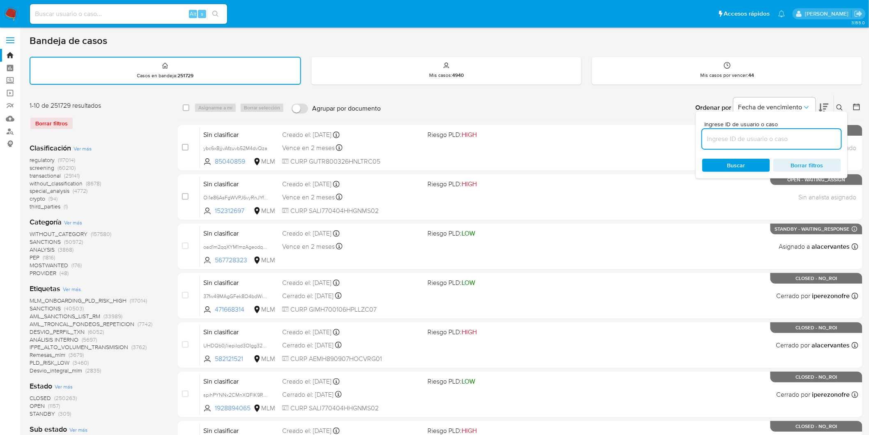
click at [726, 134] on input at bounding box center [771, 139] width 139 height 11
type input "1198676555"
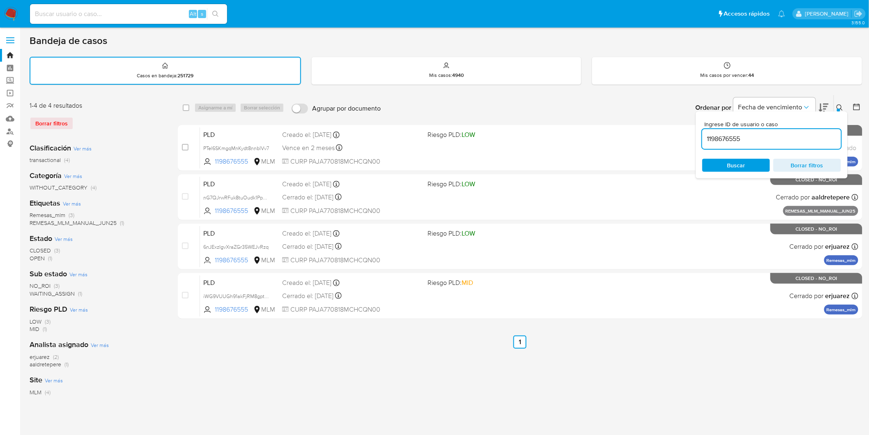
click at [836, 106] on button at bounding box center [841, 108] width 14 height 10
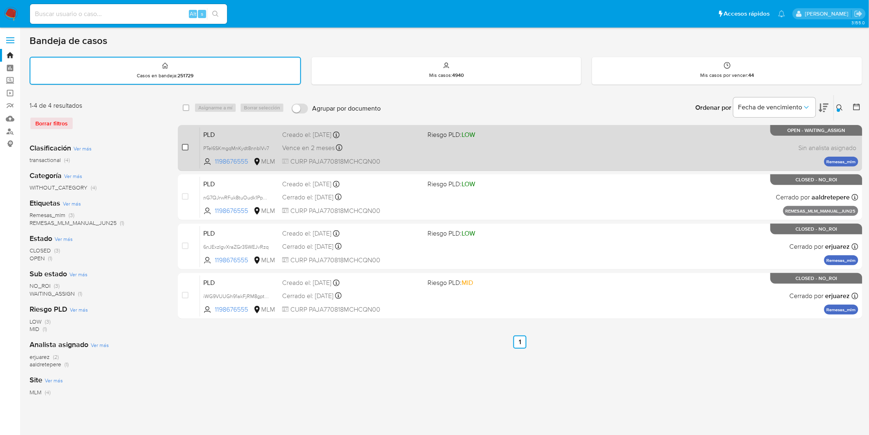
click at [187, 148] on input "checkbox" at bounding box center [185, 147] width 7 height 7
checkbox input "true"
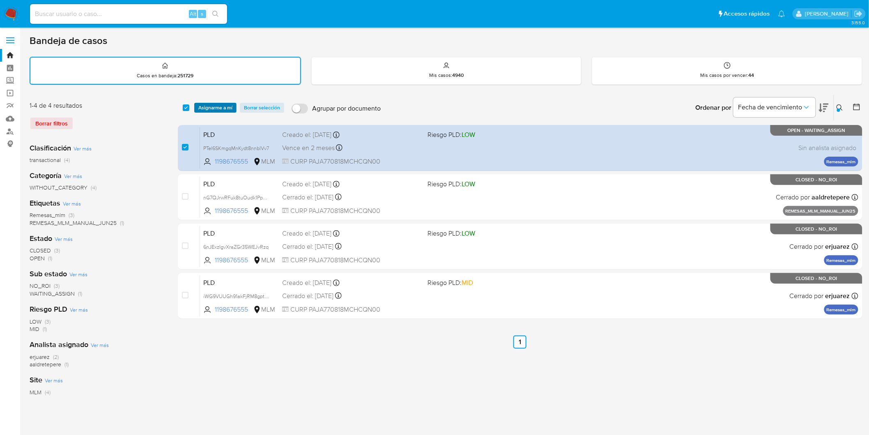
click at [220, 104] on span "Asignarme a mí" at bounding box center [215, 108] width 34 height 8
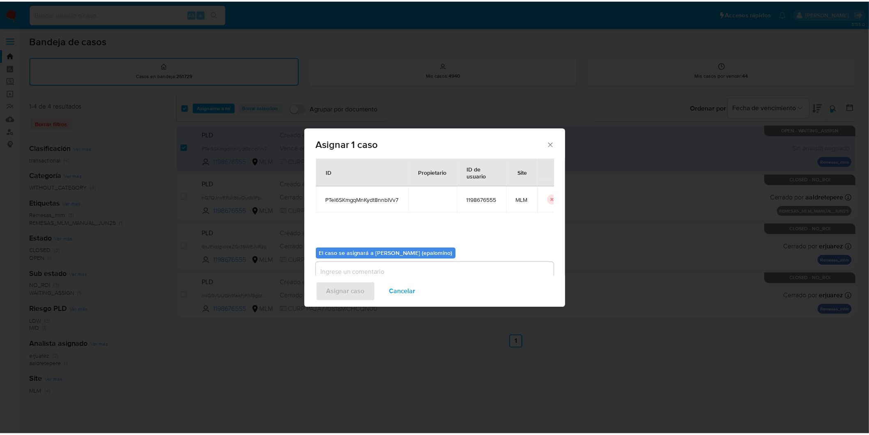
scroll to position [42, 0]
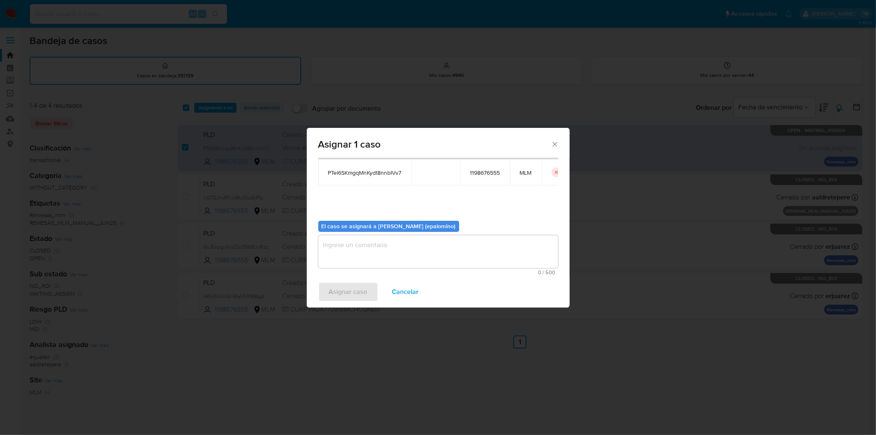
click at [369, 248] on textarea "assign-modal" at bounding box center [438, 251] width 240 height 33
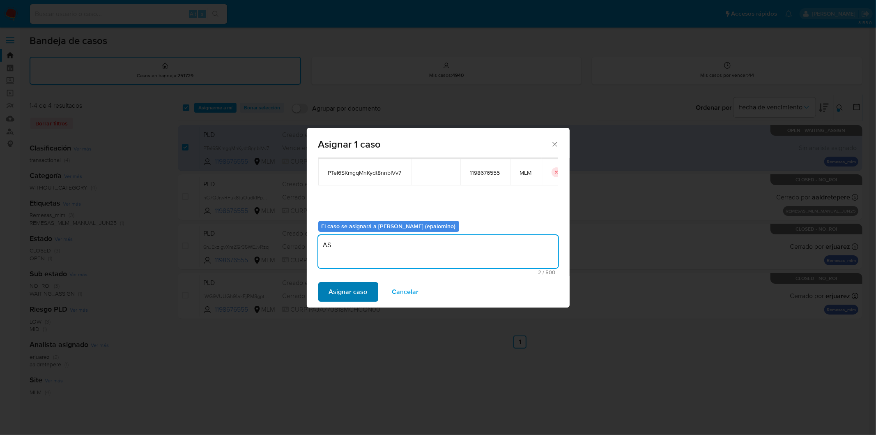
type textarea "AS"
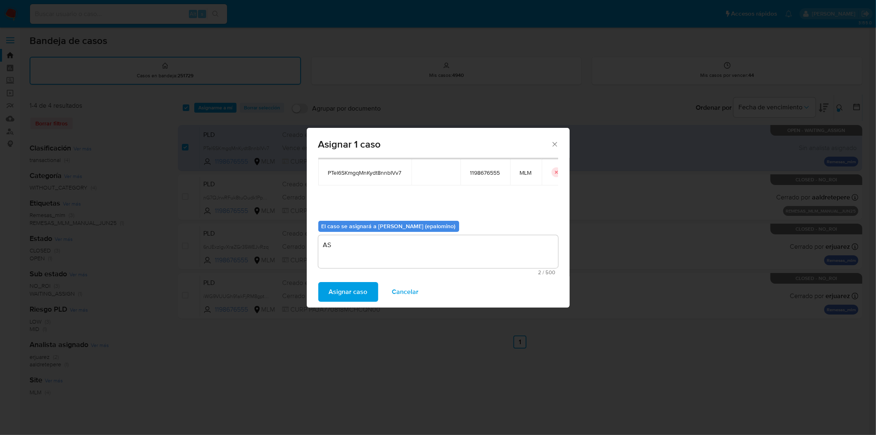
drag, startPoint x: 343, startPoint y: 292, endPoint x: 313, endPoint y: 100, distance: 194.9
click at [342, 292] on span "Asignar caso" at bounding box center [348, 292] width 39 height 18
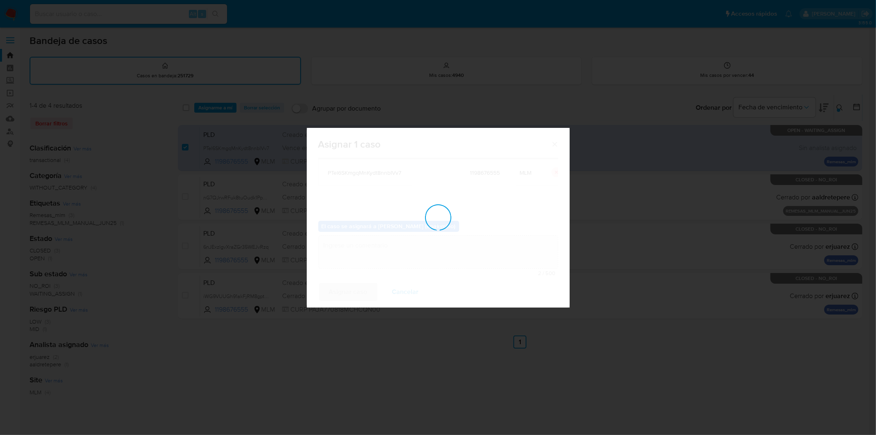
checkbox input "false"
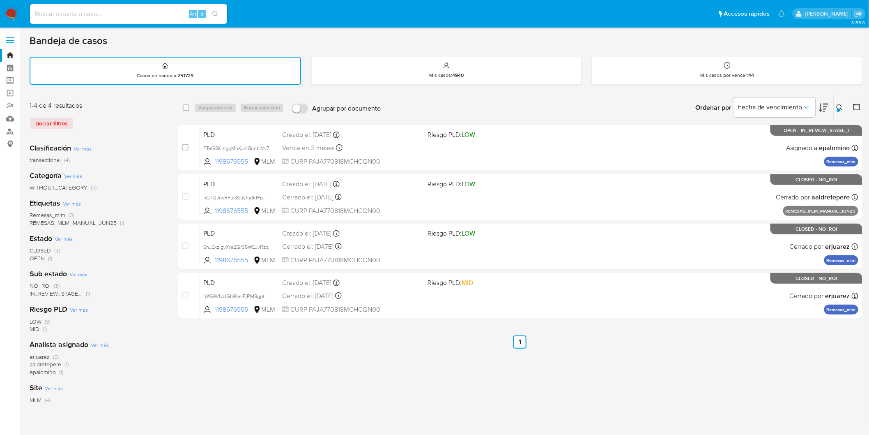
click at [9, 17] on img at bounding box center [11, 14] width 14 height 14
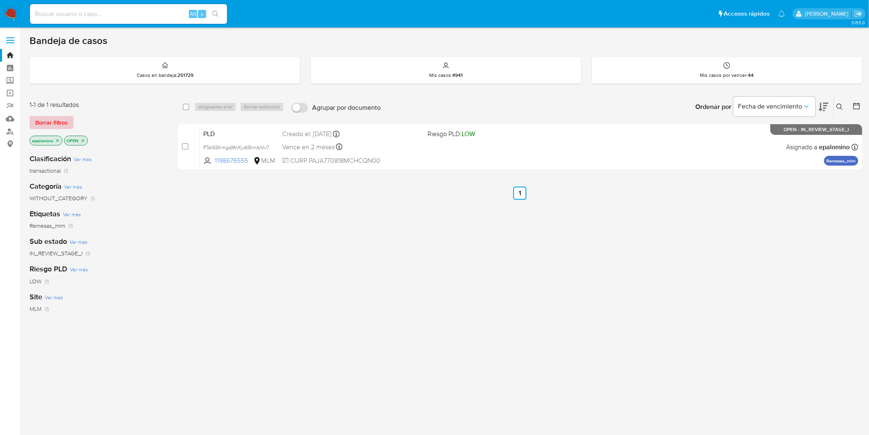
click at [47, 122] on span "Borrar filtros" at bounding box center [51, 123] width 32 height 12
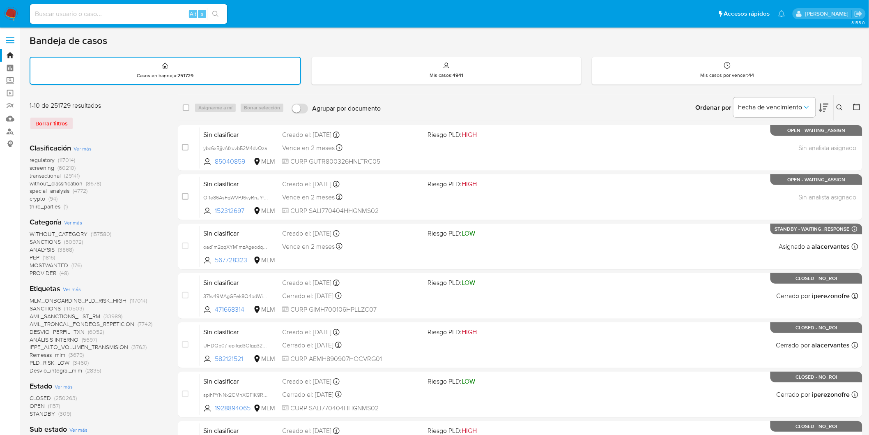
drag, startPoint x: 840, startPoint y: 106, endPoint x: 771, endPoint y: 132, distance: 73.9
click at [840, 107] on icon at bounding box center [840, 107] width 7 height 7
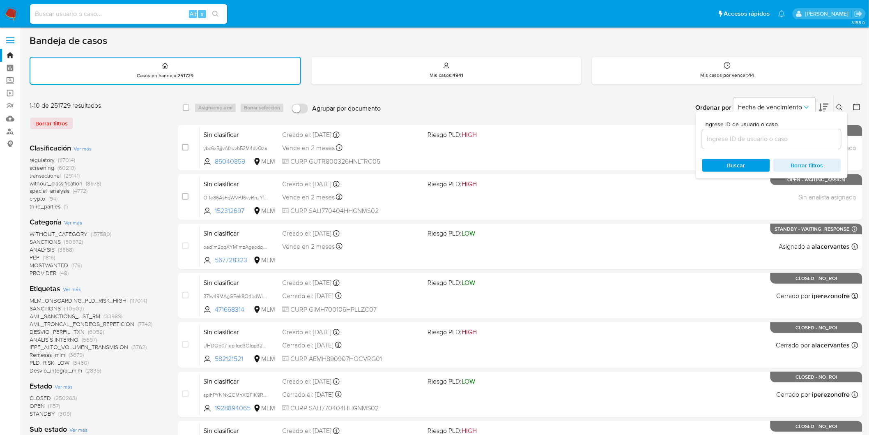
click at [764, 135] on input at bounding box center [771, 139] width 139 height 11
type input "1198676555"
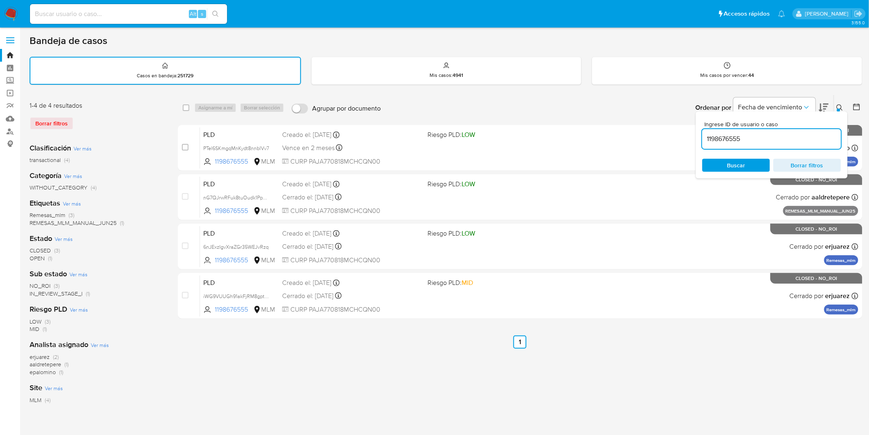
click at [842, 107] on icon at bounding box center [840, 107] width 7 height 7
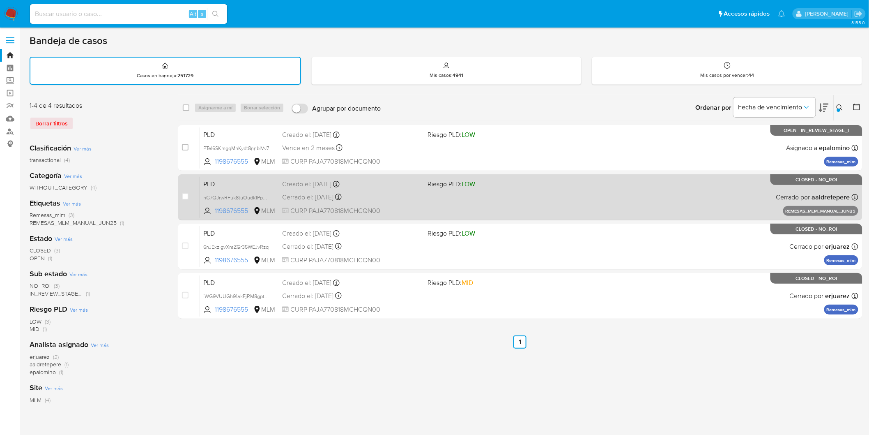
click at [216, 180] on span "PLD" at bounding box center [239, 183] width 72 height 11
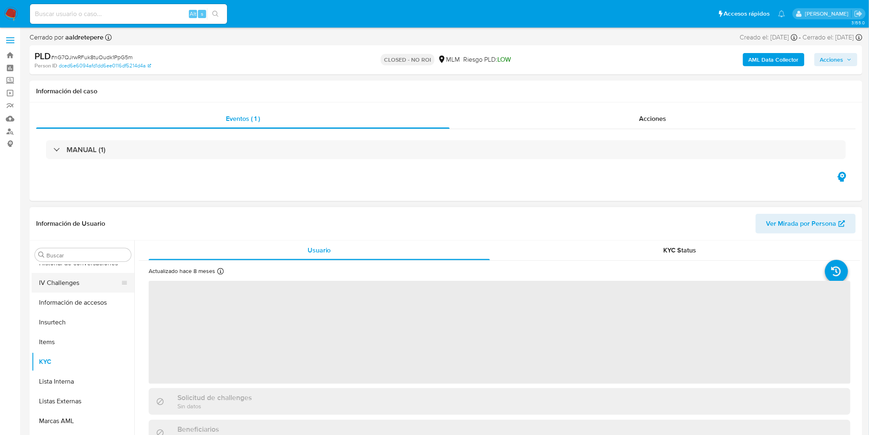
select select "10"
click at [94, 406] on button "Historial de conversaciones" at bounding box center [80, 406] width 96 height 20
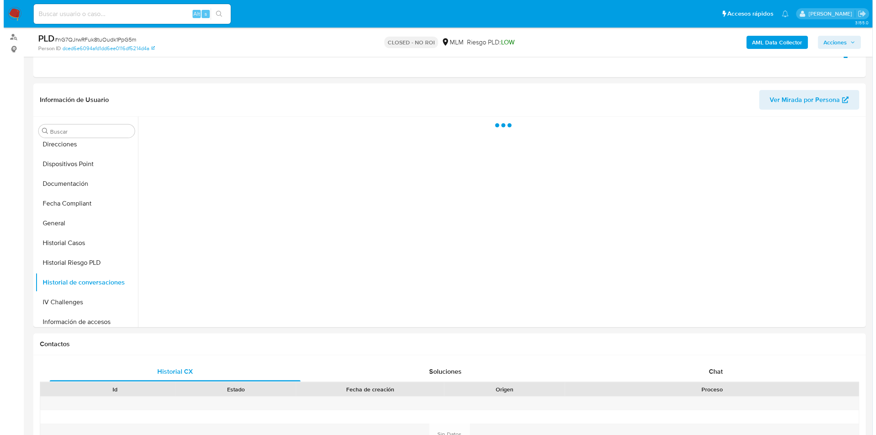
scroll to position [107, 0]
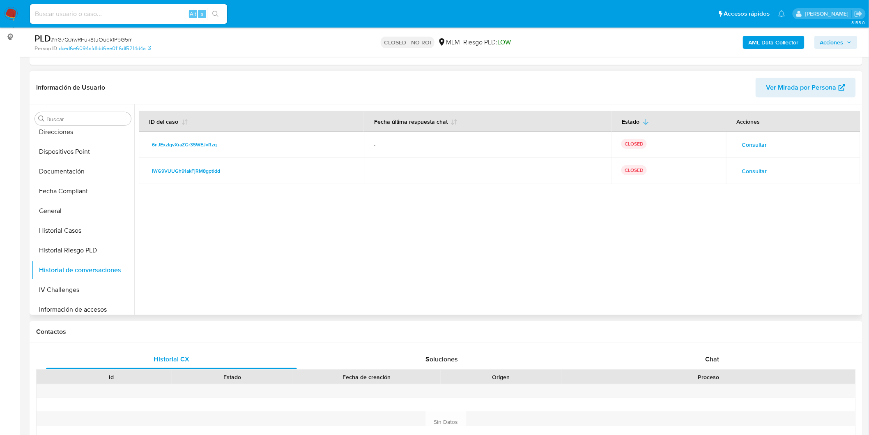
click at [744, 139] on span "Consultar" at bounding box center [754, 145] width 25 height 12
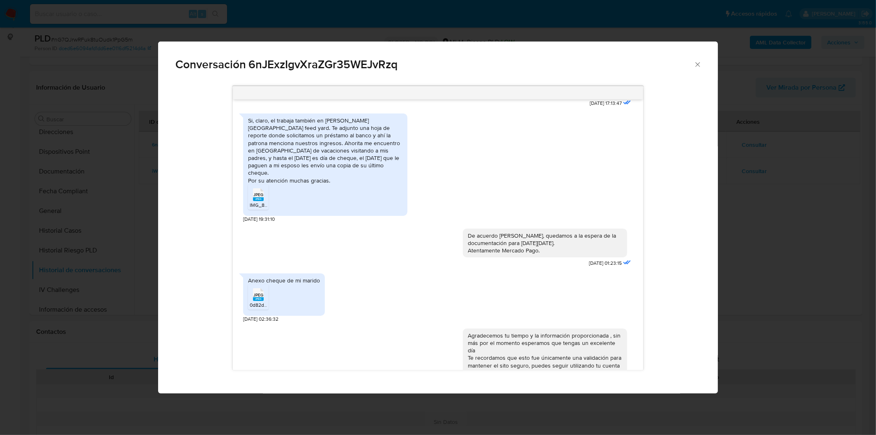
scroll to position [293, 0]
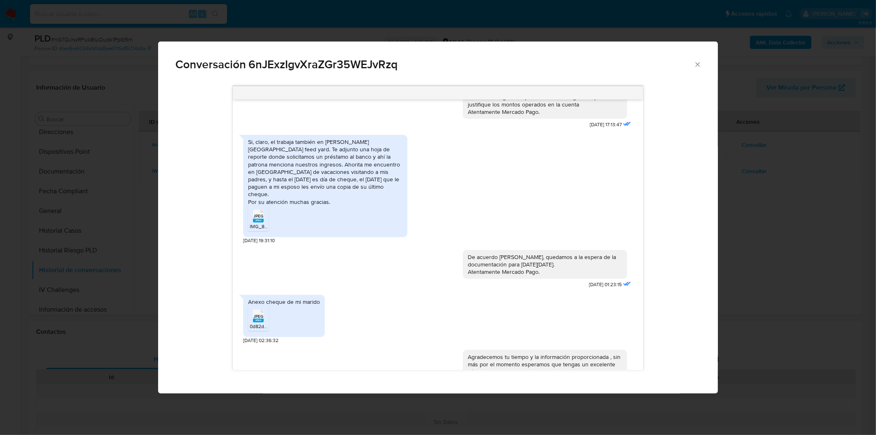
click at [259, 226] on span "IMG_8528.jpeg" at bounding box center [267, 226] width 35 height 7
click at [257, 313] on span "JPEG" at bounding box center [258, 315] width 10 height 5
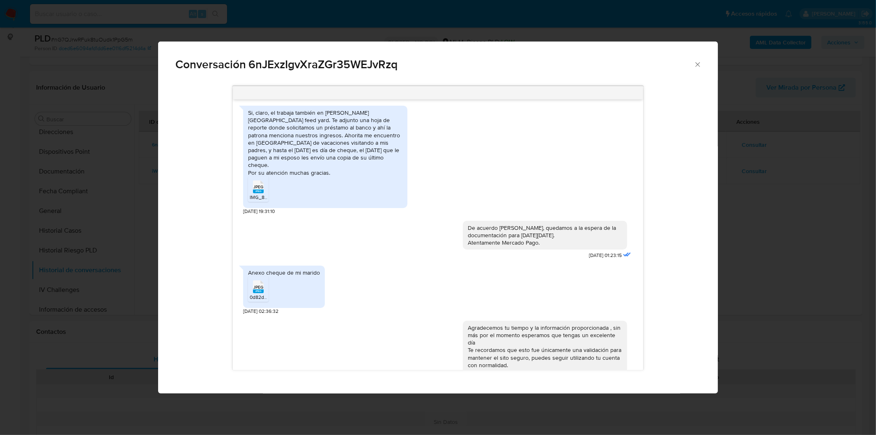
scroll to position [338, 0]
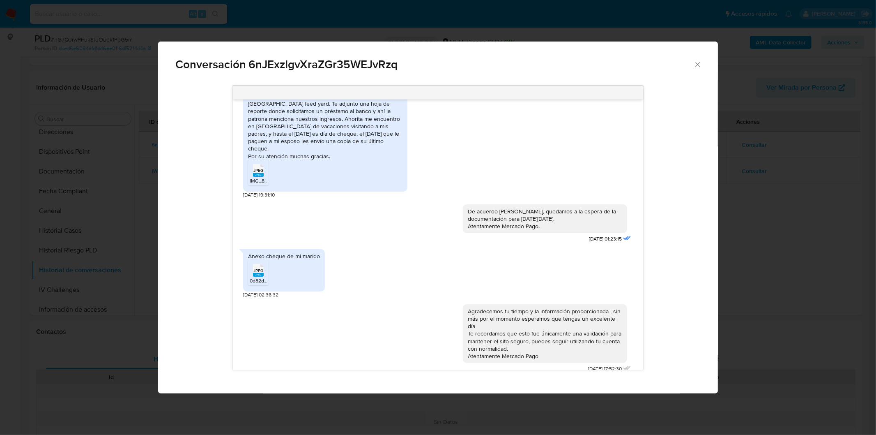
click at [756, 269] on div "Conversación 6nJExzIgvXraZGr35WEJvRzq Estimada [PERSON_NAME] se ha identificado…" at bounding box center [438, 217] width 876 height 435
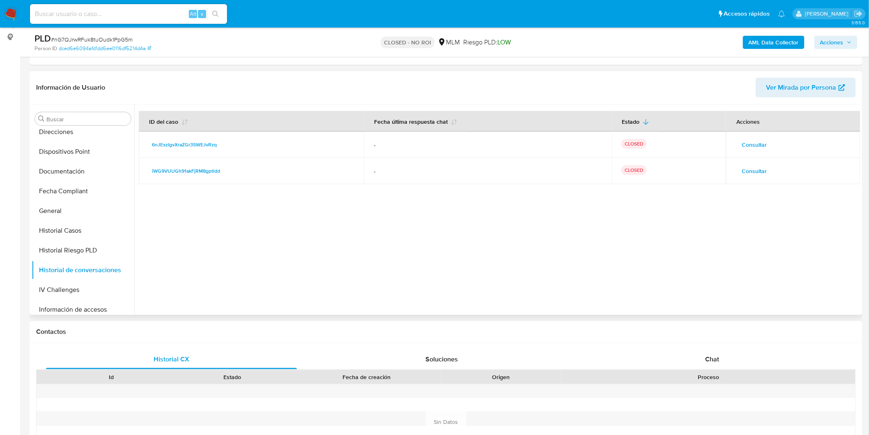
click at [748, 167] on span "Consultar" at bounding box center [754, 171] width 25 height 12
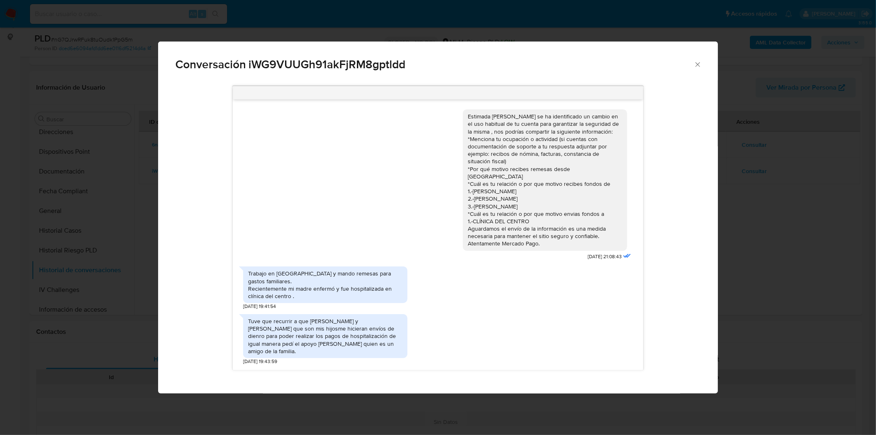
scroll to position [174, 0]
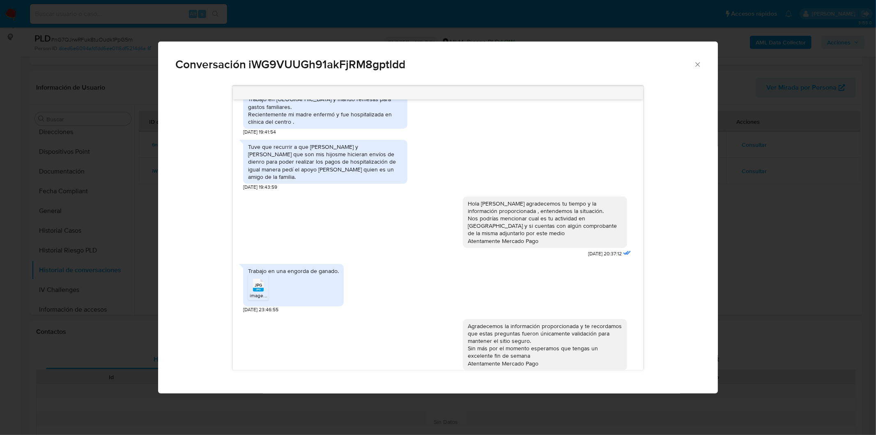
click at [257, 282] on span "JPG" at bounding box center [258, 284] width 7 height 5
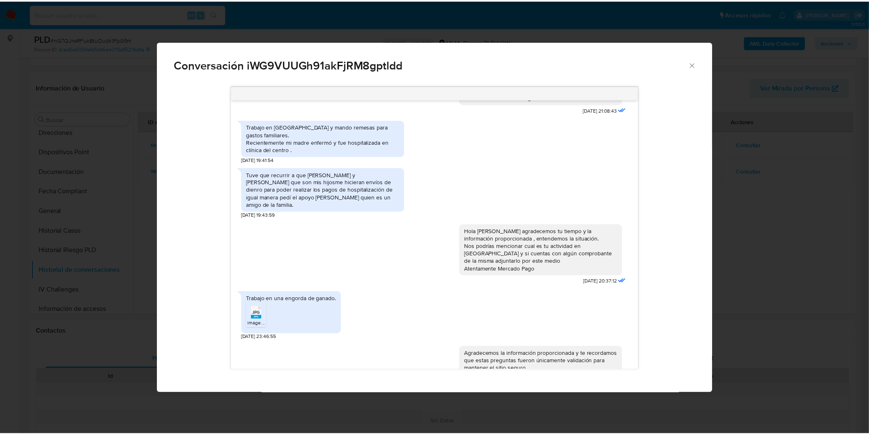
scroll to position [83, 0]
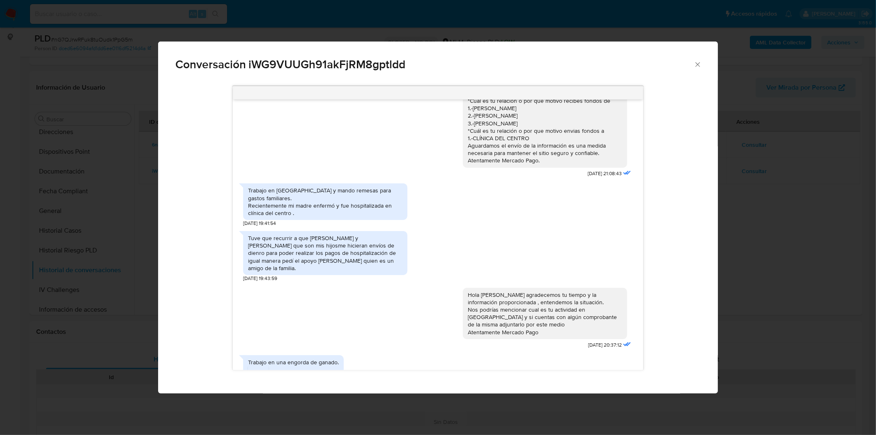
click at [807, 248] on div "Conversación iWG9VUUGh91akFjRM8gptldd Estimada Ana Elena se ha identificado un …" at bounding box center [438, 217] width 876 height 435
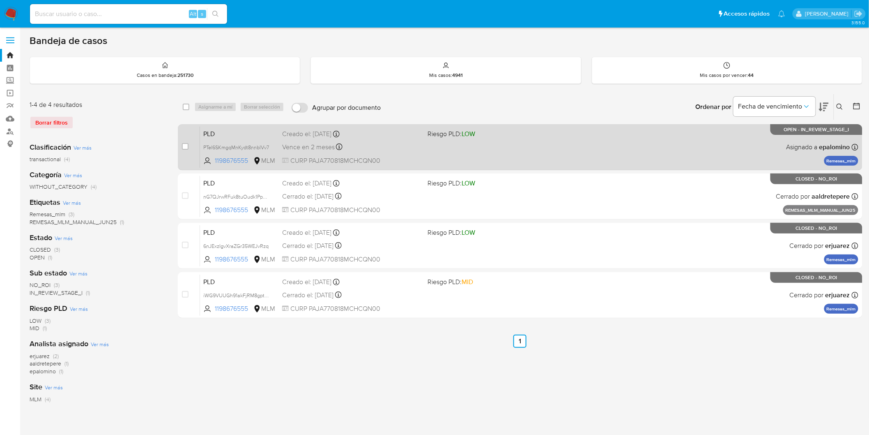
click at [216, 135] on span "PLD" at bounding box center [239, 133] width 72 height 11
click at [216, 129] on span "PLD" at bounding box center [239, 133] width 72 height 11
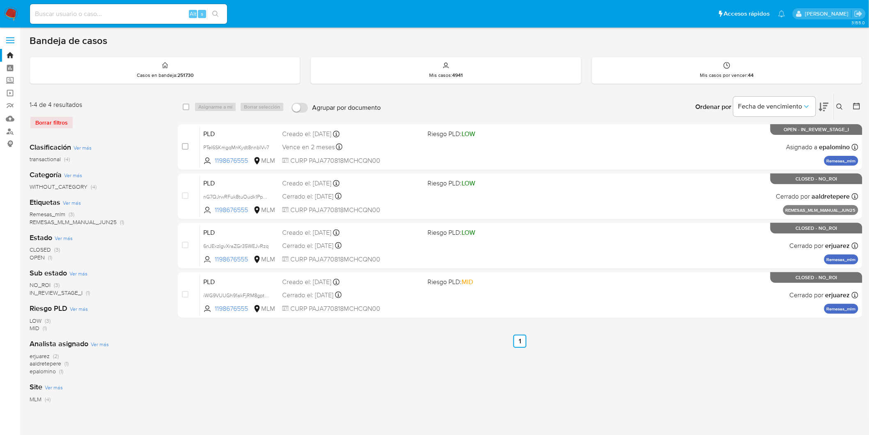
click at [12, 10] on img at bounding box center [11, 14] width 14 height 14
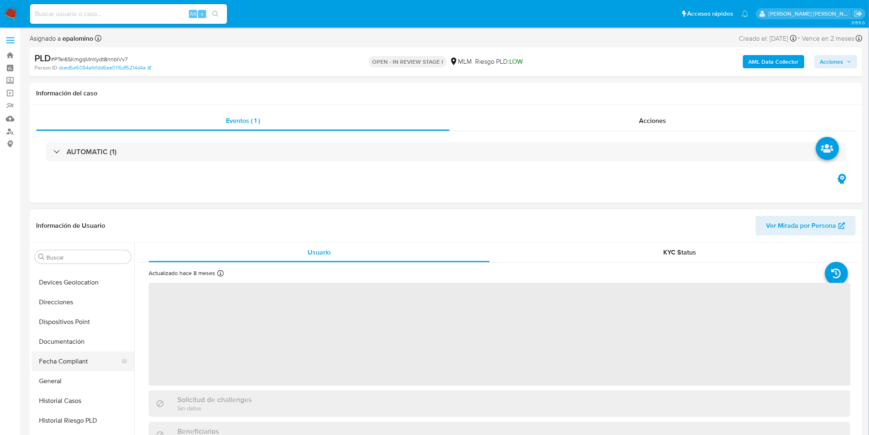
scroll to position [27, 0]
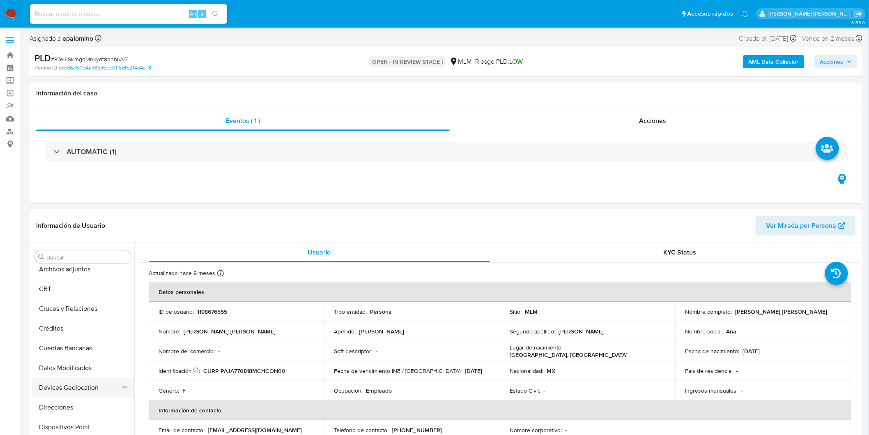
click at [85, 384] on button "Devices Geolocation" at bounding box center [80, 388] width 96 height 20
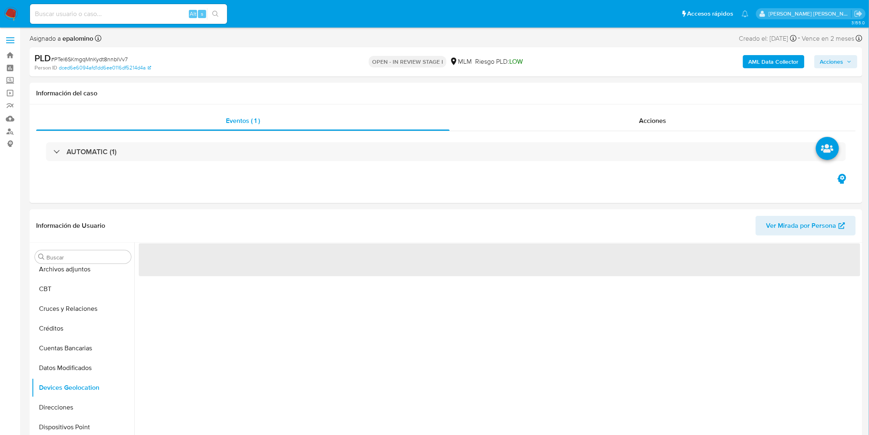
select select "10"
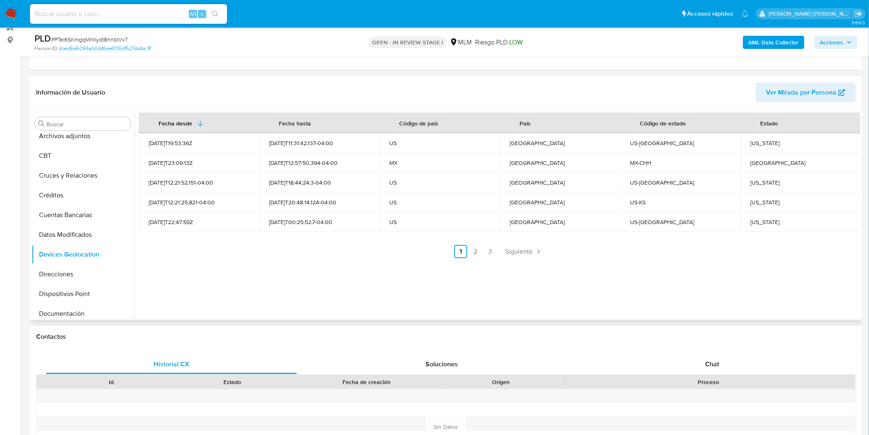
click at [310, 253] on ul "Anterior 1 2 3 Siguiente" at bounding box center [500, 251] width 722 height 13
click at [524, 248] on span "Siguiente" at bounding box center [519, 251] width 28 height 7
click at [470, 248] on ul "Anterior 1 2 3 Siguiente" at bounding box center [500, 251] width 722 height 13
click at [433, 267] on div "Fecha desde Fecha hasta Código de país País Código de estado Estado 2025-03-03T…" at bounding box center [497, 214] width 726 height 210
click at [429, 274] on div "Fecha desde Fecha hasta Código de país País Código de estado Estado 2025-03-03T…" at bounding box center [497, 214] width 726 height 210
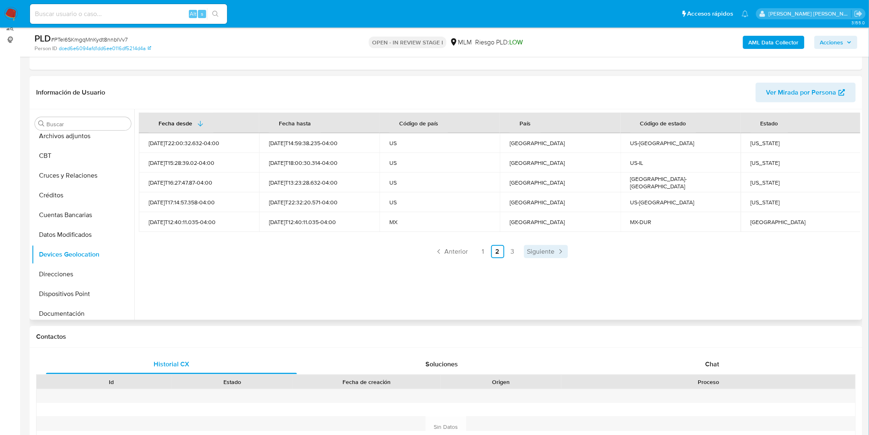
click at [536, 254] on span "Siguiente" at bounding box center [541, 251] width 28 height 7
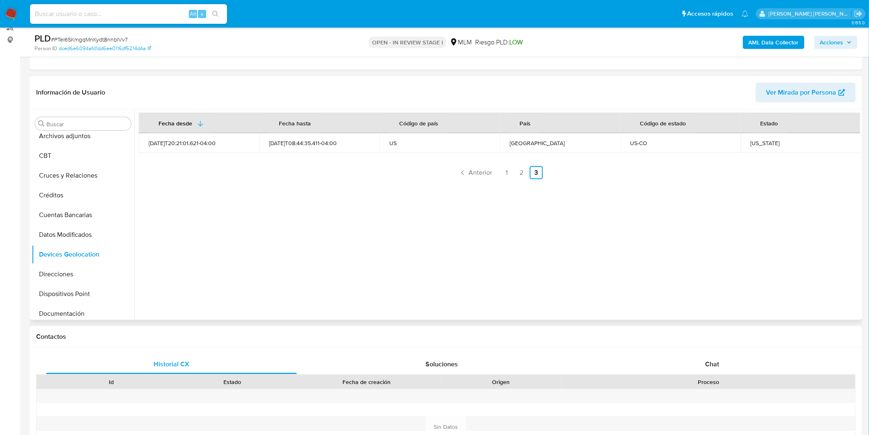
click at [358, 258] on div "Fecha desde Fecha hasta Código de país País Código de estado Estado 2025-02-01T…" at bounding box center [497, 214] width 726 height 210
click at [767, 141] on div "Colorado" at bounding box center [801, 142] width 101 height 7
copy div "Colorado"
click at [525, 169] on link "2" at bounding box center [521, 172] width 13 height 13
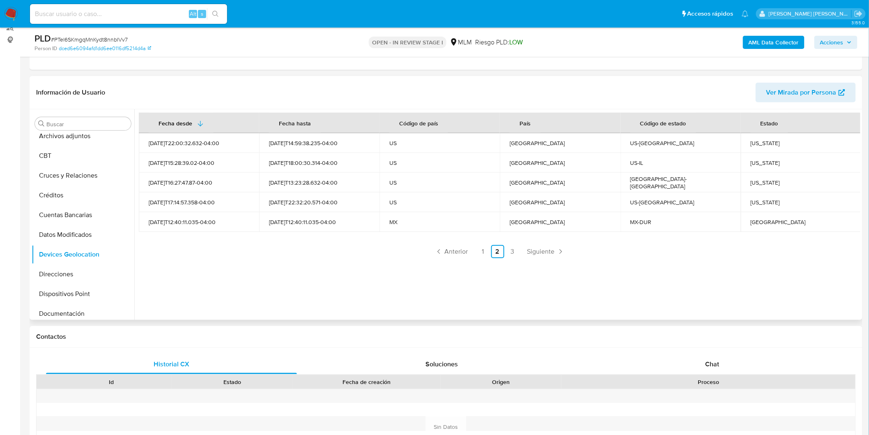
click at [762, 225] on div "Durango" at bounding box center [801, 221] width 101 height 7
copy div "Durango"
click at [760, 200] on div "California" at bounding box center [801, 201] width 101 height 7
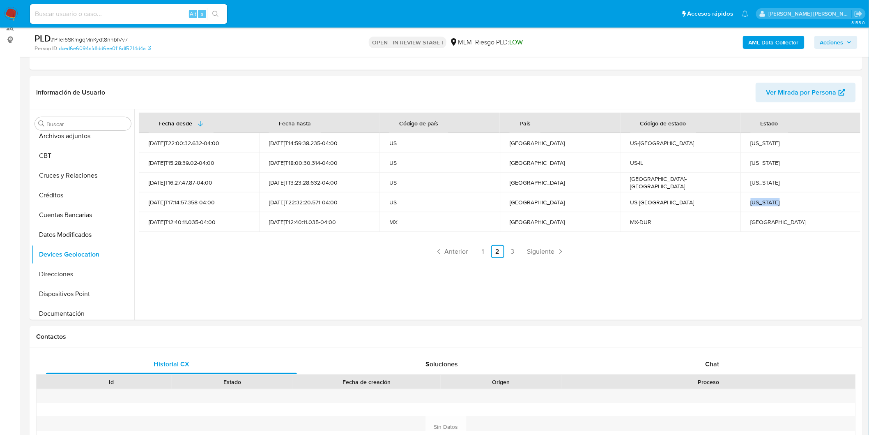
copy div "California"
click at [753, 180] on div "Texas" at bounding box center [801, 182] width 101 height 7
copy div "Texas"
click at [752, 159] on div "Illinois" at bounding box center [801, 162] width 101 height 7
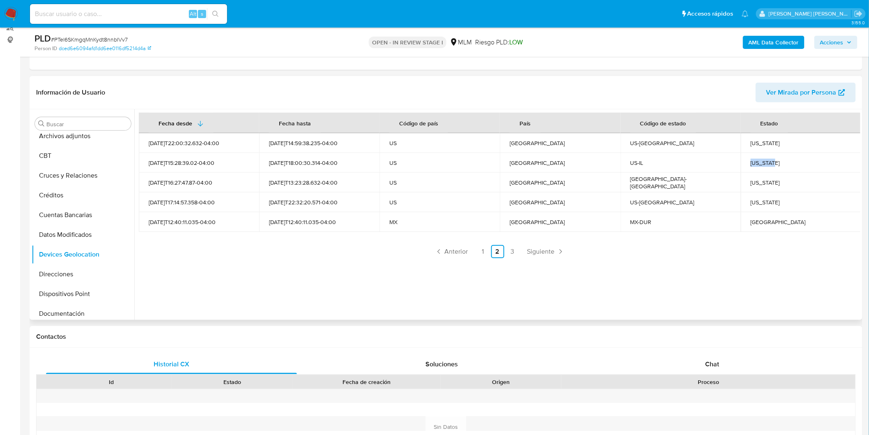
click at [752, 159] on div "Illinois" at bounding box center [801, 162] width 101 height 7
copy div "Illinois"
click at [748, 143] on td "Missouri" at bounding box center [801, 143] width 120 height 20
copy div "Missouri"
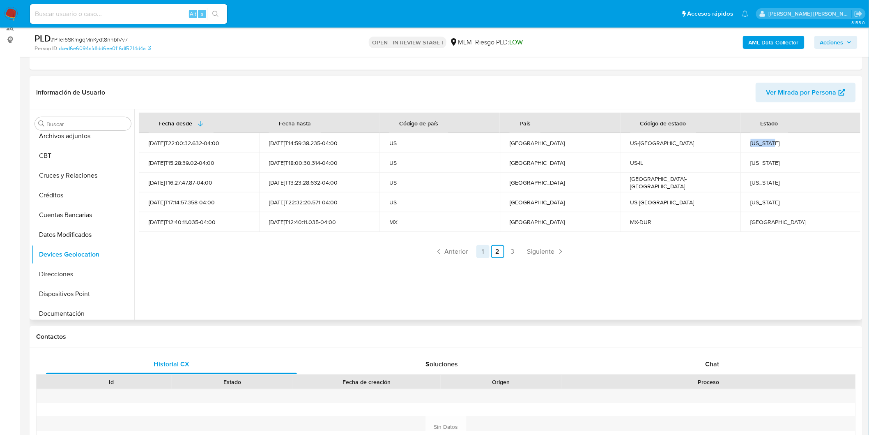
click at [481, 250] on link "1" at bounding box center [483, 251] width 13 height 13
click at [754, 143] on div "Nebraska" at bounding box center [801, 142] width 101 height 7
copy div "Nebraska"
click at [762, 159] on div "Chihuahua" at bounding box center [801, 162] width 101 height 7
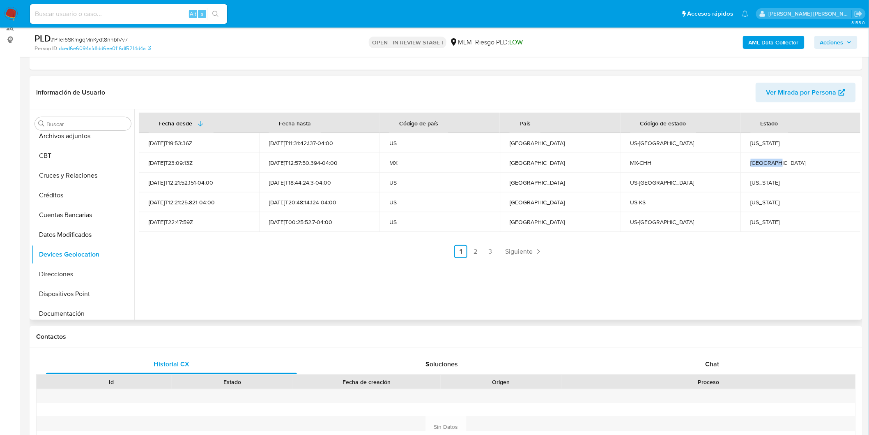
click at [762, 159] on div "Chihuahua" at bounding box center [801, 162] width 101 height 7
copy div "Chihuahua"
click at [753, 182] on div "Iowa" at bounding box center [801, 182] width 101 height 7
copy div "Iowa"
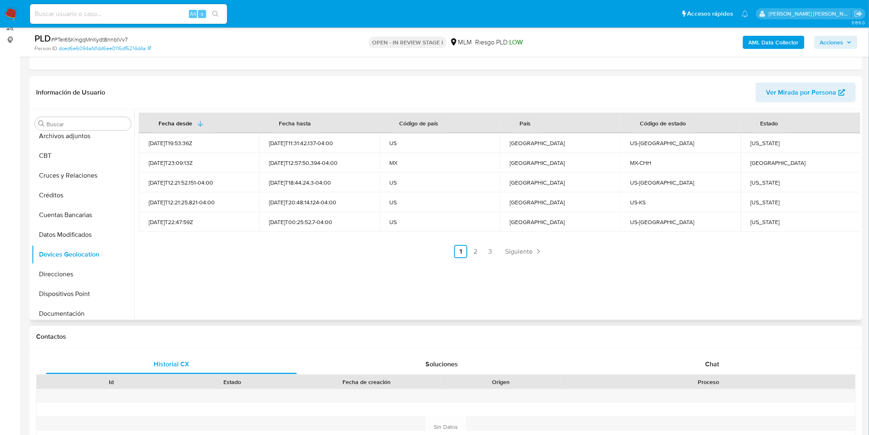
click at [755, 199] on div "Kansas" at bounding box center [801, 201] width 101 height 7
copy div "Kansas"
click at [764, 221] on div "Pennsylvania" at bounding box center [801, 221] width 101 height 7
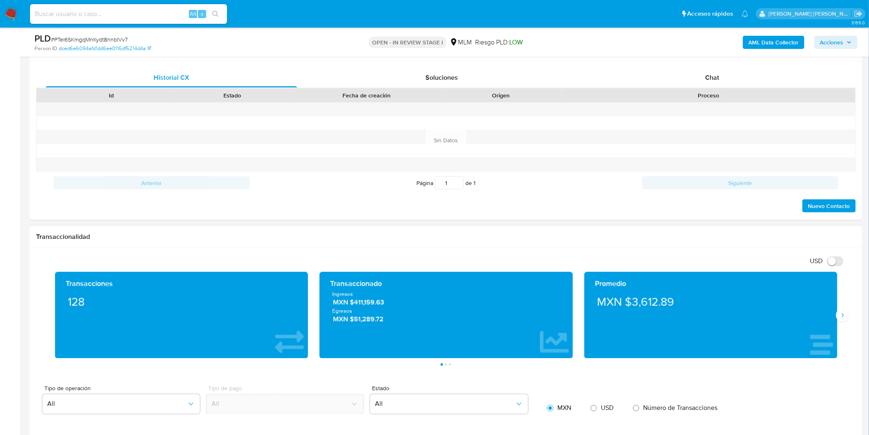
scroll to position [424, 0]
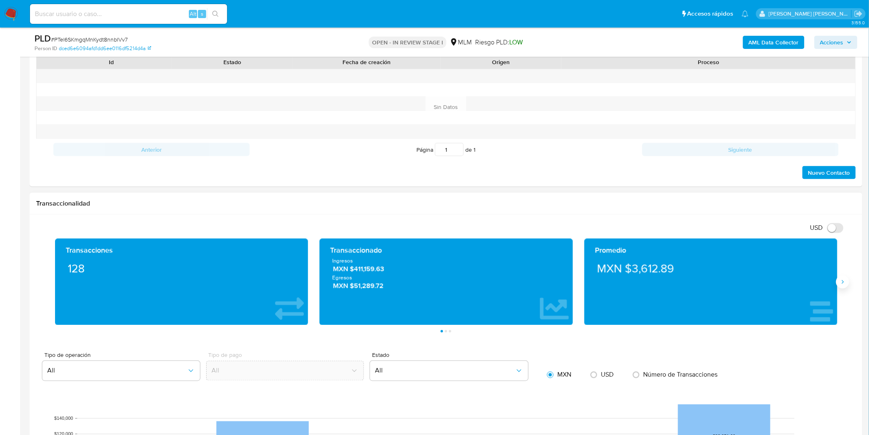
click at [845, 282] on icon "Siguiente" at bounding box center [843, 282] width 7 height 7
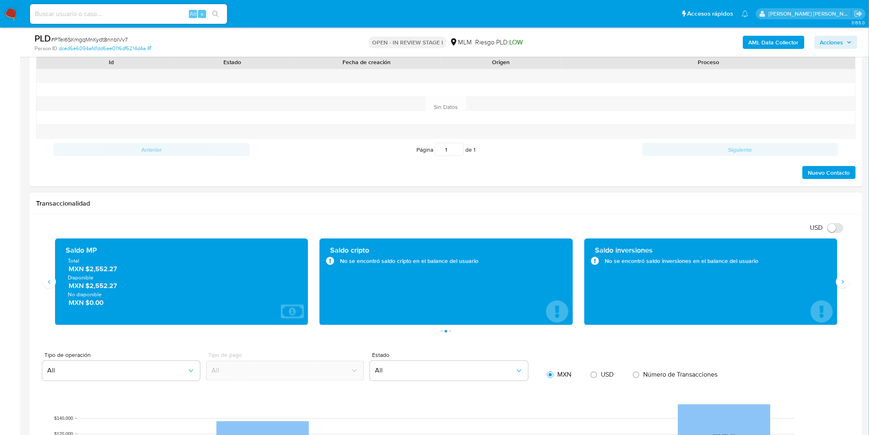
drag, startPoint x: 90, startPoint y: 286, endPoint x: 127, endPoint y: 287, distance: 36.2
click at [127, 287] on span "MXN $2,552.27" at bounding box center [182, 285] width 227 height 9
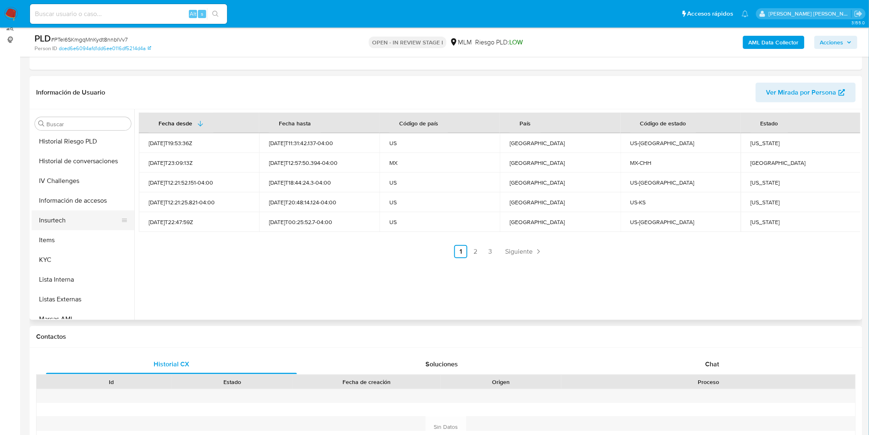
scroll to position [301, 0]
click at [60, 236] on button "KYC" at bounding box center [80, 237] width 96 height 20
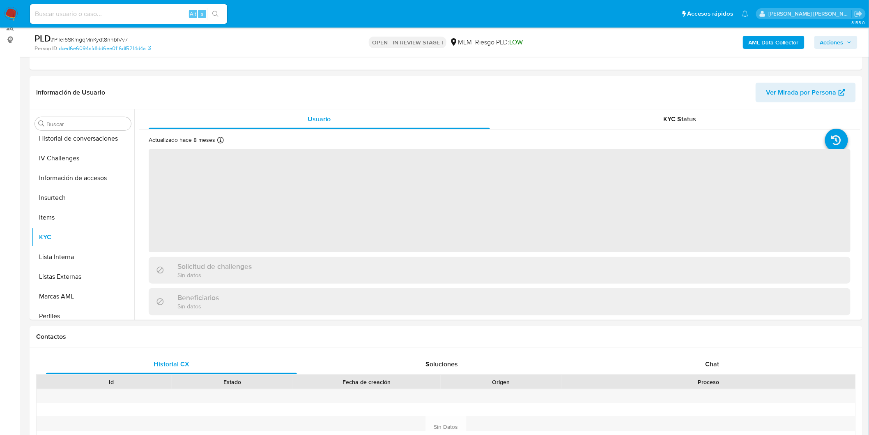
scroll to position [160, 0]
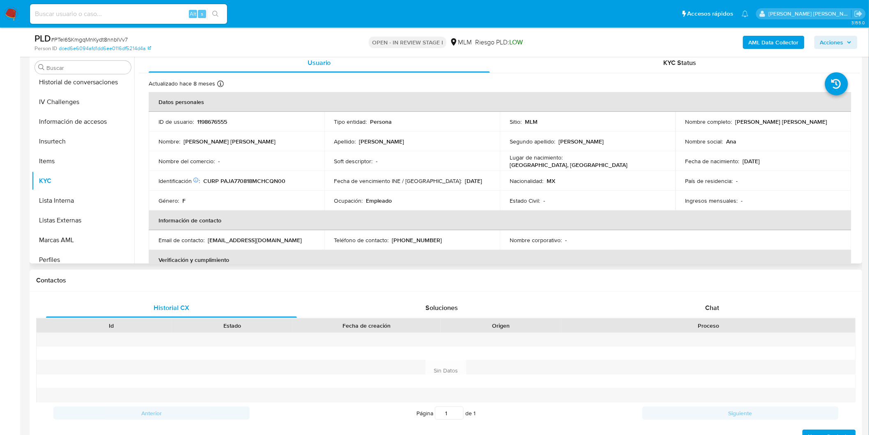
click at [462, 243] on div "Teléfono de contacto : (614) 3815684" at bounding box center [412, 239] width 156 height 7
drag, startPoint x: 798, startPoint y: 118, endPoint x: 734, endPoint y: 118, distance: 64.1
click at [734, 118] on div "Nombre completo : Ana Elena Pacheco Jaquez" at bounding box center [764, 121] width 156 height 7
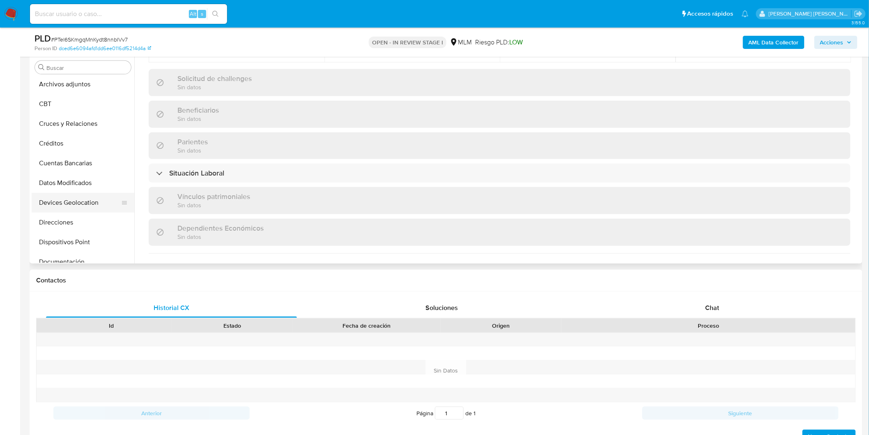
scroll to position [46, 0]
click at [69, 202] on button "Direcciones" at bounding box center [80, 199] width 96 height 20
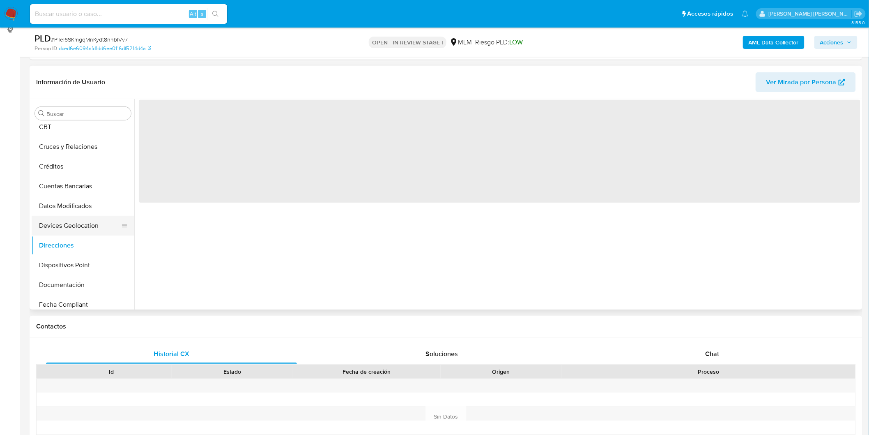
scroll to position [137, 0]
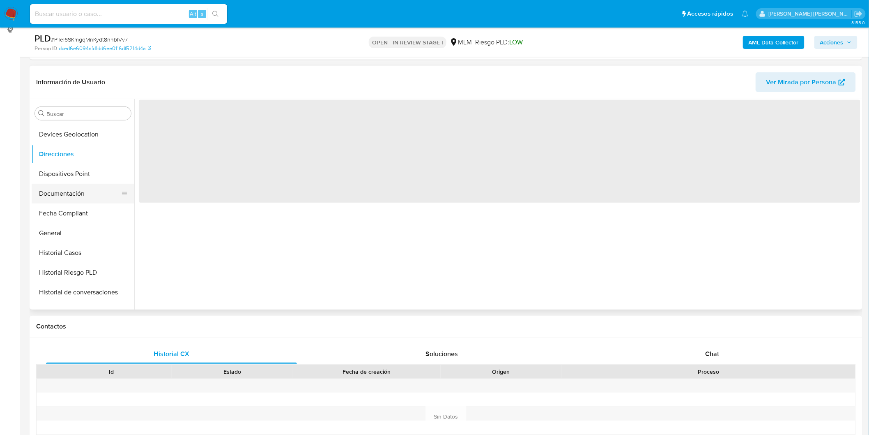
click at [79, 198] on button "Documentación" at bounding box center [80, 194] width 96 height 20
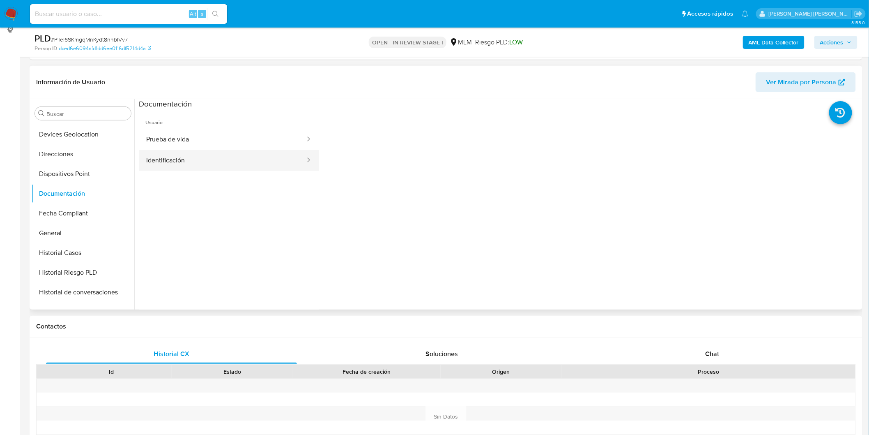
click at [192, 157] on button "Identificación" at bounding box center [222, 160] width 167 height 21
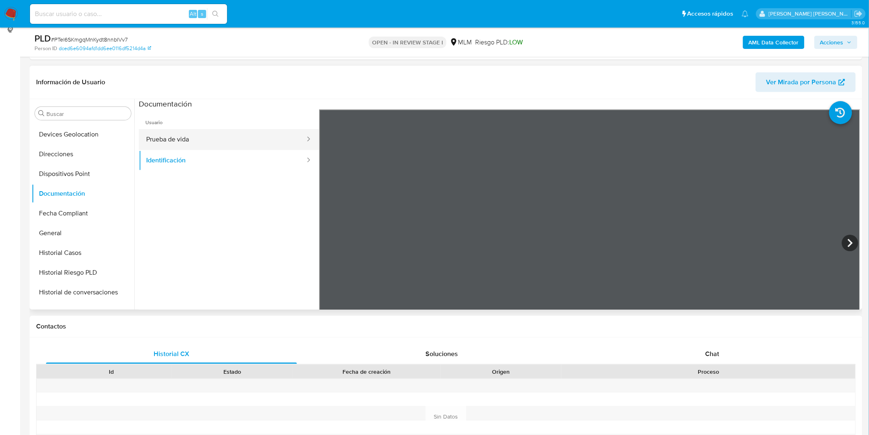
click at [247, 136] on button "Prueba de vida" at bounding box center [222, 139] width 167 height 21
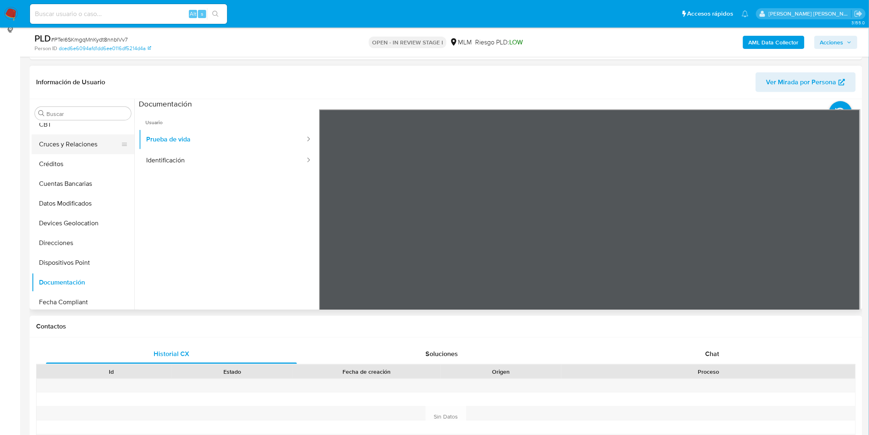
scroll to position [0, 0]
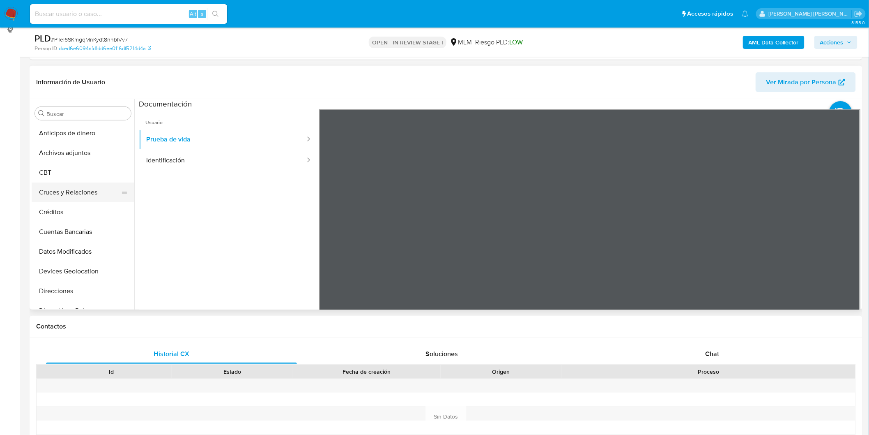
click at [82, 193] on button "Cruces y Relaciones" at bounding box center [80, 192] width 96 height 20
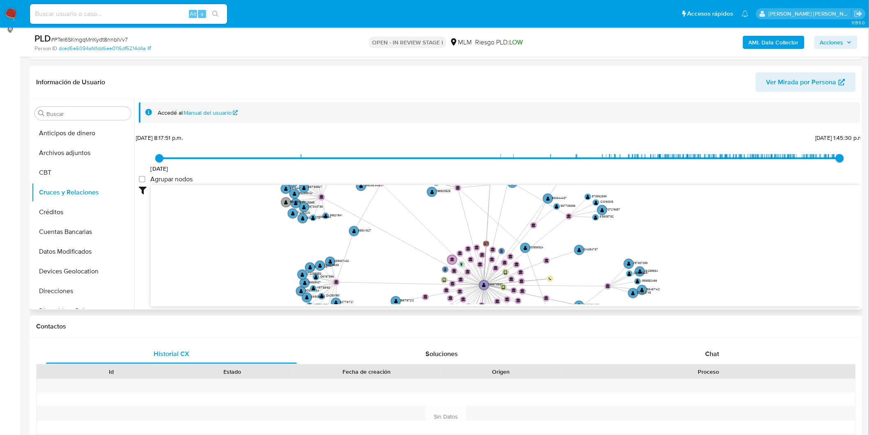
drag, startPoint x: 289, startPoint y: 207, endPoint x: 342, endPoint y: 223, distance: 55.6
click at [355, 210] on icon "user-1198676555  1198676555 phone-025b226603355c3712155aff24a0b65a  person-dc…" at bounding box center [506, 244] width 710 height 119
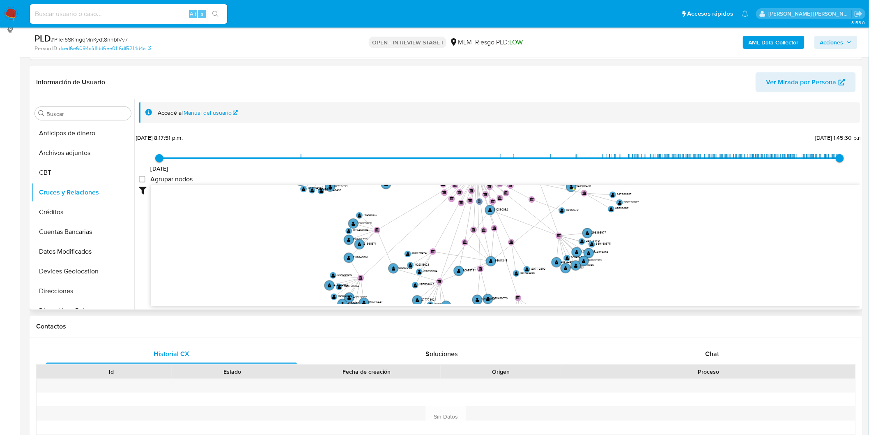
drag, startPoint x: 331, startPoint y: 284, endPoint x: 315, endPoint y: 191, distance: 94.2
click at [315, 191] on icon "user-1198676555  1198676555 phone-025b226603355c3712155aff24a0b65a  person-dc…" at bounding box center [506, 244] width 710 height 119
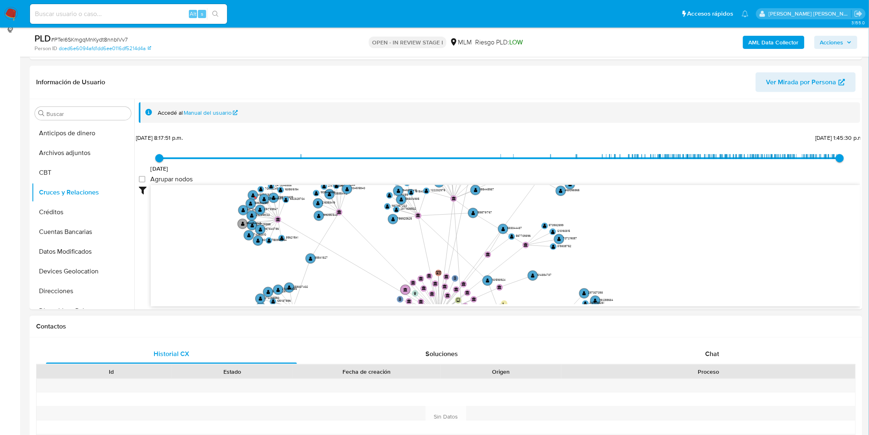
drag, startPoint x: 287, startPoint y: 248, endPoint x: 249, endPoint y: 390, distance: 147.4
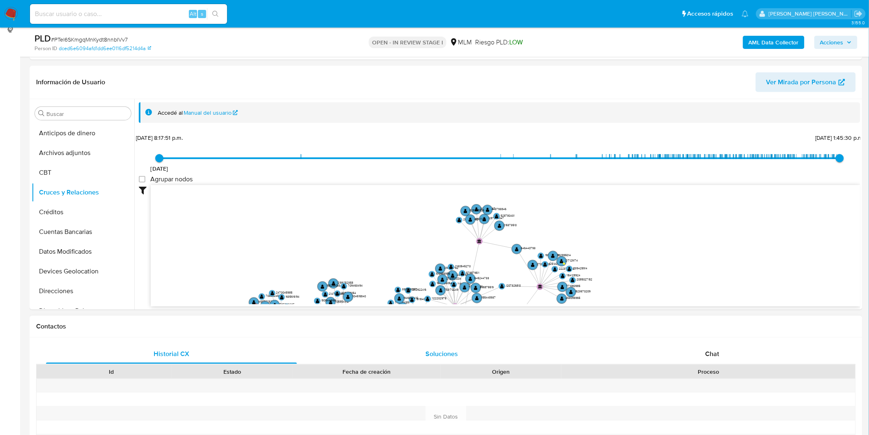
drag, startPoint x: 318, startPoint y: 235, endPoint x: 321, endPoint y: 359, distance: 124.1
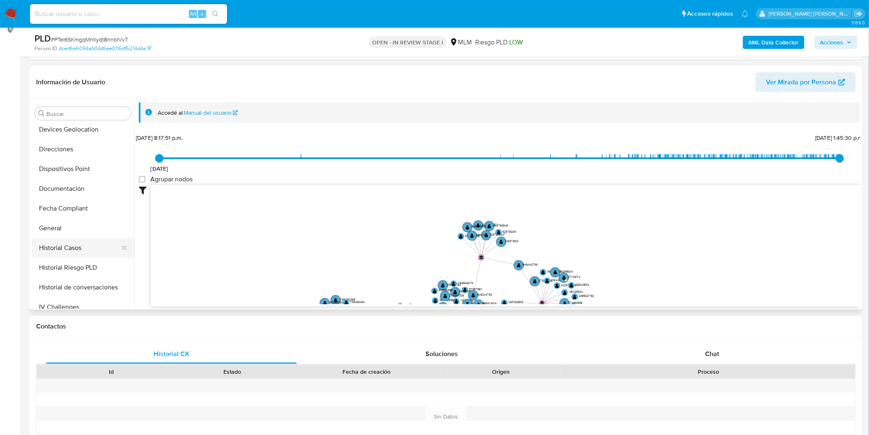
scroll to position [182, 0]
click at [60, 180] on button "General" at bounding box center [80, 187] width 96 height 20
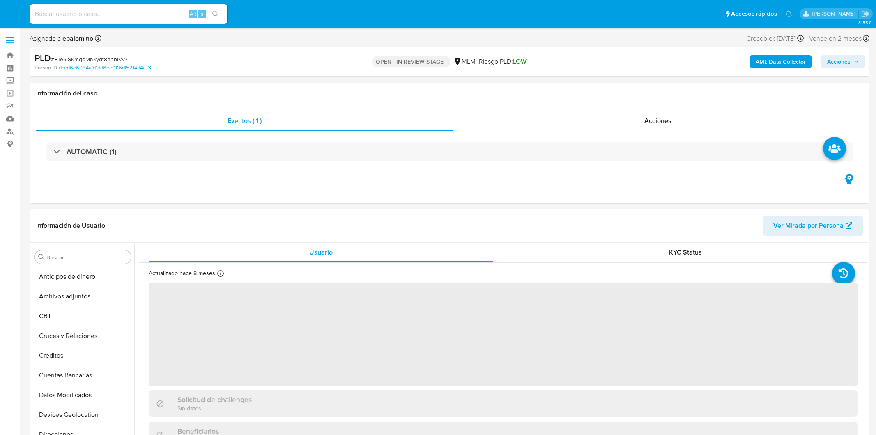
select select "10"
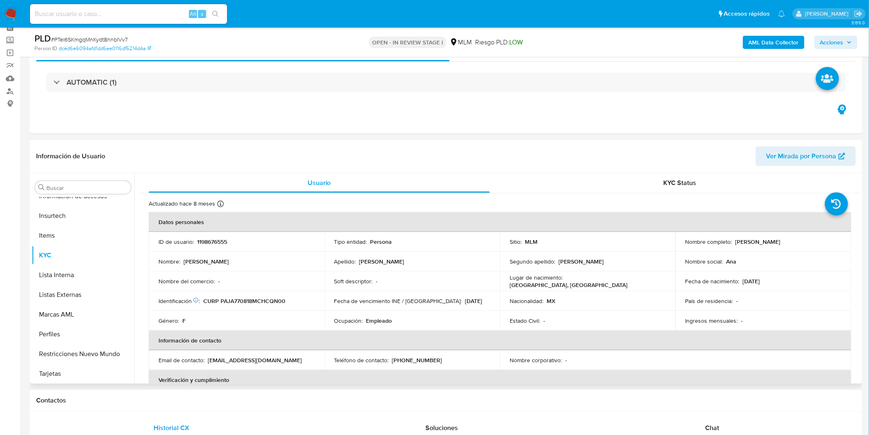
scroll to position [347, 0]
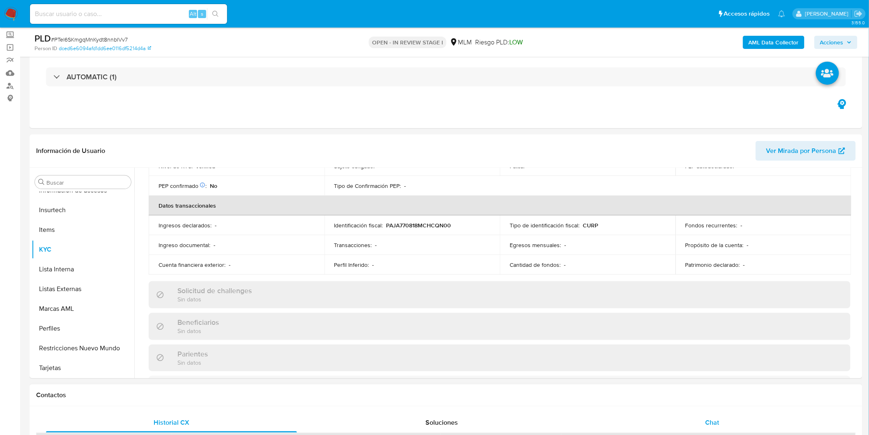
click at [712, 414] on div "Chat" at bounding box center [712, 422] width 251 height 20
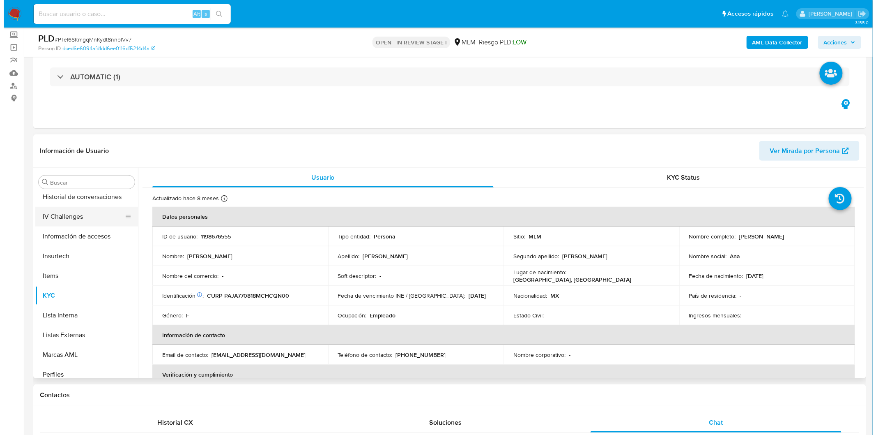
scroll to position [256, 0]
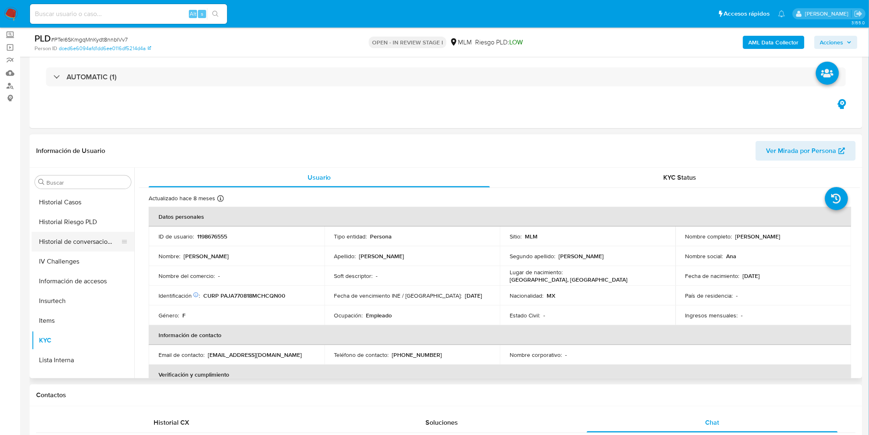
click at [101, 242] on button "Historial de conversaciones" at bounding box center [80, 242] width 96 height 20
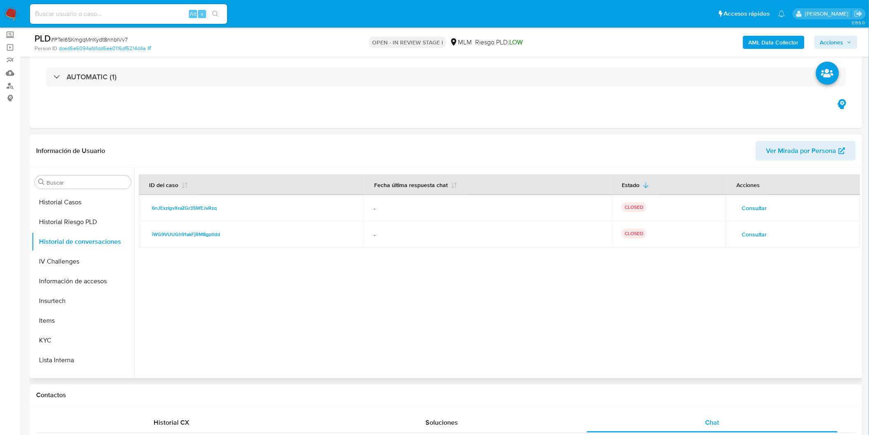
click at [753, 197] on td "Consultar" at bounding box center [793, 208] width 134 height 26
click at [751, 208] on span "Consultar" at bounding box center [754, 208] width 25 height 12
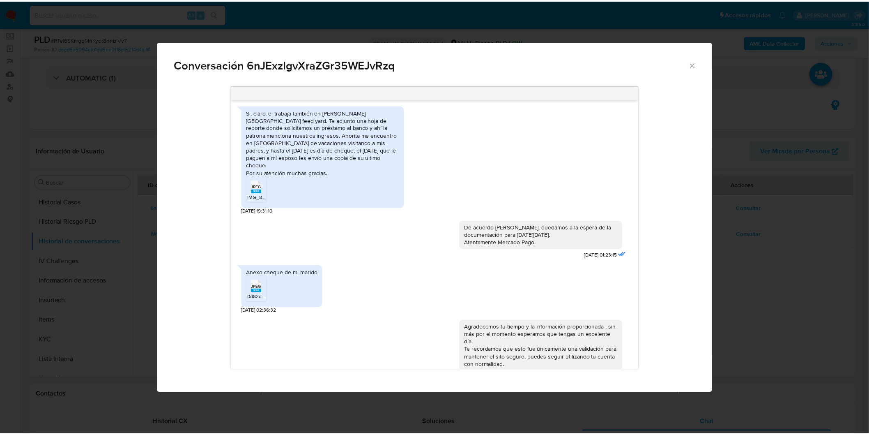
scroll to position [293, 0]
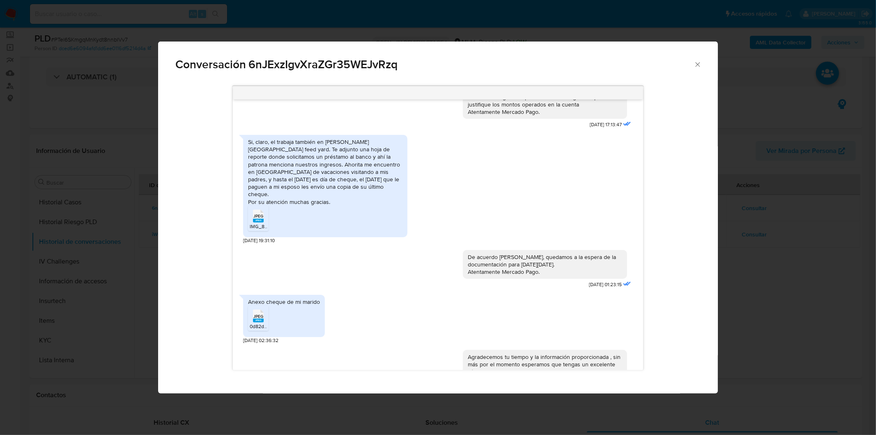
click at [797, 269] on div "Conversación 6nJExzIgvXraZGr35WEJvRzq Estimada [PERSON_NAME] se ha identificado…" at bounding box center [438, 217] width 876 height 435
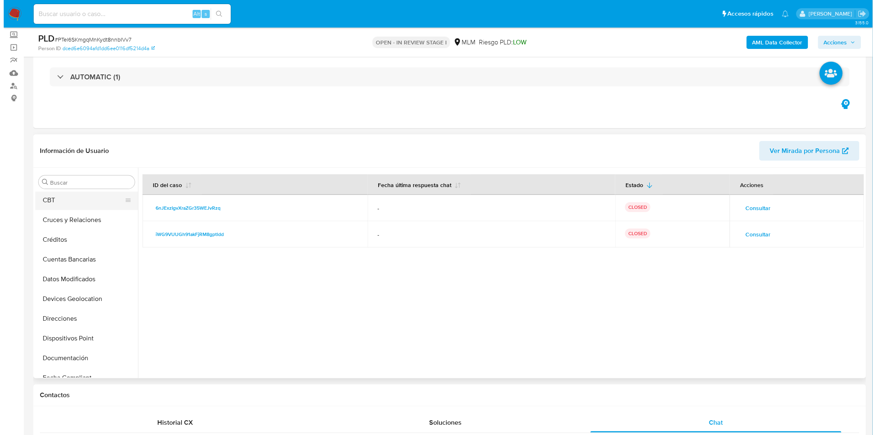
scroll to position [0, 0]
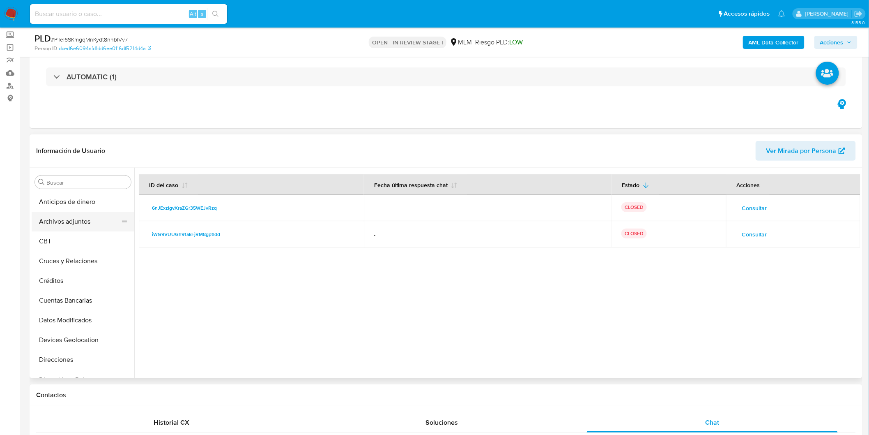
click at [78, 224] on button "Archivos adjuntos" at bounding box center [80, 222] width 96 height 20
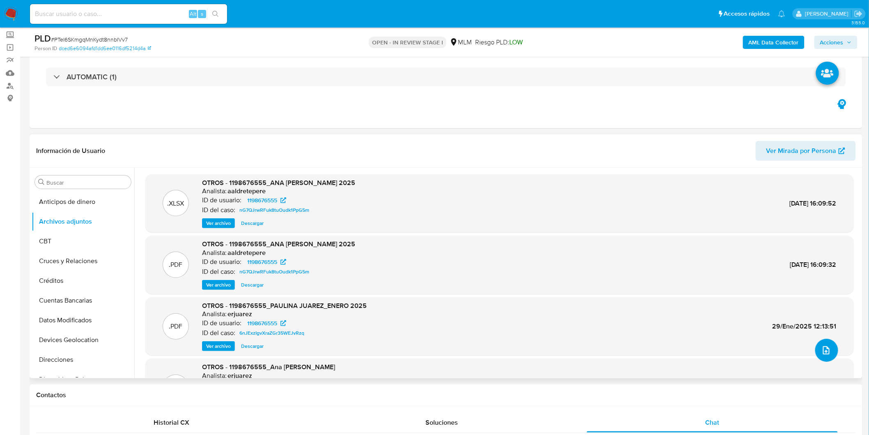
click at [822, 351] on icon "upload-file" at bounding box center [827, 350] width 10 height 10
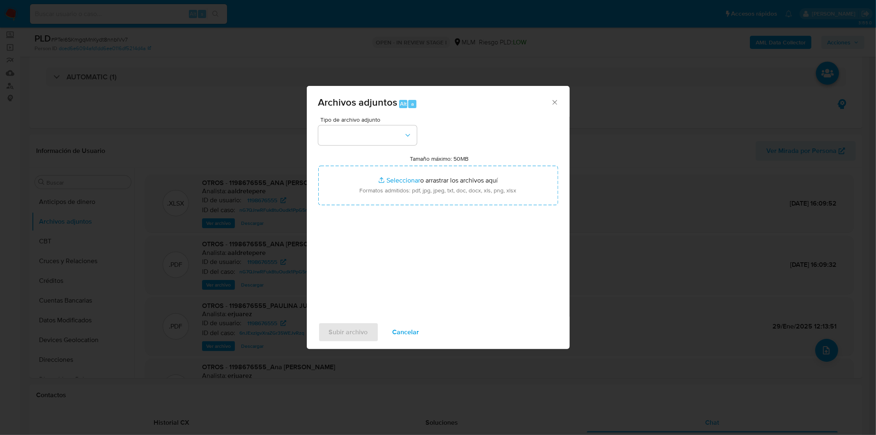
click at [408, 325] on span "Cancelar" at bounding box center [406, 332] width 27 height 18
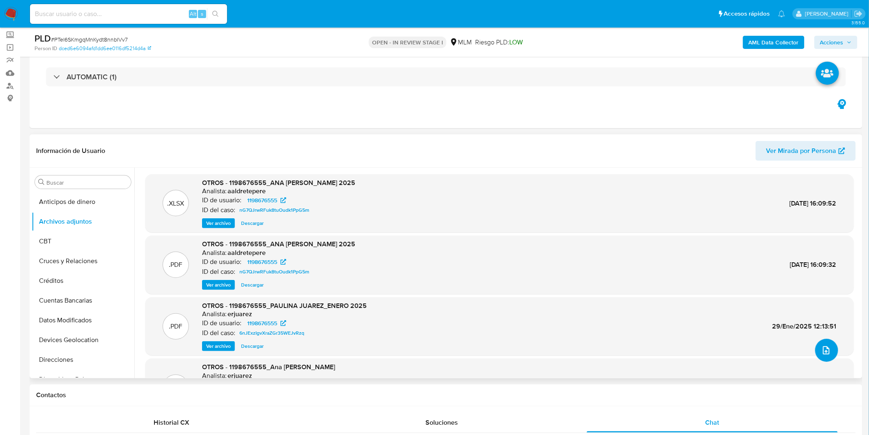
click at [824, 349] on icon "upload-file" at bounding box center [826, 350] width 7 height 8
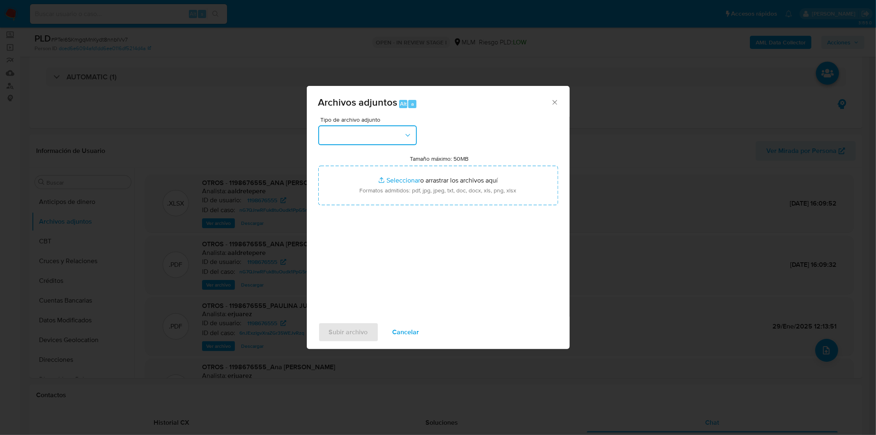
click at [394, 133] on button "button" at bounding box center [367, 135] width 99 height 20
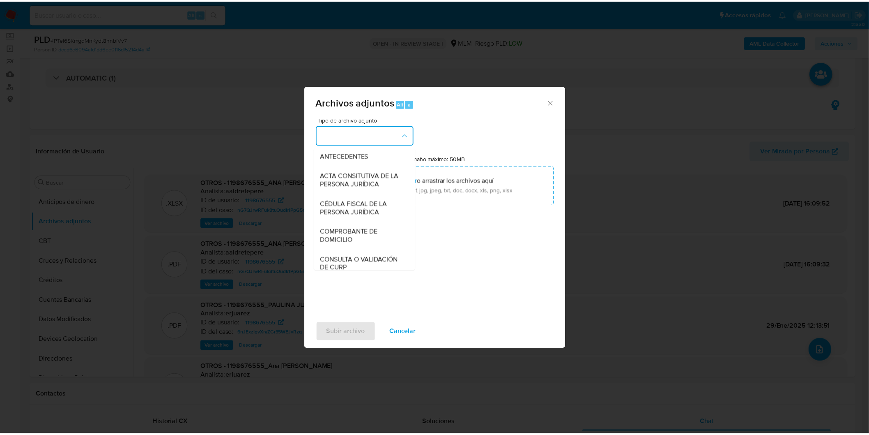
scroll to position [137, 0]
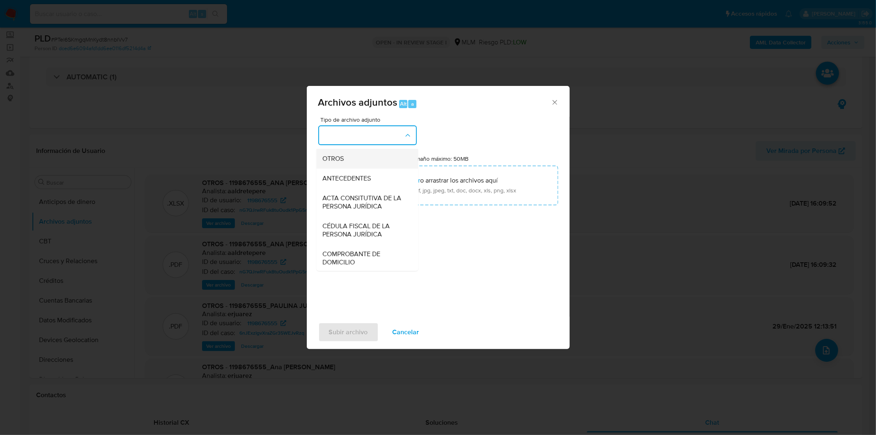
click at [341, 162] on span "OTROS" at bounding box center [333, 158] width 21 height 8
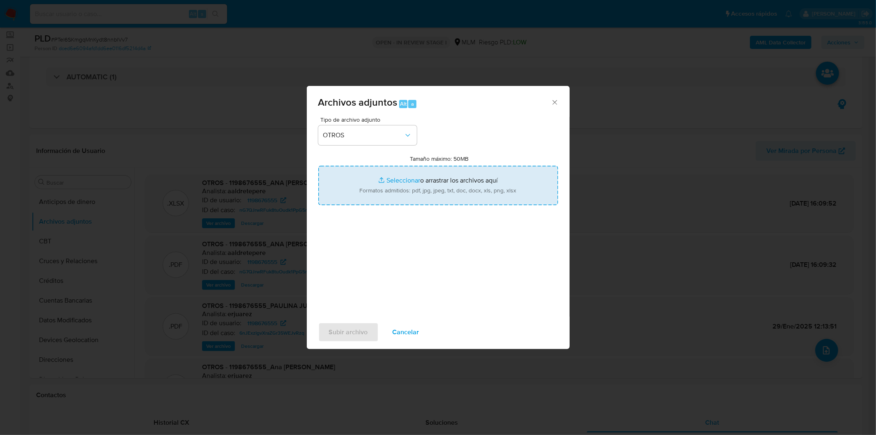
type input "C:\fakepath\1198676555_Ana Elena Pacheco Jaquez_AGO2025..xlsx"
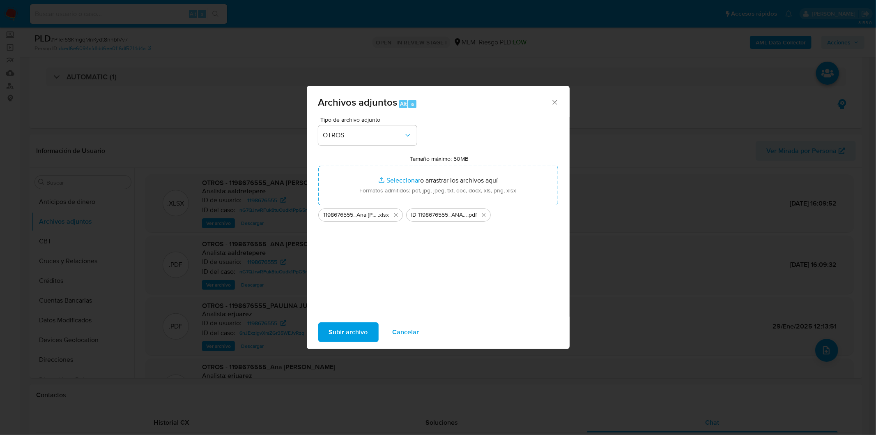
click at [342, 331] on span "Subir archivo" at bounding box center [348, 332] width 39 height 18
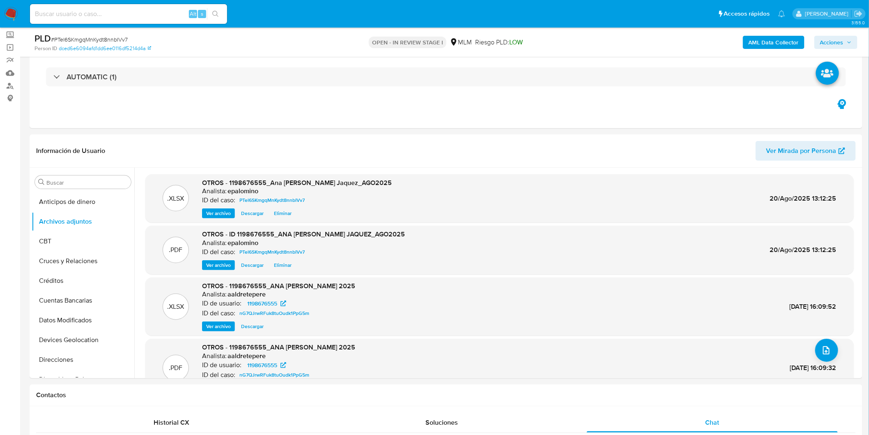
click at [110, 40] on span "# PTel6SKmgqMnKydt8nnbIVv7" at bounding box center [89, 39] width 77 height 8
copy span "PTel6SKmgqMnKydt8nnbIVv7"
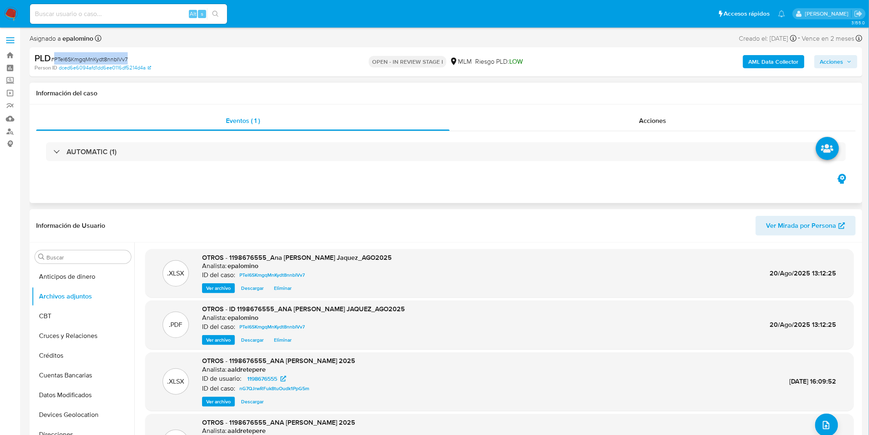
scroll to position [0, 0]
click at [837, 50] on div "PLD # PTel6SKmgqMnKydt8nnbIVv7 Person ID dced6e6094afd1dd6ee0116df5214d4a OPEN …" at bounding box center [446, 61] width 833 height 29
drag, startPoint x: 833, startPoint y: 55, endPoint x: 827, endPoint y: 60, distance: 8.2
click at [833, 55] on span "Acciones" at bounding box center [831, 61] width 23 height 13
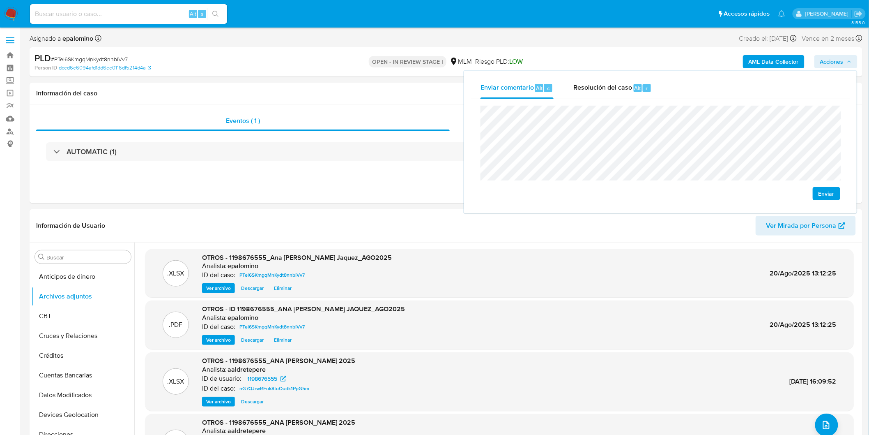
click at [822, 190] on span "Enviar" at bounding box center [827, 194] width 16 height 12
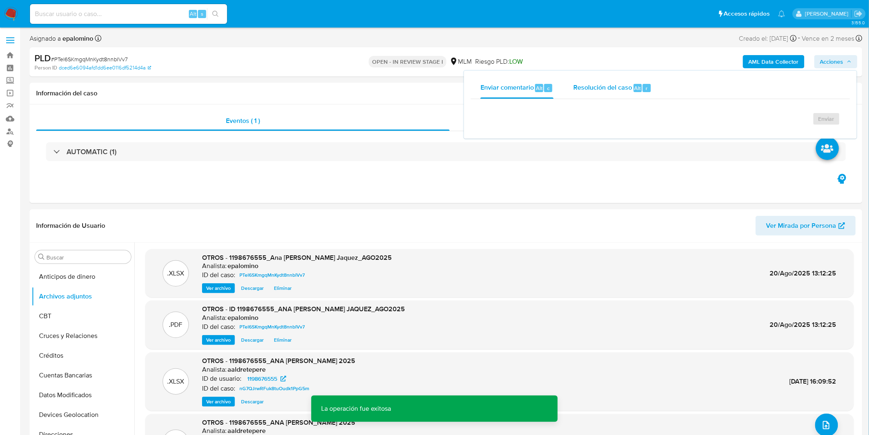
click at [619, 87] on span "Resolución del caso" at bounding box center [602, 87] width 59 height 9
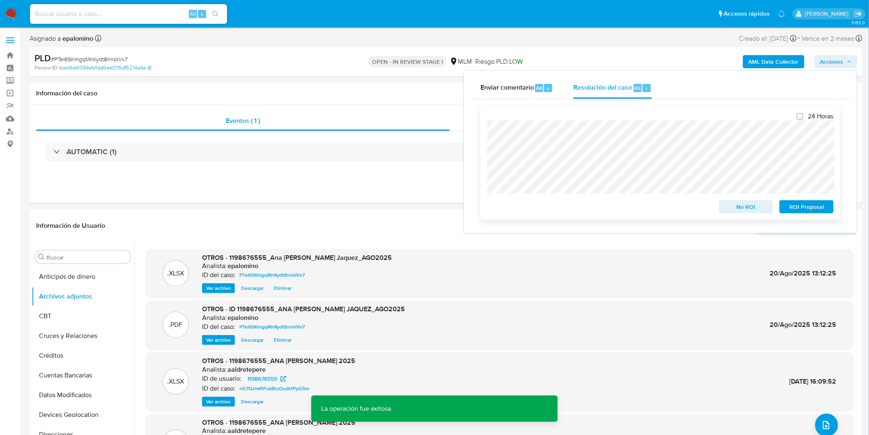
click at [748, 203] on span "No ROI" at bounding box center [746, 207] width 43 height 12
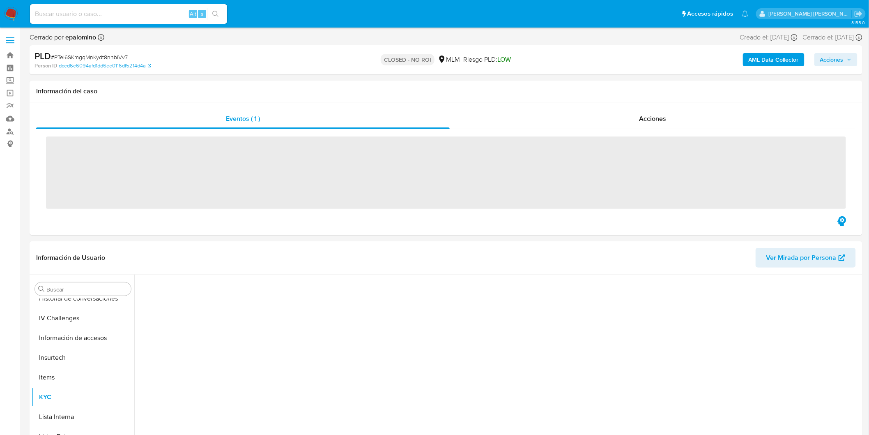
scroll to position [347, 0]
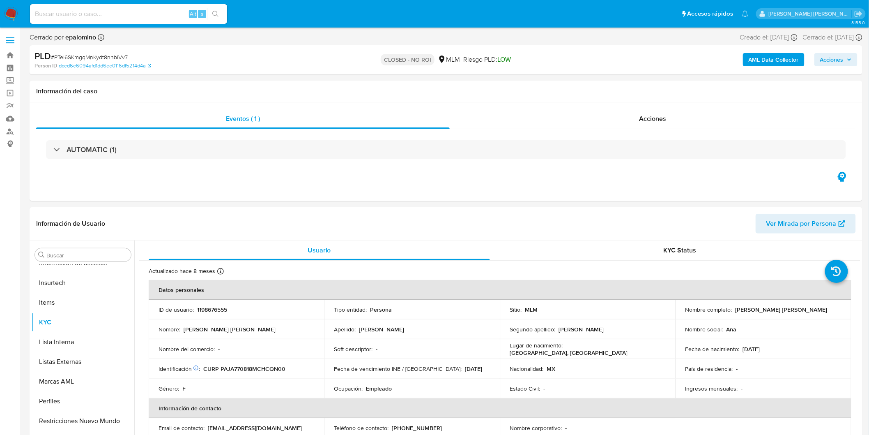
select select "10"
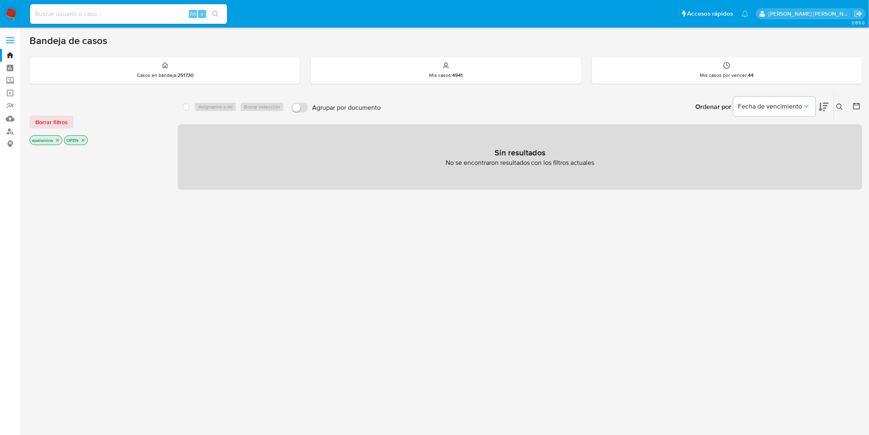
click at [44, 121] on span "Borrar filtros" at bounding box center [51, 122] width 32 height 12
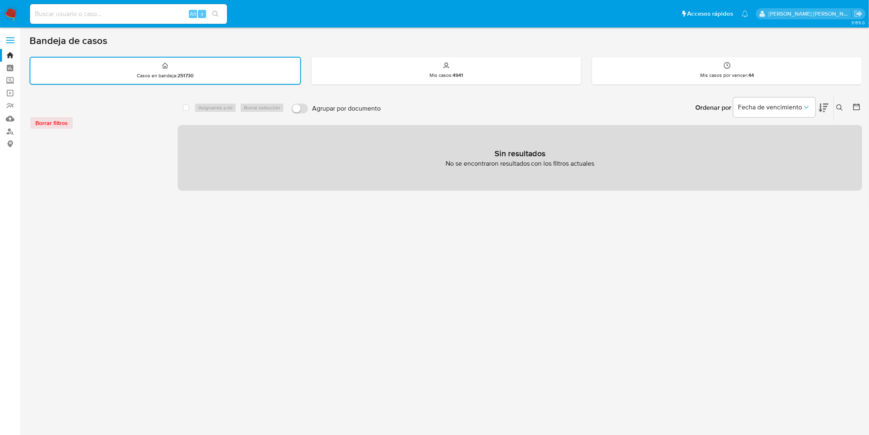
click at [51, 125] on div "Borrar filtros" at bounding box center [95, 122] width 131 height 13
click at [10, 11] on img at bounding box center [11, 14] width 14 height 14
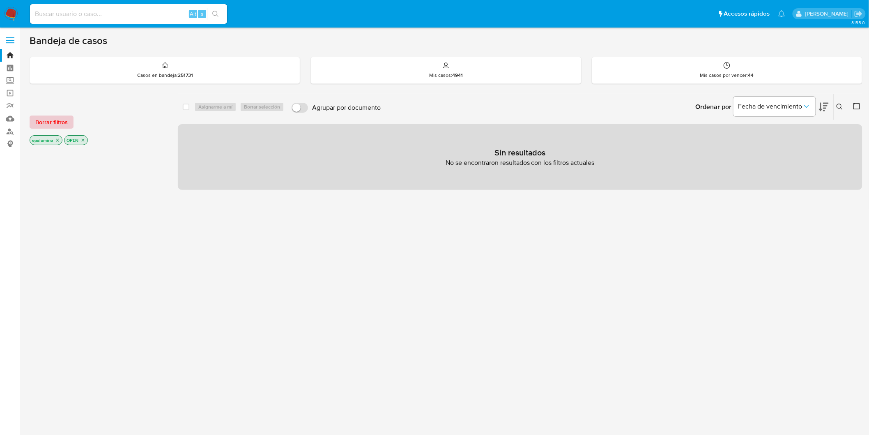
click at [58, 121] on span "Borrar filtros" at bounding box center [51, 122] width 32 height 12
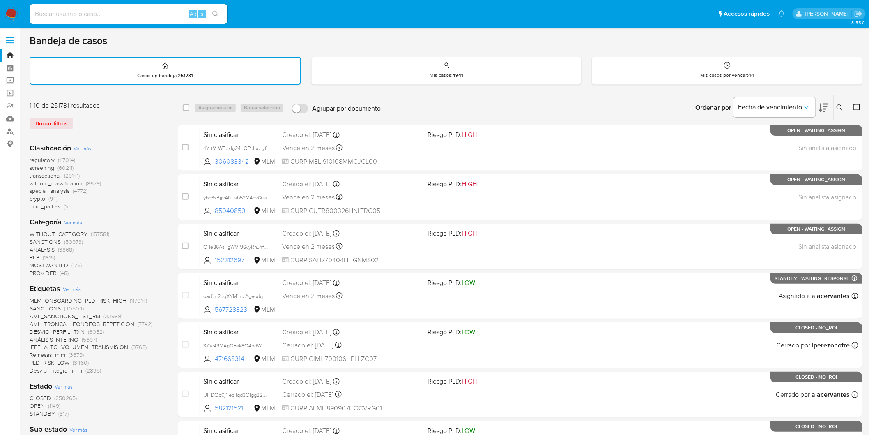
click at [838, 105] on icon at bounding box center [840, 107] width 7 height 7
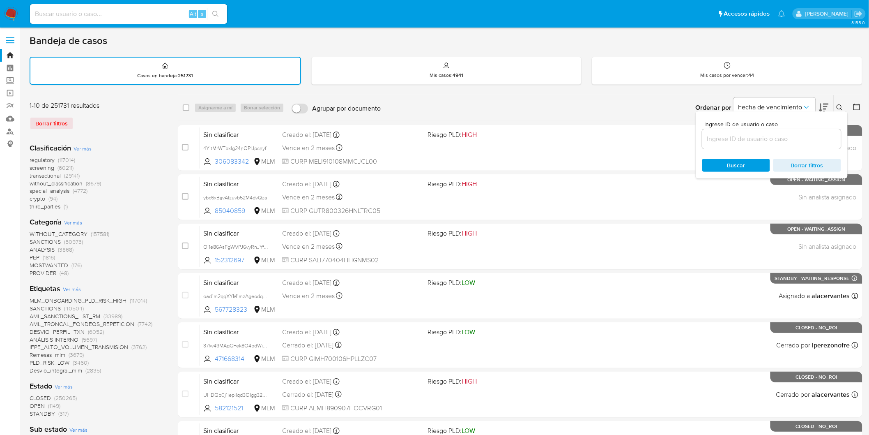
click at [742, 134] on input at bounding box center [771, 139] width 139 height 11
type input "1150793354"
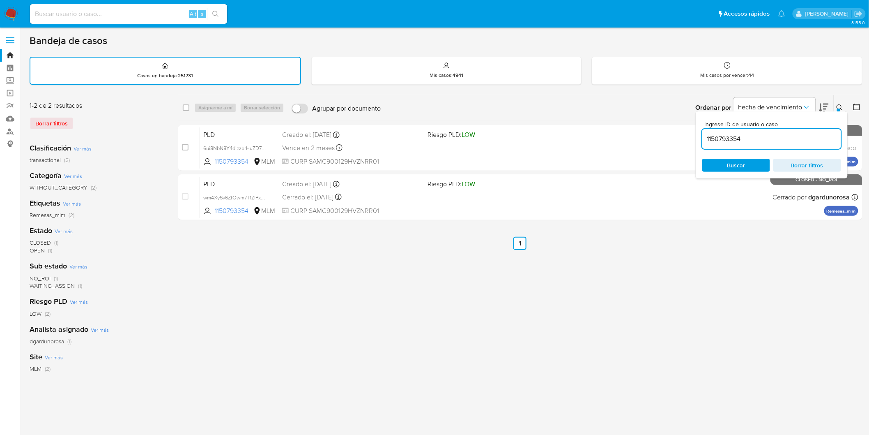
click at [840, 108] on div at bounding box center [838, 109] width 3 height 3
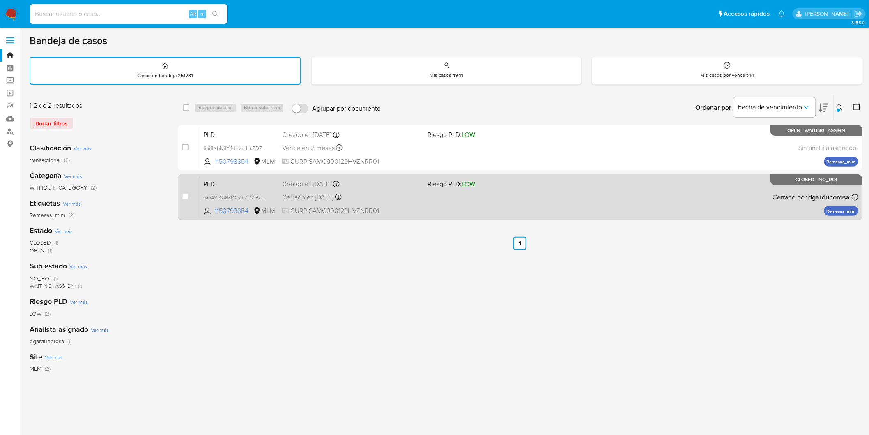
click at [215, 181] on span "PLD" at bounding box center [239, 183] width 72 height 11
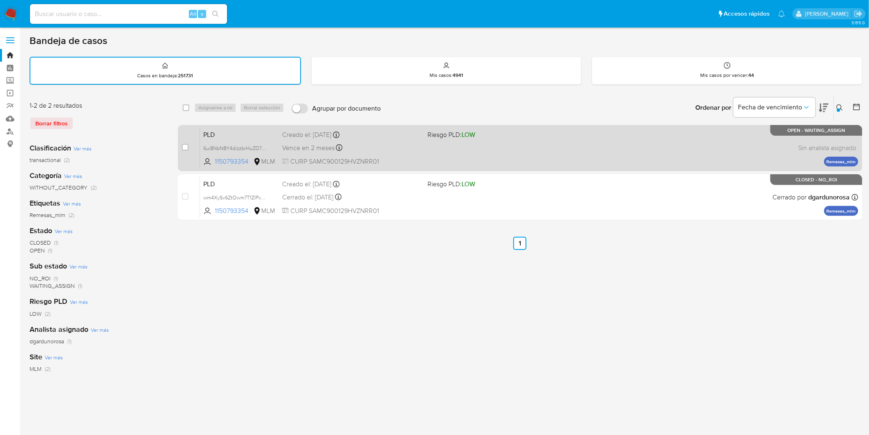
click at [214, 137] on span "PLD" at bounding box center [239, 134] width 72 height 11
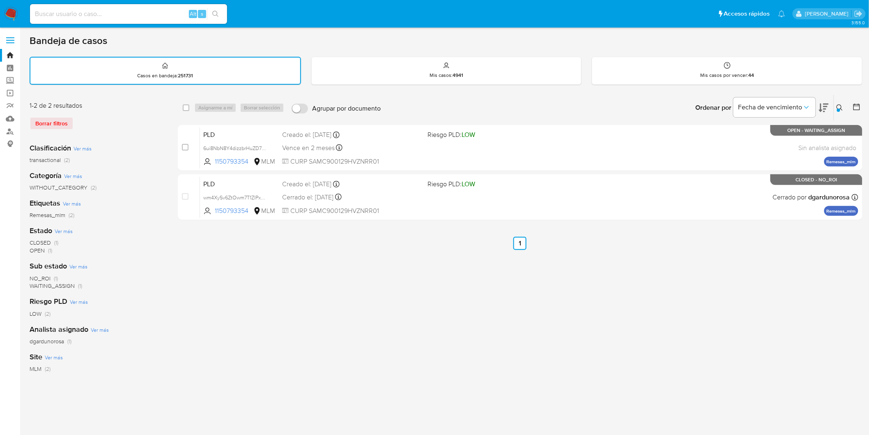
click at [11, 15] on img at bounding box center [11, 14] width 14 height 14
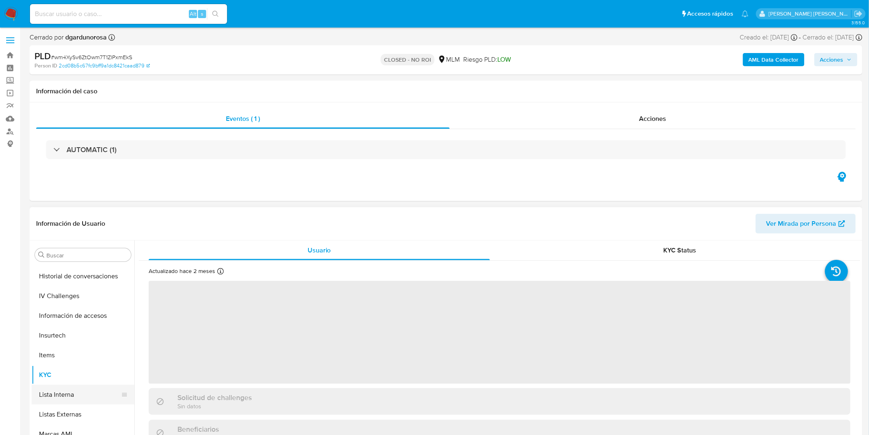
scroll to position [210, 0]
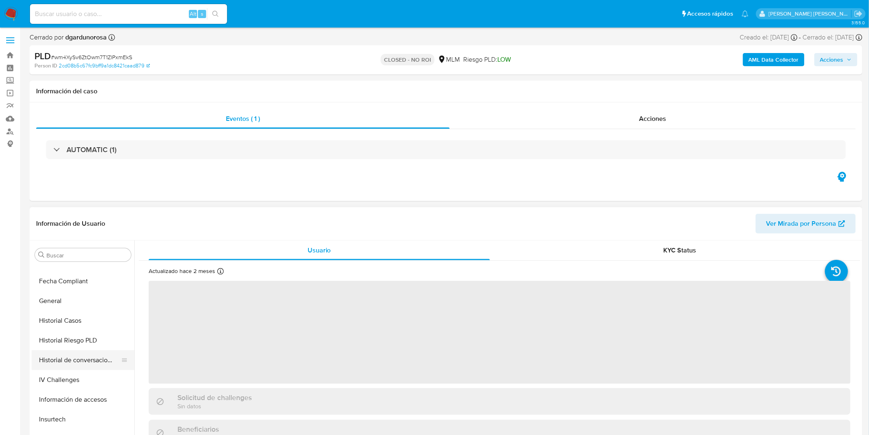
click at [84, 358] on button "Historial de conversaciones" at bounding box center [80, 360] width 96 height 20
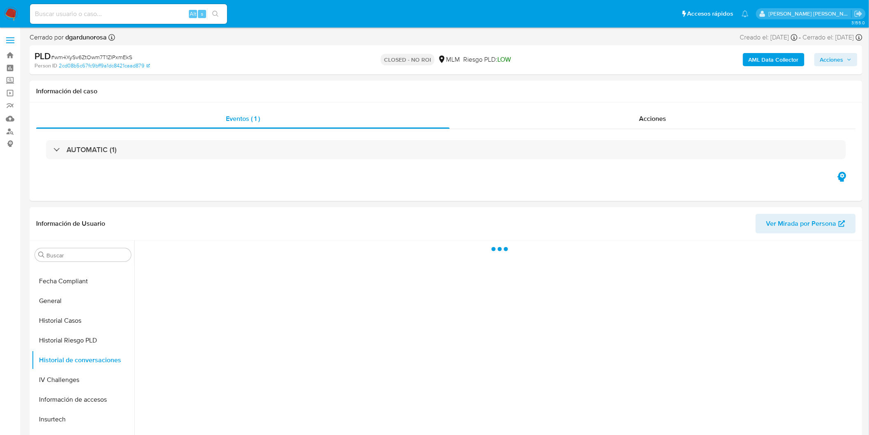
select select "10"
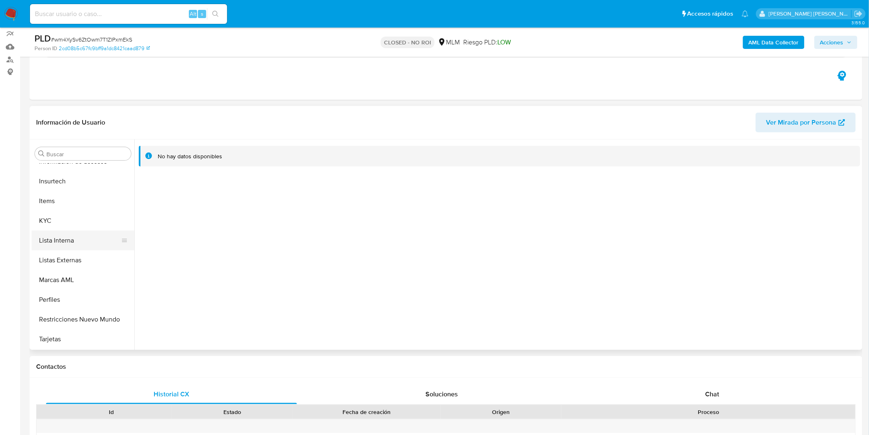
scroll to position [347, 0]
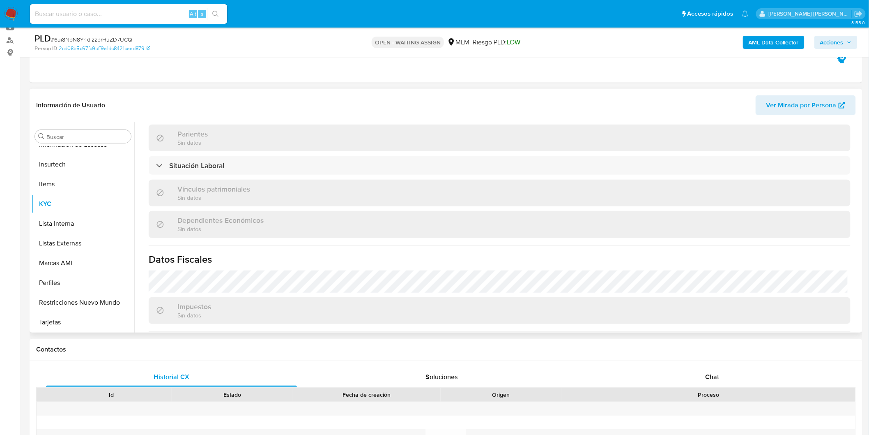
scroll to position [467, 0]
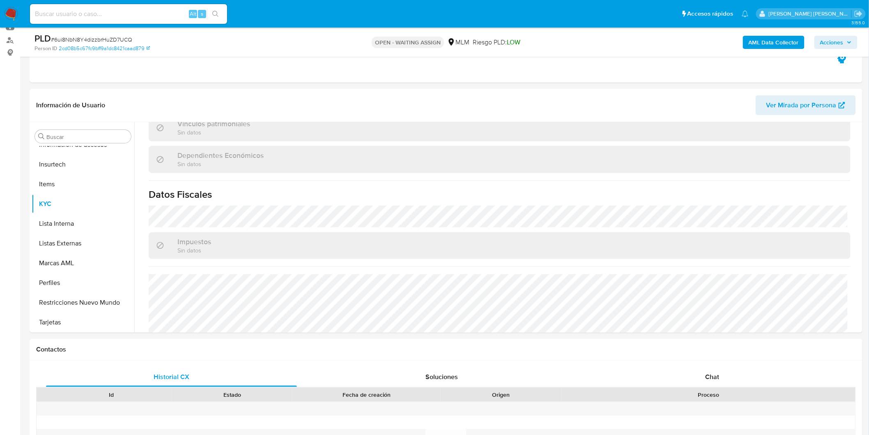
select select "10"
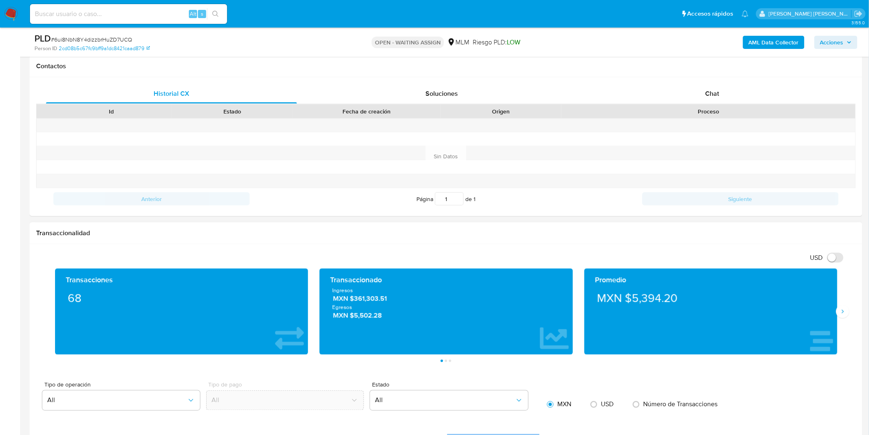
click at [840, 319] on div "Promedio MXN $5,394.20" at bounding box center [711, 311] width 265 height 86
click at [840, 313] on icon "Siguiente" at bounding box center [843, 311] width 7 height 7
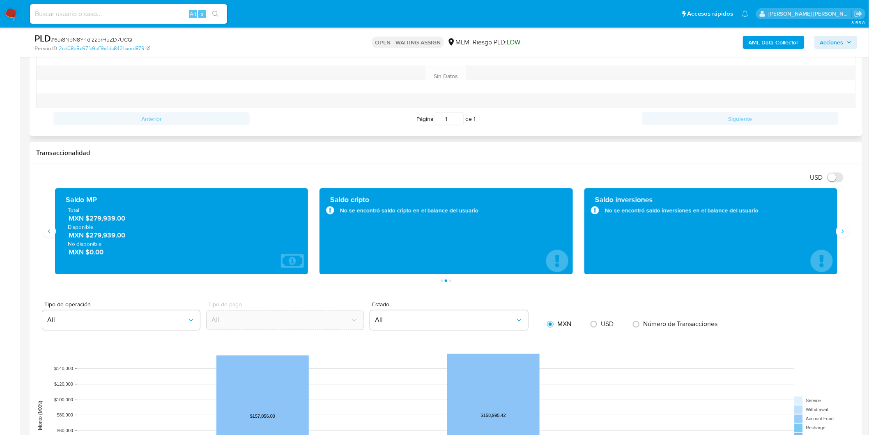
scroll to position [465, 0]
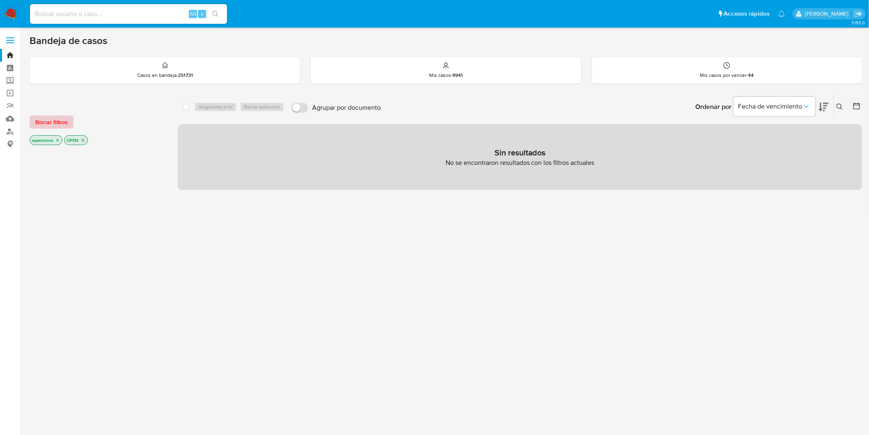
click at [51, 120] on span "Borrar filtros" at bounding box center [51, 122] width 32 height 12
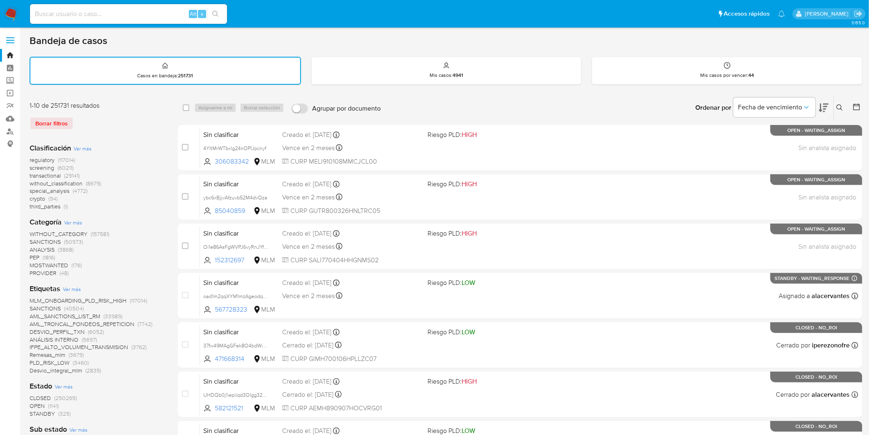
click at [839, 103] on button at bounding box center [841, 108] width 14 height 10
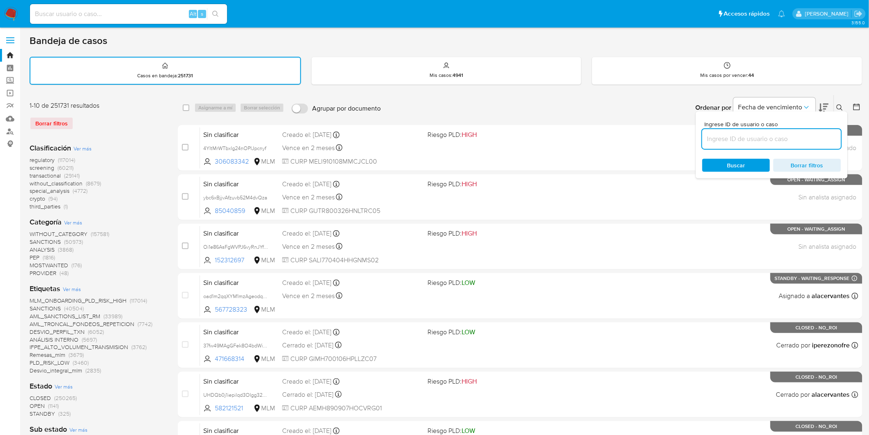
click at [753, 140] on input at bounding box center [771, 139] width 139 height 11
type input "1150793354"
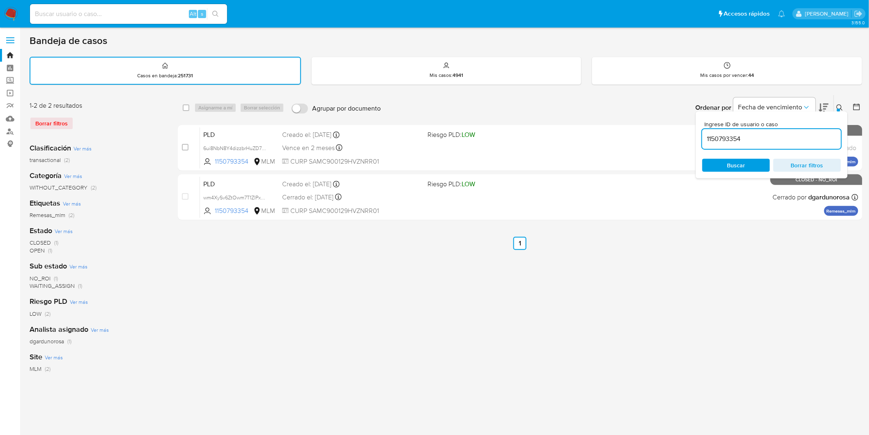
click at [844, 104] on button at bounding box center [841, 108] width 14 height 10
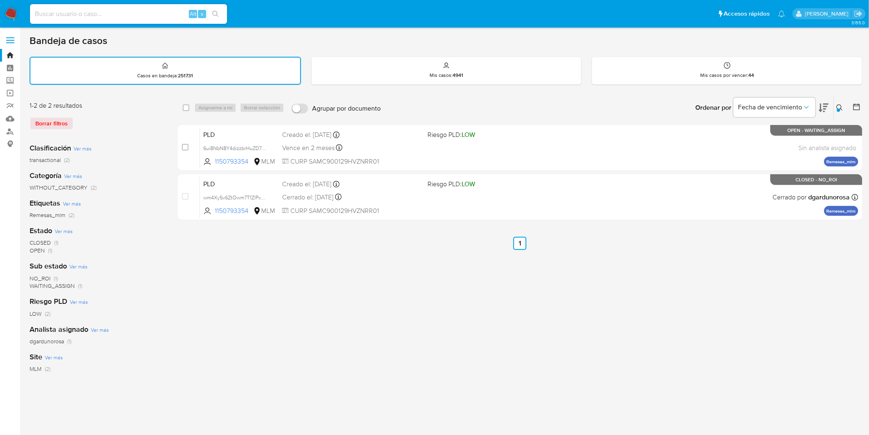
click at [5, 14] on img at bounding box center [11, 14] width 14 height 14
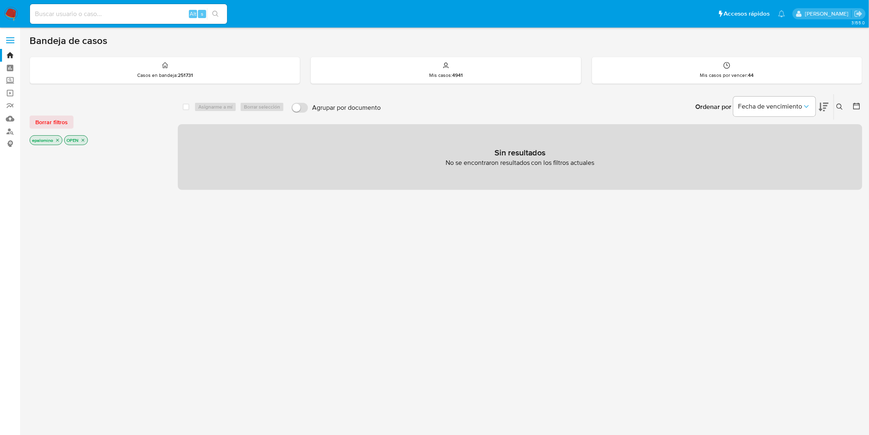
click at [62, 120] on span "Borrar filtros" at bounding box center [51, 122] width 32 height 12
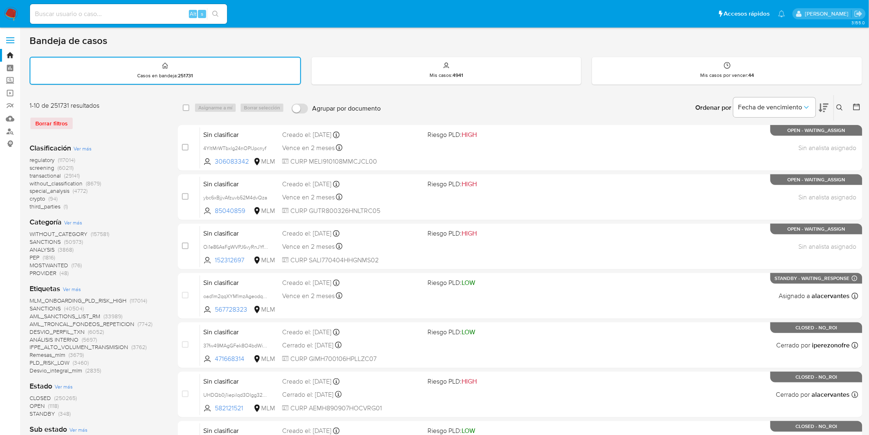
click at [11, 13] on img at bounding box center [11, 14] width 14 height 14
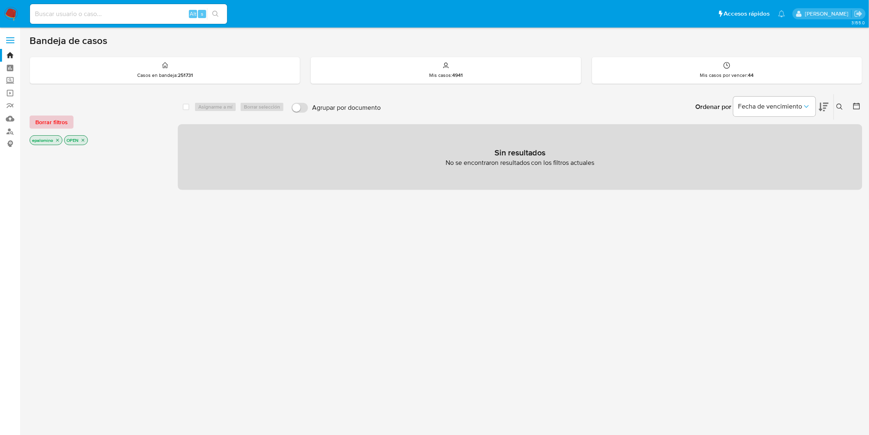
click at [63, 121] on span "Borrar filtros" at bounding box center [51, 122] width 32 height 12
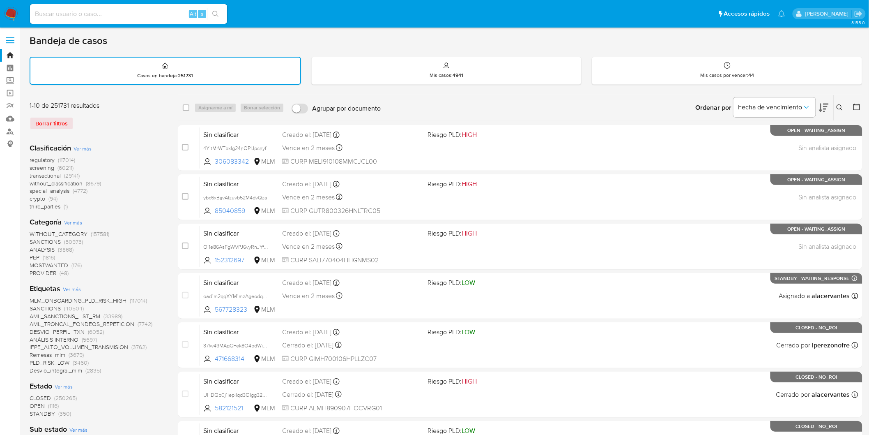
click at [842, 105] on icon at bounding box center [840, 107] width 7 height 7
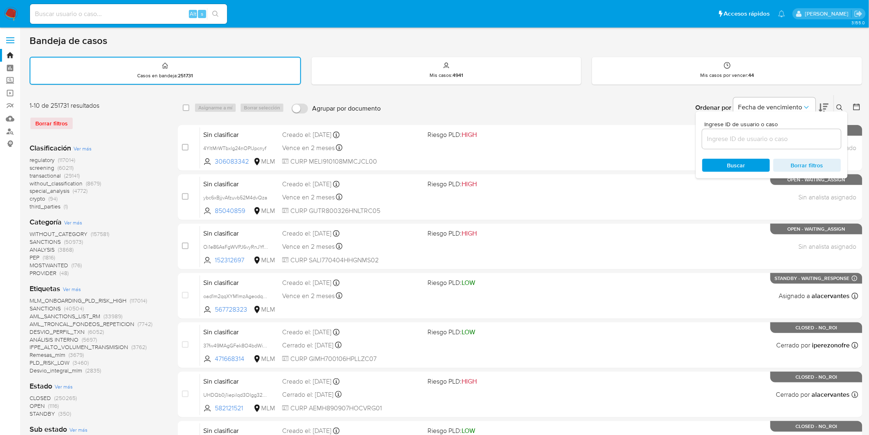
click at [727, 140] on input at bounding box center [771, 139] width 139 height 11
type input "1150793354"
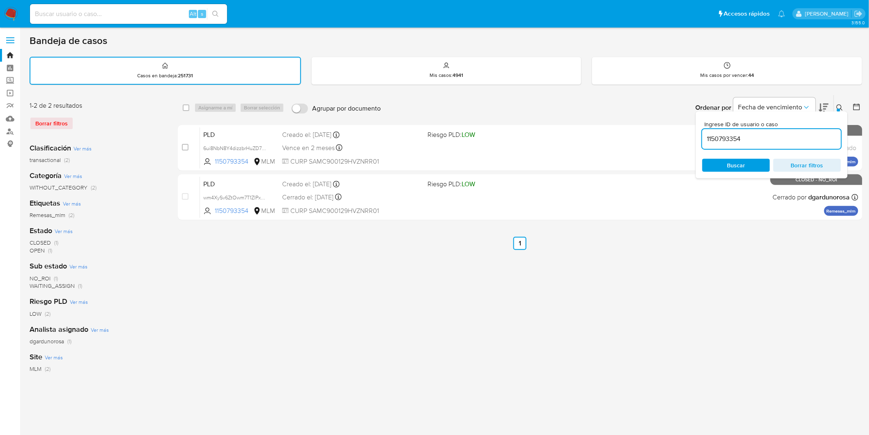
click at [843, 106] on icon at bounding box center [840, 107] width 7 height 7
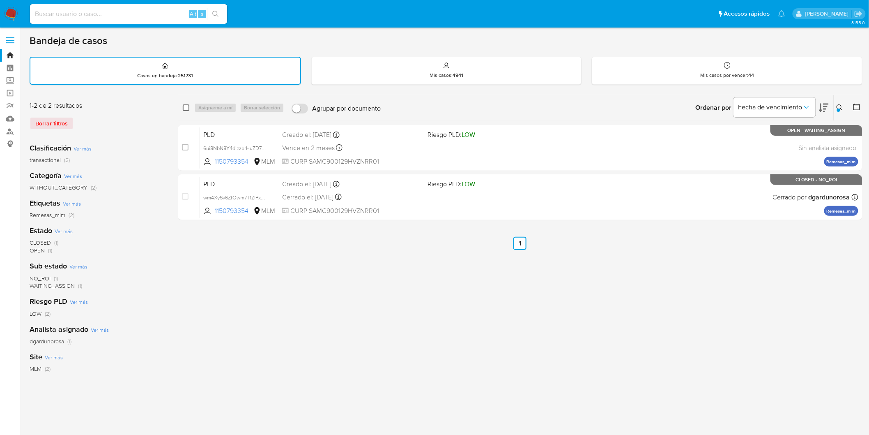
click at [184, 104] on input "checkbox" at bounding box center [186, 107] width 7 height 7
checkbox input "true"
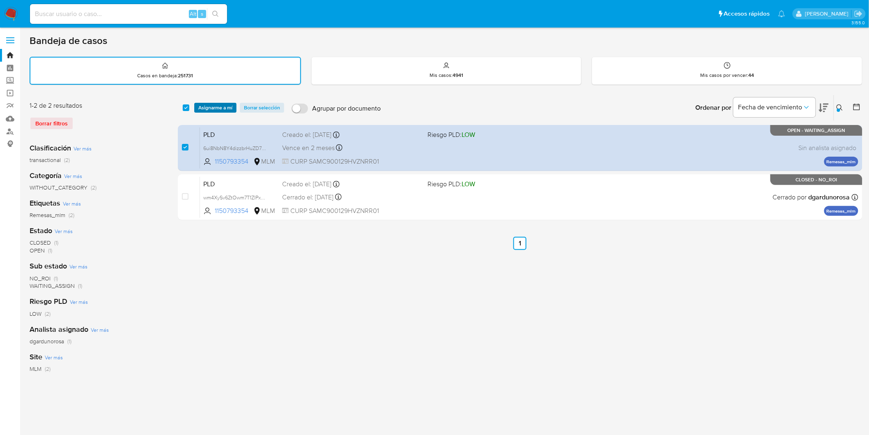
click at [204, 106] on span "Asignarme a mí" at bounding box center [215, 108] width 34 height 8
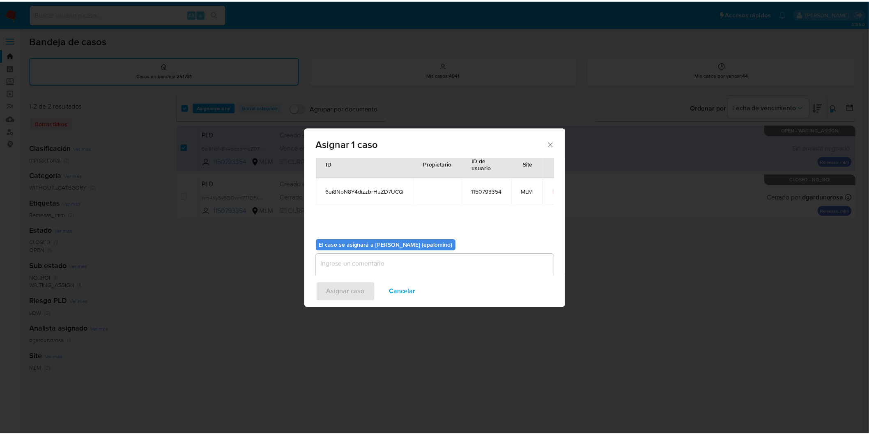
scroll to position [42, 0]
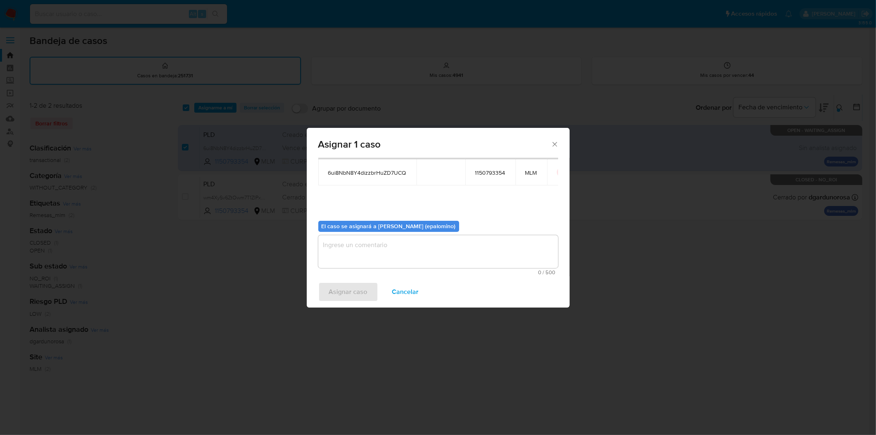
click at [342, 247] on textarea "assign-modal" at bounding box center [438, 251] width 240 height 33
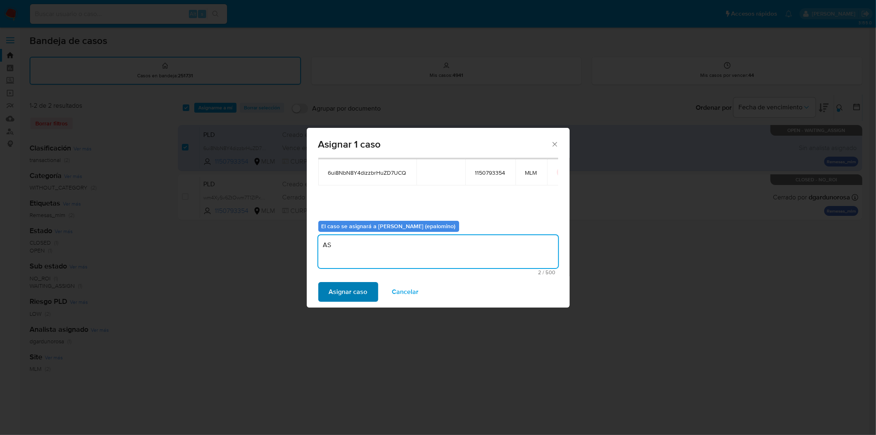
type textarea "AS"
click at [344, 287] on span "Asignar caso" at bounding box center [348, 292] width 39 height 18
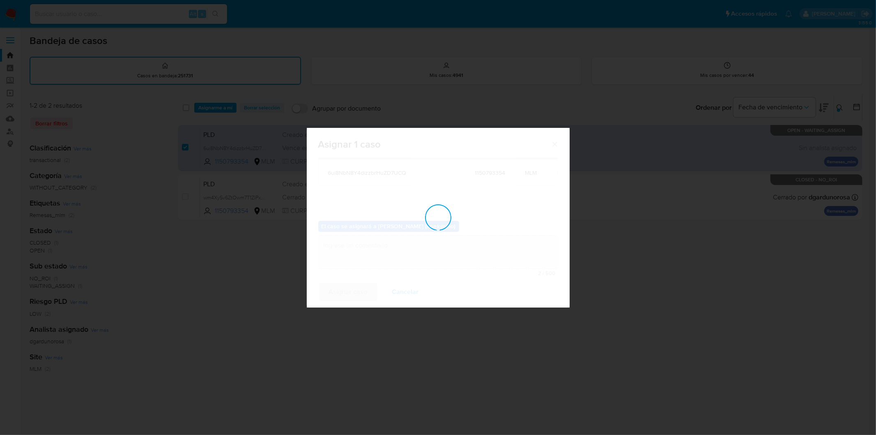
checkbox input "false"
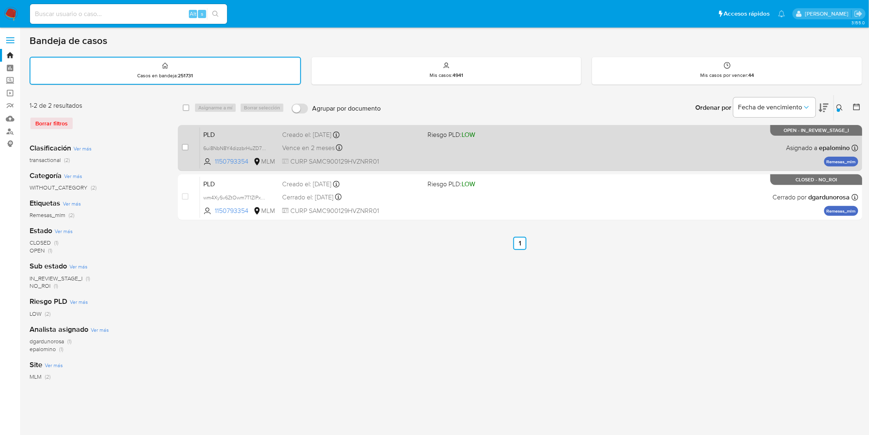
click at [219, 133] on span "PLD" at bounding box center [239, 134] width 72 height 11
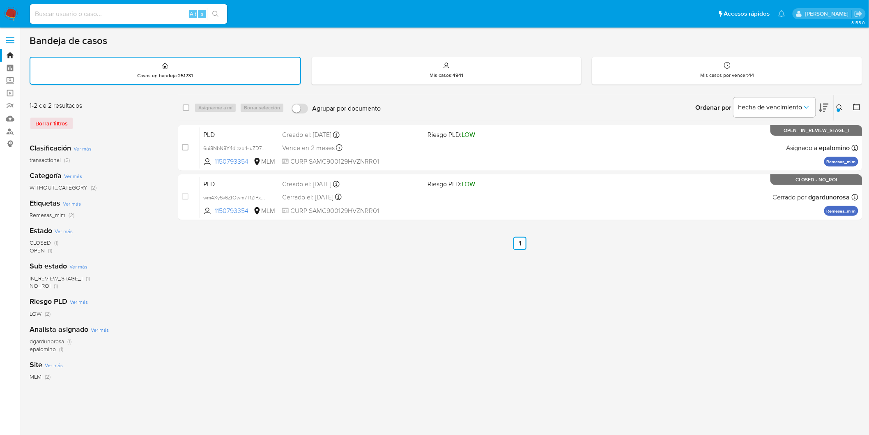
drag, startPoint x: 9, startPoint y: 14, endPoint x: 40, endPoint y: 14, distance: 30.8
click at [10, 14] on img at bounding box center [11, 14] width 14 height 14
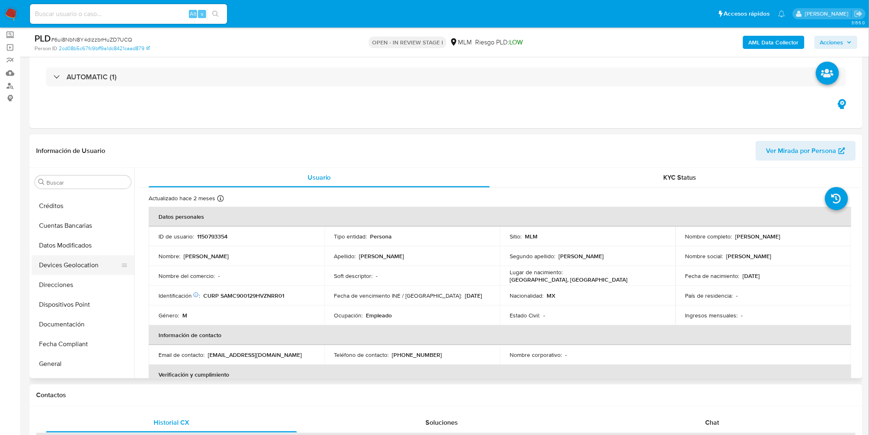
scroll to position [73, 0]
click at [92, 265] on button "Devices Geolocation" at bounding box center [80, 267] width 96 height 20
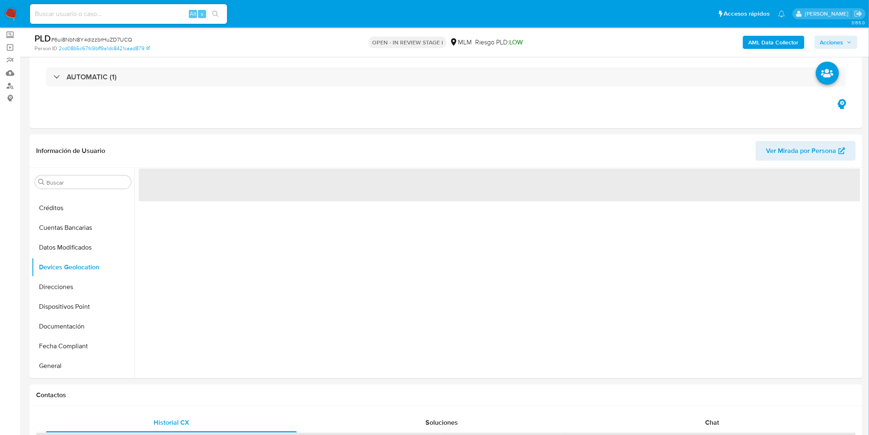
scroll to position [134, 0]
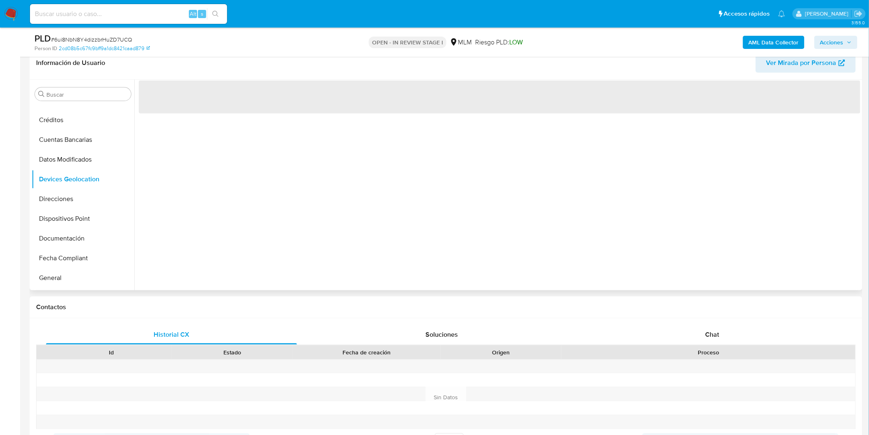
select select "10"
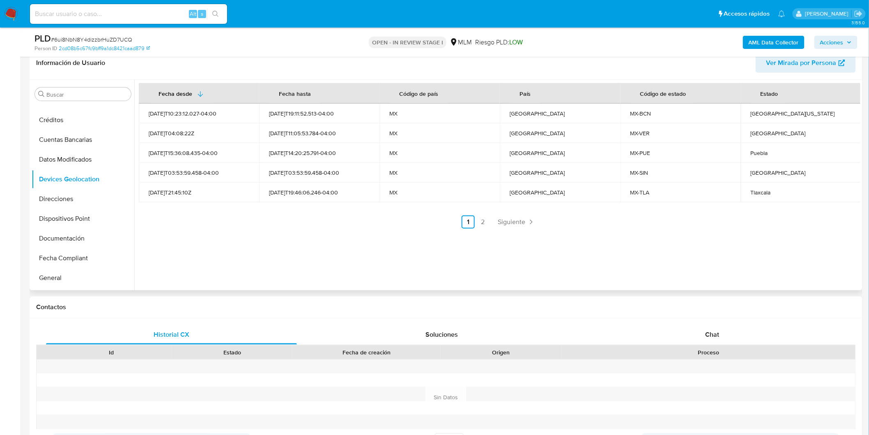
click at [414, 245] on div "Fecha desde Fecha hasta Código de país País Código de estado Estado 2025-08-02T…" at bounding box center [497, 185] width 726 height 210
drag, startPoint x: 517, startPoint y: 223, endPoint x: 492, endPoint y: 223, distance: 25.1
click at [516, 223] on span "Siguiente" at bounding box center [512, 222] width 28 height 7
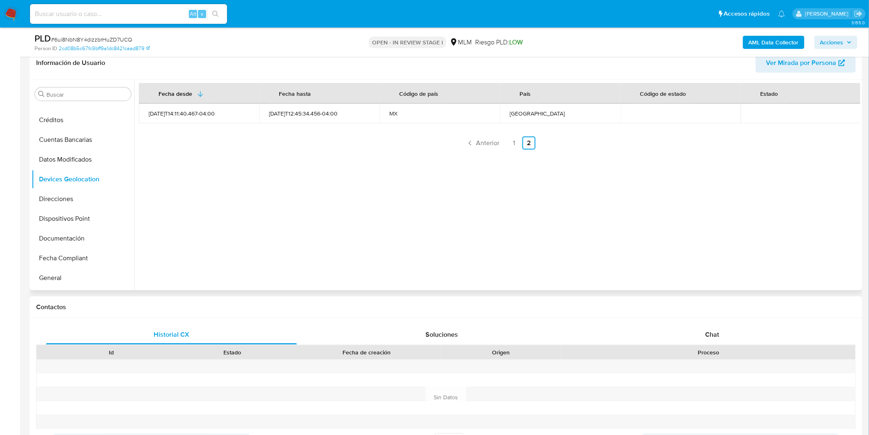
click at [415, 235] on div "Fecha desde Fecha hasta Código de país País Código de estado Estado 2024-03-05T…" at bounding box center [497, 185] width 726 height 210
click at [511, 142] on link "1" at bounding box center [514, 142] width 13 height 13
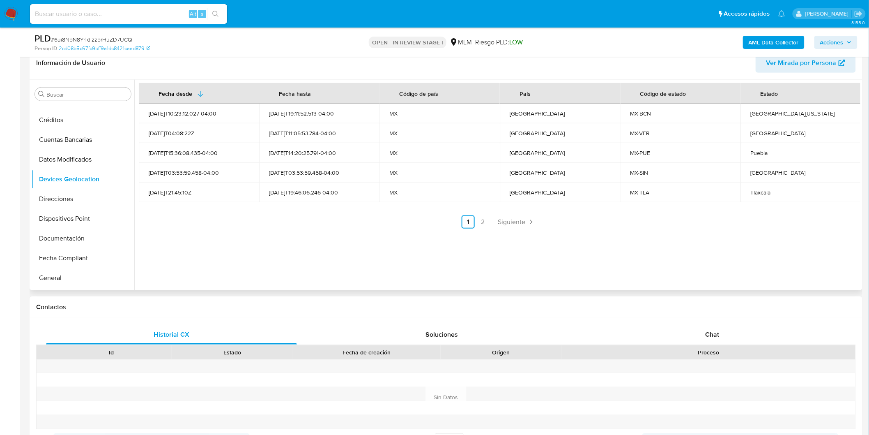
click at [763, 112] on div "Baja California" at bounding box center [801, 113] width 101 height 7
copy div "Baja California"
click at [753, 150] on div "Puebla" at bounding box center [801, 152] width 101 height 7
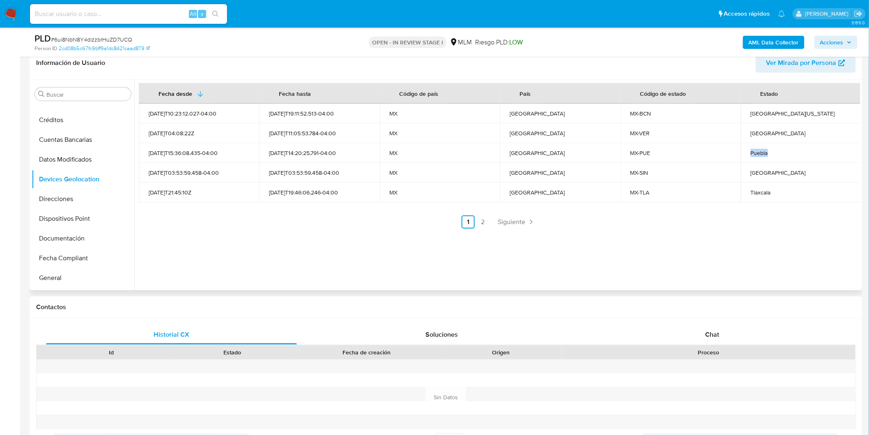
click at [753, 150] on div "Puebla" at bounding box center [801, 152] width 101 height 7
copy div "Puebla"
click at [762, 189] on div "Tlaxcala" at bounding box center [801, 192] width 101 height 7
copy div "Tlaxcala"
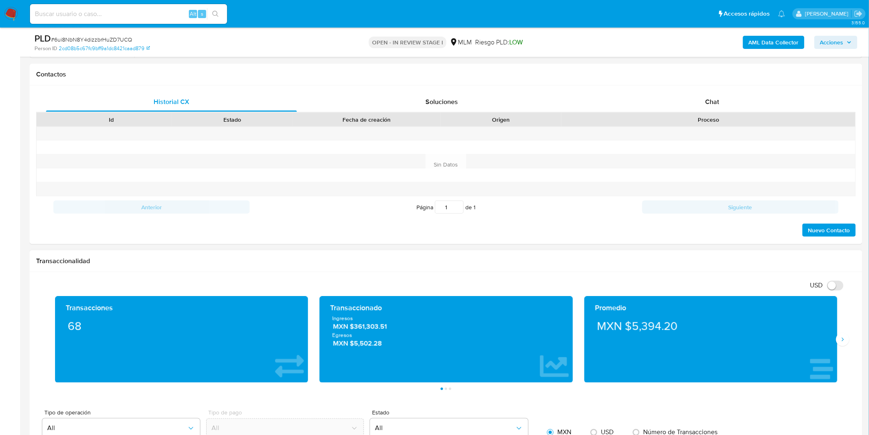
scroll to position [408, 0]
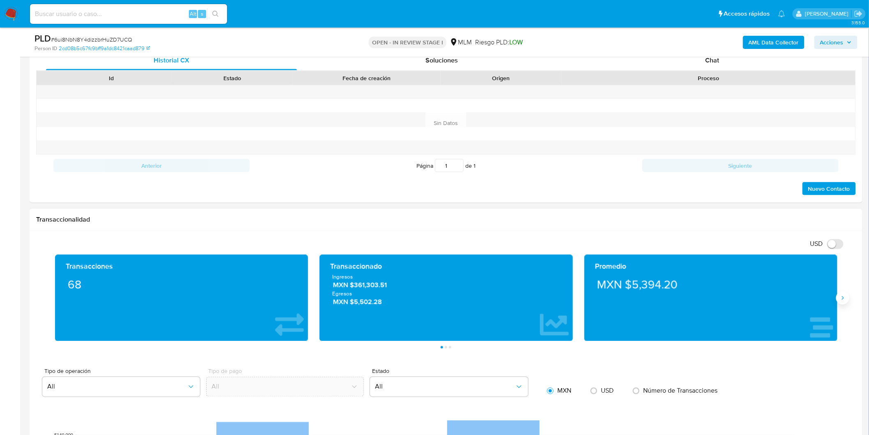
click at [843, 296] on icon "Siguiente" at bounding box center [843, 298] width 7 height 7
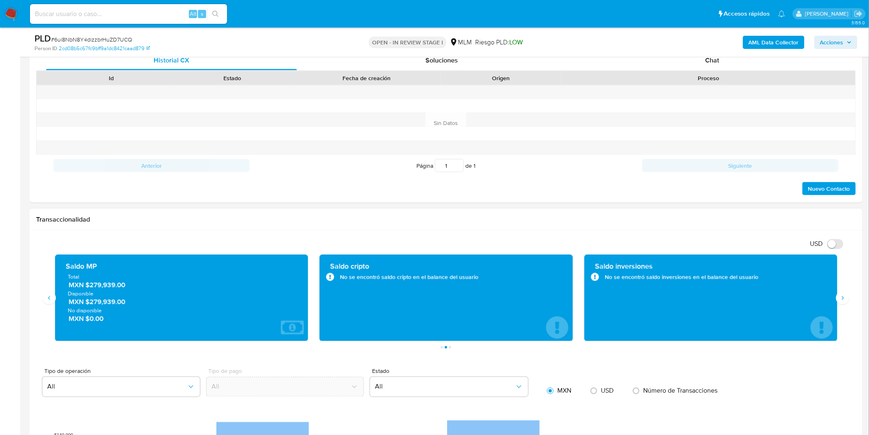
drag, startPoint x: 90, startPoint y: 300, endPoint x: 136, endPoint y: 302, distance: 45.2
click at [136, 302] on span "MXN $279,939.00" at bounding box center [182, 301] width 227 height 9
click at [137, 285] on span "MXN $279,939.00" at bounding box center [182, 284] width 227 height 9
drag, startPoint x: 108, startPoint y: 302, endPoint x: 46, endPoint y: 285, distance: 64.4
click at [46, 285] on div "Transacciones 68 Transaccionado Ingresos MXN $361,303.51 Egresos MXN $5,502.28 …" at bounding box center [446, 302] width 820 height 94
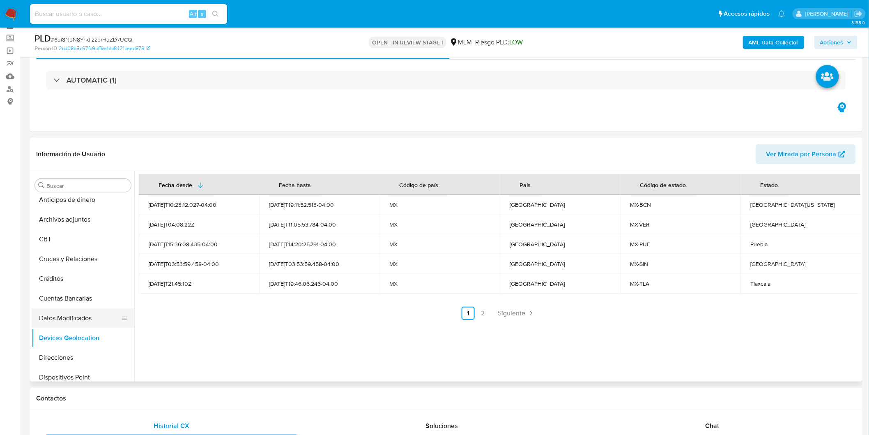
scroll to position [0, 0]
click at [93, 264] on button "Cruces y Relaciones" at bounding box center [80, 264] width 96 height 20
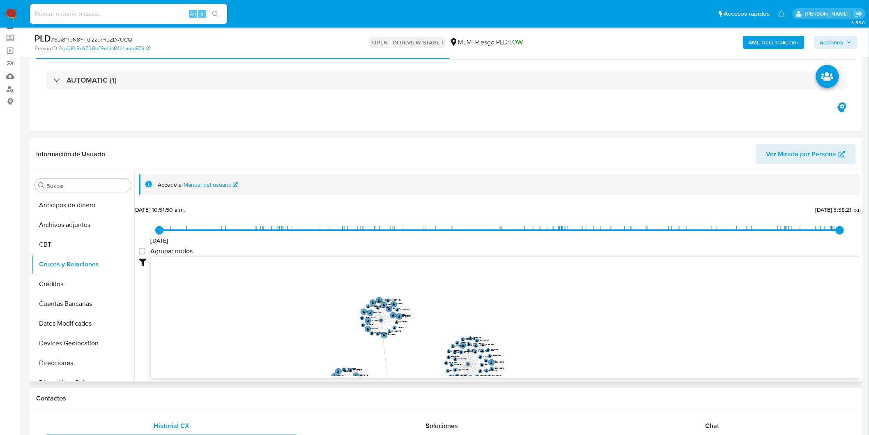
drag, startPoint x: 391, startPoint y: 275, endPoint x: 373, endPoint y: 352, distance: 78.6
click at [373, 352] on icon "phone-fb5e491526dd1fc692d2460c38f371f4  user-1150793354  1150793354 person-2c…" at bounding box center [506, 316] width 710 height 119
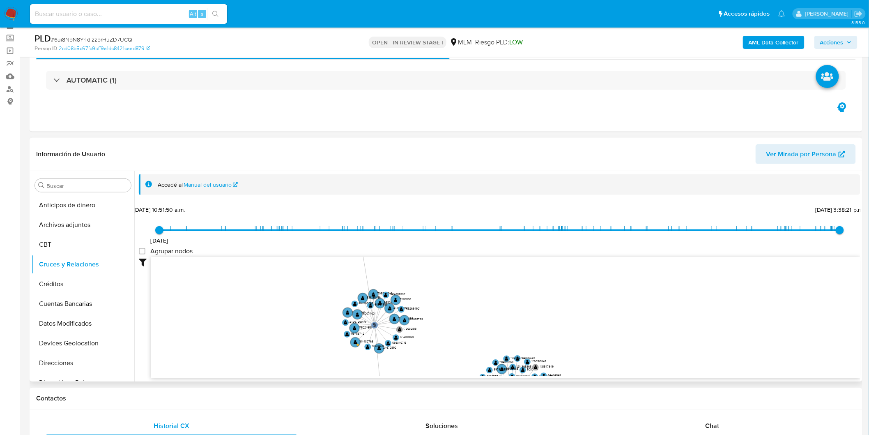
drag, startPoint x: 365, startPoint y: 346, endPoint x: 365, endPoint y: 239, distance: 106.8
click at [365, 239] on div "21/2/2022 21/2/2022, 10:51:50 a.m. 31/7/2025, 3:38:21 p.m. Agrupar nodos Filtro…" at bounding box center [500, 290] width 722 height 175
drag, startPoint x: 413, startPoint y: 355, endPoint x: 460, endPoint y: 196, distance: 165.7
click at [460, 196] on div "Accedé al Manual del usuario 21/2/2022 21/2/2022, 10:51:50 a.m. 31/7/2025, 3:38…" at bounding box center [500, 276] width 722 height 204
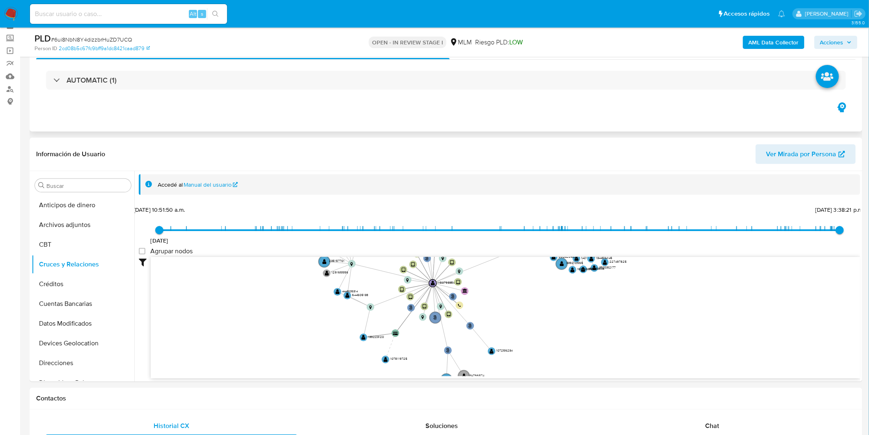
drag, startPoint x: 334, startPoint y: 293, endPoint x: 334, endPoint y: 124, distance: 168.4
click at [334, 293] on circle at bounding box center [338, 292] width 8 height 8
click at [69, 330] on button "KYC" at bounding box center [80, 326] width 96 height 20
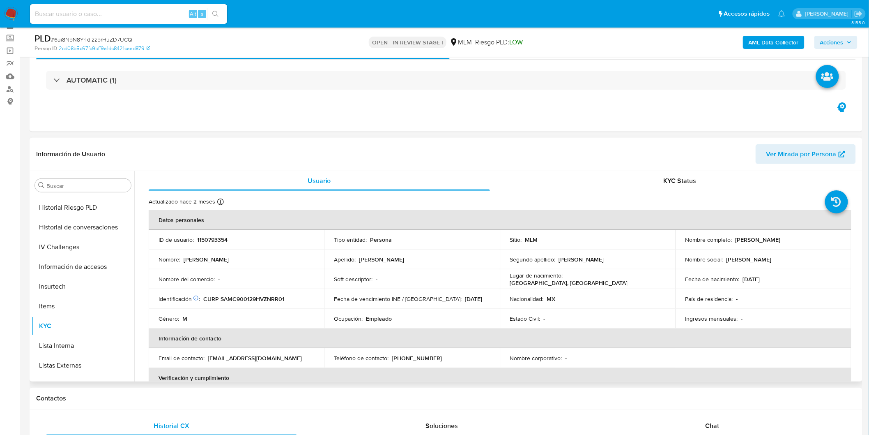
drag, startPoint x: 806, startPoint y: 243, endPoint x: 734, endPoint y: 242, distance: 71.9
click at [734, 242] on td "Nombre completo : Jose Carlos Santos Morales" at bounding box center [764, 240] width 176 height 20
copy p "Jose Carlos Santos Morales"
click at [306, 276] on div "Nombre del comercio : -" at bounding box center [237, 278] width 156 height 7
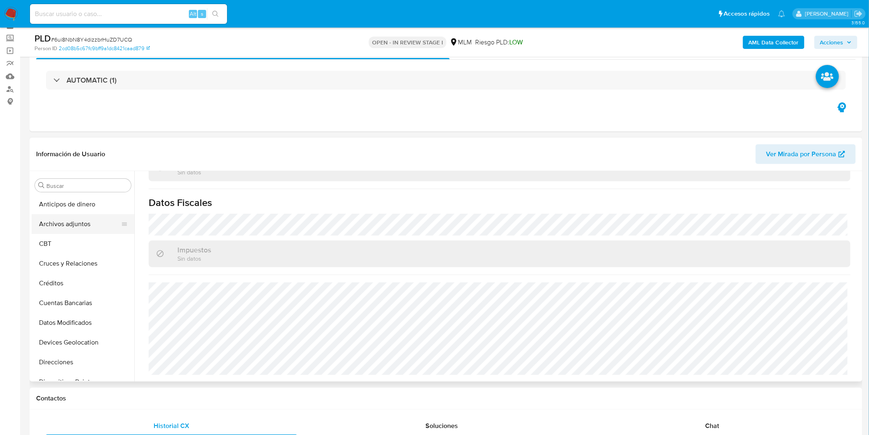
scroll to position [0, 0]
click at [87, 224] on button "Archivos adjuntos" at bounding box center [80, 225] width 96 height 20
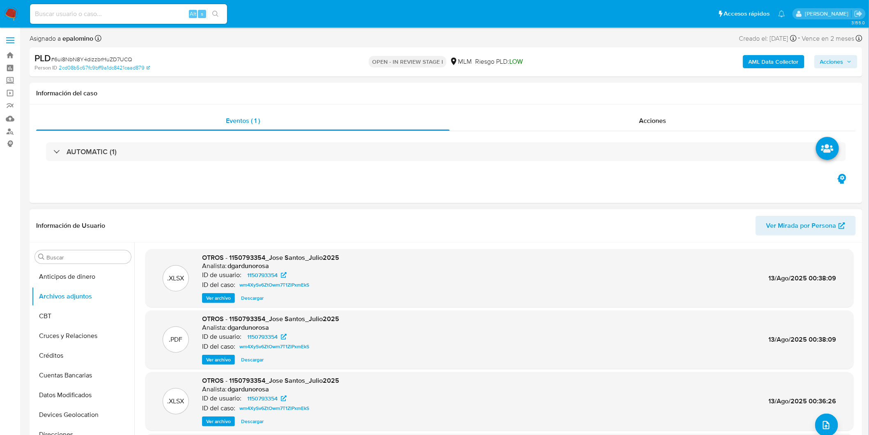
click at [218, 359] on span "Ver archivo" at bounding box center [218, 359] width 25 height 8
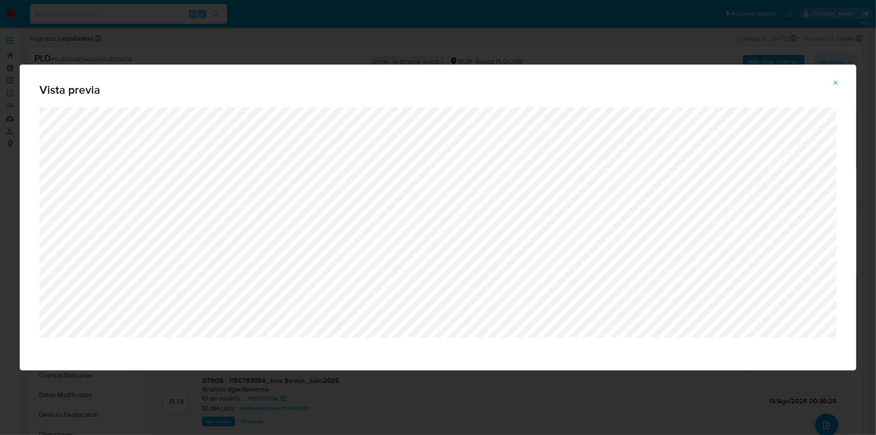
click at [435, 338] on div "Attachment preview" at bounding box center [437, 223] width 797 height 233
click at [421, 405] on div "Vista previa" at bounding box center [438, 217] width 876 height 435
click at [430, 380] on div "Vista previa" at bounding box center [438, 217] width 876 height 435
click at [836, 84] on icon "Attachment preview" at bounding box center [836, 82] width 7 height 7
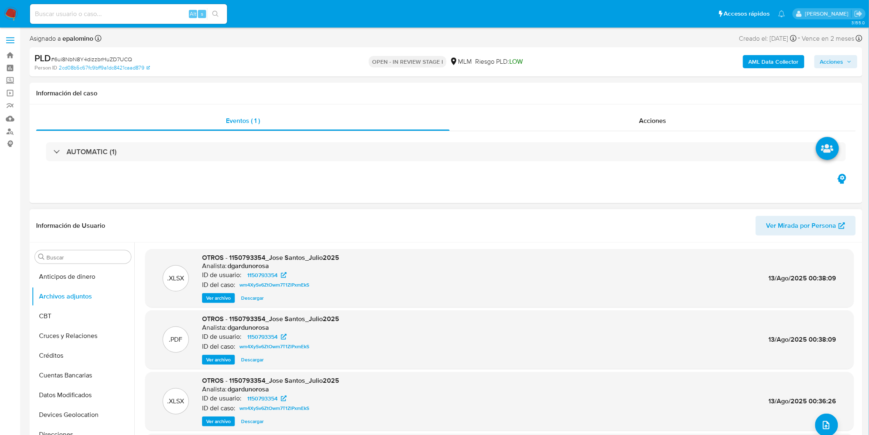
click at [208, 297] on span "Ver archivo" at bounding box center [218, 298] width 25 height 8
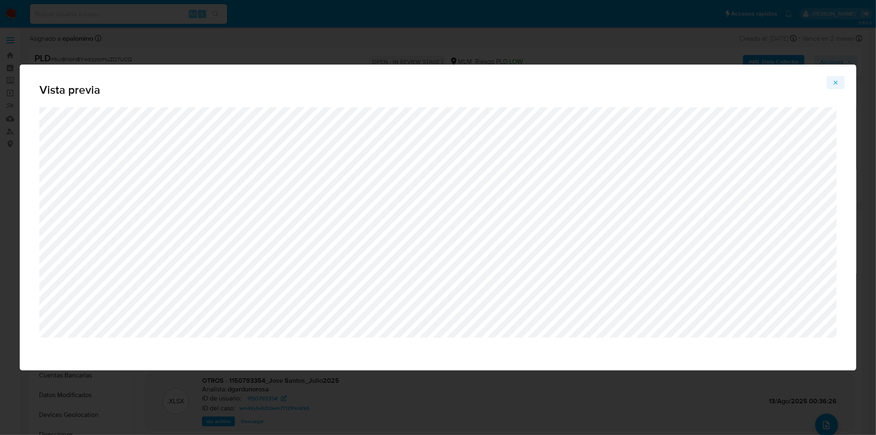
click at [837, 79] on span "Attachment preview" at bounding box center [836, 83] width 7 height 12
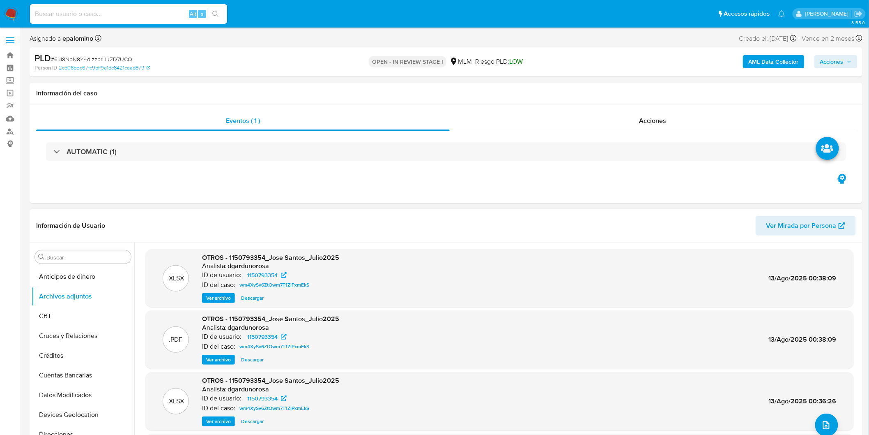
click at [255, 298] on span "Descargar" at bounding box center [252, 298] width 23 height 8
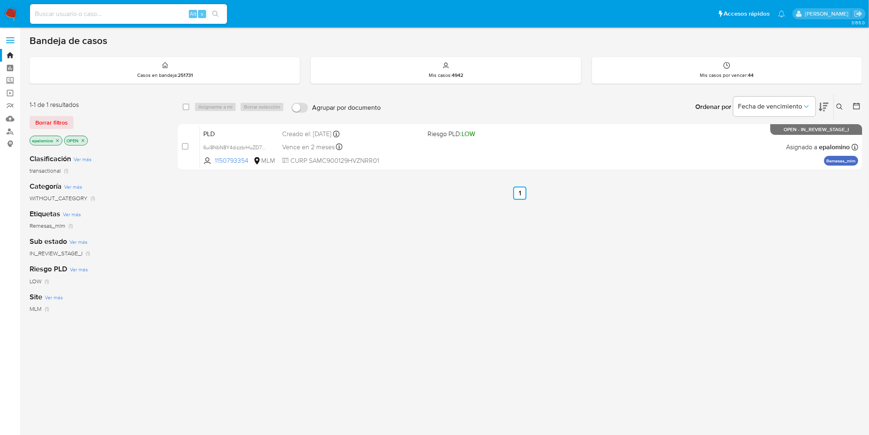
drag, startPoint x: 55, startPoint y: 118, endPoint x: 59, endPoint y: 112, distance: 7.3
click at [55, 118] on span "Borrar filtros" at bounding box center [51, 123] width 32 height 12
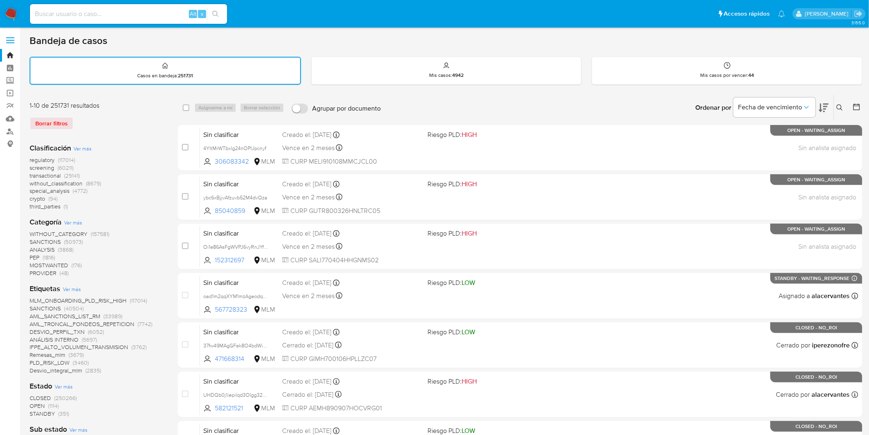
click at [843, 104] on icon at bounding box center [840, 107] width 7 height 7
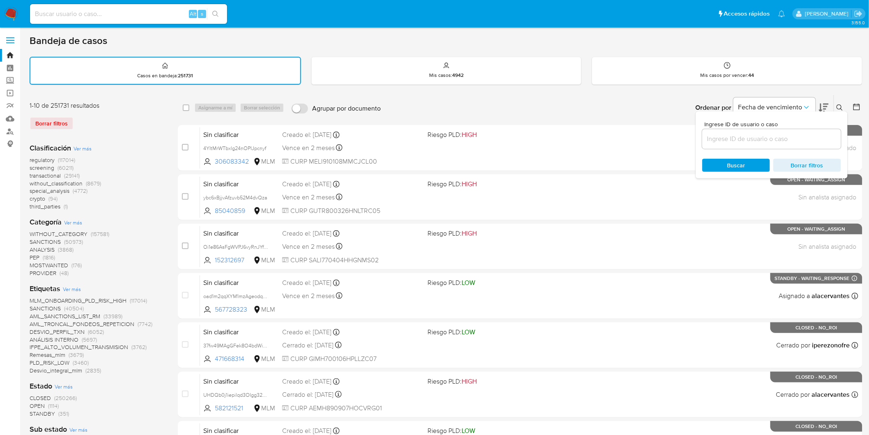
click at [728, 136] on input at bounding box center [771, 139] width 139 height 11
type input "1150793354"
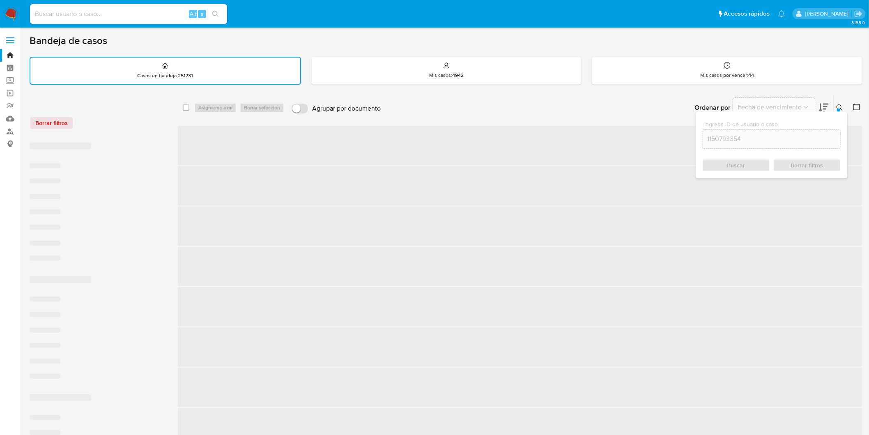
click at [842, 108] on icon at bounding box center [840, 107] width 6 height 6
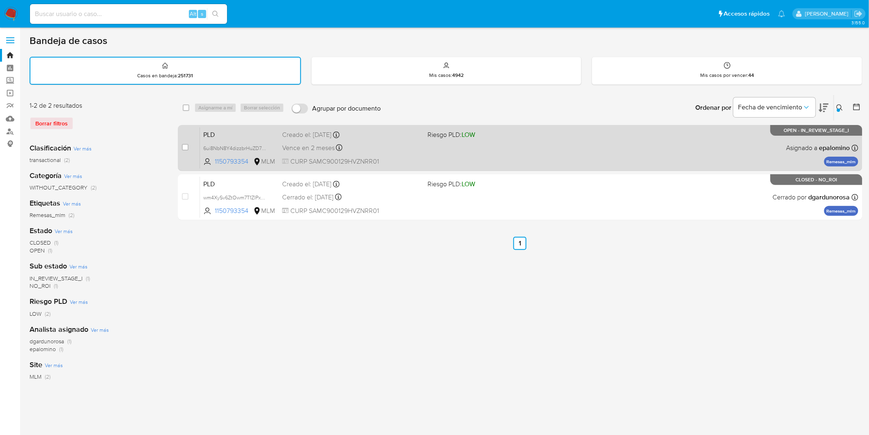
click at [211, 131] on span "PLD" at bounding box center [239, 134] width 72 height 11
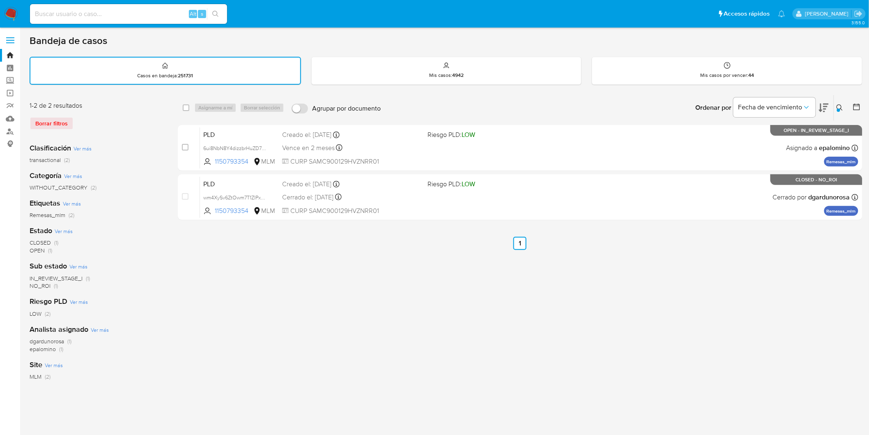
click at [16, 12] on img at bounding box center [11, 14] width 14 height 14
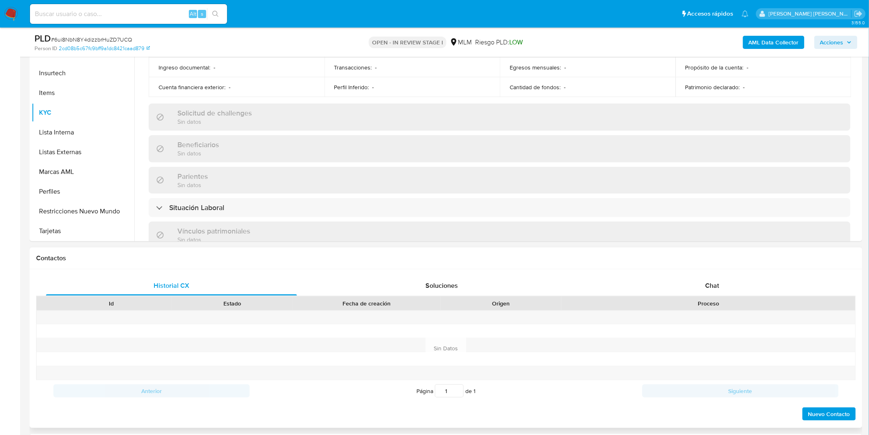
scroll to position [462, 0]
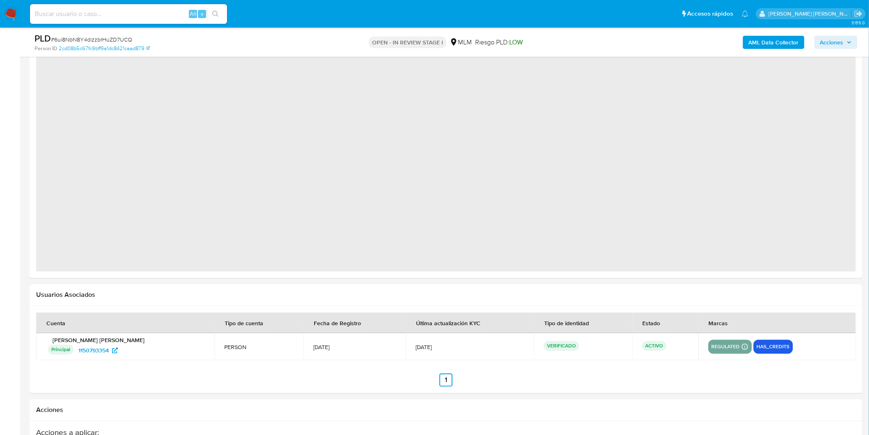
select select "10"
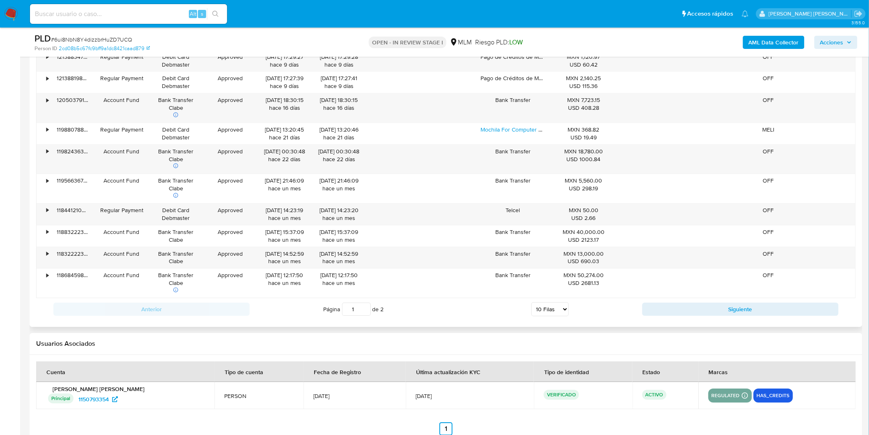
scroll to position [774, 0]
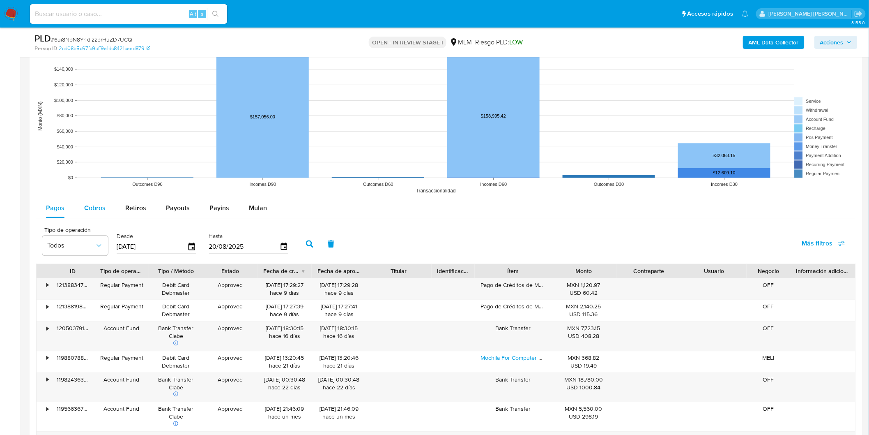
click at [94, 210] on span "Cobros" at bounding box center [94, 207] width 21 height 9
select select "10"
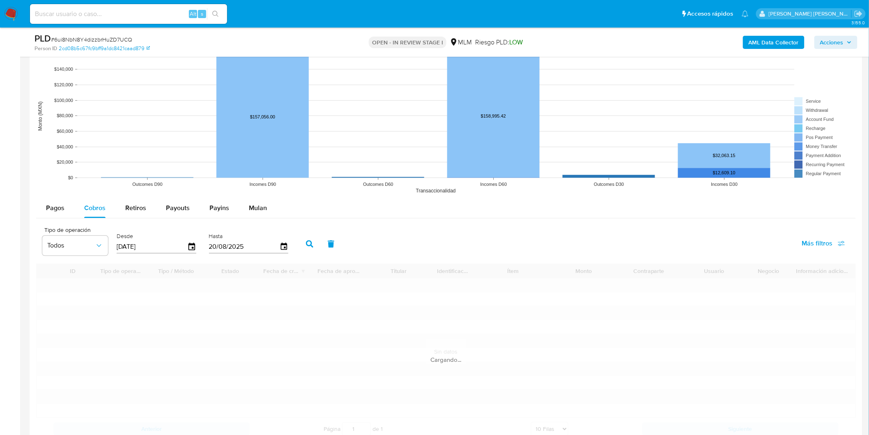
scroll to position [865, 0]
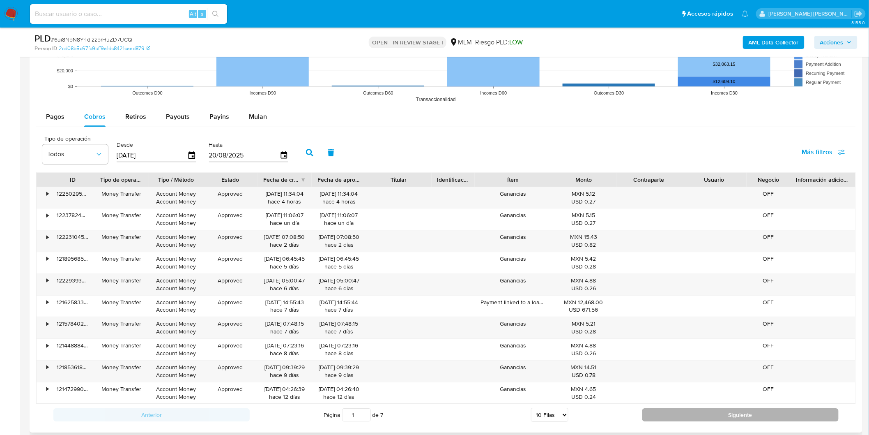
click at [713, 412] on button "Siguiente" at bounding box center [740, 414] width 196 height 13
type input "2"
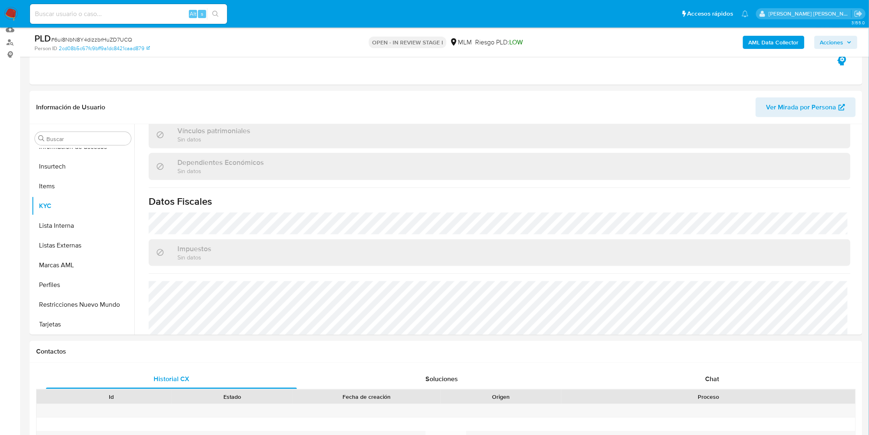
scroll to position [89, 0]
click at [711, 377] on span "Chat" at bounding box center [713, 378] width 14 height 9
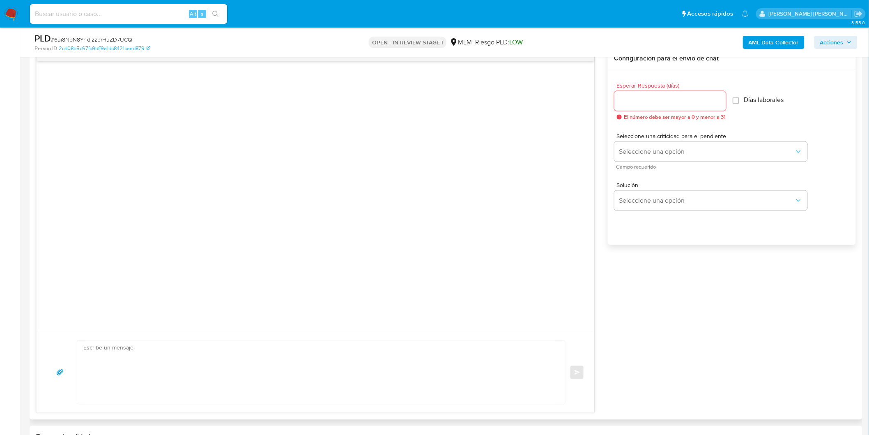
scroll to position [414, 0]
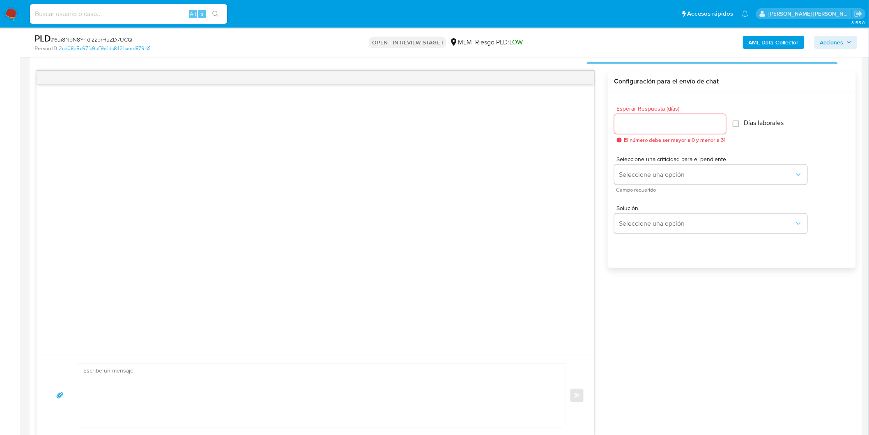
click at [643, 127] on input "Esperar Respuesta (días)" at bounding box center [671, 124] width 112 height 11
type input "5"
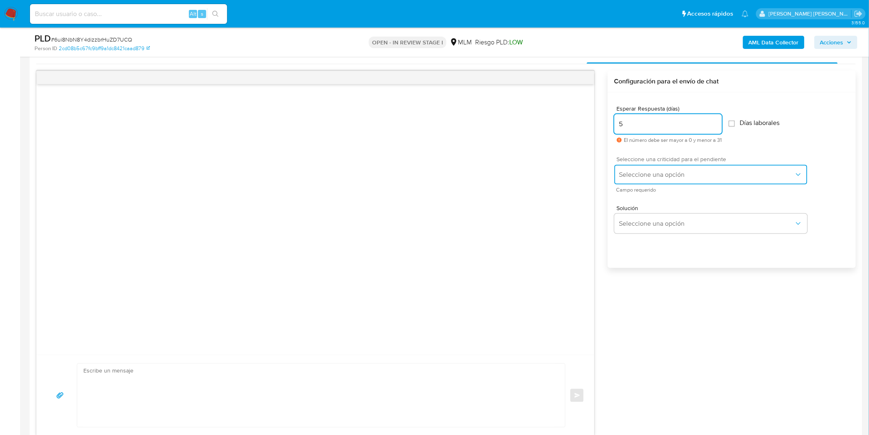
click at [662, 170] on span "Seleccione una opción" at bounding box center [706, 174] width 175 height 8
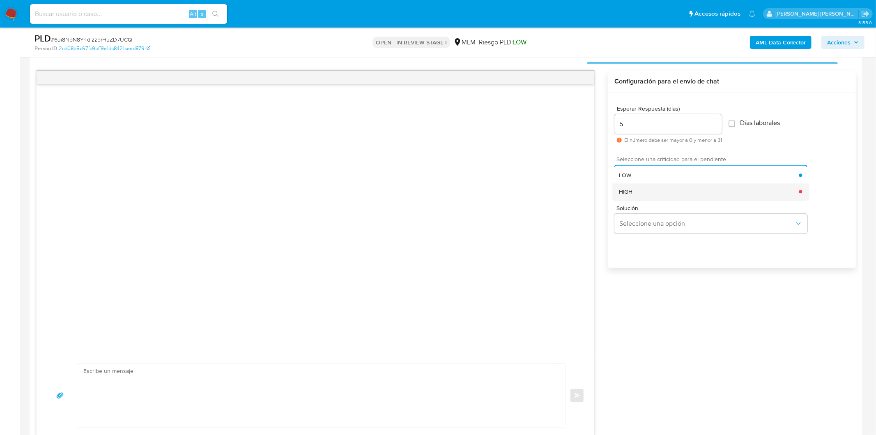
click at [647, 197] on div "HIGH" at bounding box center [709, 191] width 180 height 16
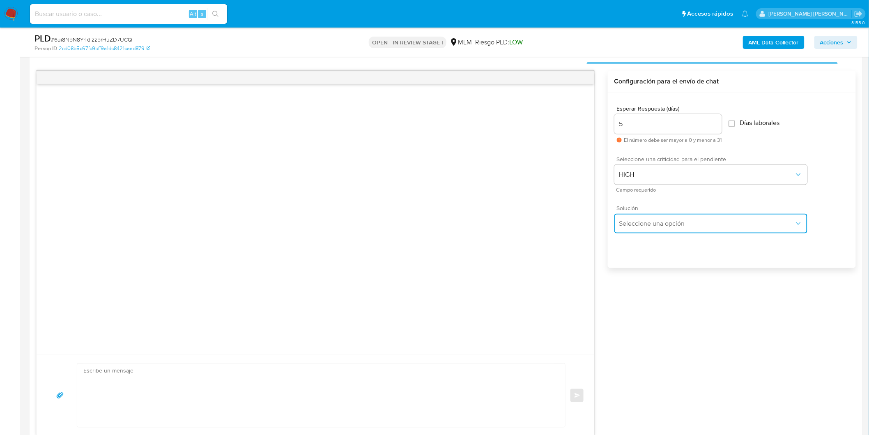
click at [645, 233] on button "Seleccione una opción" at bounding box center [711, 224] width 193 height 20
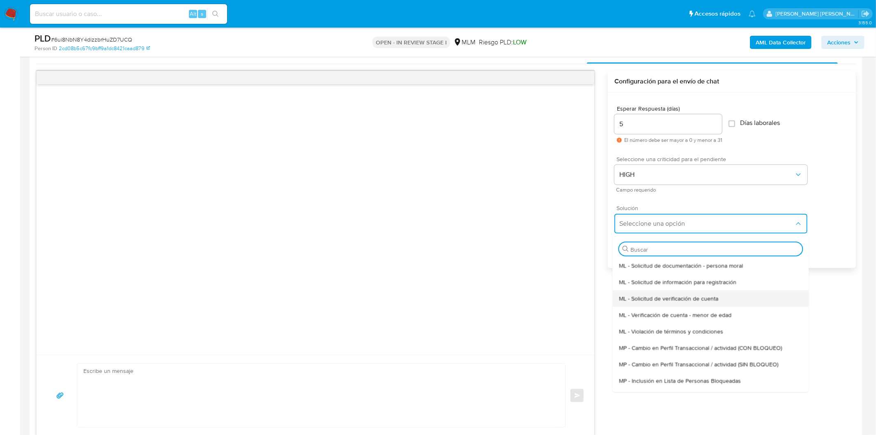
click at [664, 300] on span "ML - Solicitud de verificación de cuenta" at bounding box center [668, 297] width 99 height 7
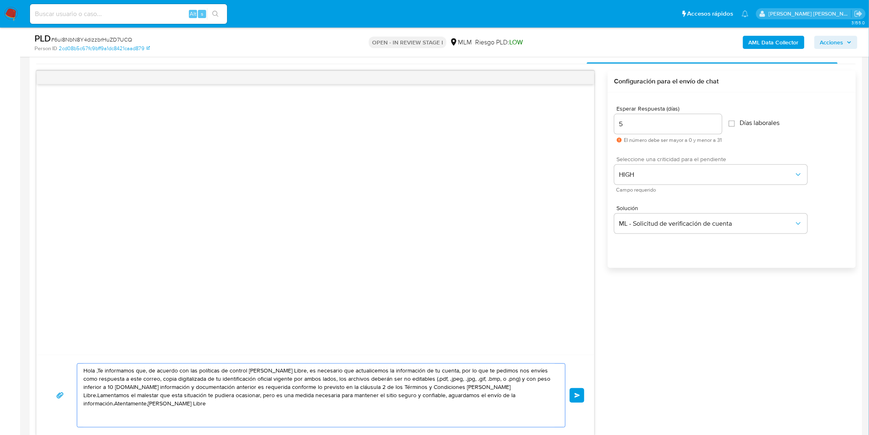
drag, startPoint x: 526, startPoint y: 395, endPoint x: 33, endPoint y: 354, distance: 495.0
click at [33, 354] on div "Historial CX Soluciones Chat Id Estado Fecha de creación Origen Proceso Anterio…" at bounding box center [446, 239] width 833 height 405
paste textarea "Estimado Jose Carlos Santos Morales. Te comunicamos que se ha identificado un c…"
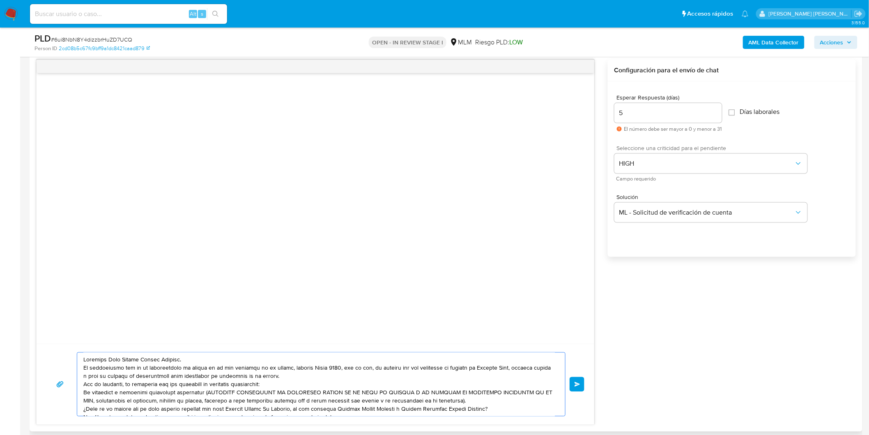
scroll to position [11, 0]
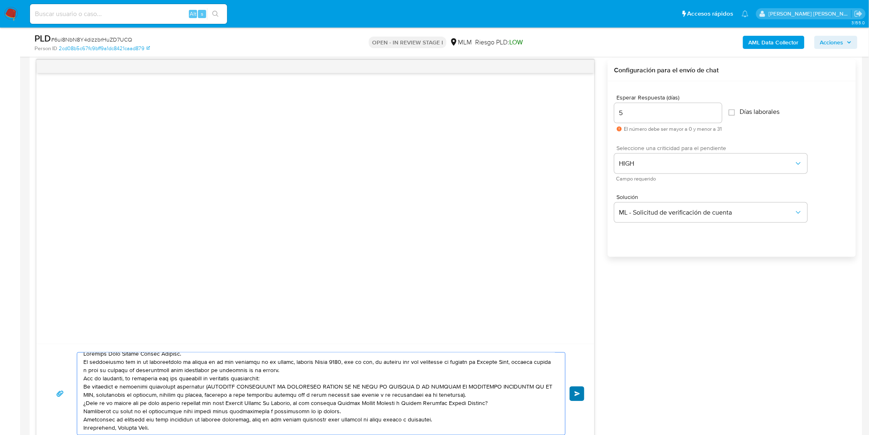
type textarea "Estimado Jose Carlos Santos Morales. Te comunicamos que se ha identificado un c…"
click at [580, 392] on span "Enviar" at bounding box center [578, 393] width 6 height 5
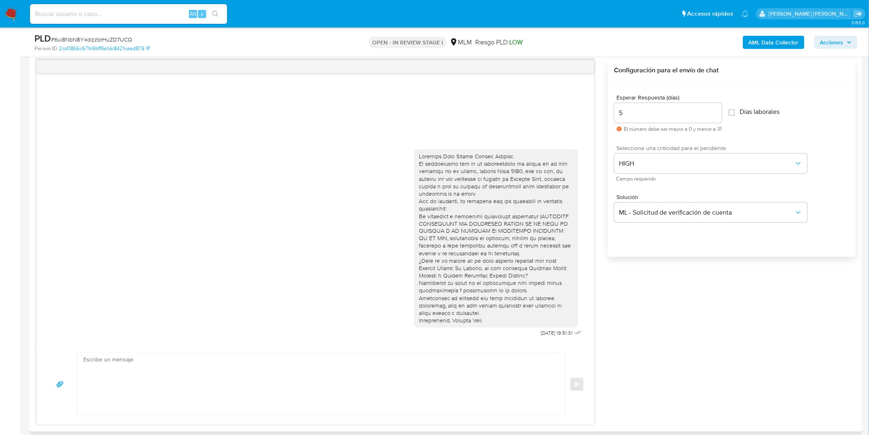
scroll to position [0, 0]
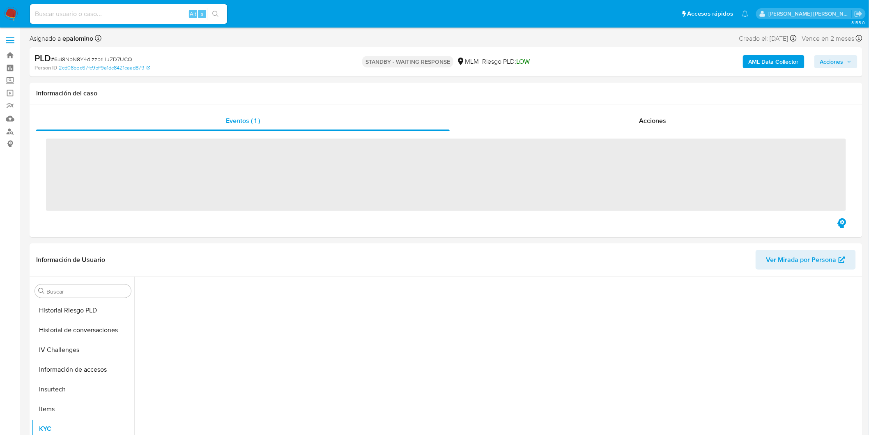
scroll to position [347, 0]
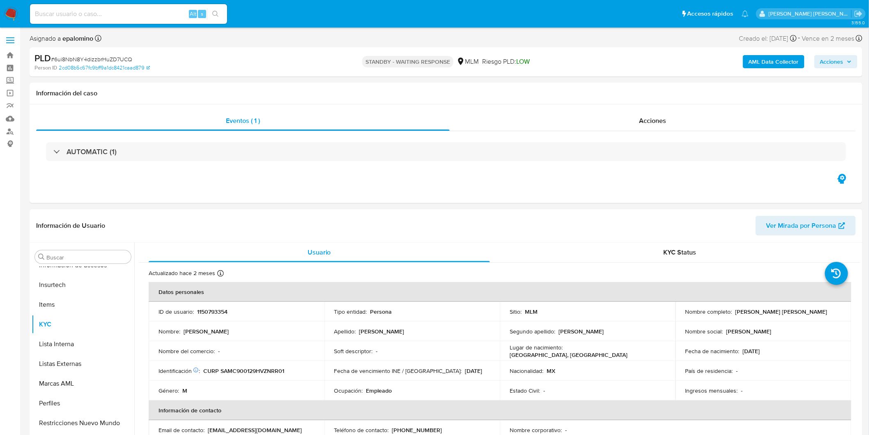
select select "10"
click at [112, 59] on span "# 6ui8NbN8Y4dizzbrHuZD7UCQ" at bounding box center [91, 59] width 81 height 8
copy span "6ui8NbN8Y4dizzbrHuZD7UCQ"
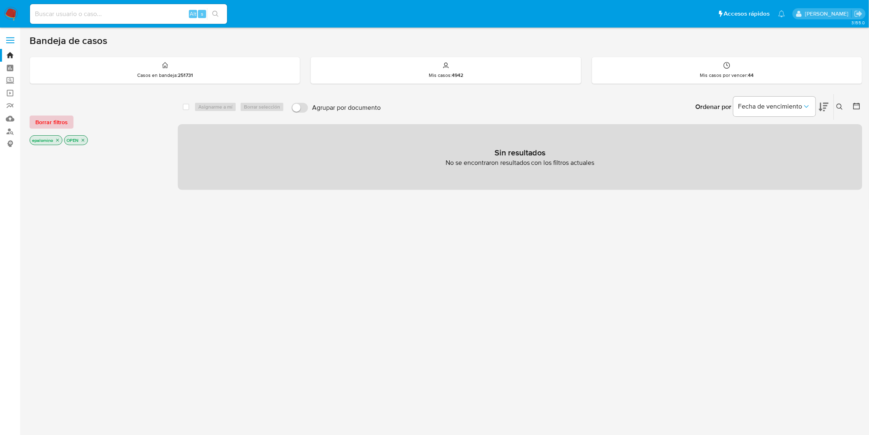
click at [40, 118] on span "Borrar filtros" at bounding box center [51, 122] width 32 height 12
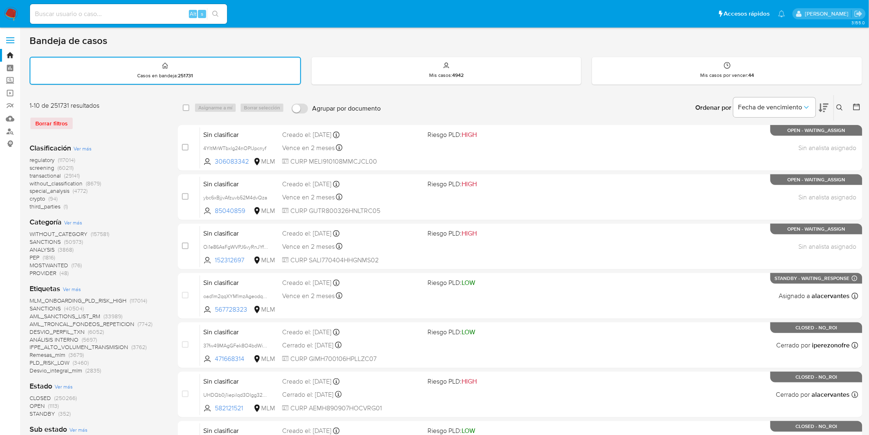
click at [838, 105] on icon at bounding box center [840, 107] width 7 height 7
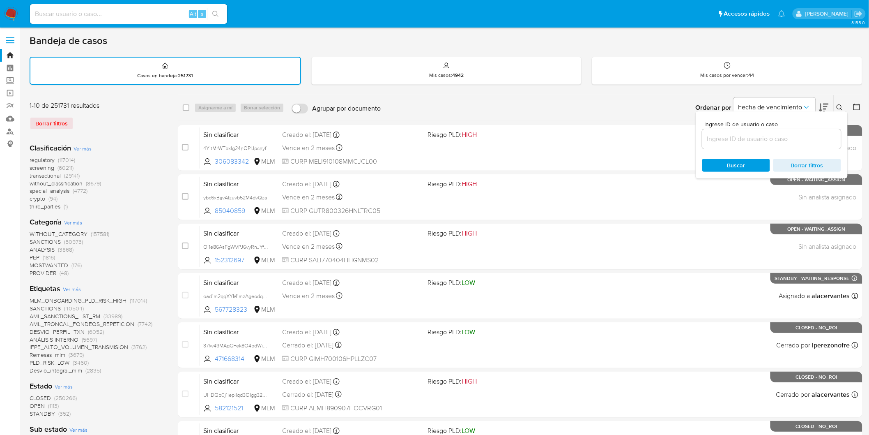
click at [726, 138] on input at bounding box center [771, 139] width 139 height 11
type input "2556155843"
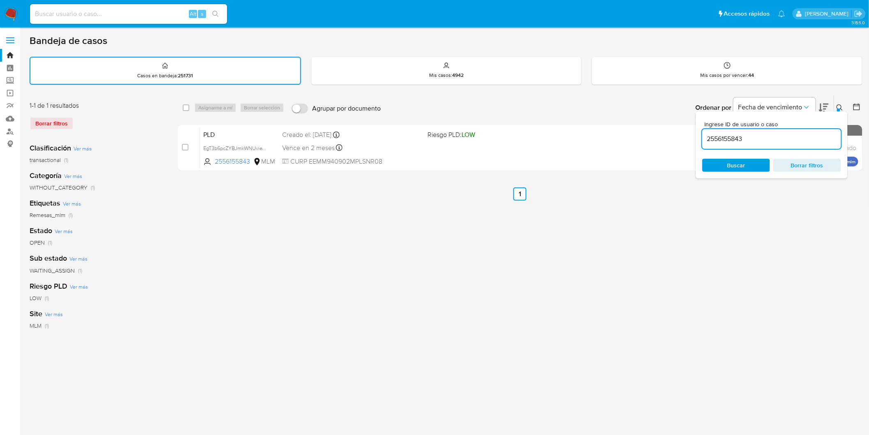
click at [837, 104] on icon at bounding box center [840, 107] width 7 height 7
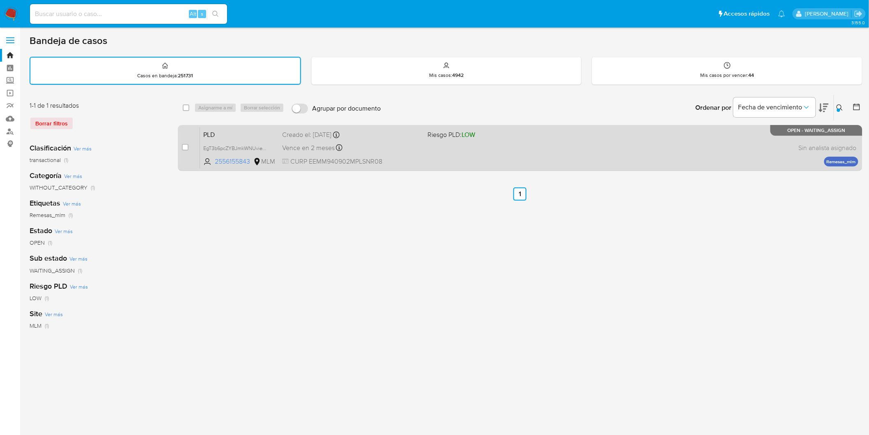
click at [218, 134] on span "PLD" at bounding box center [239, 134] width 72 height 11
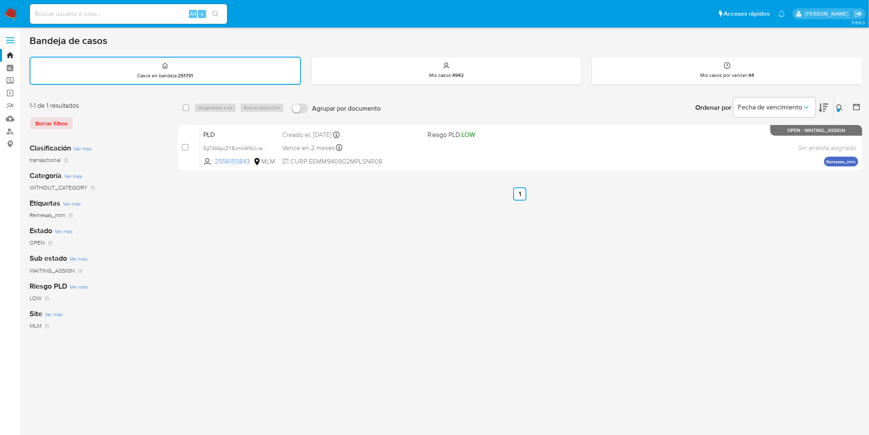
click at [839, 109] on div at bounding box center [838, 109] width 3 height 3
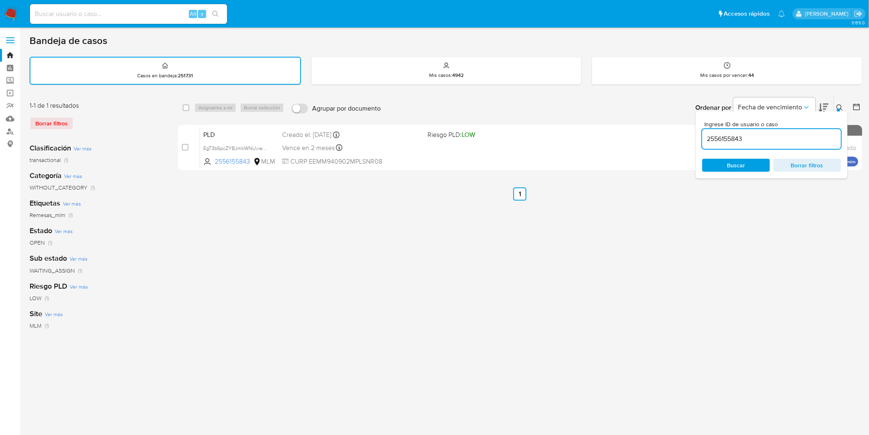
click at [723, 137] on input "2556155843" at bounding box center [771, 139] width 139 height 11
type input "2544439576"
click at [841, 104] on icon at bounding box center [840, 107] width 7 height 7
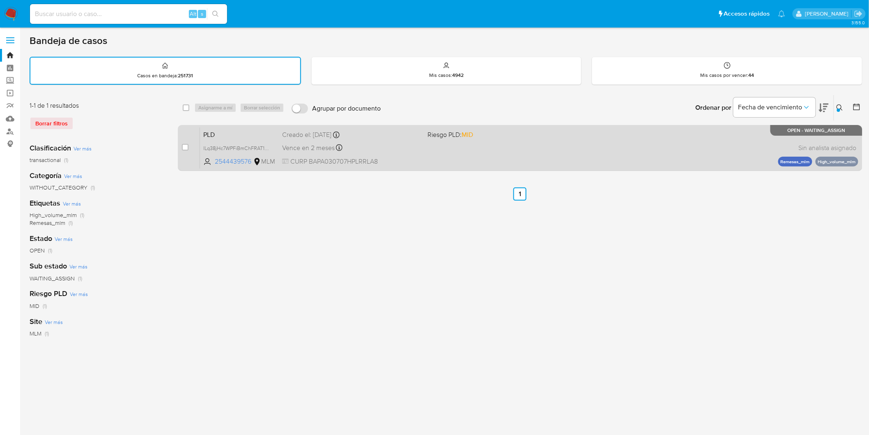
click at [221, 129] on span "PLD" at bounding box center [239, 134] width 72 height 11
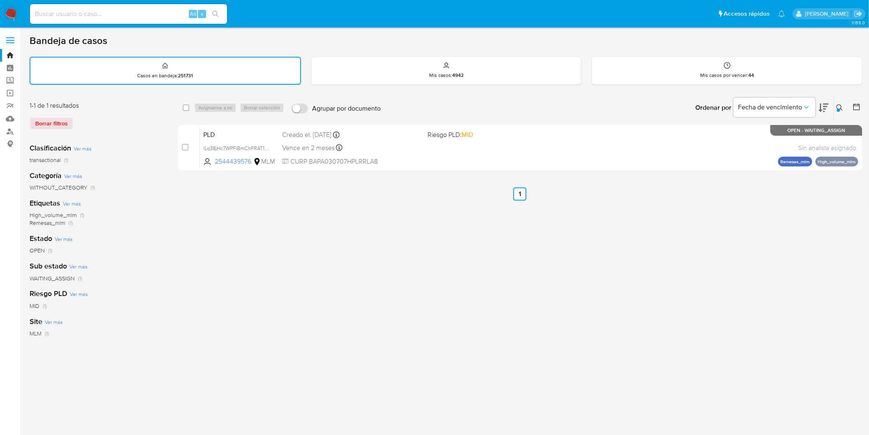
click at [12, 40] on span at bounding box center [10, 40] width 8 height 1
click at [0, 0] on input "checkbox" at bounding box center [0, 0] width 0 height 0
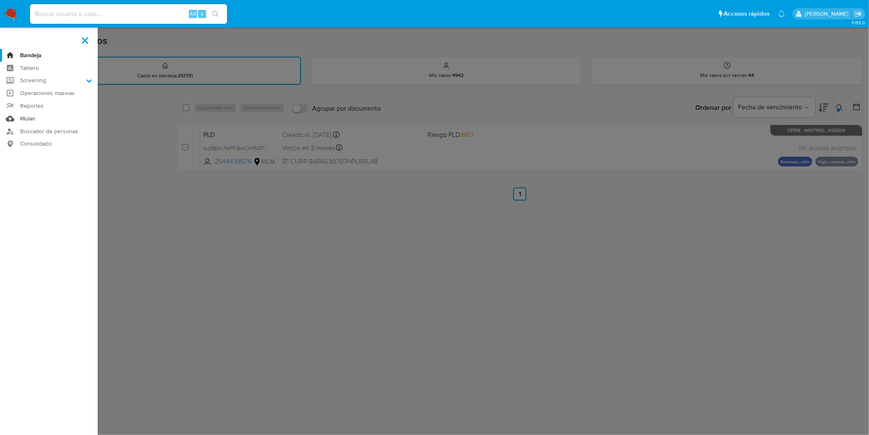
click at [28, 115] on link "Mulan" at bounding box center [49, 118] width 98 height 13
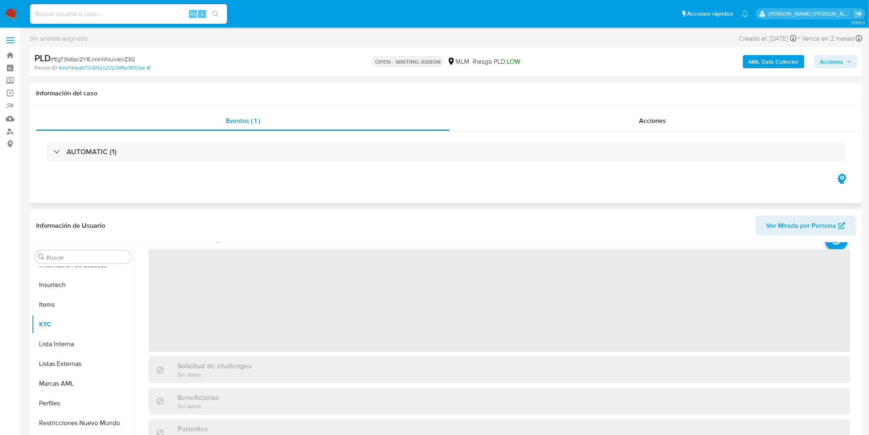
scroll to position [91, 0]
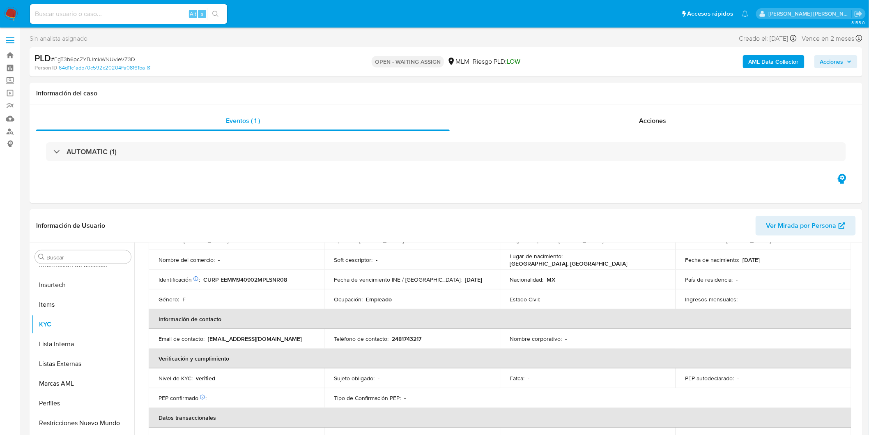
select select "10"
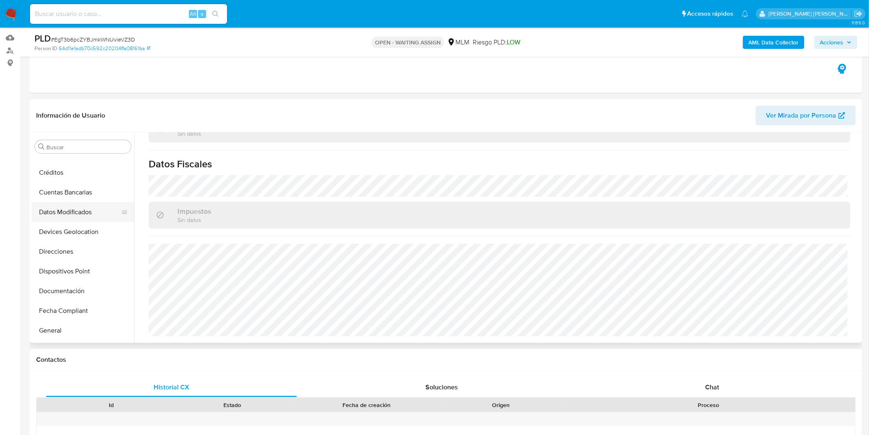
scroll to position [0, 0]
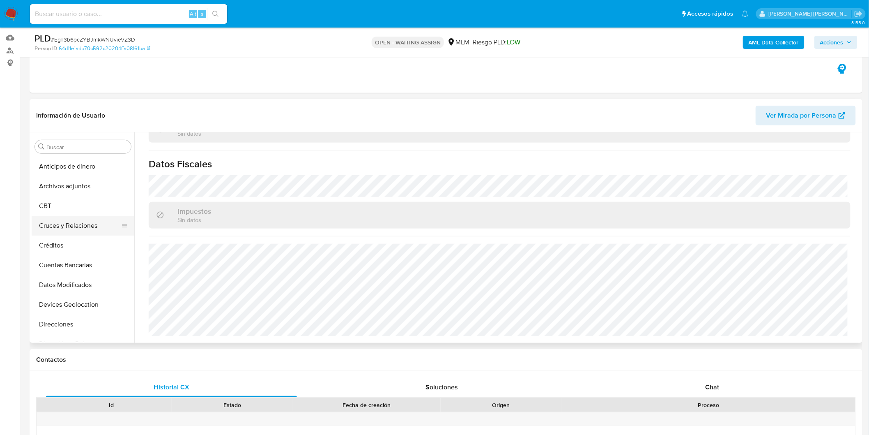
click at [92, 221] on button "Cruces y Relaciones" at bounding box center [80, 226] width 96 height 20
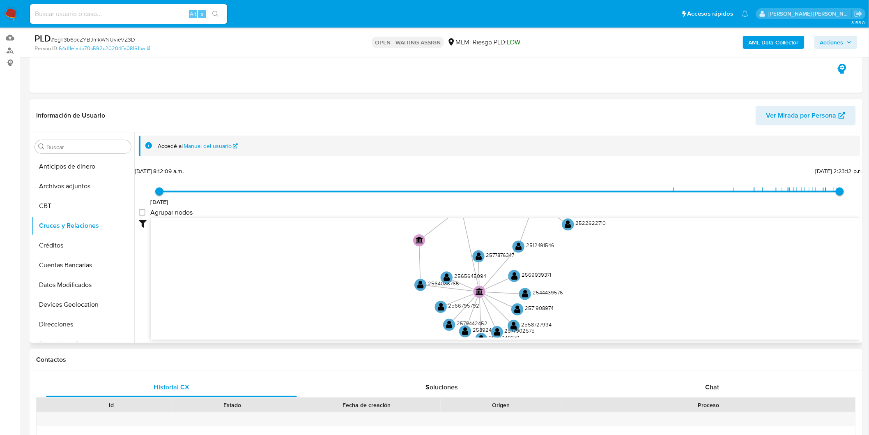
drag, startPoint x: 308, startPoint y: 256, endPoint x: 324, endPoint y: 258, distance: 15.7
click at [324, 258] on icon "phone-017fdba42bf5c4adf48764d22c486a29  user-2556155843  2556155843 person-64…" at bounding box center [506, 277] width 710 height 119
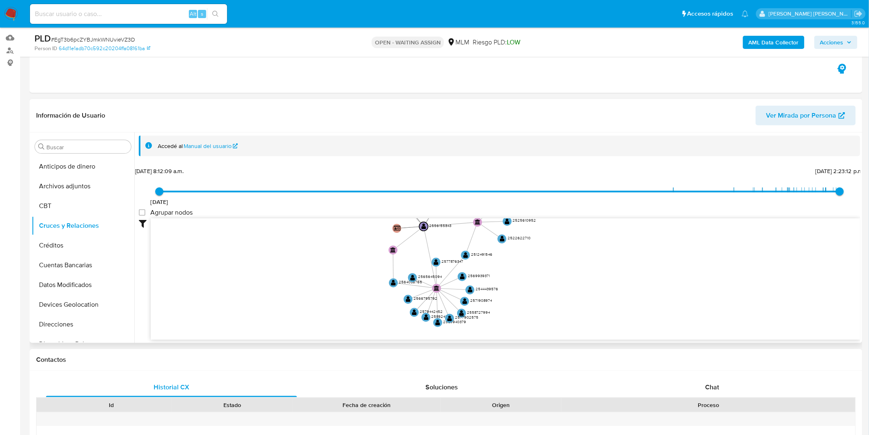
click at [327, 253] on icon "phone-017fdba42bf5c4adf48764d22c486a29  user-2556155843  2556155843 person-64…" at bounding box center [506, 277] width 710 height 119
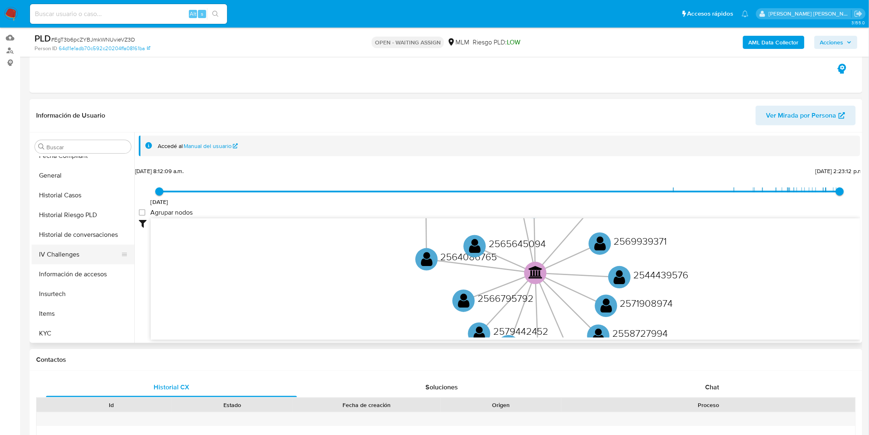
scroll to position [228, 0]
click at [54, 327] on button "KYC" at bounding box center [80, 333] width 96 height 20
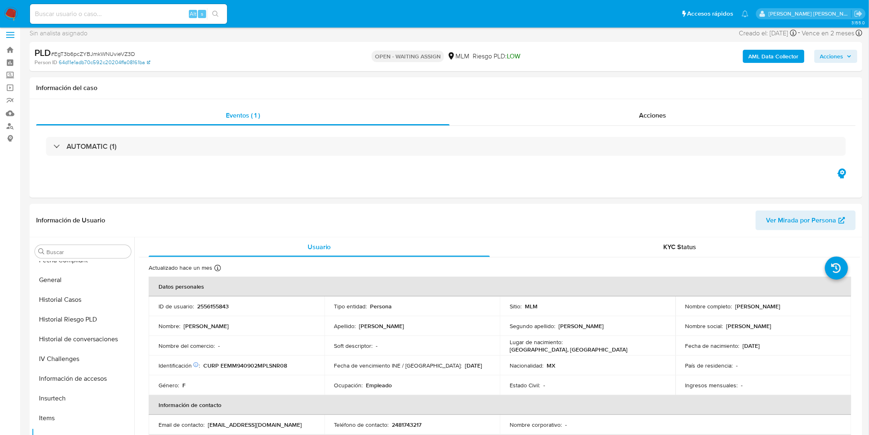
scroll to position [0, 0]
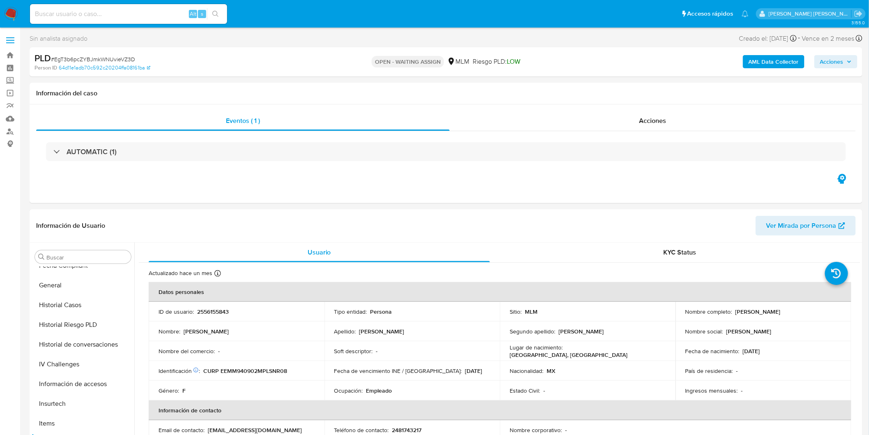
click at [8, 7] on img at bounding box center [11, 14] width 14 height 14
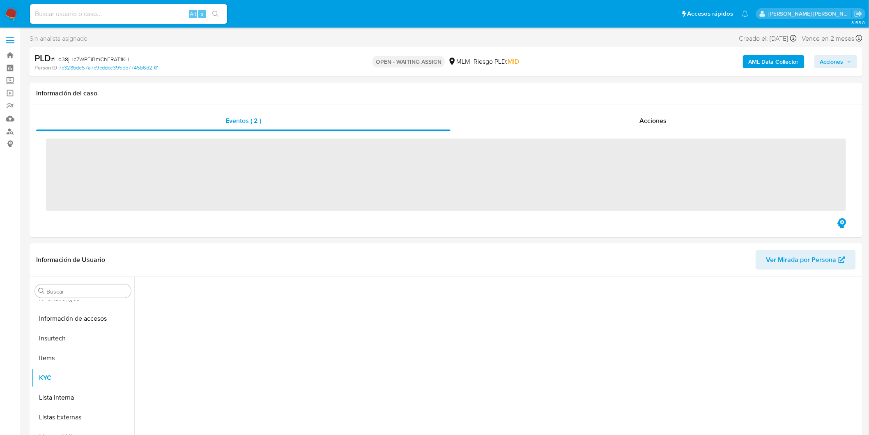
scroll to position [347, 0]
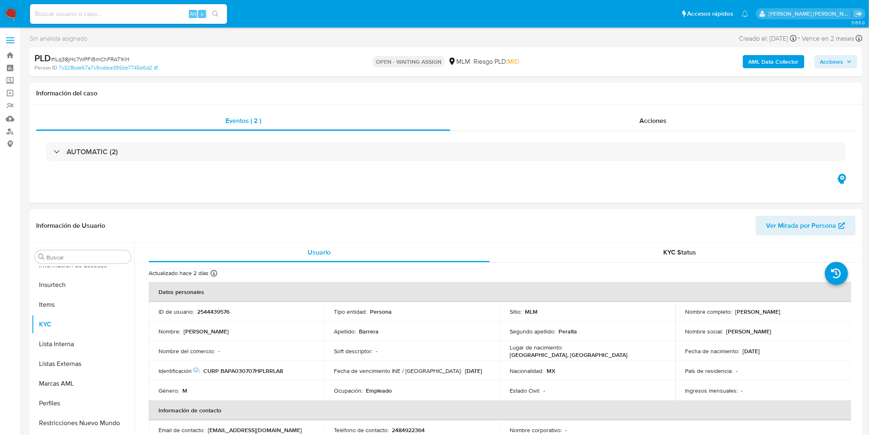
select select "10"
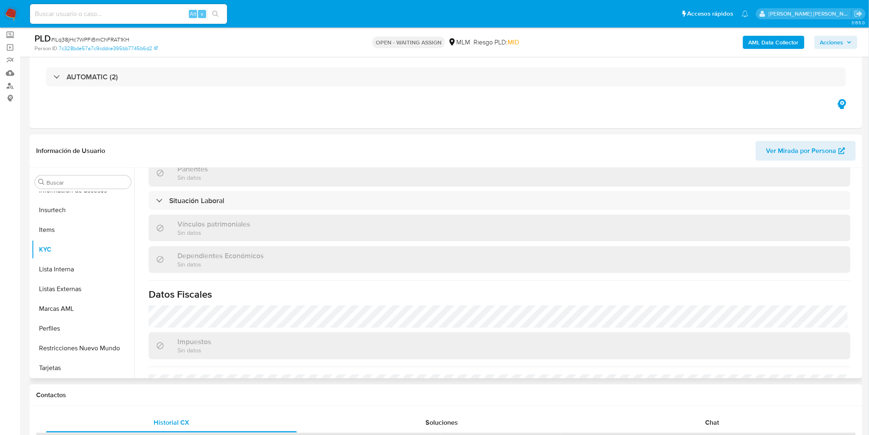
scroll to position [500, 0]
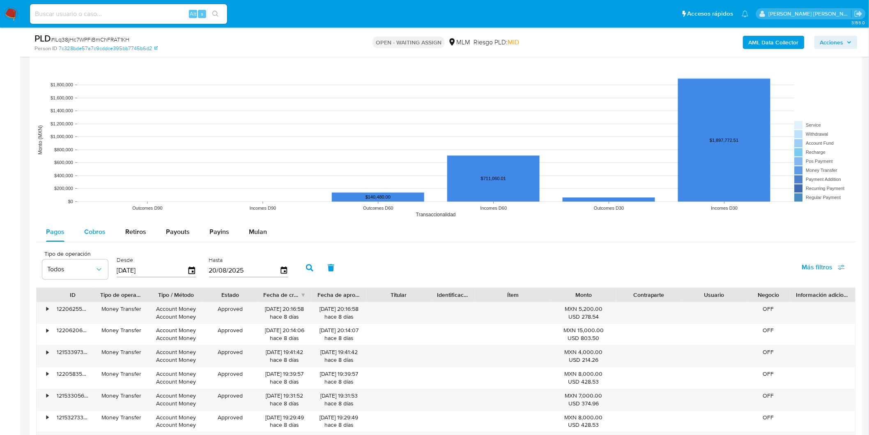
click at [105, 223] on div "Cobros" at bounding box center [94, 232] width 21 height 20
select select "10"
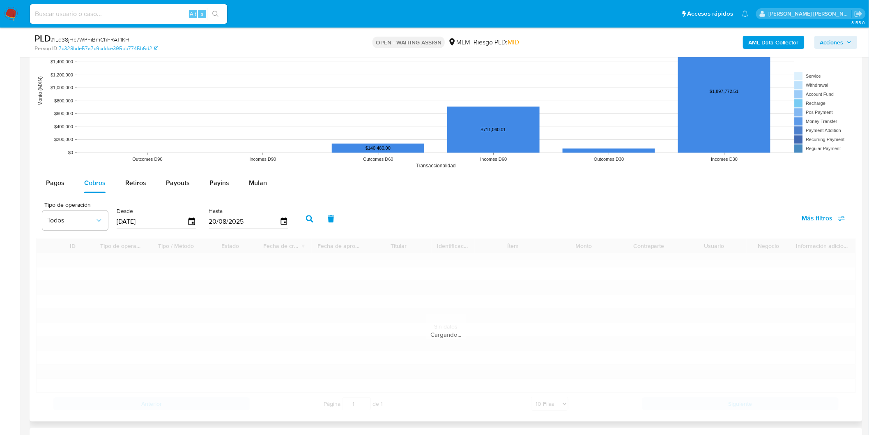
scroll to position [867, 0]
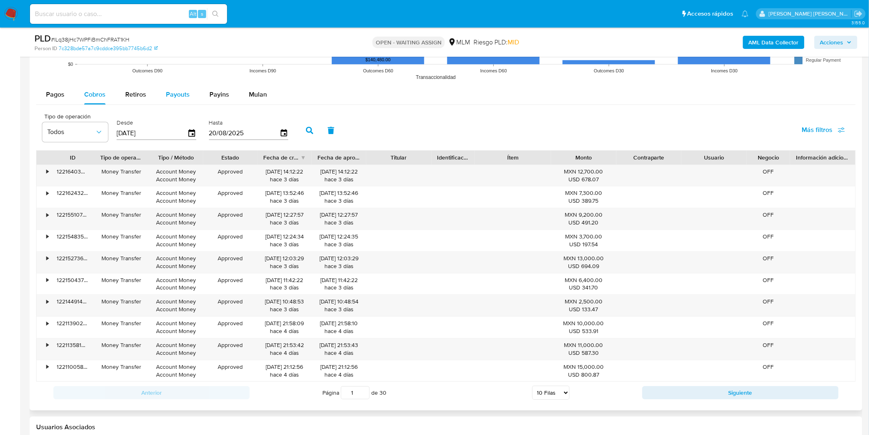
click at [173, 93] on span "Payouts" at bounding box center [178, 94] width 24 height 9
select select "10"
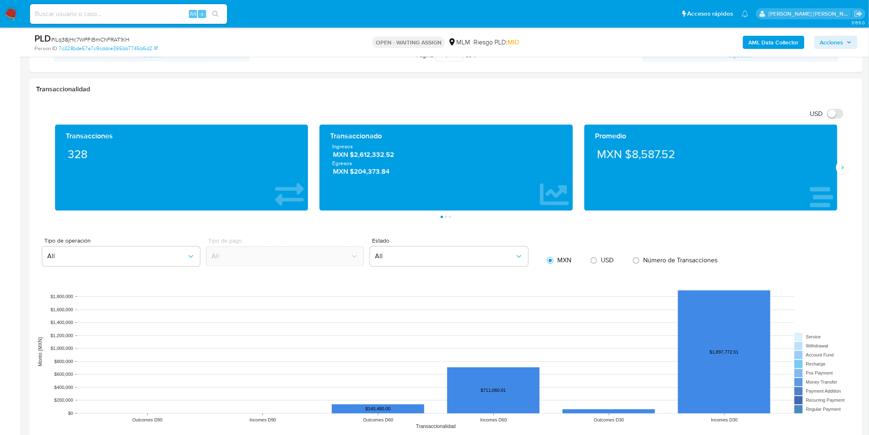
scroll to position [502, 0]
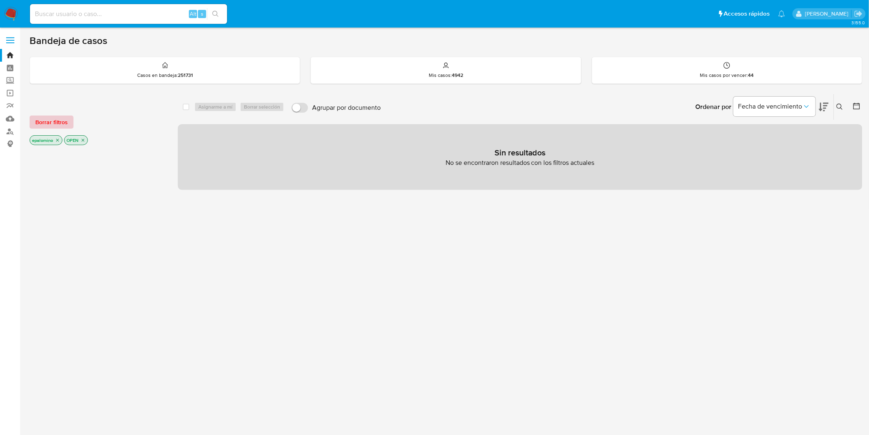
click at [53, 121] on span "Borrar filtros" at bounding box center [51, 122] width 32 height 12
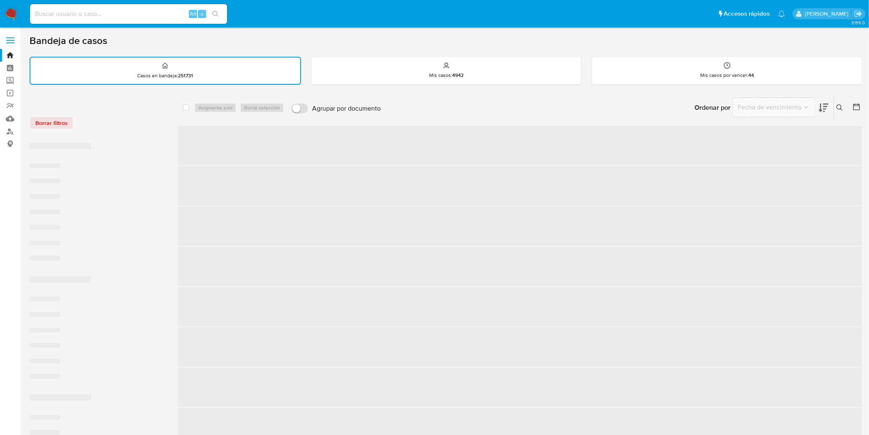
click at [95, 14] on input at bounding box center [128, 14] width 197 height 11
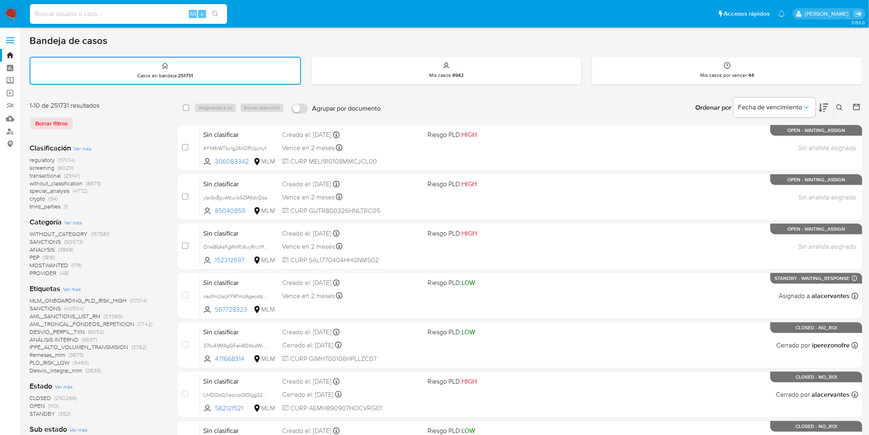
paste input "2544439576"
type input "2544439576"
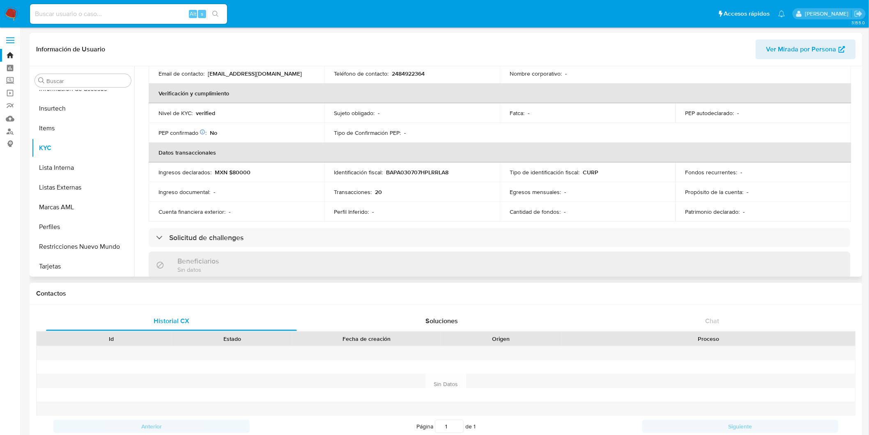
scroll to position [182, 0]
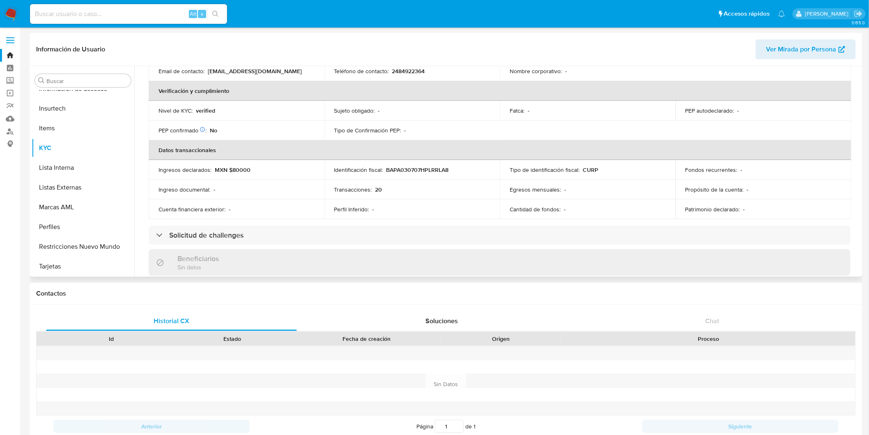
select select "10"
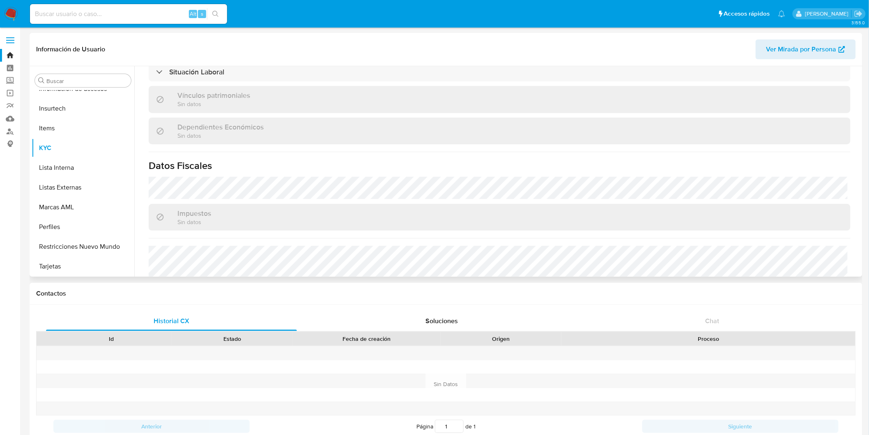
scroll to position [500, 0]
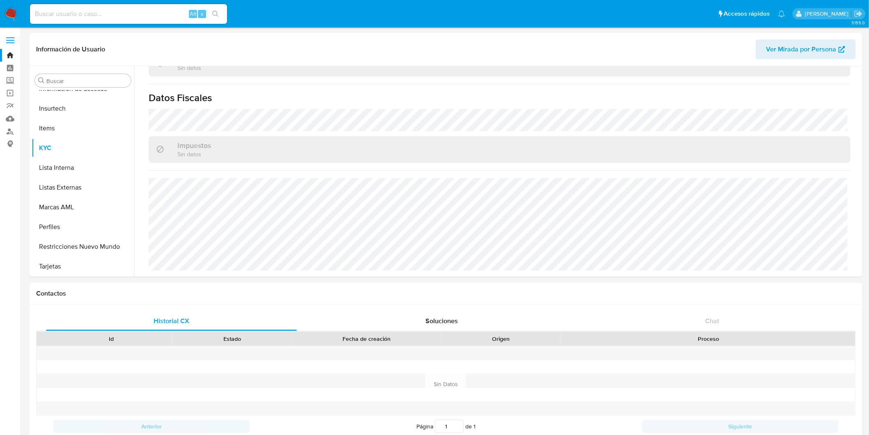
click at [12, 16] on img at bounding box center [11, 14] width 14 height 14
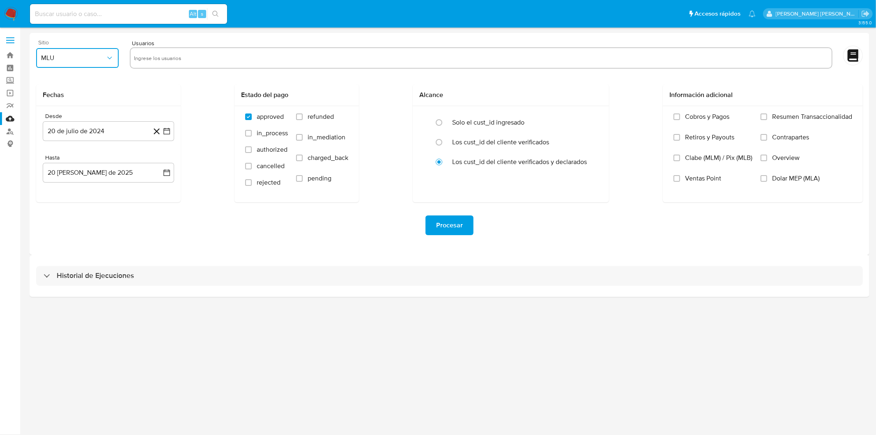
click at [97, 53] on button "MLU" at bounding box center [77, 58] width 83 height 20
click at [60, 171] on div "MLM" at bounding box center [75, 179] width 68 height 20
click at [157, 55] on input "text" at bounding box center [481, 57] width 695 height 13
type input "2544439576"
click at [102, 124] on button "20 de julio de 2024" at bounding box center [108, 131] width 131 height 20
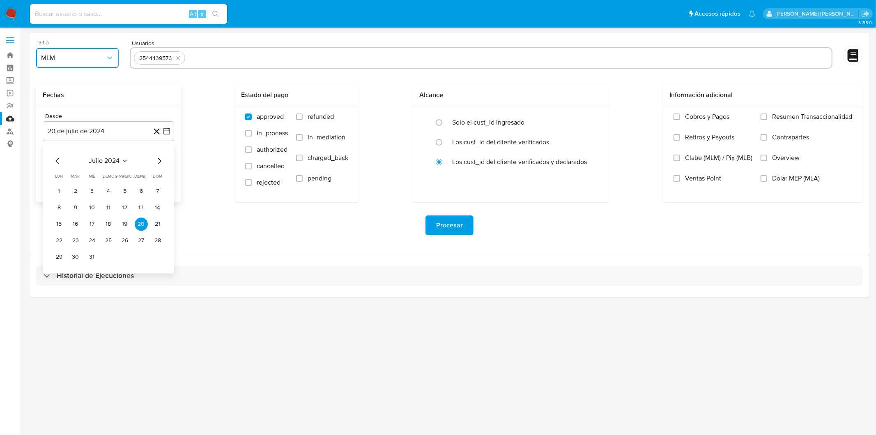
click at [105, 159] on span "julio 2024" at bounding box center [104, 161] width 31 height 8
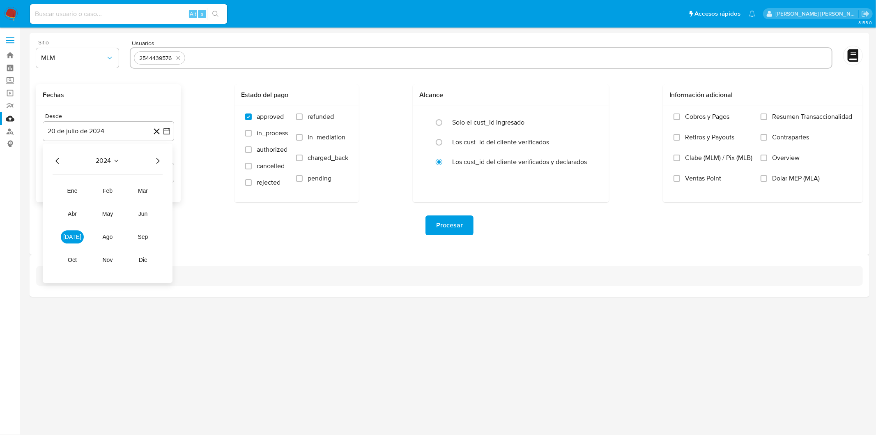
click at [159, 158] on icon "Año siguiente" at bounding box center [158, 161] width 10 height 10
click at [70, 237] on span "[DATE]" at bounding box center [72, 236] width 18 height 7
click at [76, 191] on button "1" at bounding box center [75, 190] width 13 height 13
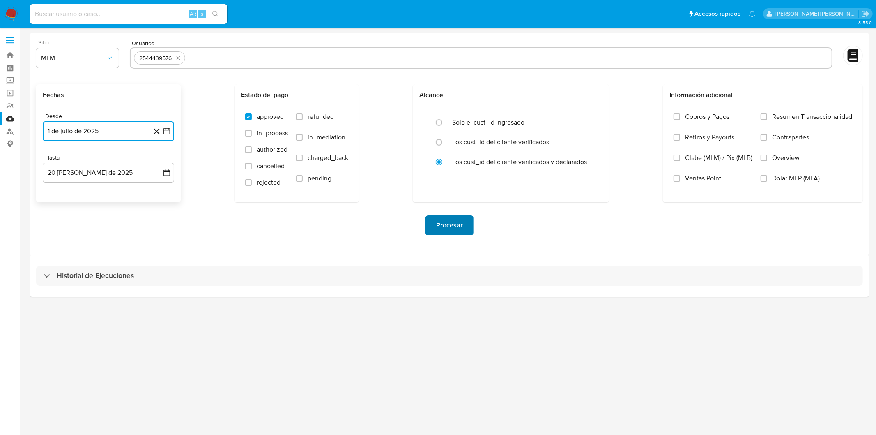
click at [437, 225] on span "Procesar" at bounding box center [449, 225] width 27 height 18
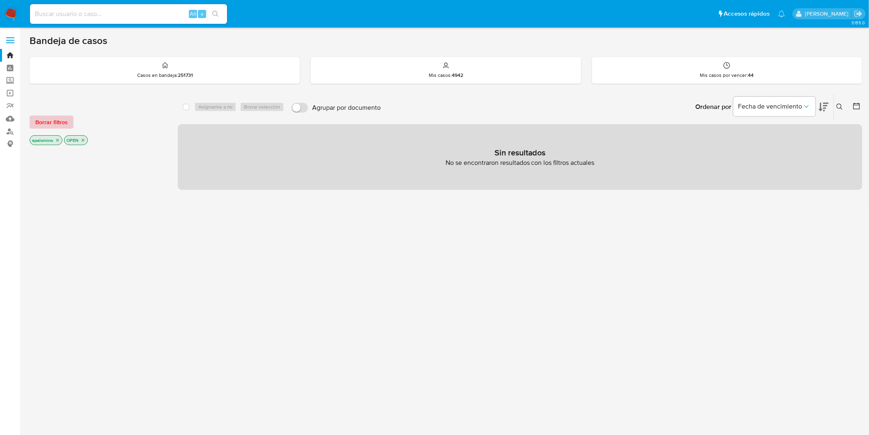
click at [51, 124] on span "Borrar filtros" at bounding box center [51, 122] width 32 height 12
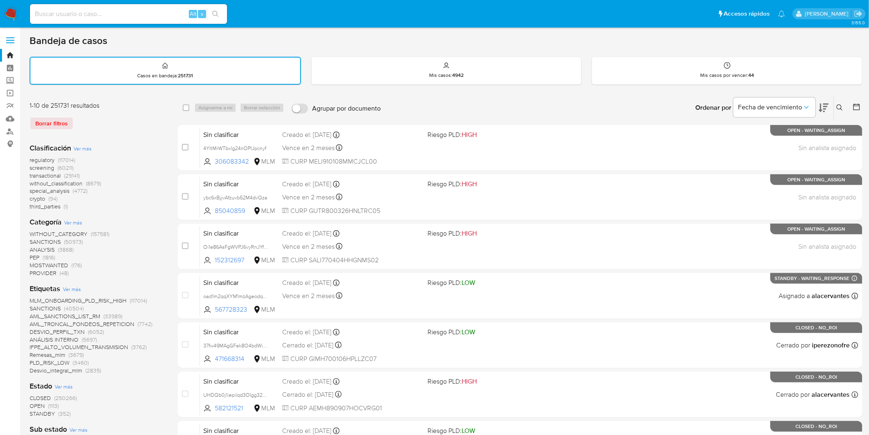
click at [12, 14] on img at bounding box center [11, 14] width 14 height 14
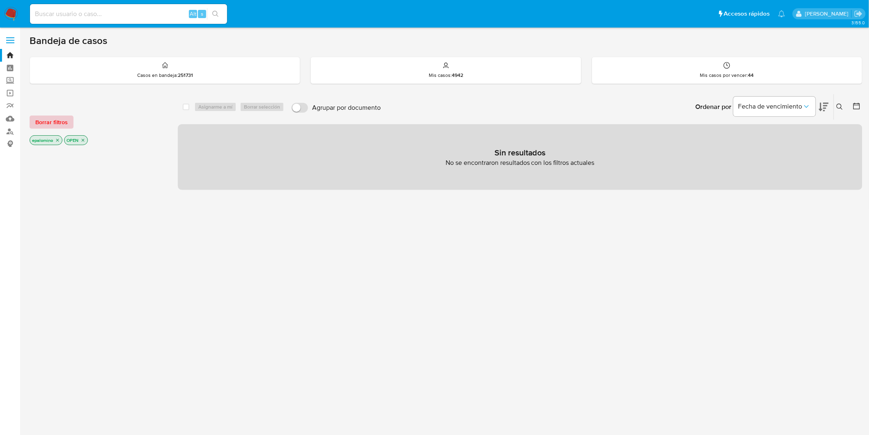
click at [53, 124] on span "Borrar filtros" at bounding box center [51, 122] width 32 height 12
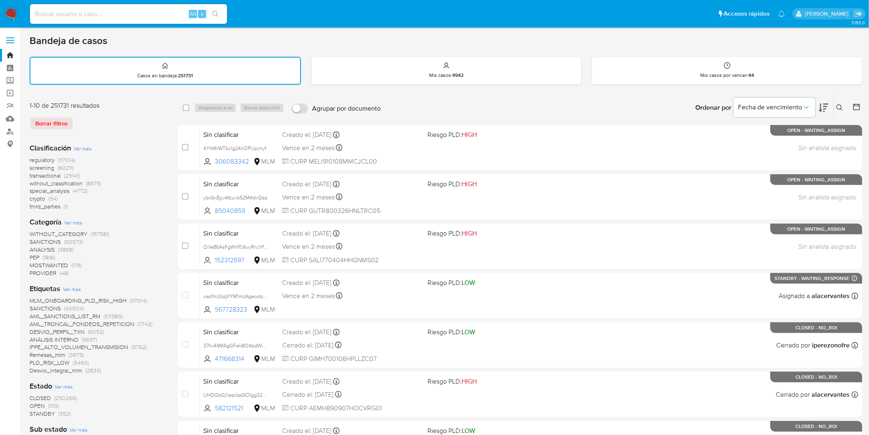
click at [839, 104] on icon at bounding box center [840, 107] width 6 height 6
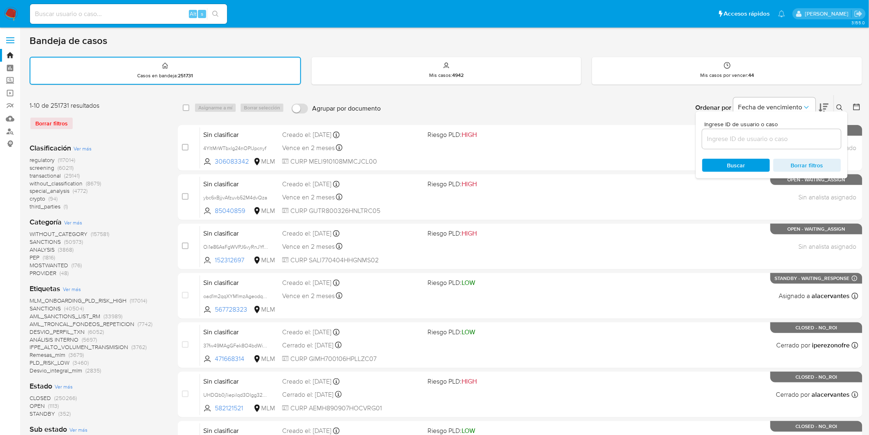
click at [748, 137] on input at bounding box center [771, 139] width 139 height 11
type input "2556155843"
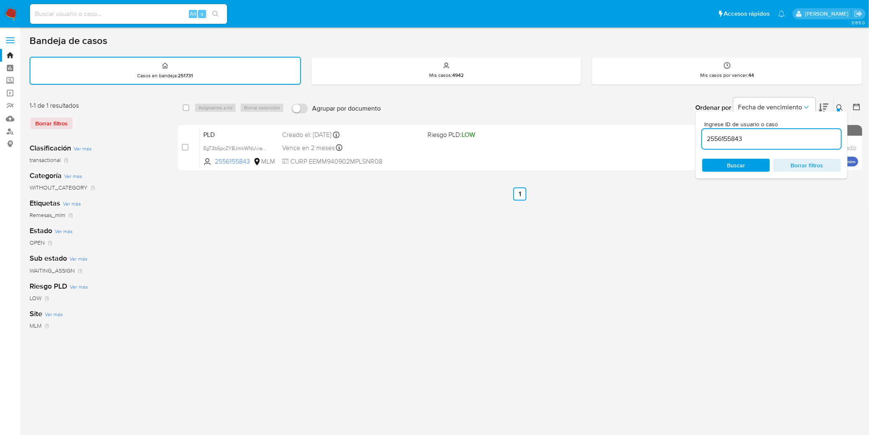
click at [842, 112] on div "Ingrese ID de usuario o caso 2556155843 Buscar Borrar filtros" at bounding box center [772, 144] width 152 height 67
click at [841, 105] on icon at bounding box center [840, 107] width 6 height 6
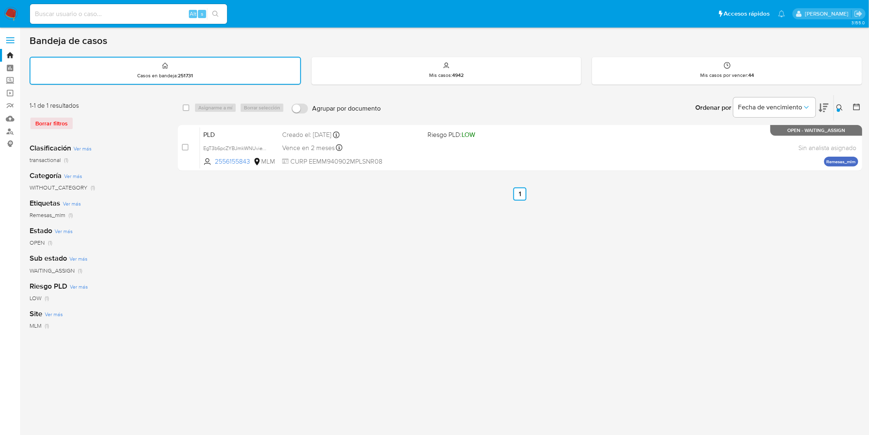
click at [10, 9] on img at bounding box center [11, 14] width 14 height 14
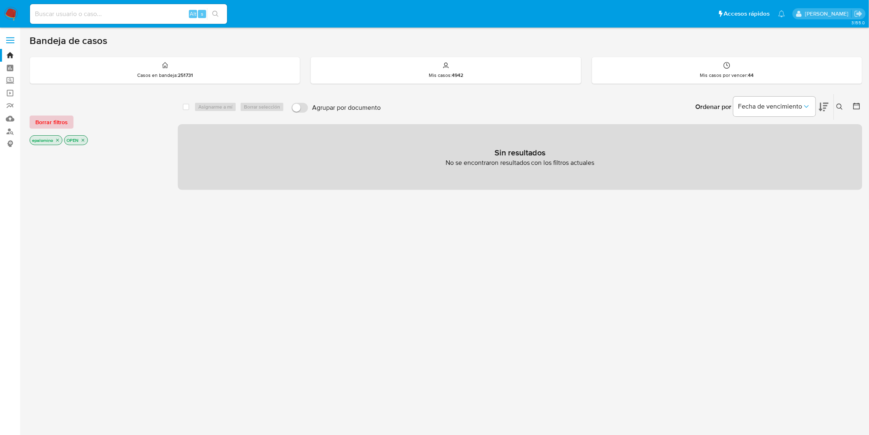
click at [54, 125] on span "Borrar filtros" at bounding box center [51, 122] width 32 height 12
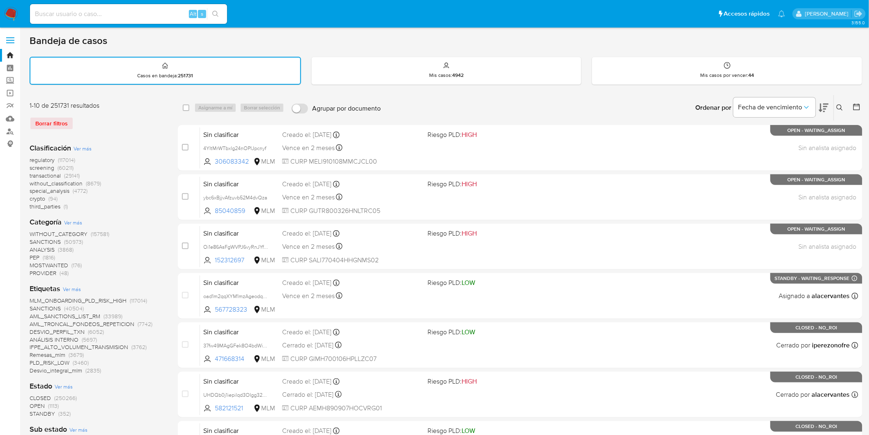
click at [6, 13] on img at bounding box center [11, 14] width 14 height 14
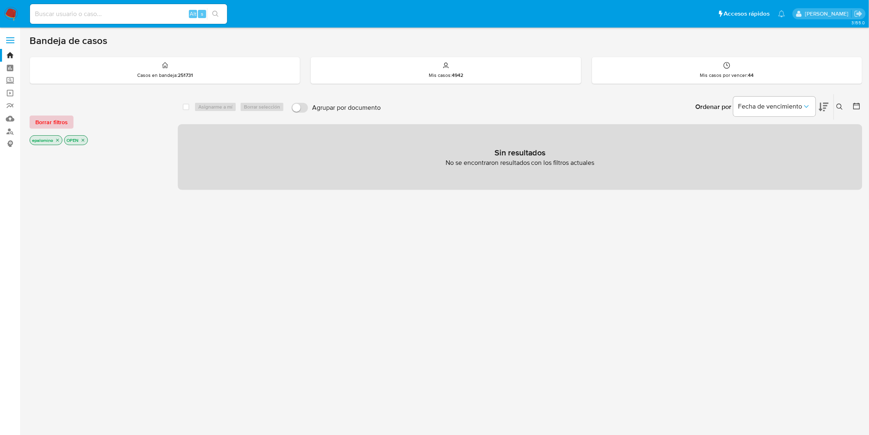
click at [52, 125] on span "Borrar filtros" at bounding box center [51, 122] width 32 height 12
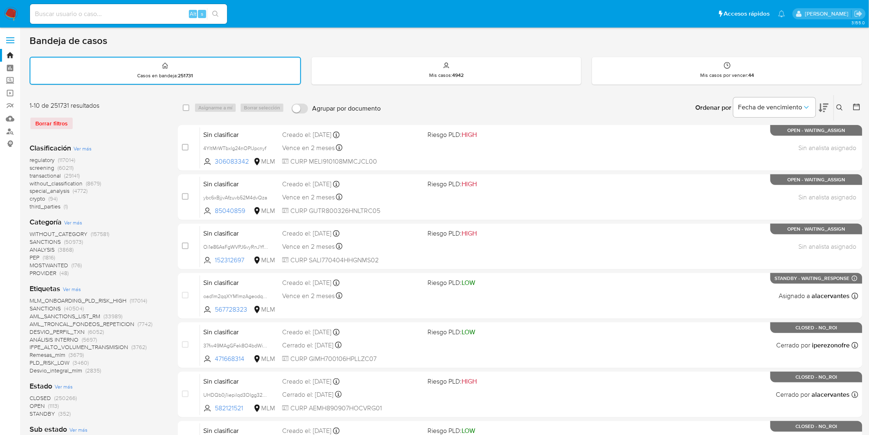
click at [5, 11] on img at bounding box center [11, 14] width 14 height 14
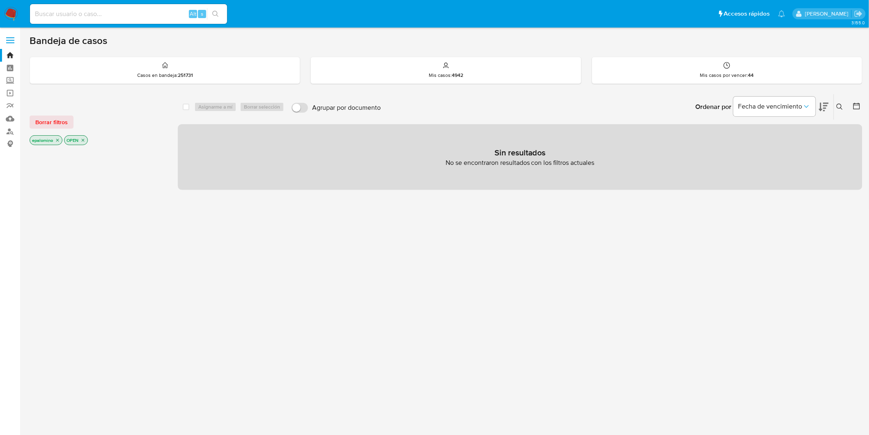
click at [62, 120] on span "Borrar filtros" at bounding box center [51, 122] width 32 height 12
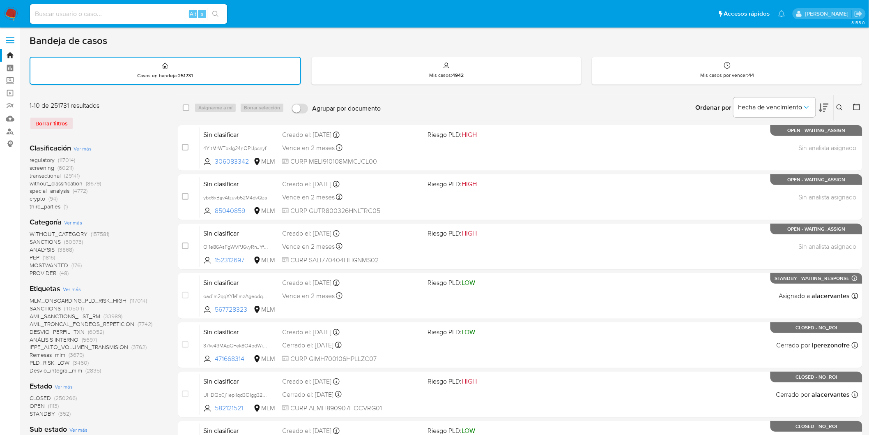
click at [14, 14] on img at bounding box center [11, 14] width 14 height 14
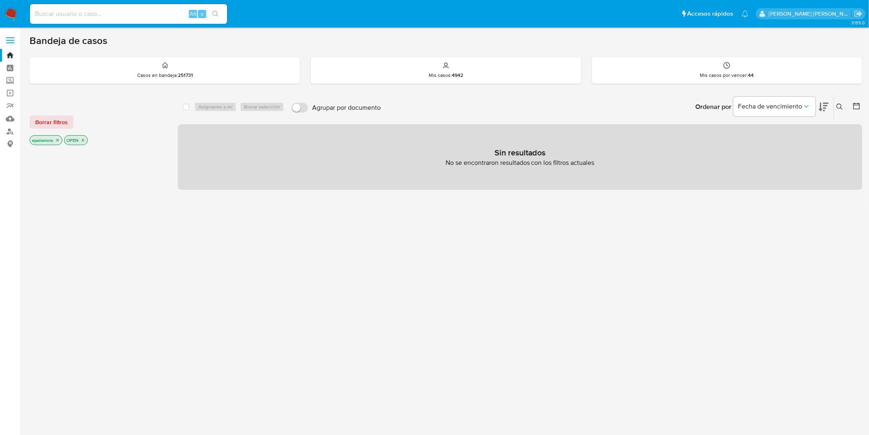
click at [9, 11] on img at bounding box center [11, 14] width 14 height 14
click at [46, 117] on span "Borrar filtros" at bounding box center [51, 122] width 32 height 12
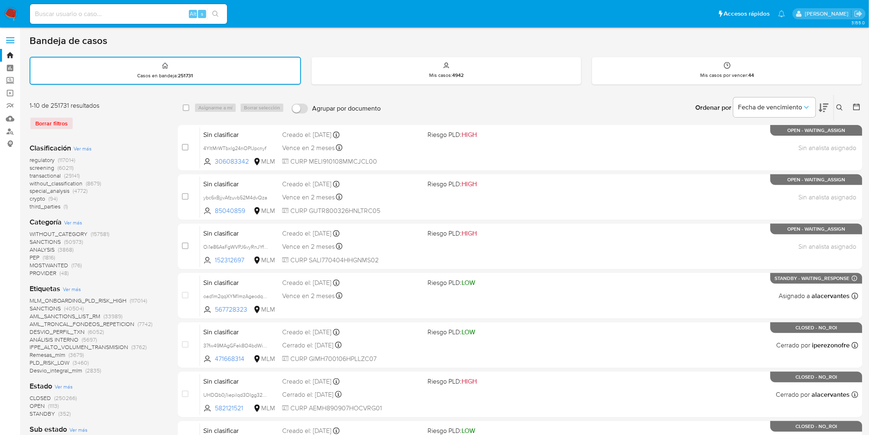
click at [10, 12] on img at bounding box center [11, 14] width 14 height 14
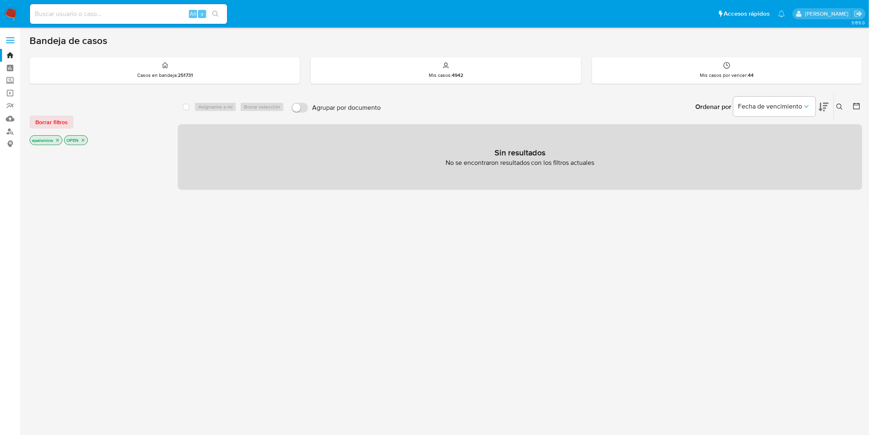
click at [43, 124] on span "Borrar filtros" at bounding box center [51, 122] width 32 height 12
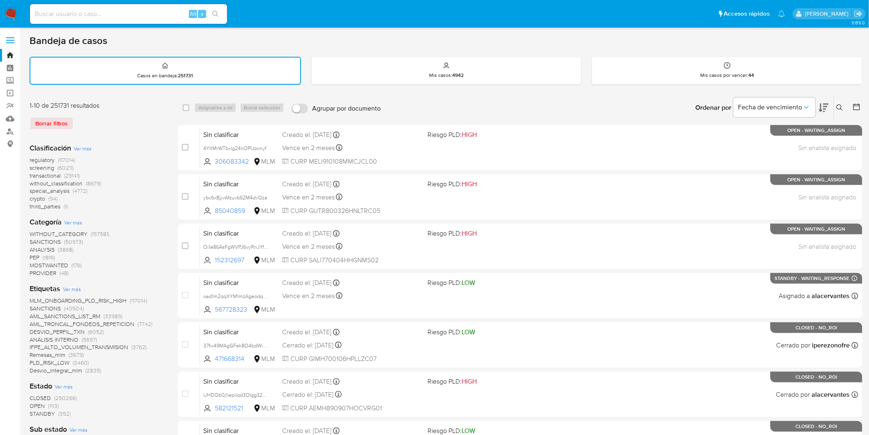
click at [9, 12] on img at bounding box center [11, 14] width 14 height 14
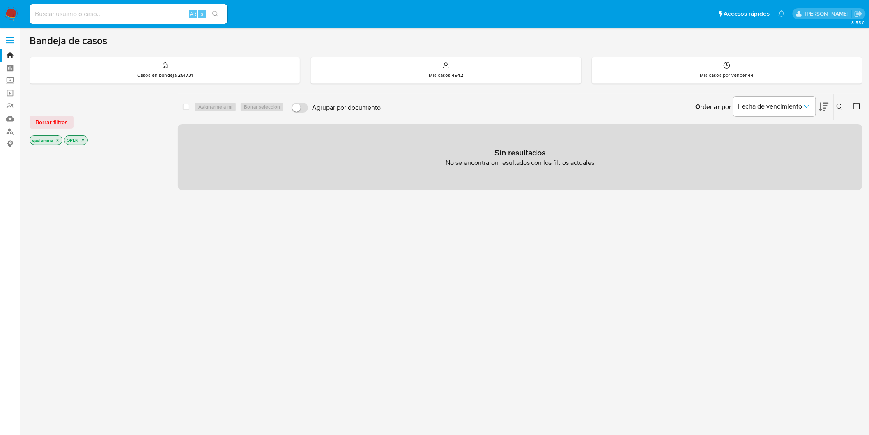
click at [48, 124] on span "Borrar filtros" at bounding box center [51, 122] width 32 height 12
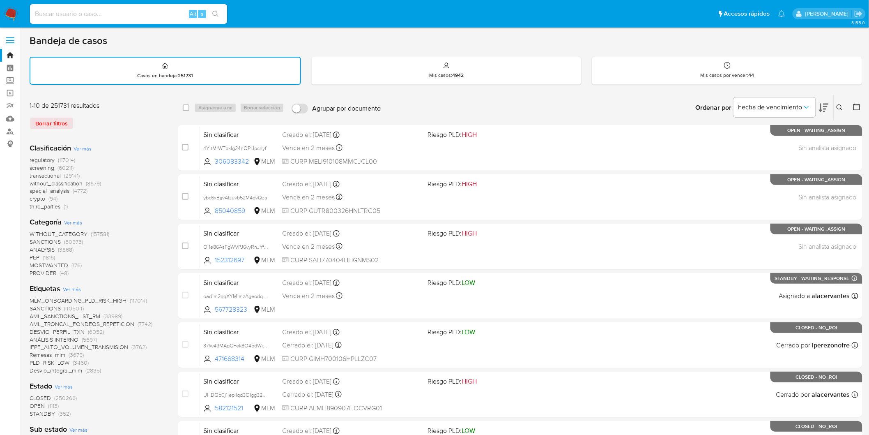
click at [8, 14] on img at bounding box center [11, 14] width 14 height 14
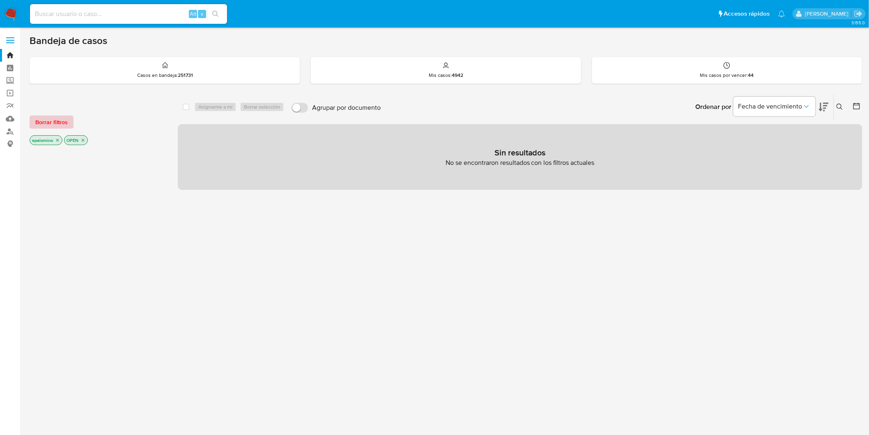
click at [59, 120] on span "Borrar filtros" at bounding box center [51, 122] width 32 height 12
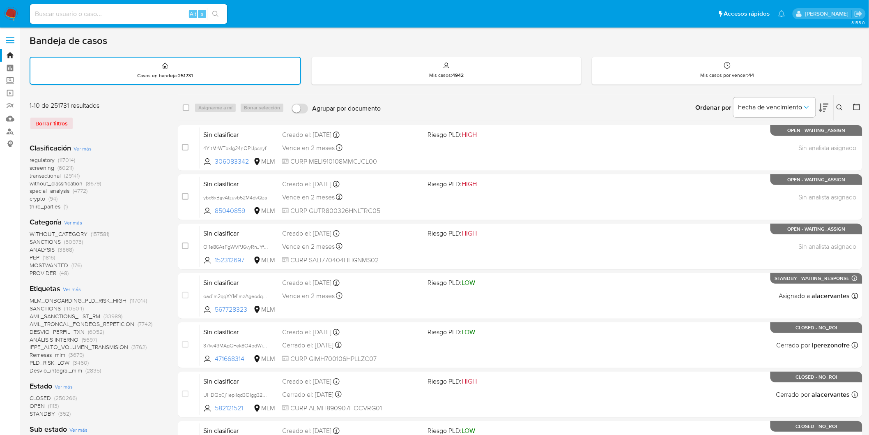
click at [7, 13] on img at bounding box center [11, 14] width 14 height 14
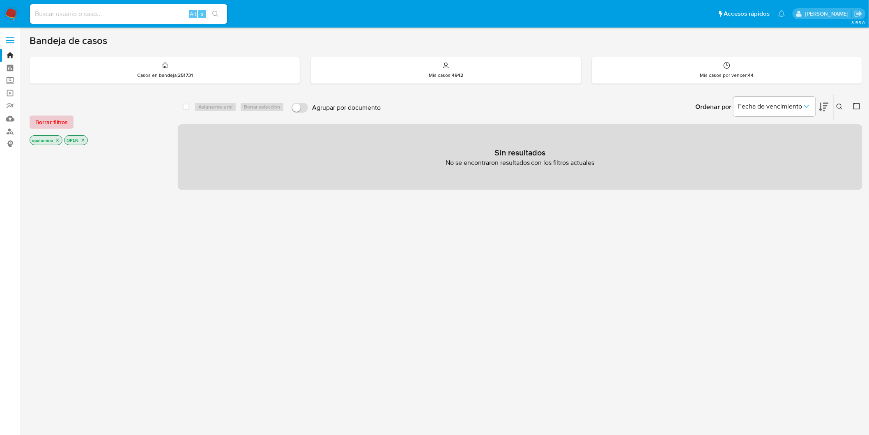
click at [48, 116] on span "Borrar filtros" at bounding box center [51, 122] width 32 height 12
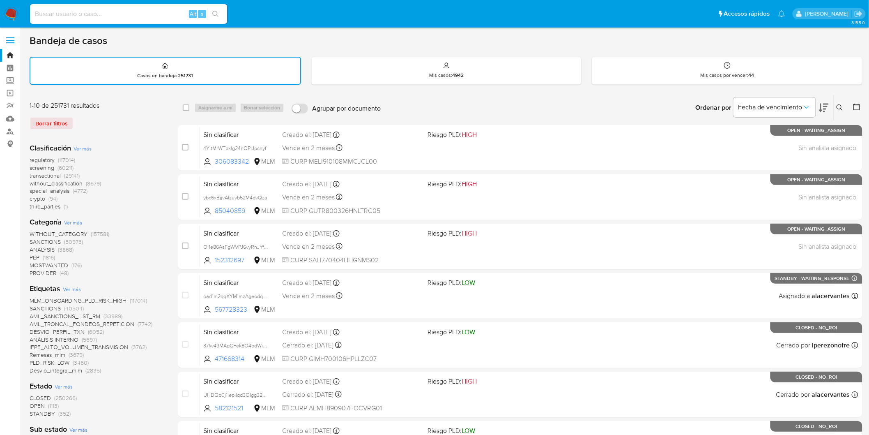
click at [6, 11] on img at bounding box center [11, 14] width 14 height 14
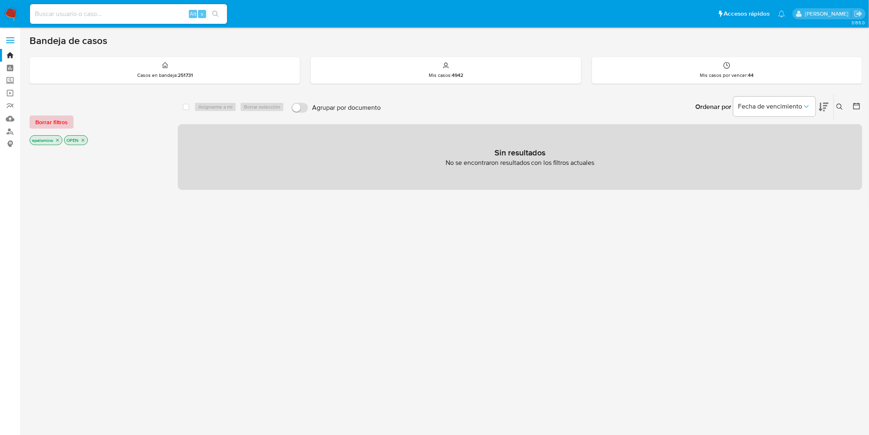
click at [53, 122] on span "Borrar filtros" at bounding box center [51, 122] width 32 height 12
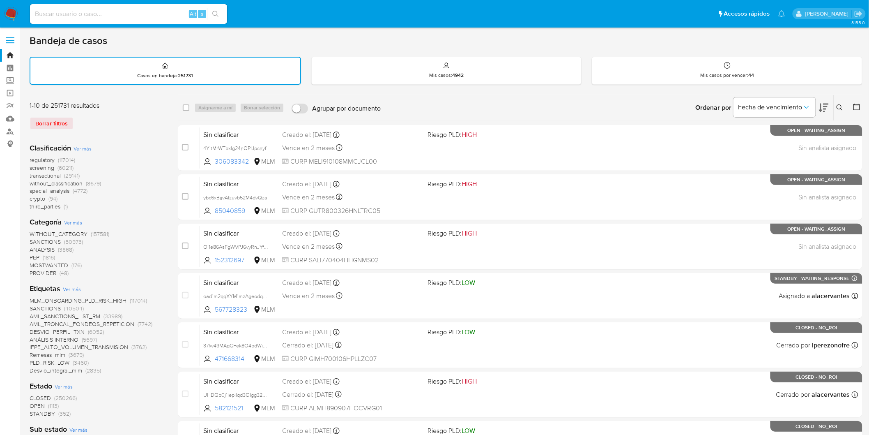
click at [11, 14] on img at bounding box center [11, 14] width 14 height 14
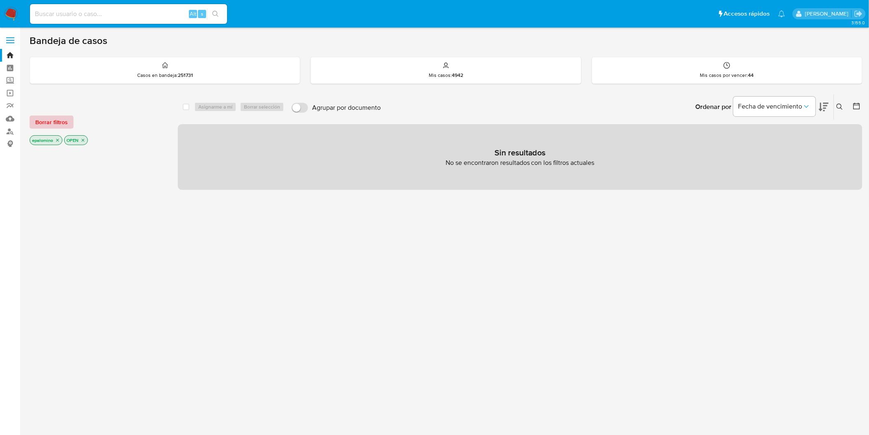
click at [44, 122] on span "Borrar filtros" at bounding box center [51, 122] width 32 height 12
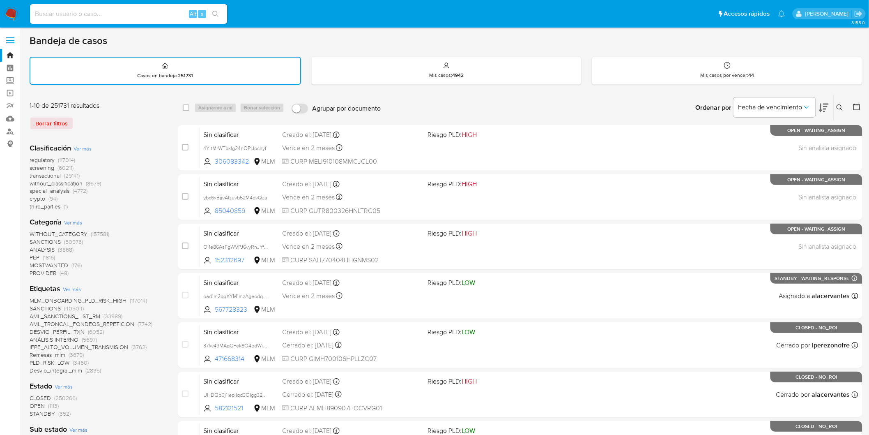
click at [7, 11] on img at bounding box center [11, 14] width 14 height 14
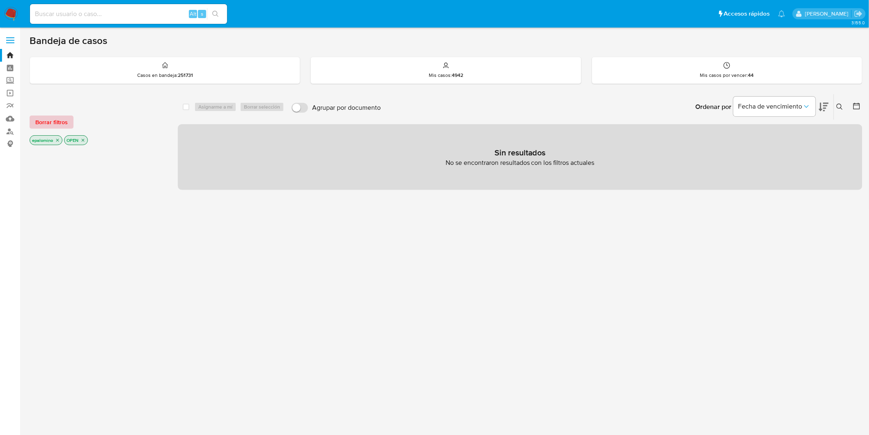
click at [40, 118] on span "Borrar filtros" at bounding box center [51, 122] width 32 height 12
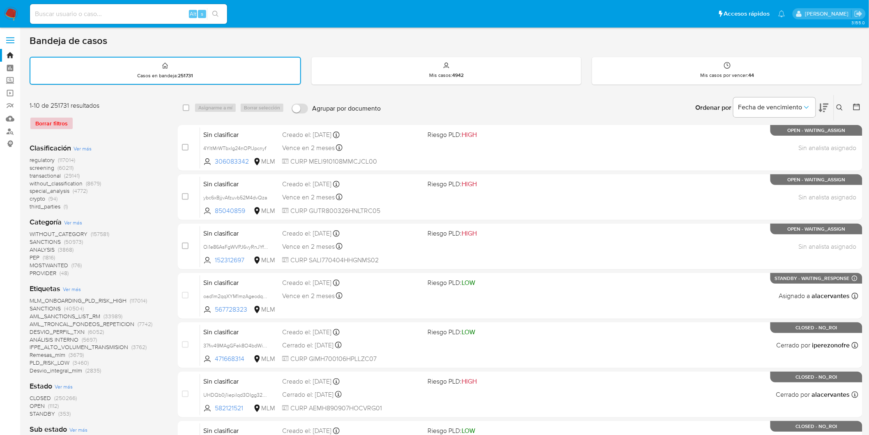
scroll to position [350, 0]
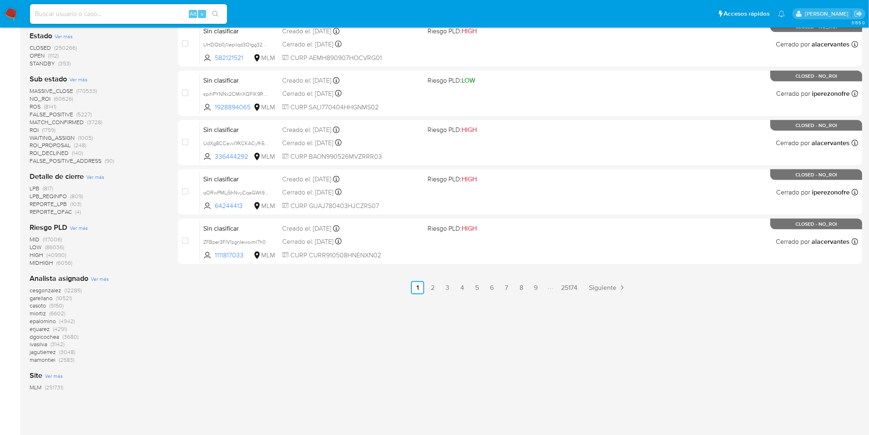
click at [7, 13] on img at bounding box center [11, 14] width 14 height 14
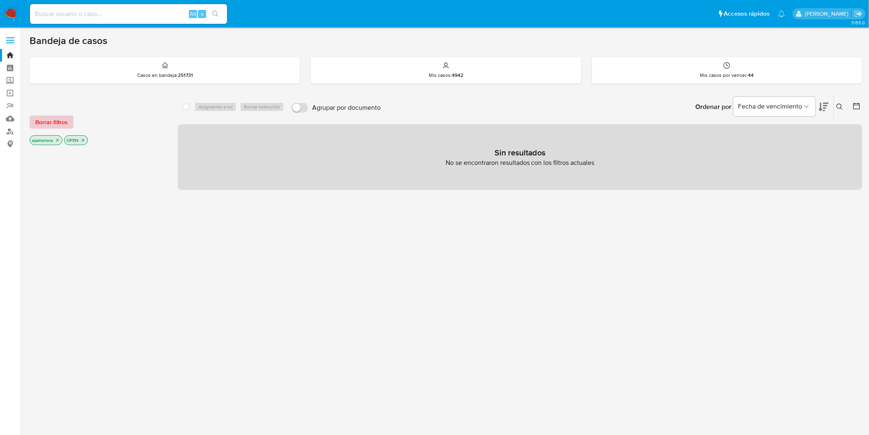
click at [47, 116] on span "Borrar filtros" at bounding box center [51, 122] width 32 height 12
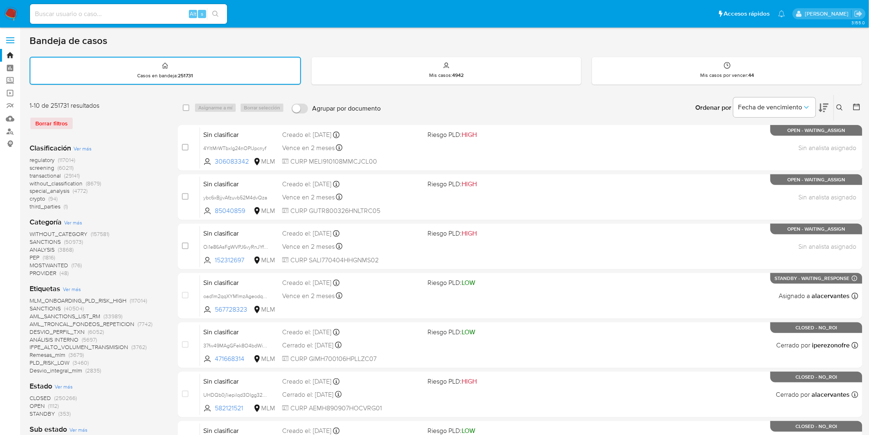
drag, startPoint x: 104, startPoint y: 137, endPoint x: 104, endPoint y: 124, distance: 12.4
click at [104, 137] on div "Clasificación Ver más regulatory (117014) screening (60211) transactional (2914…" at bounding box center [97, 439] width 135 height 606
click at [13, 12] on img at bounding box center [11, 14] width 14 height 14
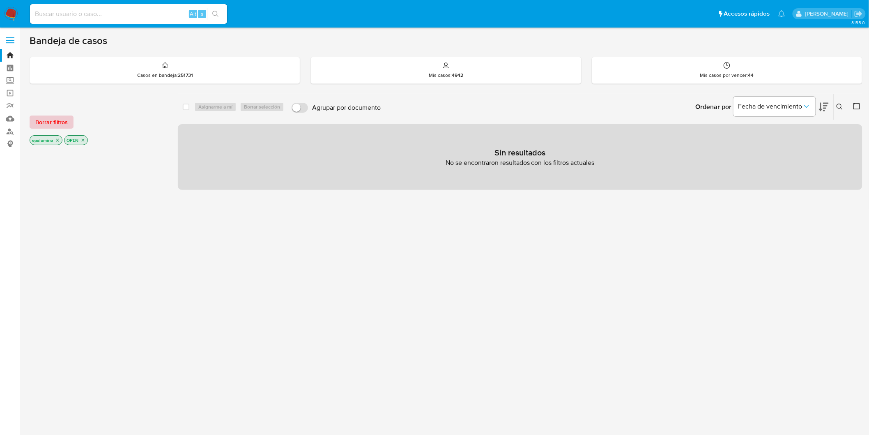
click at [48, 124] on span "Borrar filtros" at bounding box center [51, 122] width 32 height 12
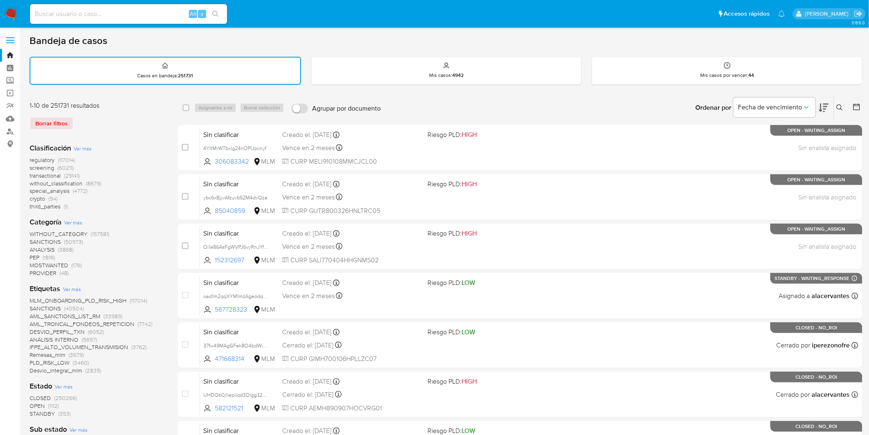
click at [843, 104] on icon at bounding box center [840, 107] width 7 height 7
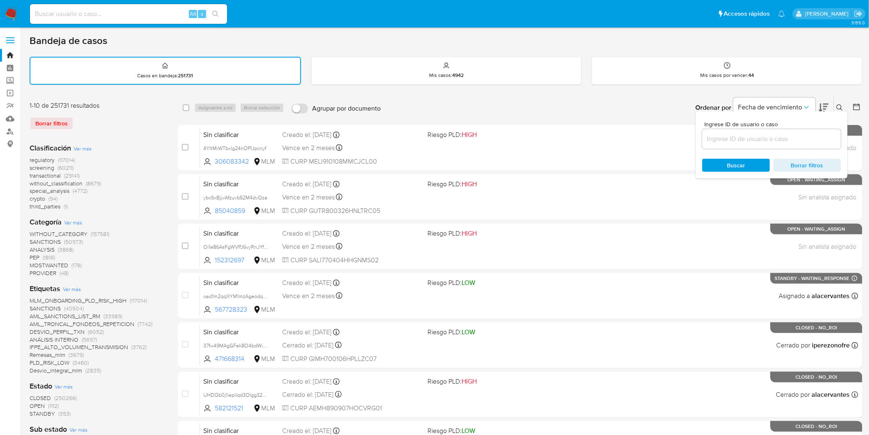
click at [762, 136] on input at bounding box center [771, 139] width 139 height 11
type input "437435624"
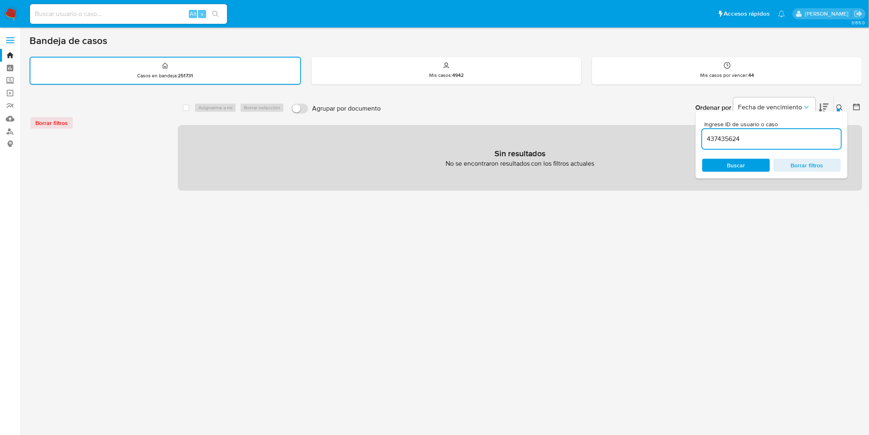
click at [10, 12] on img at bounding box center [11, 14] width 14 height 14
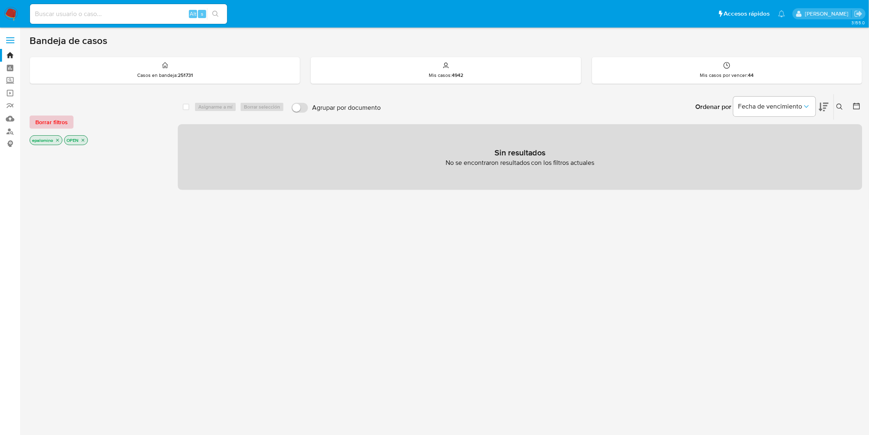
click at [54, 124] on span "Borrar filtros" at bounding box center [51, 122] width 32 height 12
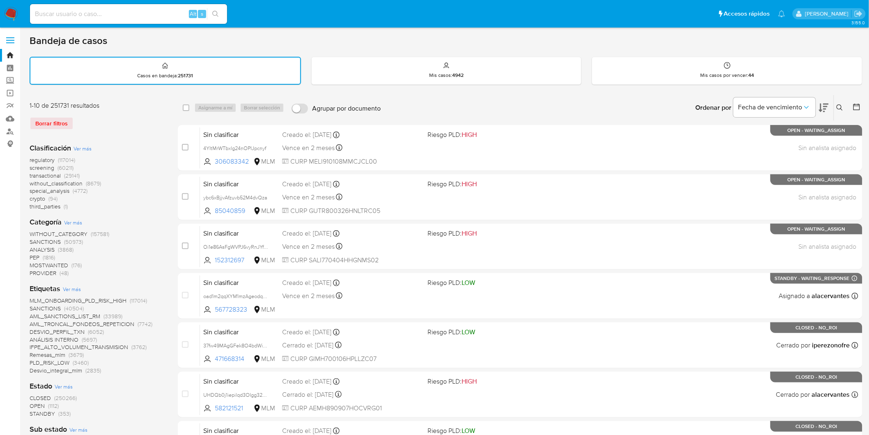
click at [837, 108] on icon at bounding box center [840, 107] width 7 height 7
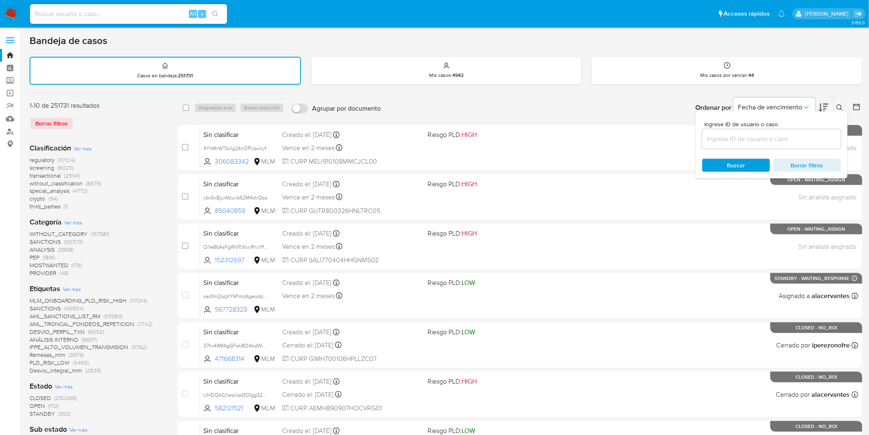
click at [736, 134] on input at bounding box center [771, 139] width 139 height 11
type input "437435624"
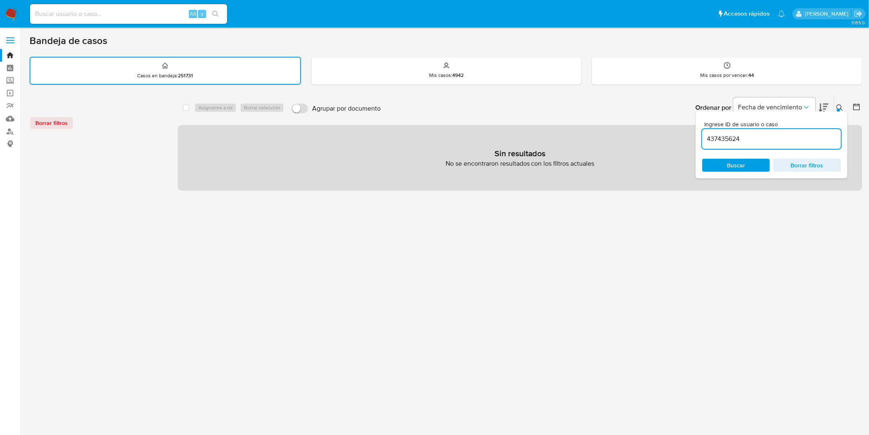
click at [843, 111] on div "Ingrese ID de usuario o caso 437435624 Buscar Borrar filtros" at bounding box center [772, 144] width 152 height 67
click at [7, 9] on img at bounding box center [11, 14] width 14 height 14
